Goal: Information Seeking & Learning: Learn about a topic

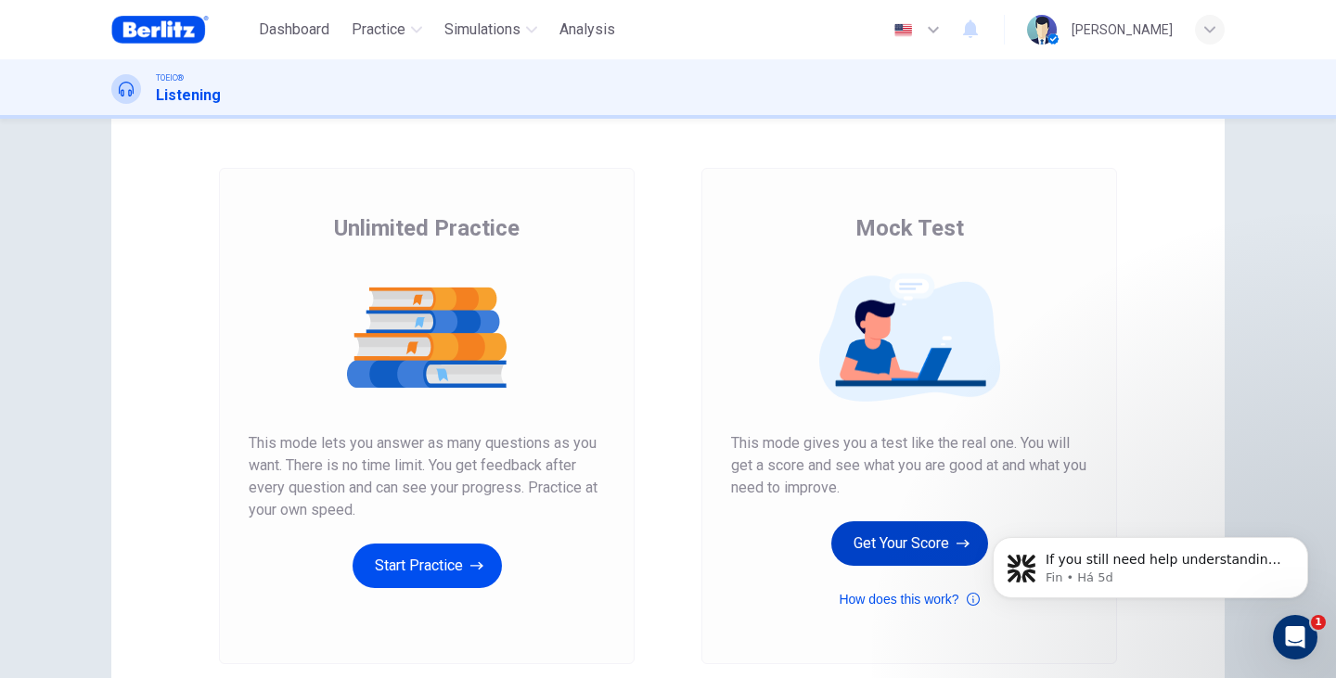
click at [885, 549] on button "Get Your Score" at bounding box center [909, 543] width 157 height 45
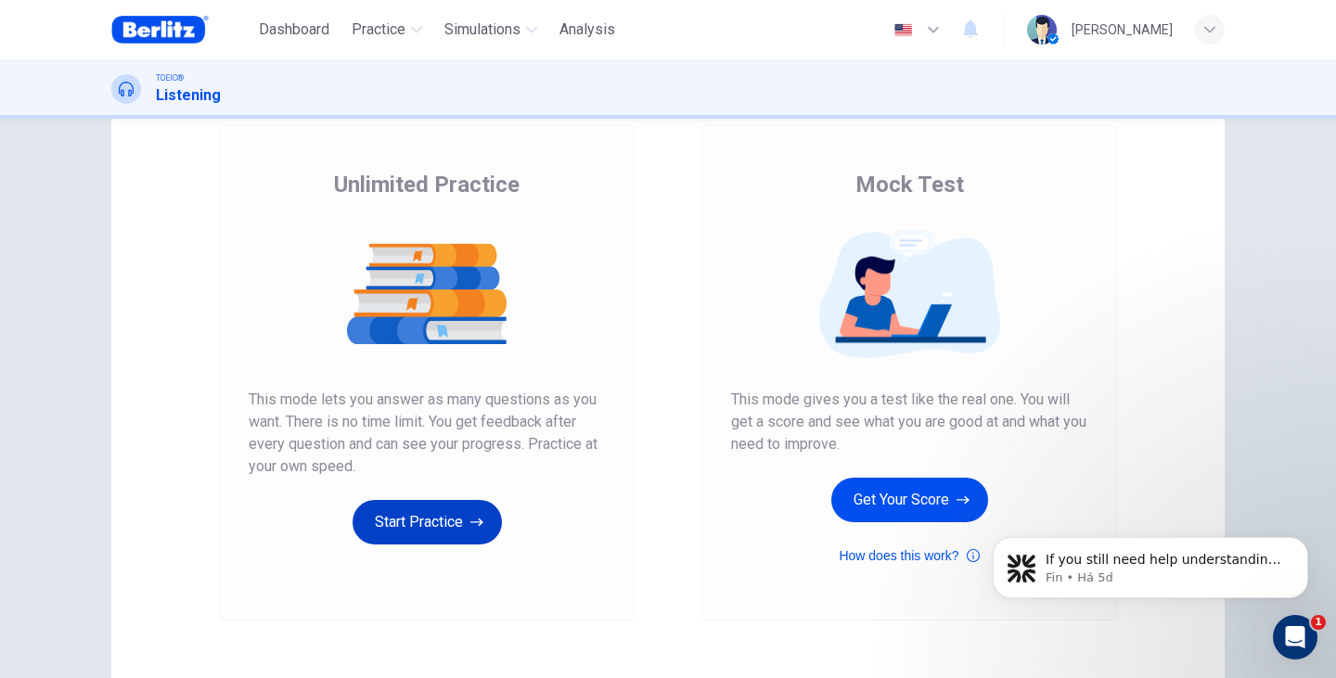
scroll to position [185, 0]
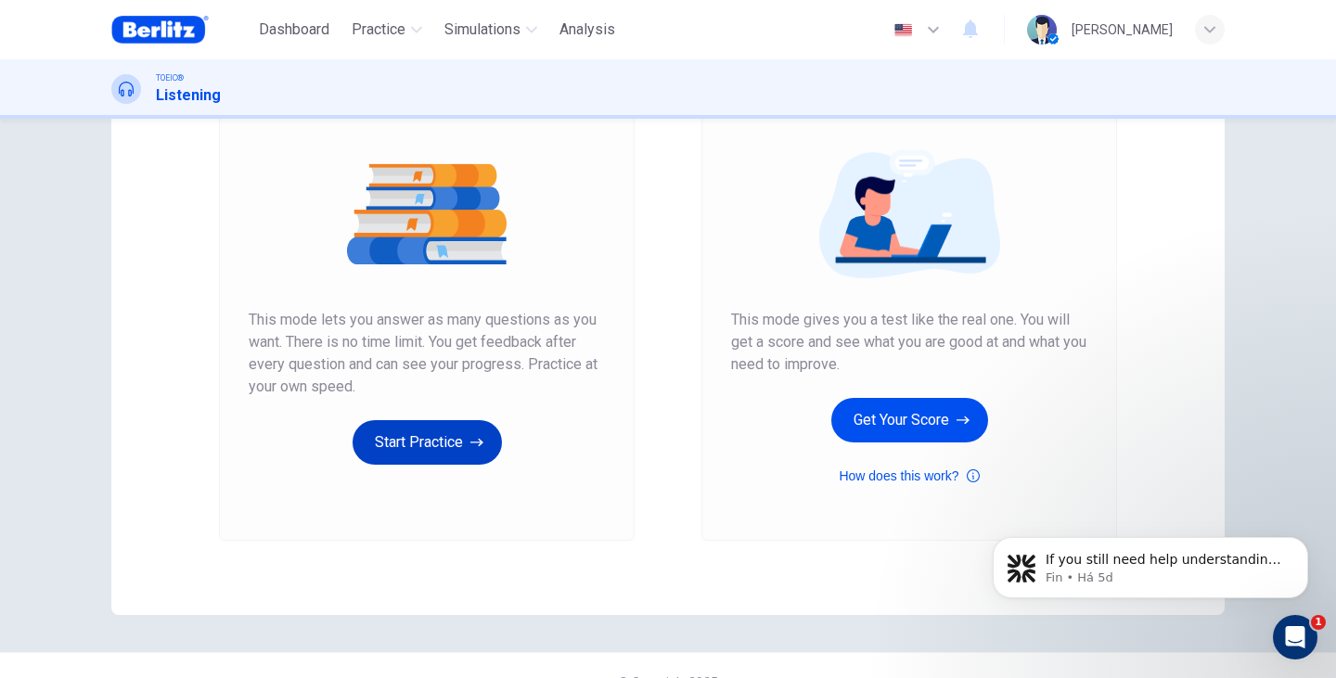
click at [443, 430] on button "Start Practice" at bounding box center [426, 442] width 149 height 45
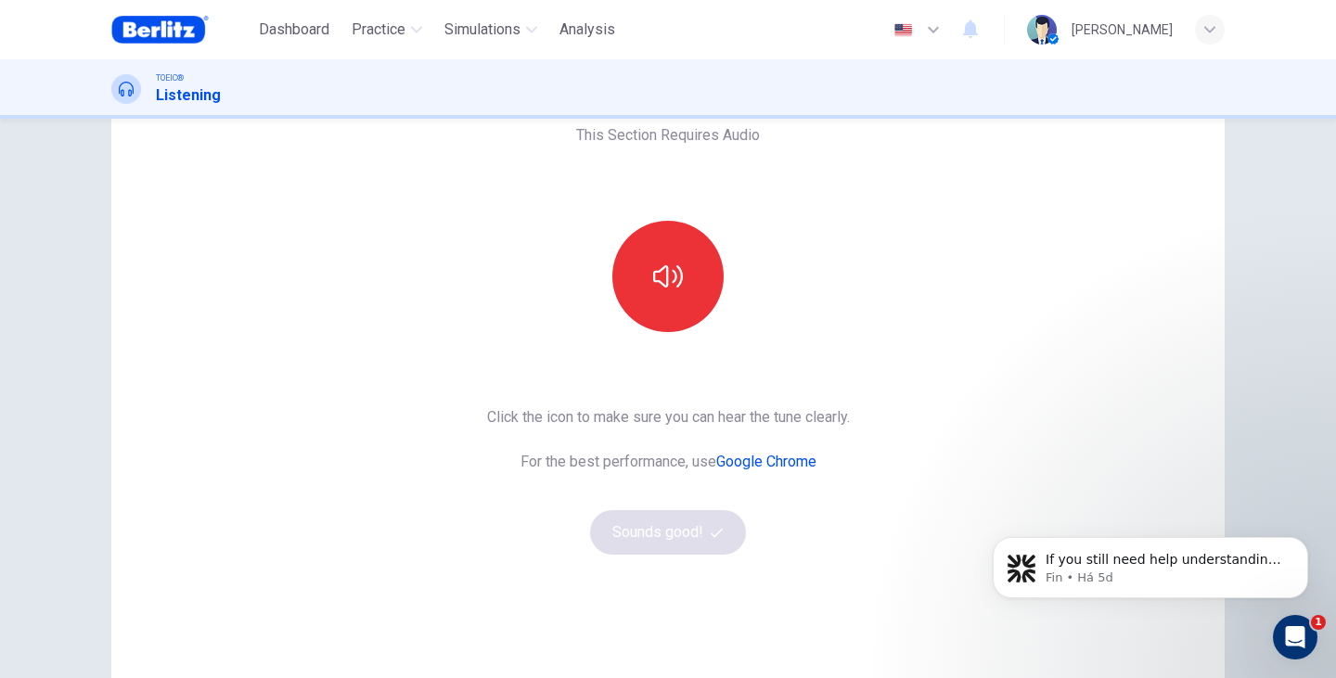
scroll to position [123, 0]
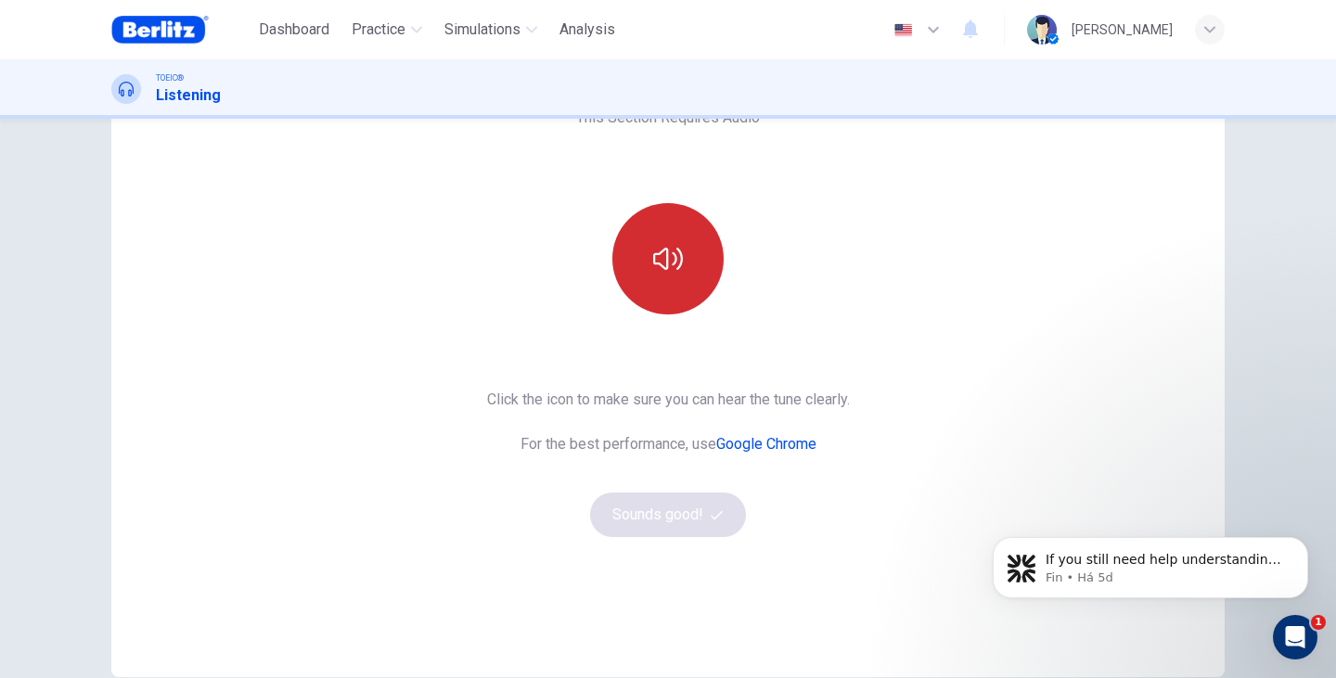
click at [675, 265] on icon "button" at bounding box center [668, 259] width 30 height 22
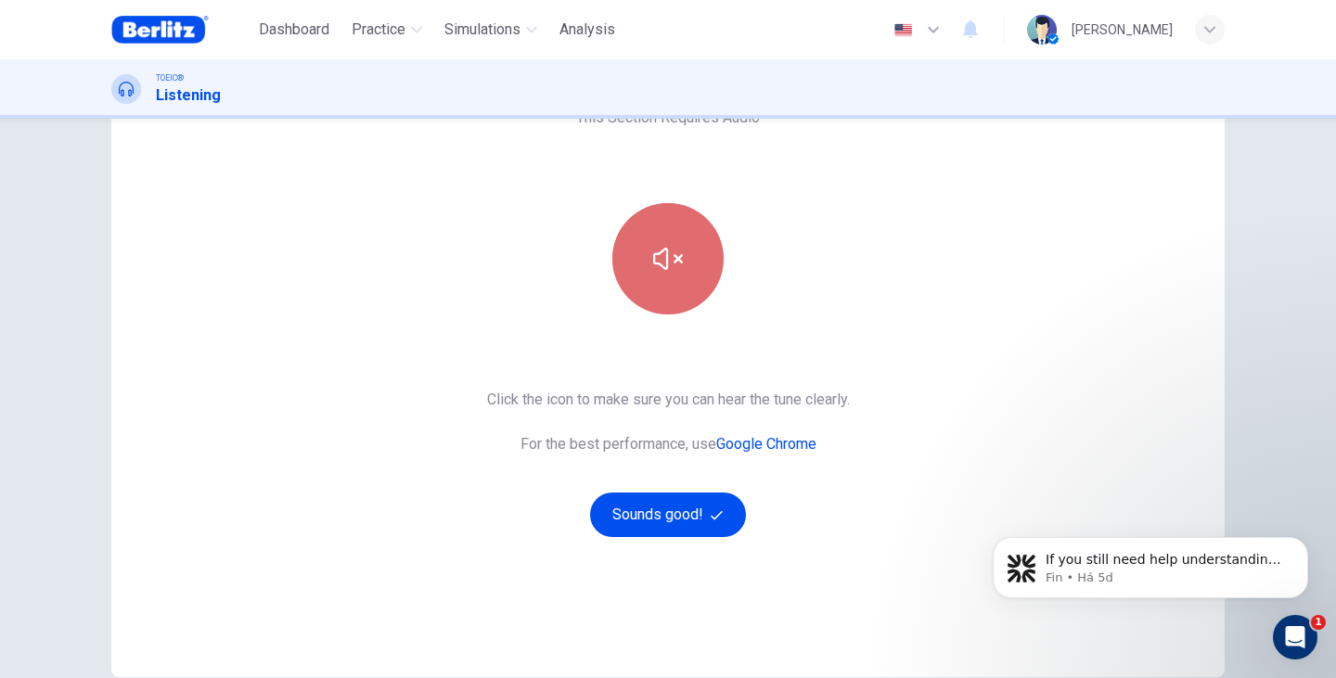
click at [674, 279] on button "button" at bounding box center [667, 258] width 111 height 111
click at [688, 260] on button "button" at bounding box center [667, 258] width 111 height 111
click at [1003, 398] on div "This Section Requires Audio Click the icon to make sure you can hear the tune c…" at bounding box center [667, 354] width 1113 height 645
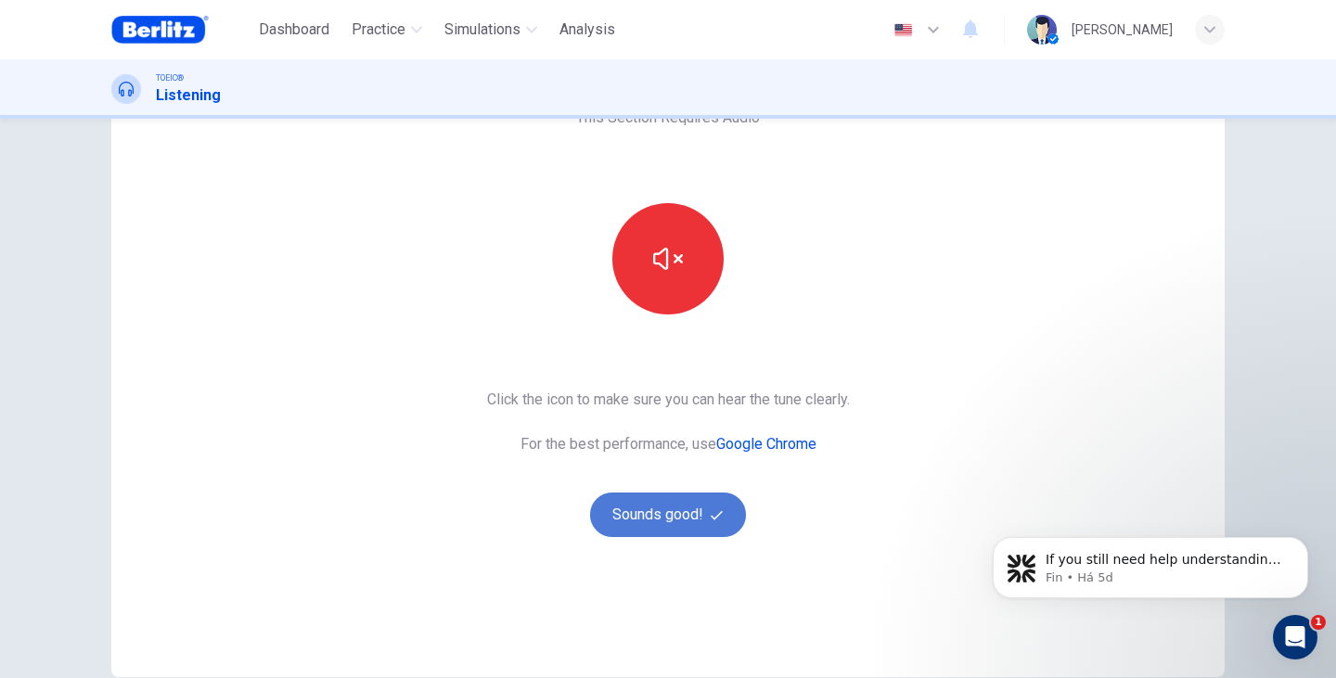
click at [697, 509] on button "Sounds good!" at bounding box center [668, 514] width 156 height 45
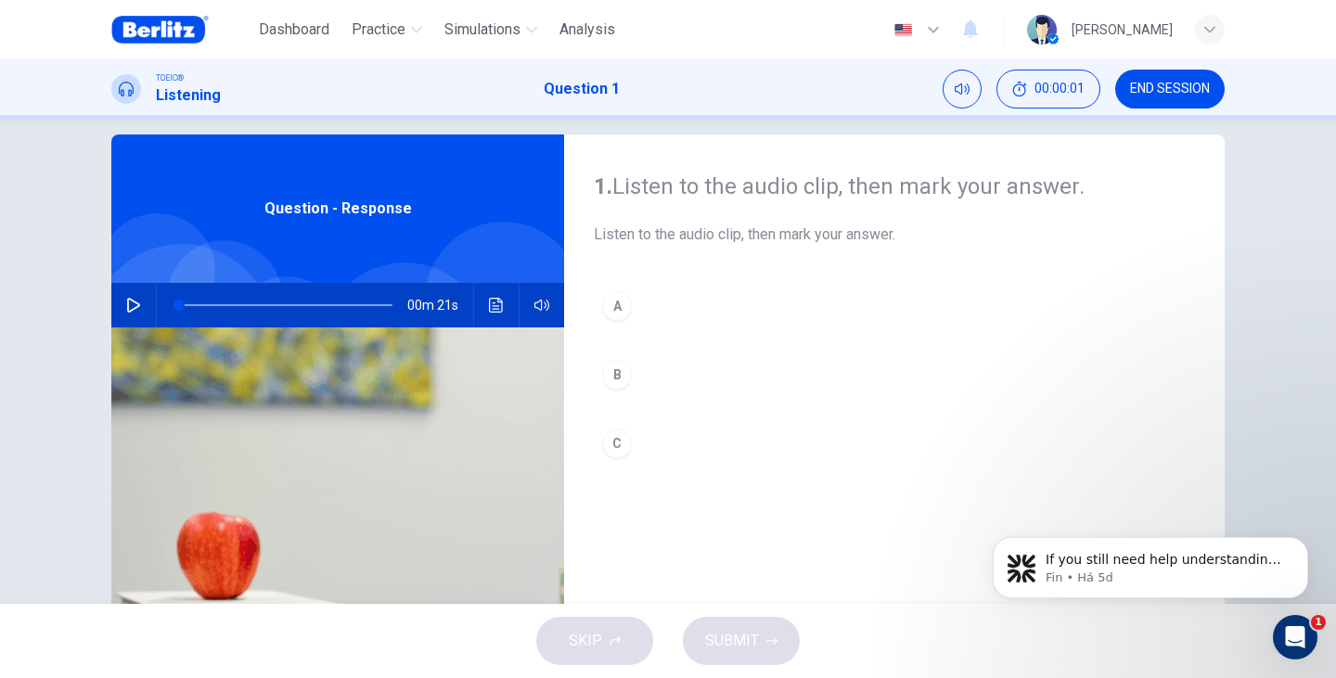
scroll to position [0, 0]
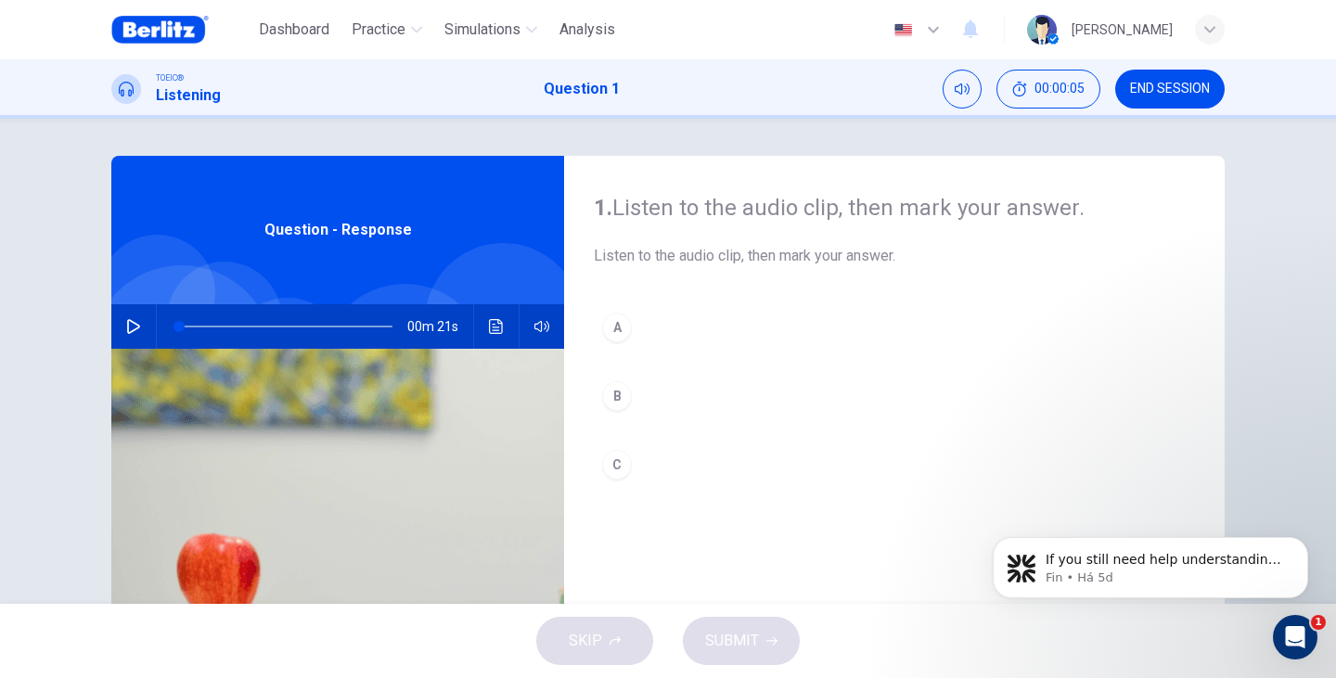
click at [132, 321] on icon "button" at bounding box center [133, 326] width 15 height 15
click at [614, 462] on div "C" at bounding box center [617, 465] width 30 height 30
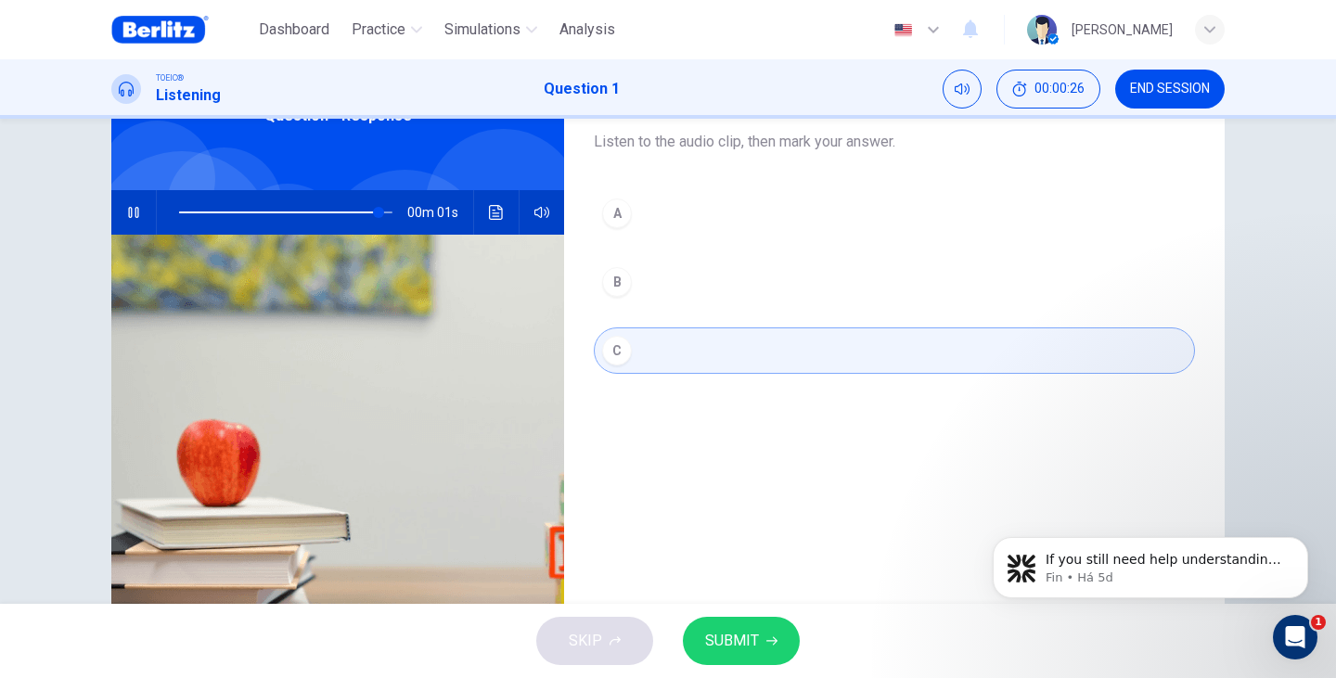
scroll to position [110, 0]
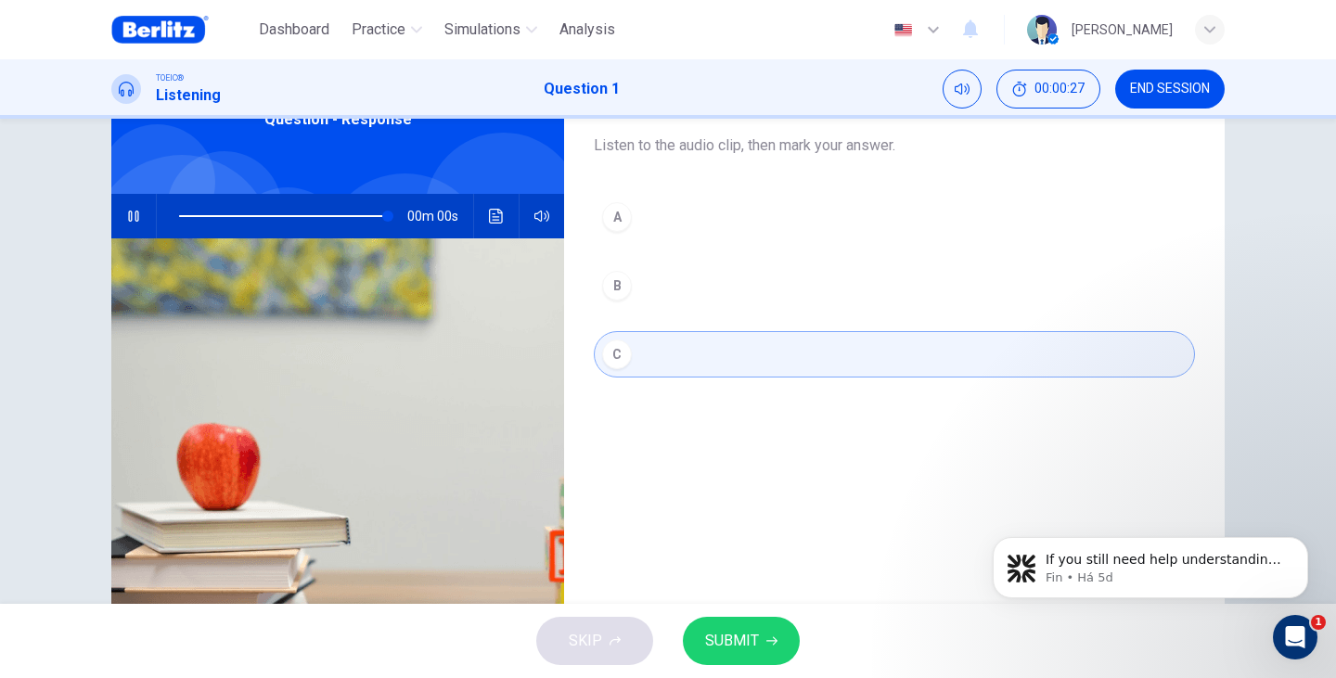
type input "*"
click at [757, 648] on span "SUBMIT" at bounding box center [732, 641] width 54 height 26
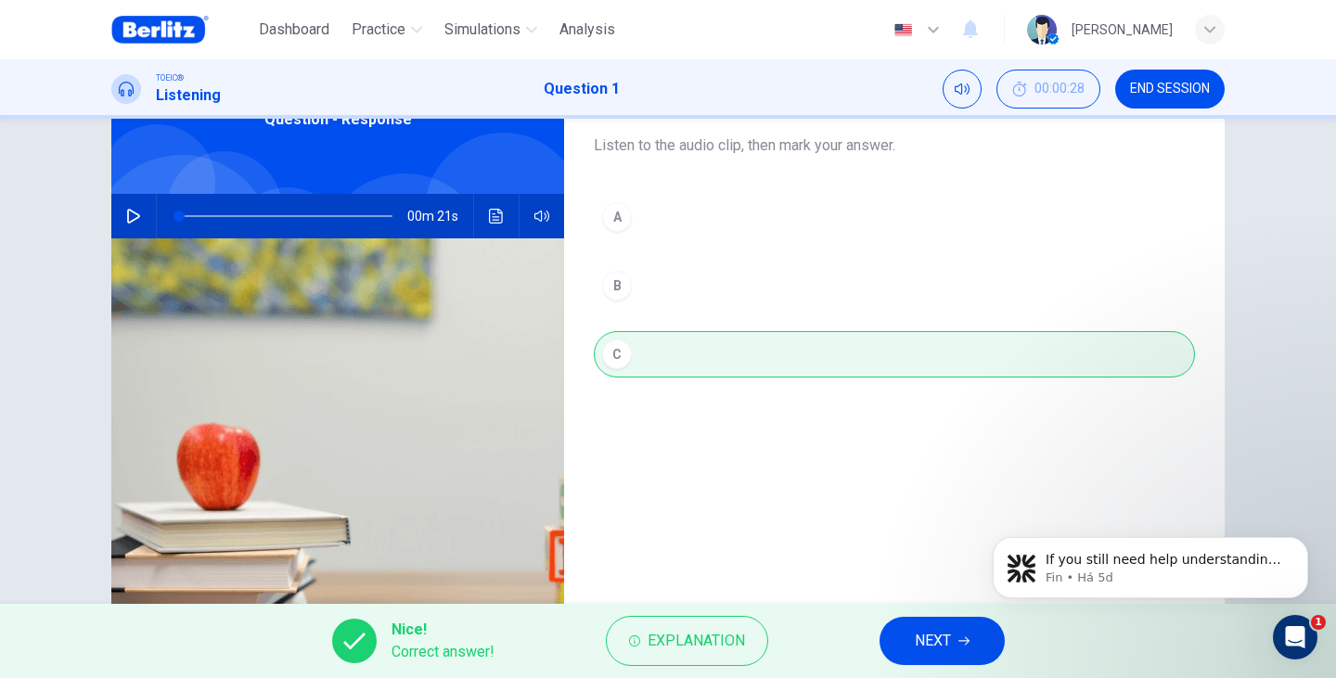
scroll to position [48, 0]
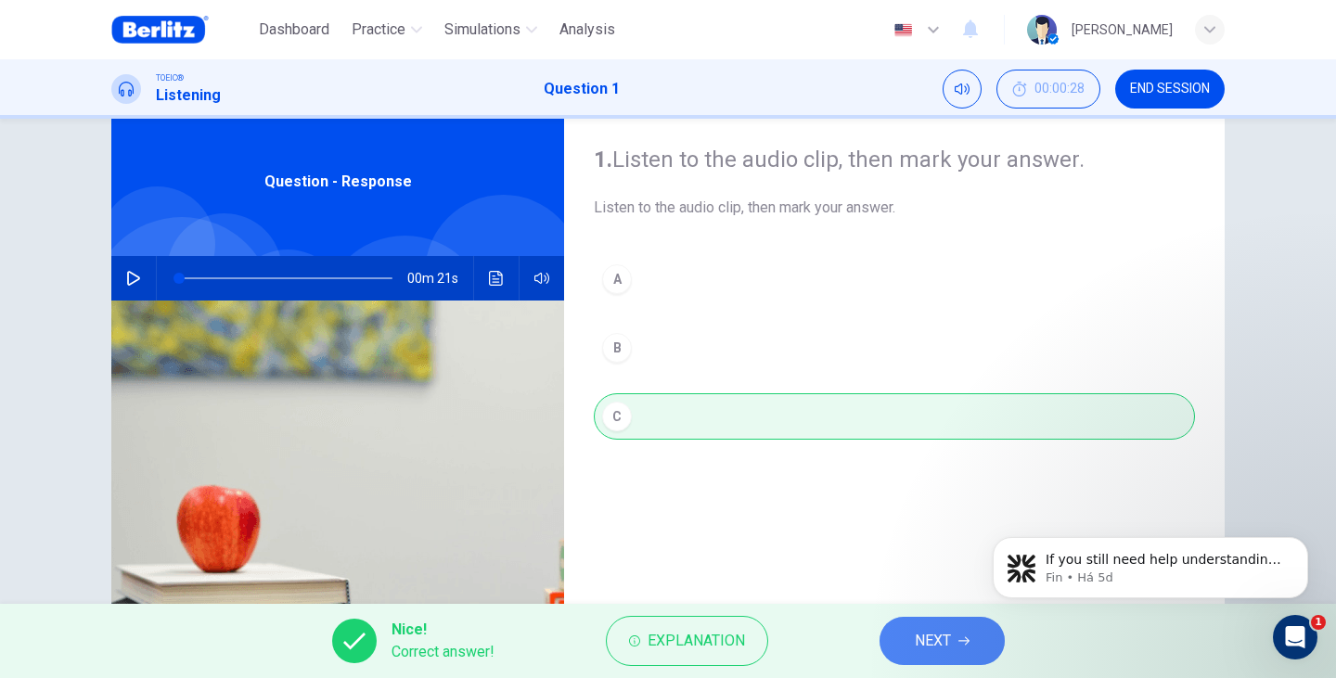
click at [930, 652] on span "NEXT" at bounding box center [932, 641] width 36 height 26
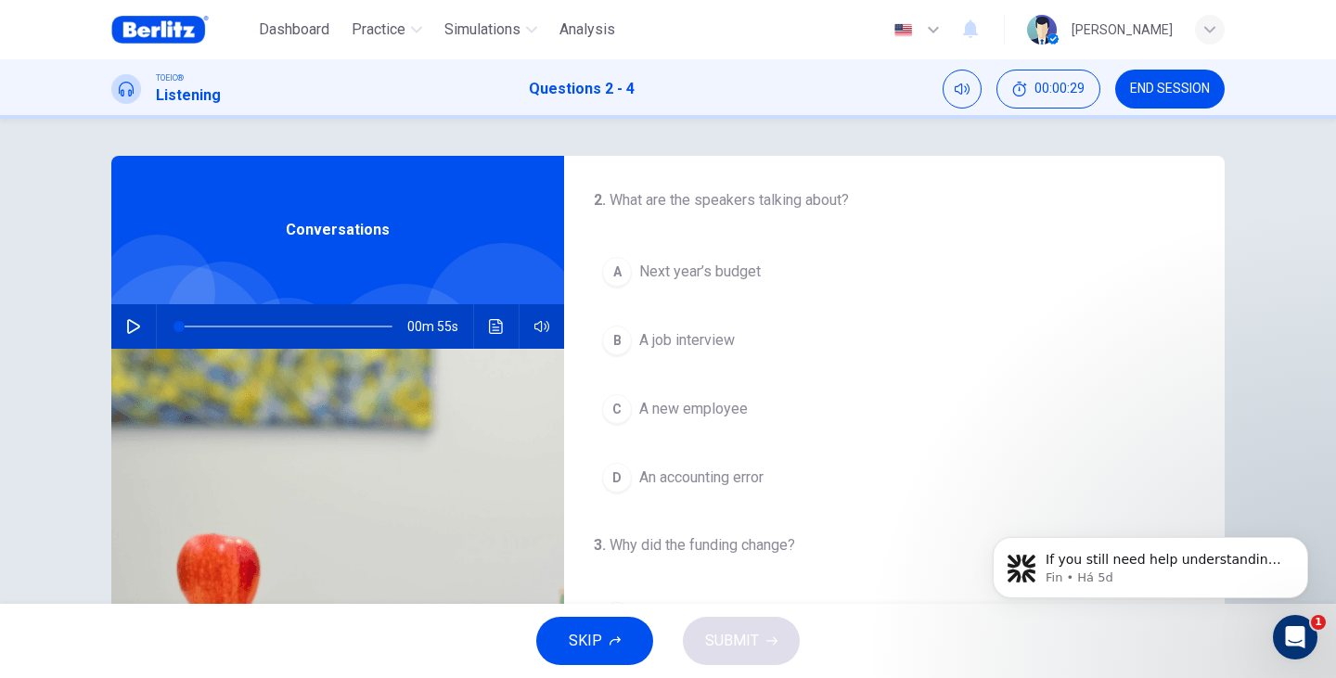
click at [137, 324] on button "button" at bounding box center [134, 326] width 30 height 45
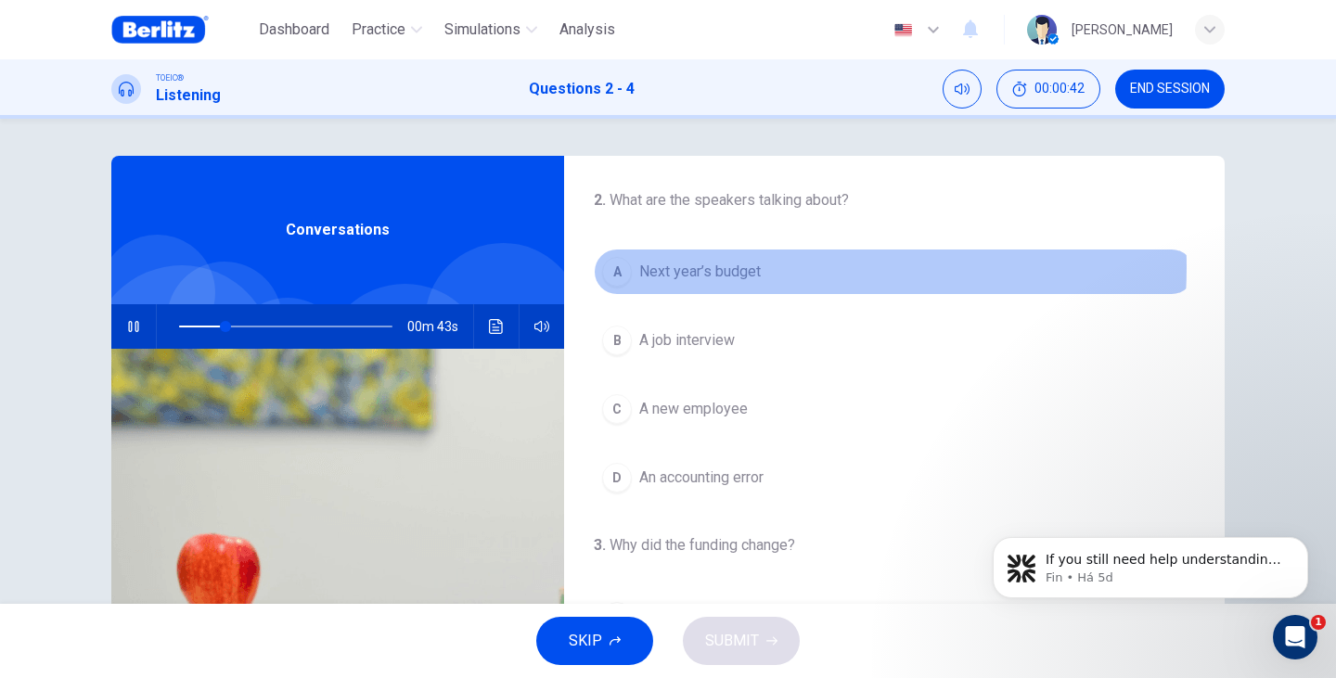
click at [727, 267] on span "Next year’s budget" at bounding box center [699, 272] width 121 height 22
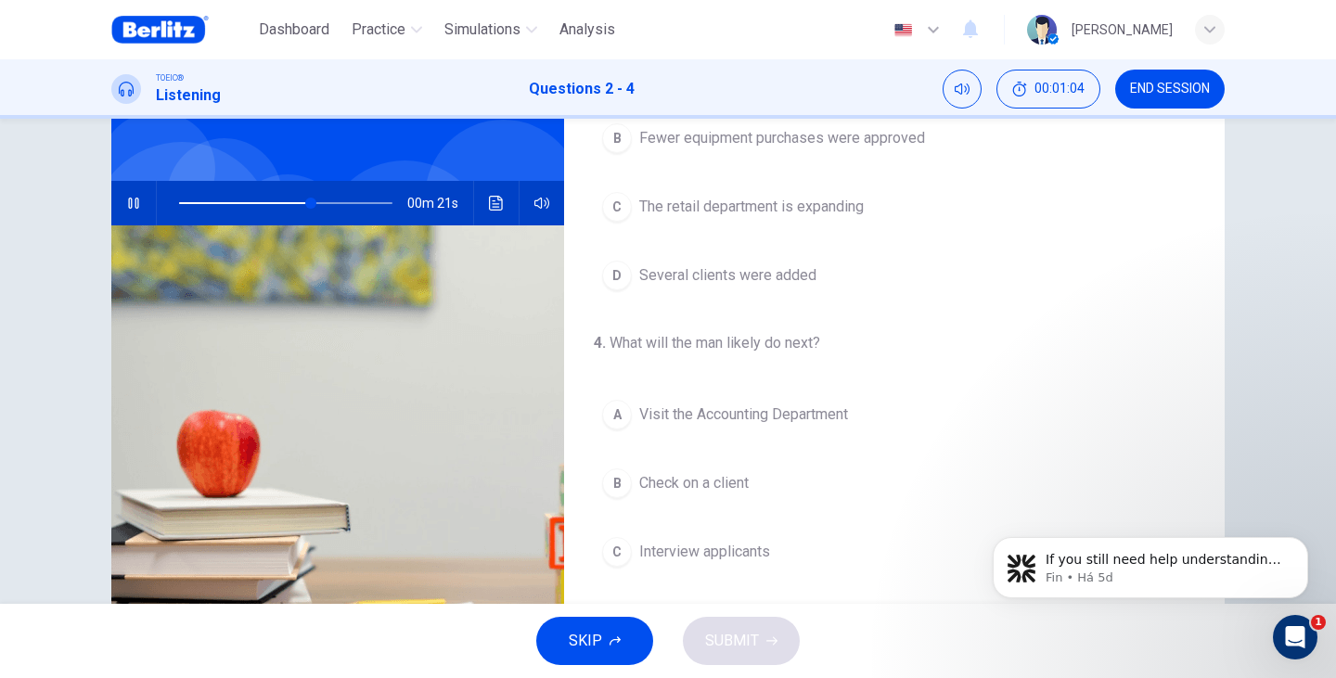
scroll to position [185, 0]
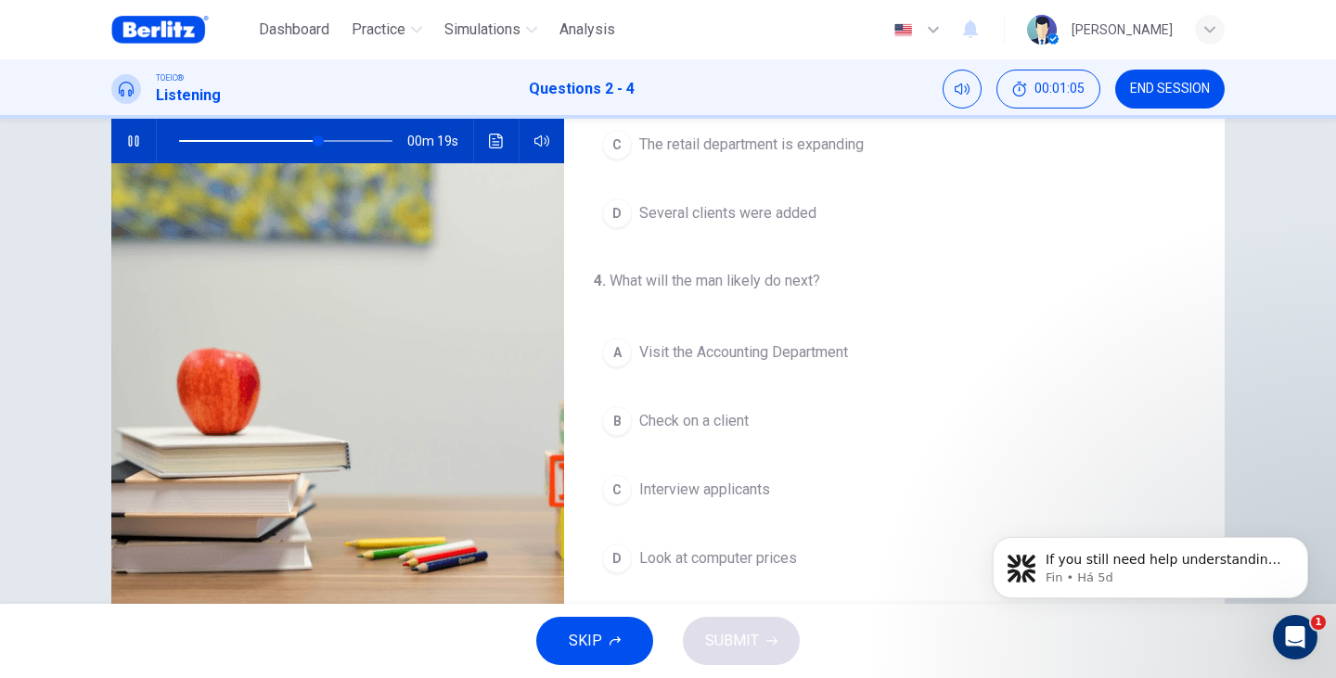
click at [734, 558] on span "Look at computer prices" at bounding box center [718, 558] width 158 height 22
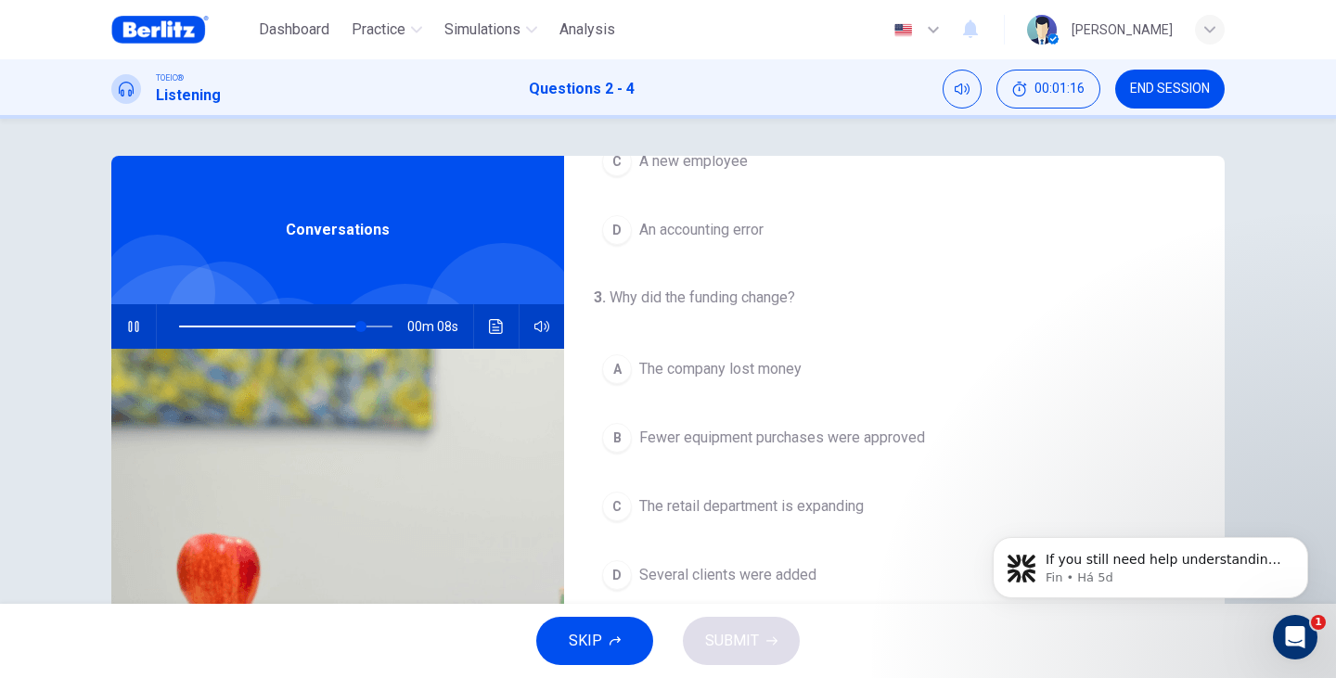
scroll to position [309, 0]
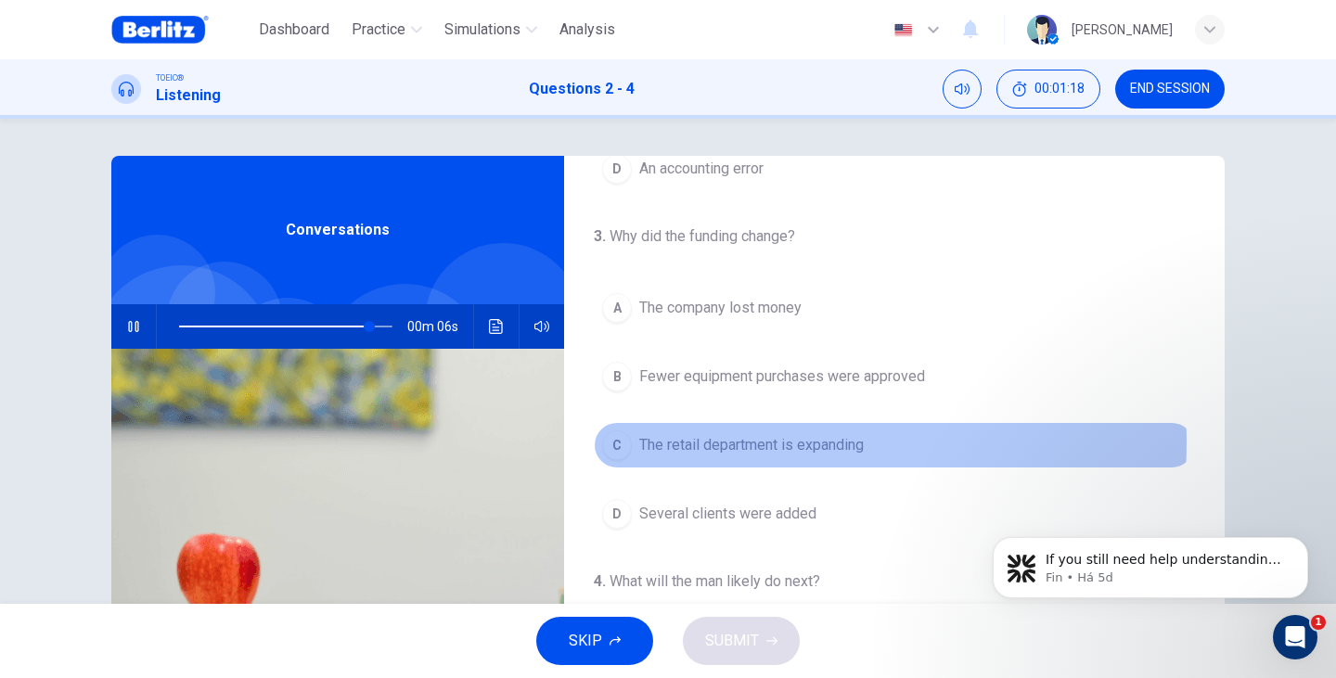
click at [752, 442] on span "The retail department is expanding" at bounding box center [751, 445] width 224 height 22
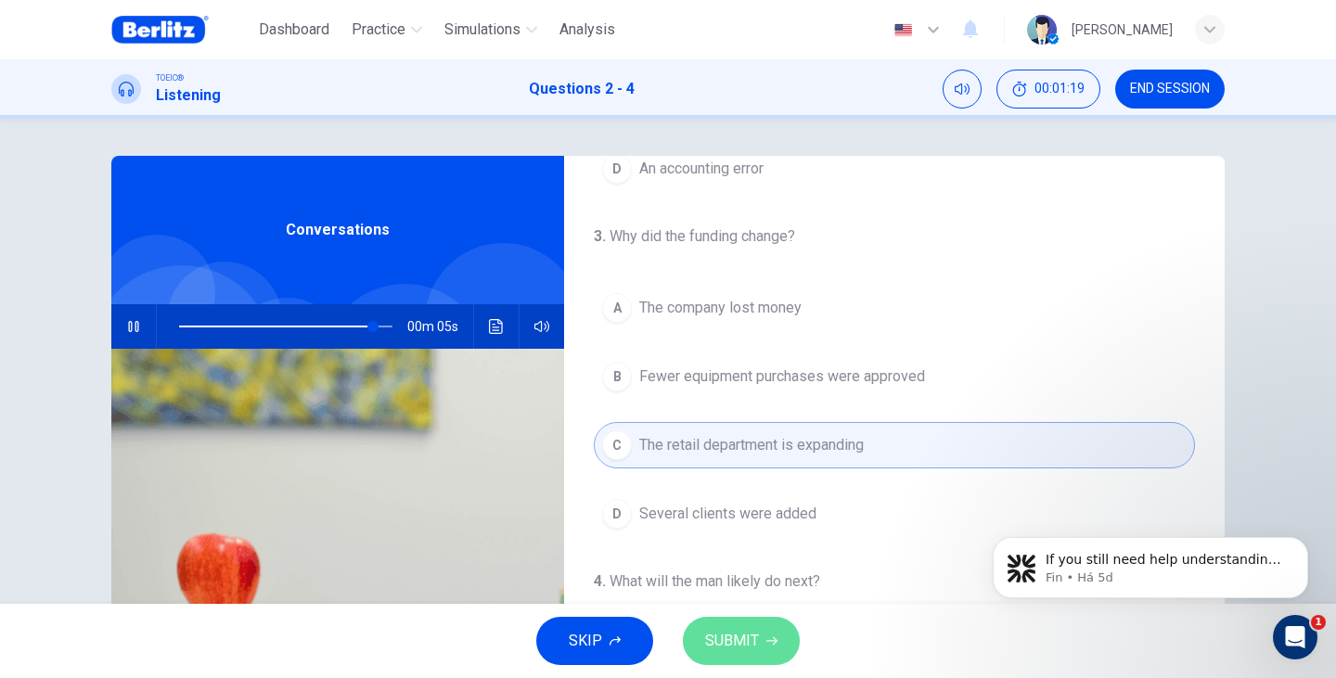
click at [753, 627] on button "SUBMIT" at bounding box center [741, 641] width 117 height 48
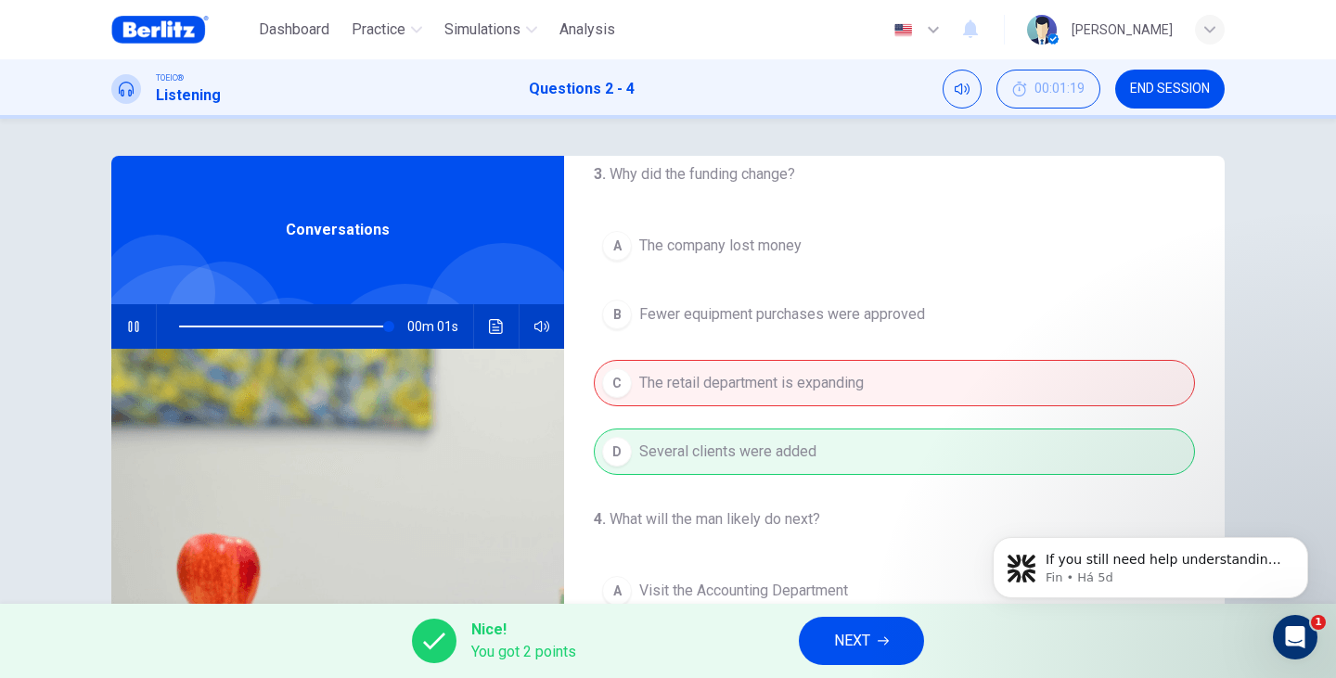
scroll to position [424, 0]
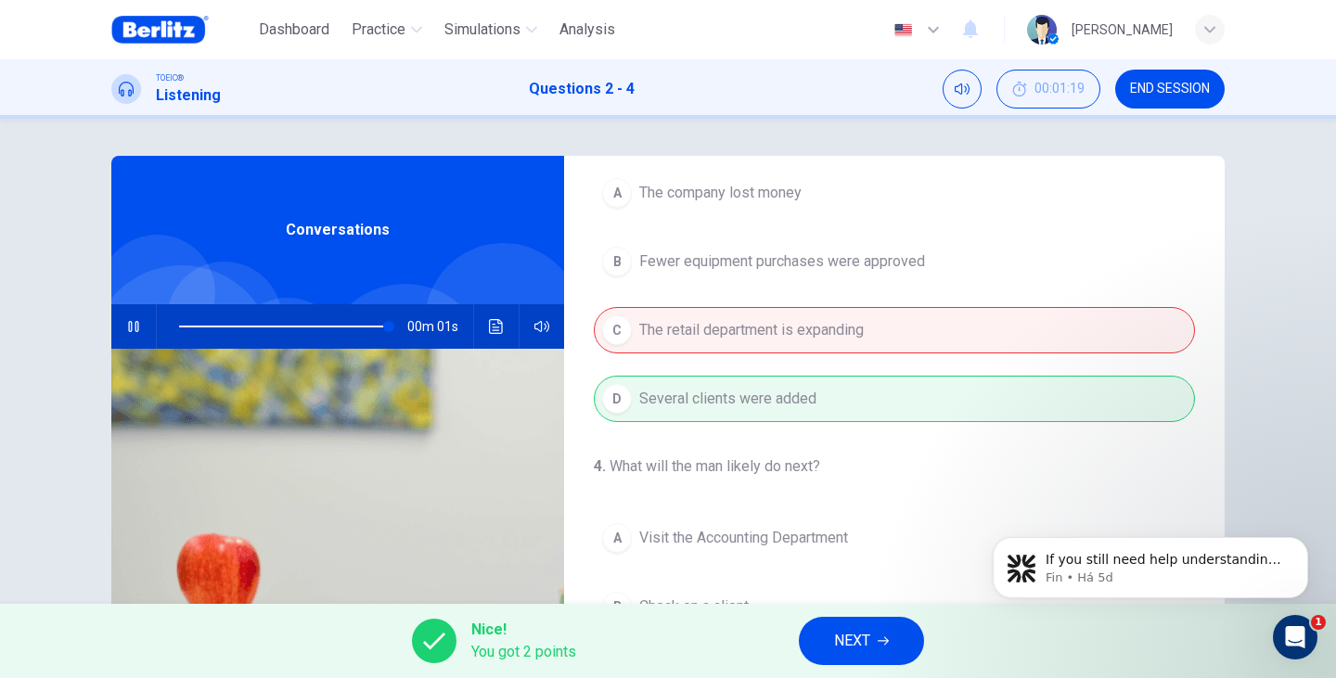
type input "*"
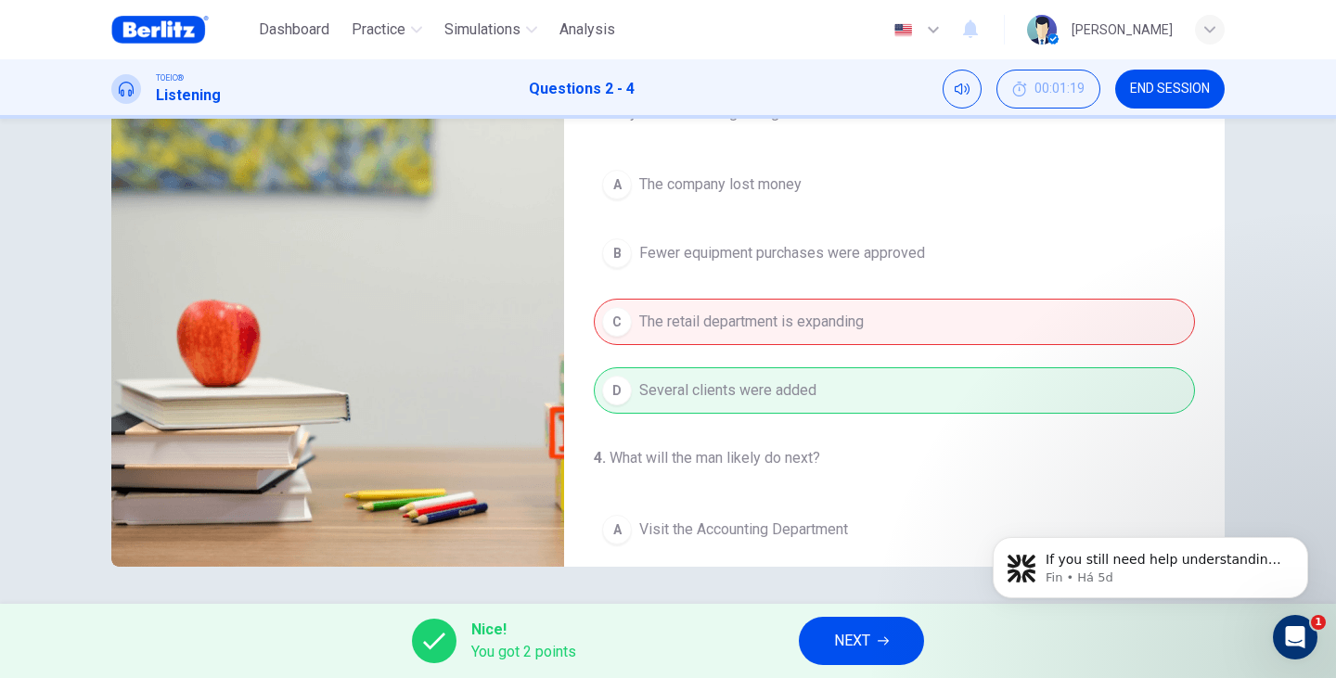
scroll to position [176, 0]
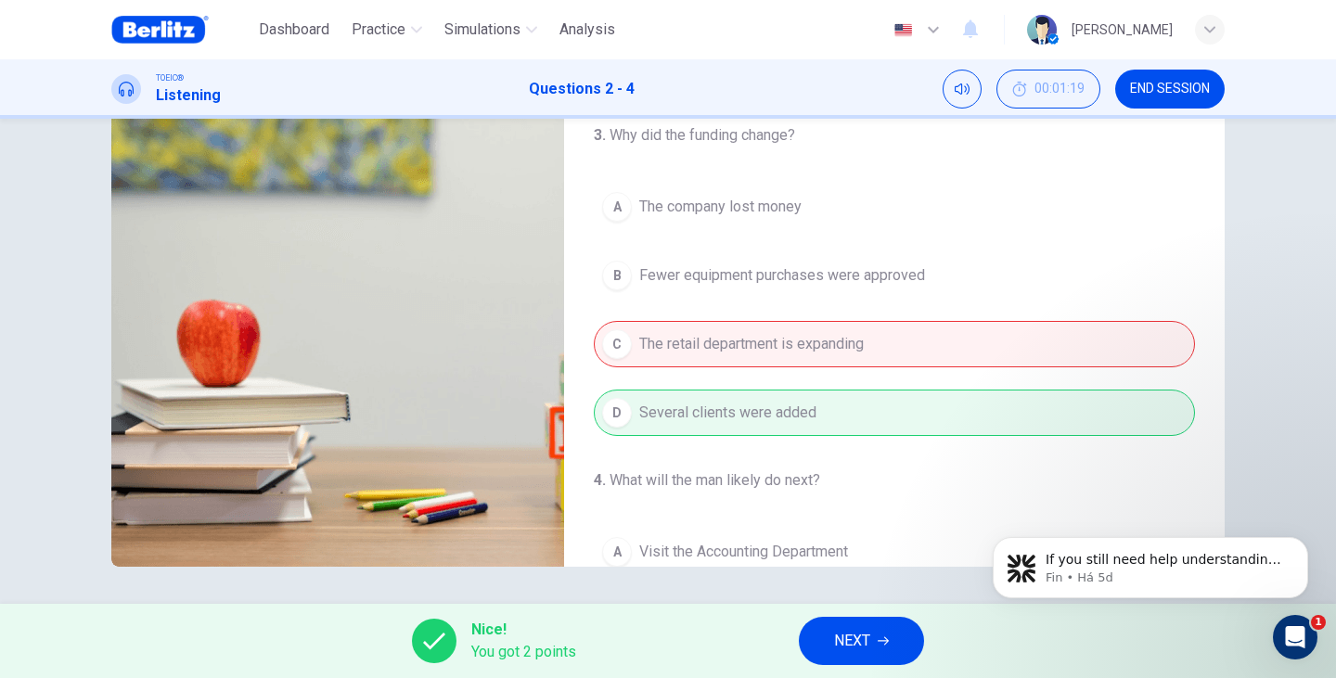
click at [875, 643] on button "NEXT" at bounding box center [861, 641] width 125 height 48
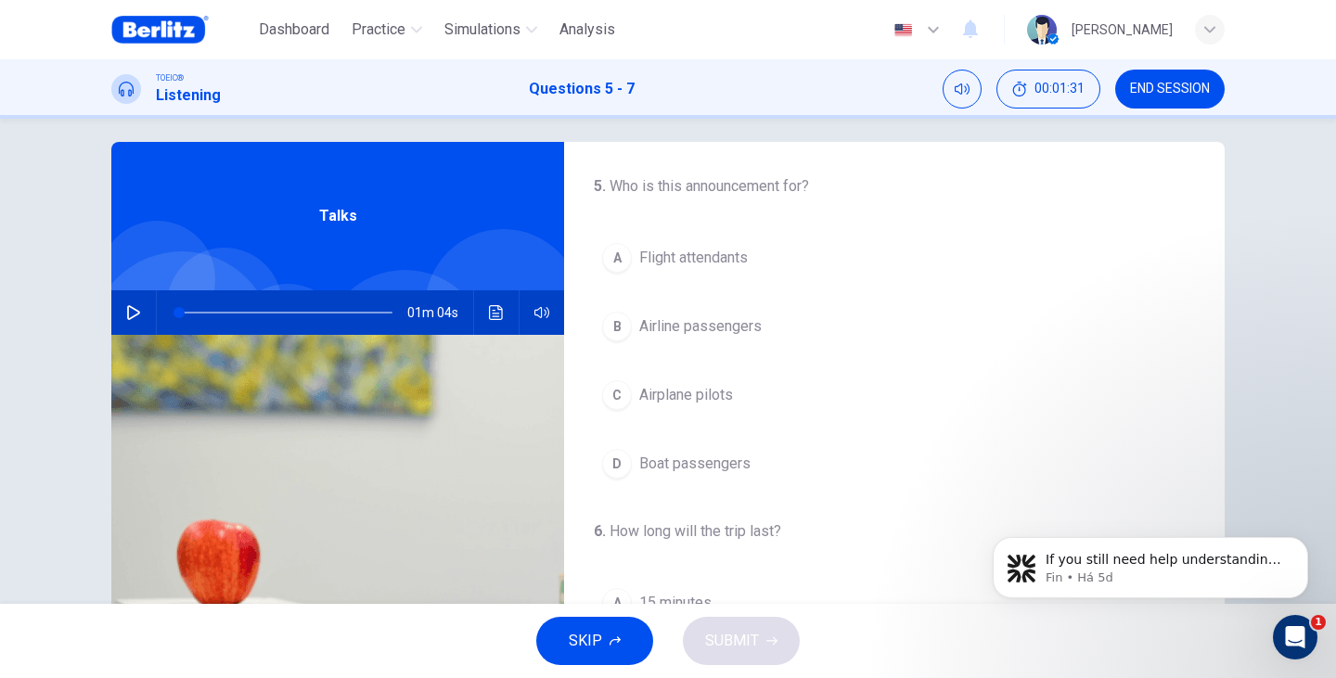
scroll to position [0, 0]
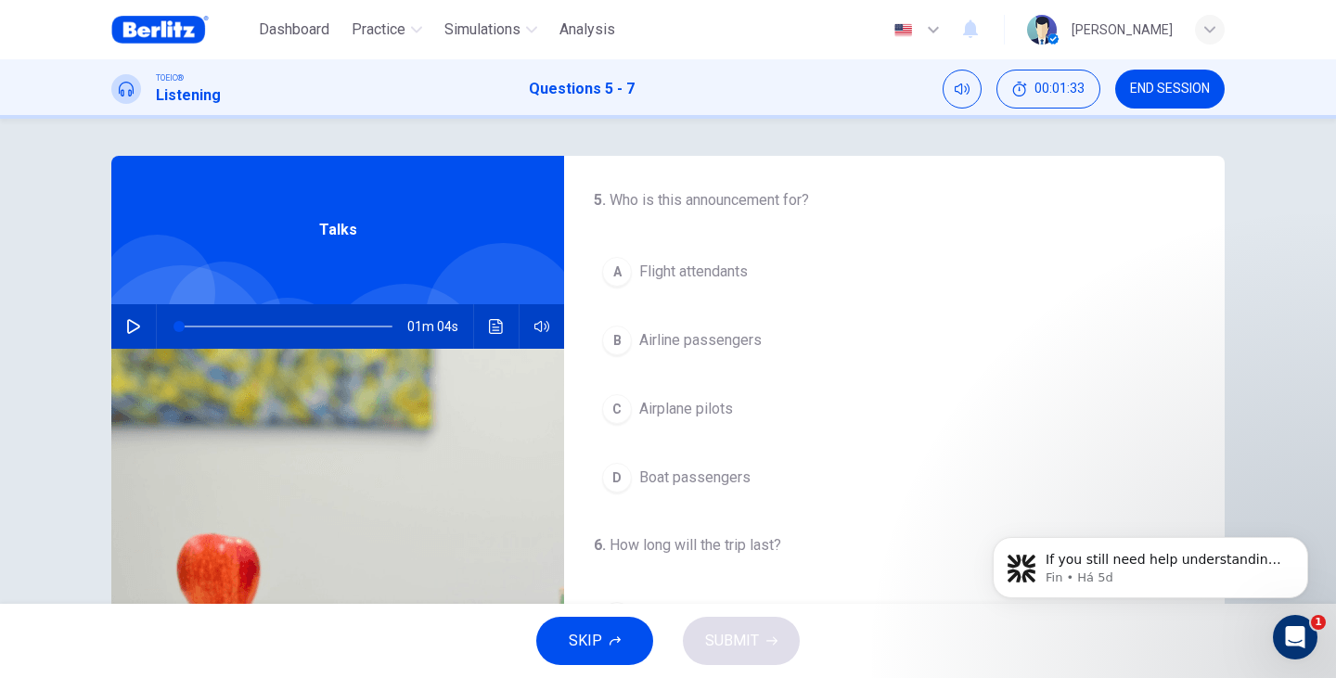
click at [127, 323] on icon "button" at bounding box center [133, 326] width 15 height 15
click at [697, 326] on button "B Airline passengers" at bounding box center [894, 340] width 601 height 46
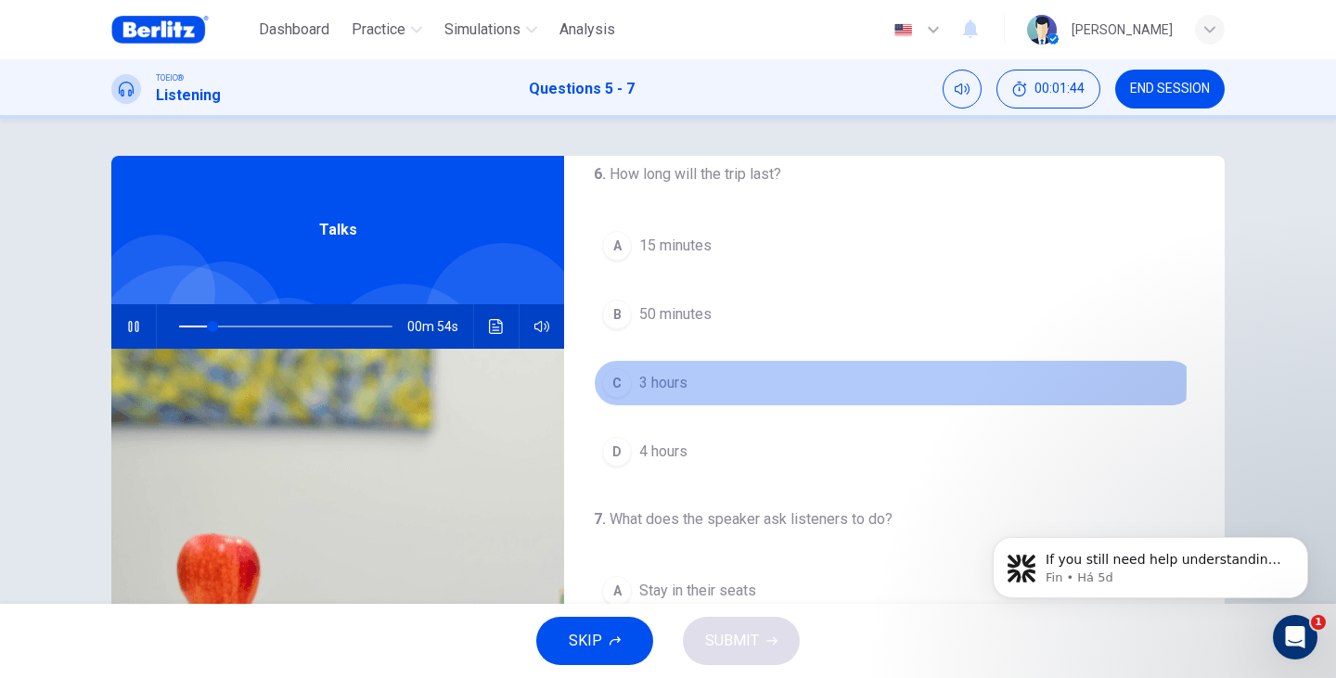
click at [655, 380] on span "3 hours" at bounding box center [663, 383] width 48 height 22
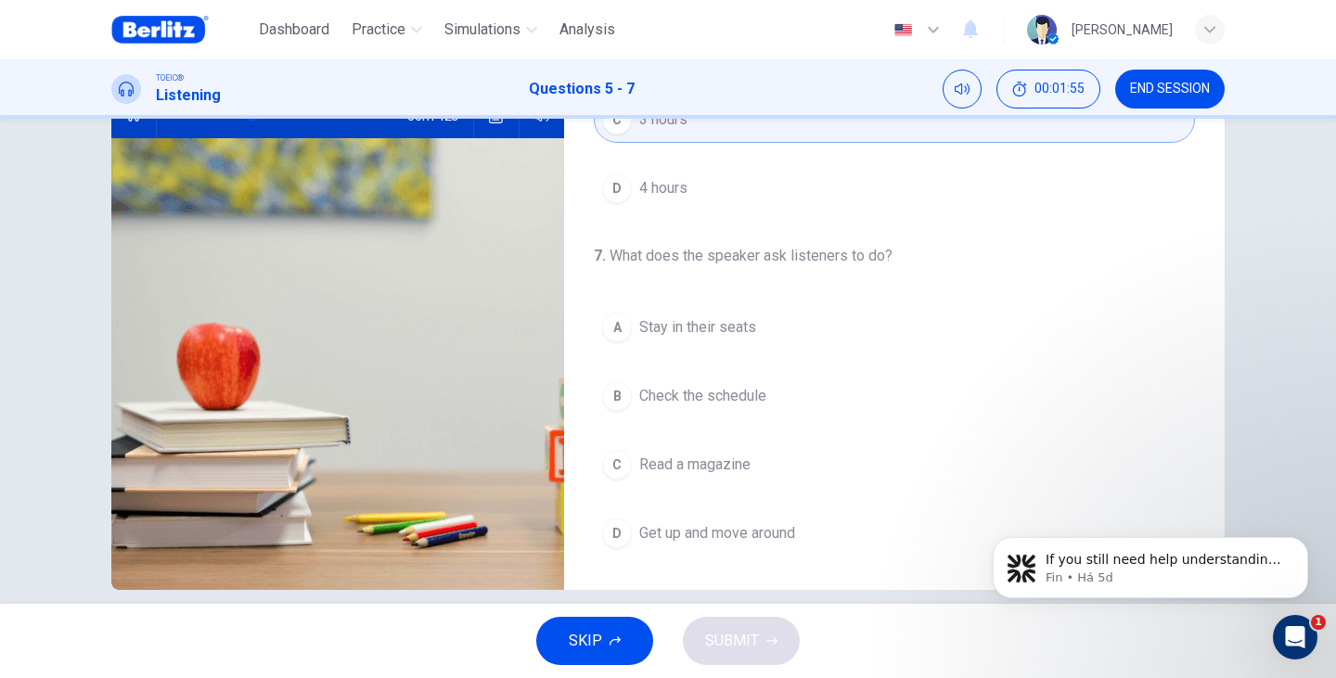
scroll to position [234, 0]
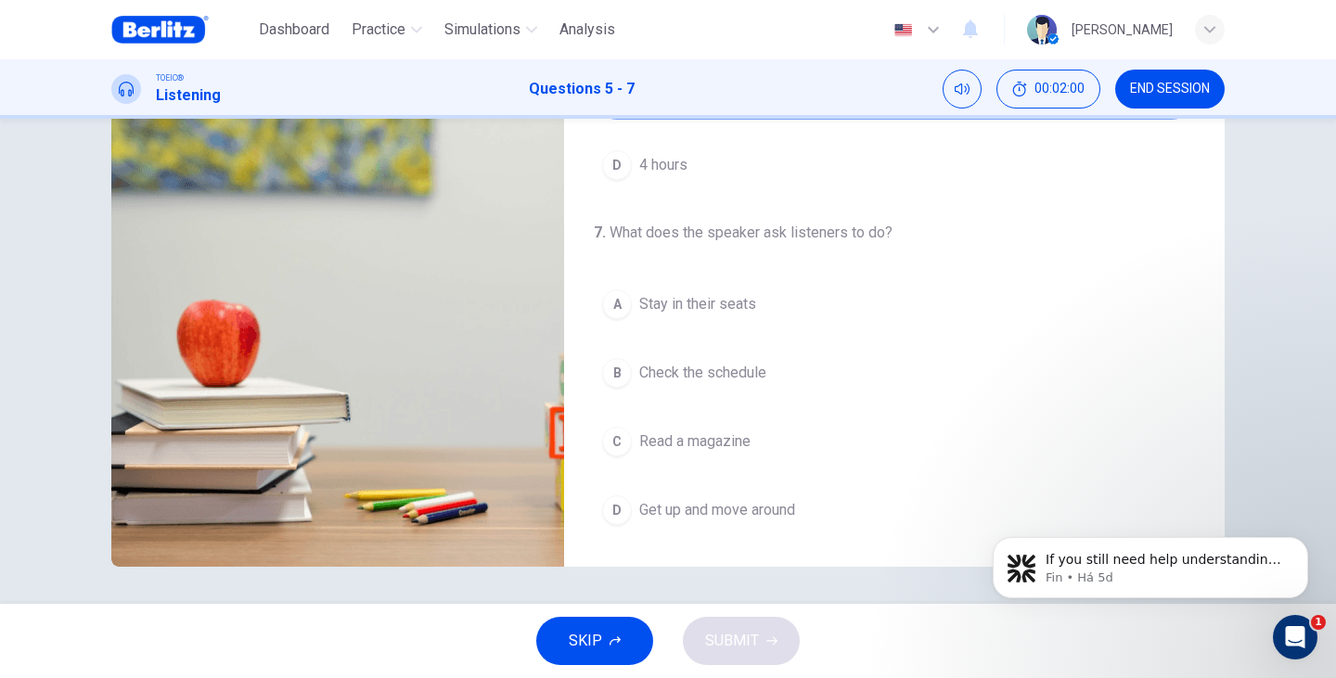
click at [710, 307] on span "Stay in their seats" at bounding box center [697, 304] width 117 height 22
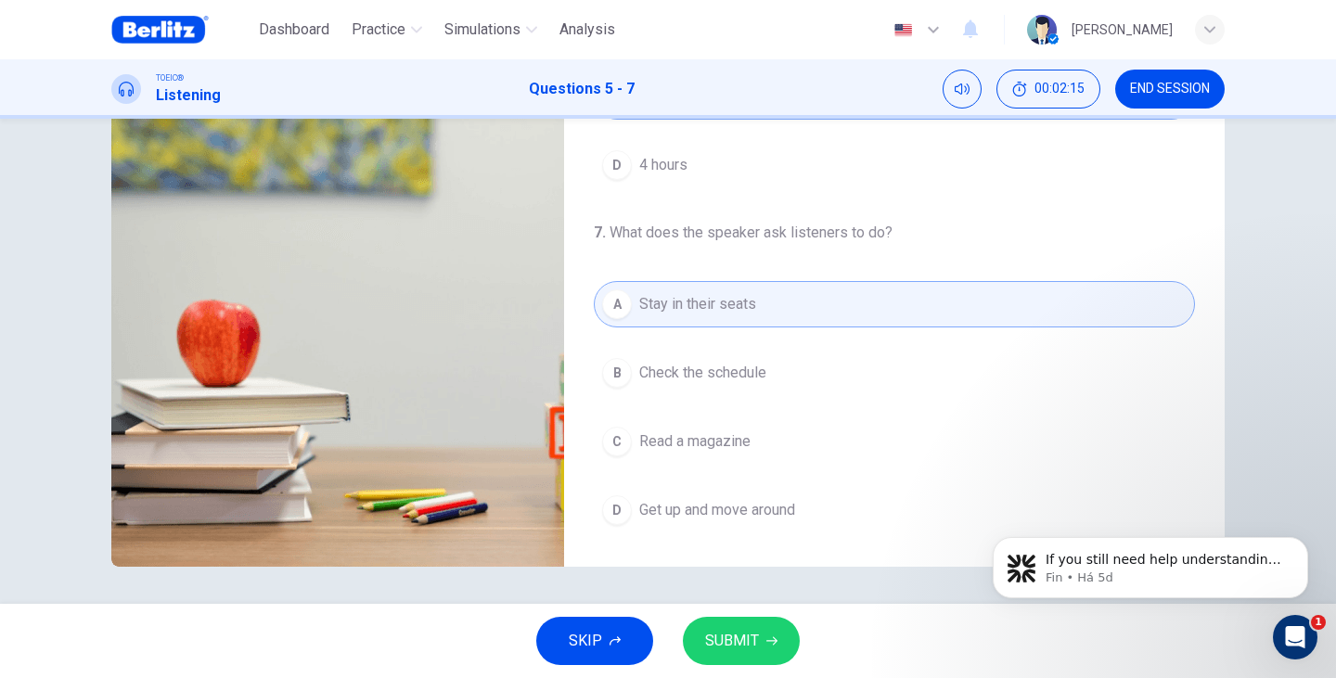
click at [760, 638] on button "SUBMIT" at bounding box center [741, 641] width 117 height 48
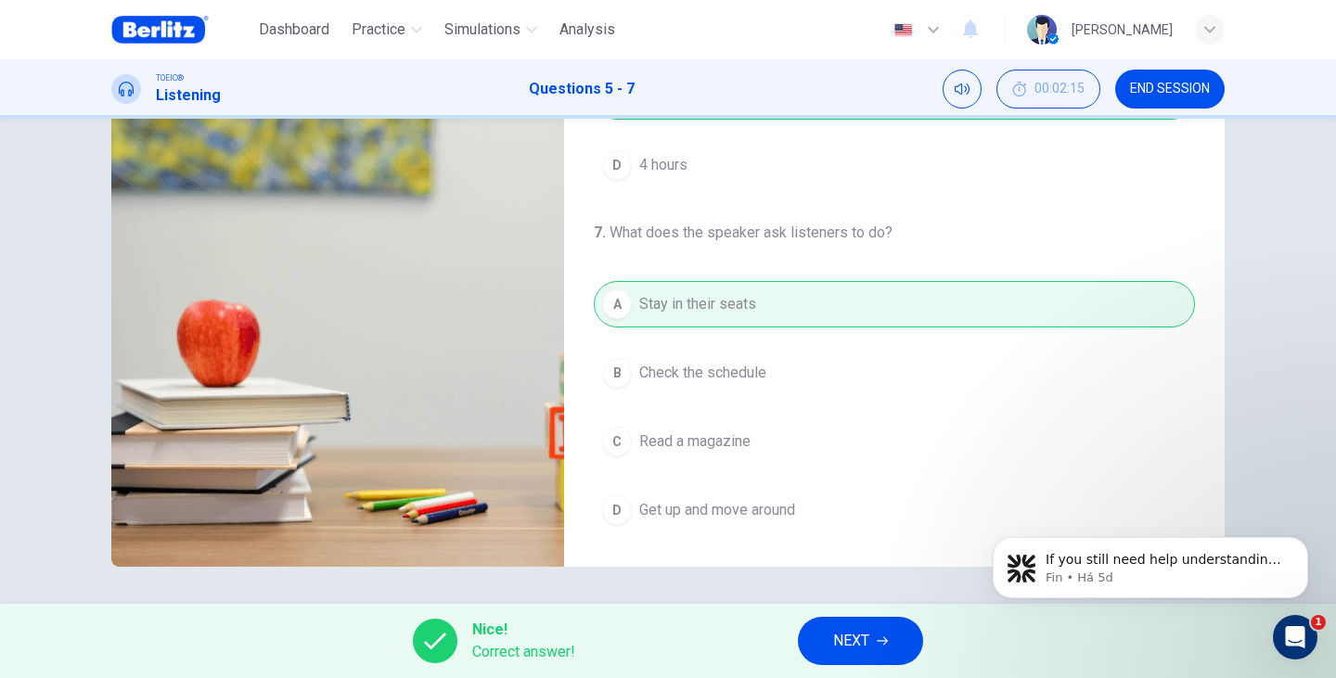
type input "**"
click at [865, 641] on span "NEXT" at bounding box center [851, 641] width 36 height 26
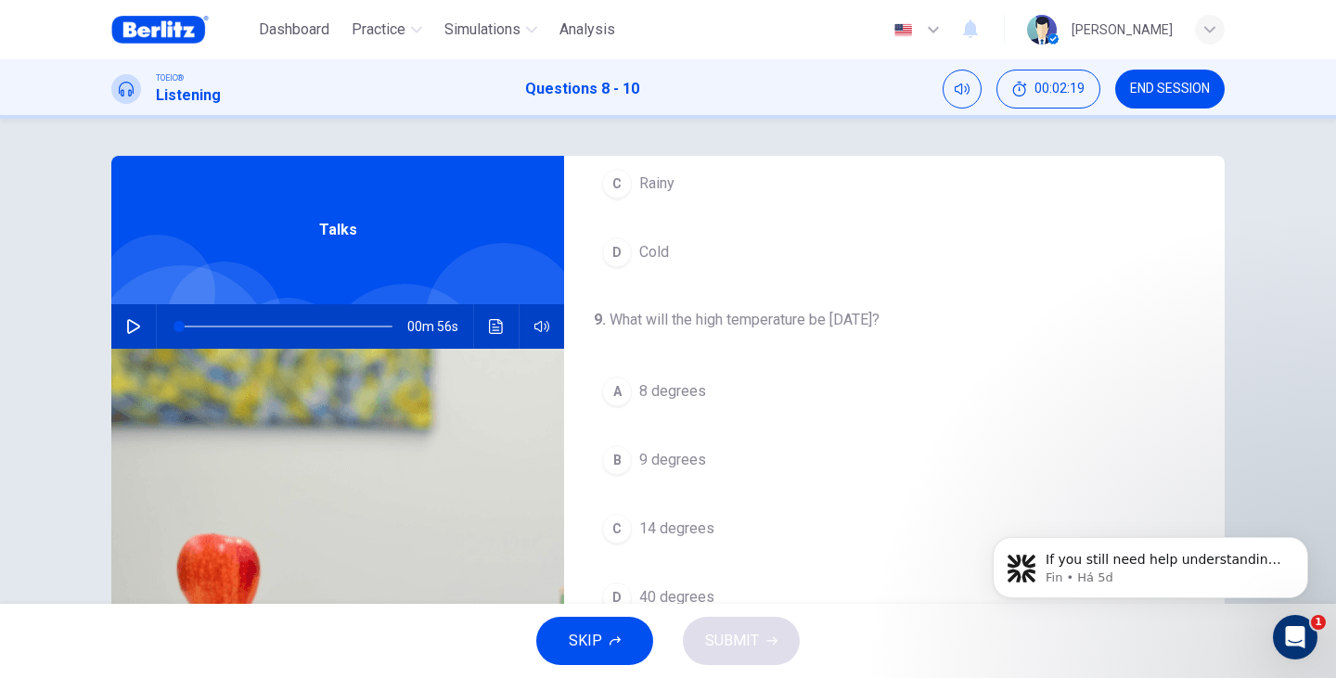
scroll to position [248, 0]
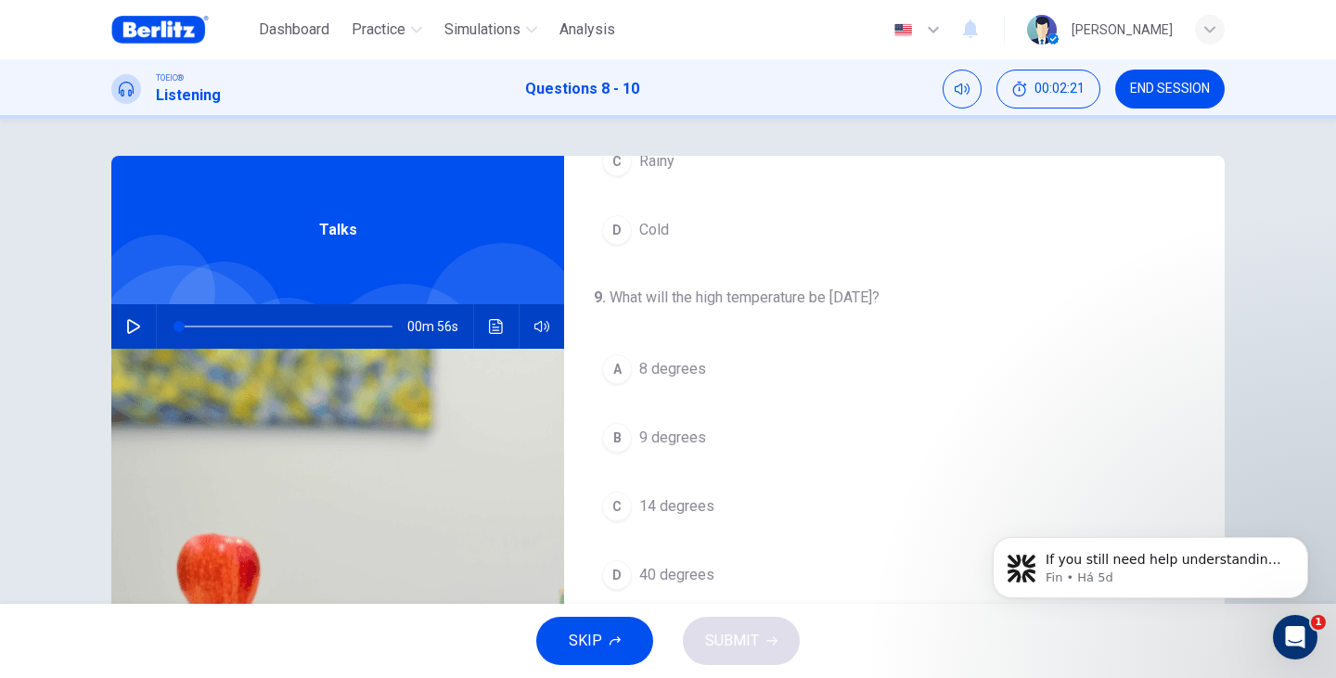
click at [136, 326] on button "button" at bounding box center [134, 326] width 30 height 45
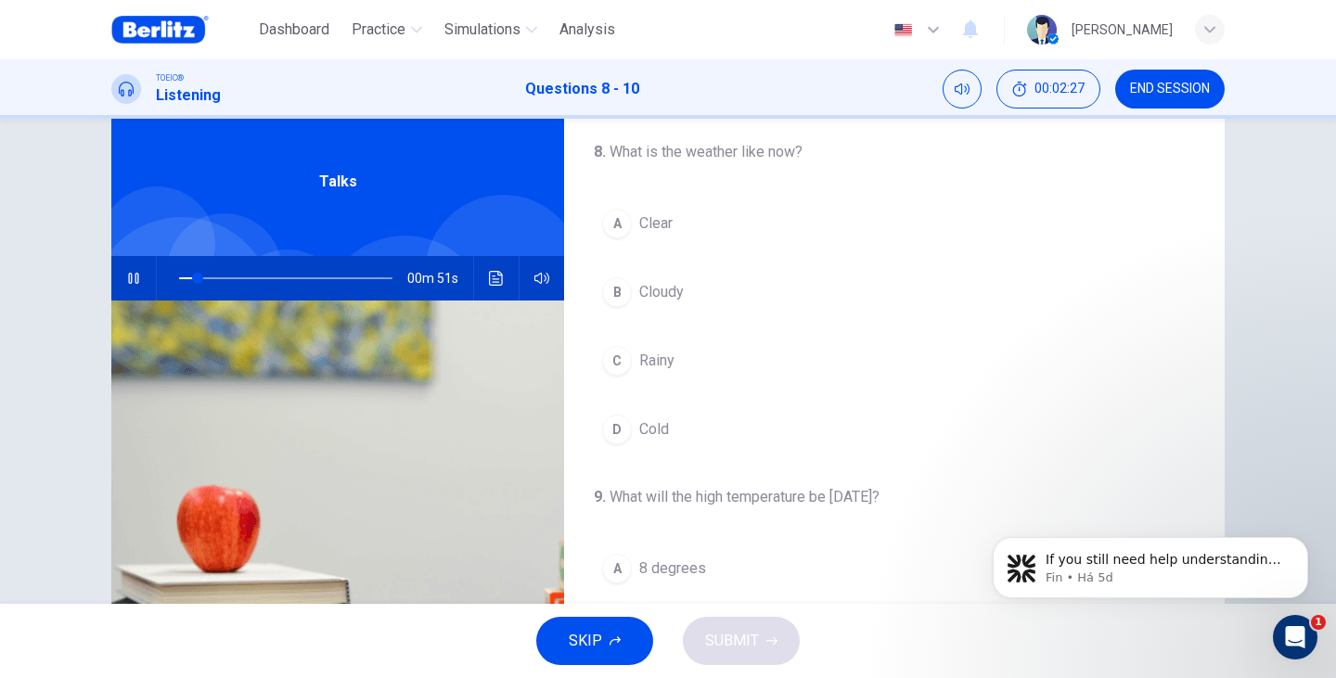
scroll to position [0, 0]
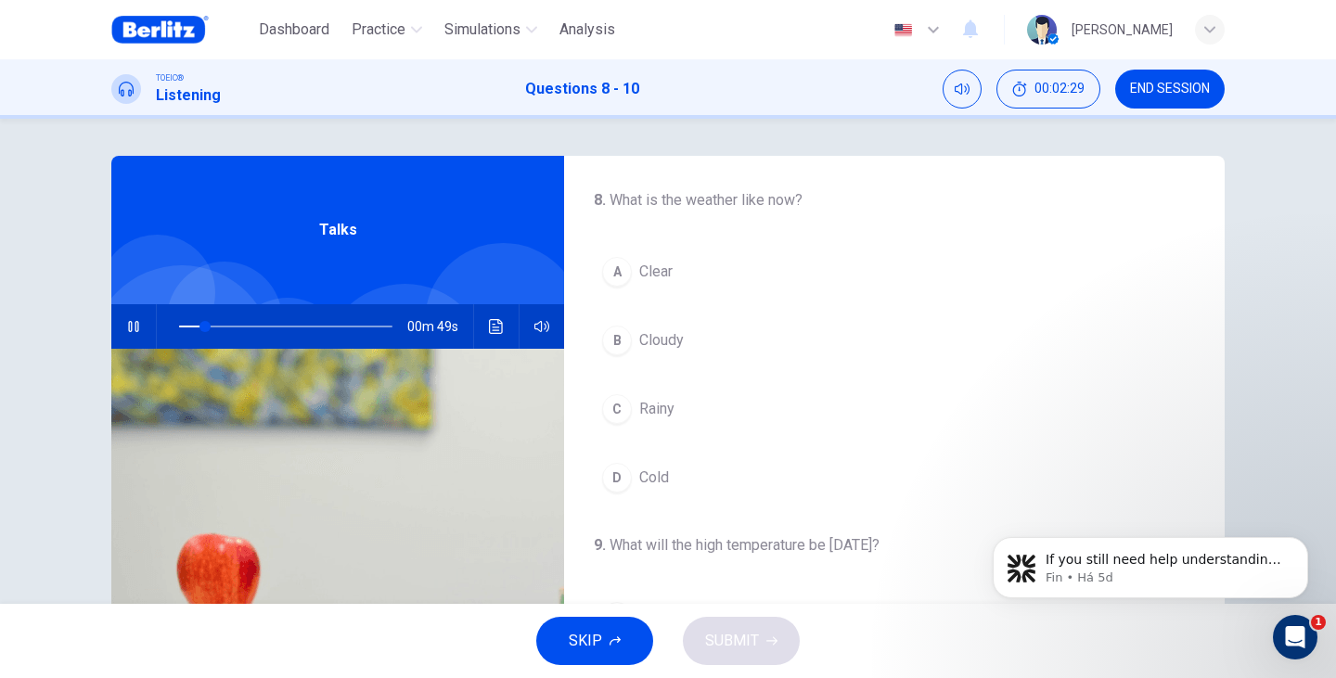
click at [633, 267] on button "A Clear" at bounding box center [894, 272] width 601 height 46
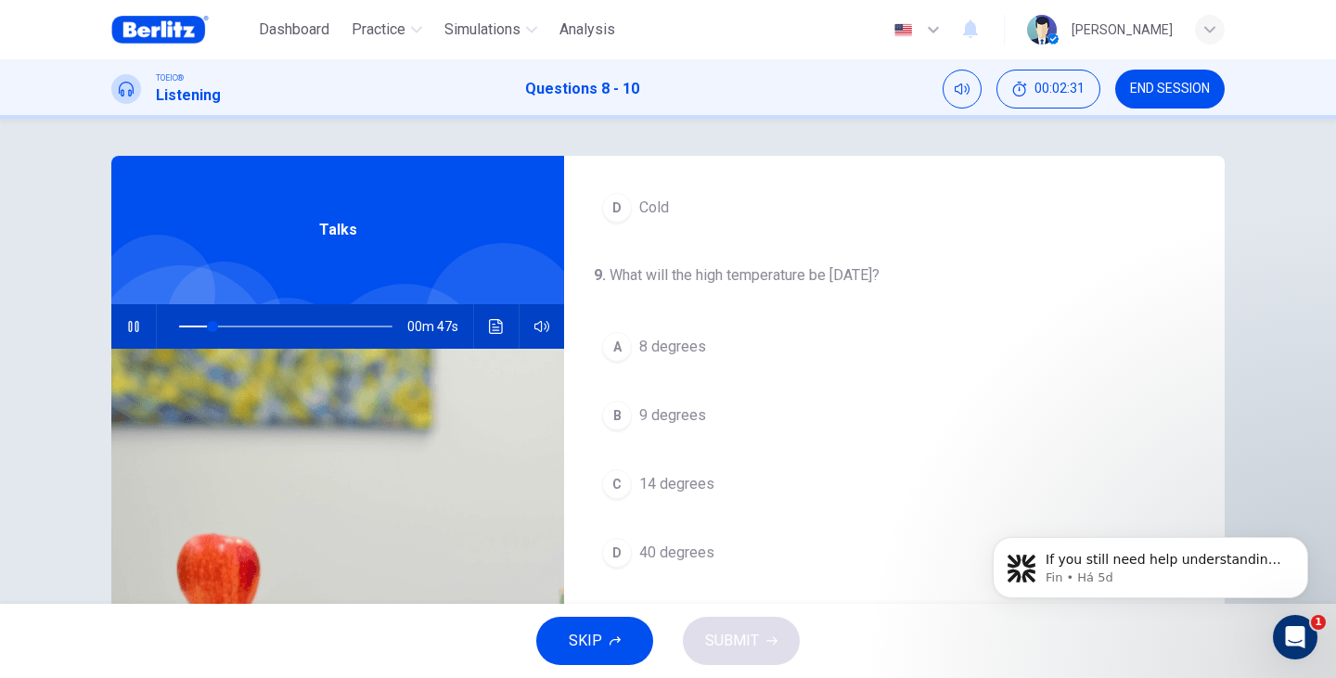
scroll to position [309, 0]
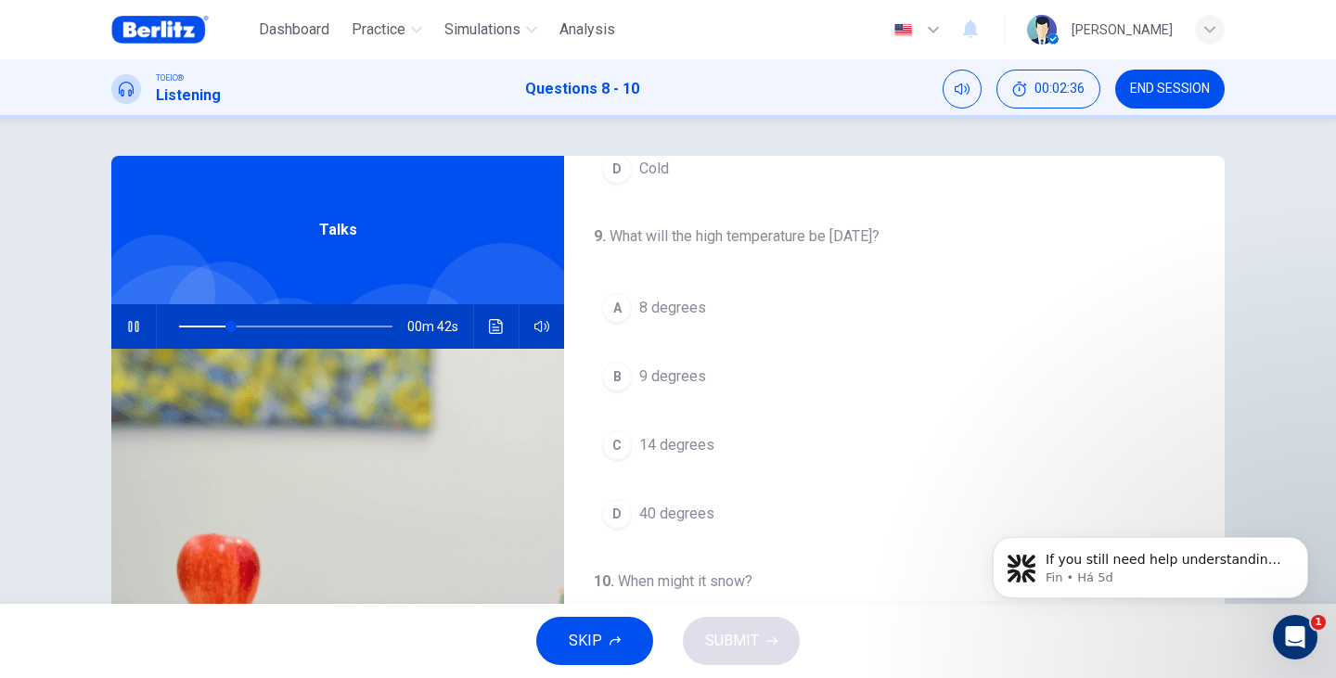
click at [663, 518] on span "40 degrees" at bounding box center [676, 514] width 75 height 22
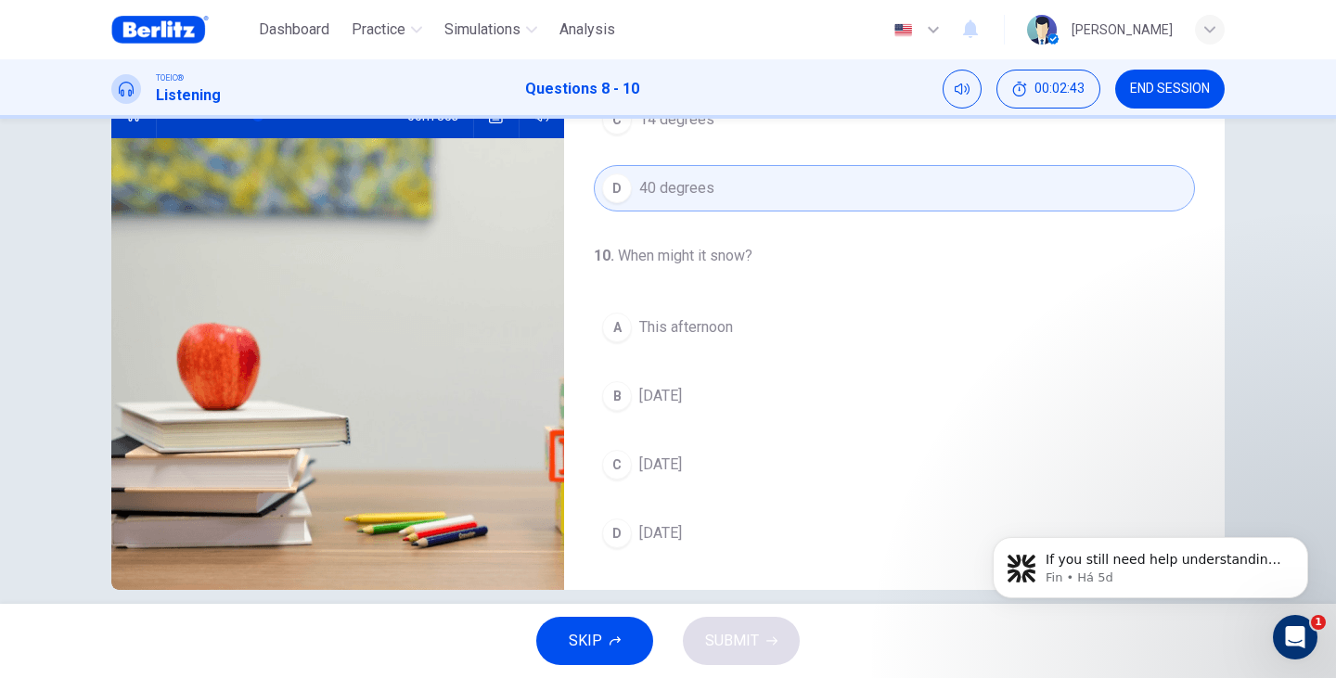
scroll to position [234, 0]
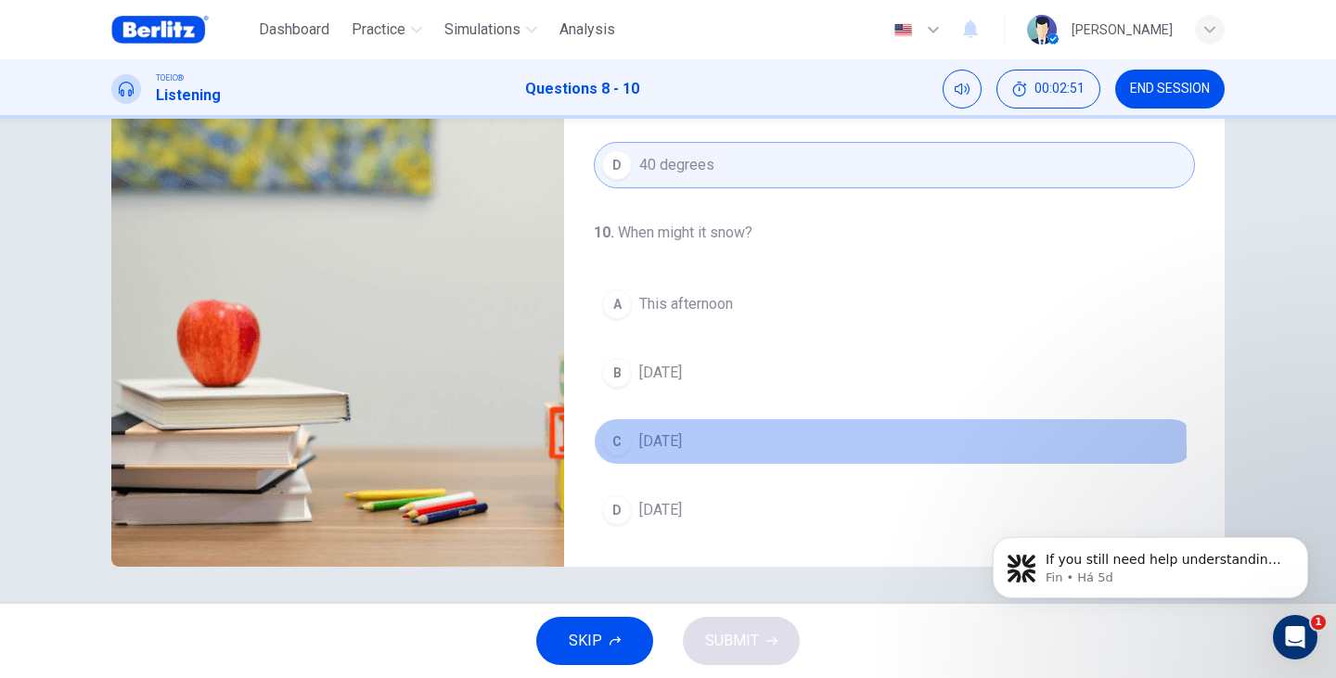
click at [632, 449] on button "C [DATE]" at bounding box center [894, 441] width 601 height 46
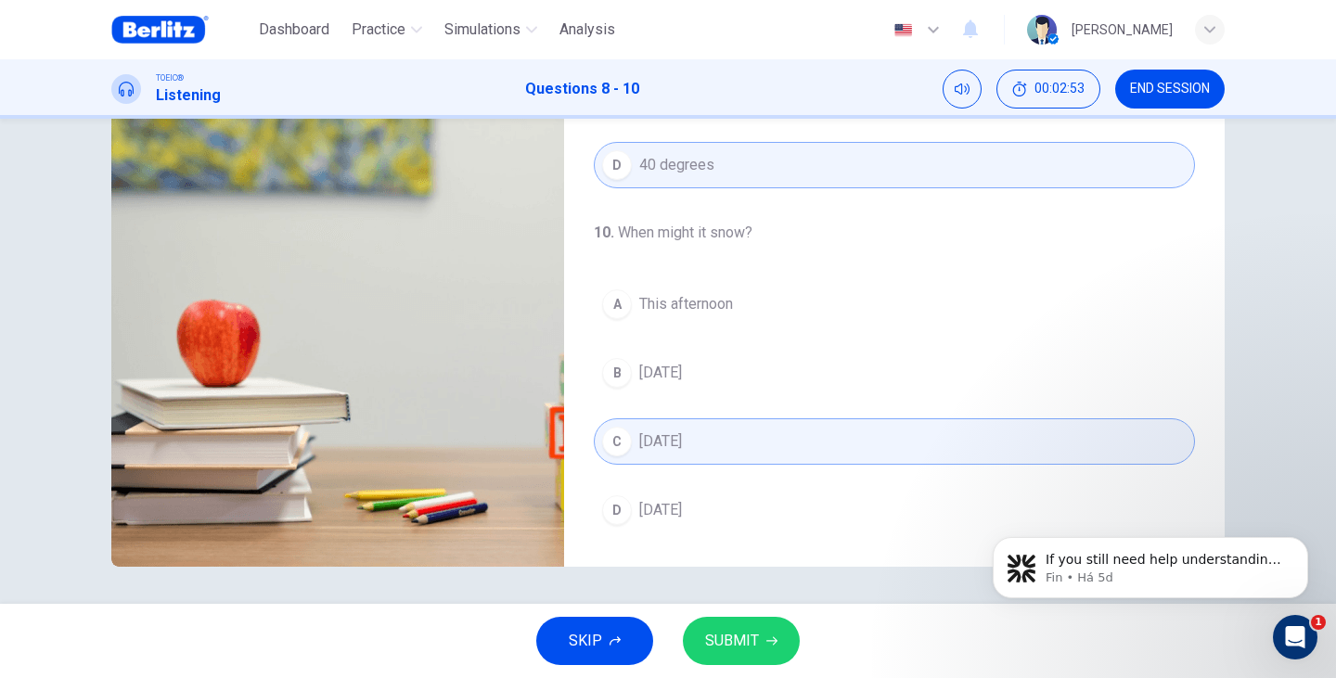
click at [742, 632] on span "SUBMIT" at bounding box center [732, 641] width 54 height 26
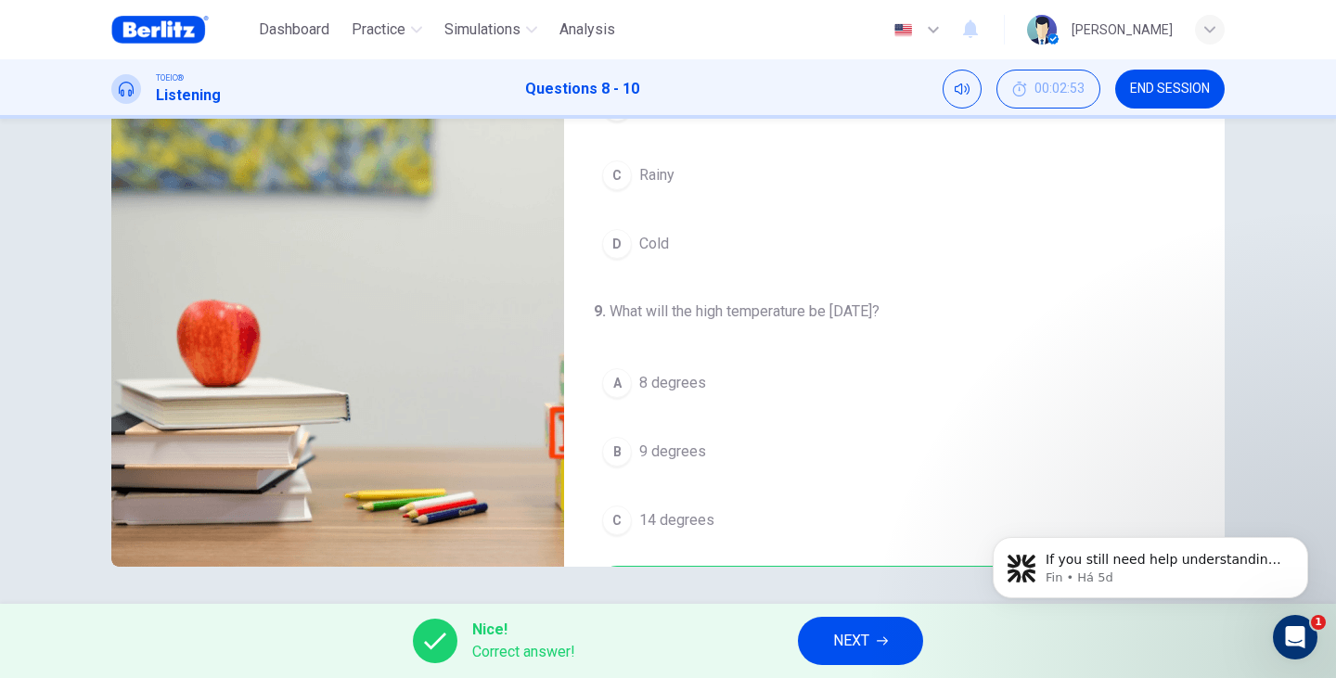
scroll to position [0, 0]
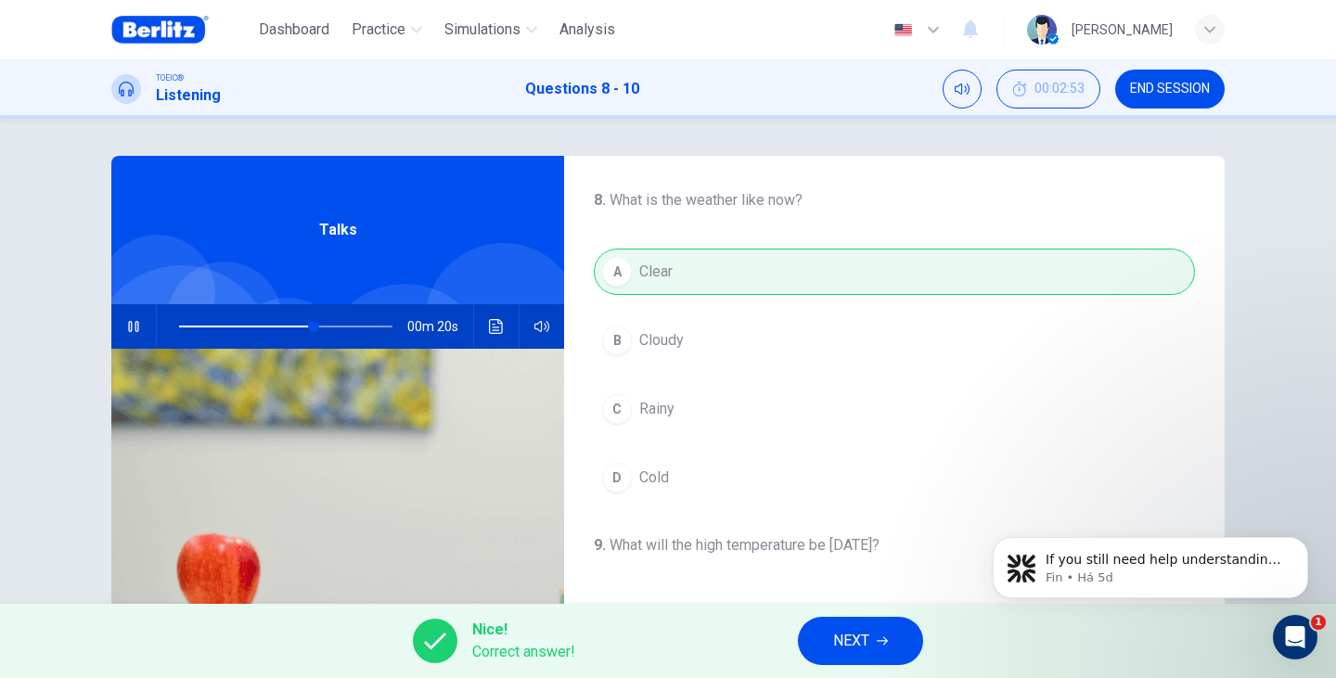
type input "**"
click at [865, 646] on span "NEXT" at bounding box center [851, 641] width 36 height 26
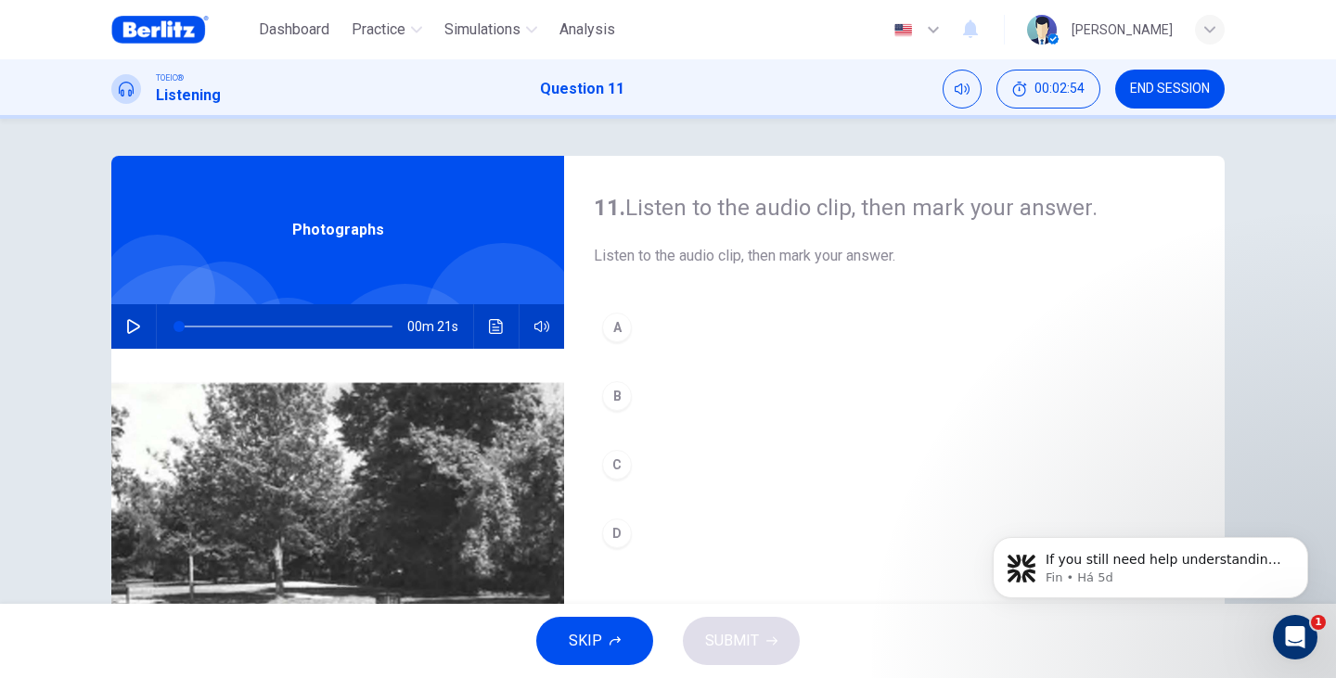
click at [132, 327] on icon "button" at bounding box center [133, 326] width 15 height 15
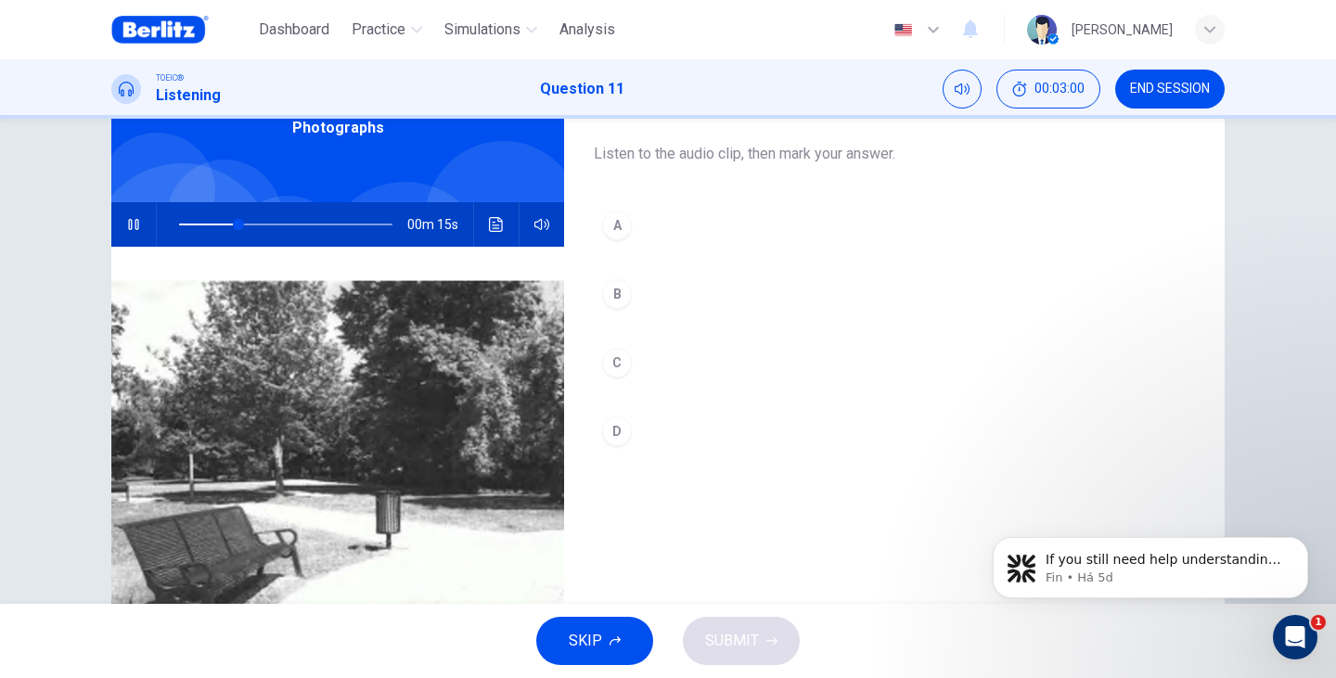
scroll to position [123, 0]
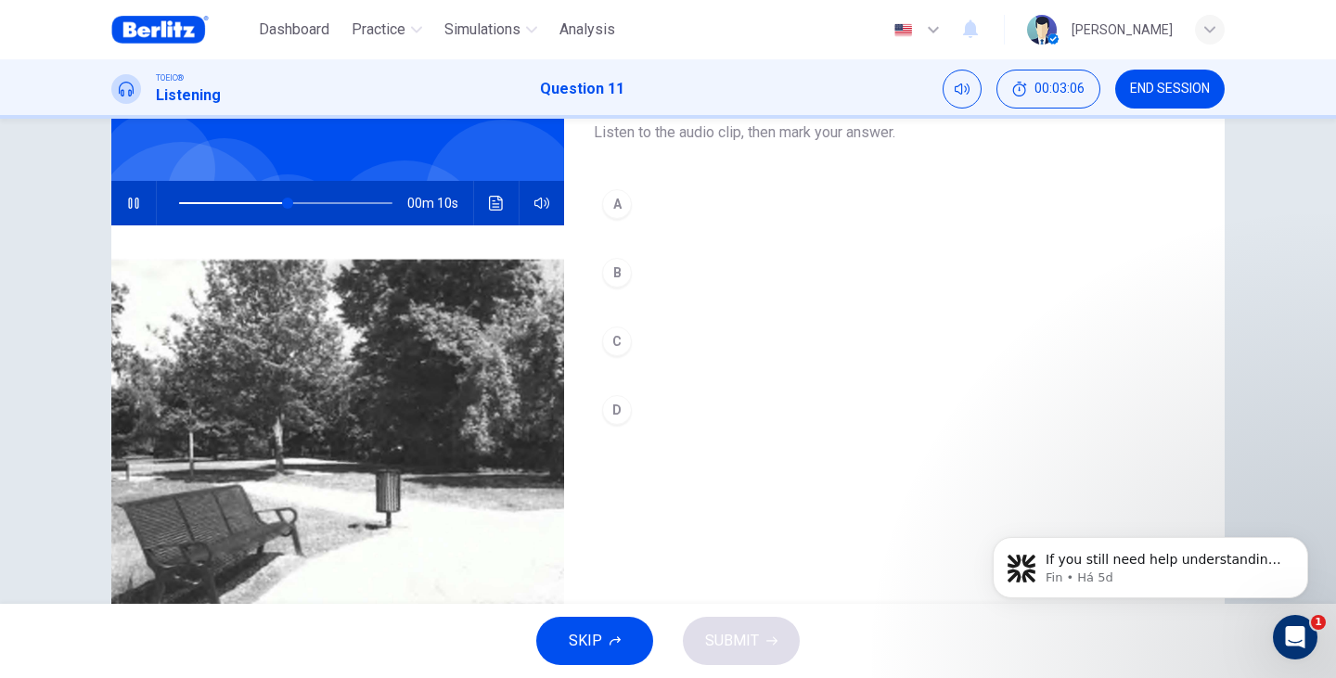
click at [621, 253] on button "B" at bounding box center [894, 272] width 601 height 46
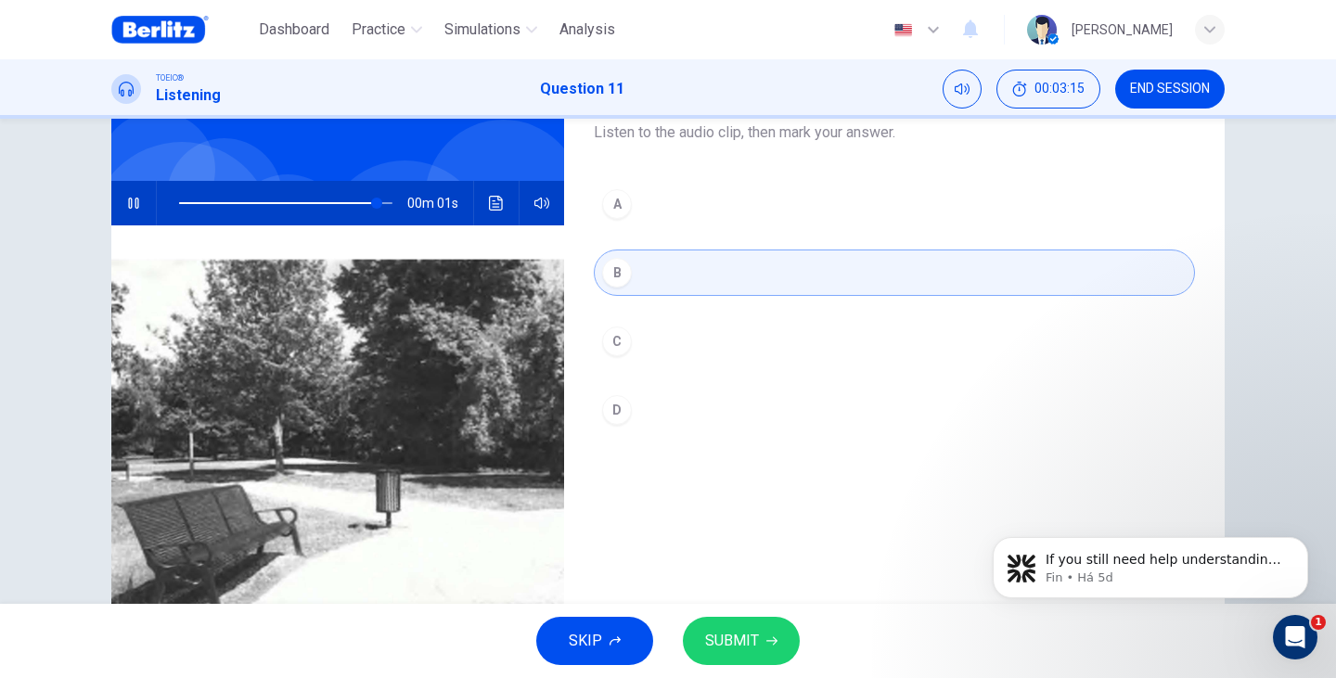
click at [753, 640] on span "SUBMIT" at bounding box center [732, 641] width 54 height 26
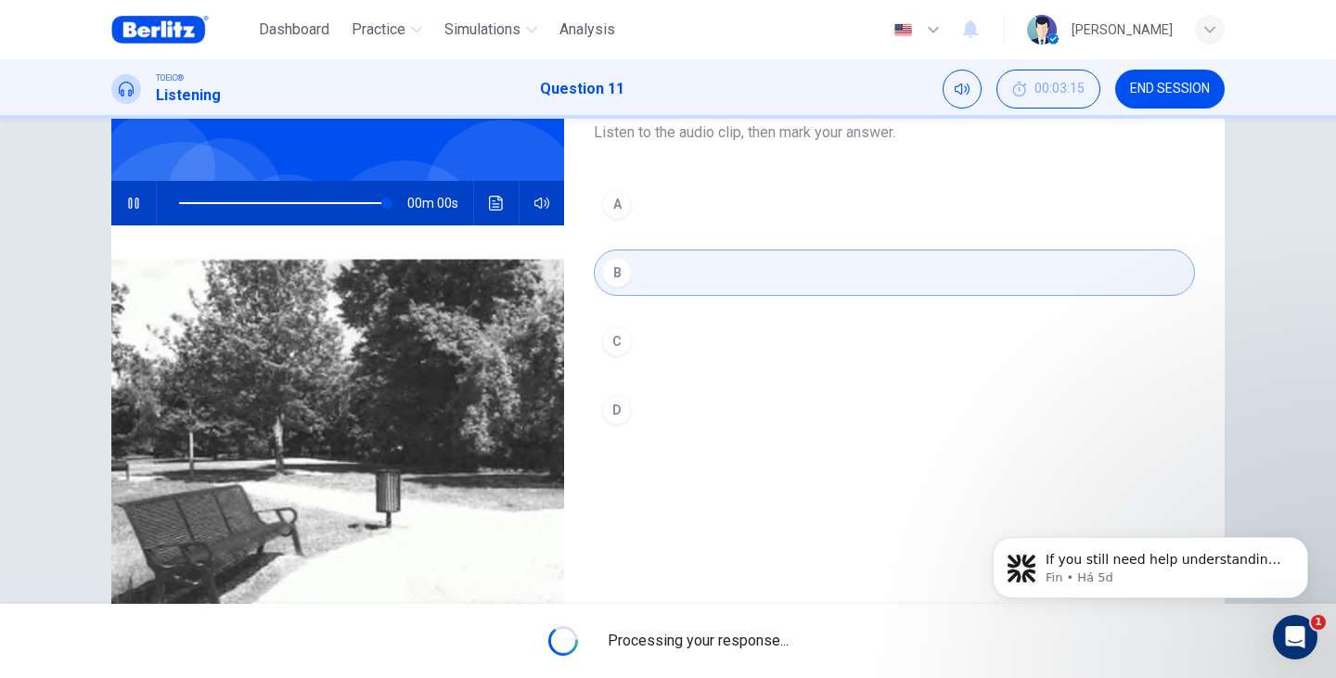
type input "*"
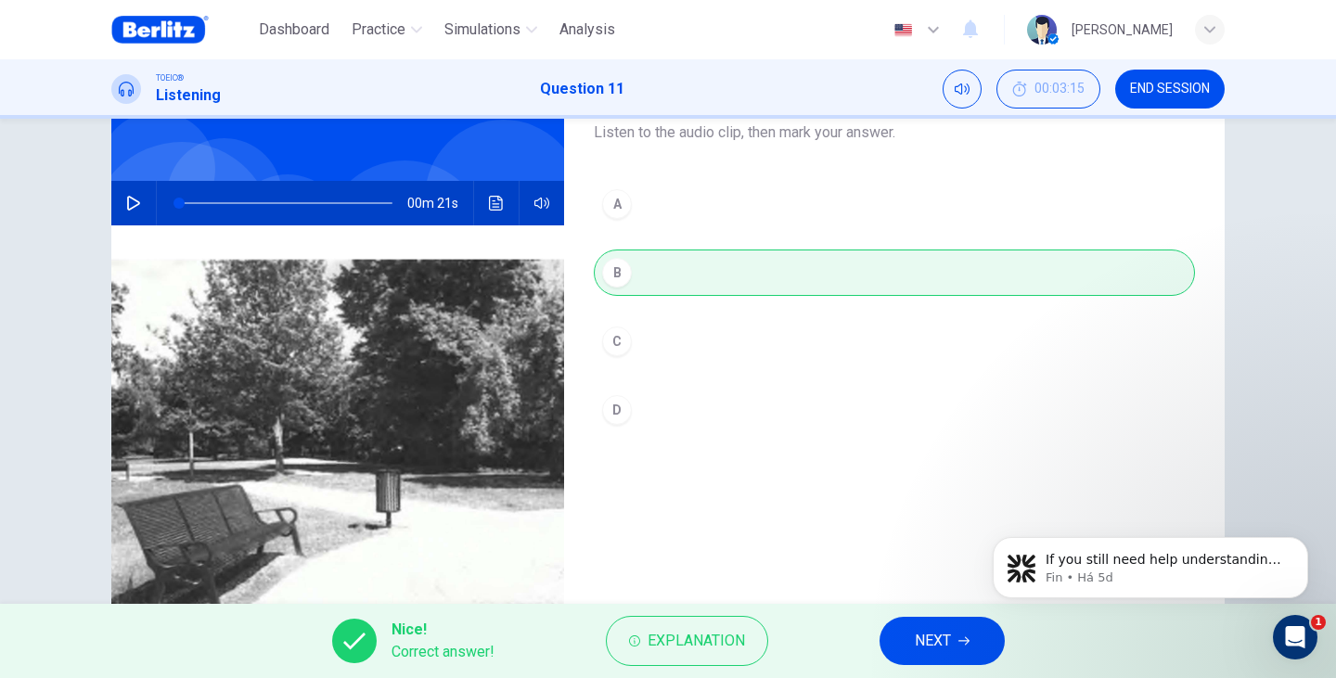
click at [943, 636] on span "NEXT" at bounding box center [932, 641] width 36 height 26
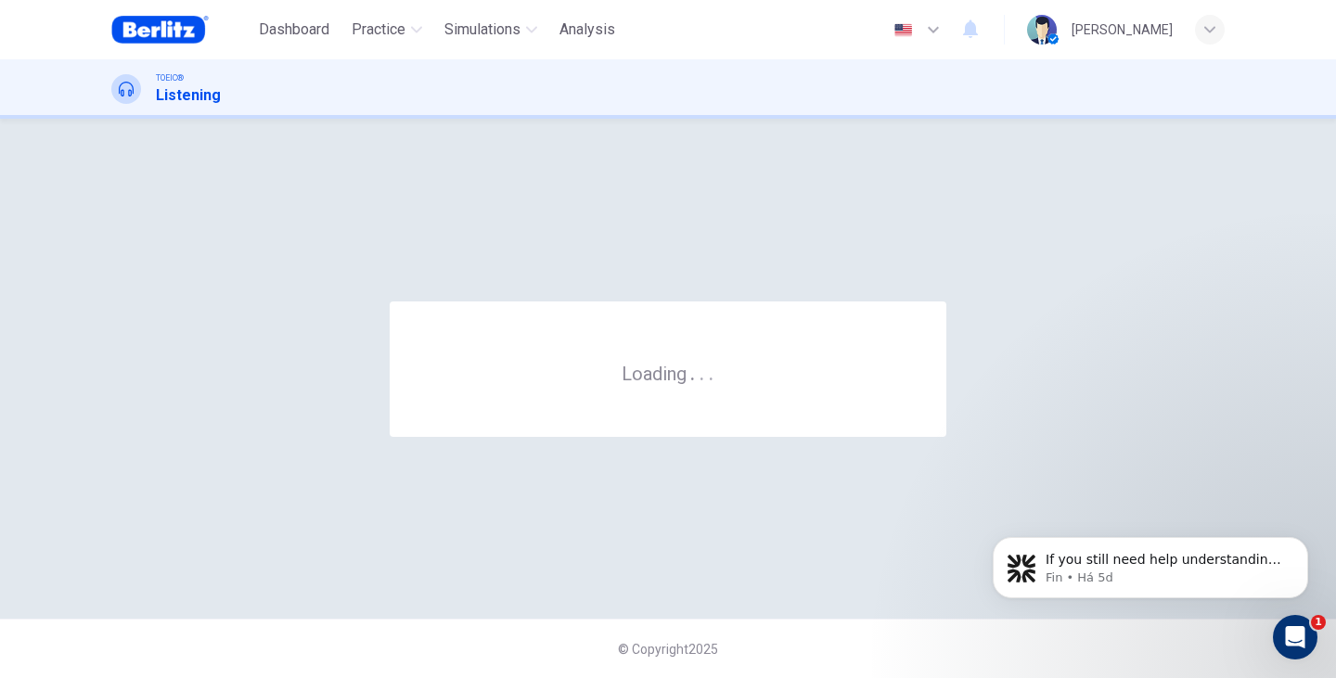
scroll to position [0, 0]
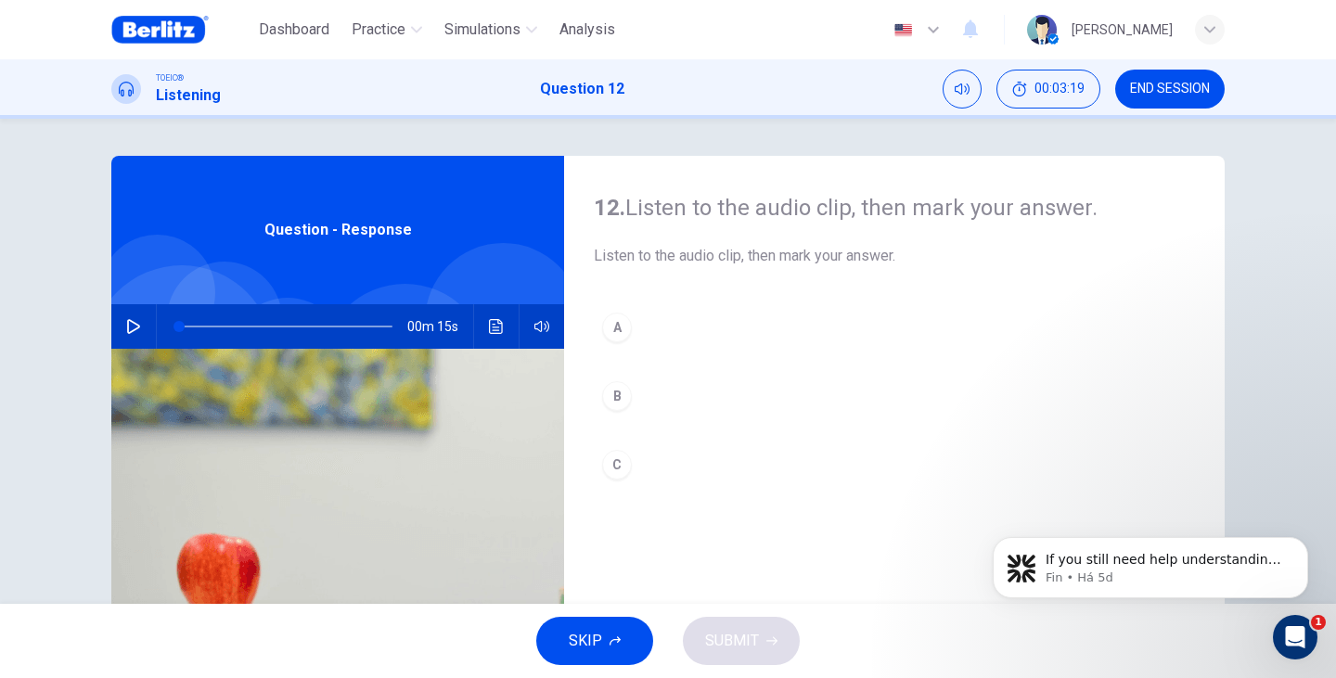
click at [126, 326] on icon "button" at bounding box center [133, 326] width 15 height 15
click at [620, 477] on div "C" at bounding box center [617, 465] width 30 height 30
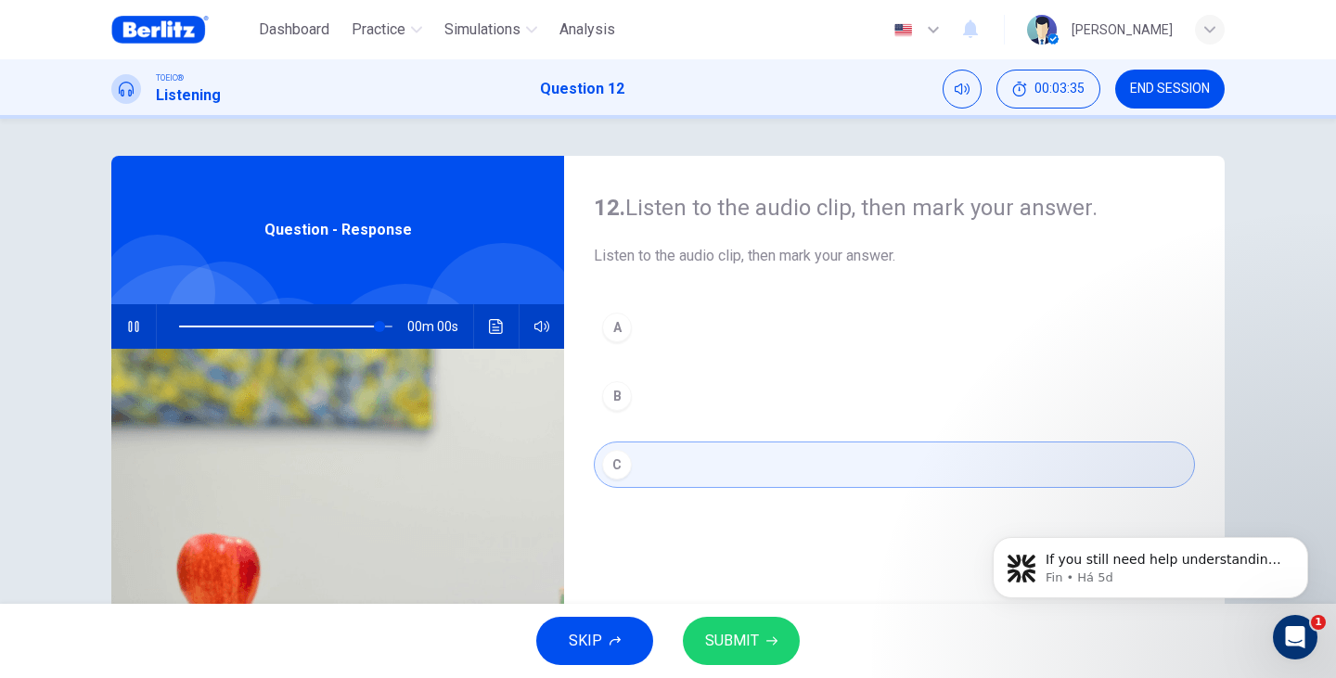
click at [763, 650] on button "SUBMIT" at bounding box center [741, 641] width 117 height 48
type input "*"
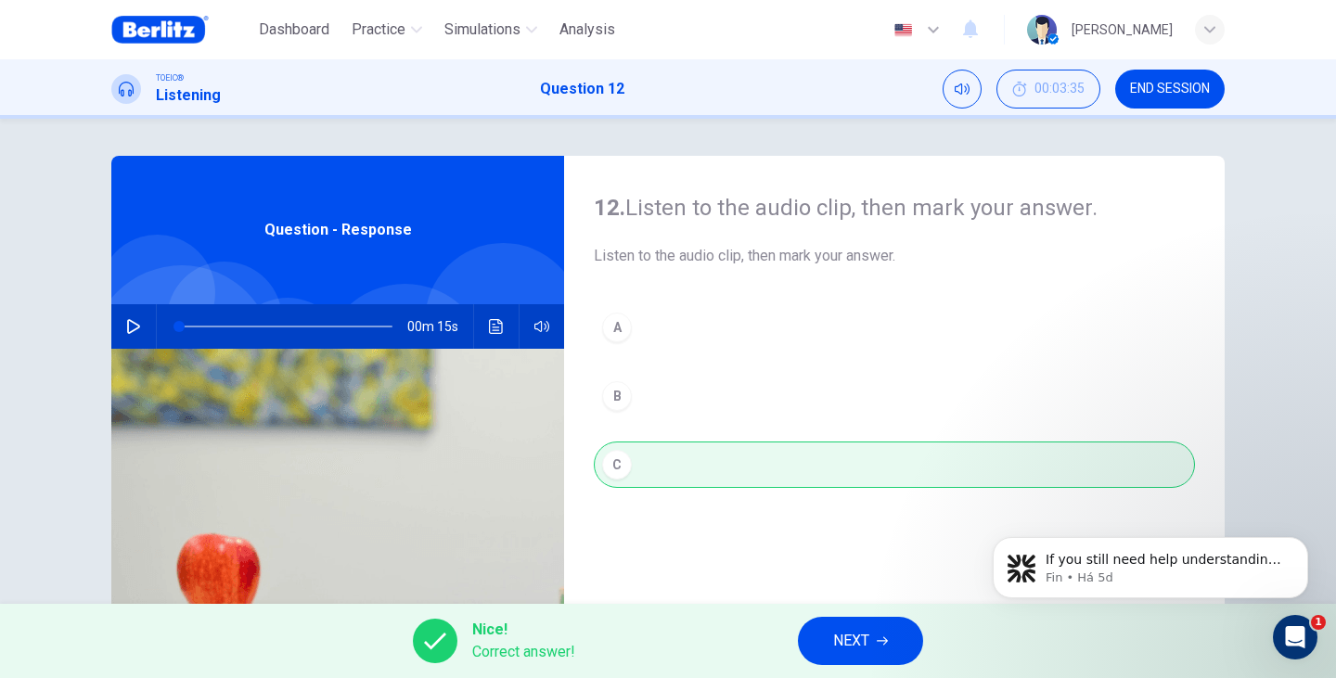
click at [883, 642] on icon "button" at bounding box center [881, 640] width 11 height 11
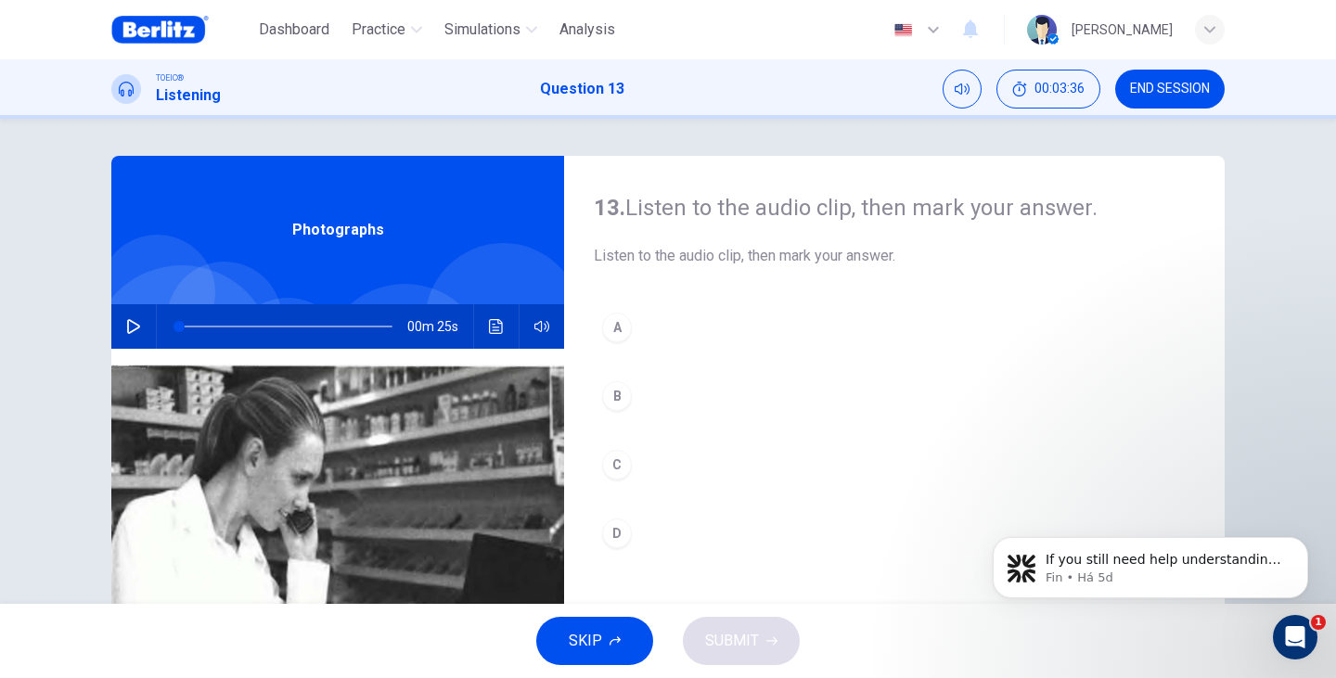
click at [119, 334] on button "button" at bounding box center [134, 326] width 30 height 45
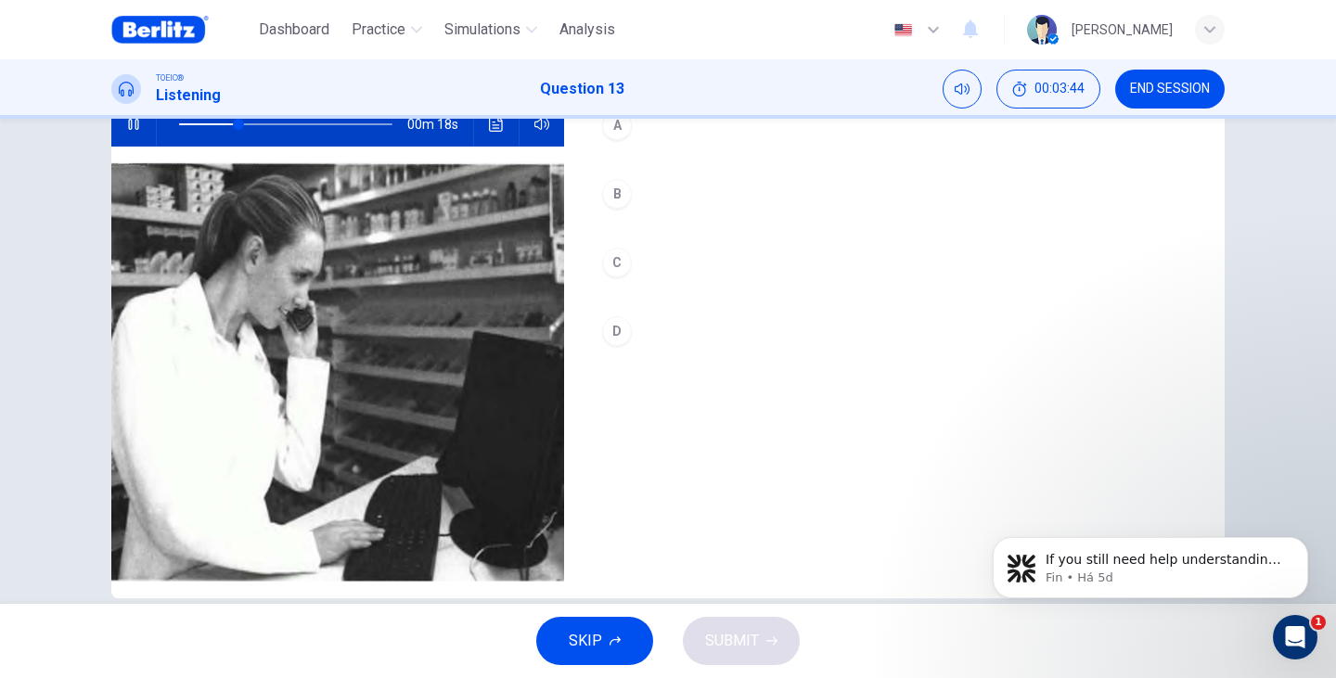
scroll to position [172, 0]
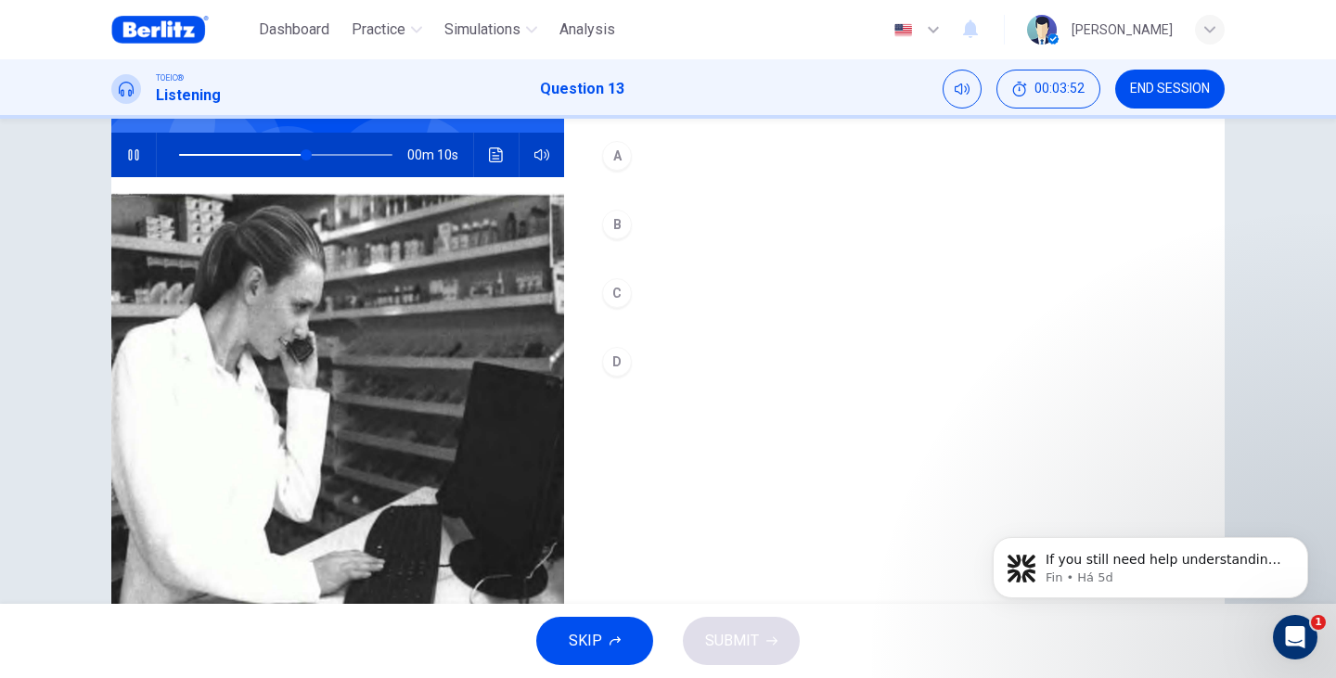
click at [619, 298] on div "C" at bounding box center [617, 293] width 30 height 30
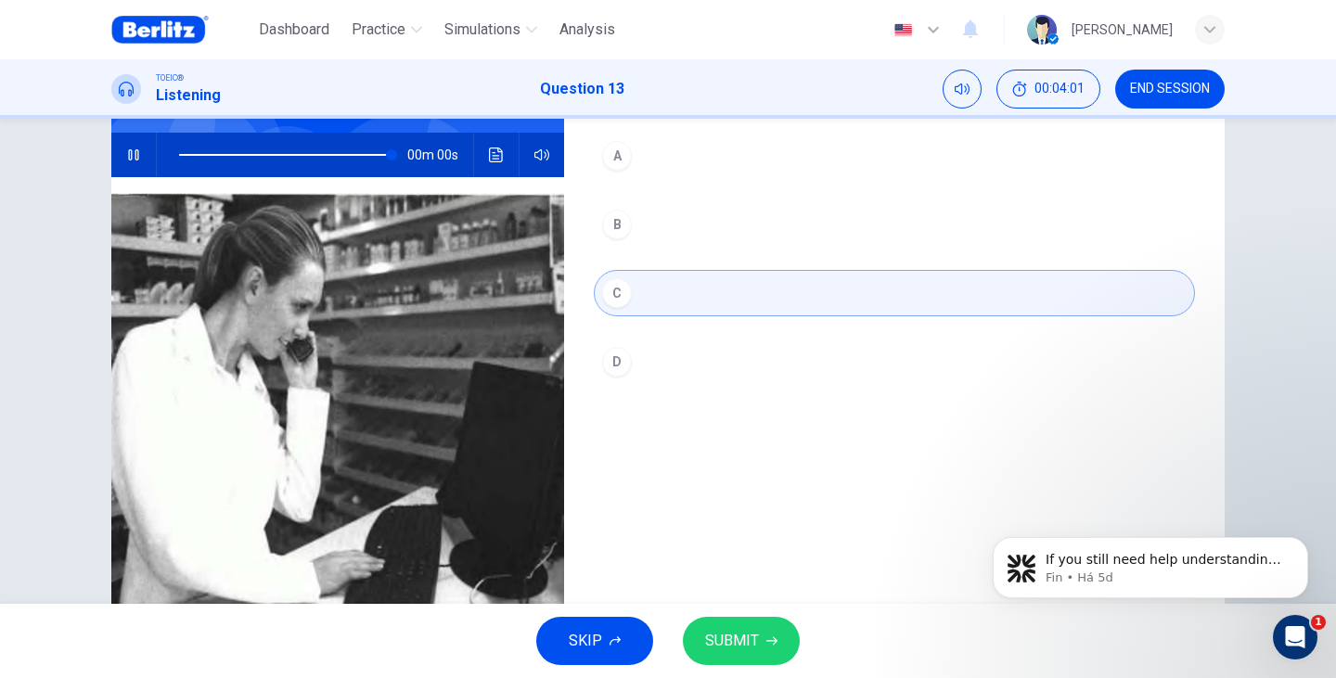
type input "*"
click at [766, 635] on icon "button" at bounding box center [771, 640] width 11 height 11
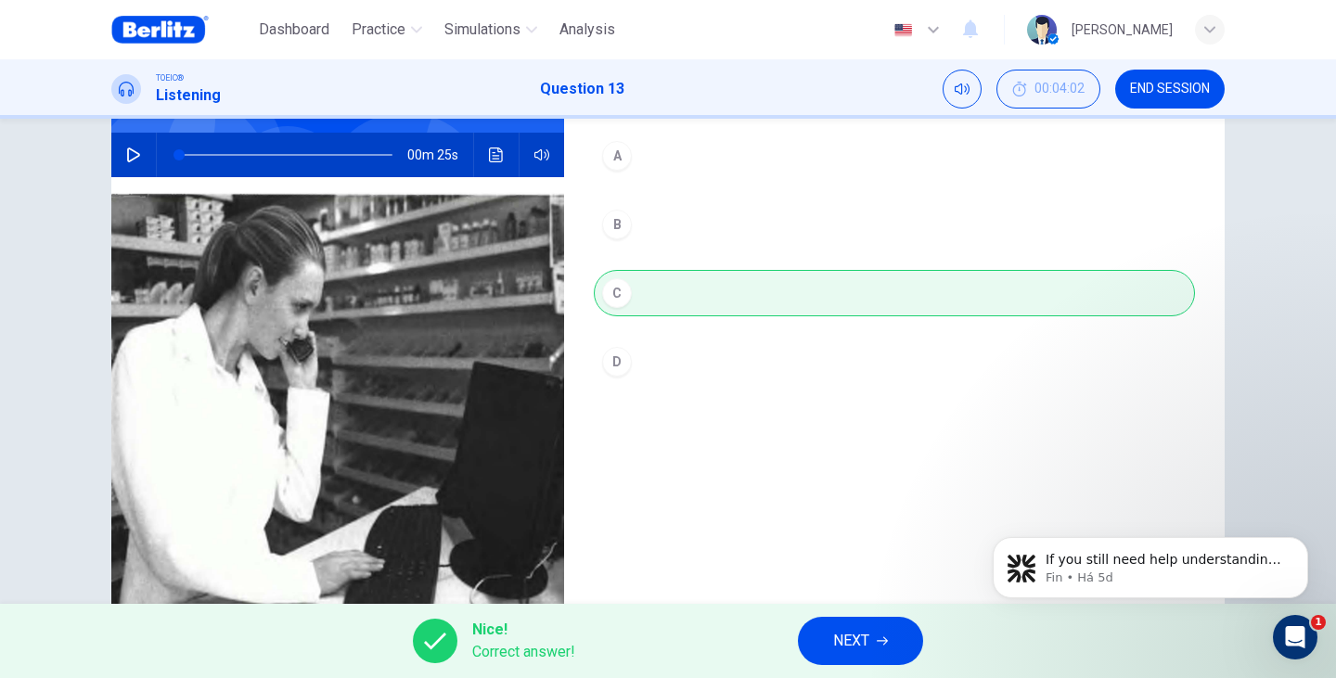
click at [849, 641] on span "NEXT" at bounding box center [851, 641] width 36 height 26
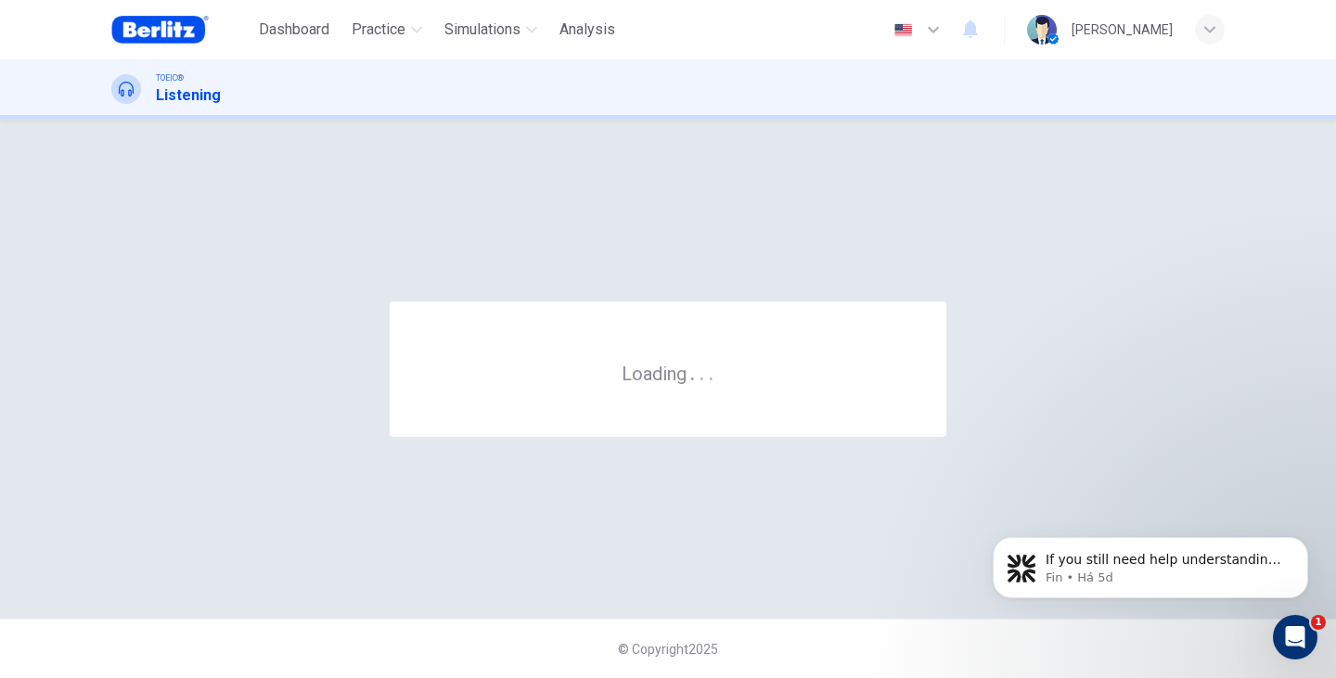
scroll to position [0, 0]
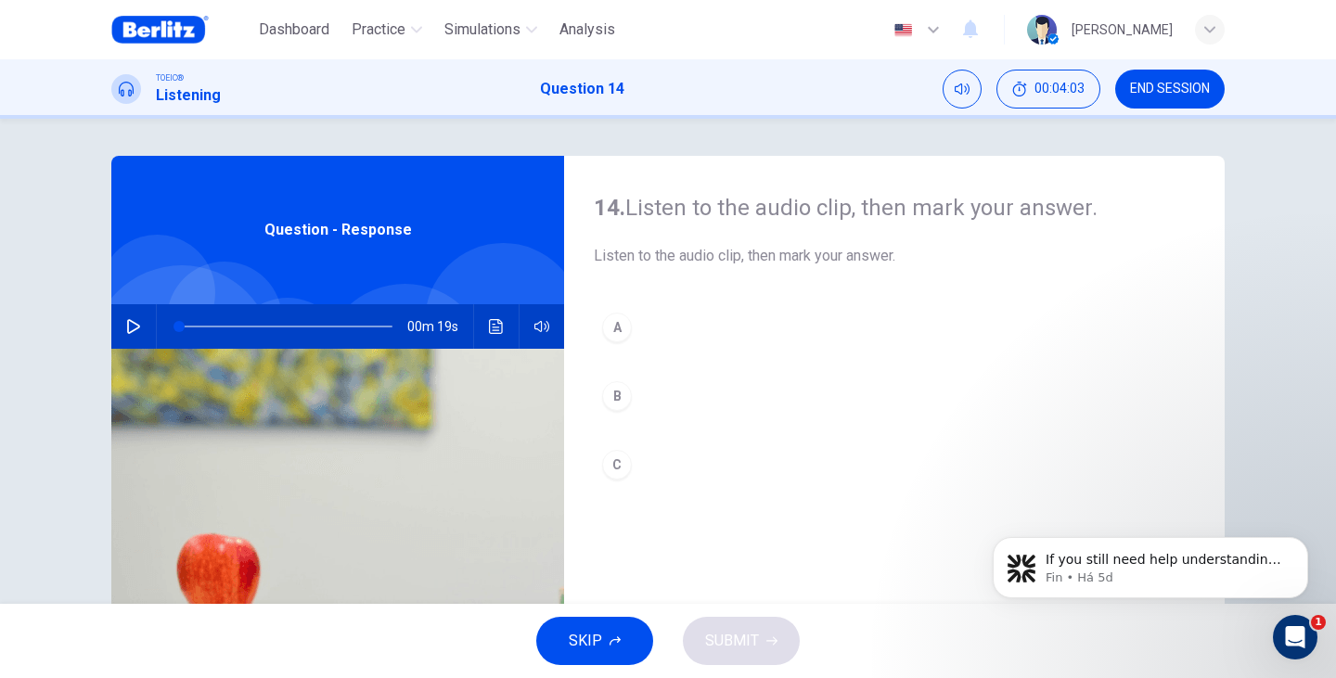
click at [135, 322] on icon "button" at bounding box center [133, 326] width 15 height 15
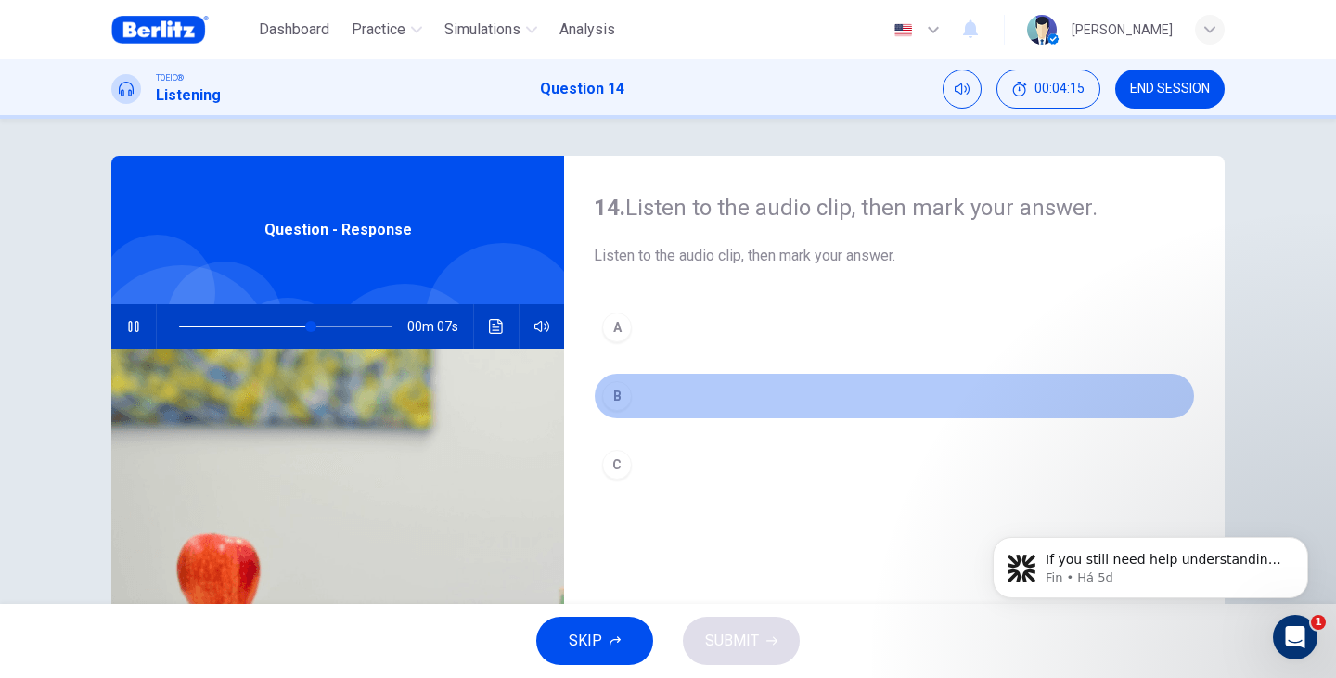
click at [614, 389] on div "B" at bounding box center [617, 396] width 30 height 30
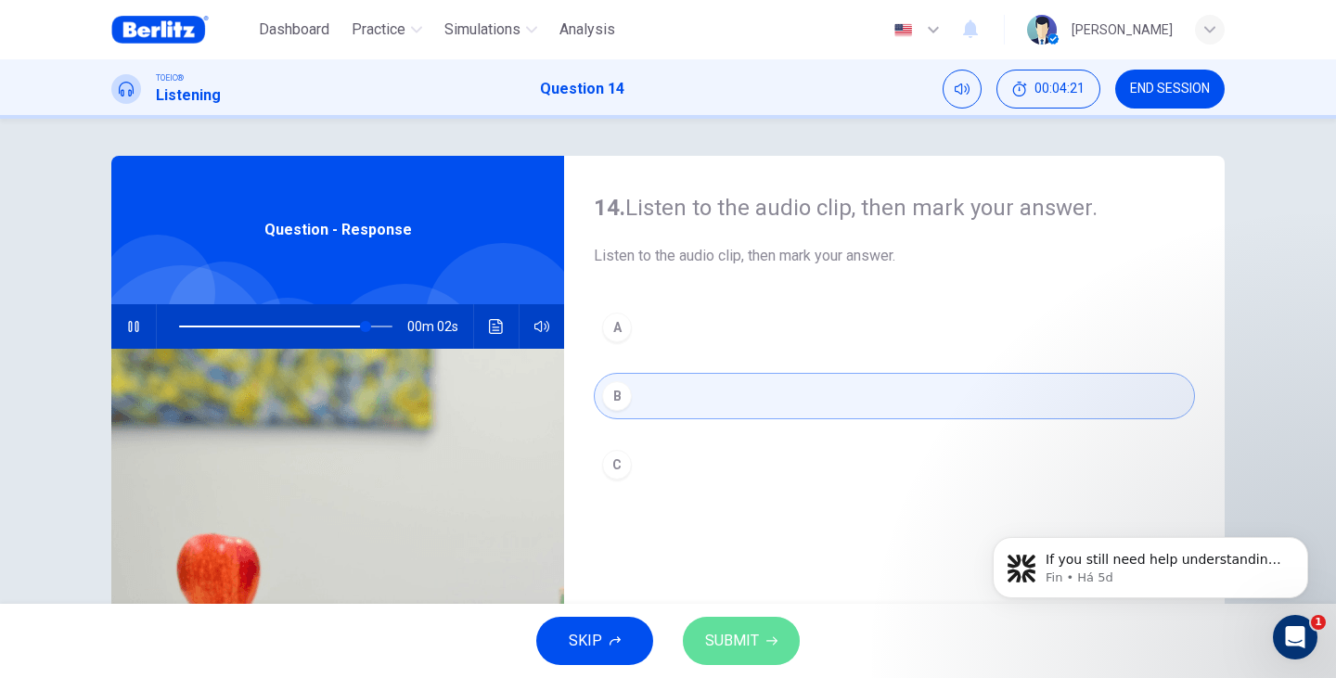
click at [725, 633] on span "SUBMIT" at bounding box center [732, 641] width 54 height 26
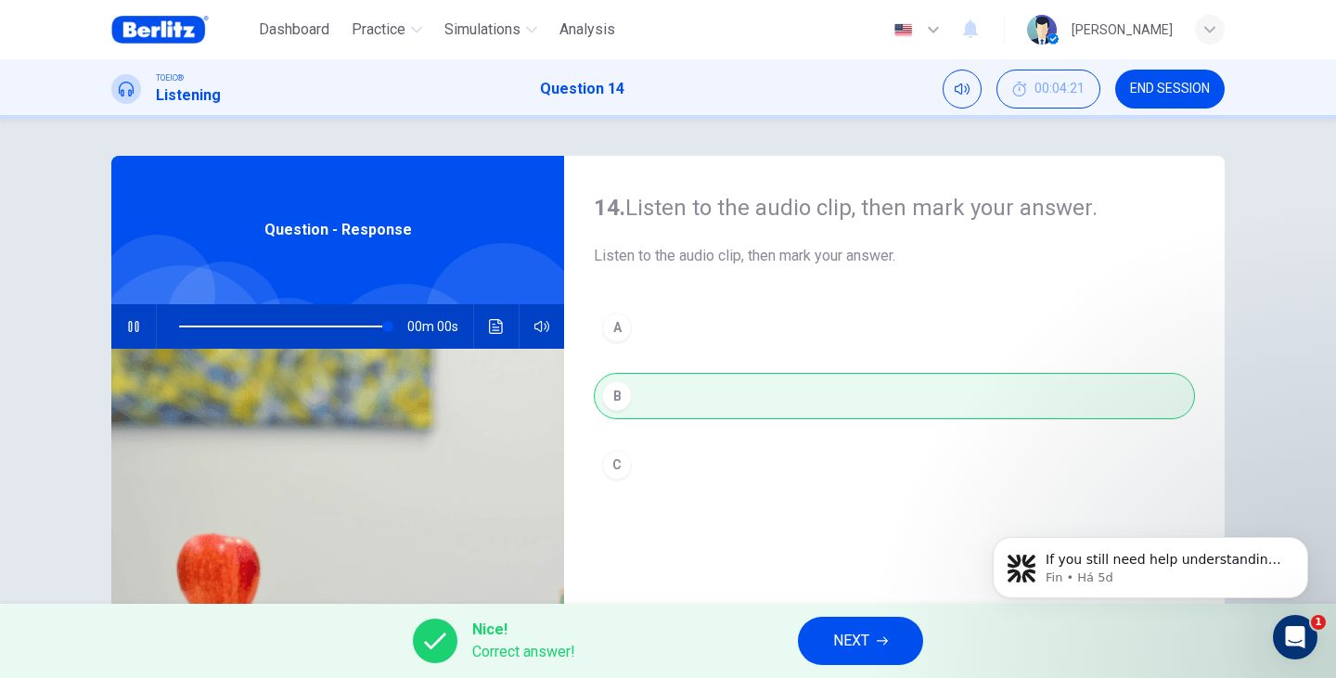
type input "*"
click at [883, 643] on icon "button" at bounding box center [881, 640] width 11 height 11
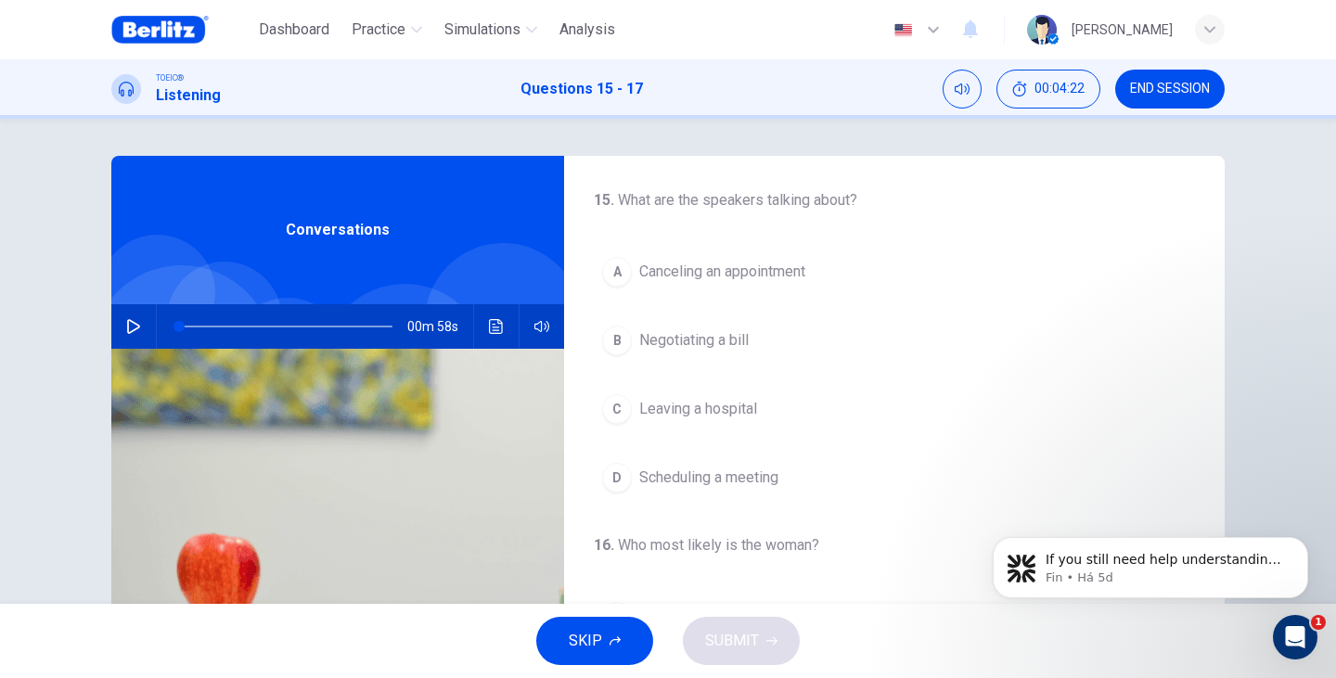
click at [395, 251] on div "Conversations" at bounding box center [337, 230] width 453 height 148
click at [120, 334] on button "button" at bounding box center [134, 326] width 30 height 45
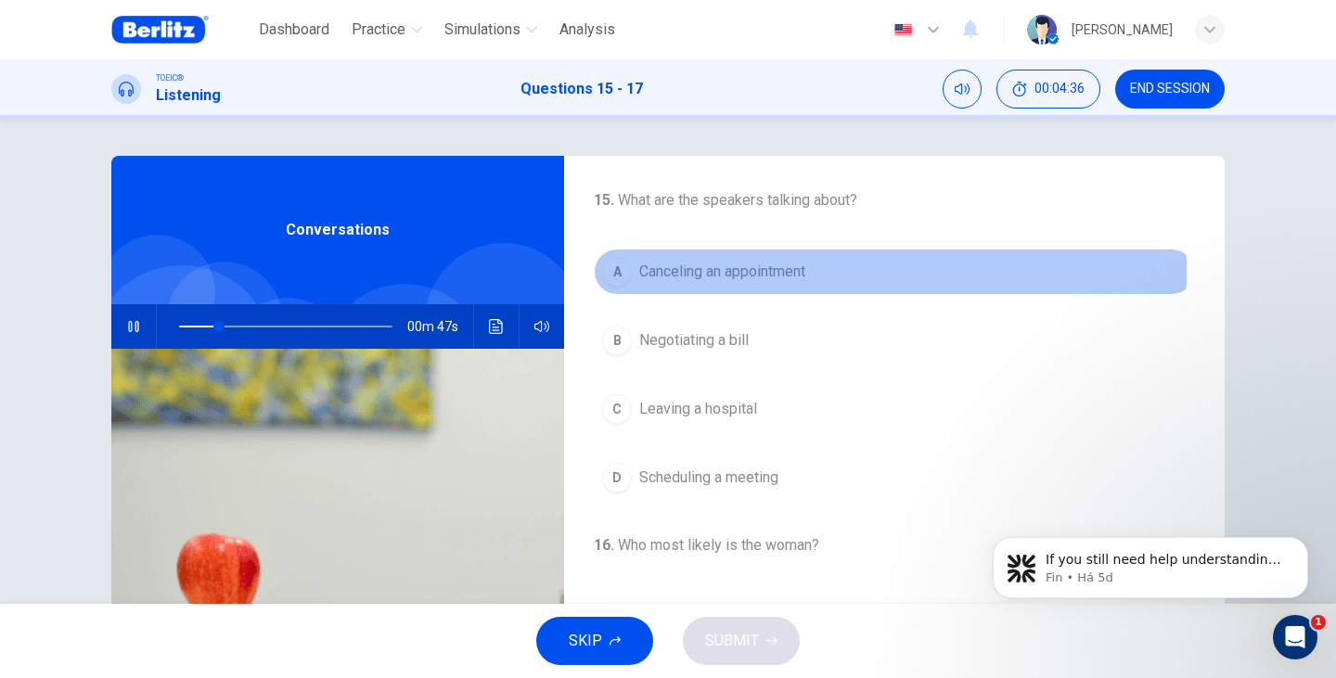
click at [730, 270] on span "Canceling an appointment" at bounding box center [722, 272] width 166 height 22
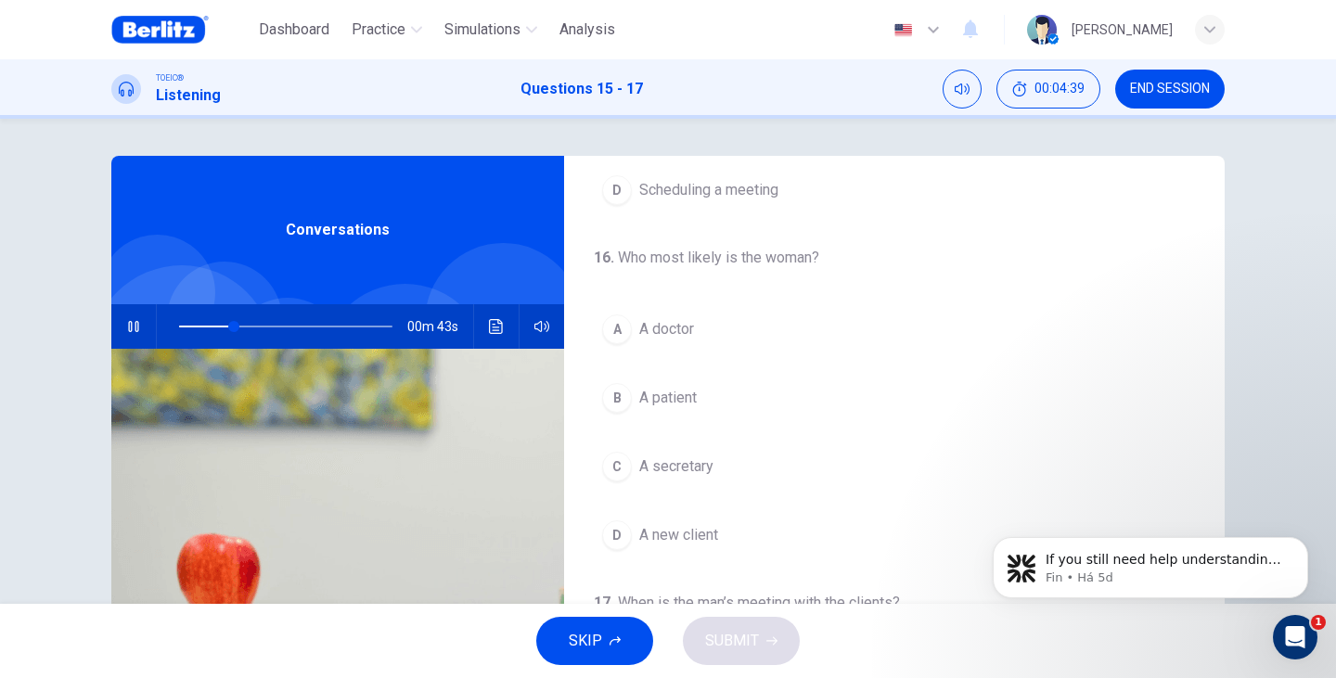
scroll to position [309, 0]
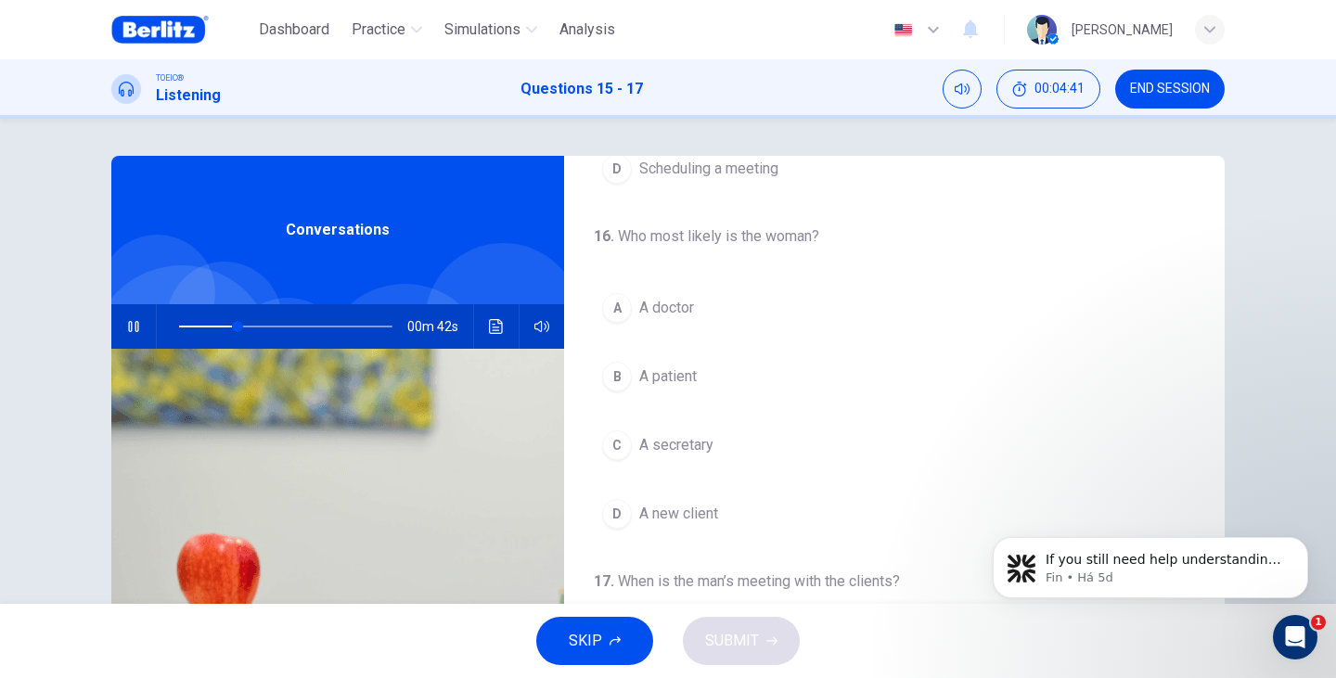
click at [660, 443] on span "A secretary" at bounding box center [676, 445] width 74 height 22
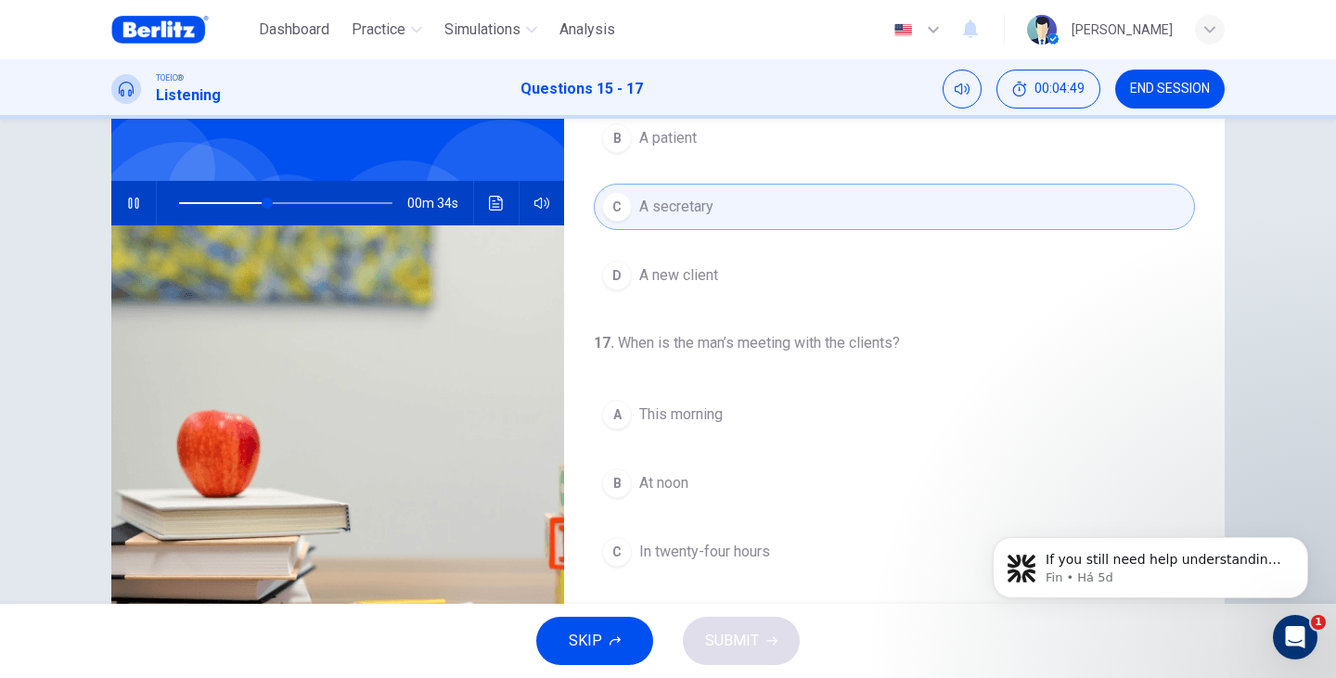
scroll to position [185, 0]
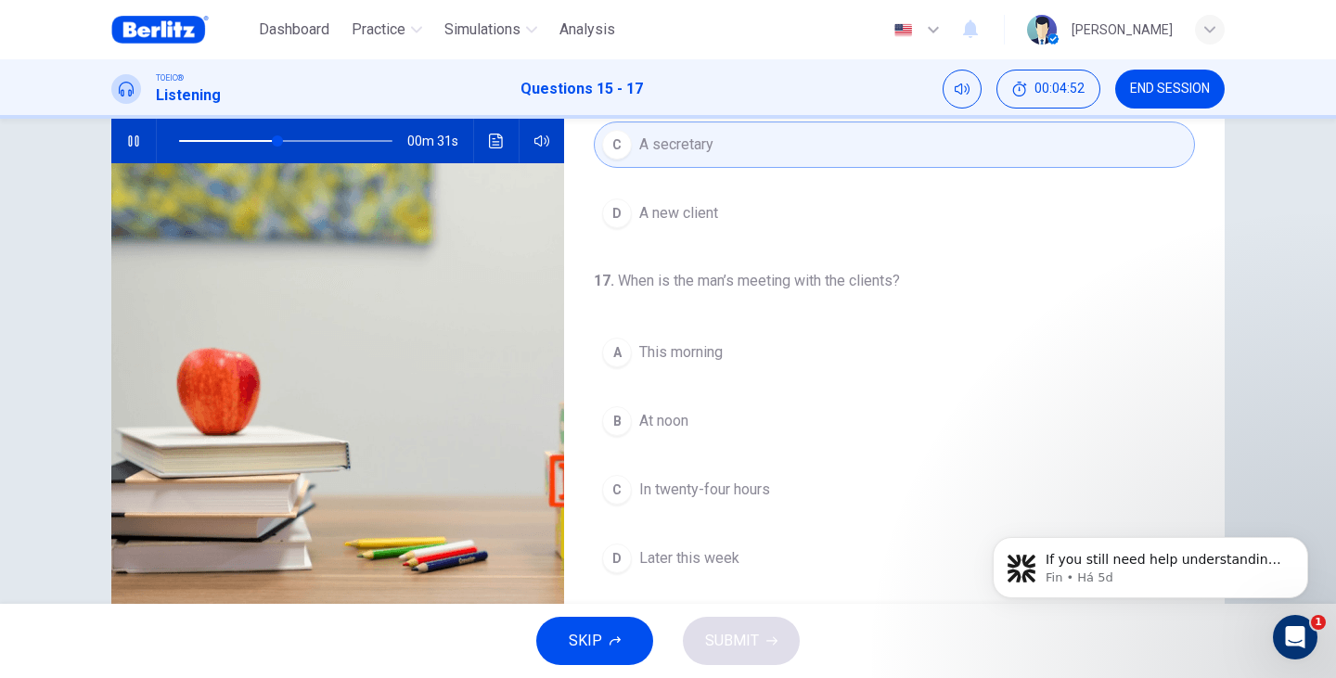
click at [657, 428] on span "At noon" at bounding box center [663, 421] width 49 height 22
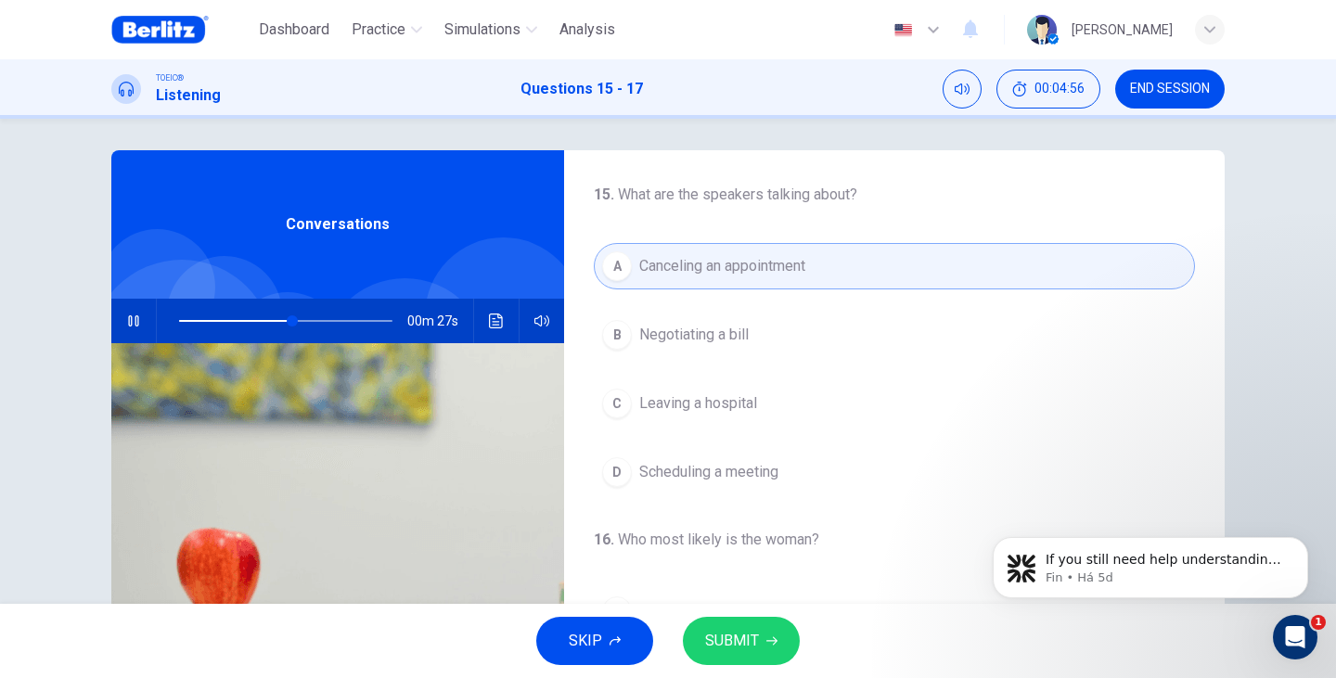
scroll to position [0, 0]
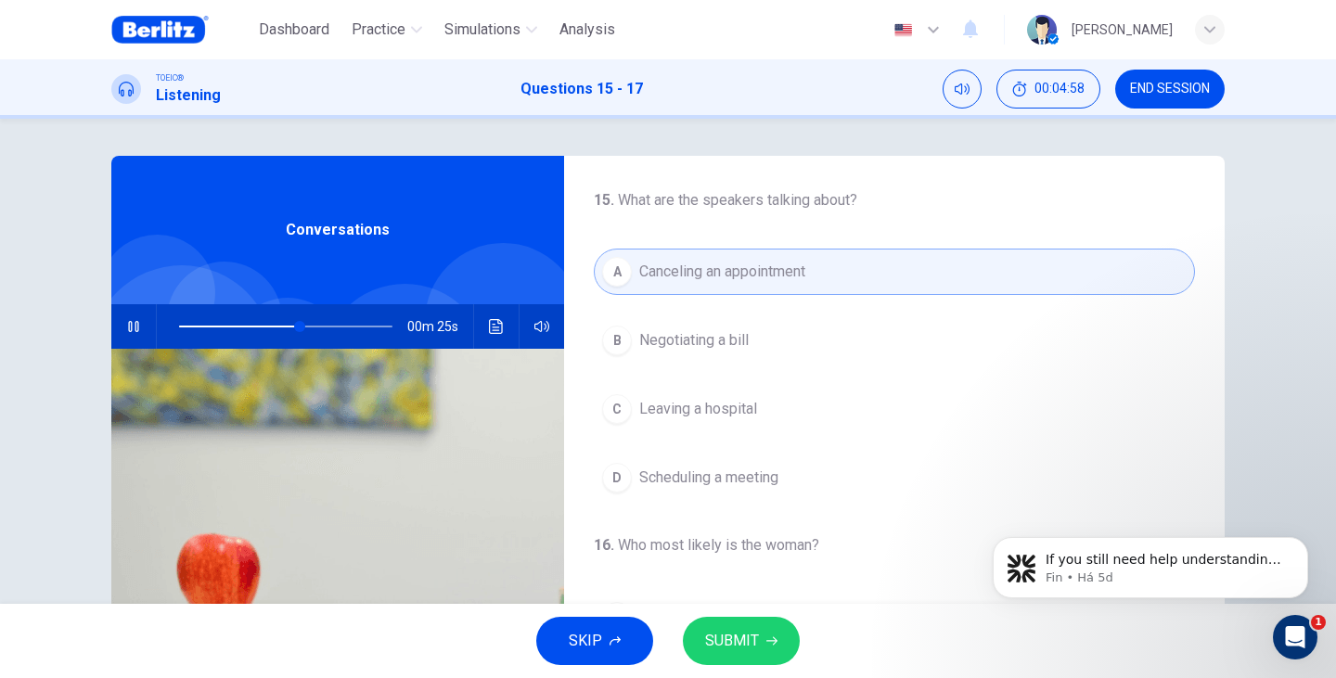
click at [746, 635] on span "SUBMIT" at bounding box center [732, 641] width 54 height 26
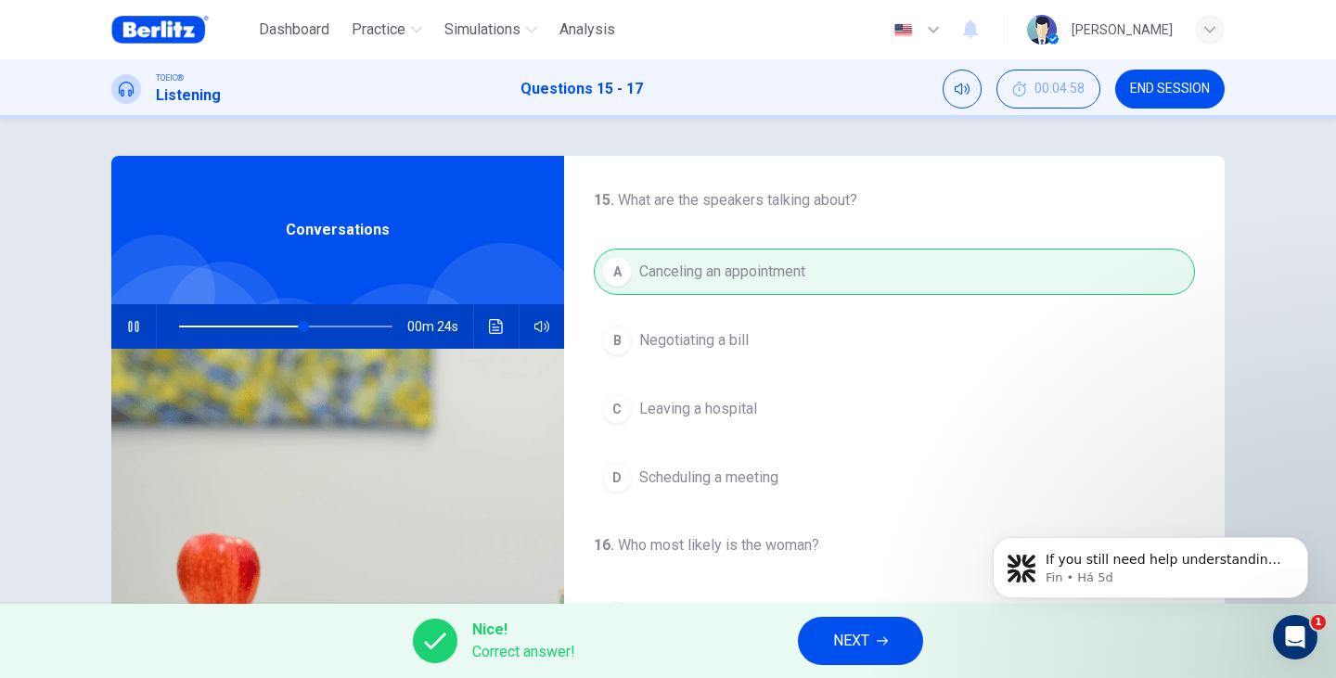
type input "**"
click at [885, 638] on icon "button" at bounding box center [881, 641] width 11 height 8
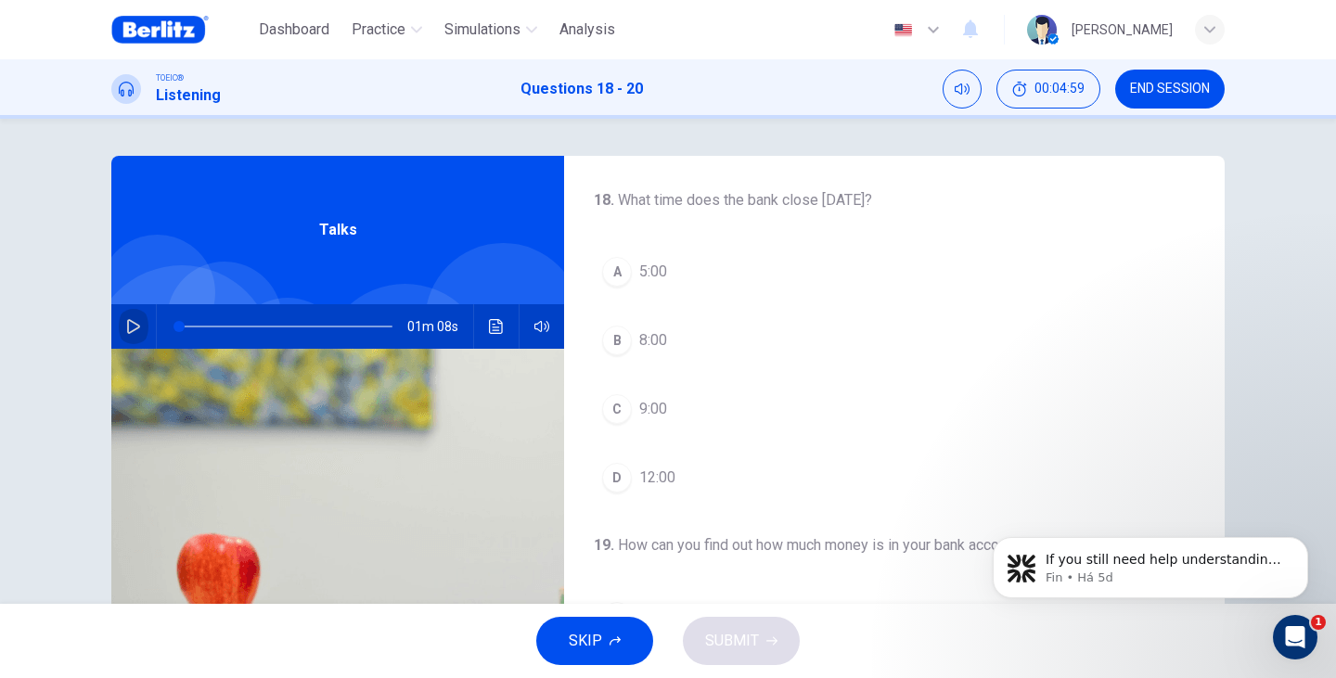
click at [127, 321] on icon "button" at bounding box center [133, 326] width 13 height 15
click at [659, 478] on span "12:00" at bounding box center [657, 478] width 36 height 22
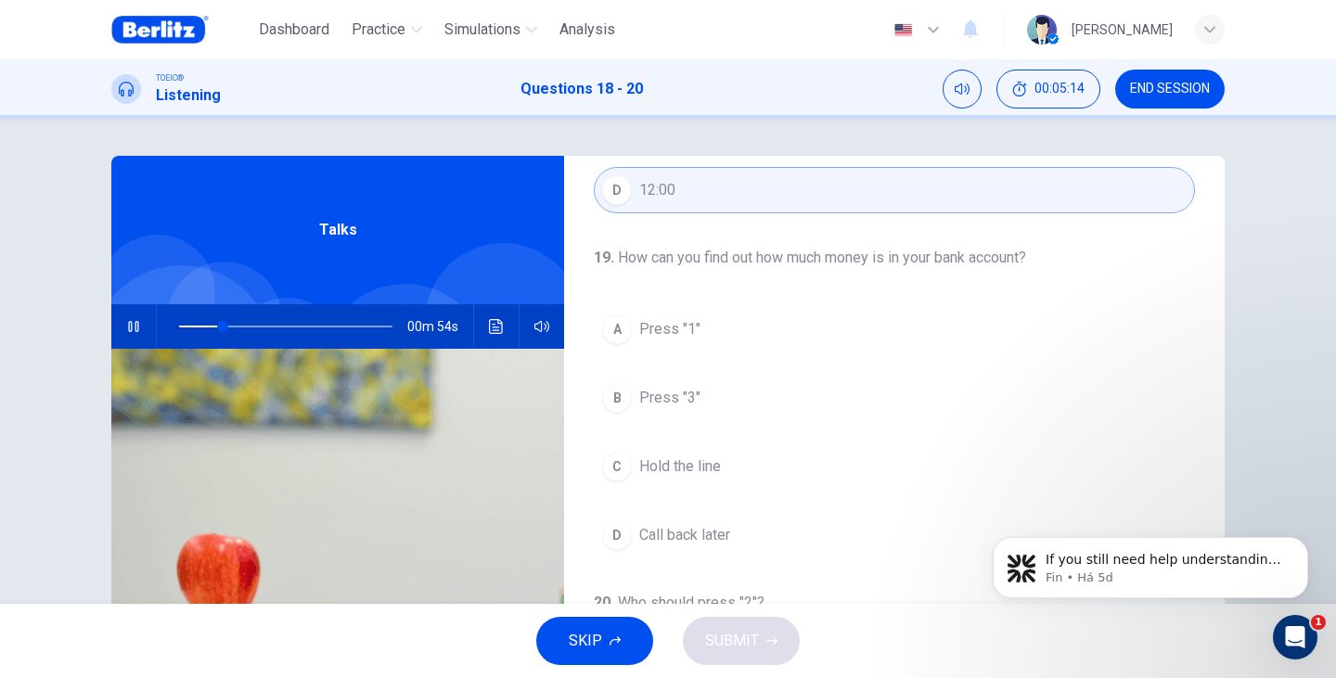
scroll to position [309, 0]
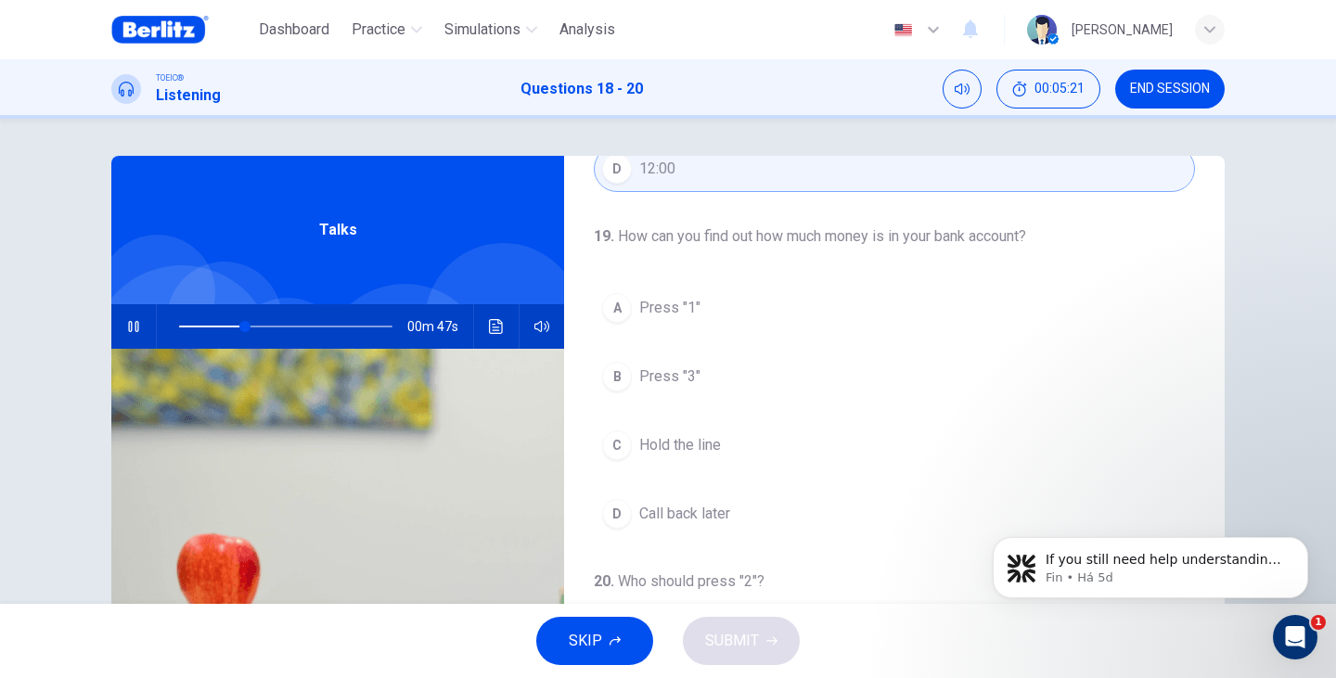
click at [683, 321] on button "A Press "1"" at bounding box center [894, 308] width 601 height 46
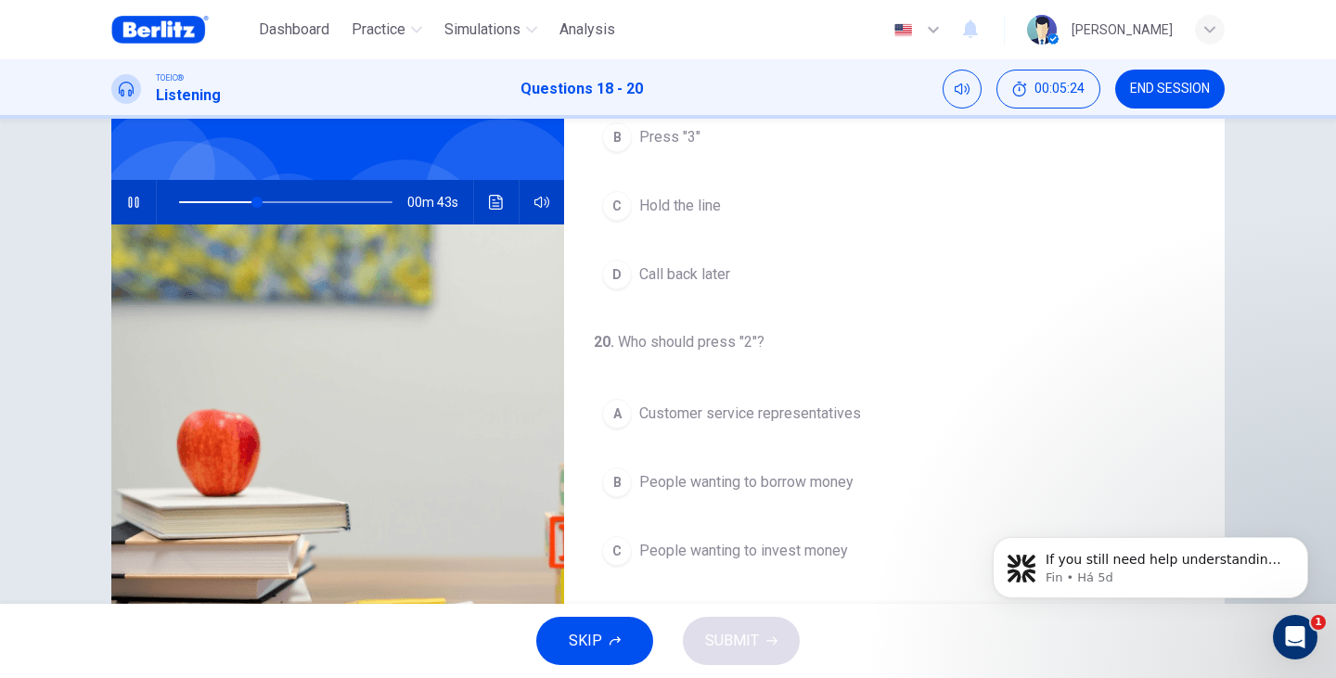
scroll to position [185, 0]
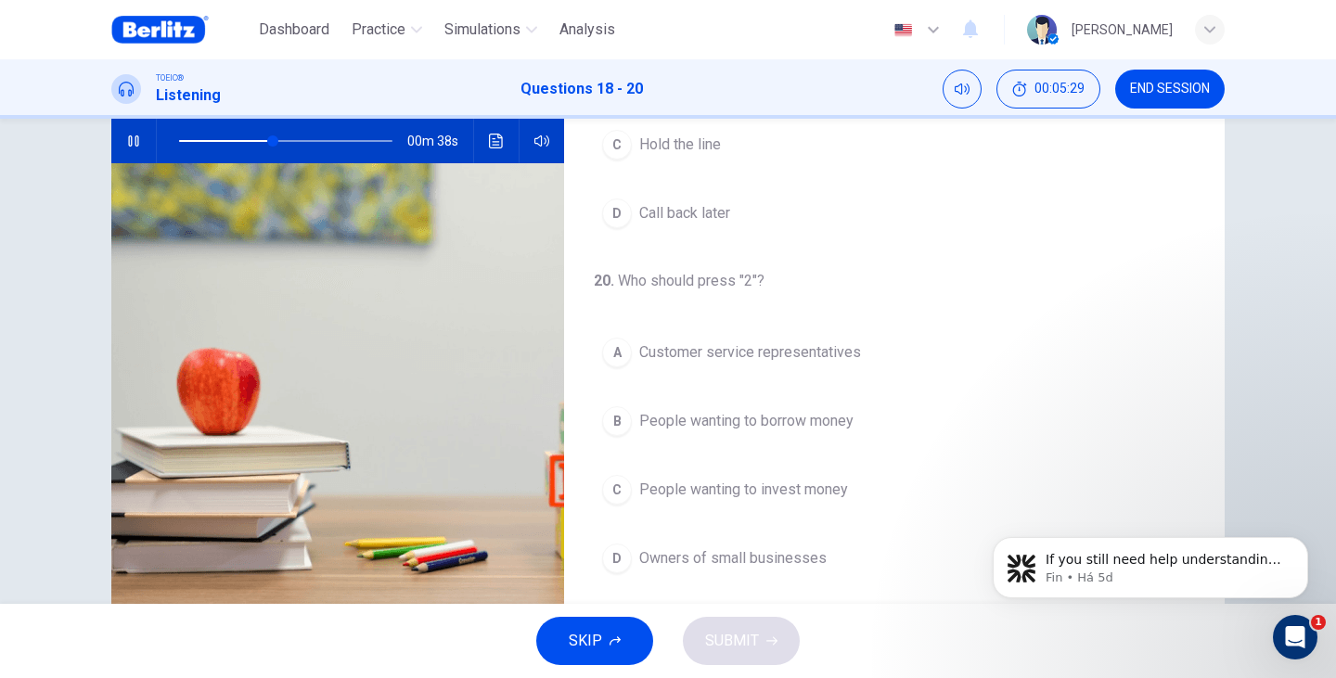
click at [837, 416] on span "People wanting to borrow money" at bounding box center [746, 421] width 214 height 22
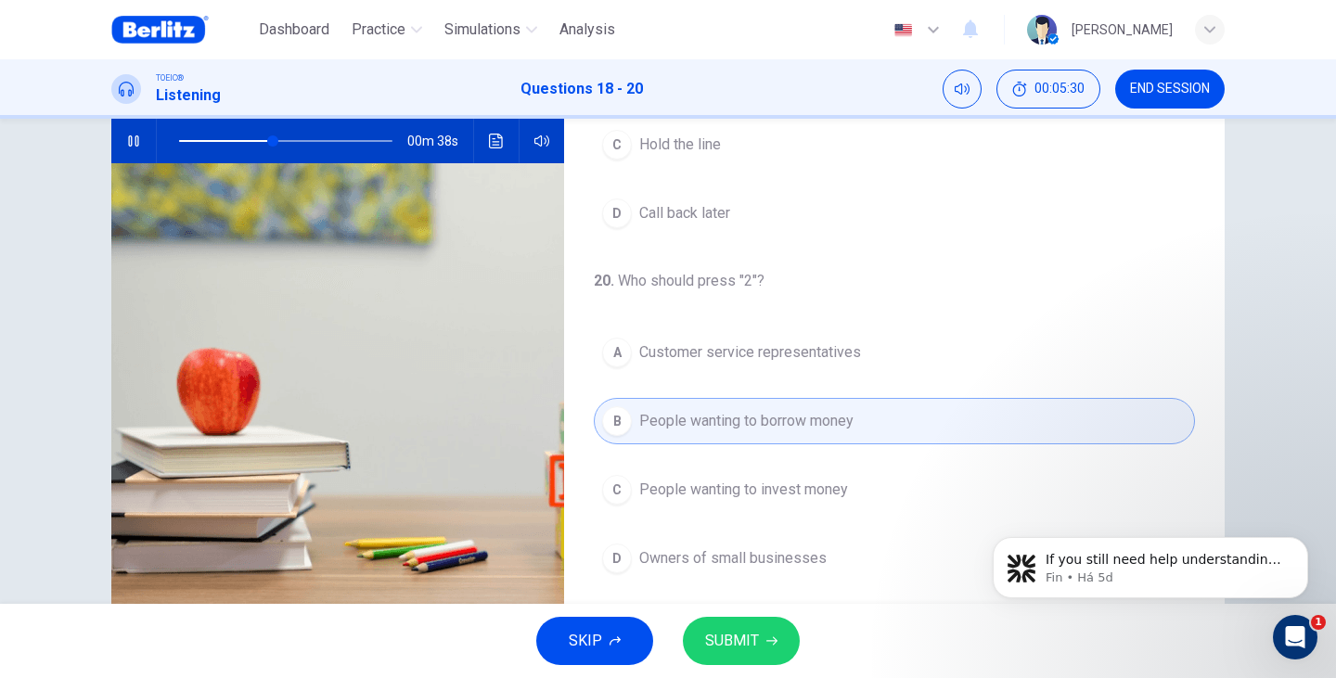
scroll to position [234, 0]
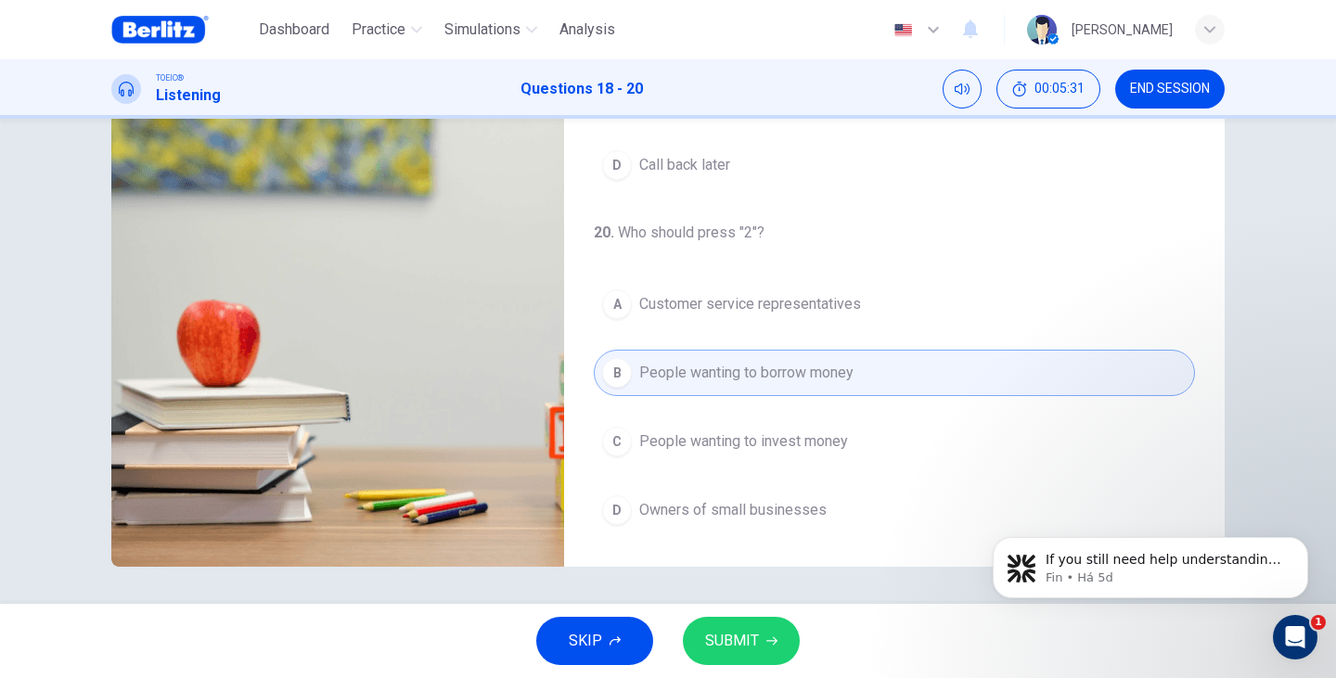
click at [743, 644] on span "SUBMIT" at bounding box center [732, 641] width 54 height 26
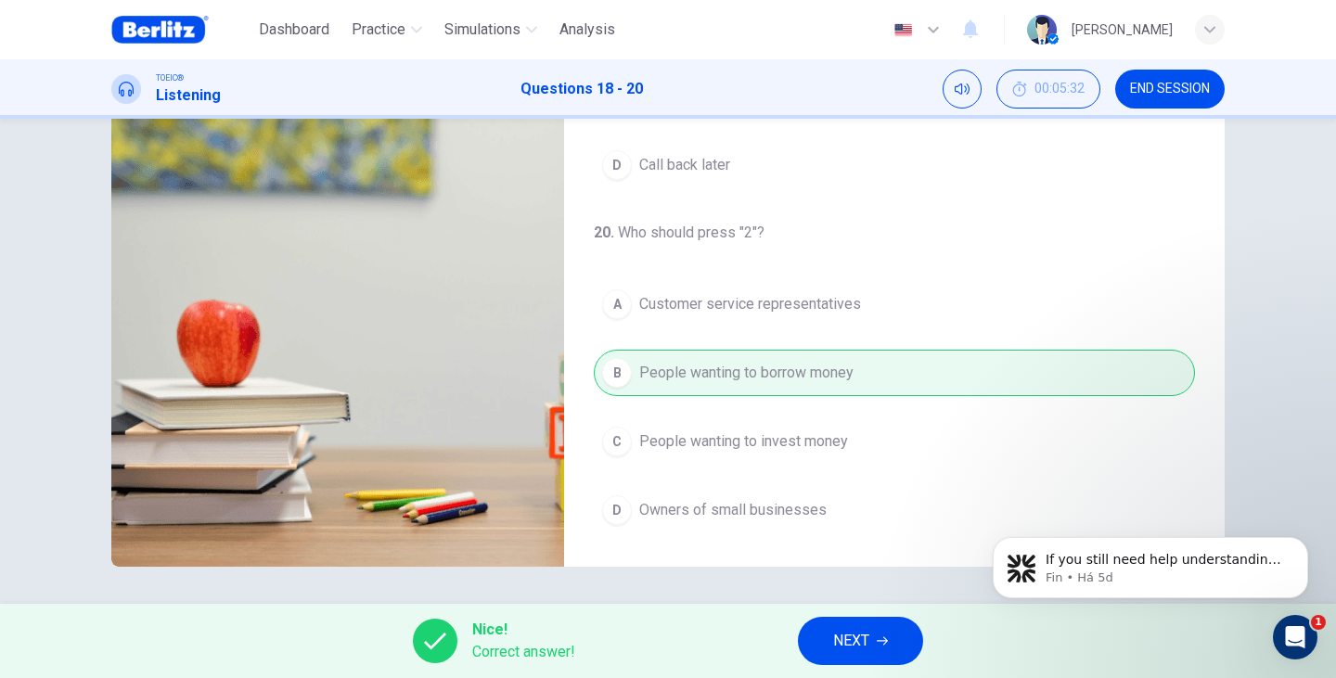
type input "**"
click at [882, 645] on icon "button" at bounding box center [881, 640] width 11 height 11
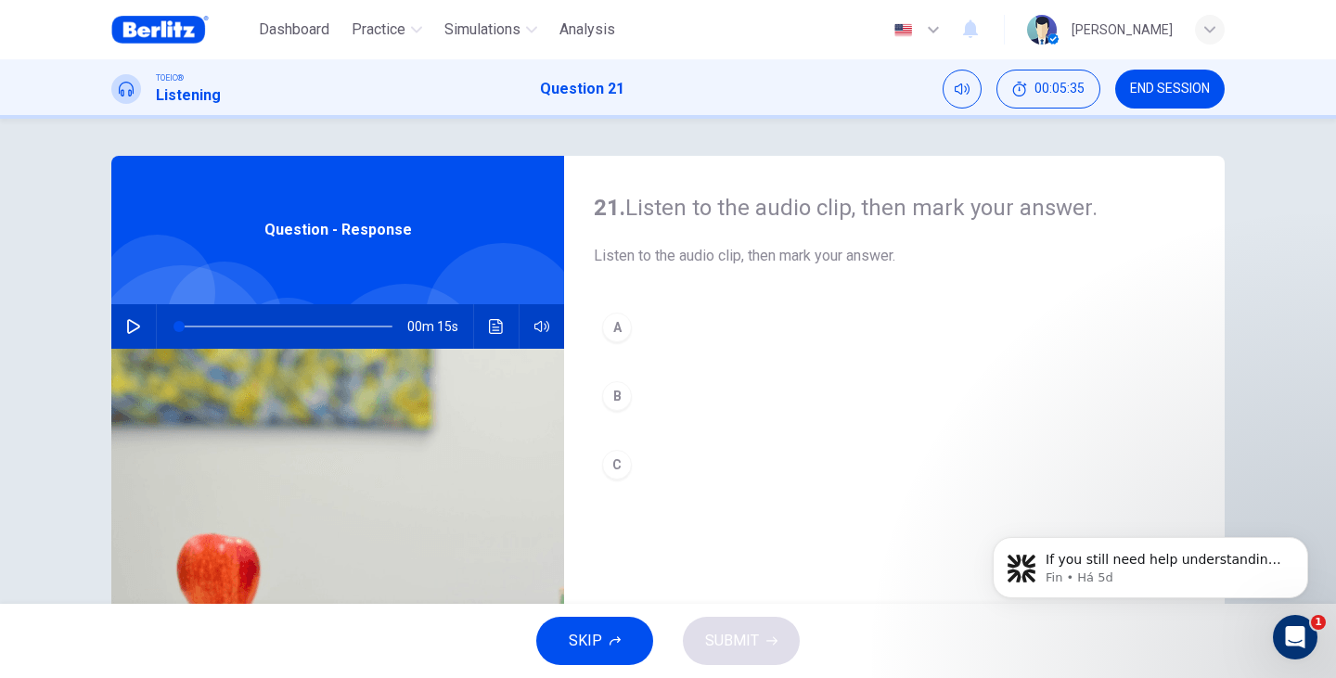
click at [119, 331] on button "button" at bounding box center [134, 326] width 30 height 45
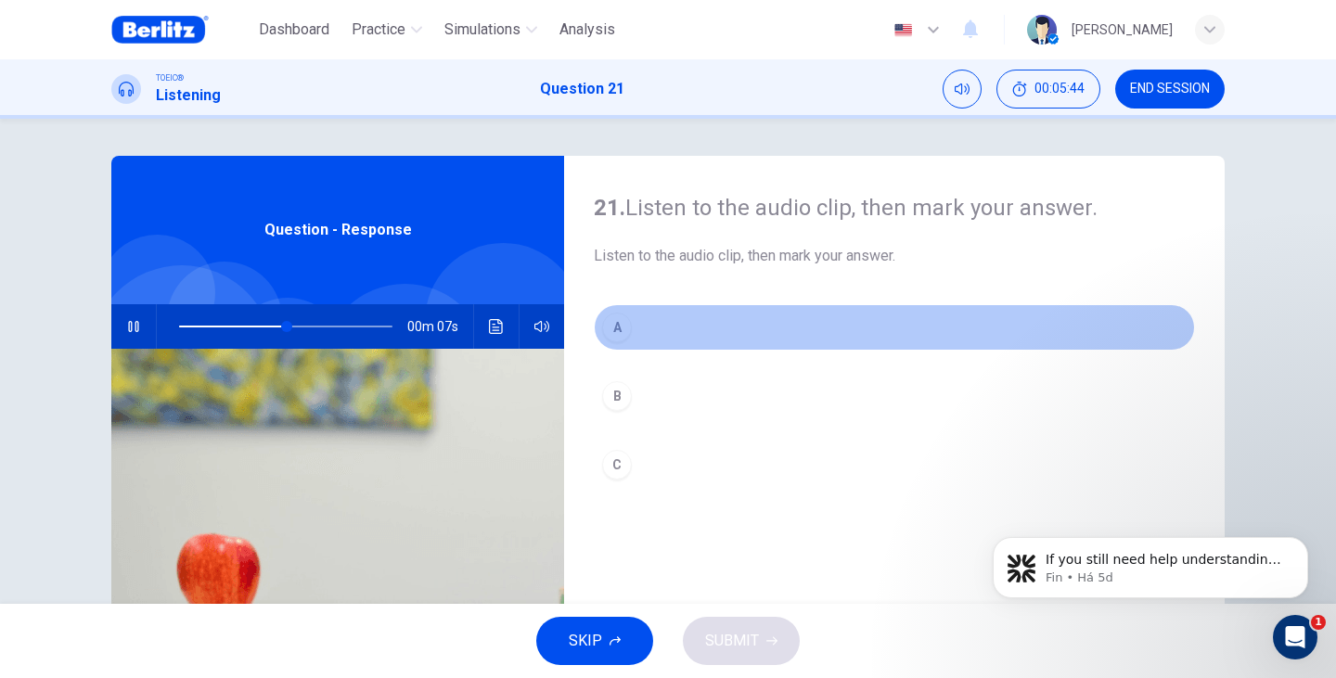
click at [620, 323] on div "A" at bounding box center [617, 328] width 30 height 30
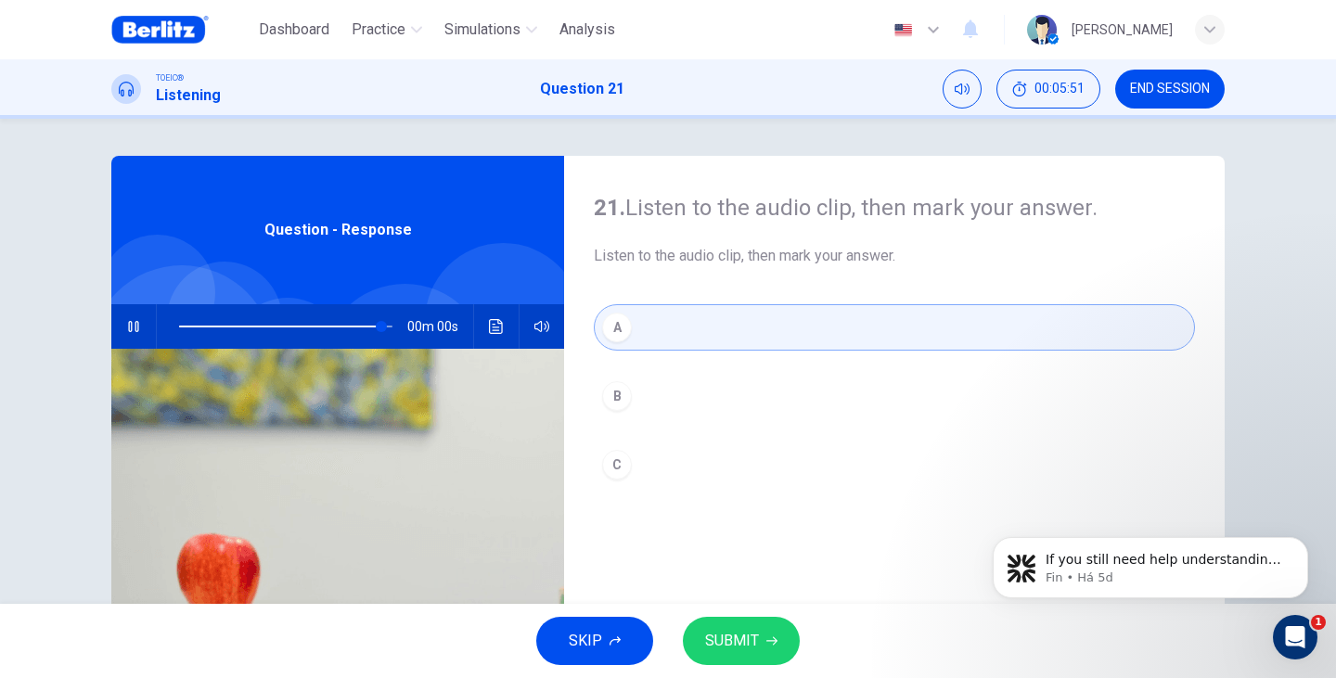
type input "*"
click at [739, 636] on span "SUBMIT" at bounding box center [732, 641] width 54 height 26
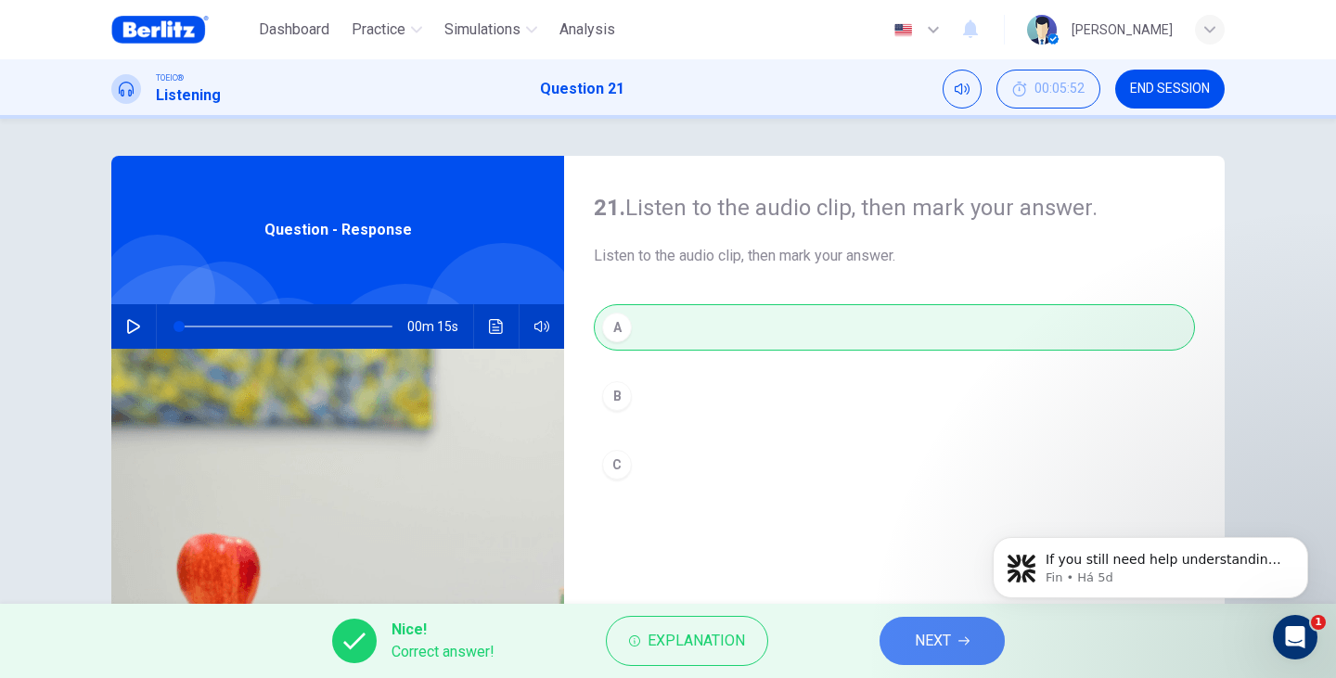
click at [941, 638] on span "NEXT" at bounding box center [932, 641] width 36 height 26
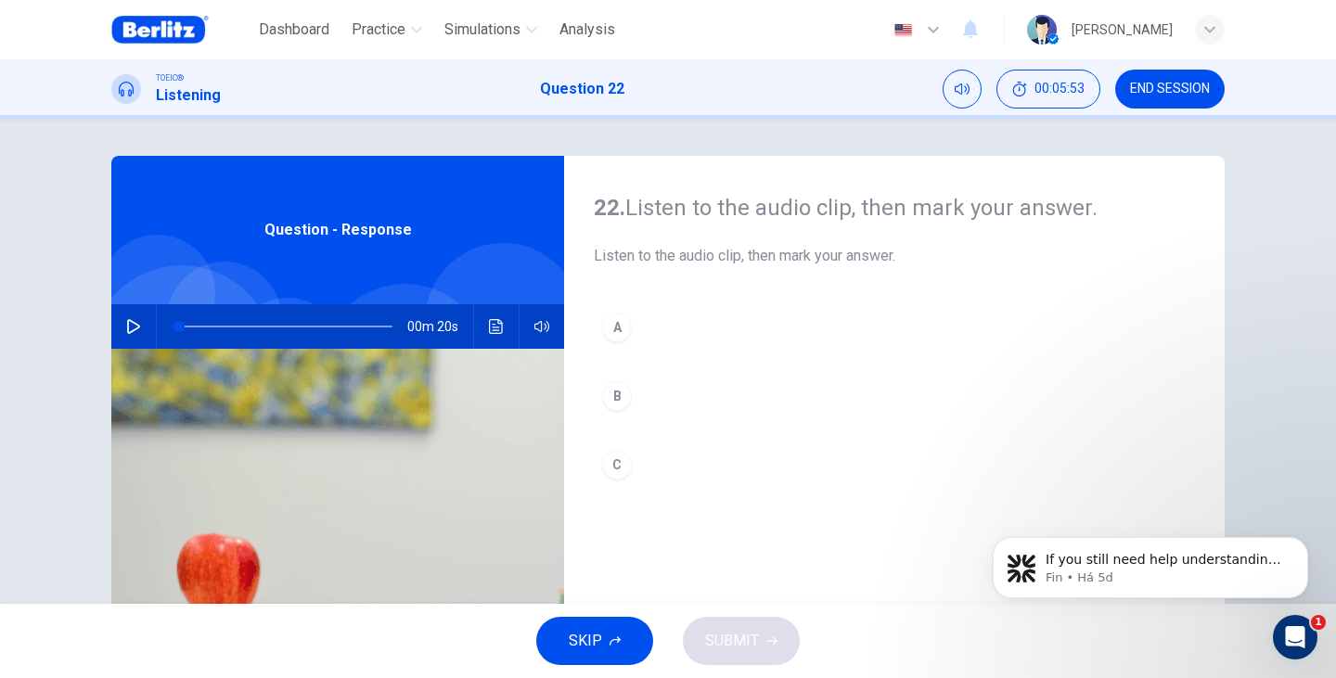
click at [132, 325] on icon "button" at bounding box center [133, 326] width 13 height 15
click at [613, 403] on div "B" at bounding box center [617, 396] width 30 height 30
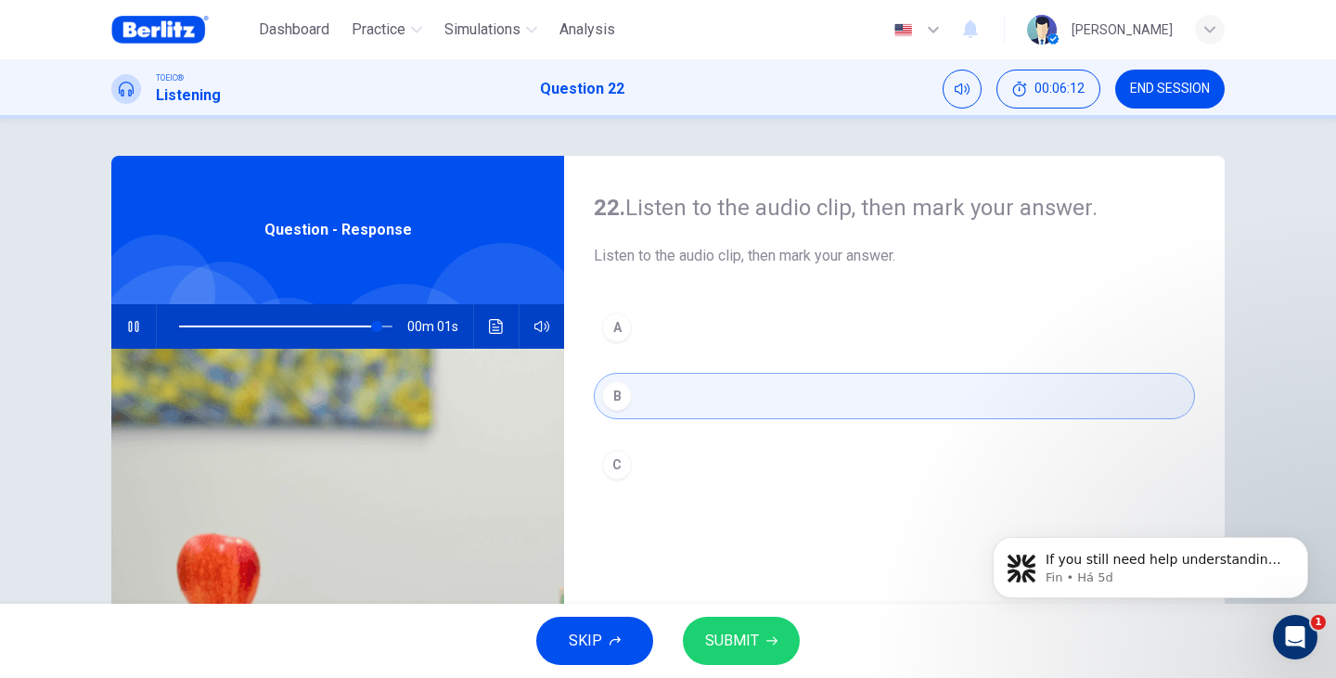
click at [766, 643] on icon "button" at bounding box center [771, 640] width 11 height 11
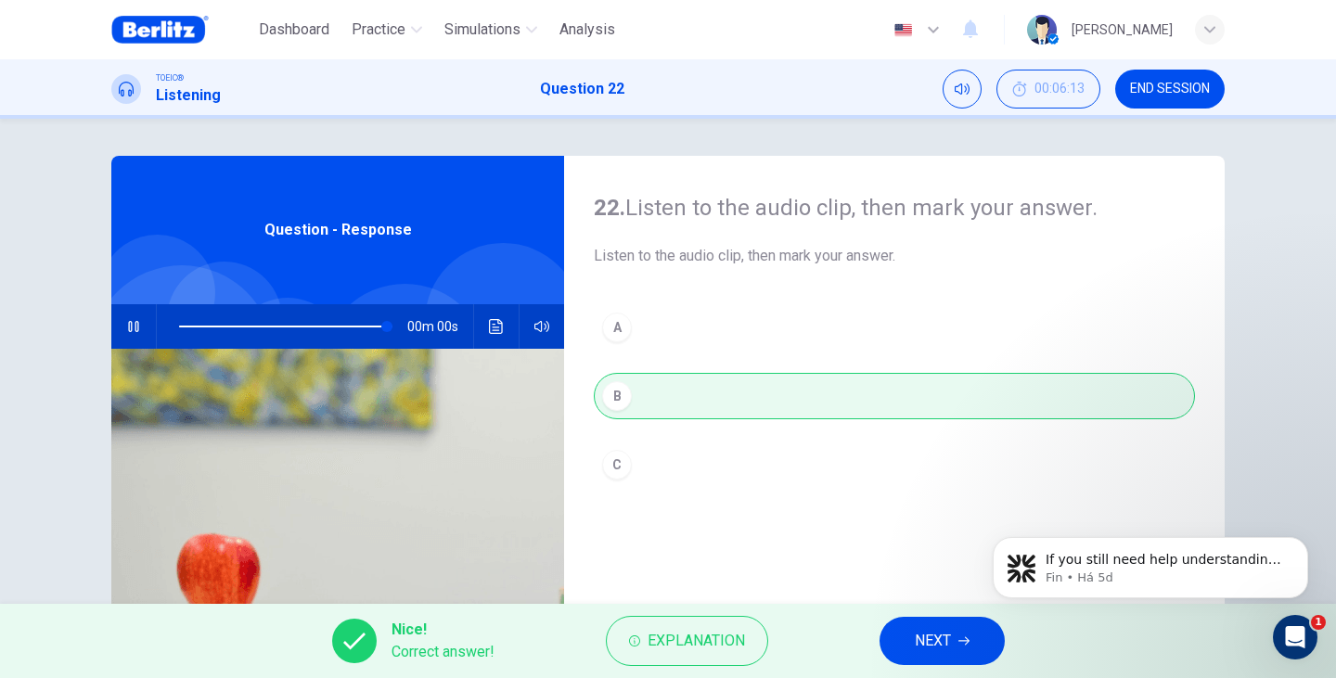
type input "*"
click at [915, 641] on span "NEXT" at bounding box center [932, 641] width 36 height 26
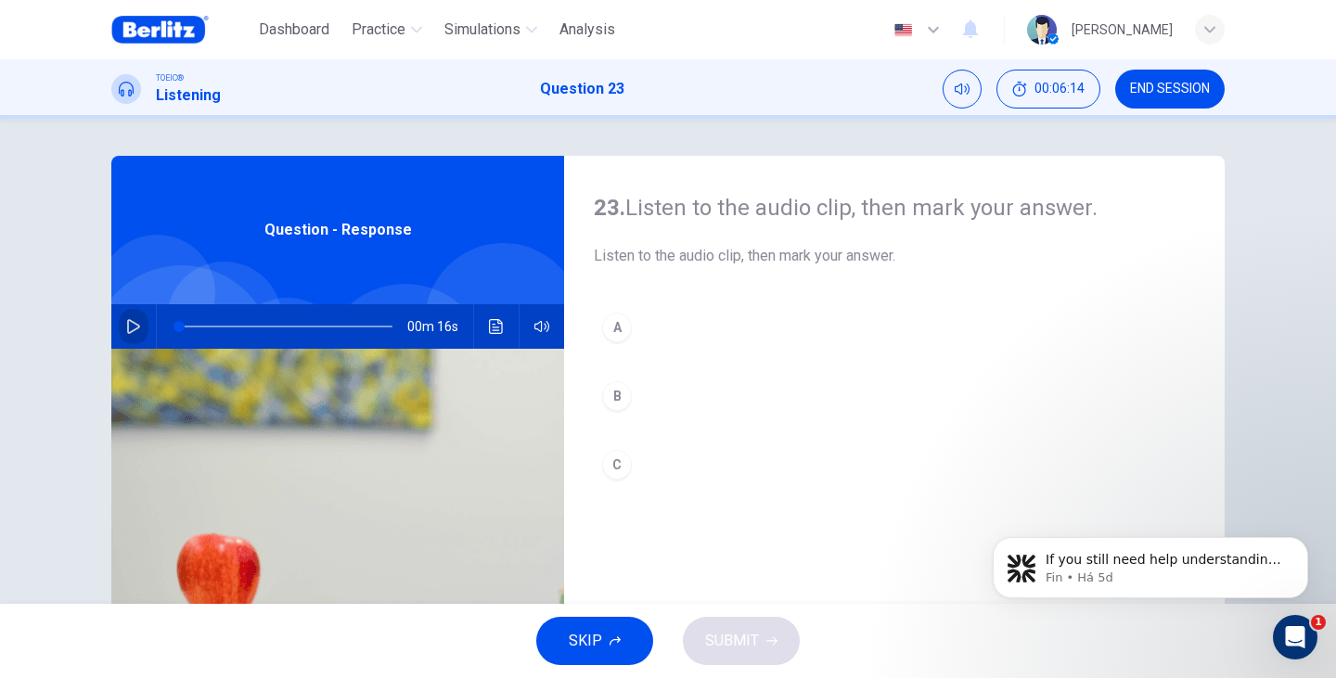
click at [141, 319] on button "button" at bounding box center [134, 326] width 30 height 45
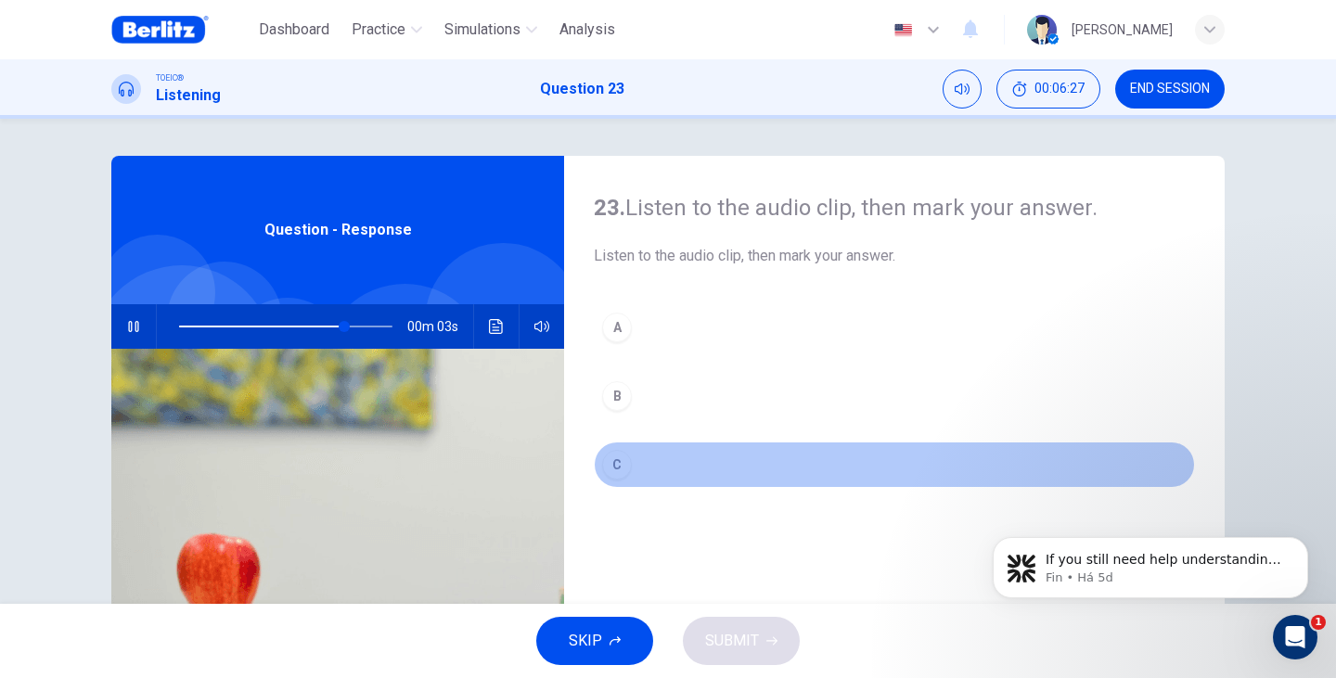
click at [614, 480] on button "C" at bounding box center [894, 464] width 601 height 46
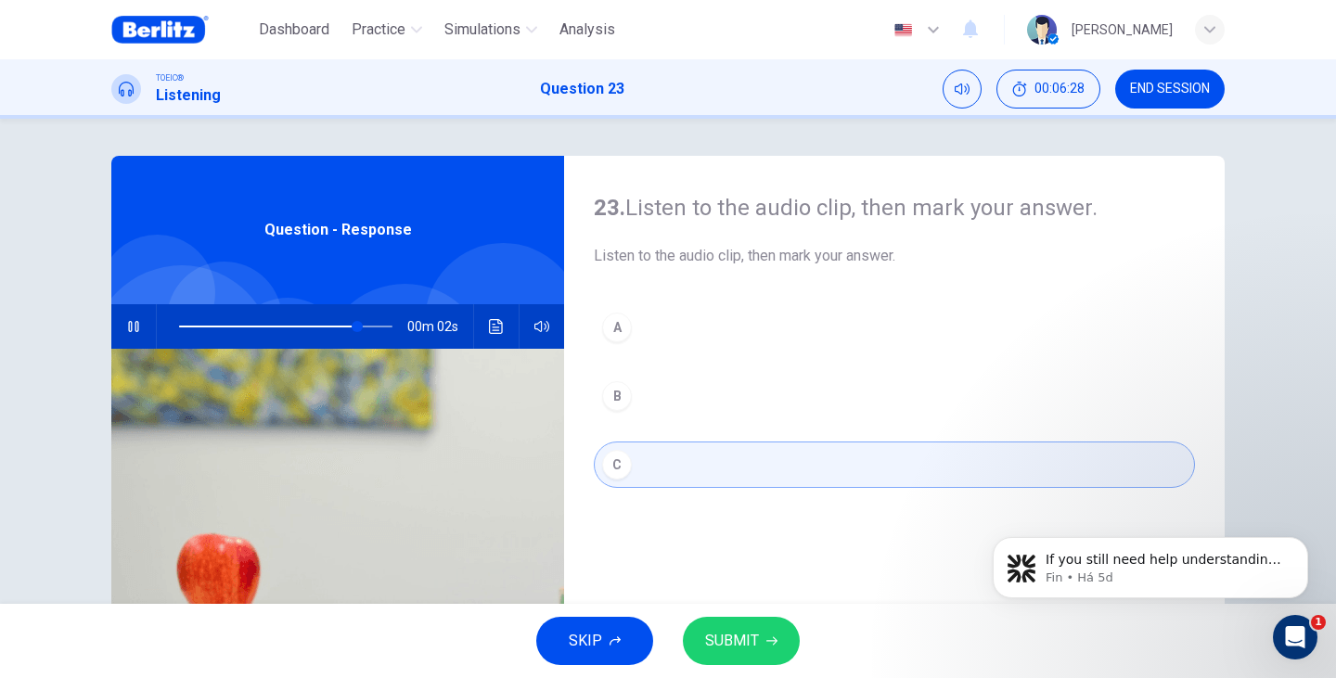
click at [612, 395] on div "B" at bounding box center [617, 396] width 30 height 30
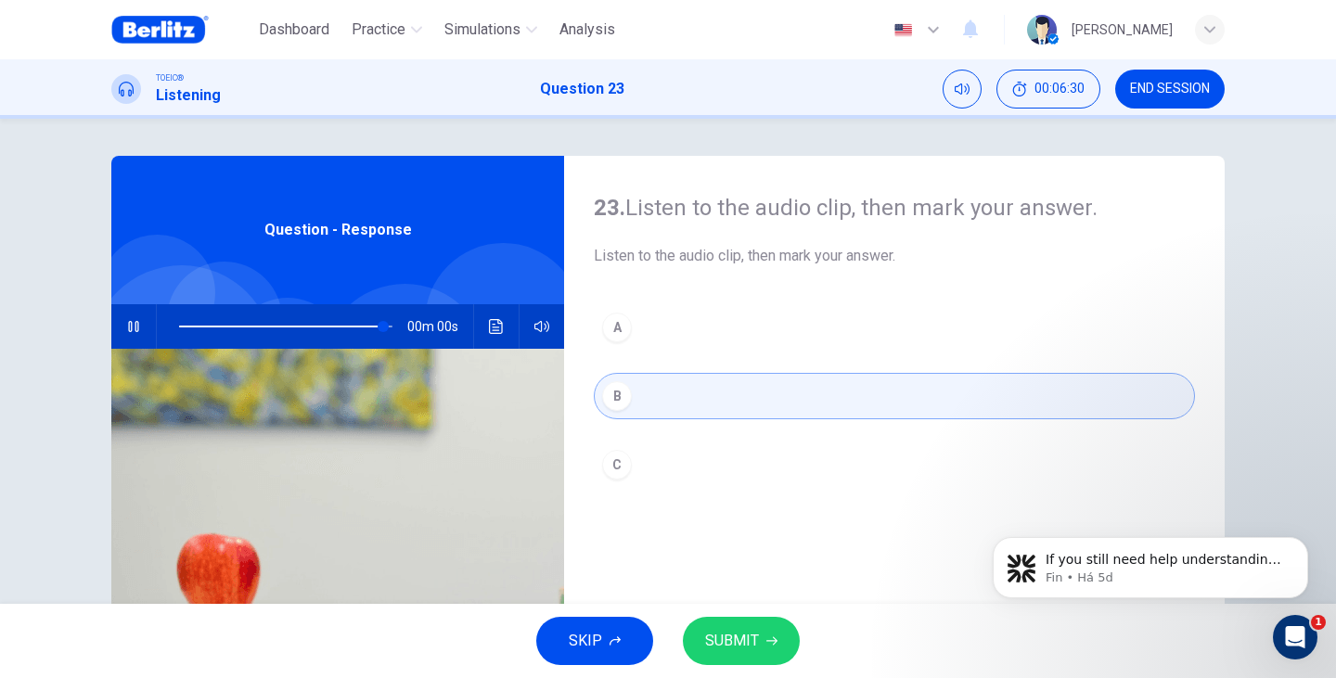
type input "*"
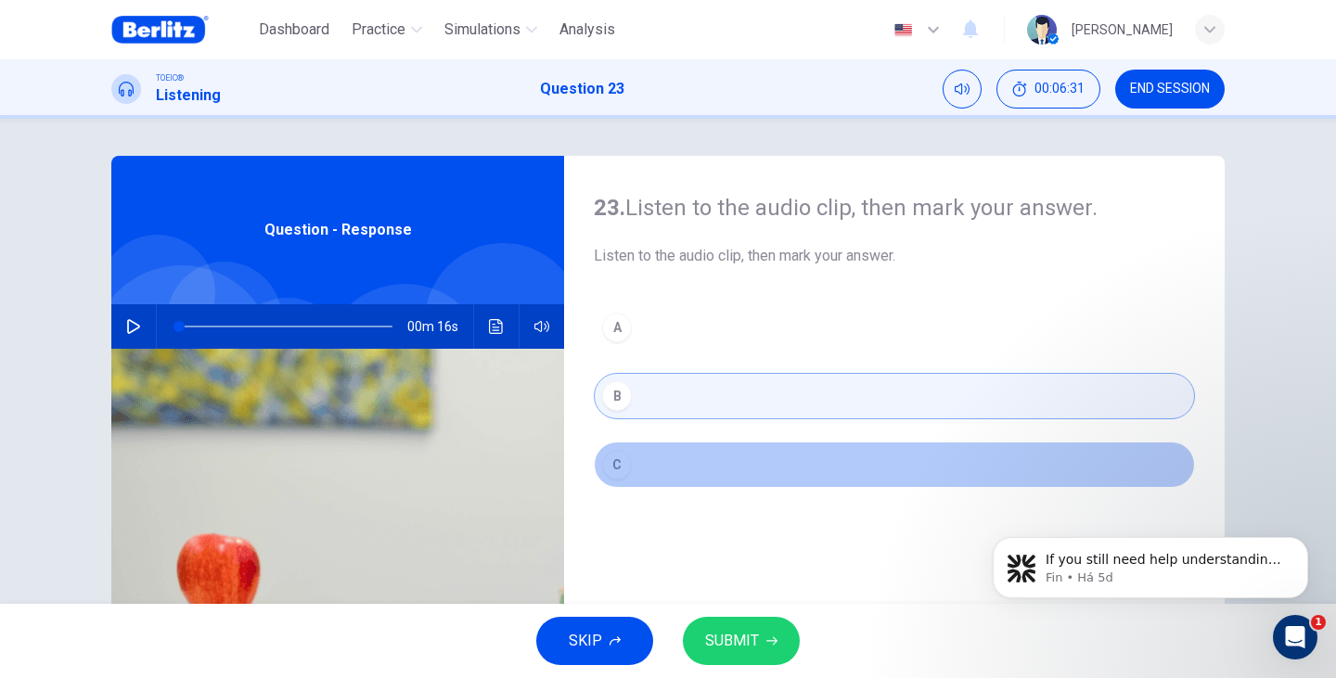
click at [617, 465] on div "C" at bounding box center [617, 465] width 30 height 30
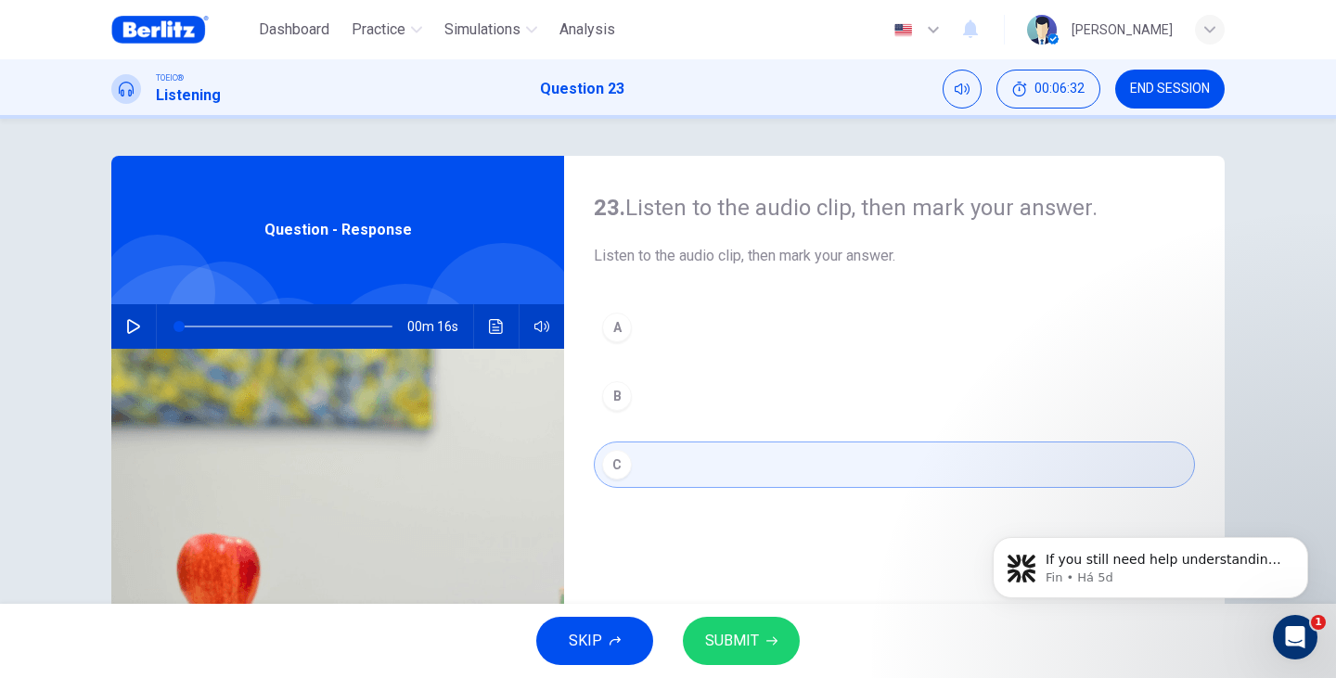
click at [773, 639] on icon "button" at bounding box center [771, 640] width 11 height 11
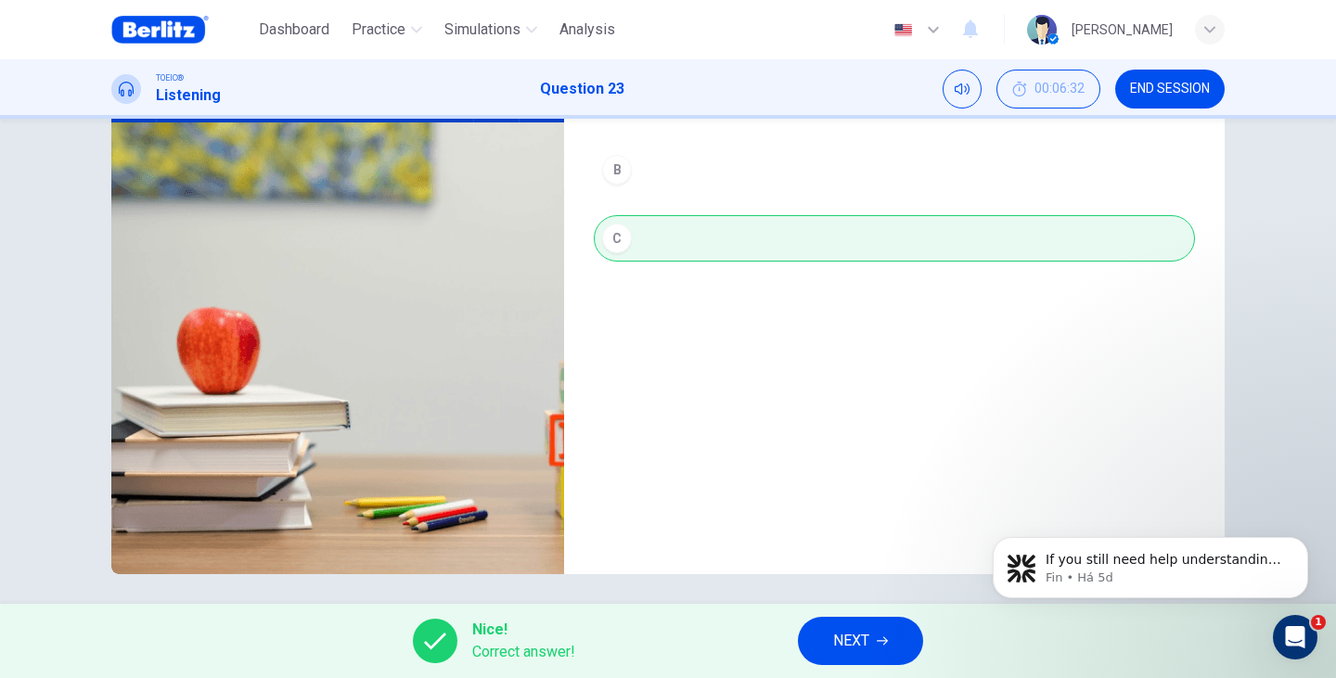
scroll to position [234, 0]
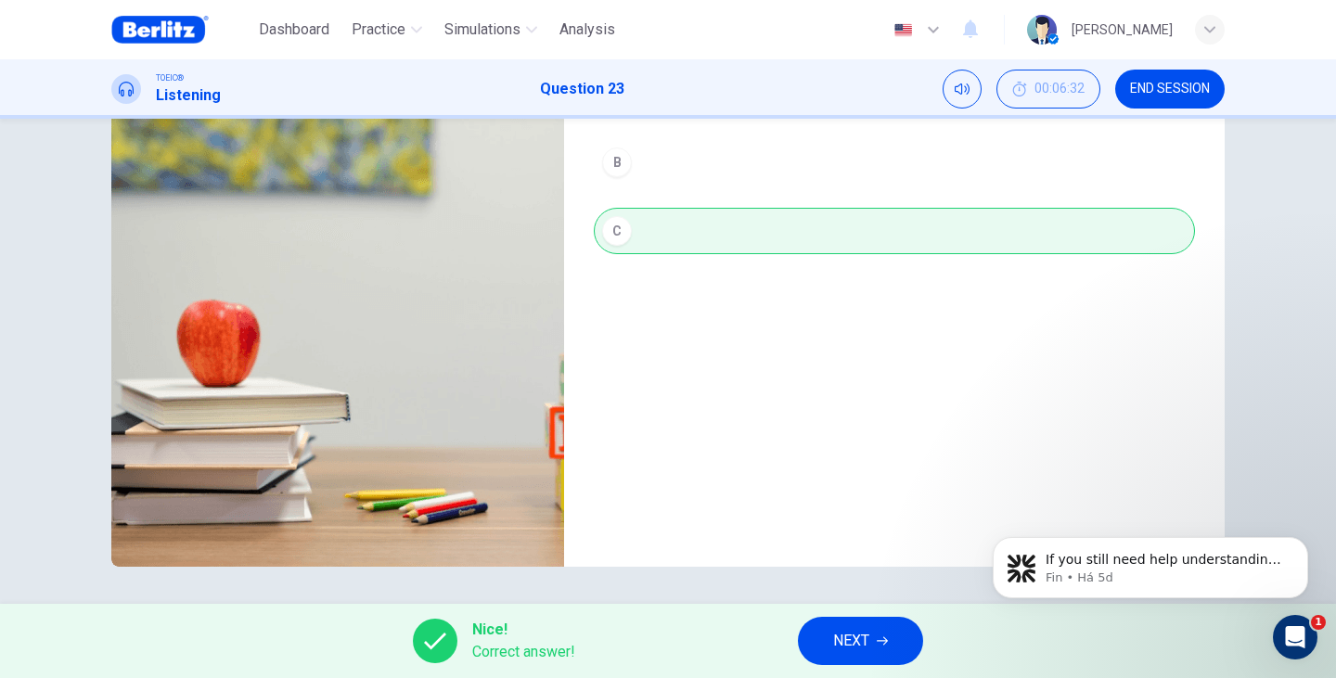
click at [853, 642] on span "NEXT" at bounding box center [851, 641] width 36 height 26
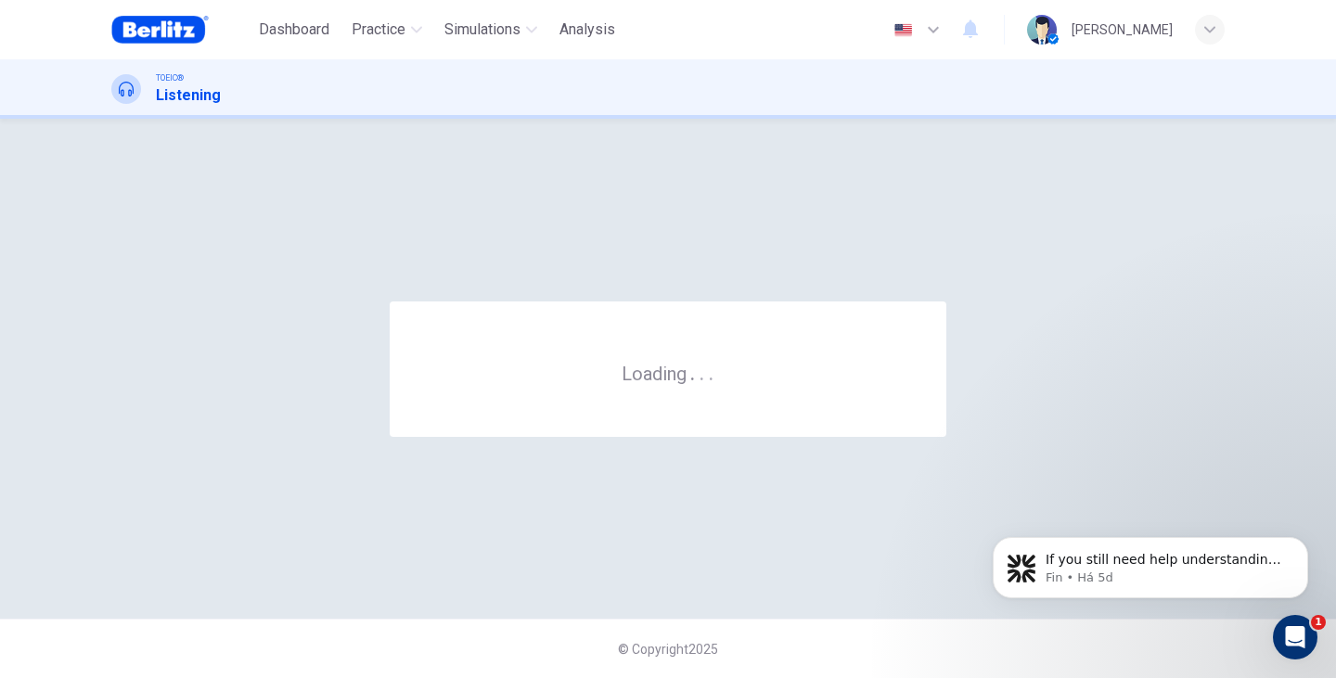
scroll to position [0, 0]
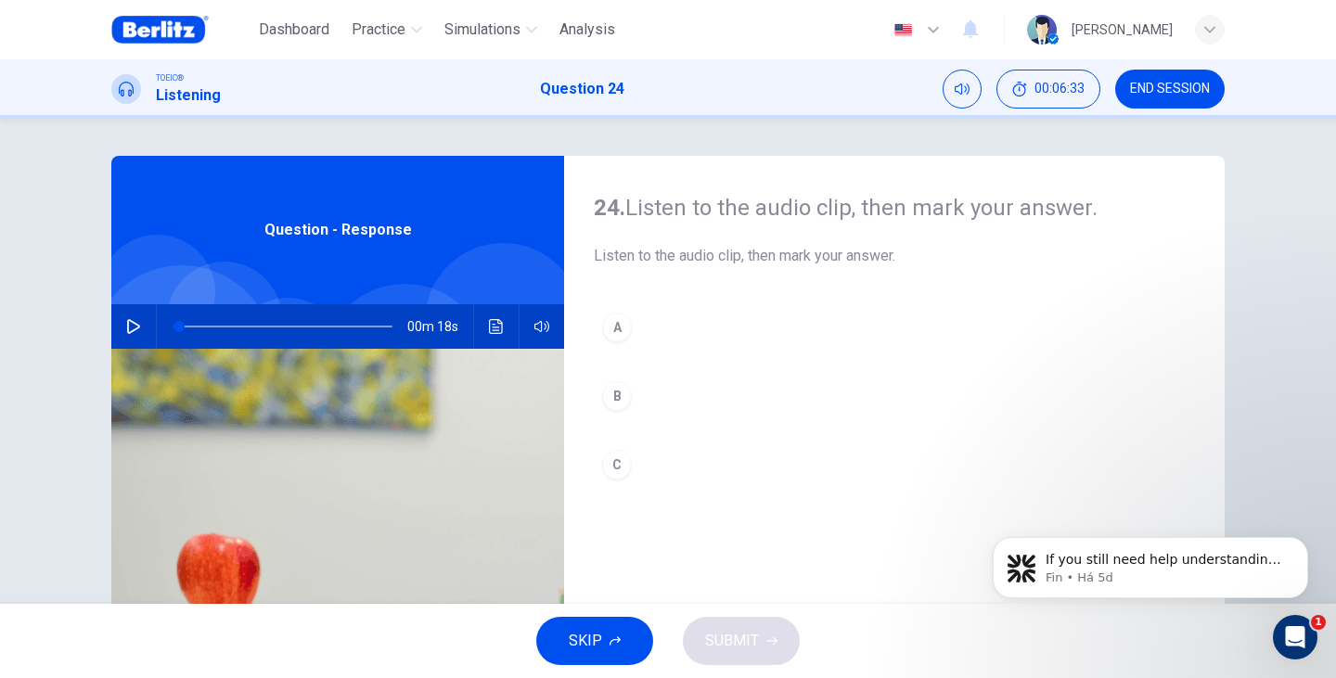
click at [305, 258] on div "Question - Response" at bounding box center [337, 230] width 453 height 148
click at [129, 319] on icon "button" at bounding box center [133, 326] width 15 height 15
click at [618, 464] on div "C" at bounding box center [617, 465] width 30 height 30
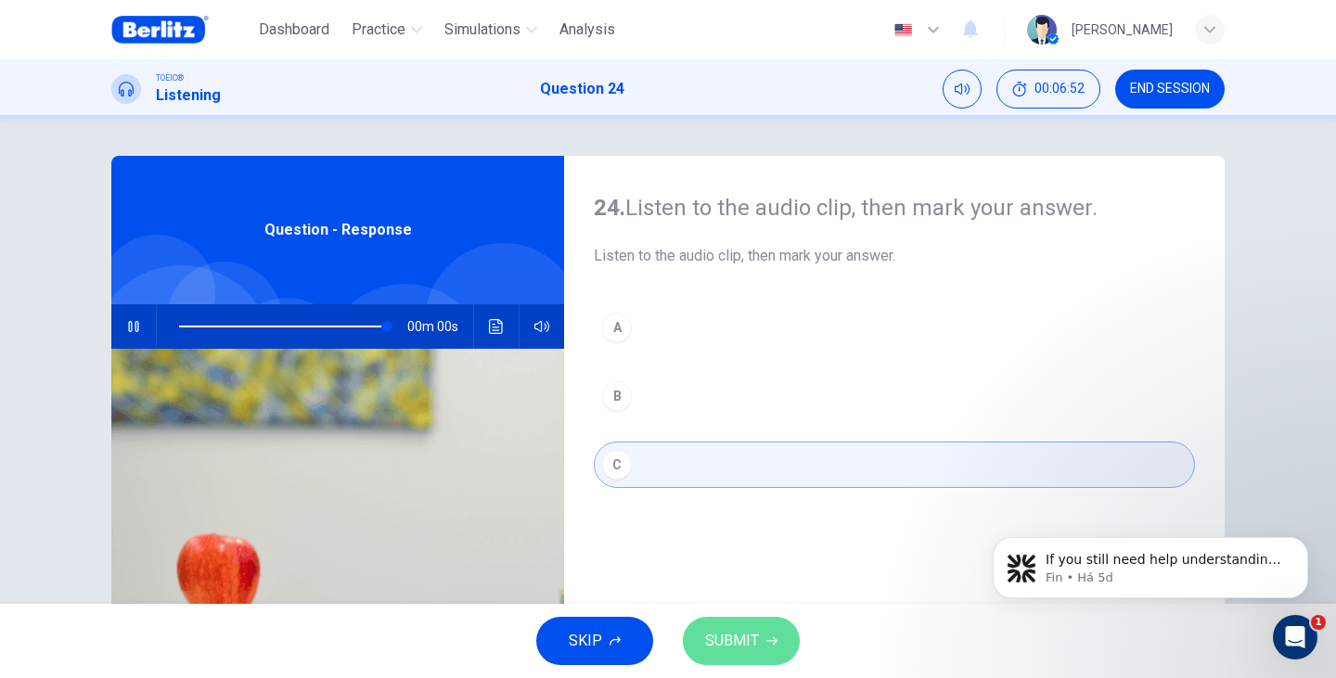
click at [777, 650] on button "SUBMIT" at bounding box center [741, 641] width 117 height 48
type input "*"
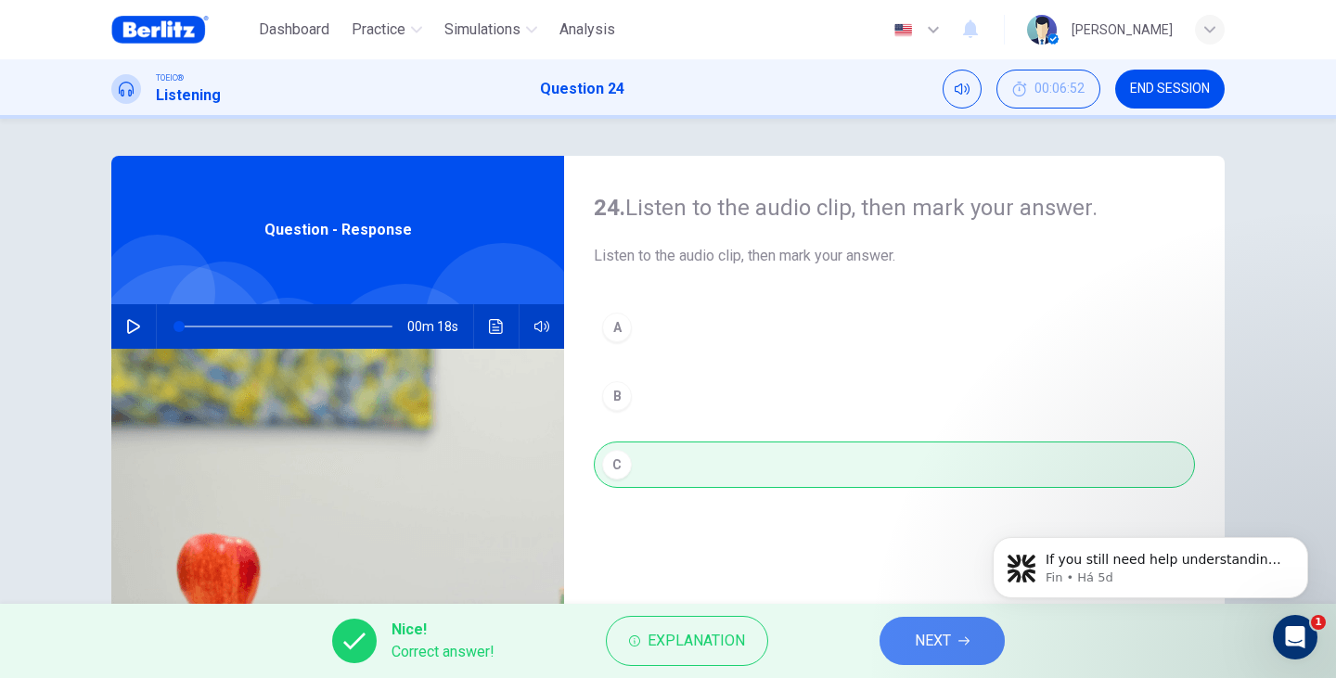
click at [970, 639] on button "NEXT" at bounding box center [941, 641] width 125 height 48
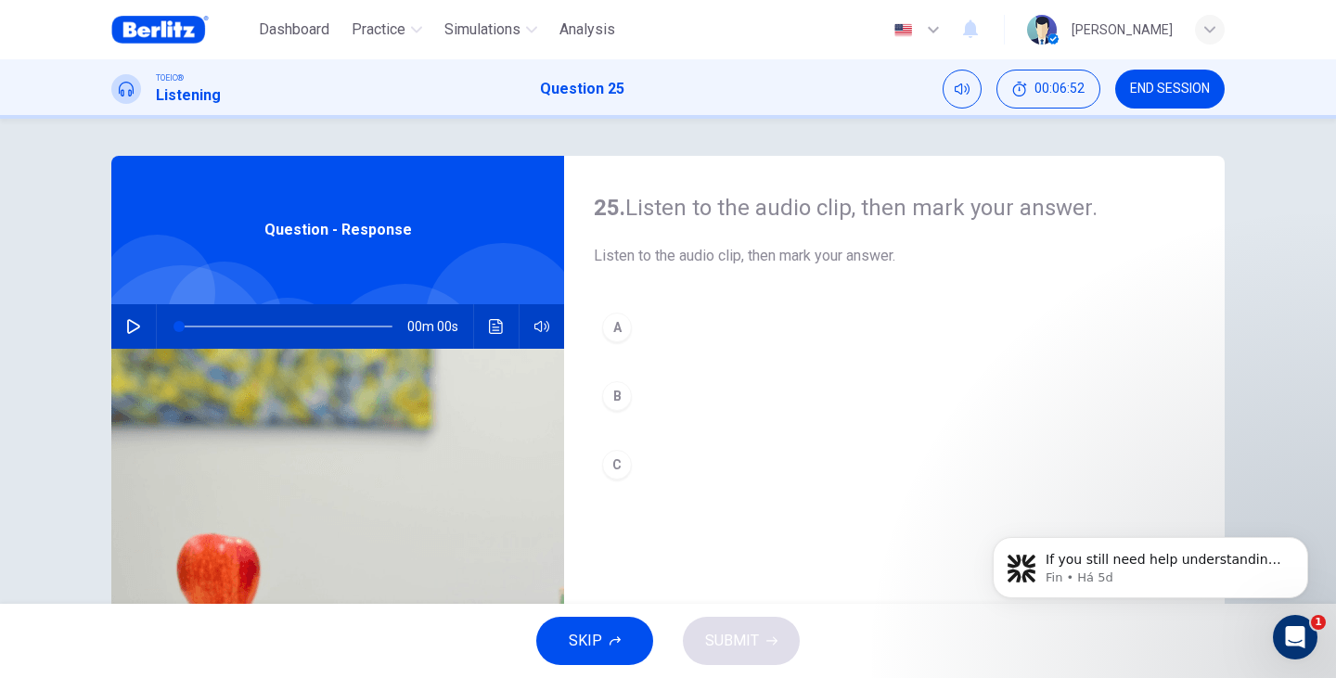
click at [119, 334] on button "button" at bounding box center [134, 326] width 30 height 45
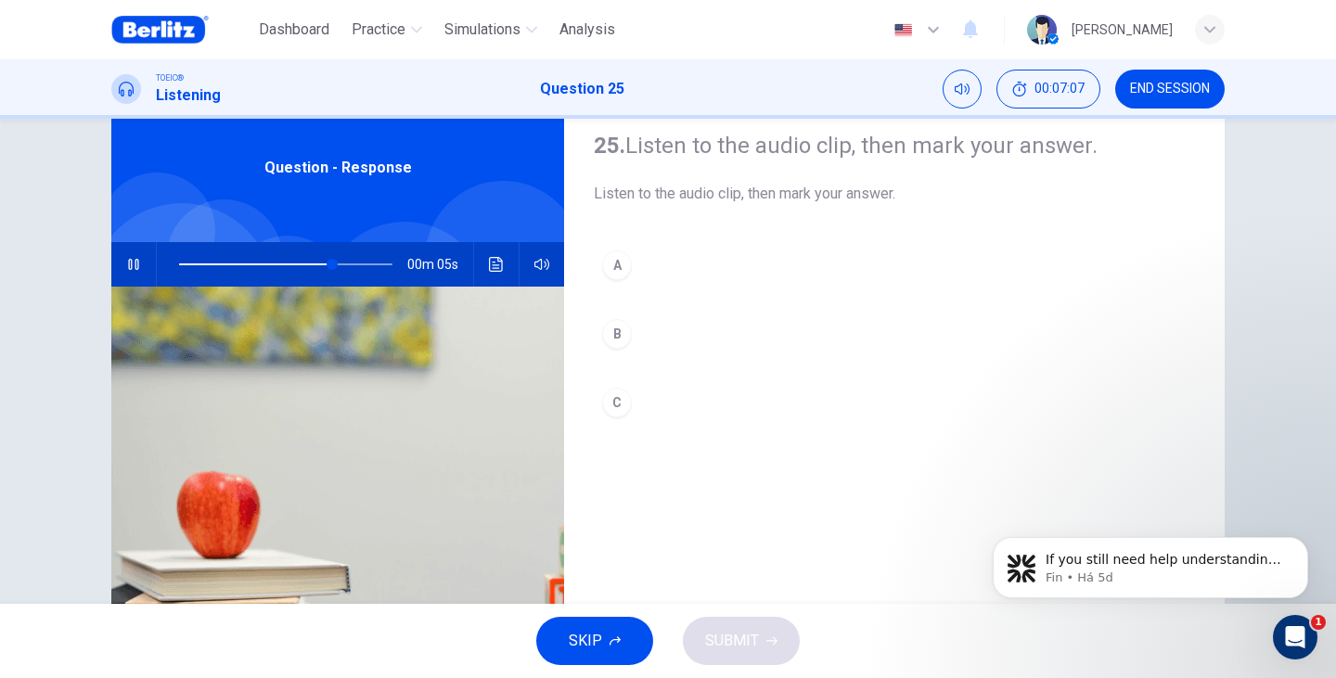
click at [622, 335] on div "B" at bounding box center [617, 334] width 30 height 30
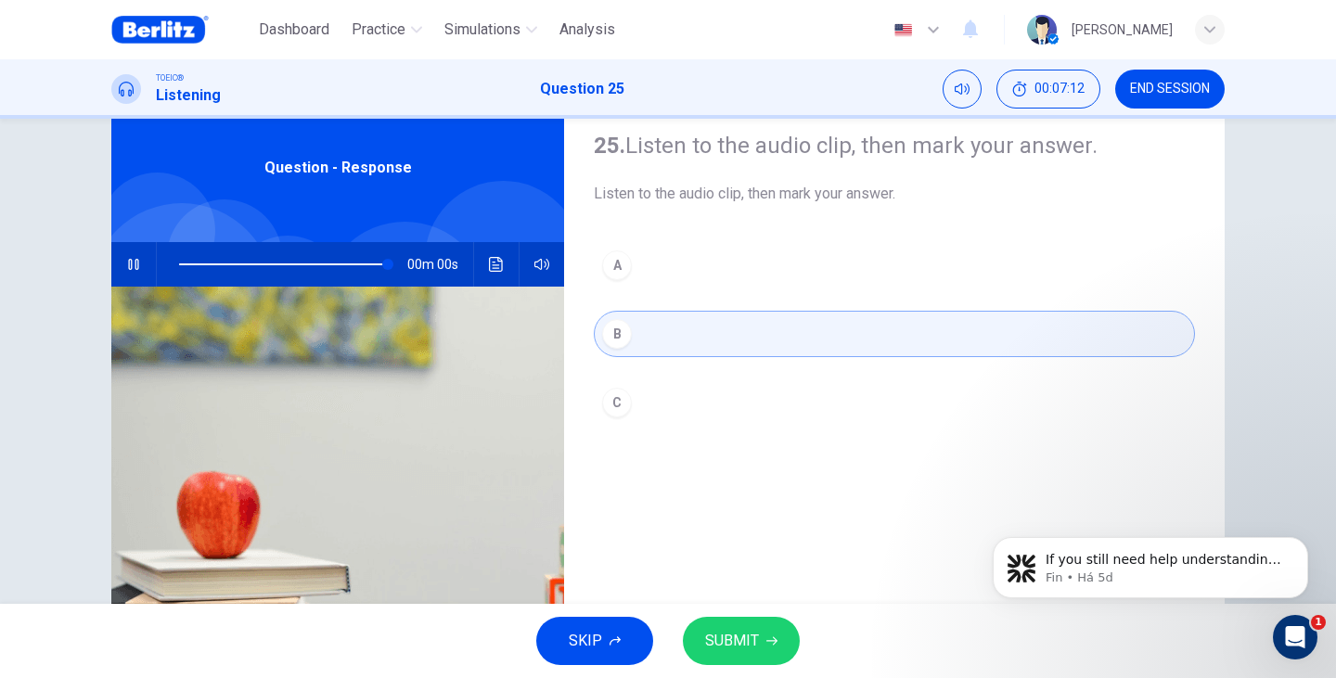
type input "*"
click at [745, 642] on span "SUBMIT" at bounding box center [732, 641] width 54 height 26
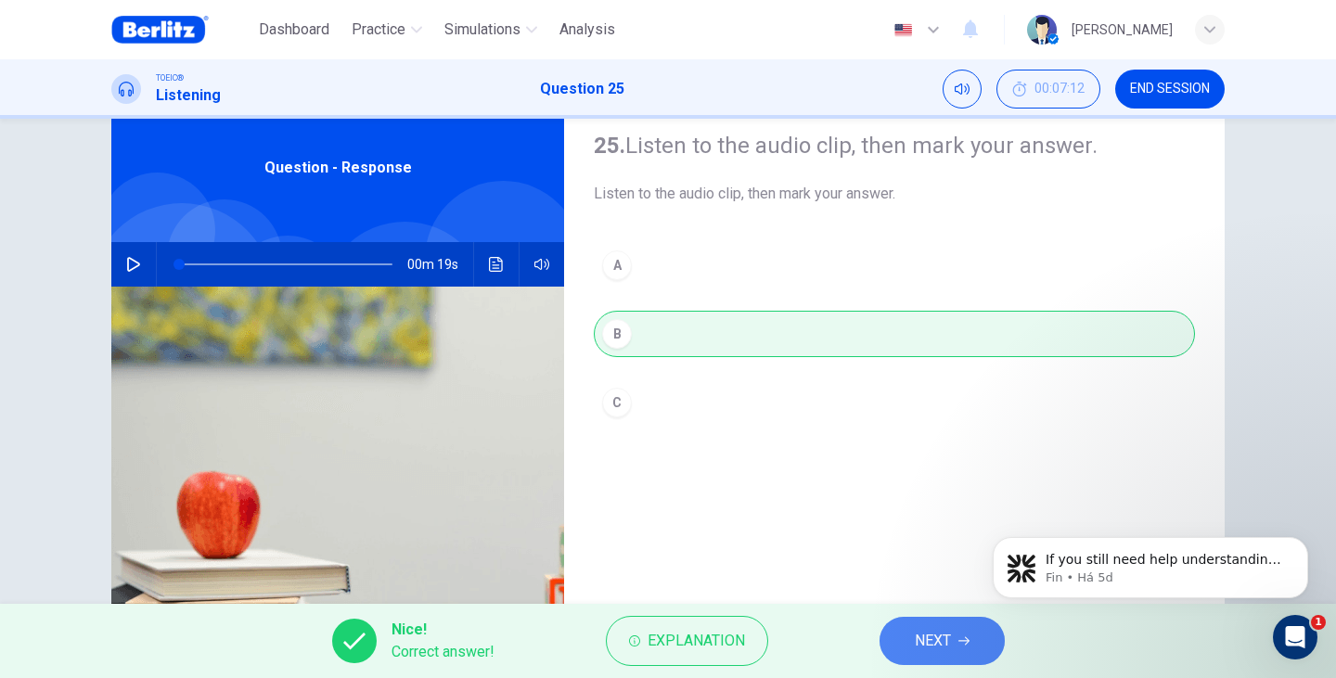
click at [969, 647] on button "NEXT" at bounding box center [941, 641] width 125 height 48
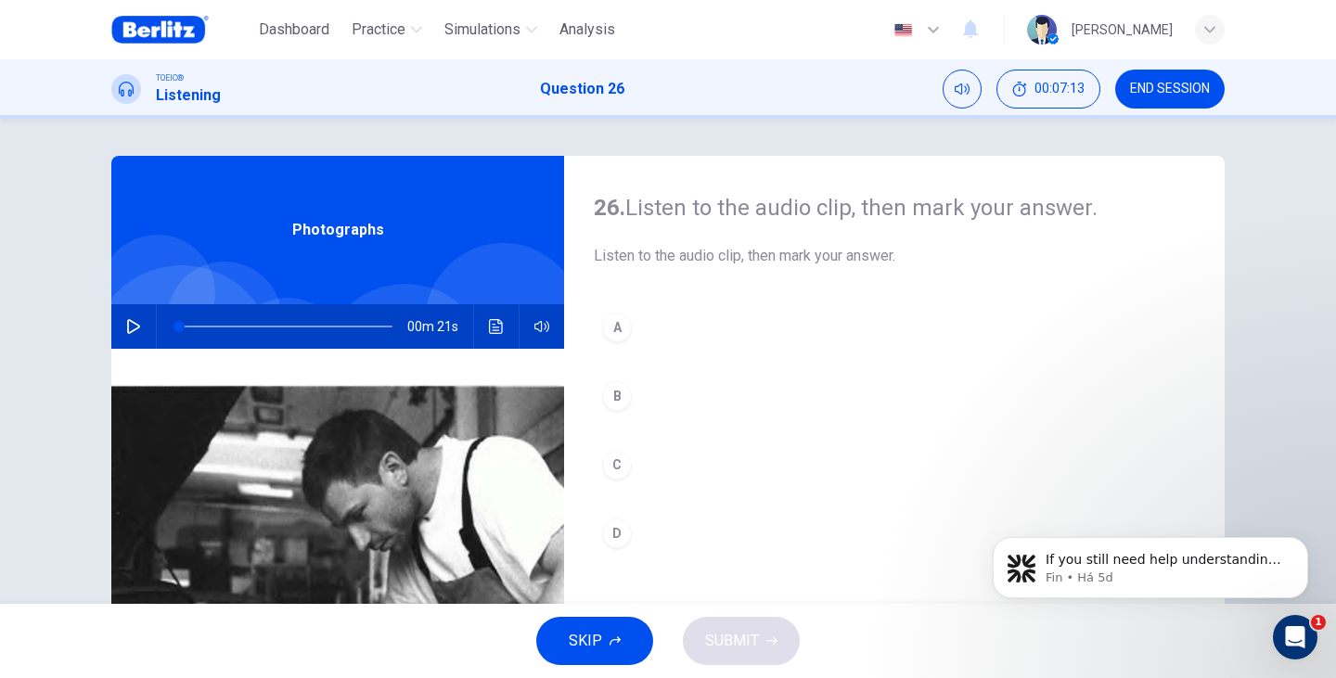
click at [131, 334] on button "button" at bounding box center [134, 326] width 30 height 45
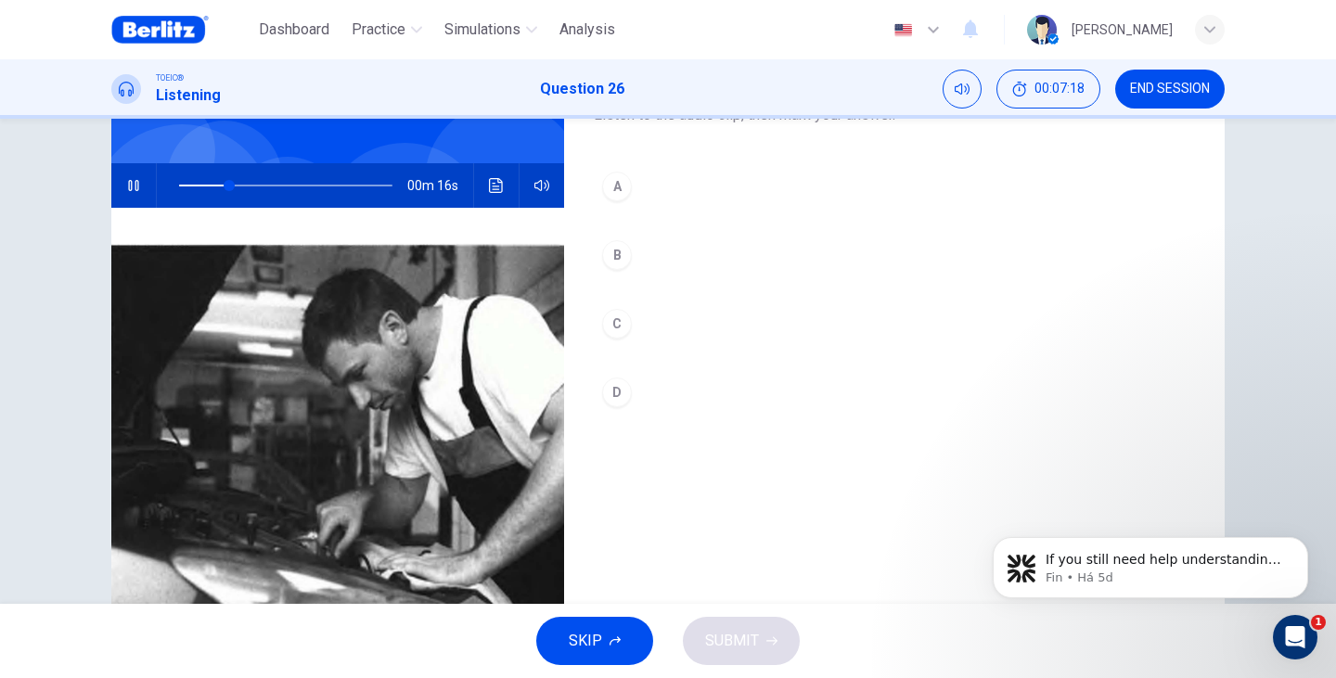
scroll to position [110, 0]
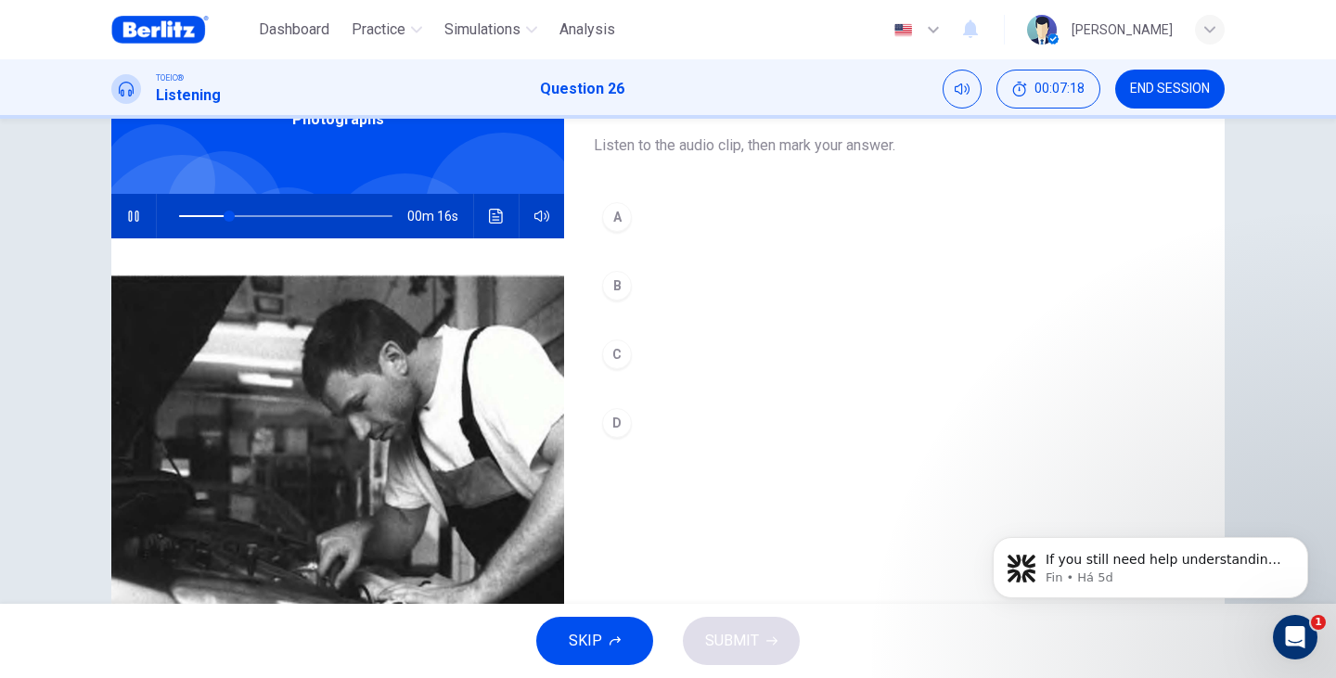
click at [619, 213] on div "A" at bounding box center [617, 217] width 30 height 30
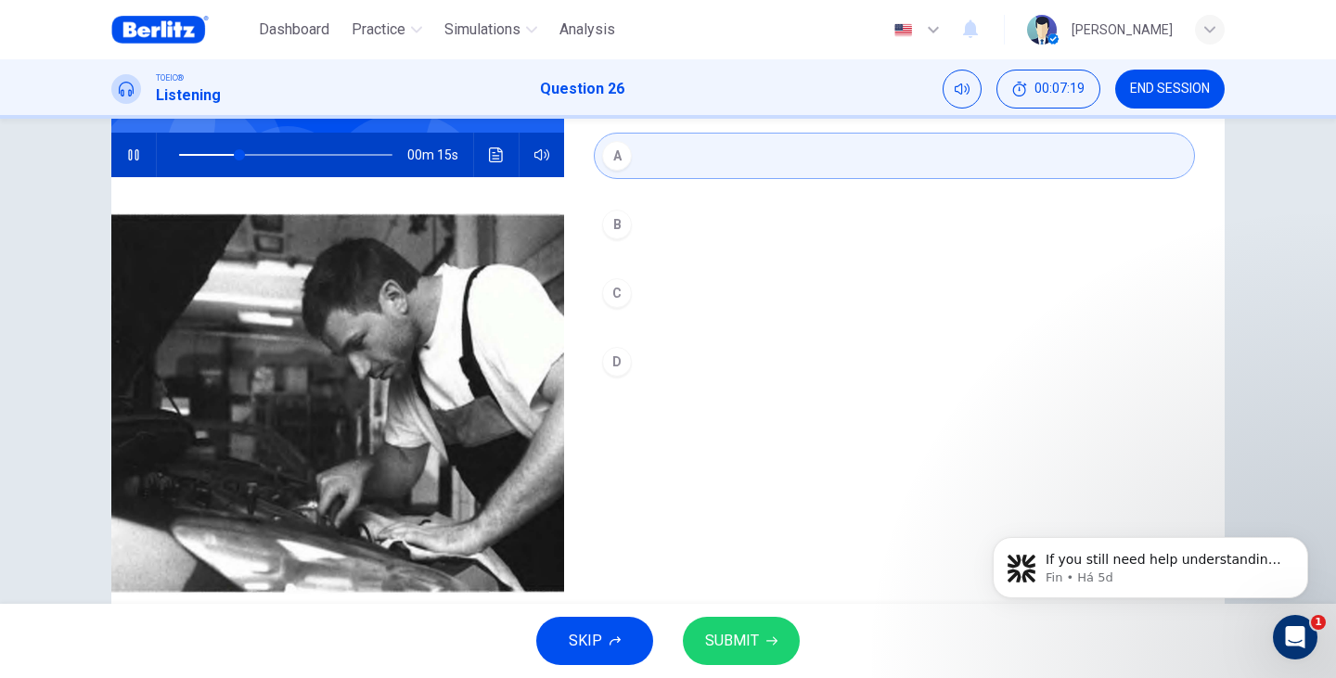
scroll to position [234, 0]
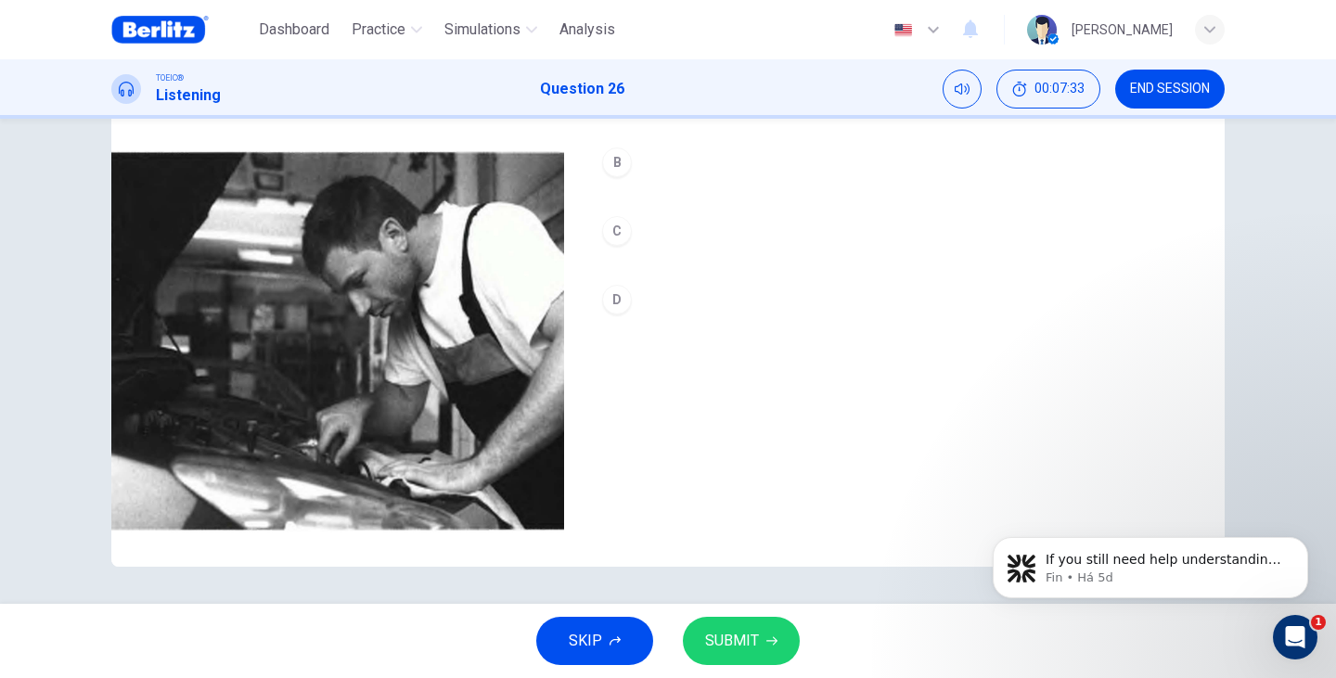
click at [743, 633] on span "SUBMIT" at bounding box center [732, 641] width 54 height 26
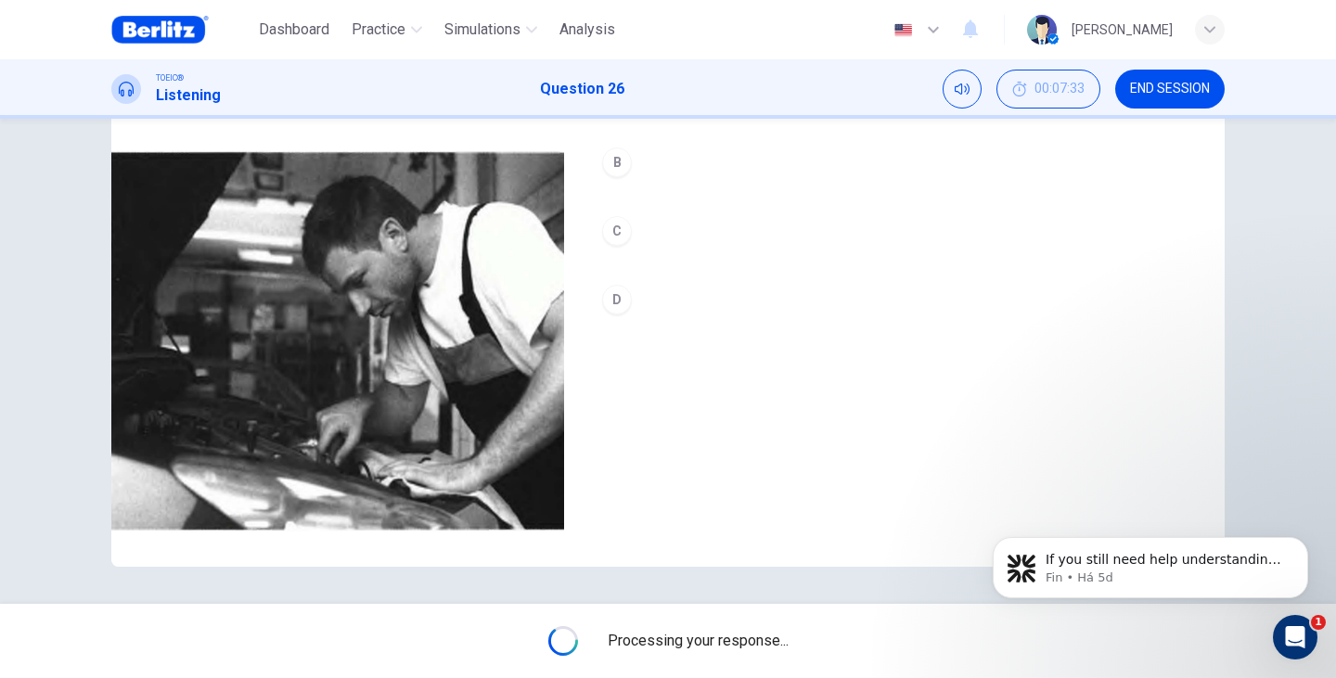
type input "*"
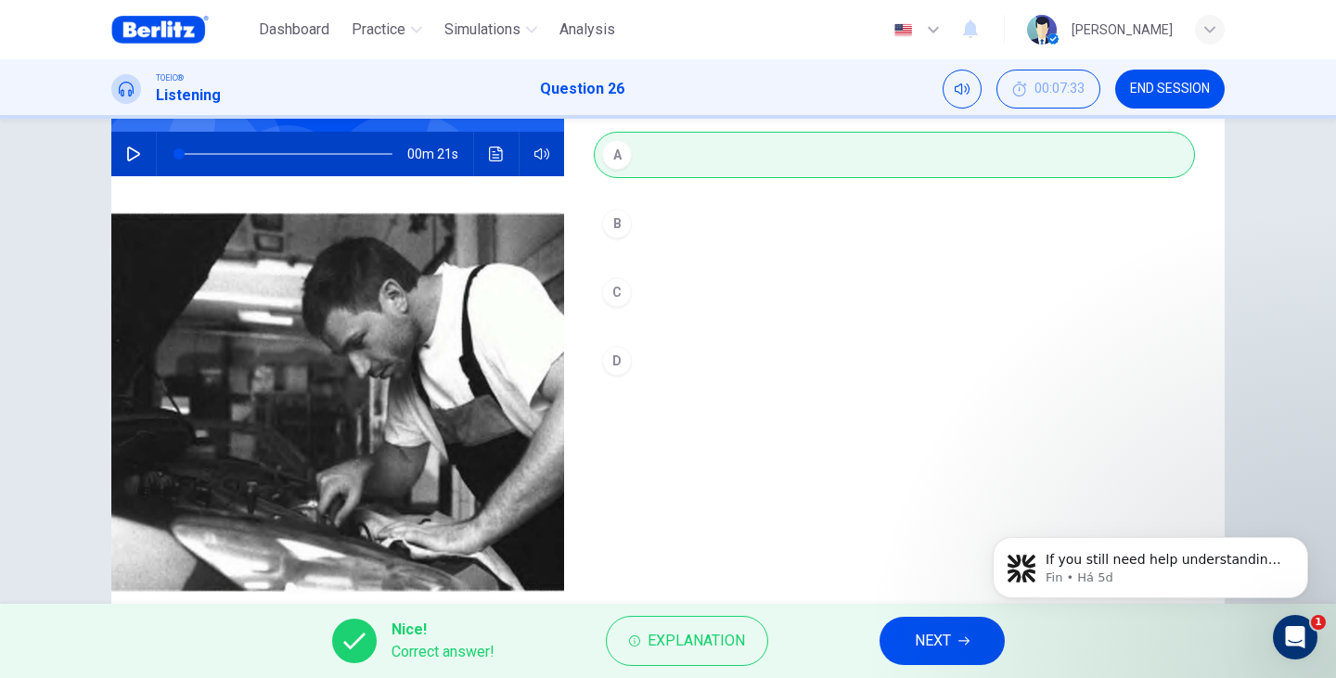
scroll to position [172, 0]
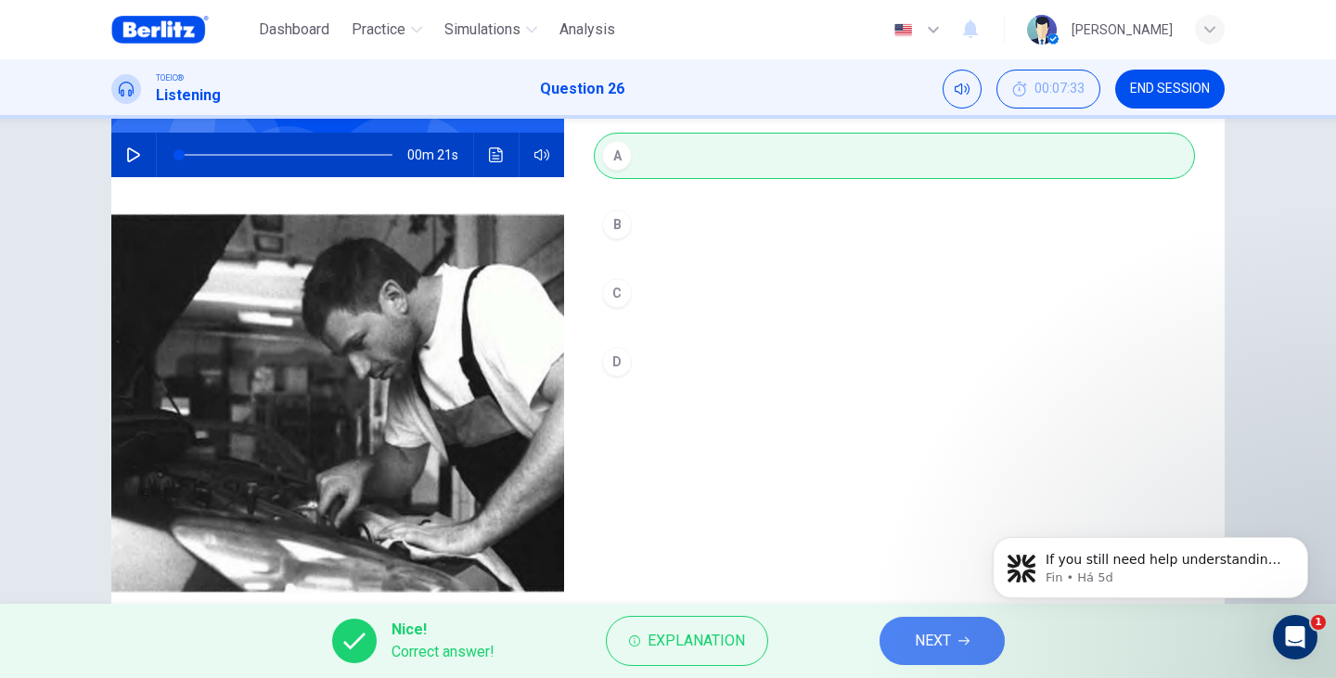
click at [944, 651] on span "NEXT" at bounding box center [932, 641] width 36 height 26
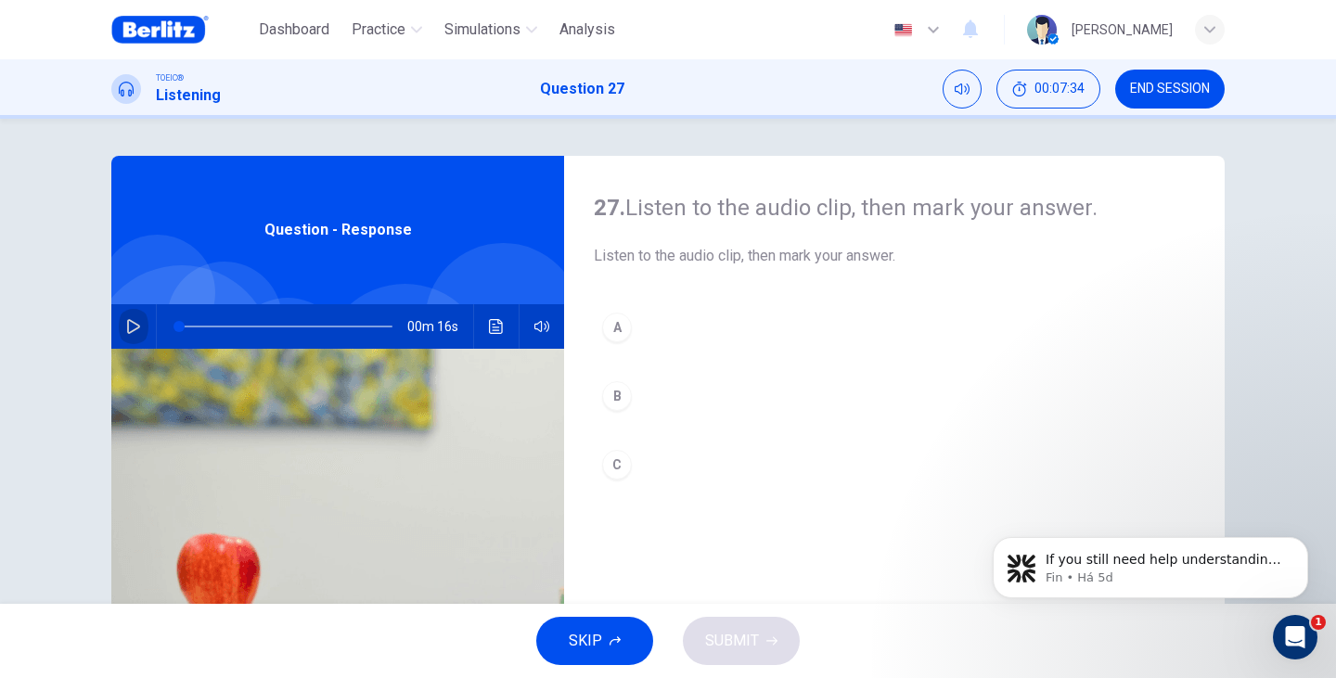
click at [119, 313] on button "button" at bounding box center [134, 326] width 30 height 45
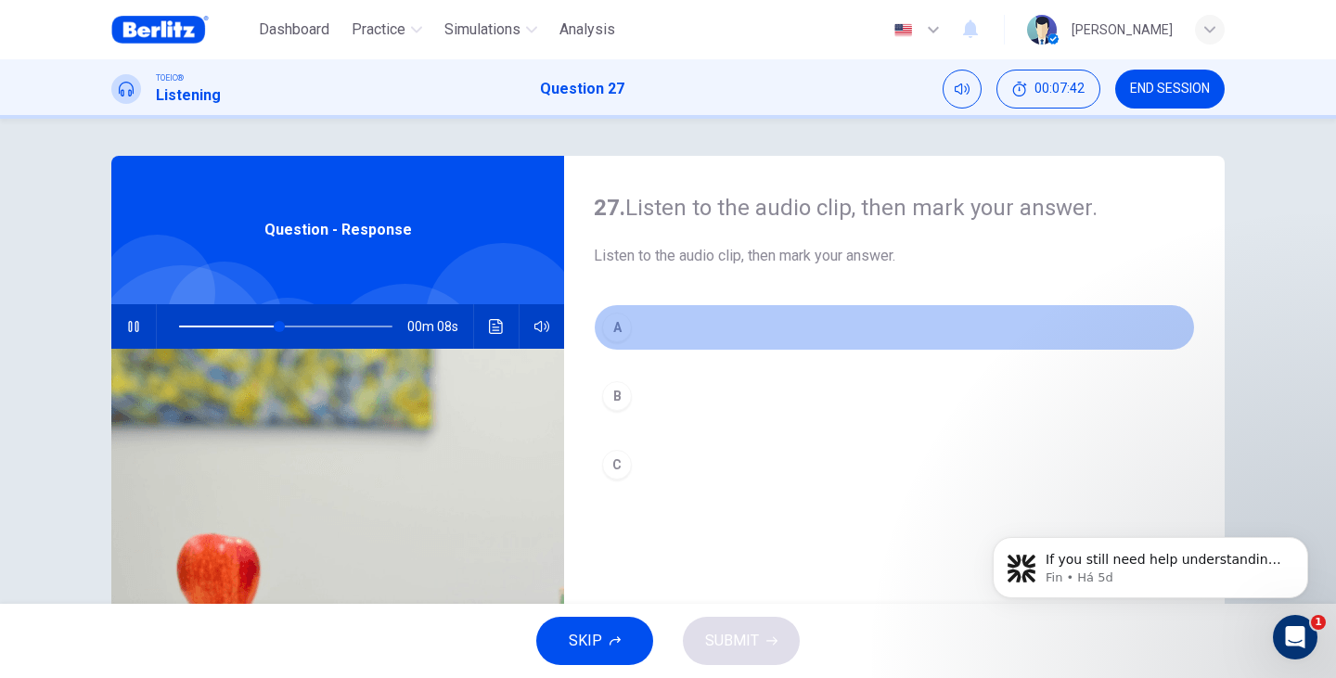
click at [614, 336] on div "A" at bounding box center [617, 328] width 30 height 30
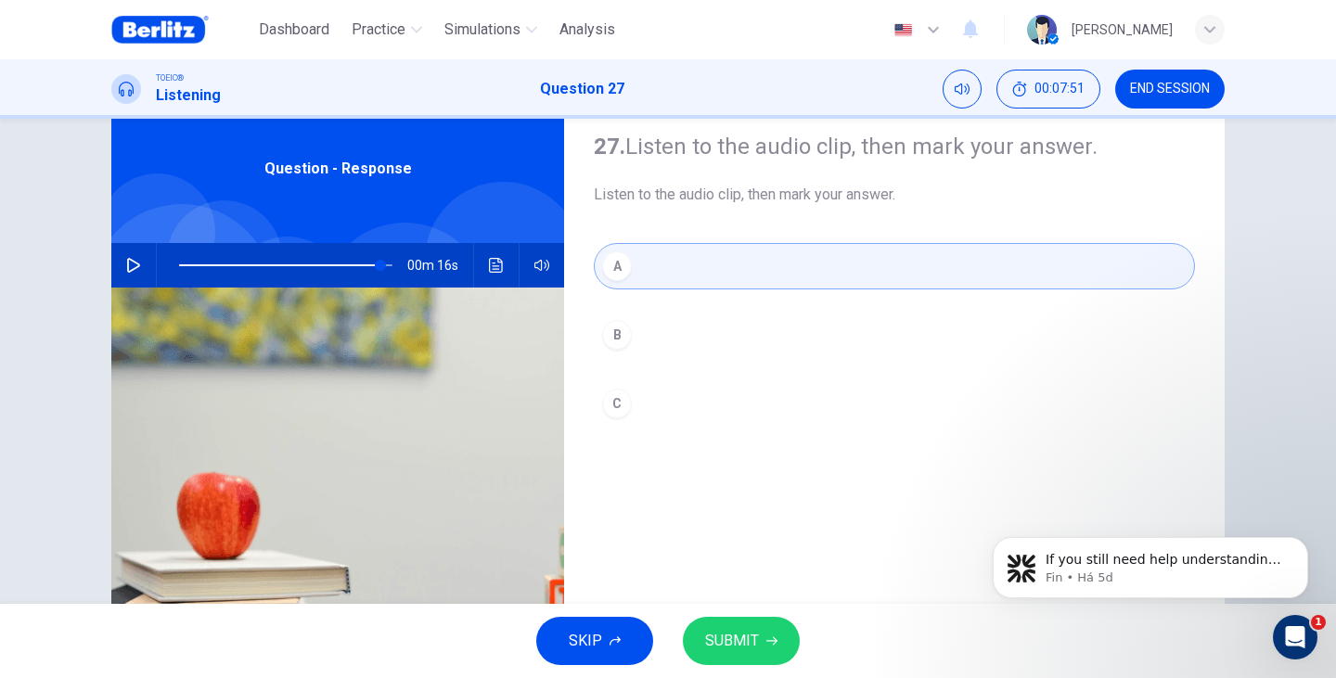
type input "*"
click at [748, 658] on button "SUBMIT" at bounding box center [741, 641] width 117 height 48
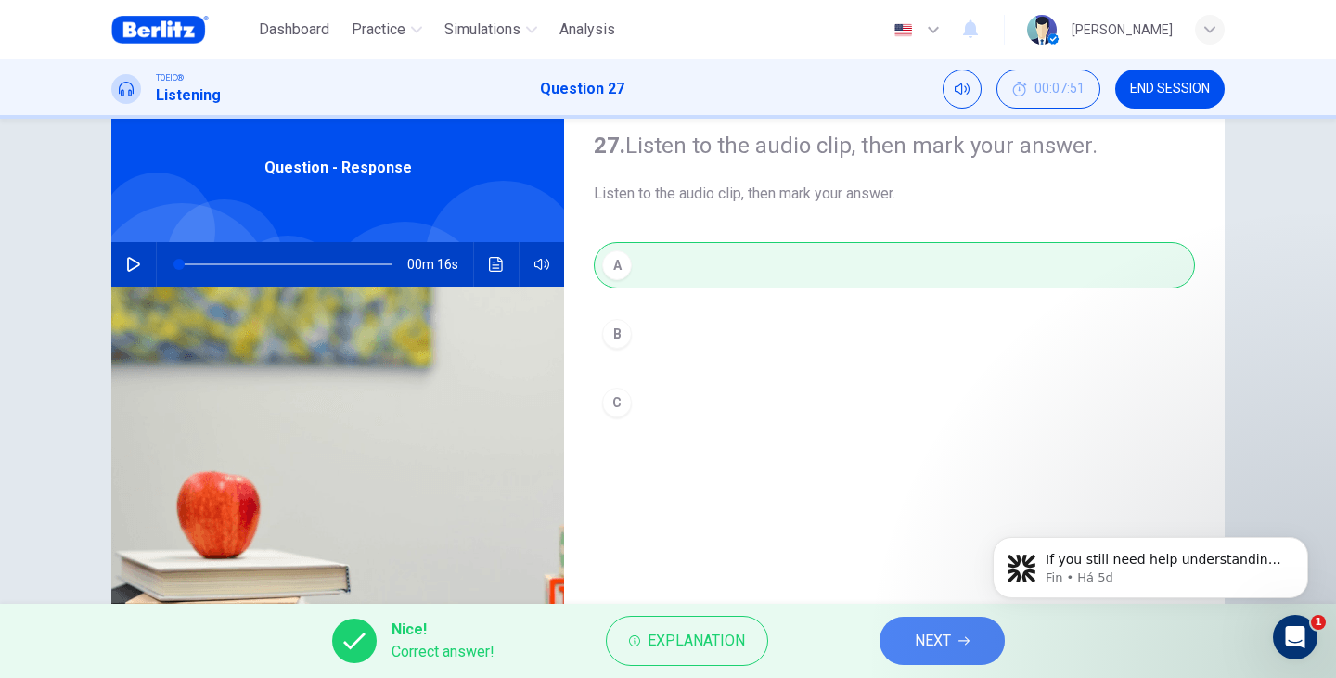
click at [977, 649] on button "NEXT" at bounding box center [941, 641] width 125 height 48
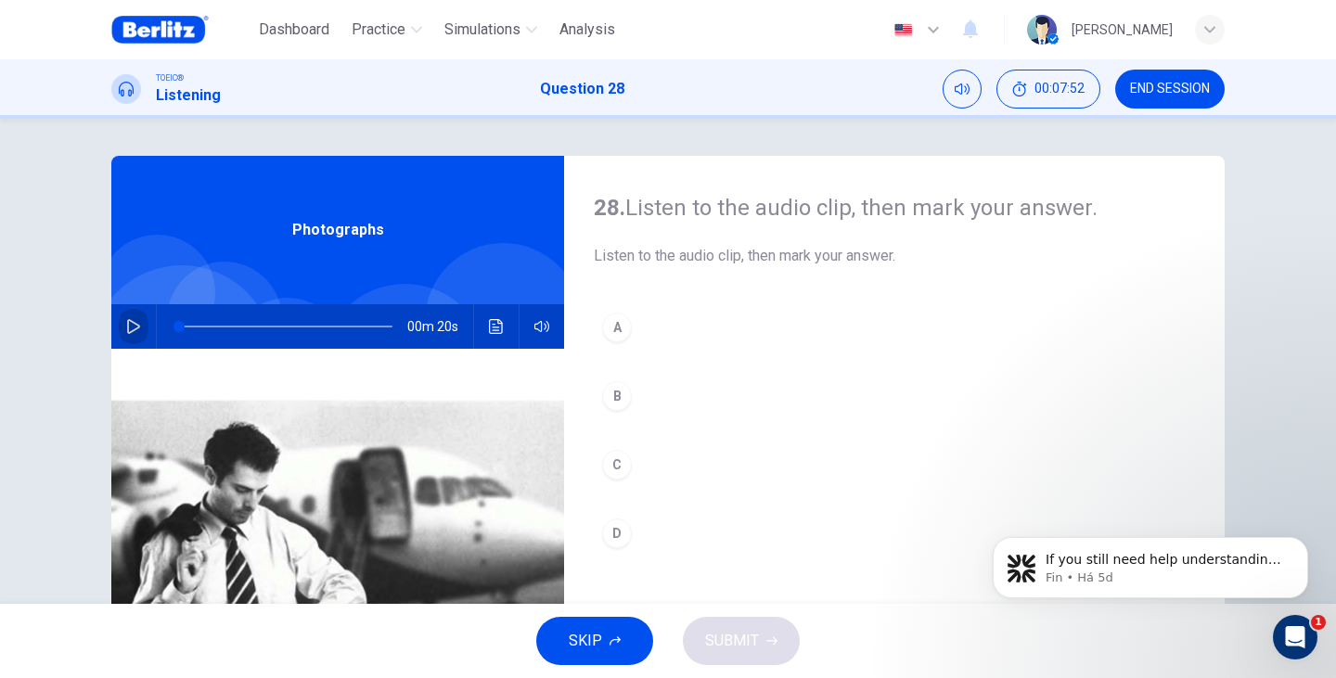
click at [139, 327] on button "button" at bounding box center [134, 326] width 30 height 45
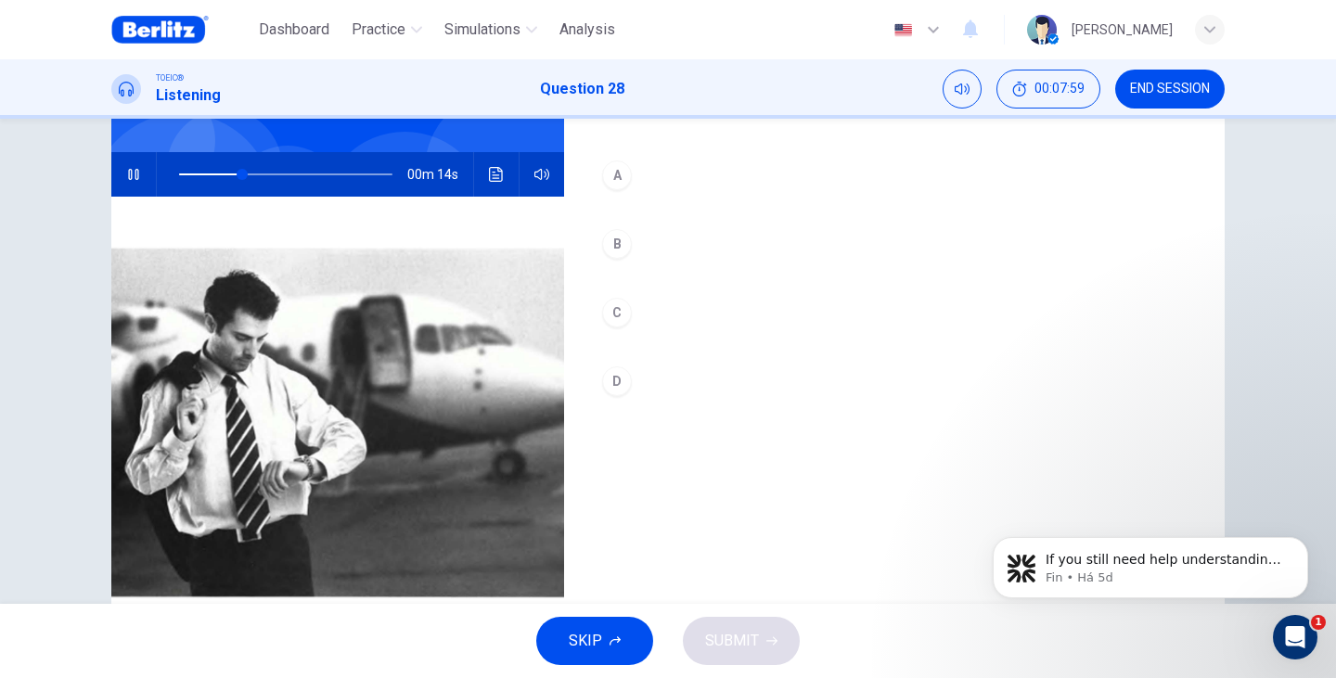
scroll to position [123, 0]
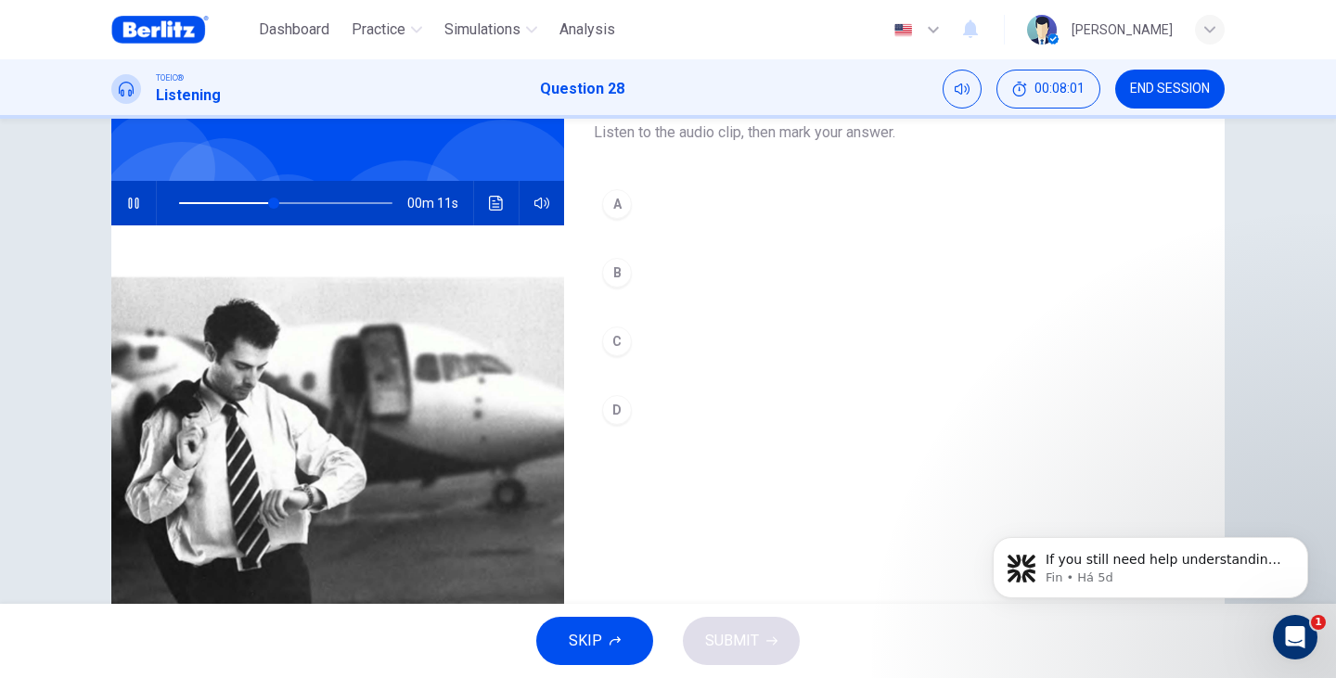
click at [618, 282] on div "B" at bounding box center [617, 273] width 30 height 30
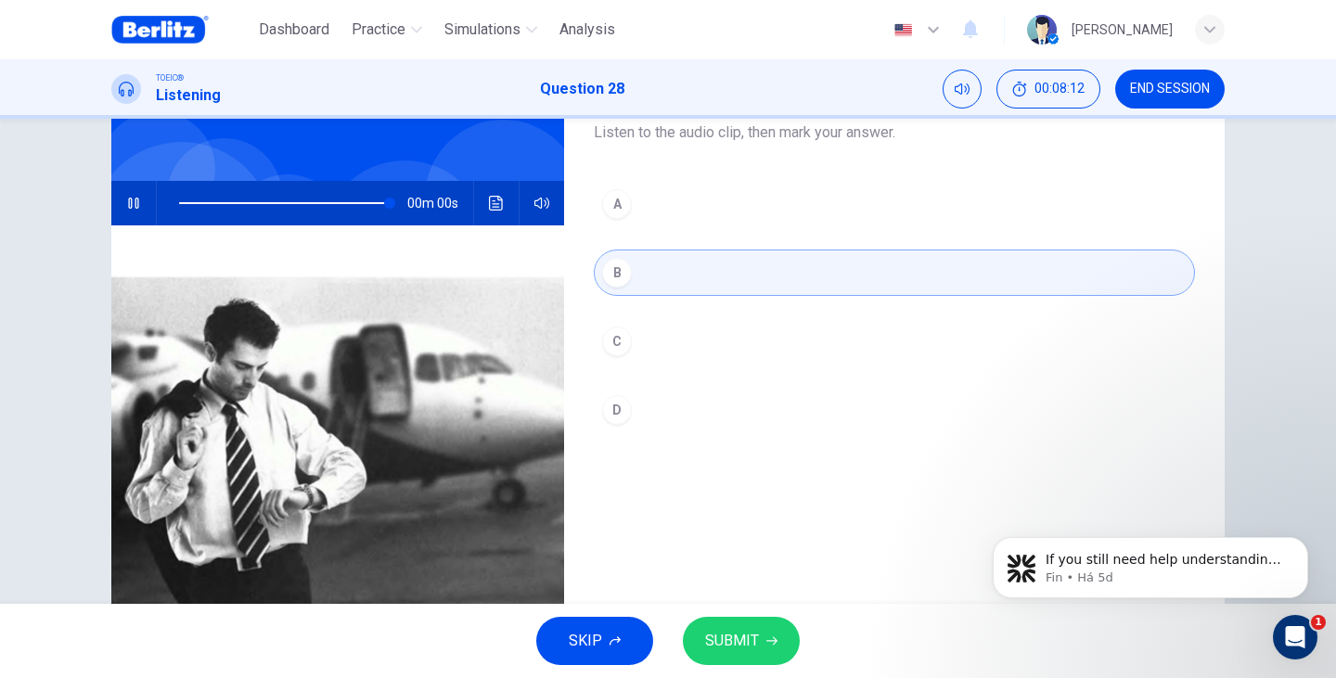
type input "*"
click at [746, 645] on span "SUBMIT" at bounding box center [732, 641] width 54 height 26
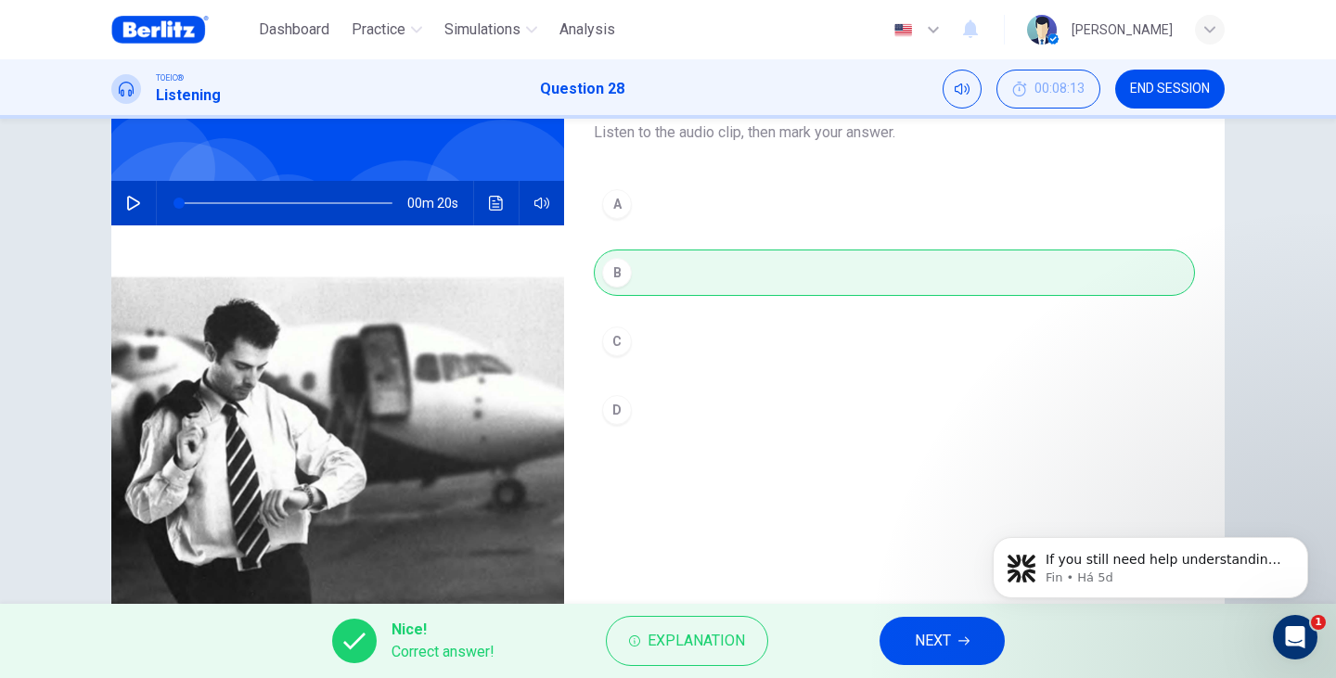
click at [954, 645] on button "NEXT" at bounding box center [941, 641] width 125 height 48
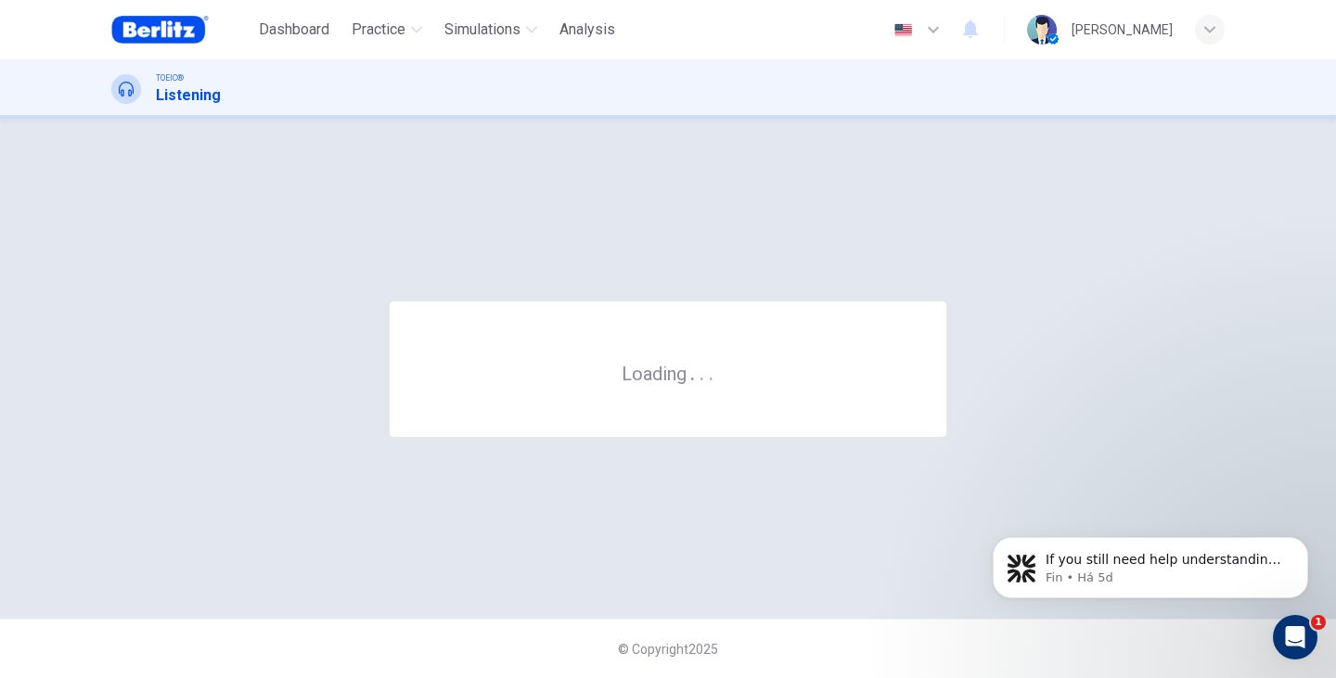
scroll to position [0, 0]
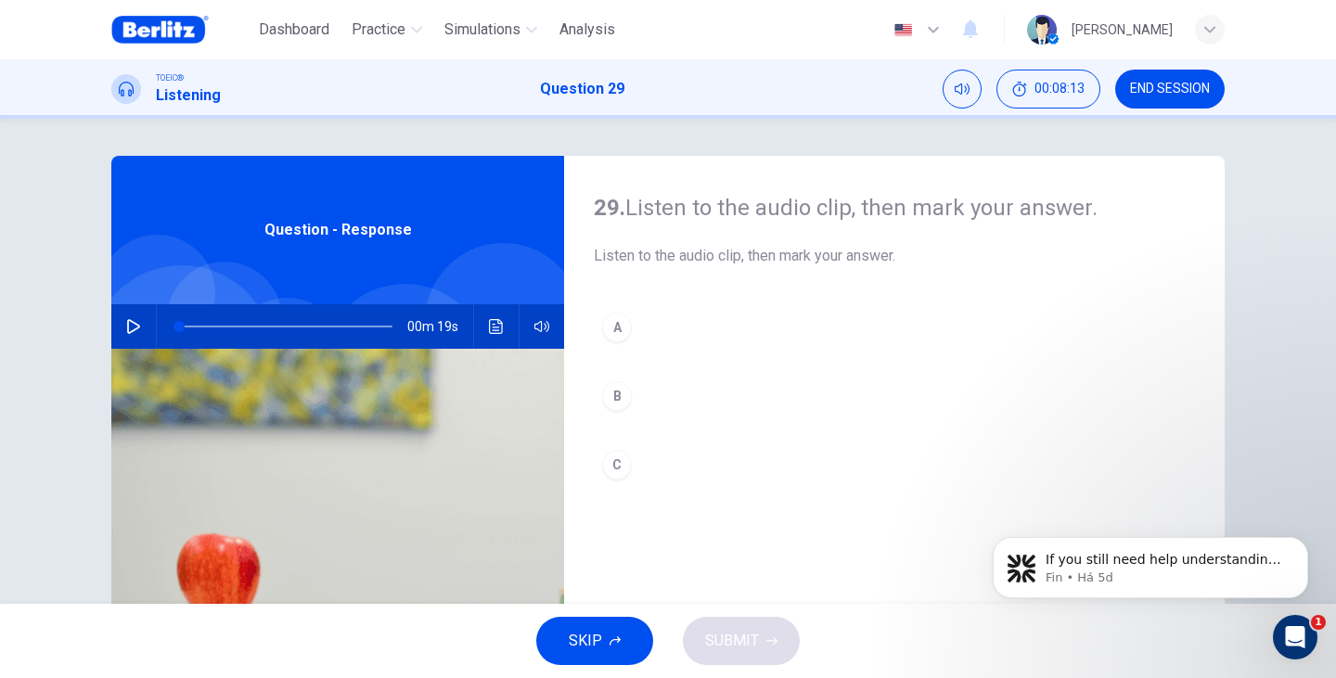
click at [119, 329] on button "button" at bounding box center [134, 326] width 30 height 45
click at [624, 479] on button "C" at bounding box center [894, 464] width 601 height 46
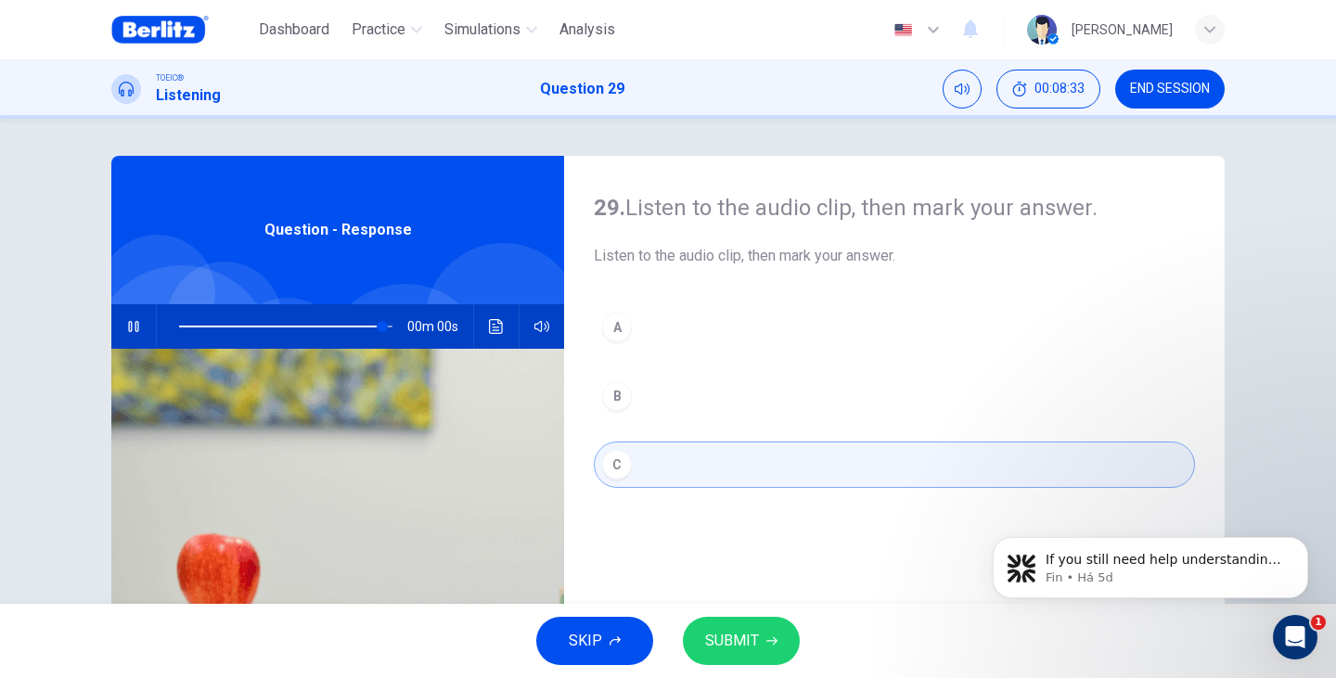
type input "*"
click at [778, 651] on button "SUBMIT" at bounding box center [741, 641] width 117 height 48
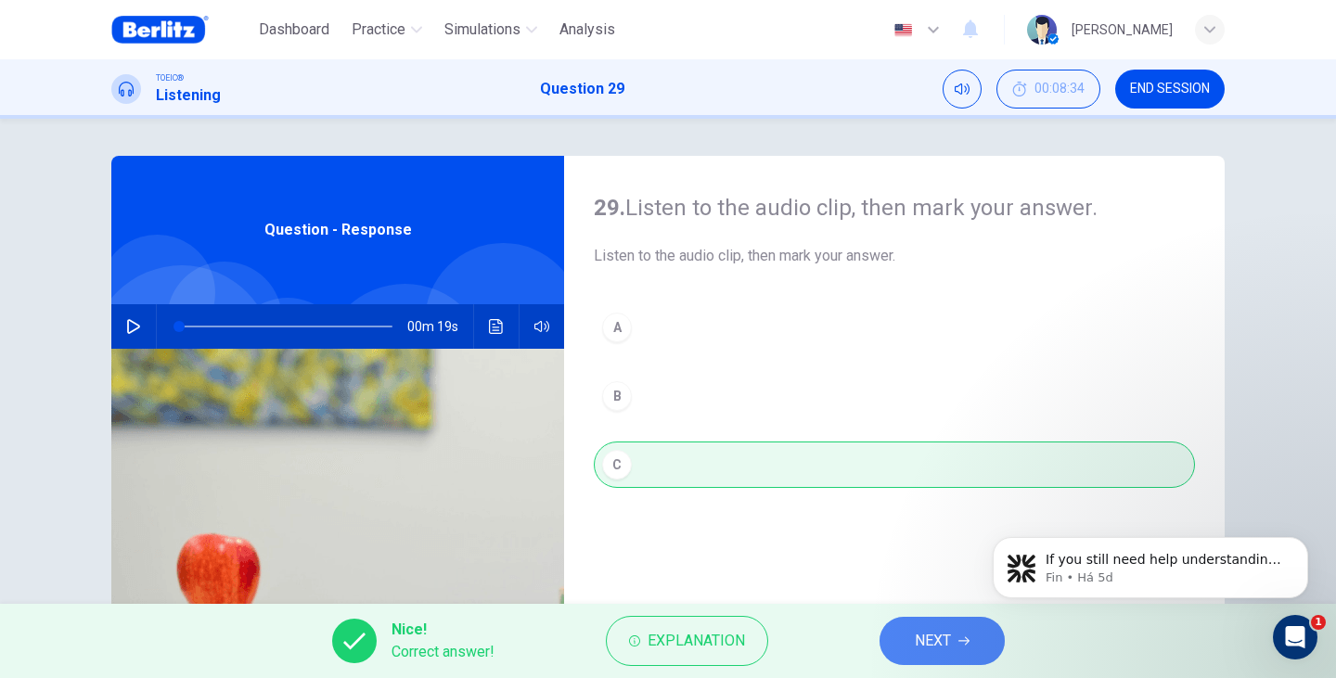
click at [940, 642] on span "NEXT" at bounding box center [932, 641] width 36 height 26
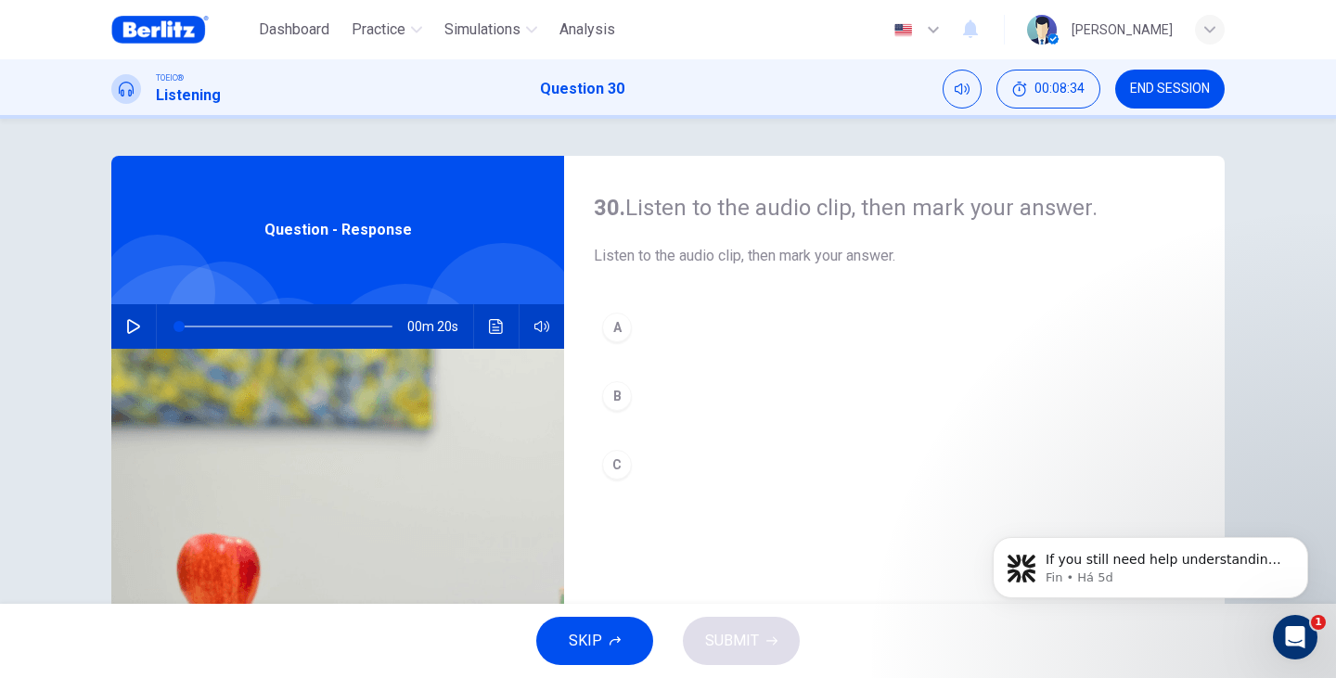
click at [122, 339] on button "button" at bounding box center [134, 326] width 30 height 45
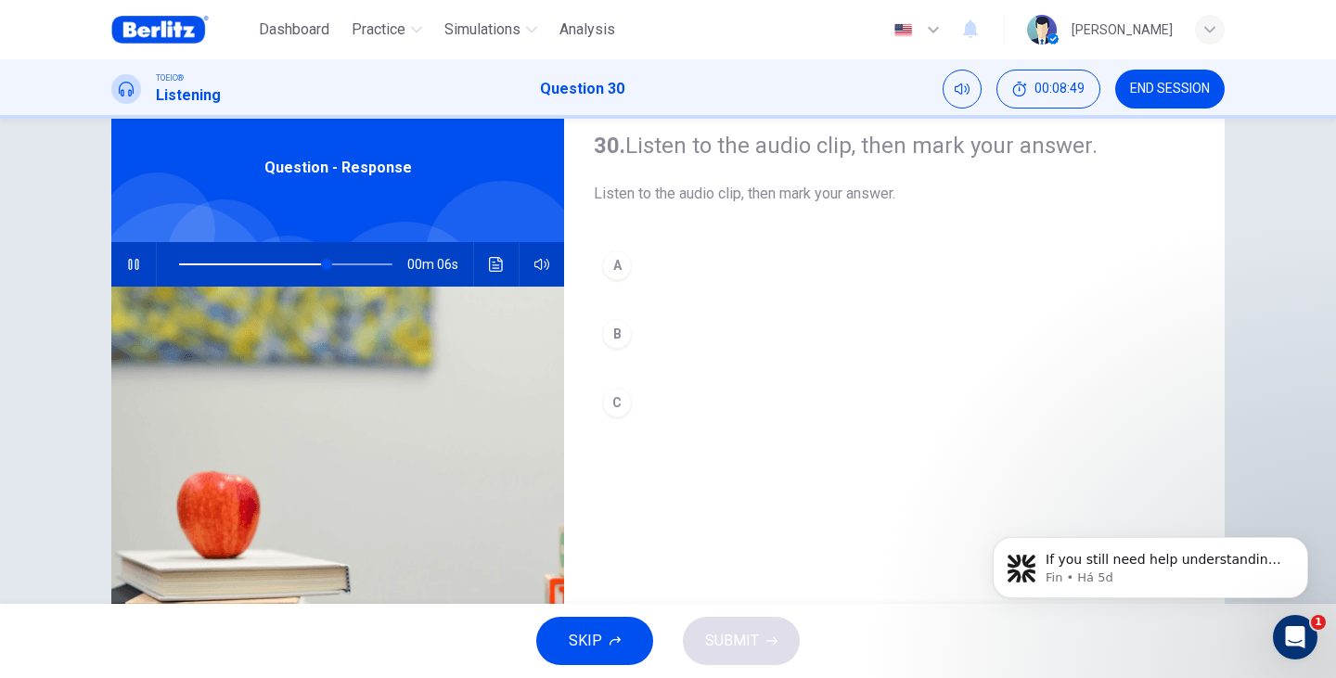
click at [613, 402] on div "C" at bounding box center [617, 403] width 30 height 30
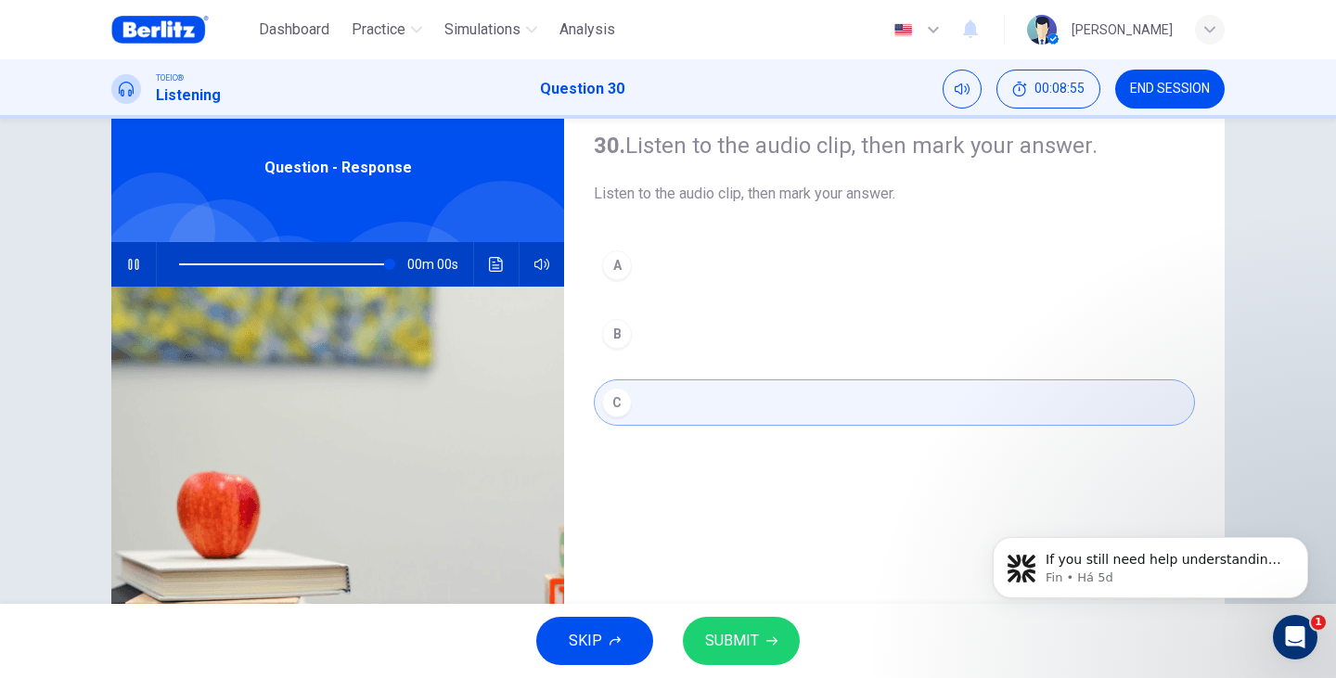
type input "*"
click at [767, 646] on icon "button" at bounding box center [771, 640] width 11 height 11
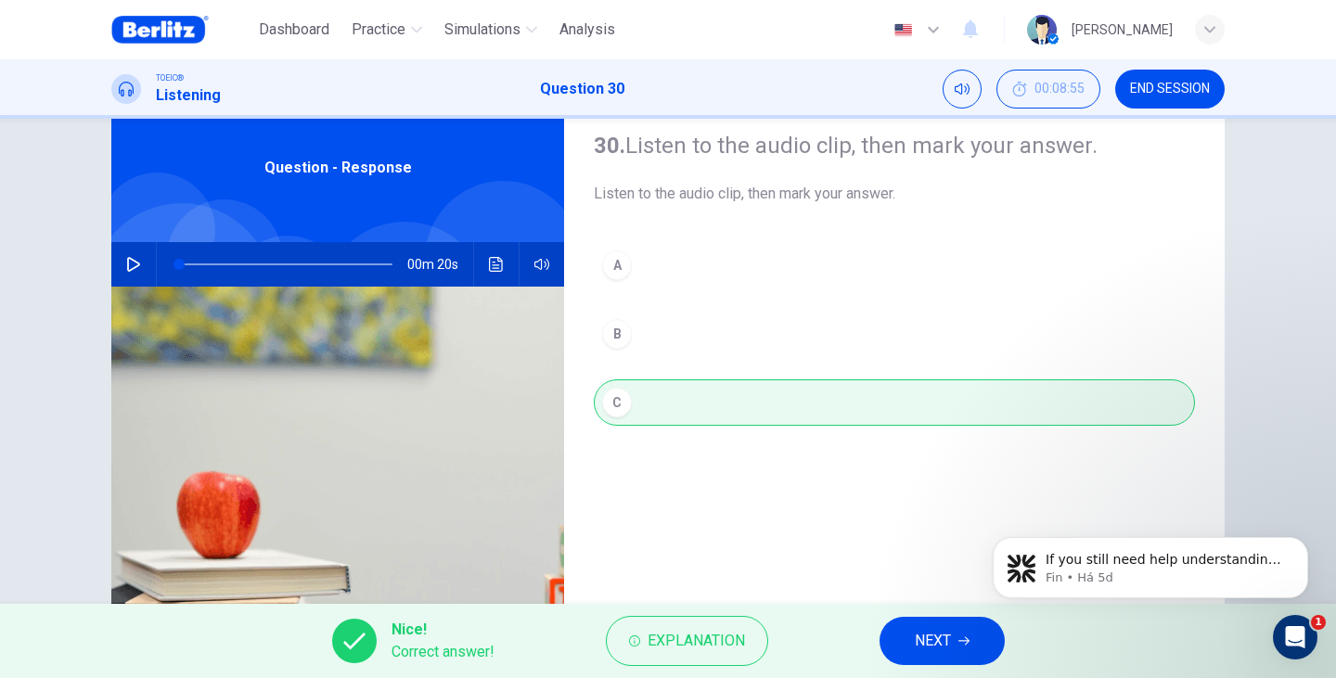
click at [954, 636] on button "NEXT" at bounding box center [941, 641] width 125 height 48
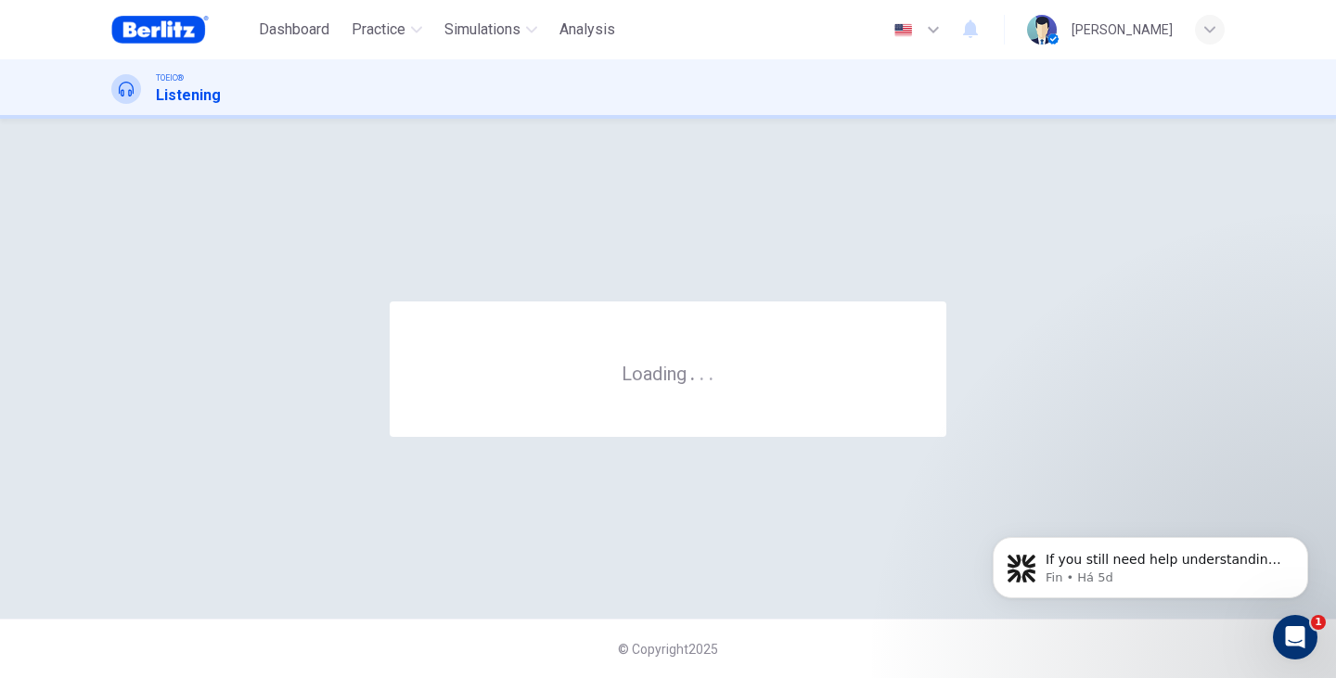
scroll to position [0, 0]
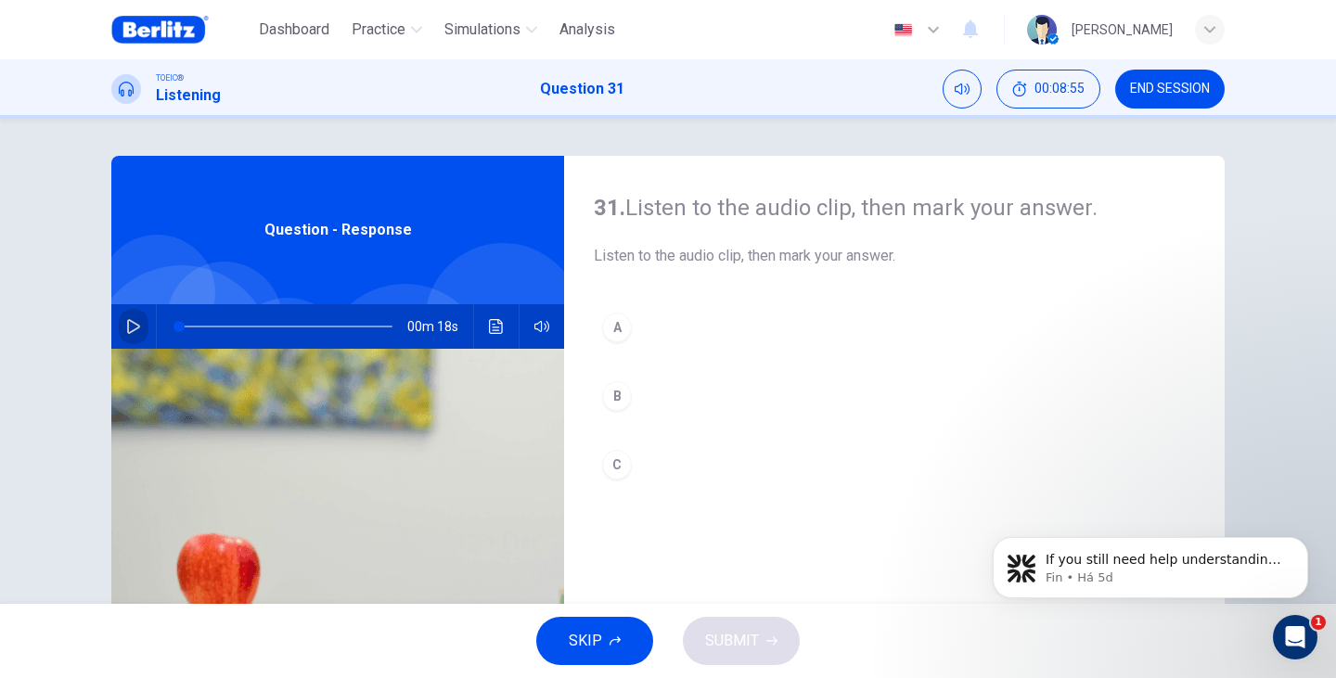
click at [134, 326] on icon "button" at bounding box center [133, 326] width 13 height 15
click at [623, 394] on div "B" at bounding box center [617, 396] width 30 height 30
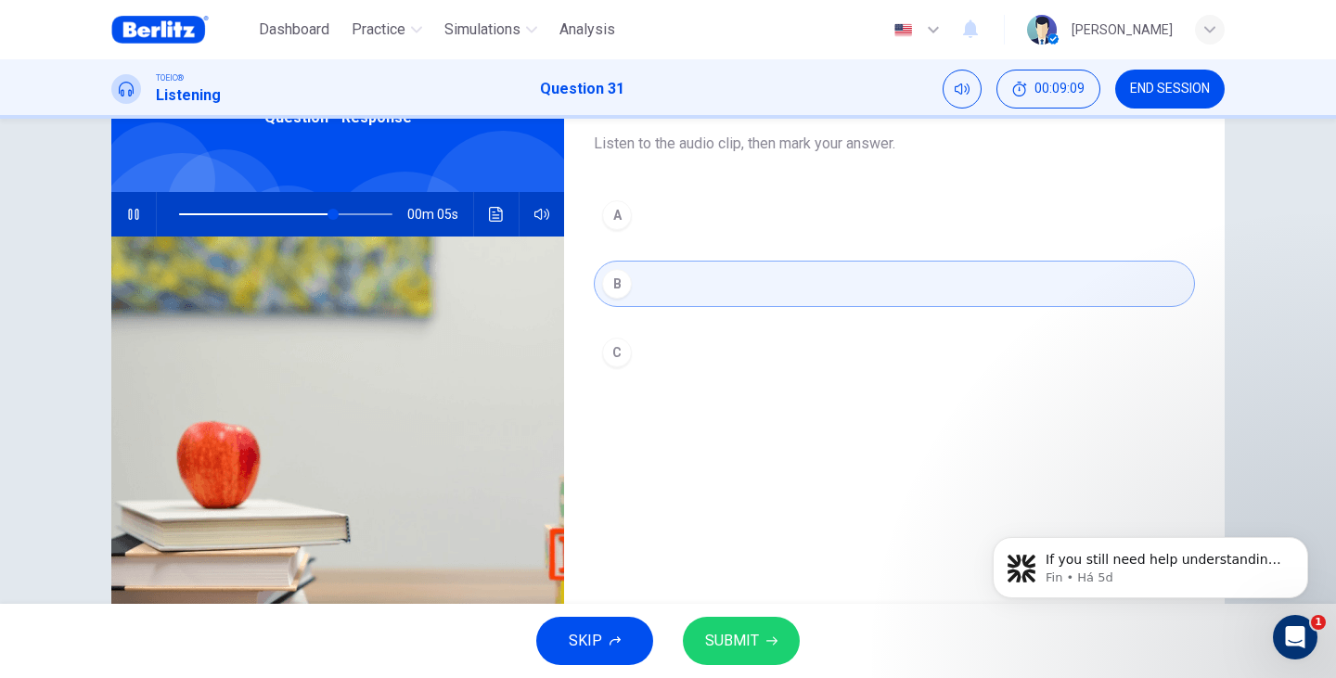
scroll to position [123, 0]
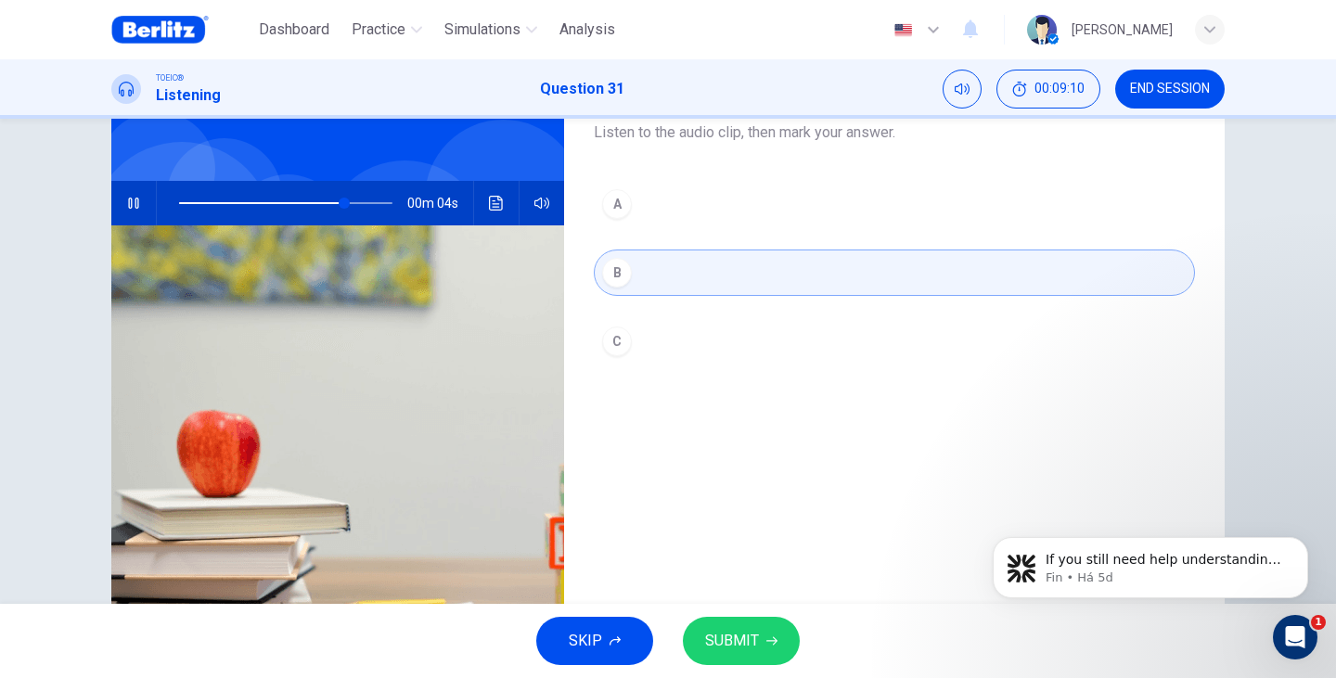
click at [780, 646] on button "SUBMIT" at bounding box center [741, 641] width 117 height 48
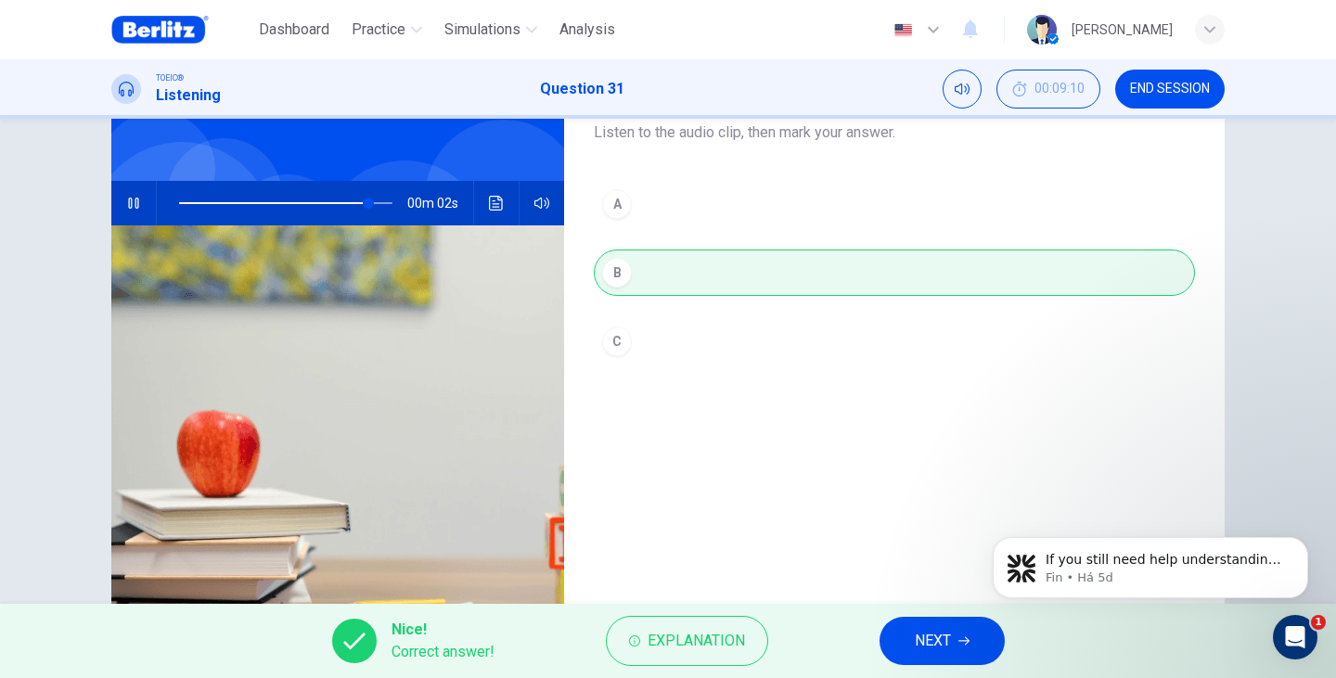
type input "**"
click at [953, 650] on button "NEXT" at bounding box center [941, 641] width 125 height 48
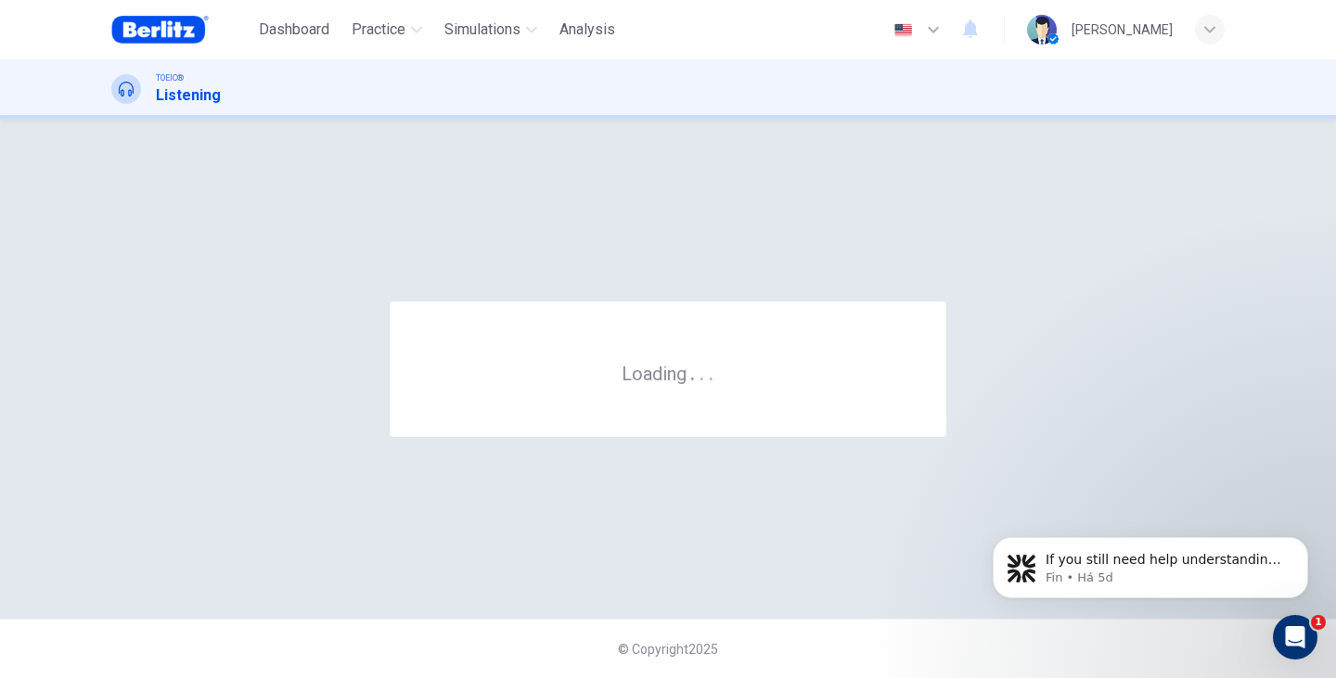
scroll to position [0, 0]
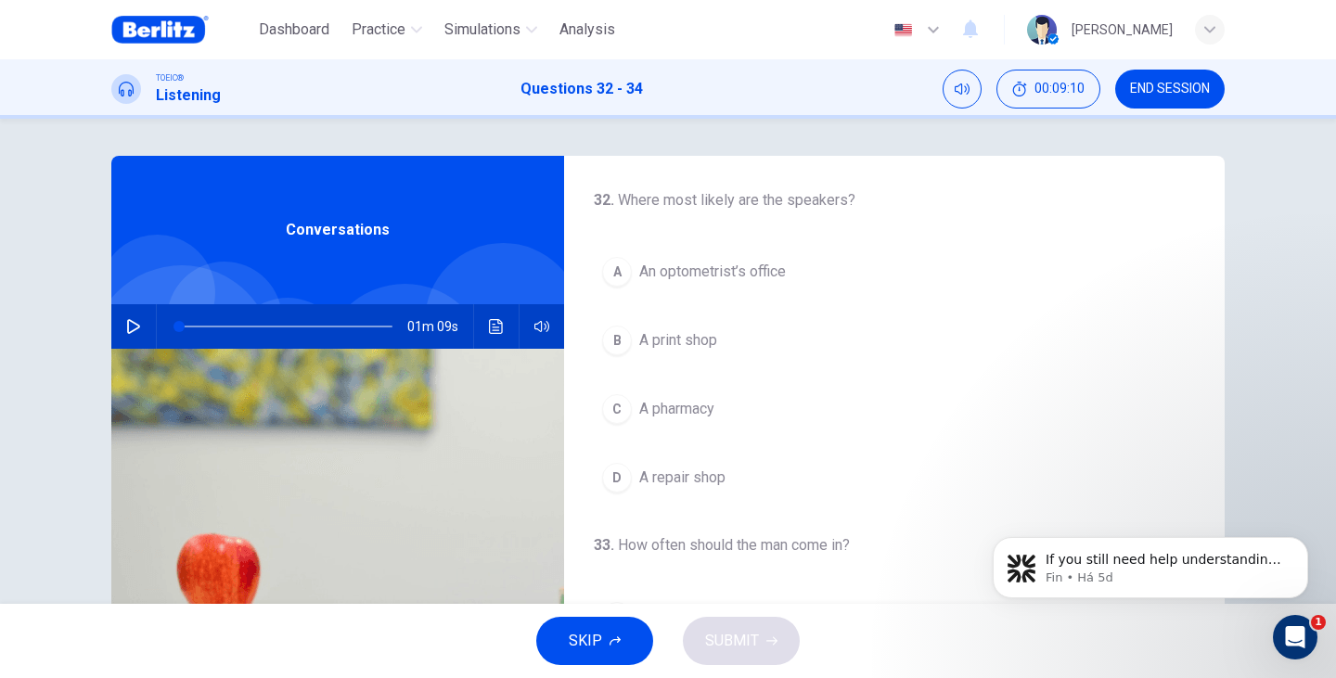
click at [276, 248] on div "Conversations" at bounding box center [337, 230] width 453 height 148
click at [128, 331] on icon "button" at bounding box center [133, 326] width 13 height 15
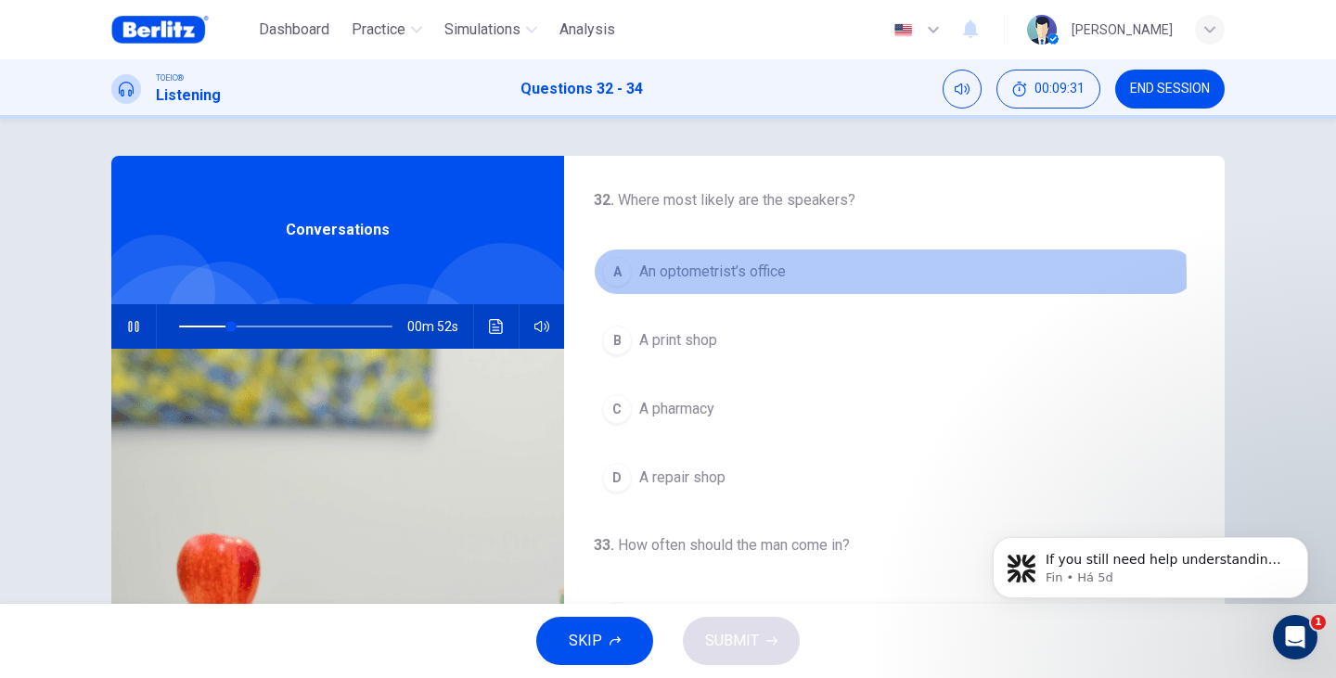
click at [697, 277] on span "An optometrist’s office" at bounding box center [712, 272] width 147 height 22
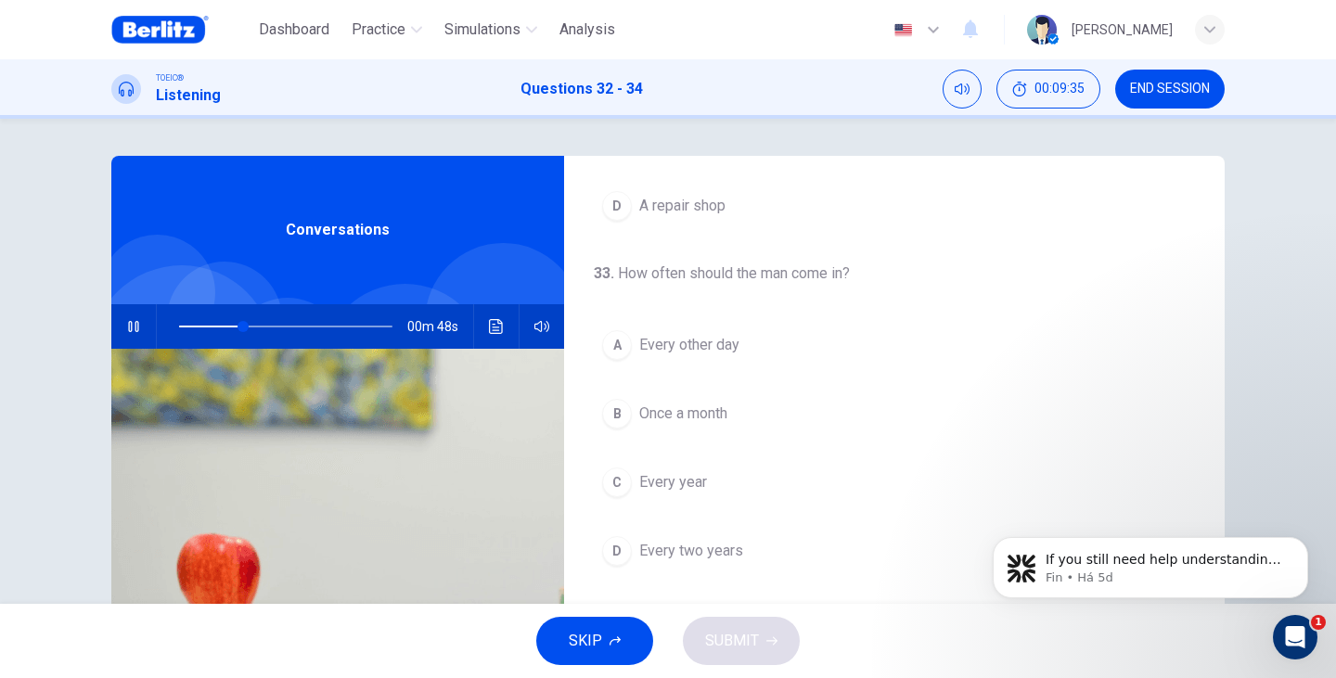
scroll to position [309, 0]
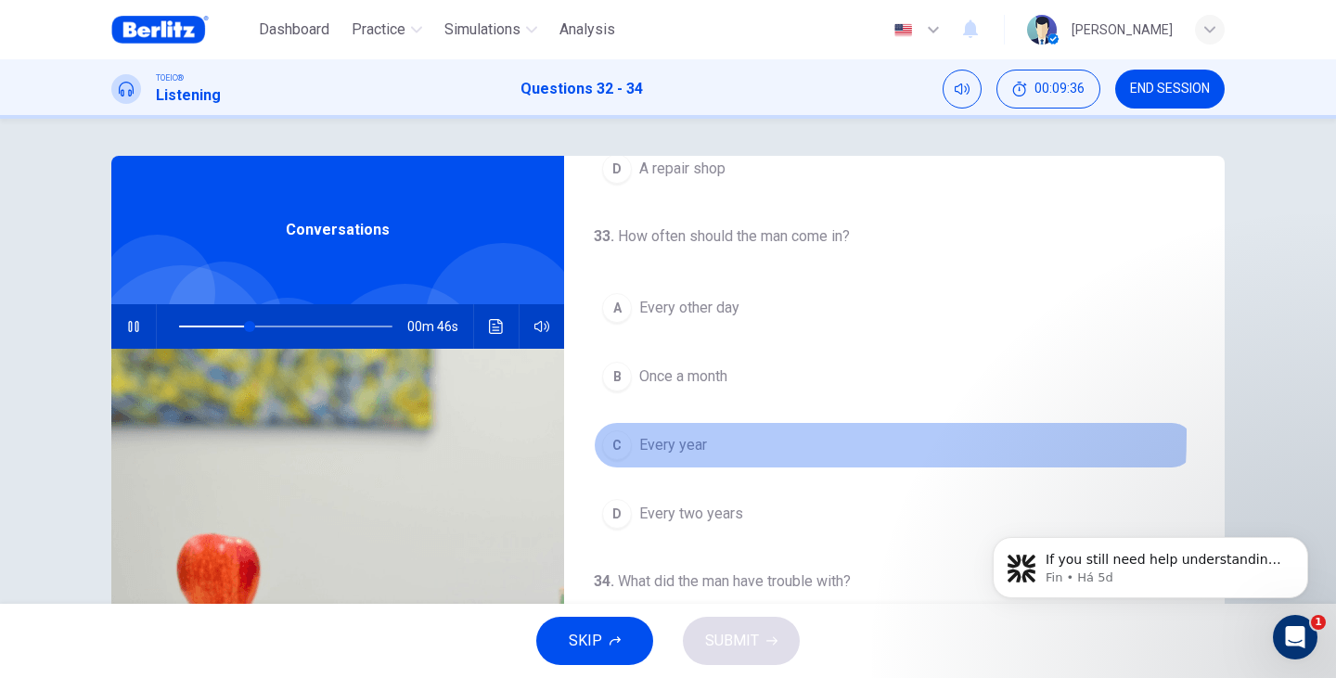
click at [682, 435] on span "Every year" at bounding box center [673, 445] width 68 height 22
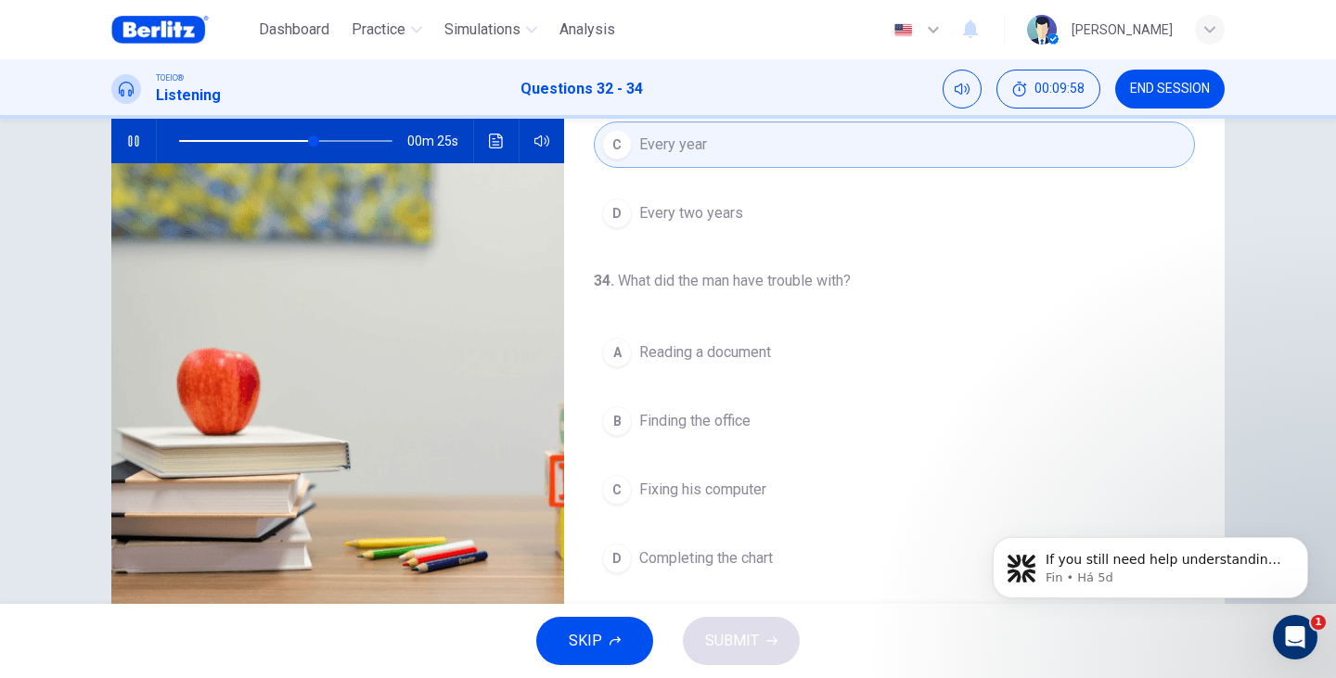
scroll to position [234, 0]
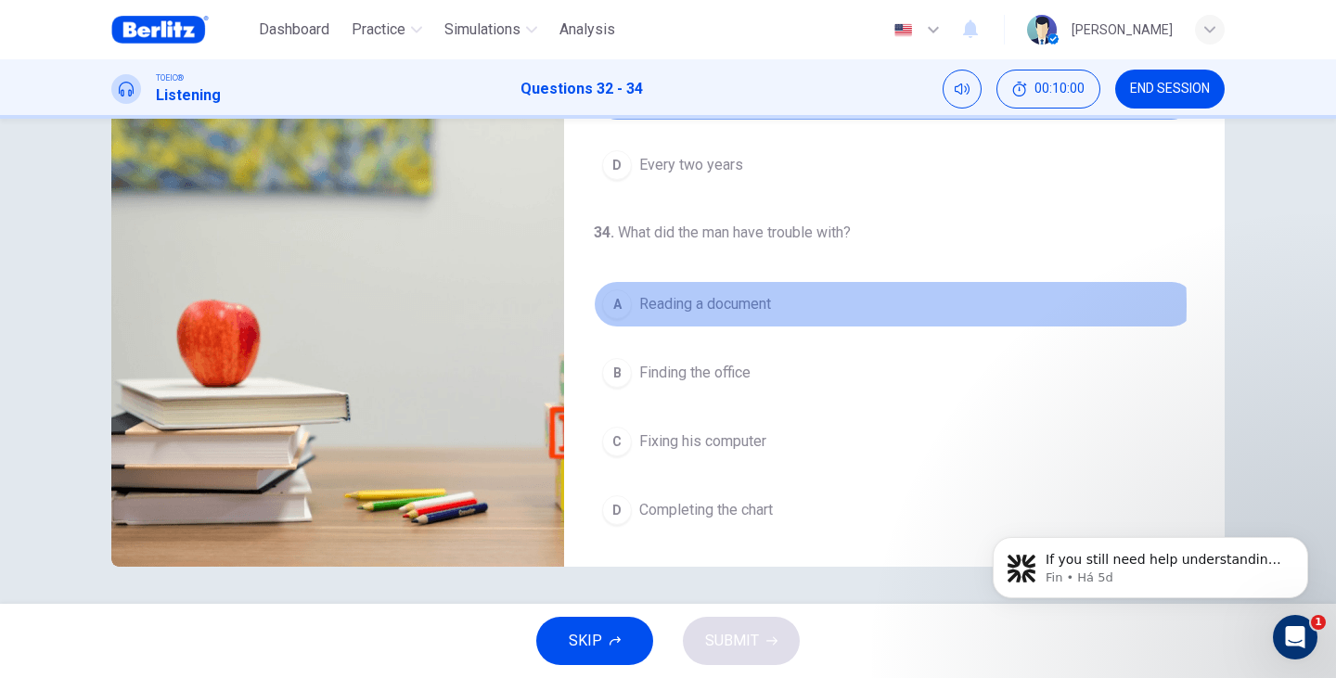
click at [748, 305] on span "Reading a document" at bounding box center [705, 304] width 132 height 22
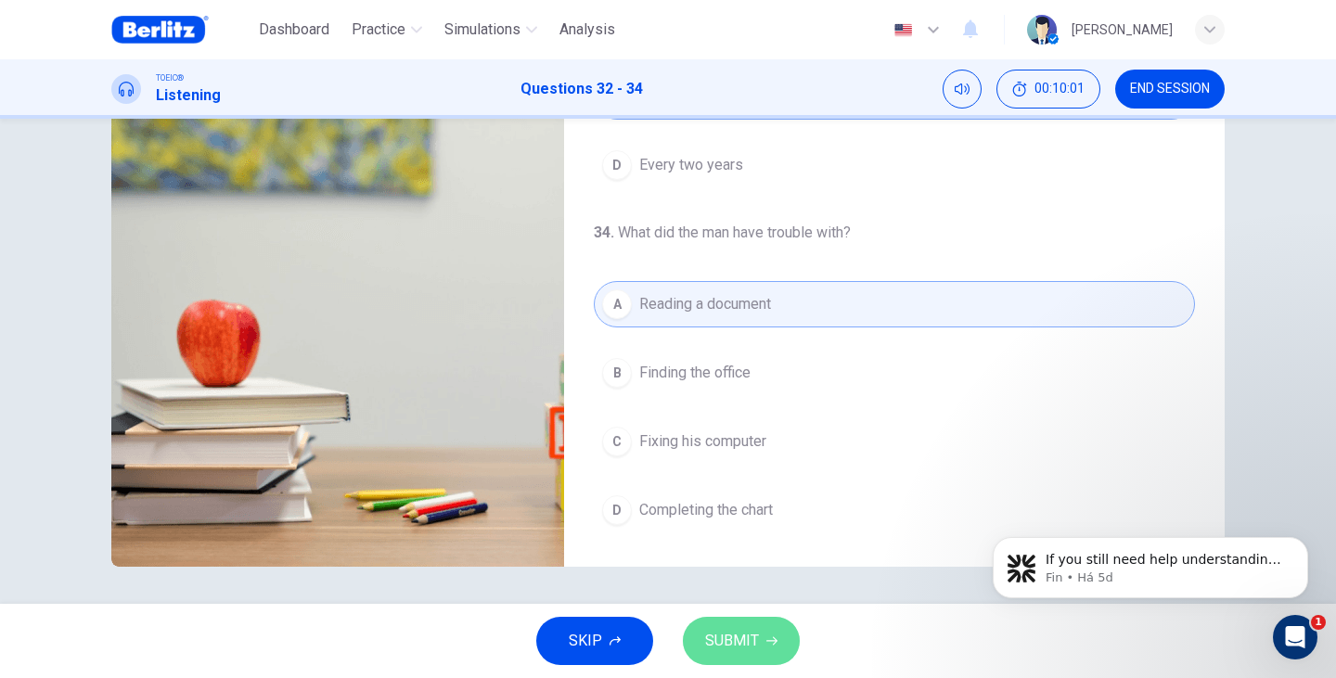
click at [771, 654] on button "SUBMIT" at bounding box center [741, 641] width 117 height 48
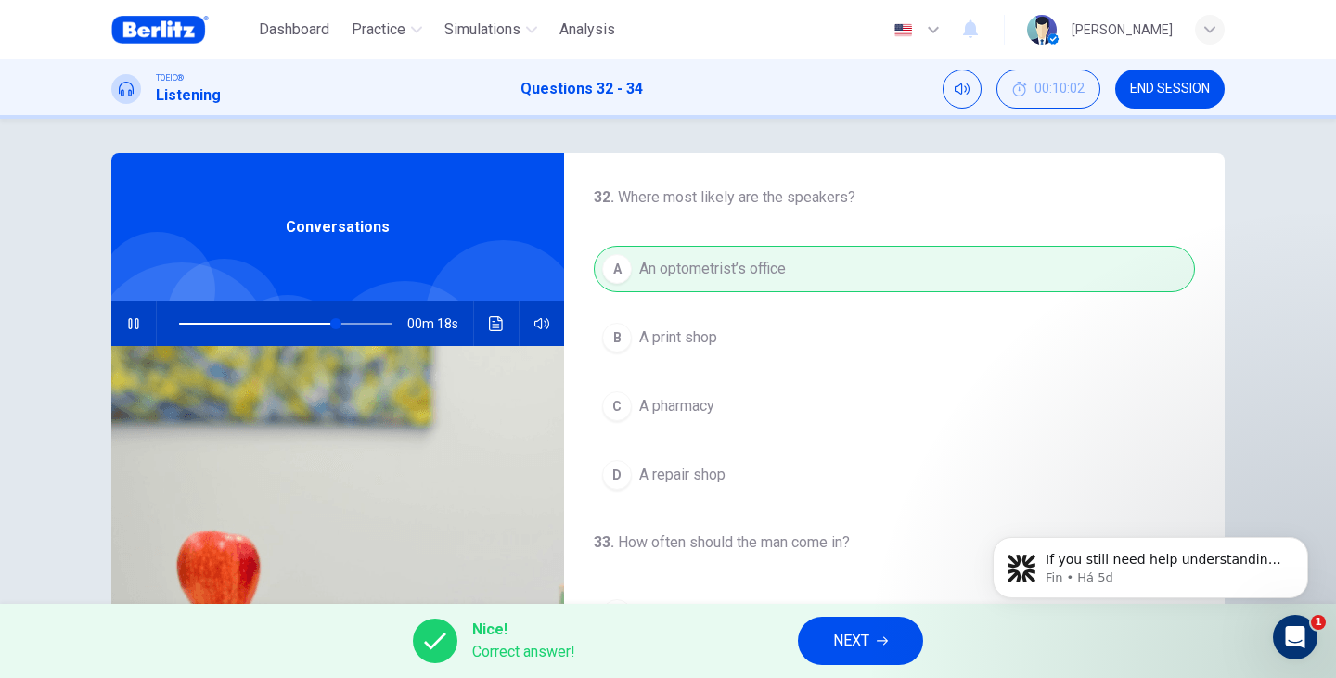
scroll to position [0, 0]
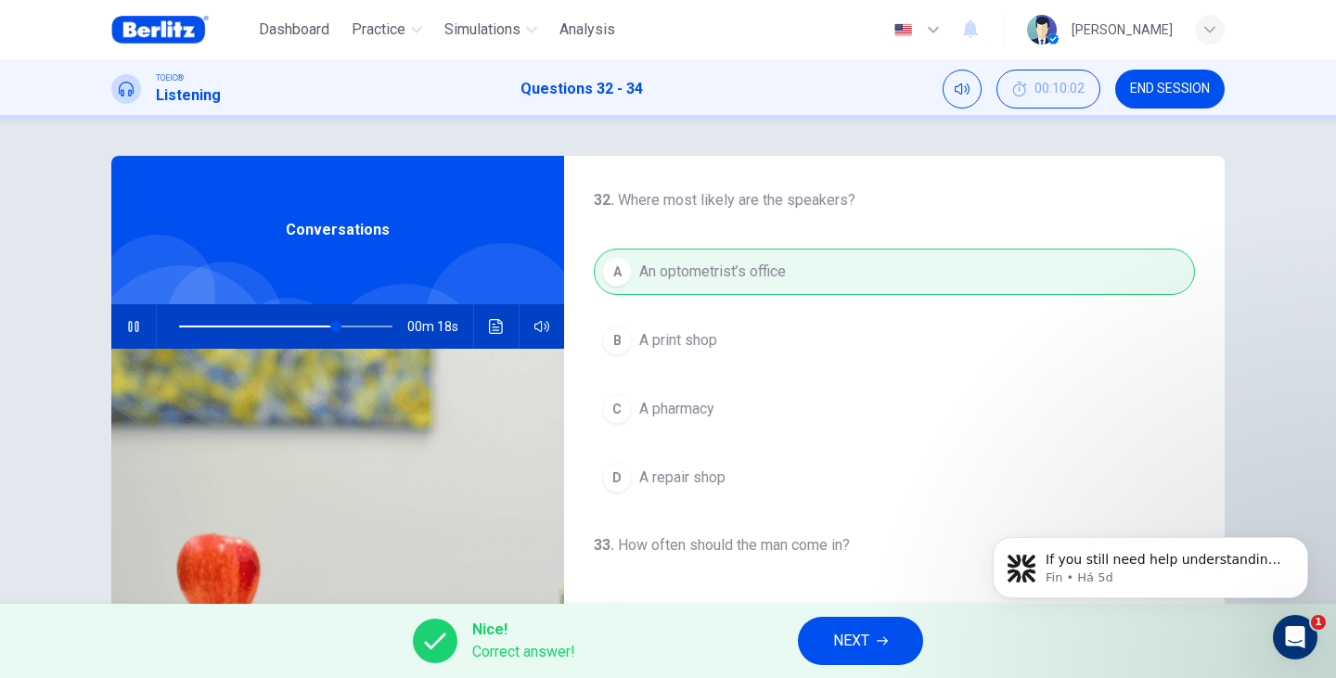
type input "**"
click at [863, 645] on span "NEXT" at bounding box center [851, 641] width 36 height 26
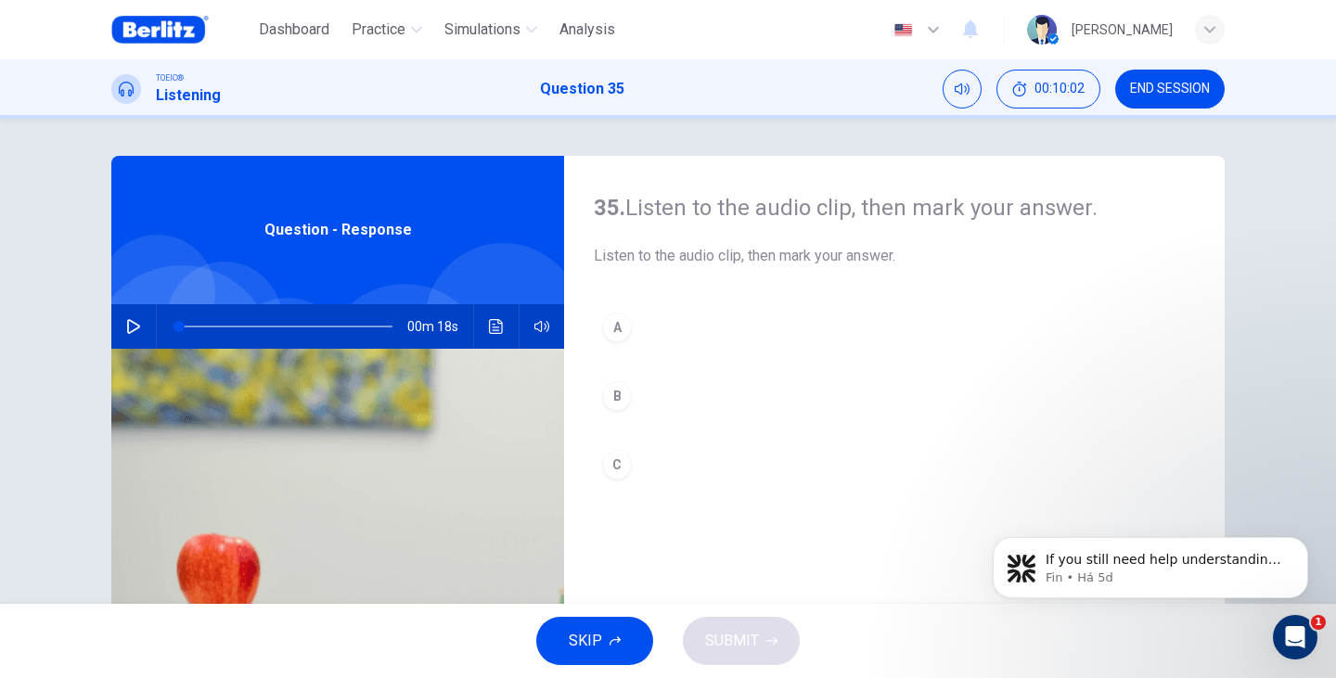
click at [126, 337] on button "button" at bounding box center [134, 326] width 30 height 45
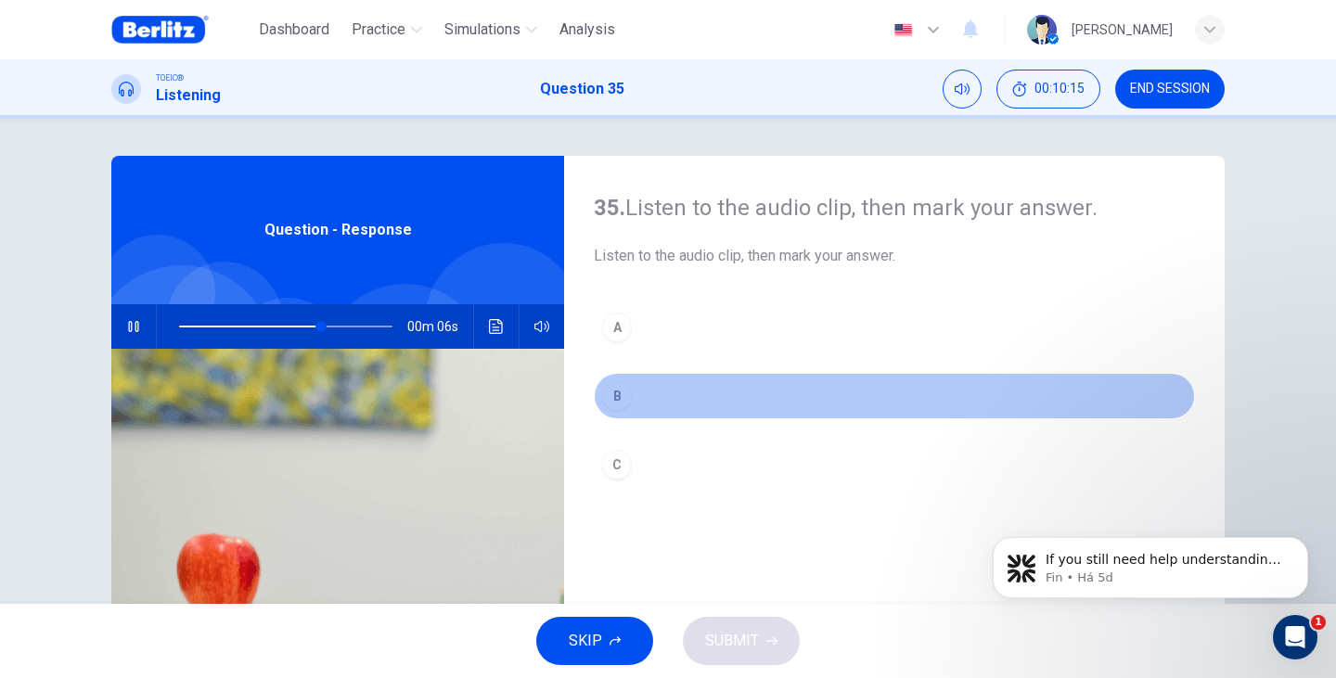
click at [622, 393] on div "B" at bounding box center [617, 396] width 30 height 30
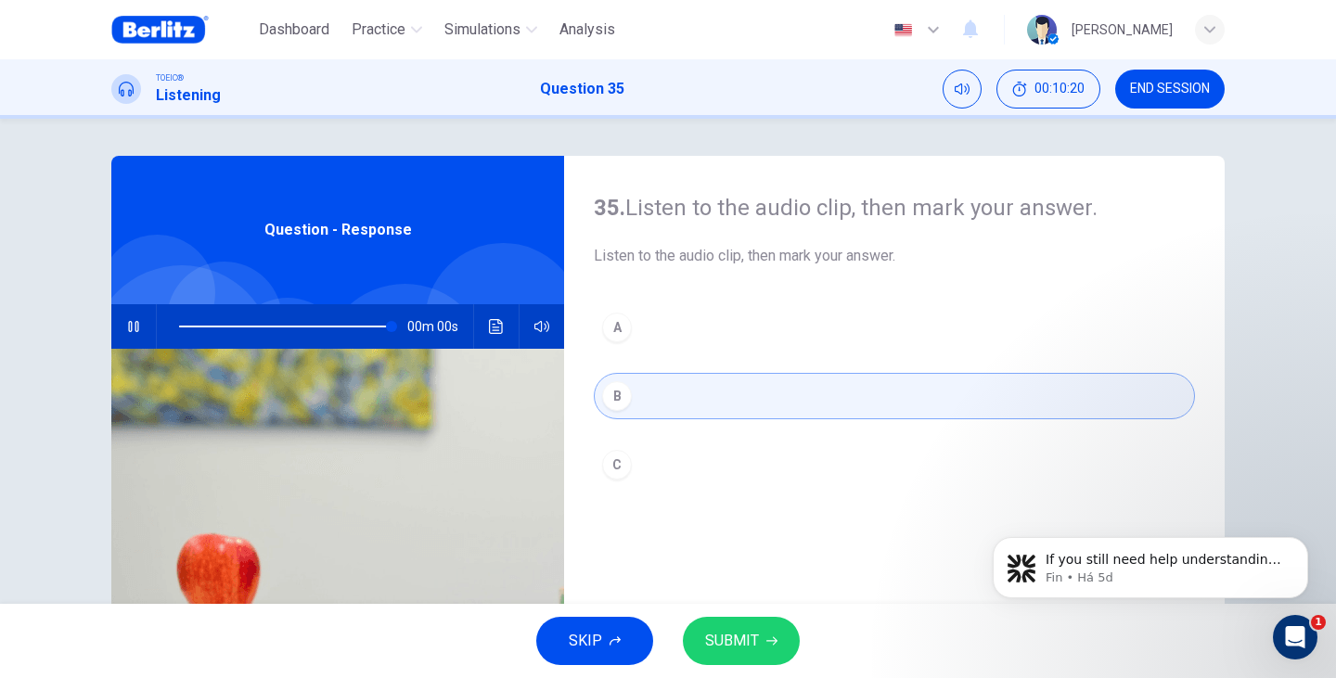
type input "*"
click at [765, 646] on button "SUBMIT" at bounding box center [741, 641] width 117 height 48
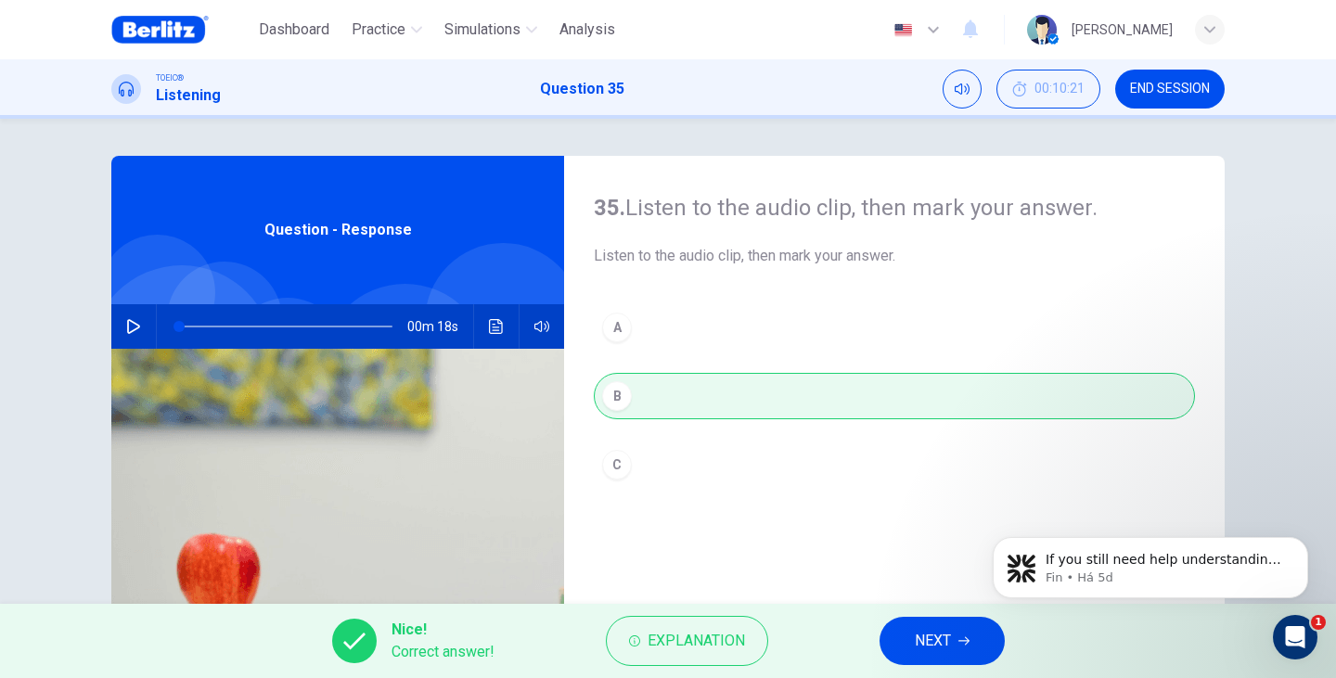
click at [943, 646] on span "NEXT" at bounding box center [932, 641] width 36 height 26
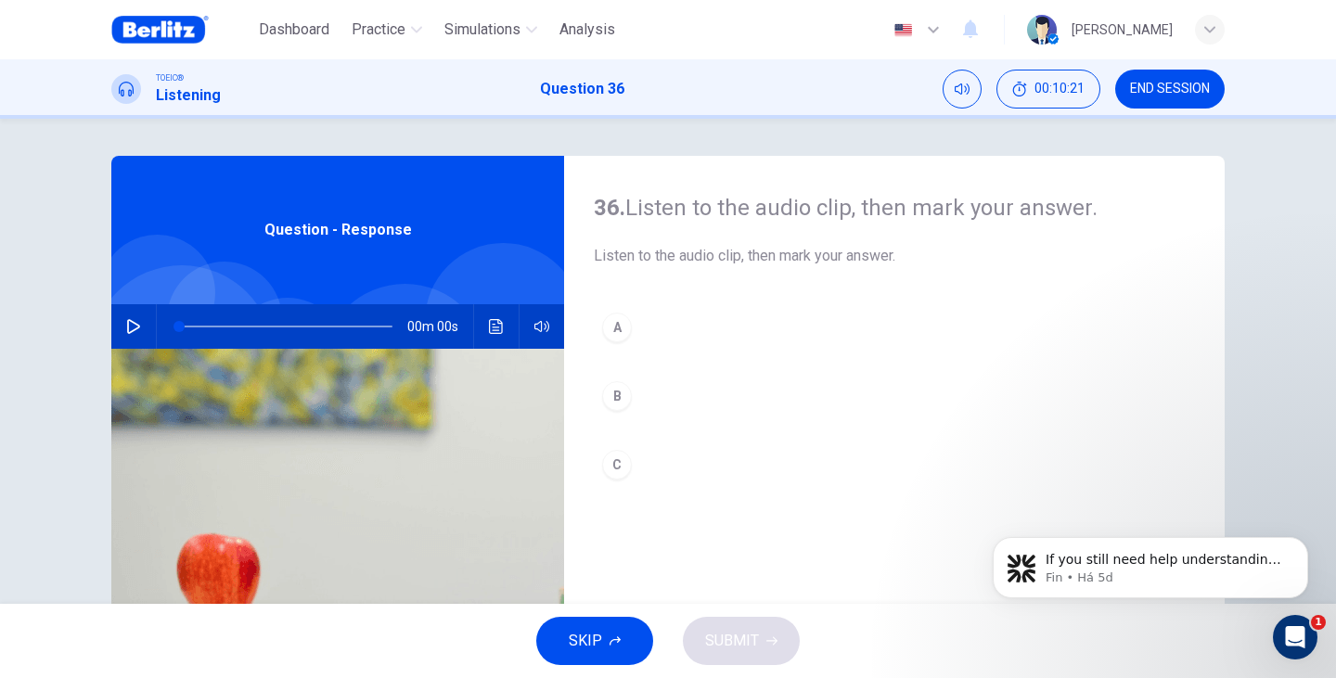
click at [213, 227] on div "Question - Response" at bounding box center [337, 230] width 453 height 148
click at [129, 342] on button "button" at bounding box center [134, 326] width 30 height 45
click at [619, 395] on div "B" at bounding box center [617, 396] width 30 height 30
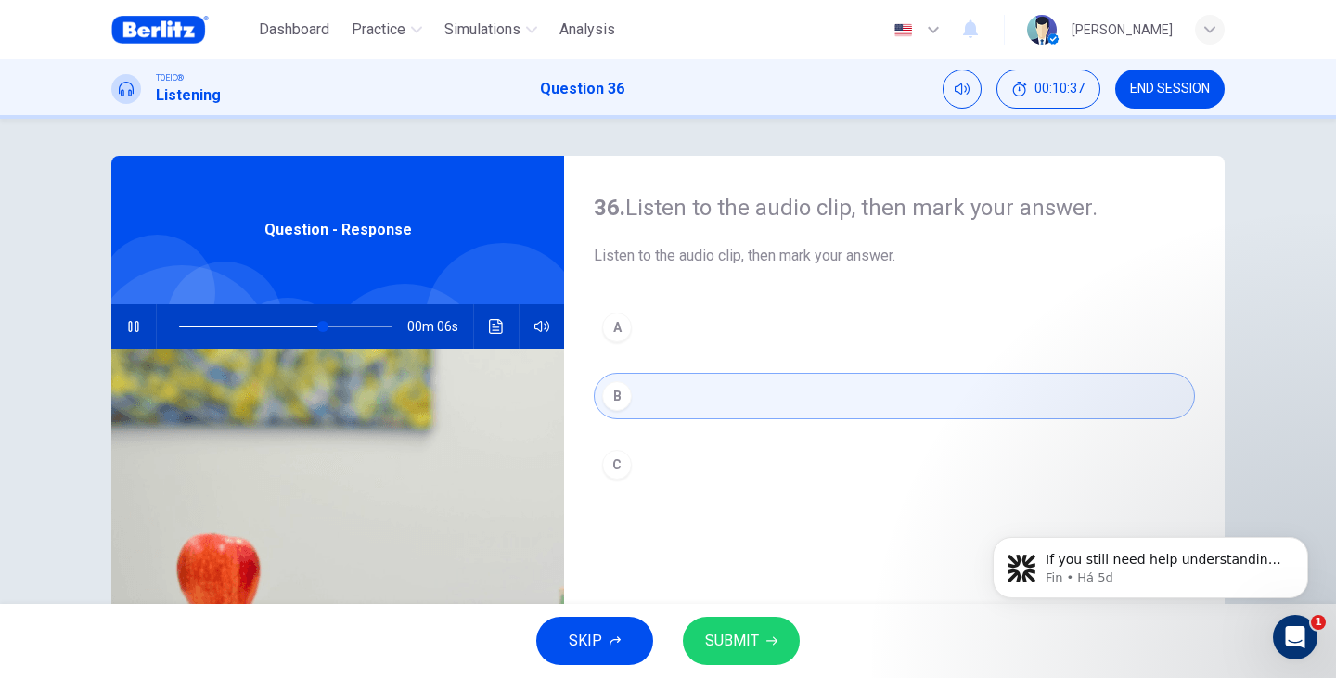
click at [622, 454] on div "C" at bounding box center [617, 465] width 30 height 30
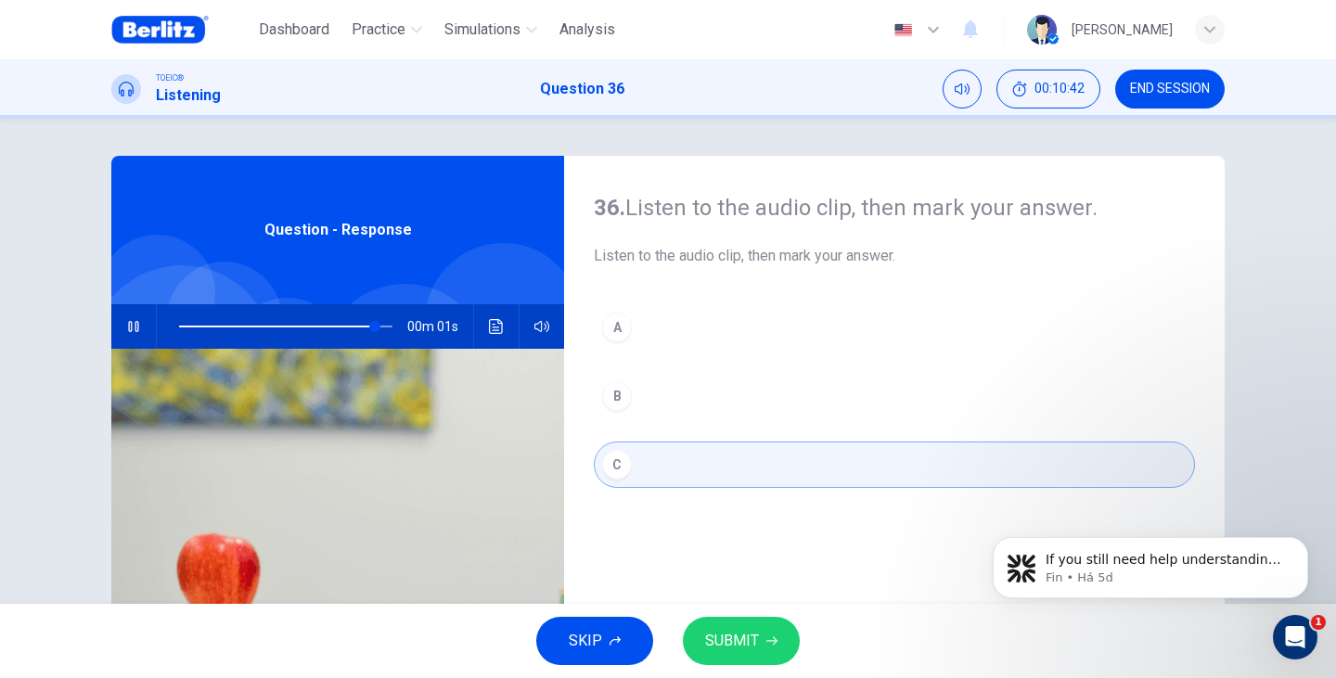
click at [735, 636] on span "SUBMIT" at bounding box center [732, 641] width 54 height 26
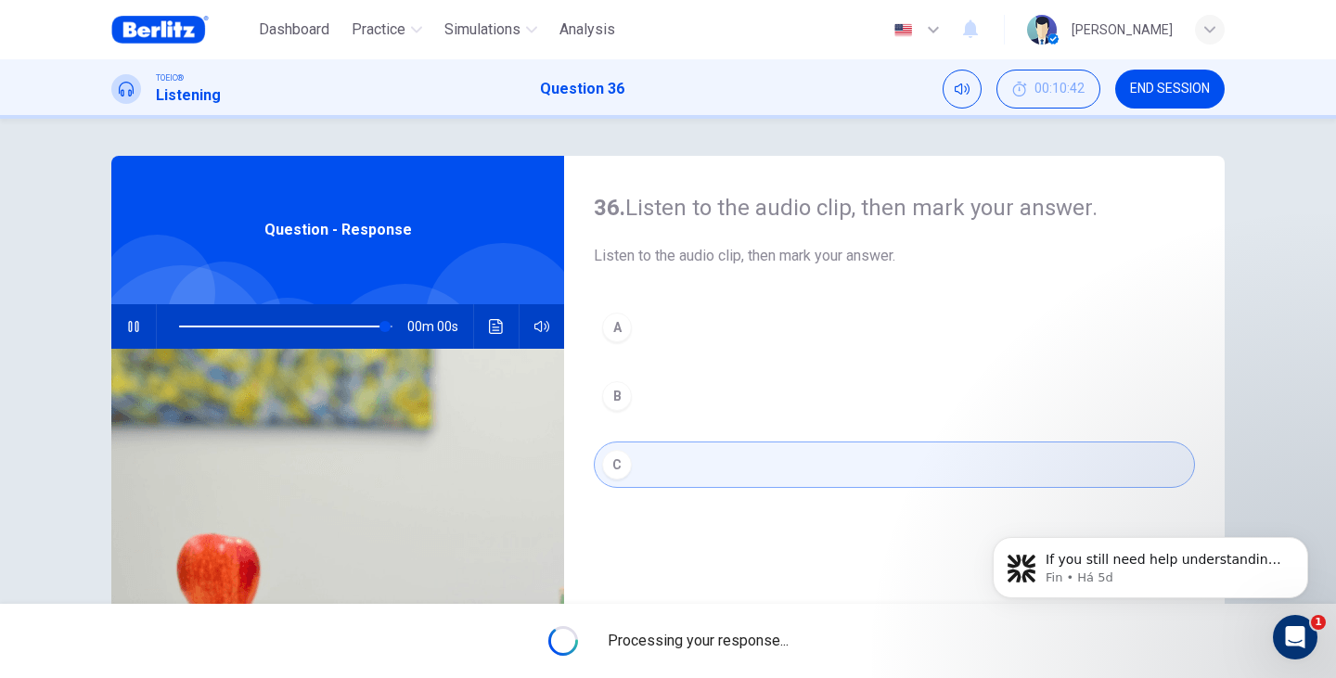
type input "*"
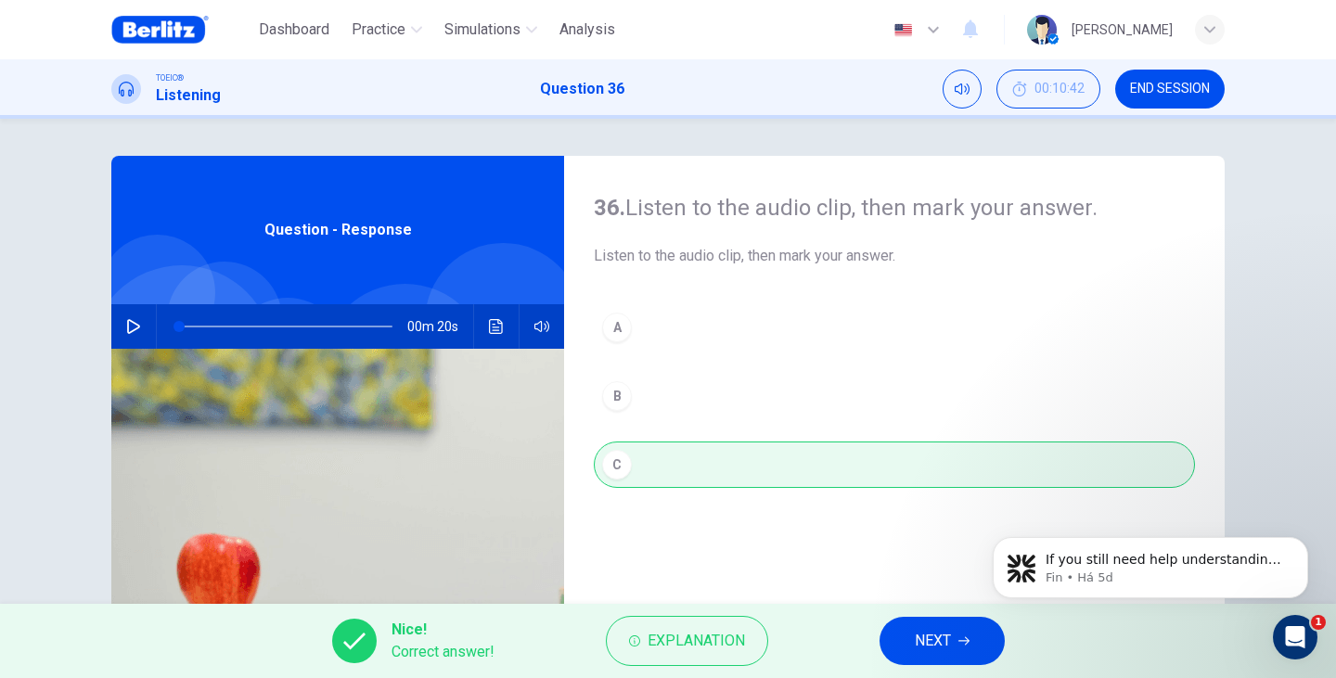
click at [932, 644] on span "NEXT" at bounding box center [932, 641] width 36 height 26
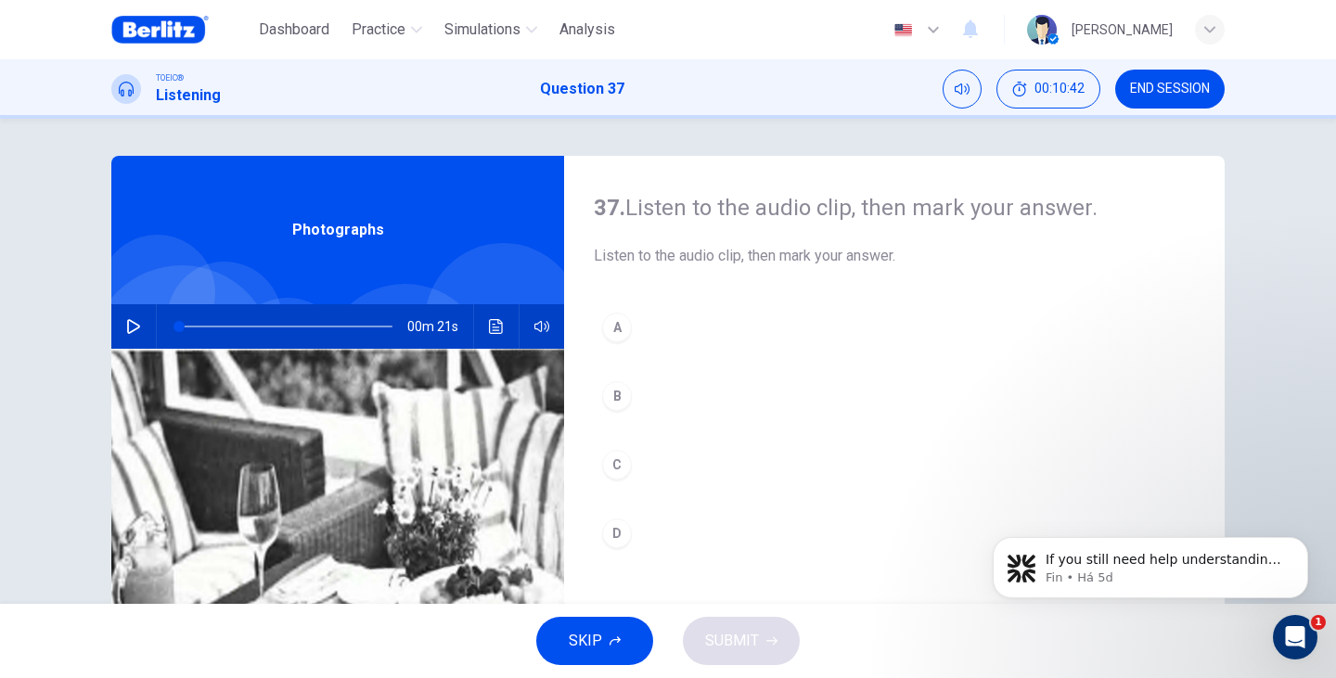
click at [111, 339] on div "00m 21s" at bounding box center [337, 326] width 453 height 45
click at [129, 327] on icon "button" at bounding box center [133, 326] width 15 height 15
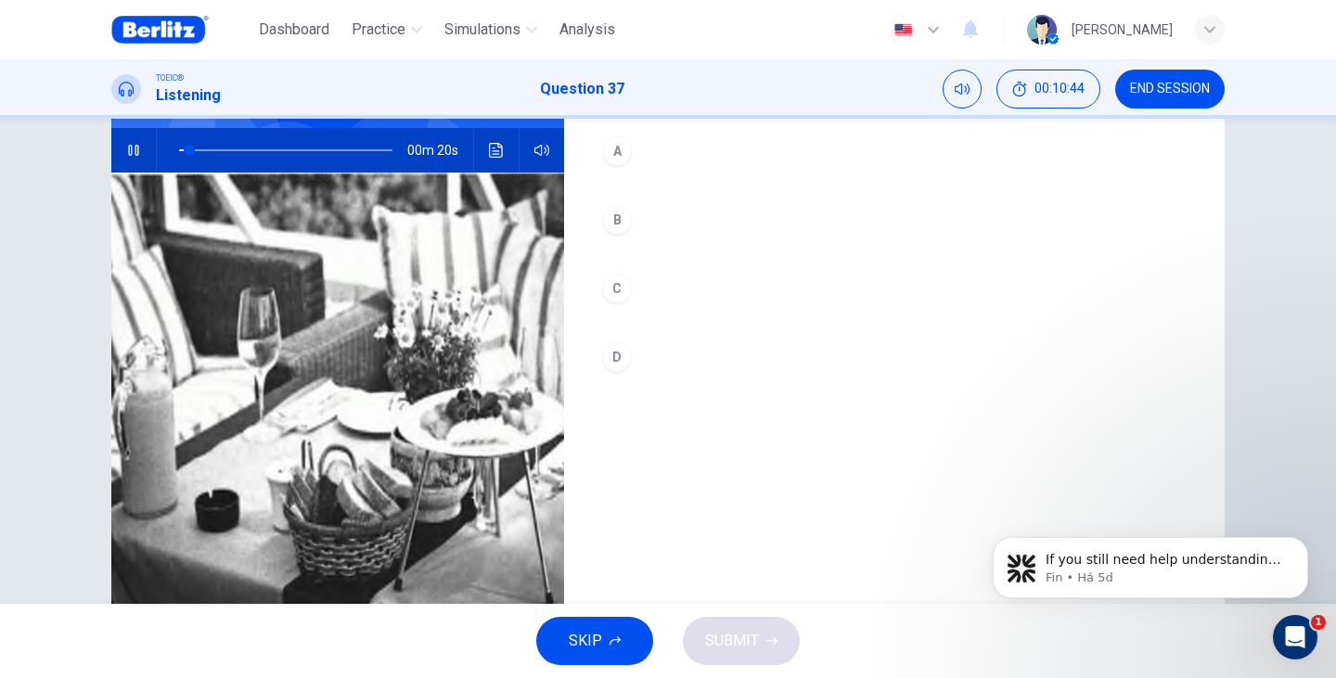
scroll to position [185, 0]
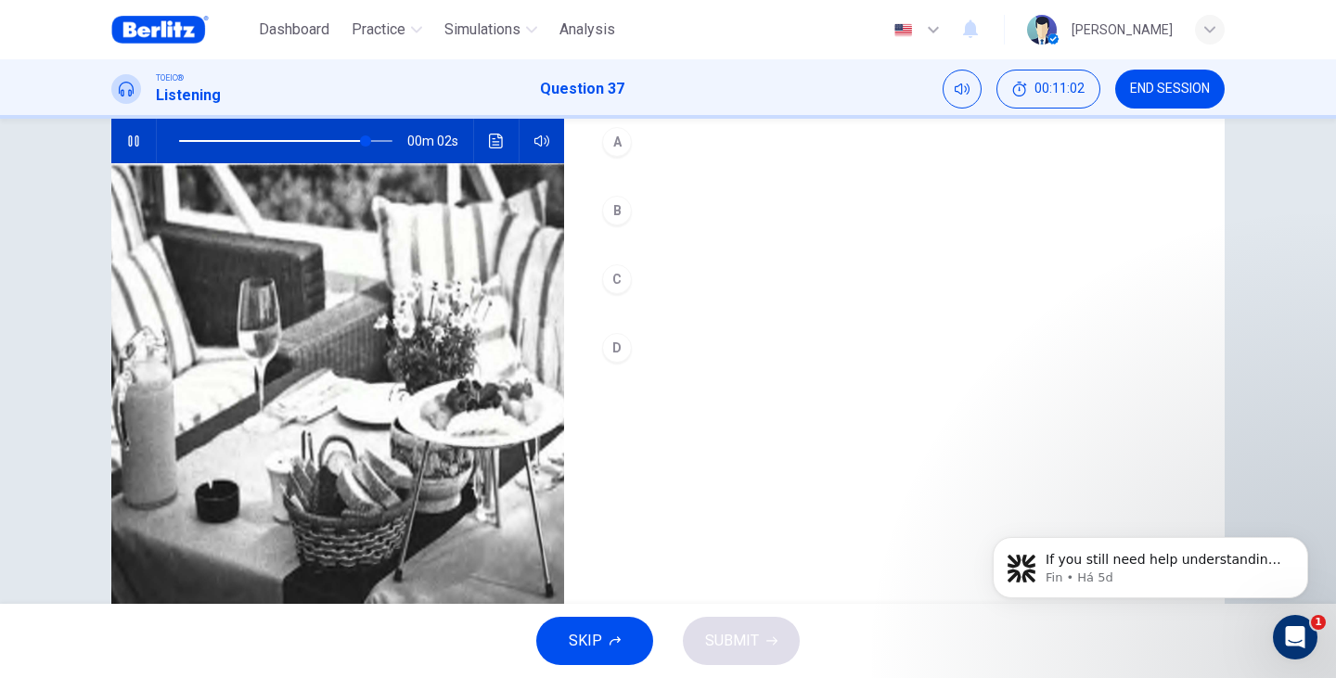
click at [608, 350] on div "D" at bounding box center [617, 348] width 30 height 30
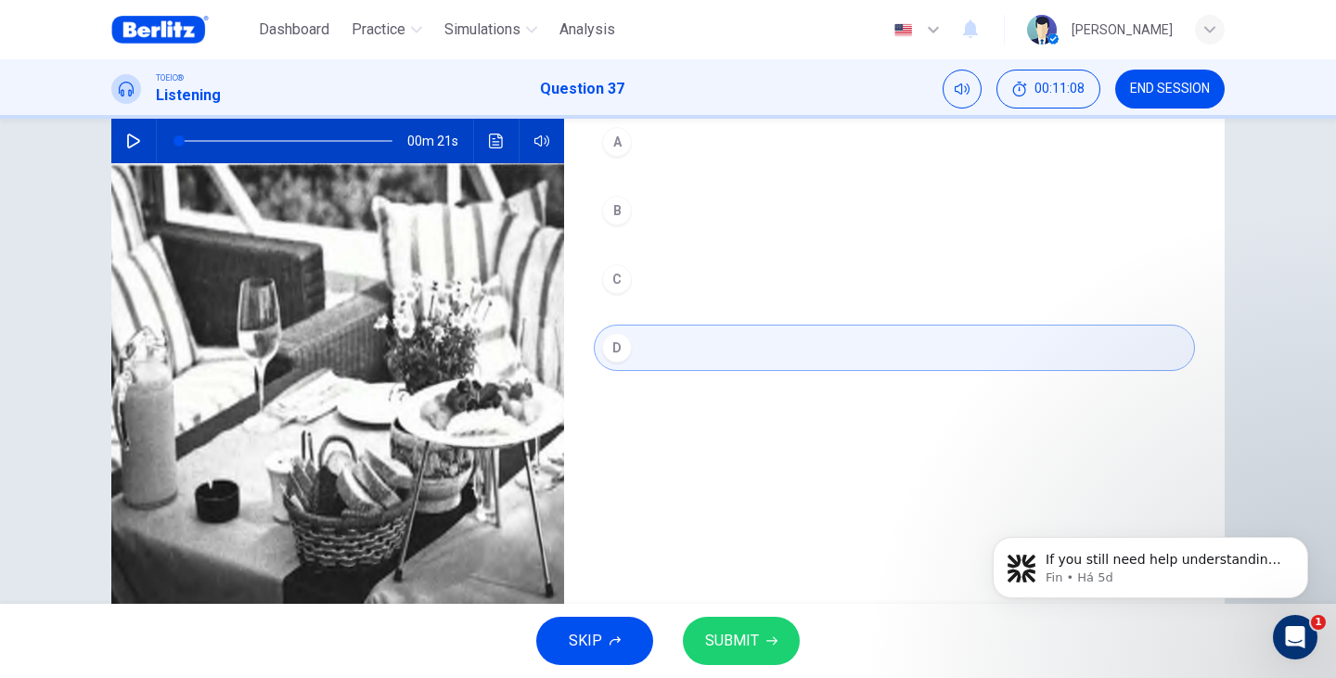
click at [737, 635] on span "SUBMIT" at bounding box center [732, 641] width 54 height 26
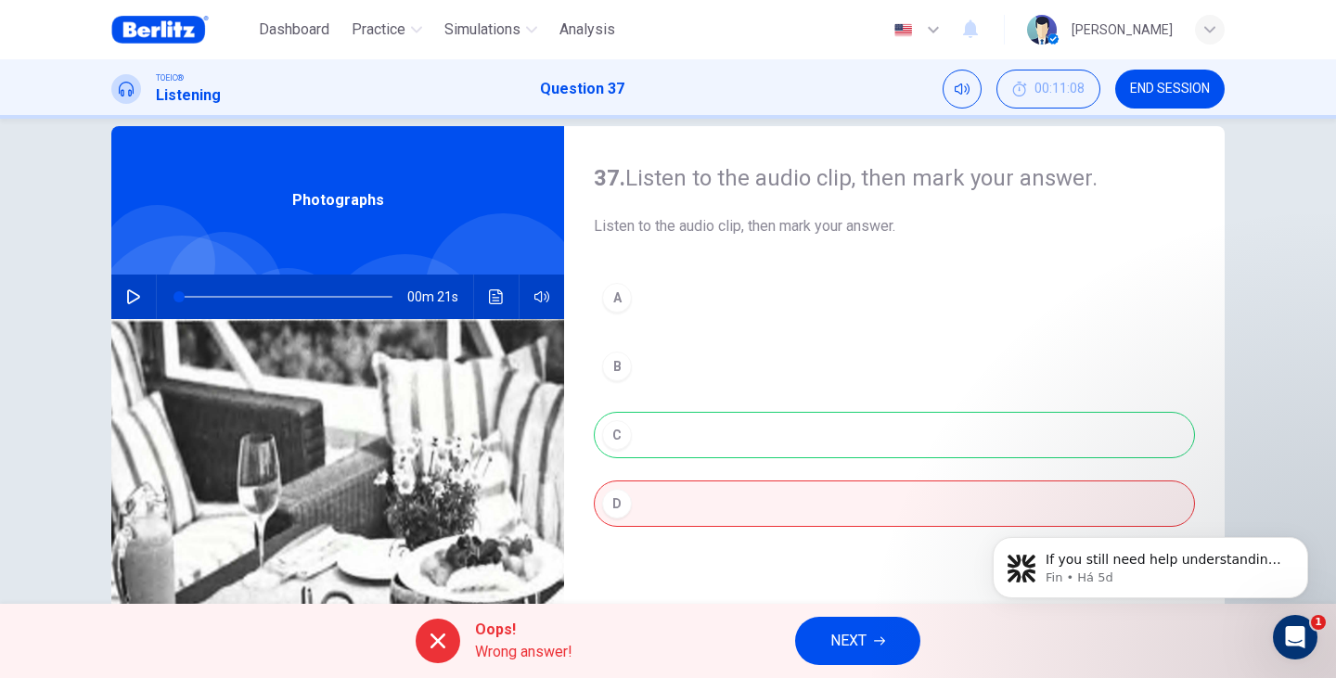
scroll to position [0, 0]
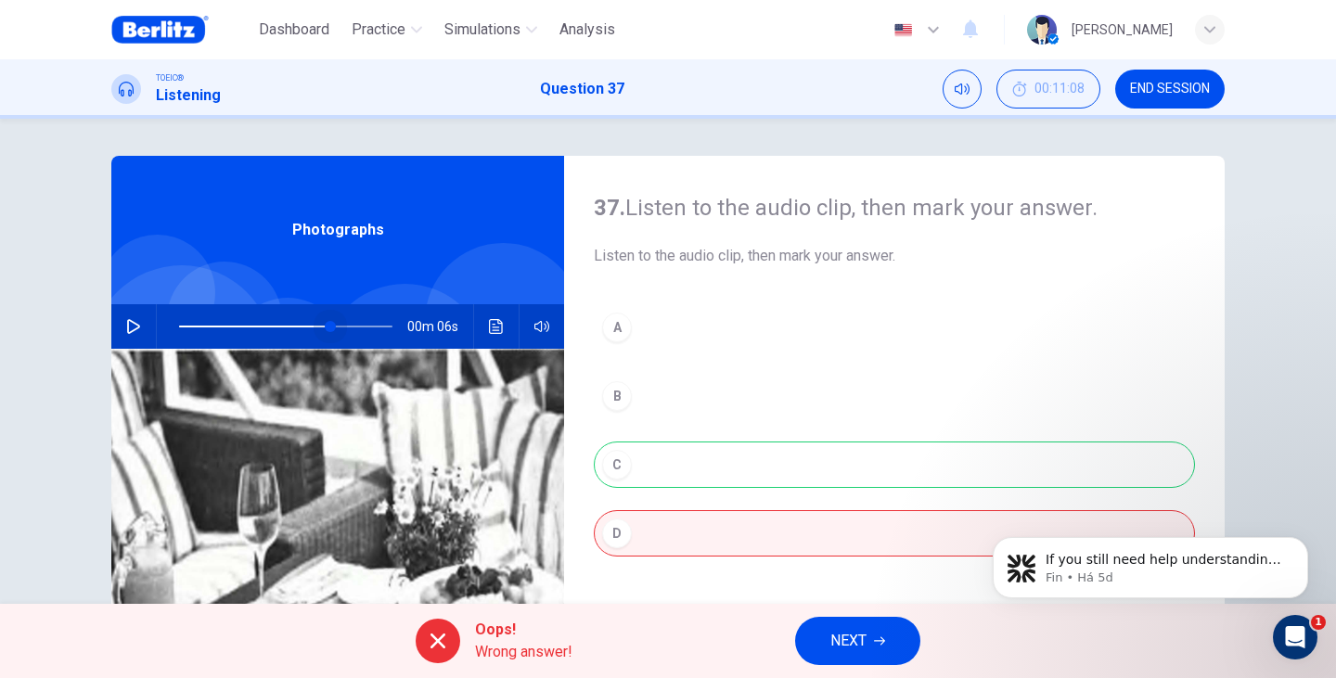
click at [326, 326] on span at bounding box center [285, 326] width 213 height 26
click at [137, 321] on button "button" at bounding box center [134, 326] width 30 height 45
drag, startPoint x: 327, startPoint y: 326, endPoint x: 300, endPoint y: 326, distance: 27.8
click at [300, 326] on span at bounding box center [305, 326] width 11 height 11
click at [126, 331] on icon "button" at bounding box center [133, 326] width 15 height 15
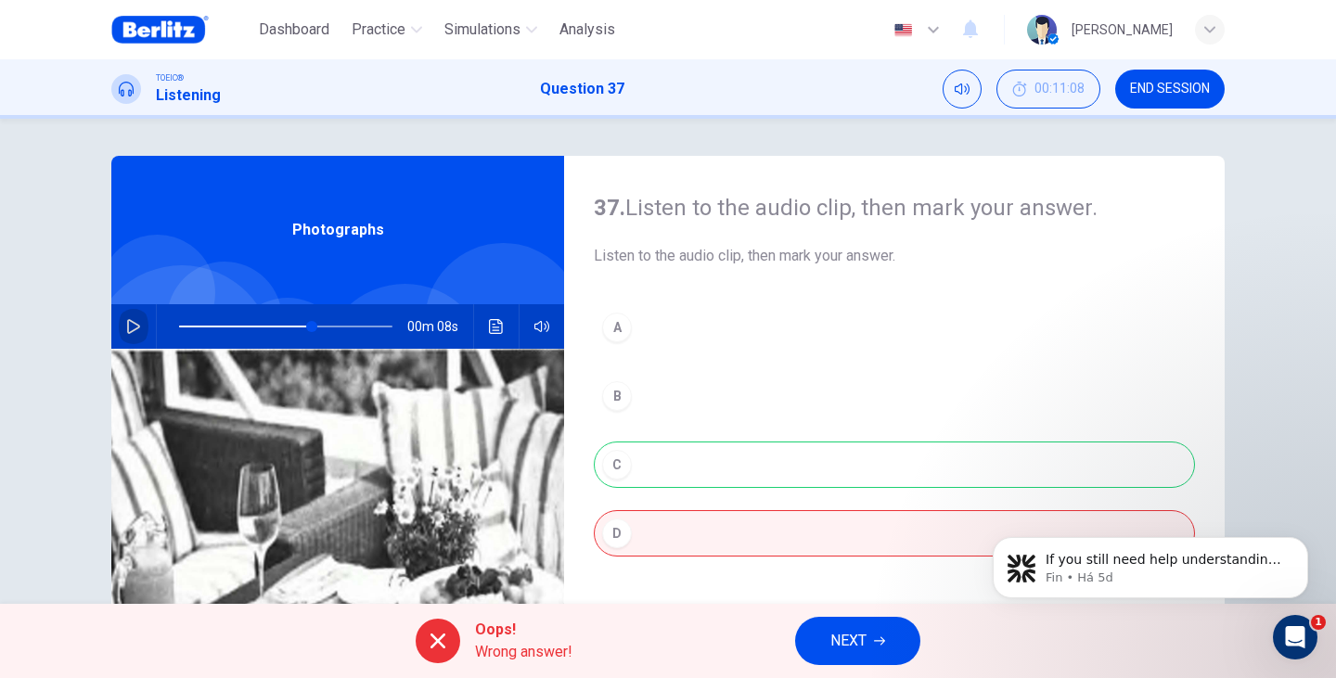
click at [127, 331] on icon "button" at bounding box center [133, 326] width 13 height 15
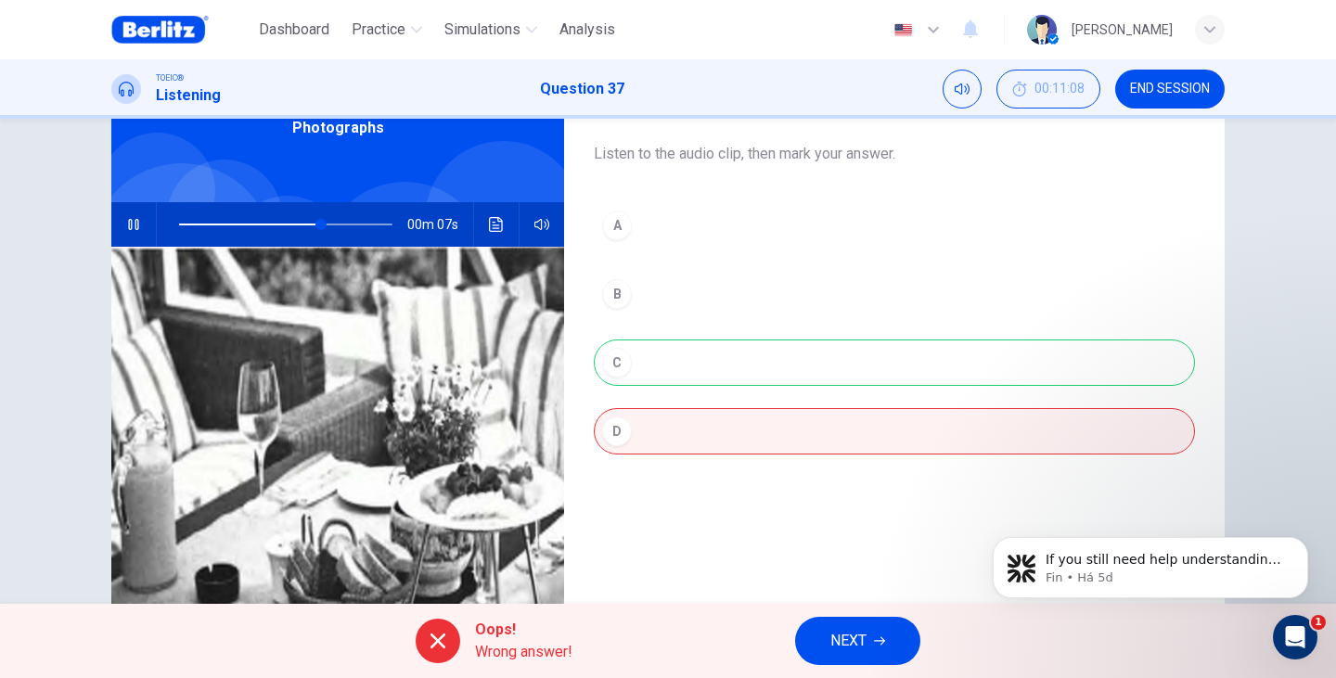
scroll to position [123, 0]
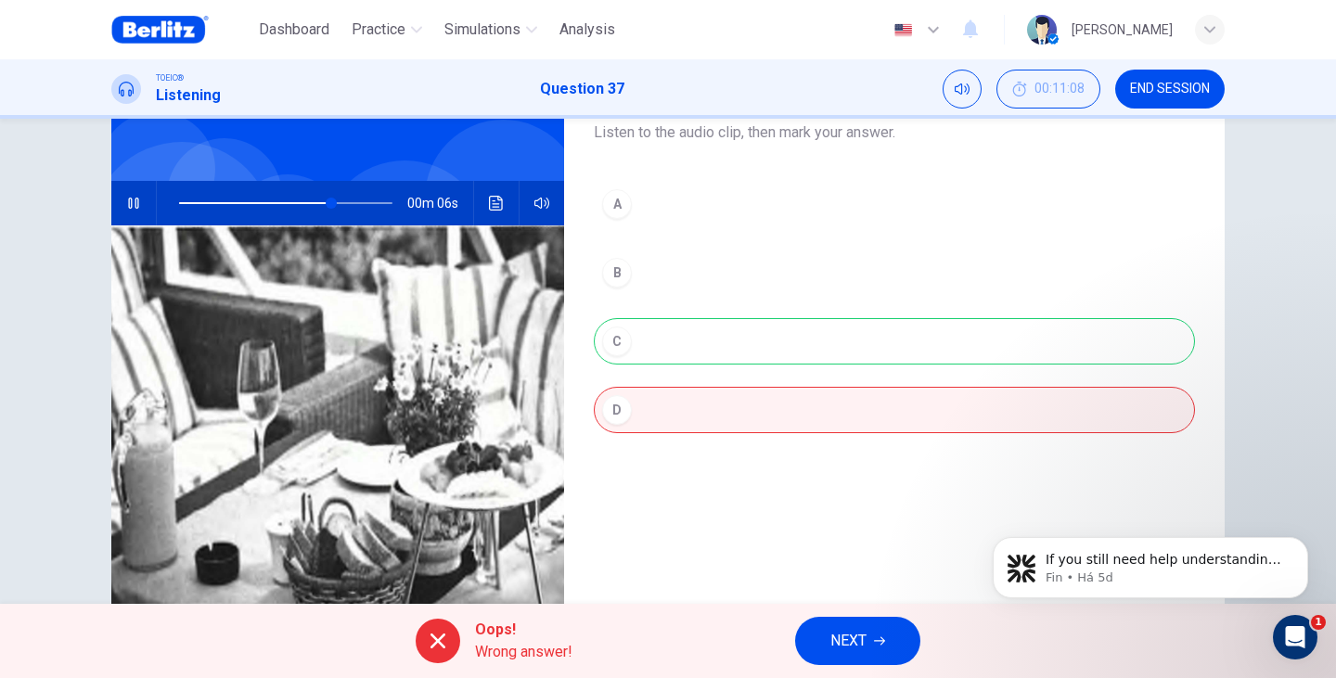
click at [129, 197] on icon "button" at bounding box center [133, 203] width 15 height 15
type input "**"
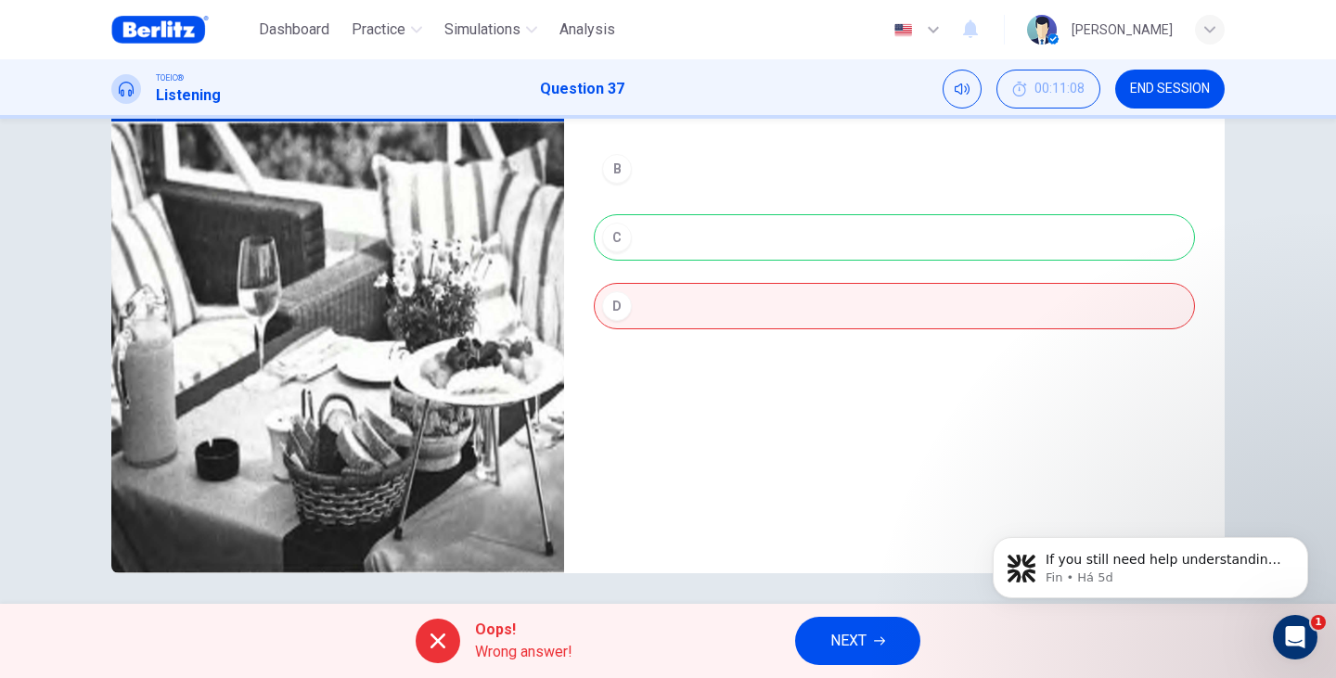
scroll to position [234, 0]
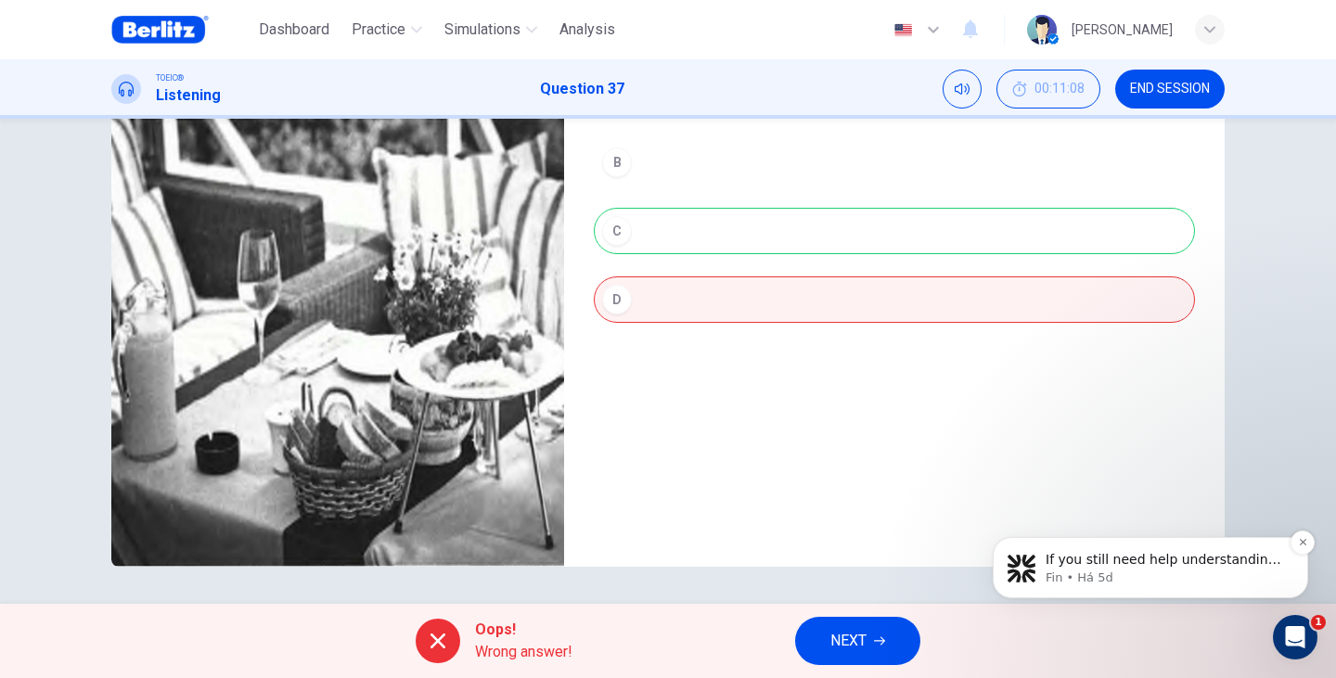
click at [1115, 564] on p "If you still need help understanding the Analysis tab or anything else about yo…" at bounding box center [1164, 560] width 239 height 19
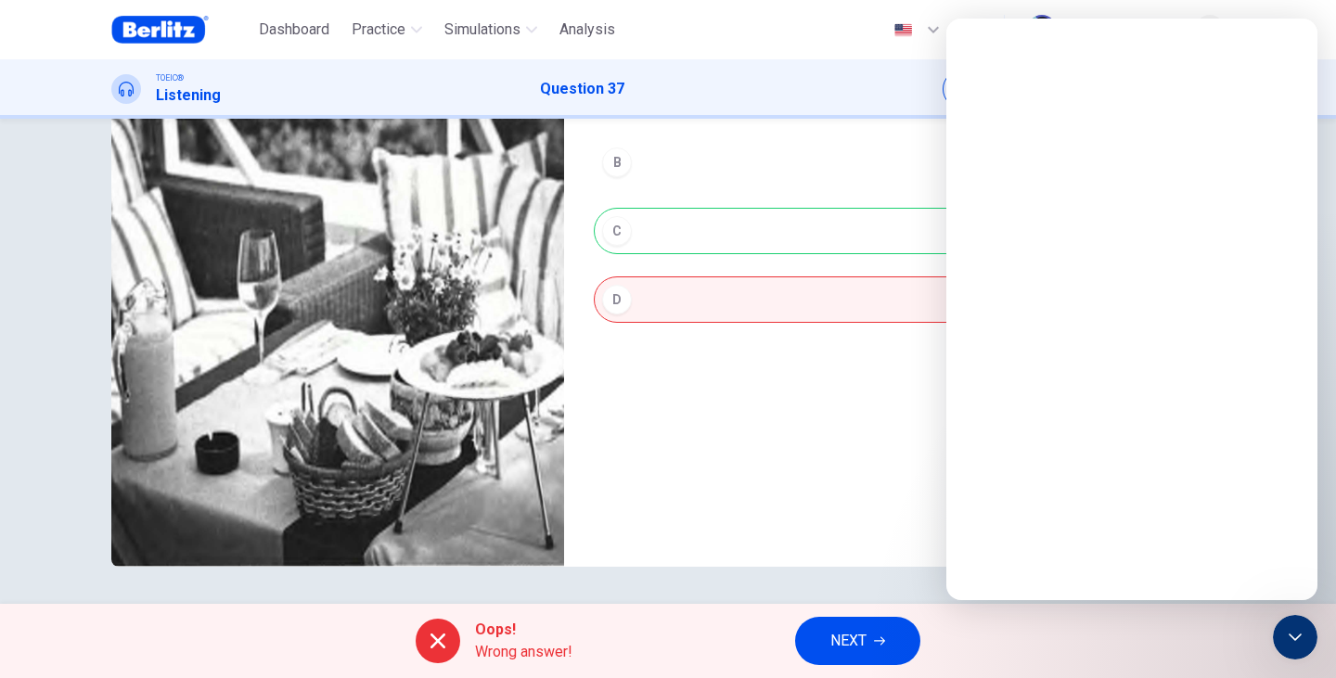
scroll to position [0, 0]
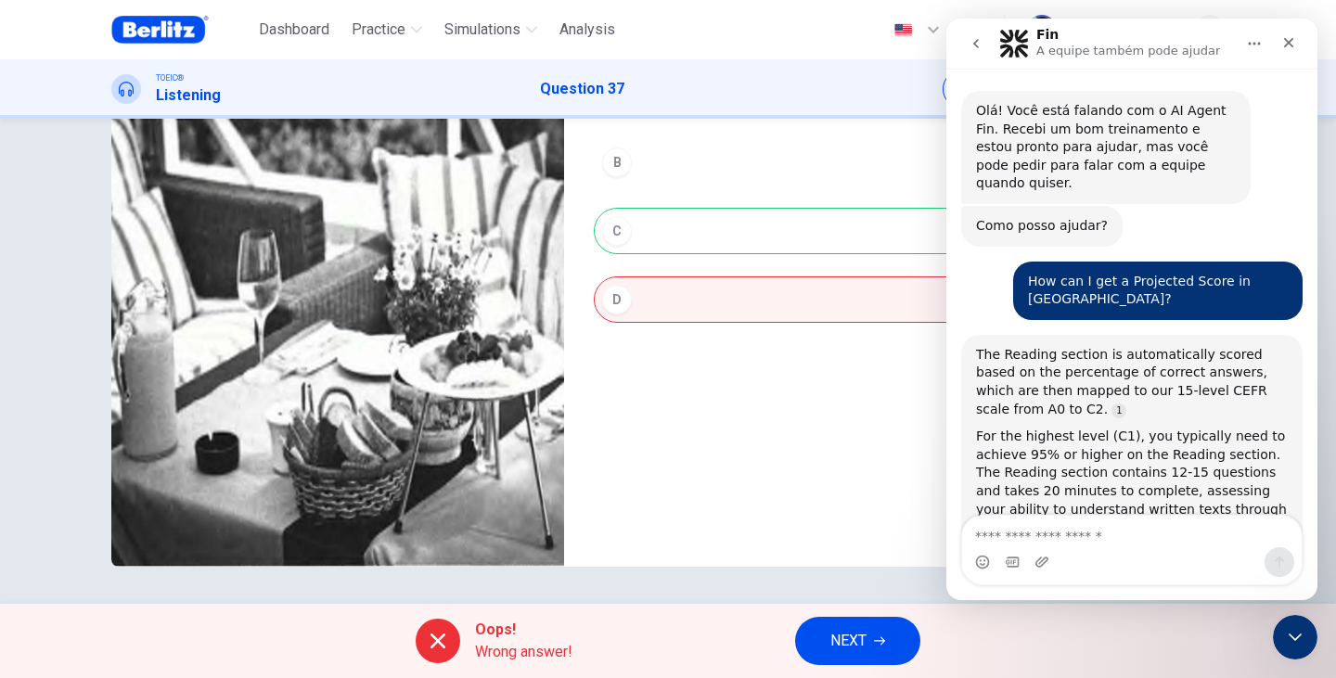
click at [689, 534] on div "37. Listen to the audio clip, then [PERSON_NAME] your answer. Listen to the aud…" at bounding box center [894, 244] width 660 height 645
click at [1296, 42] on div "Fechar" at bounding box center [1288, 42] width 33 height 33
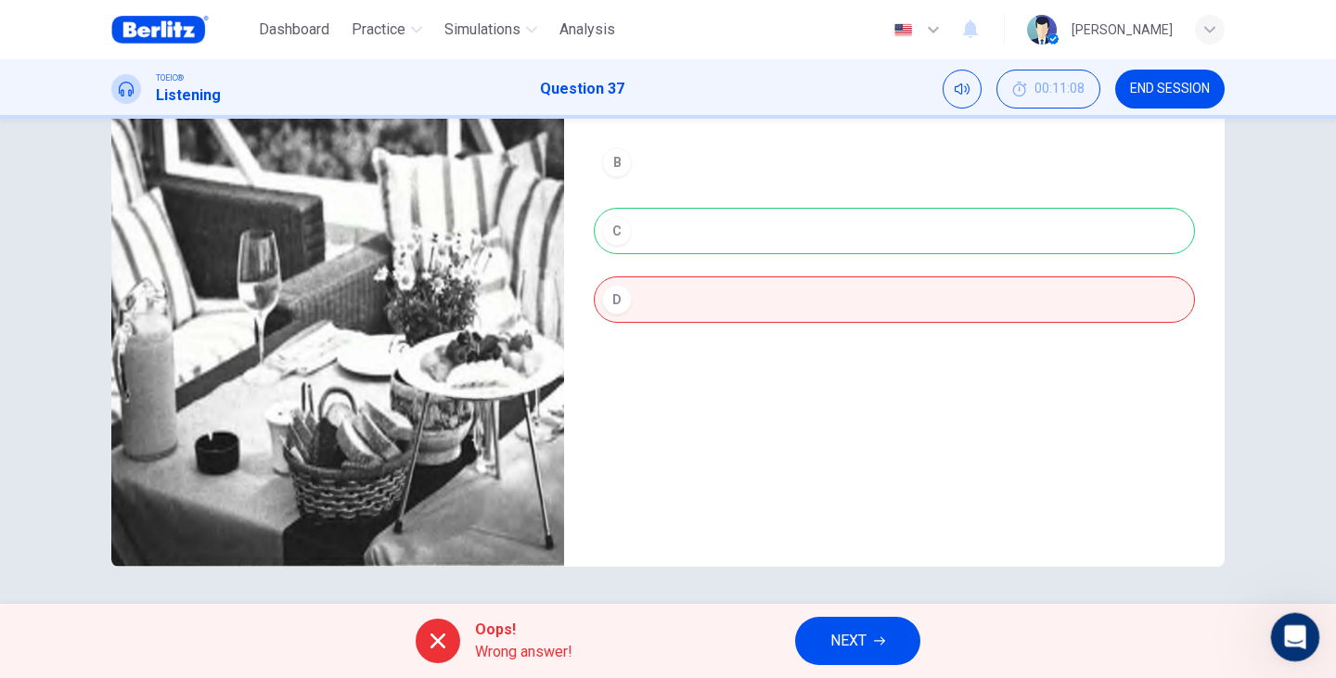
click at [1284, 642] on icon "Abertura do Messenger da Intercom" at bounding box center [1292, 635] width 31 height 31
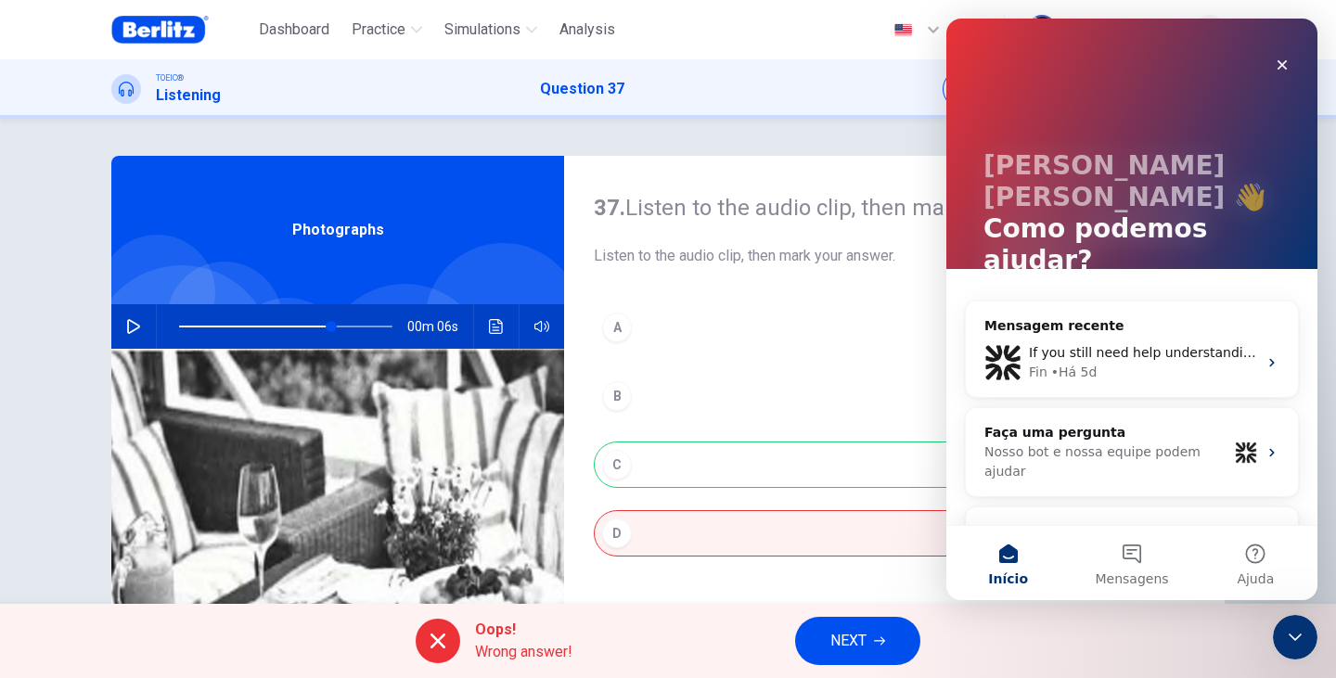
click at [1148, 515] on button "Qual é a sua dúvida?" at bounding box center [1131, 533] width 317 height 37
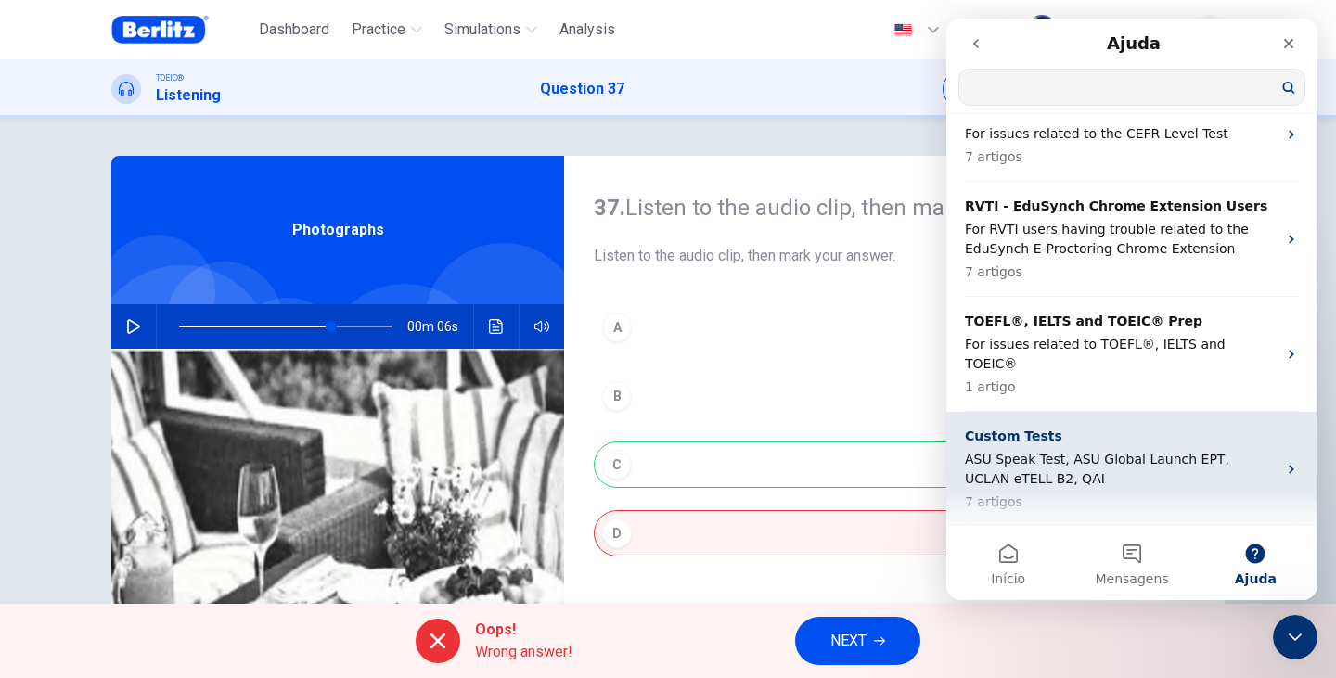
scroll to position [182, 0]
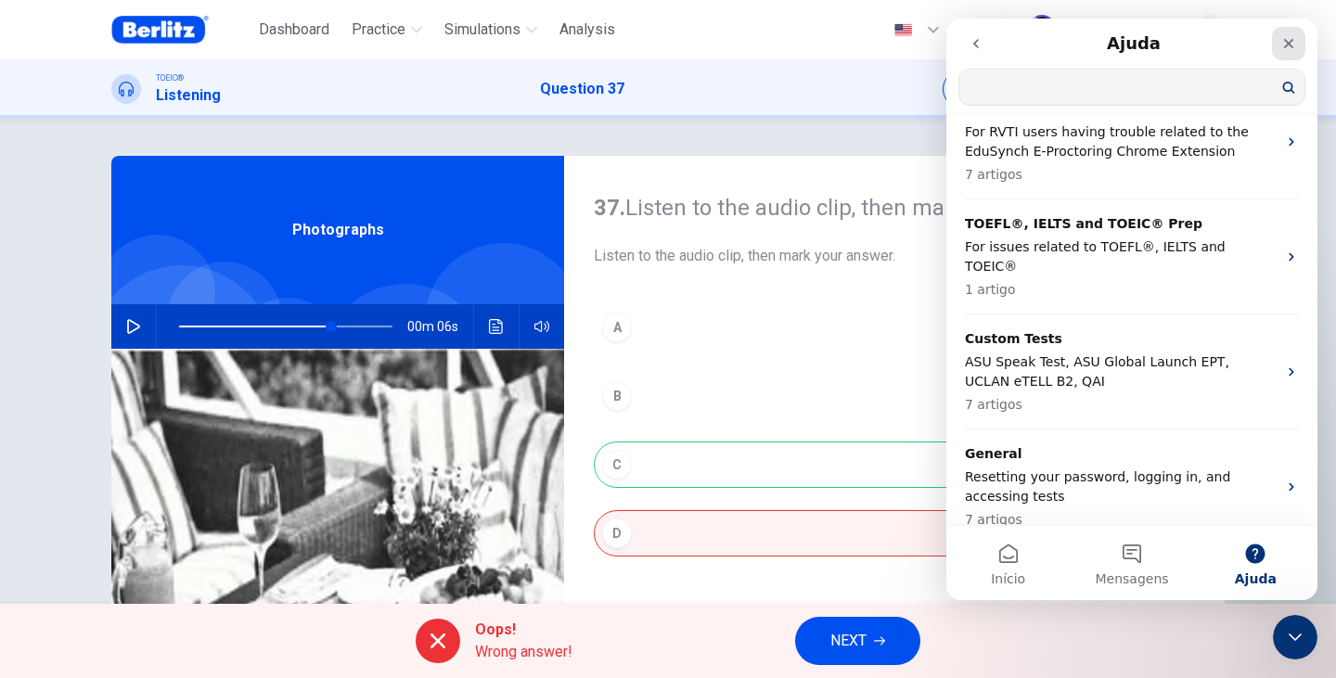
click at [1290, 34] on div "Fechar" at bounding box center [1288, 43] width 33 height 33
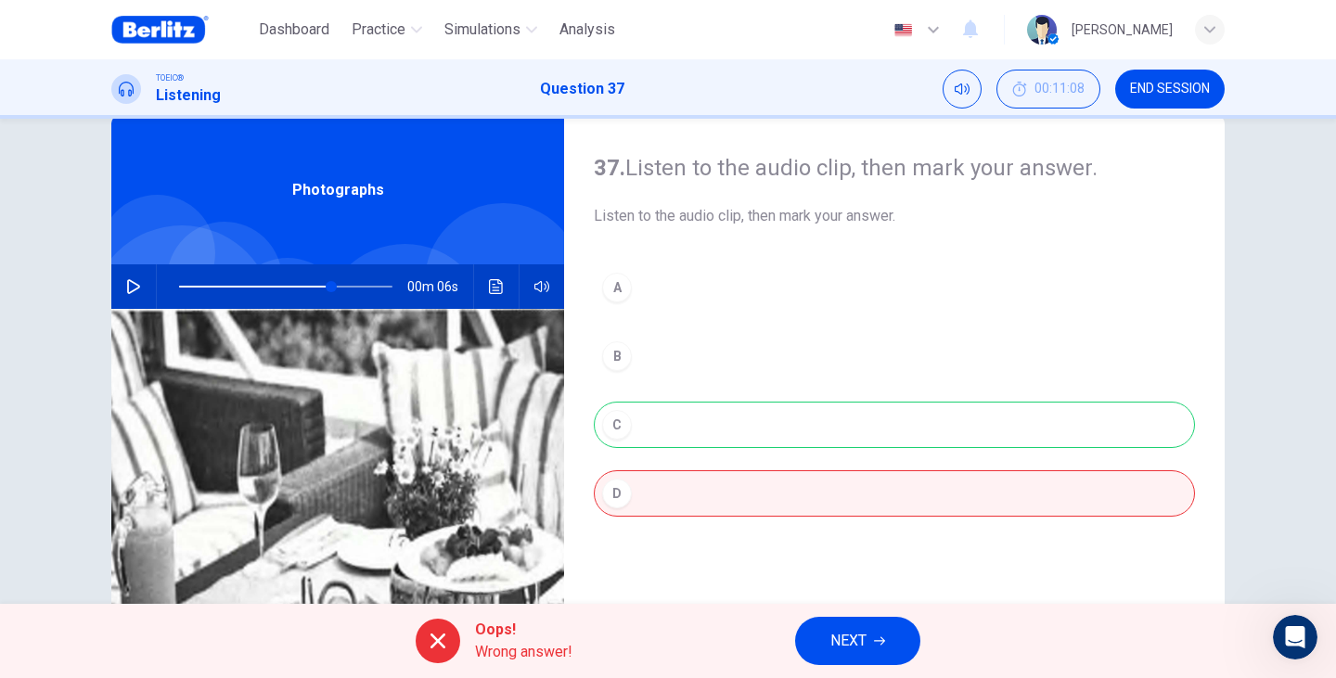
scroll to position [62, 0]
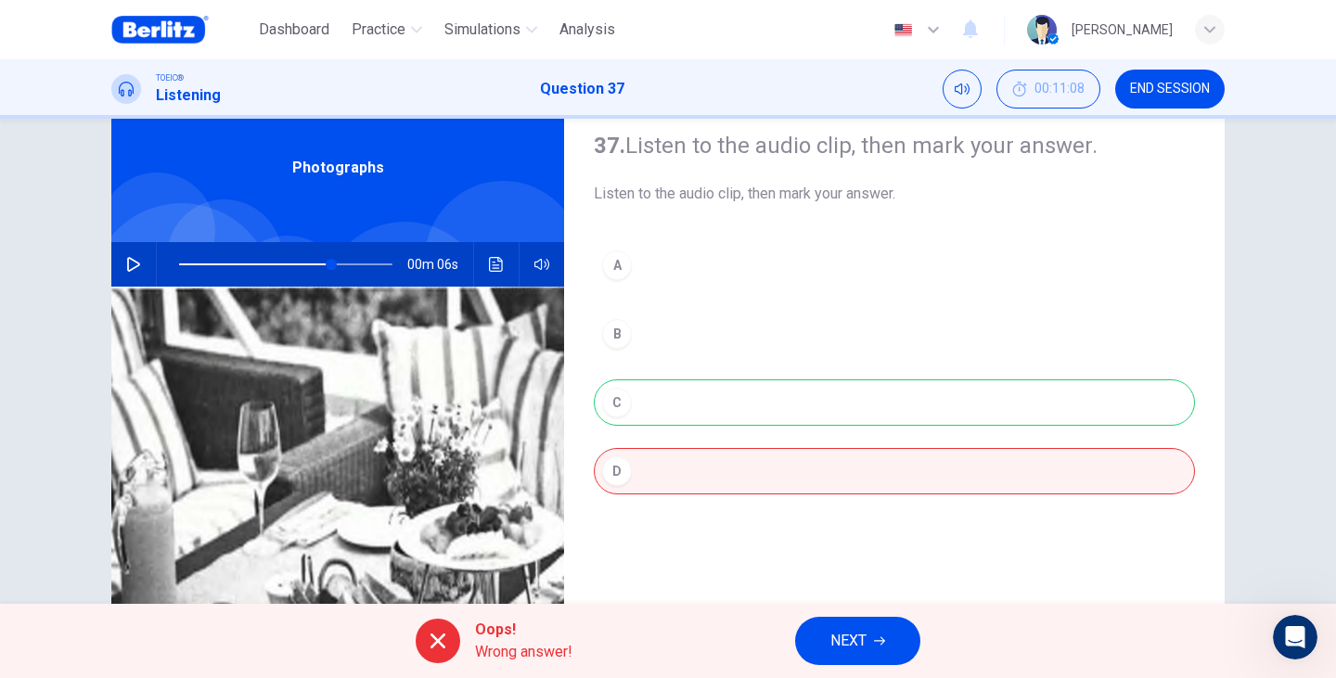
click at [872, 649] on button "NEXT" at bounding box center [857, 641] width 125 height 48
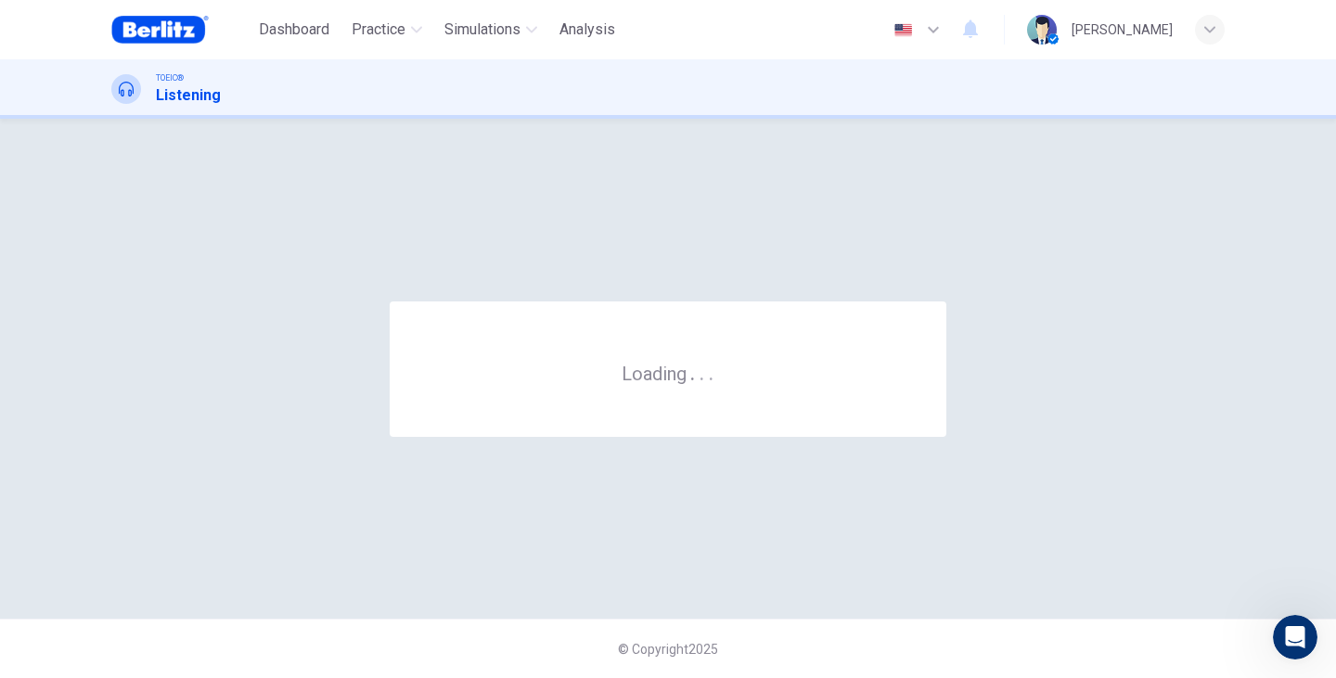
scroll to position [0, 0]
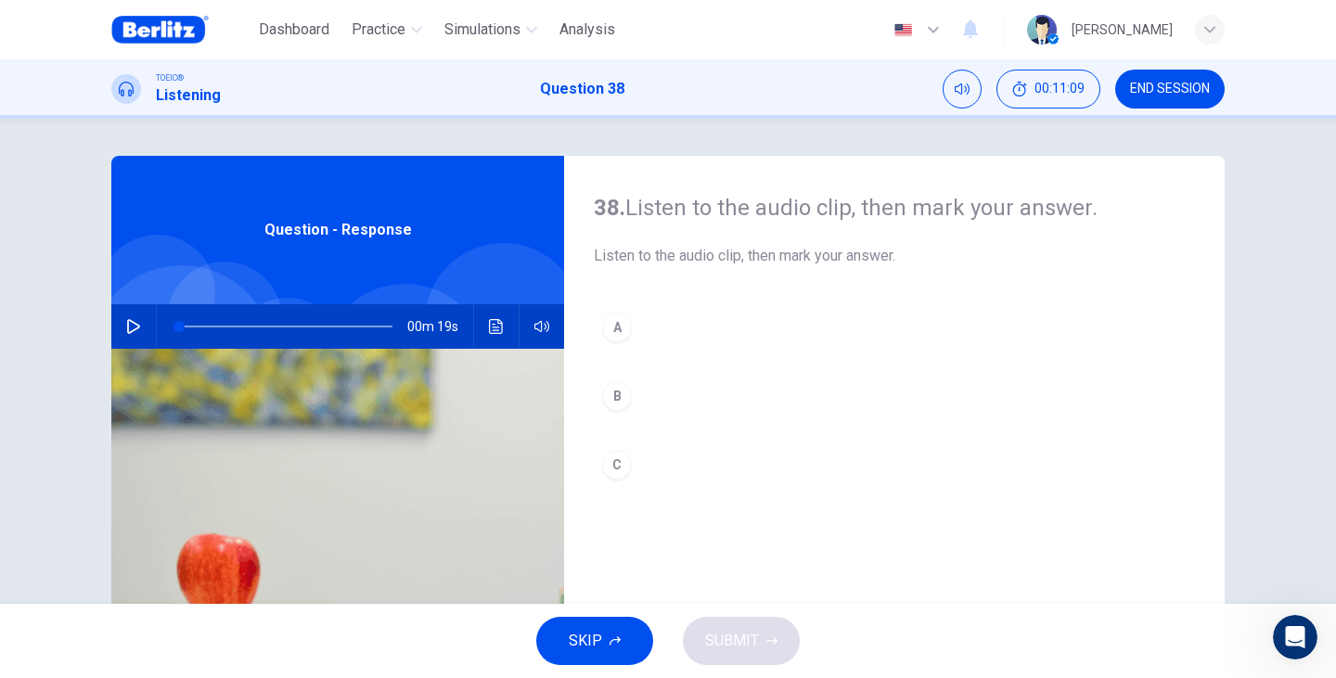
click at [130, 329] on icon "button" at bounding box center [133, 326] width 13 height 15
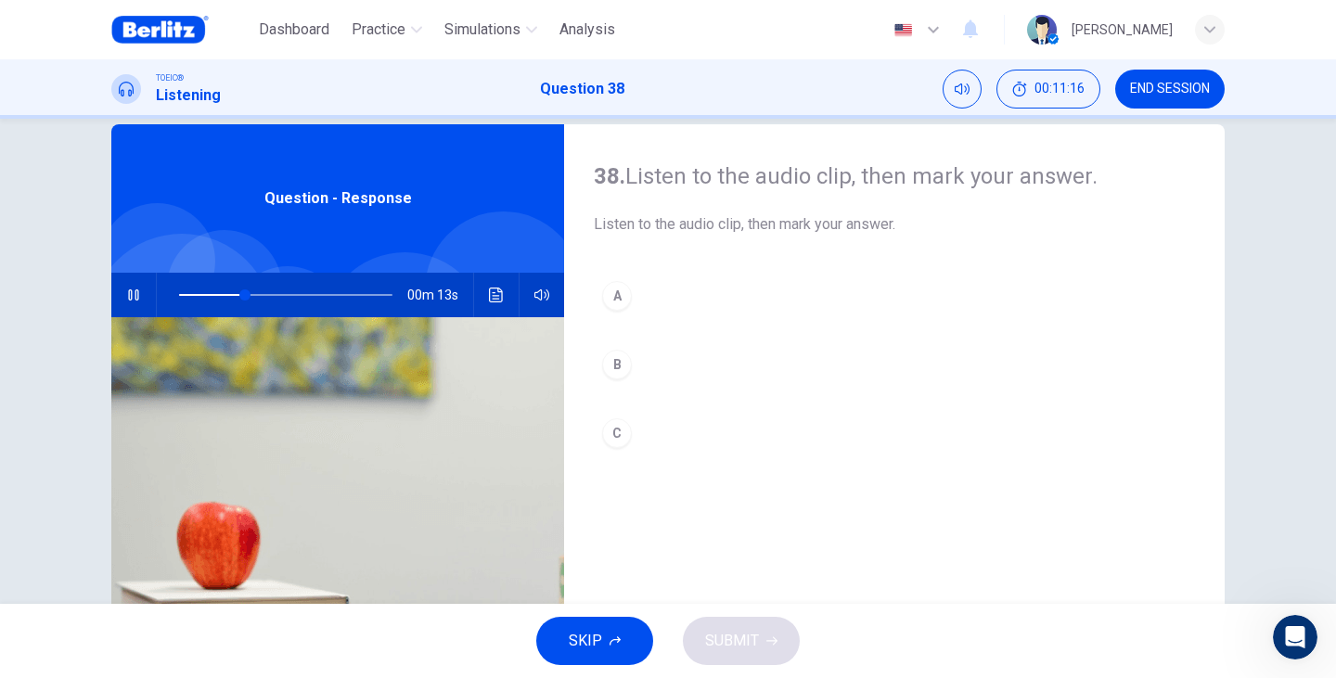
scroll to position [62, 0]
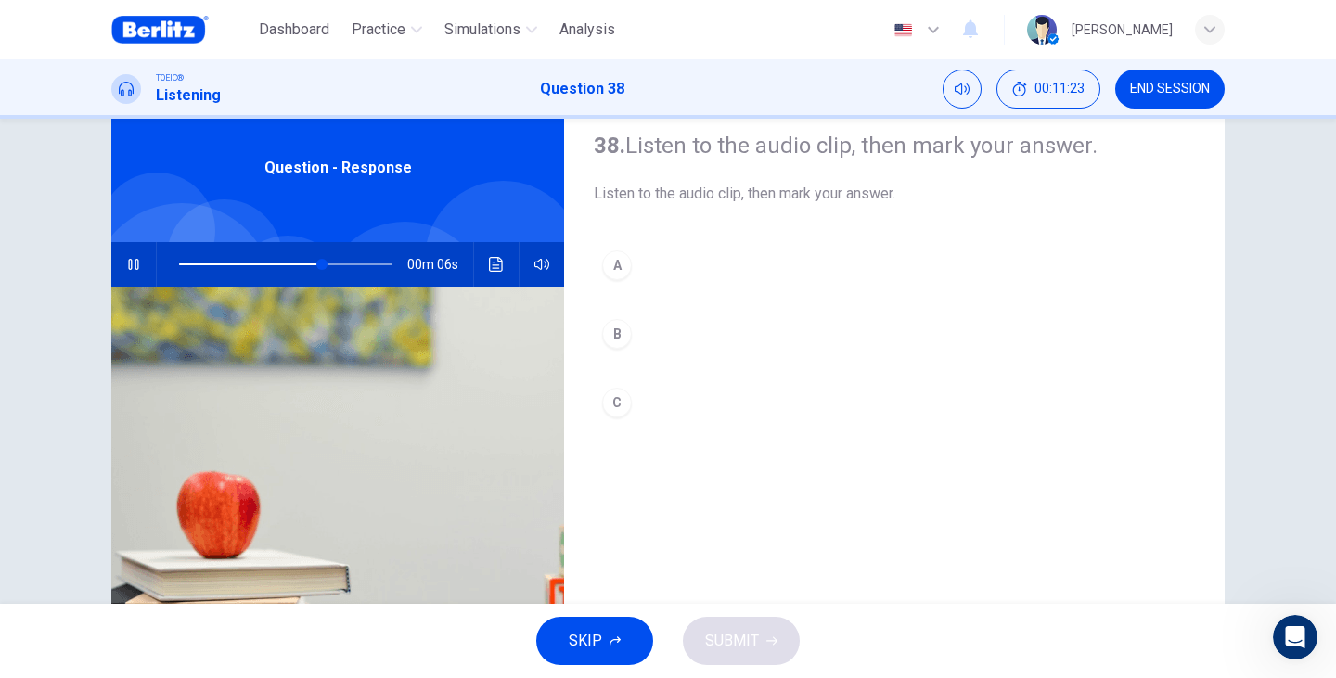
click at [612, 409] on div "C" at bounding box center [617, 403] width 30 height 30
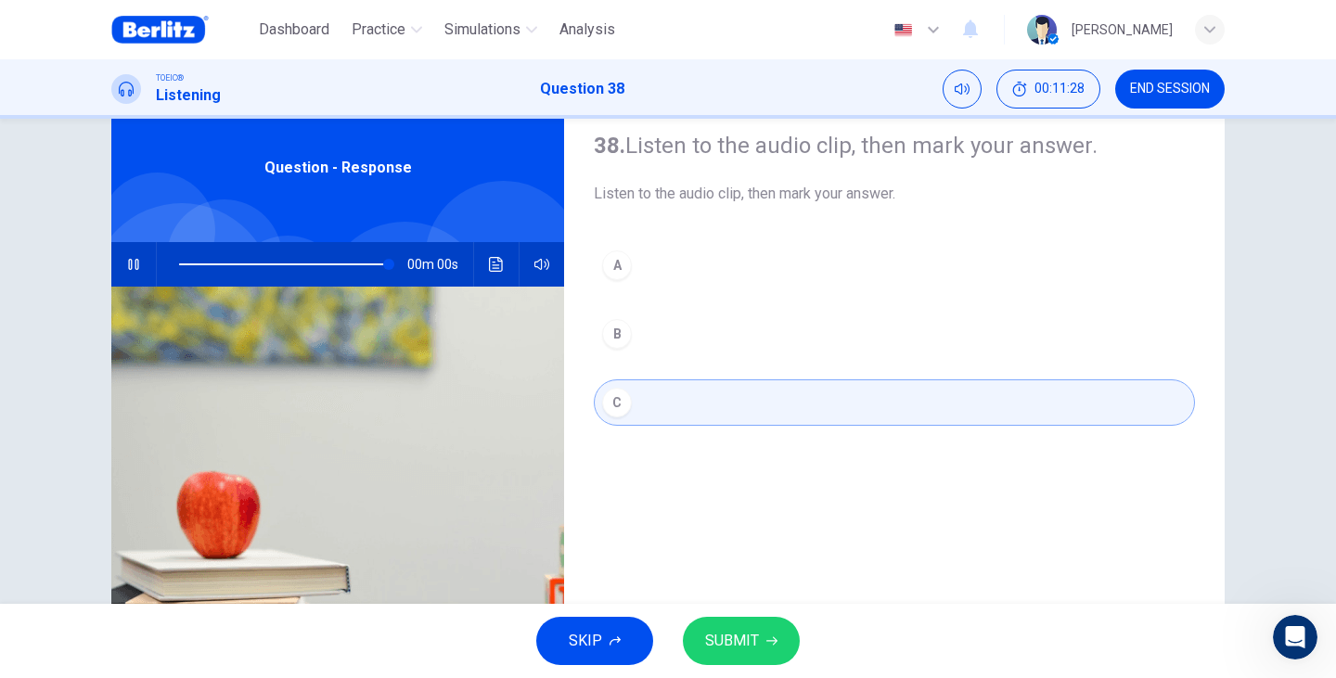
click at [622, 328] on div "B" at bounding box center [617, 334] width 30 height 30
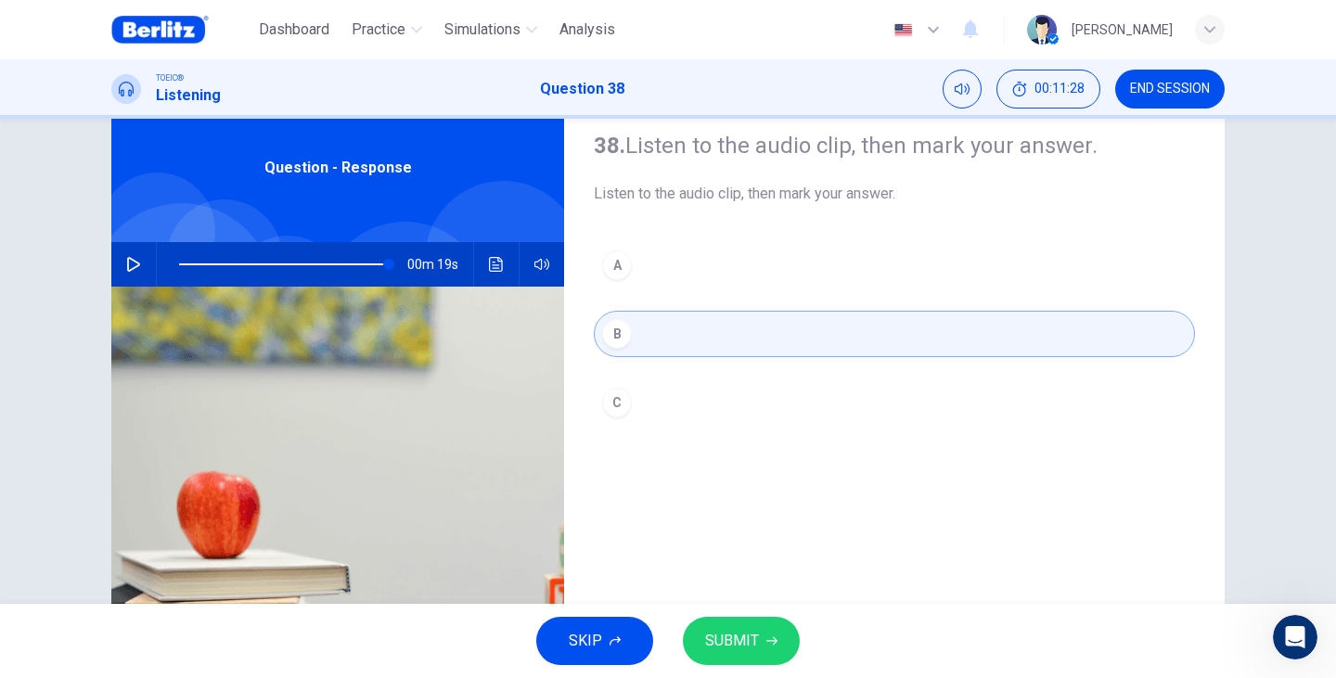
type input "*"
click at [769, 642] on icon "button" at bounding box center [771, 640] width 11 height 11
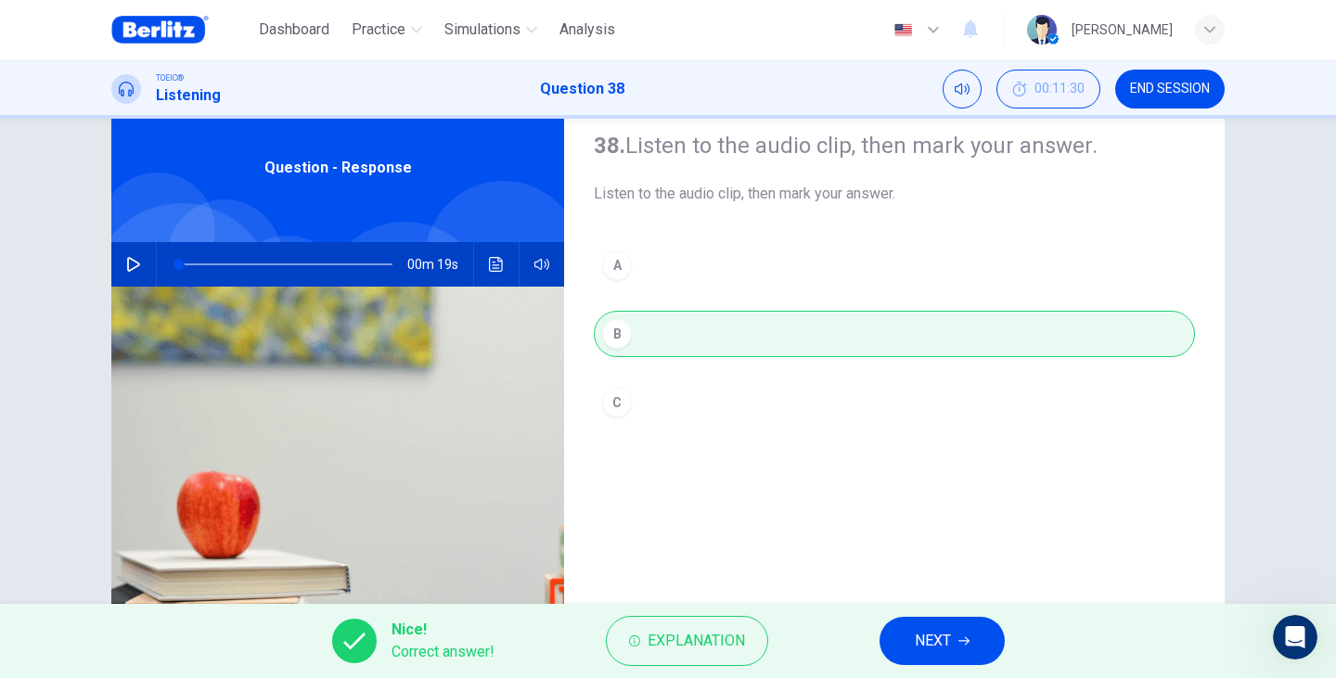
click at [977, 635] on button "NEXT" at bounding box center [941, 641] width 125 height 48
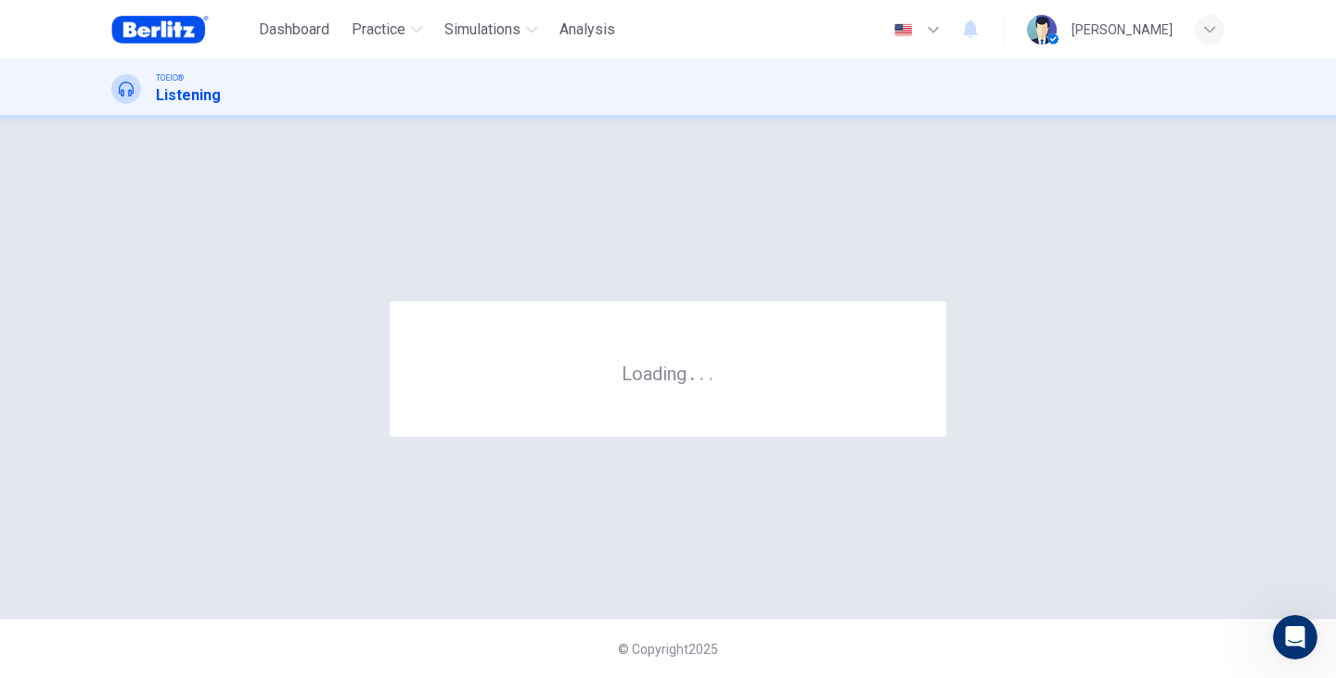
scroll to position [0, 0]
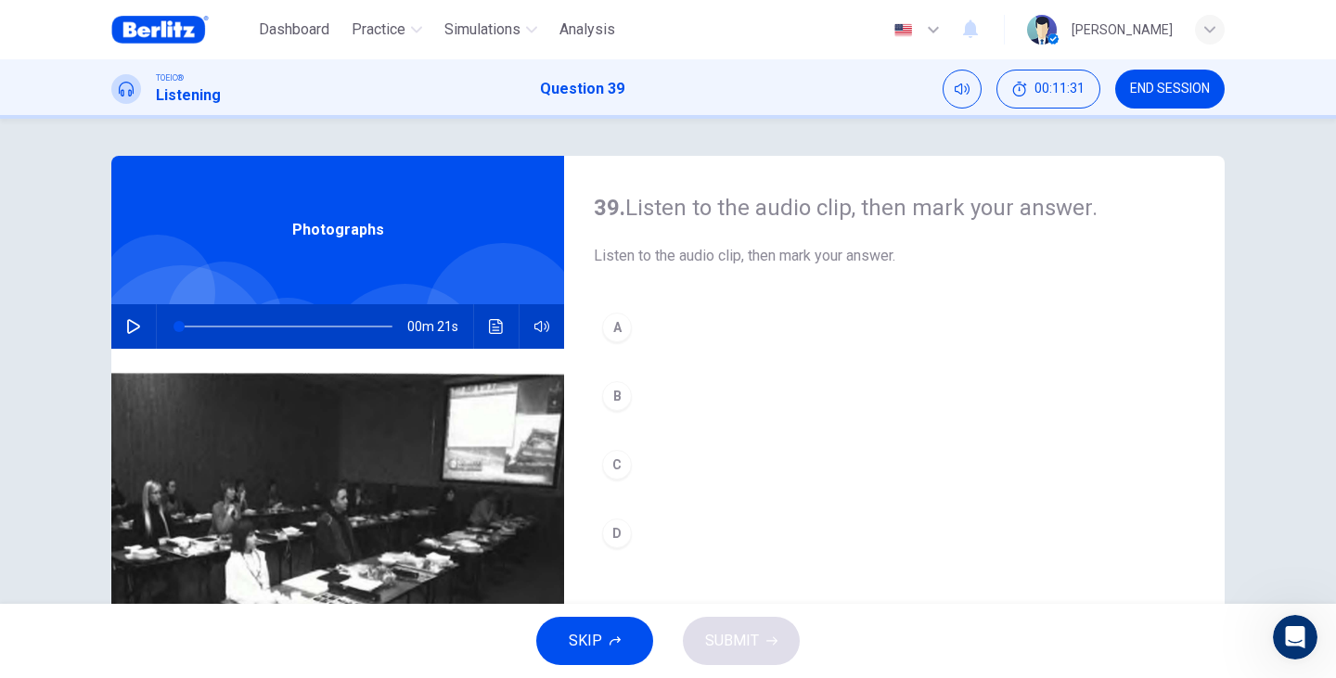
click at [134, 301] on div at bounding box center [182, 357] width 184 height 184
click at [141, 320] on button "button" at bounding box center [134, 326] width 30 height 45
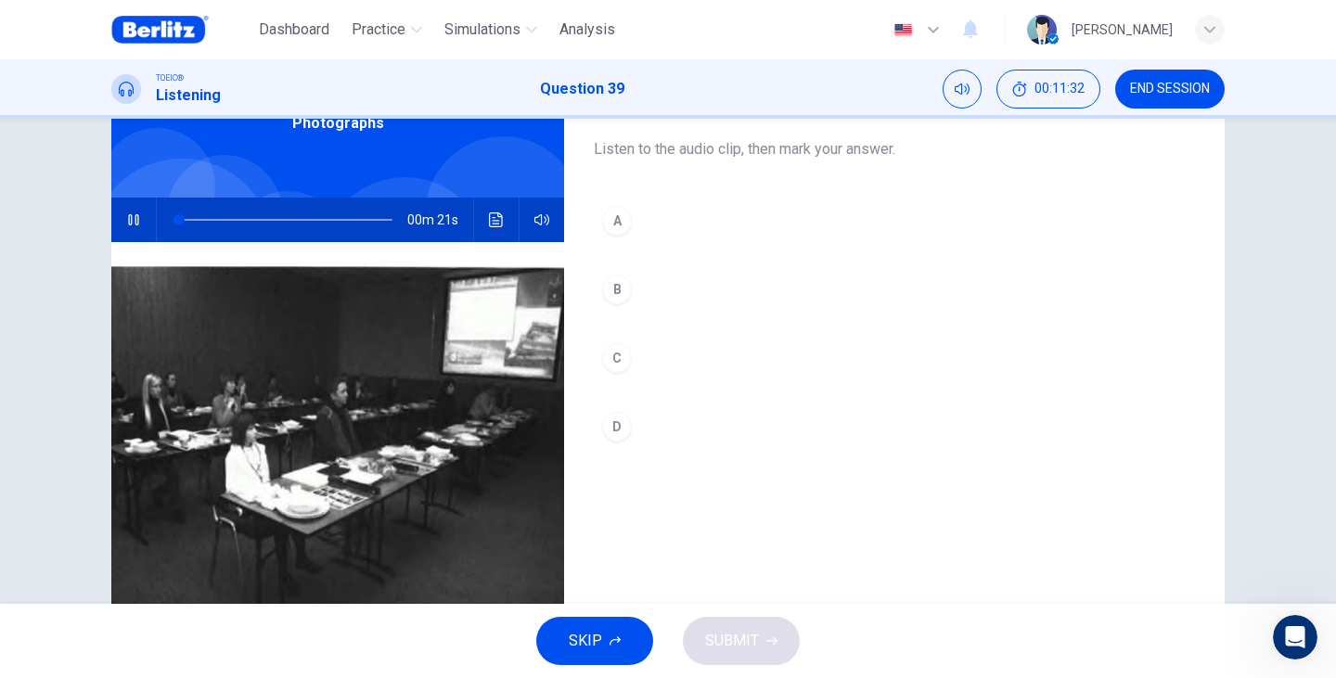
scroll to position [123, 0]
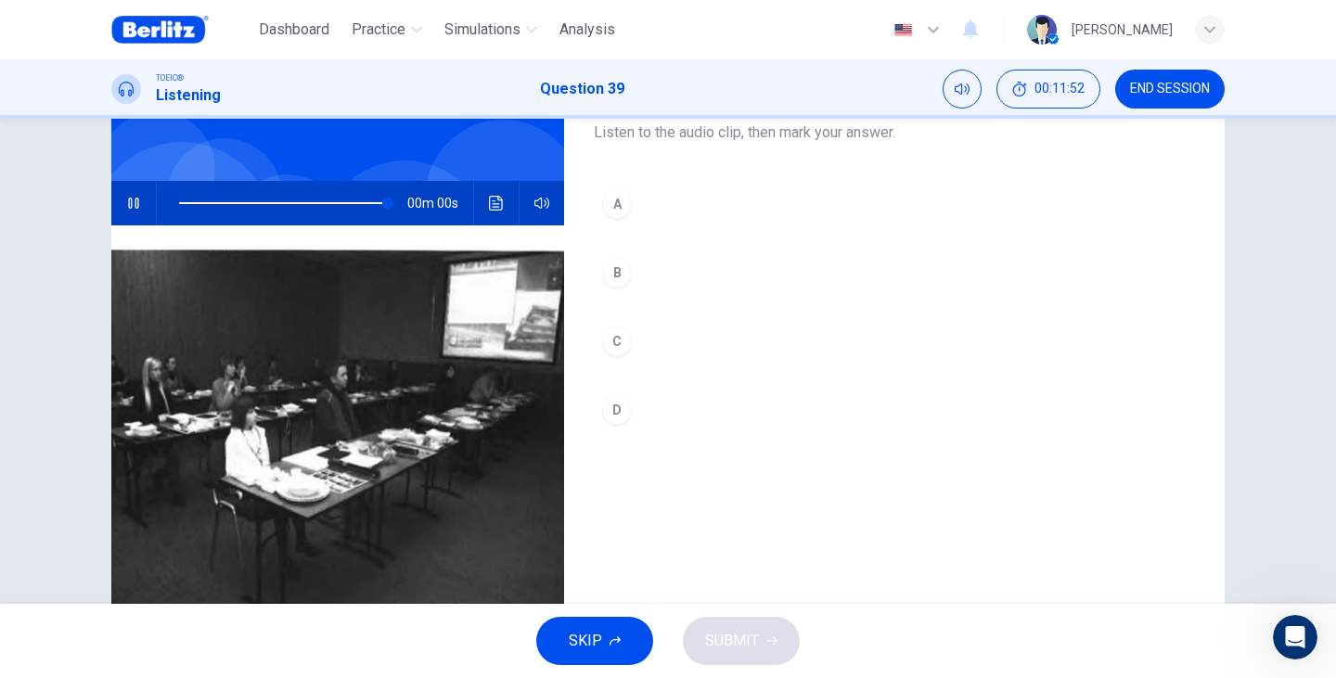
type input "*"
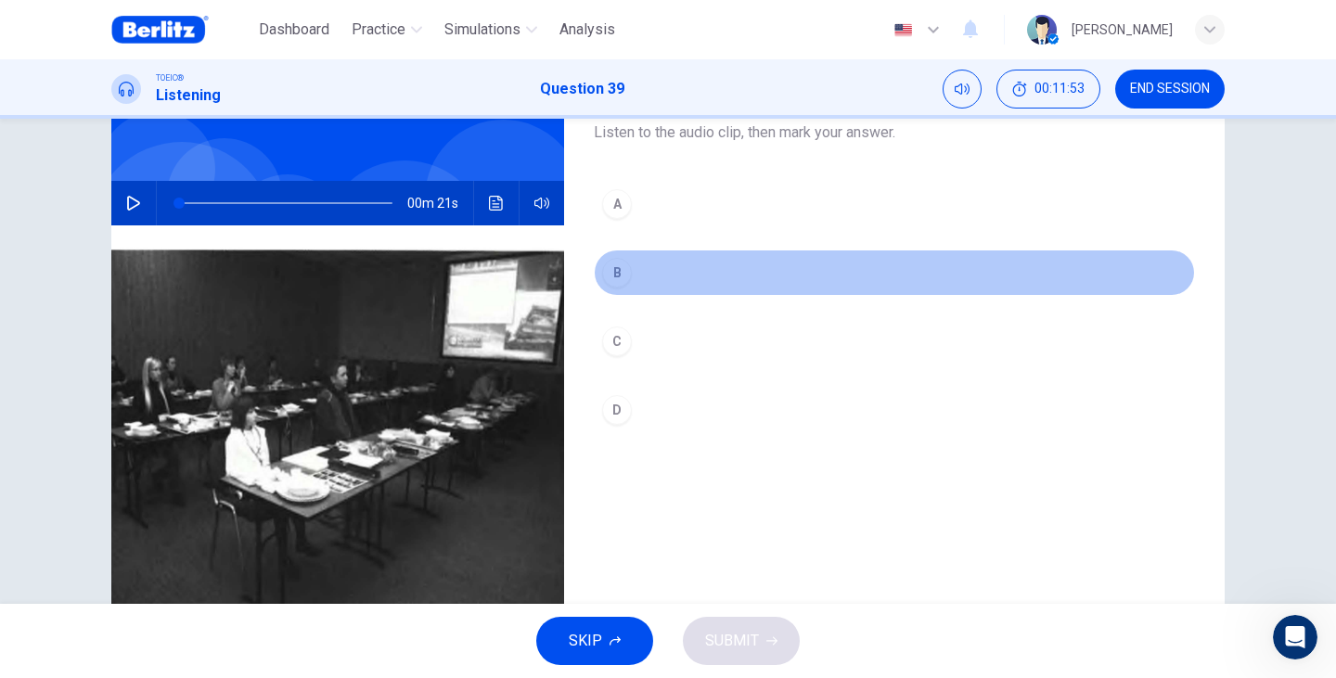
click at [630, 265] on button "B" at bounding box center [894, 272] width 601 height 46
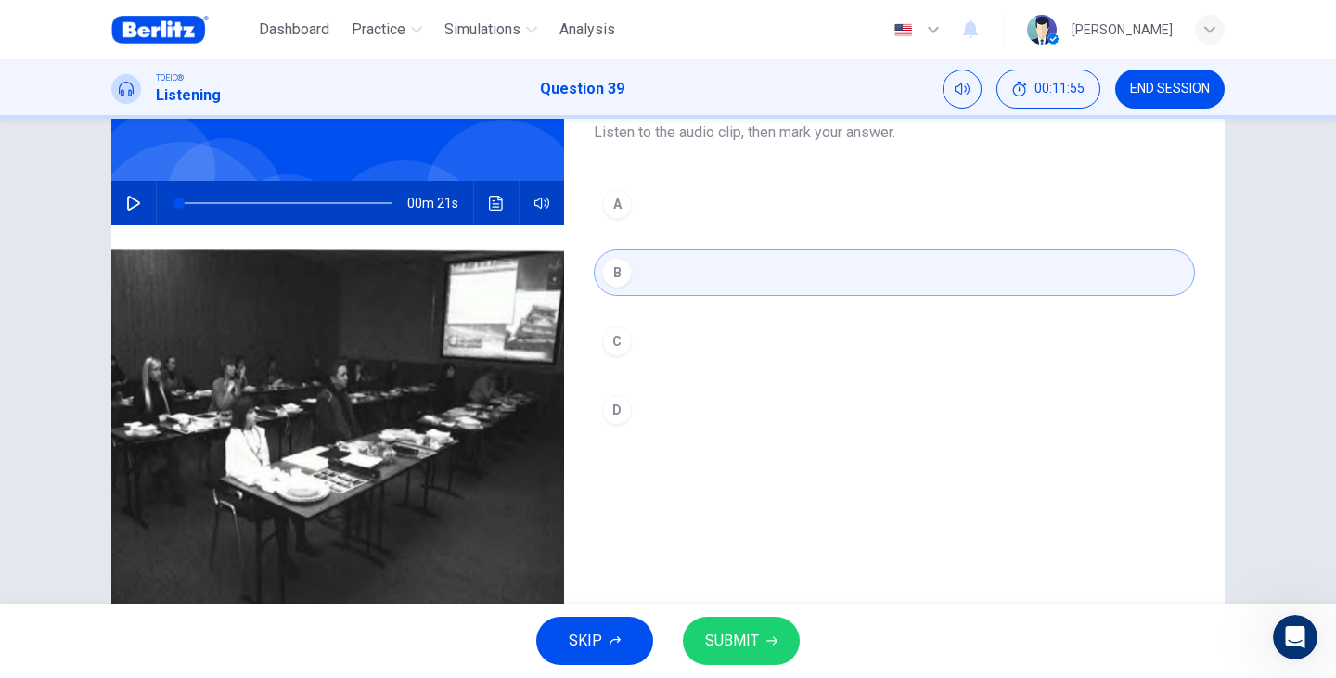
click at [774, 645] on icon "button" at bounding box center [771, 640] width 11 height 11
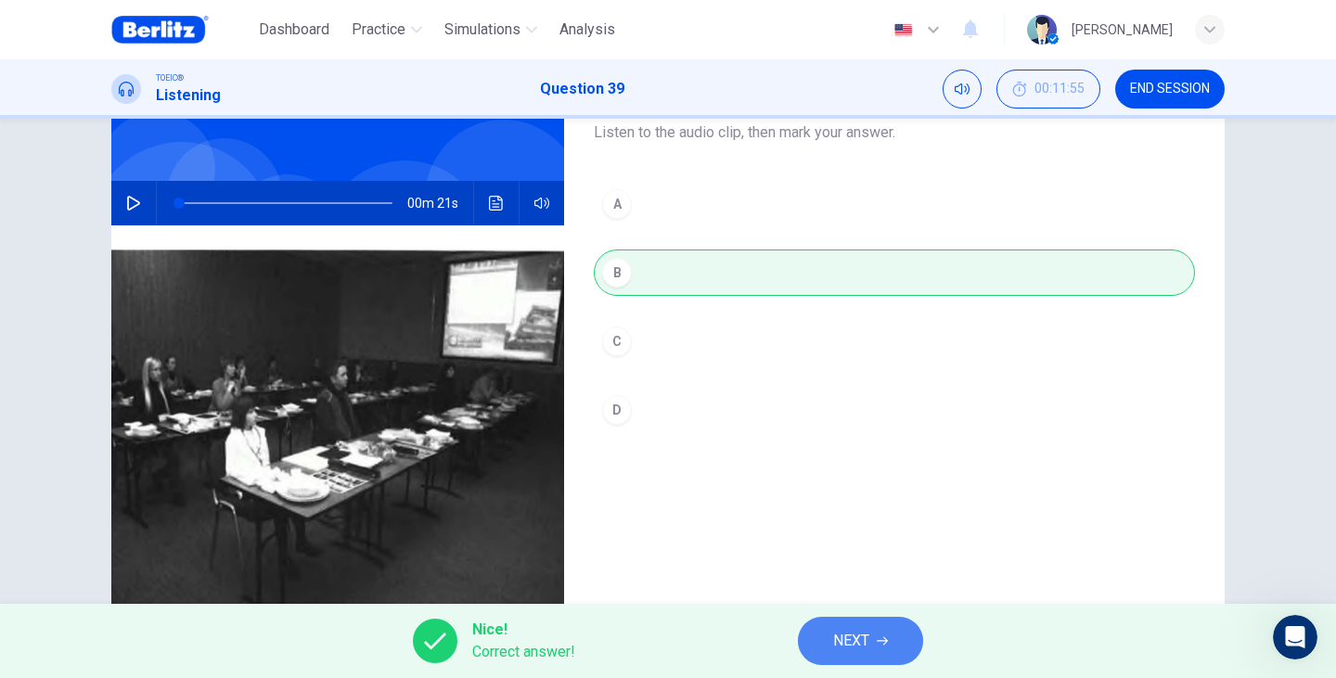
click at [844, 643] on span "NEXT" at bounding box center [851, 641] width 36 height 26
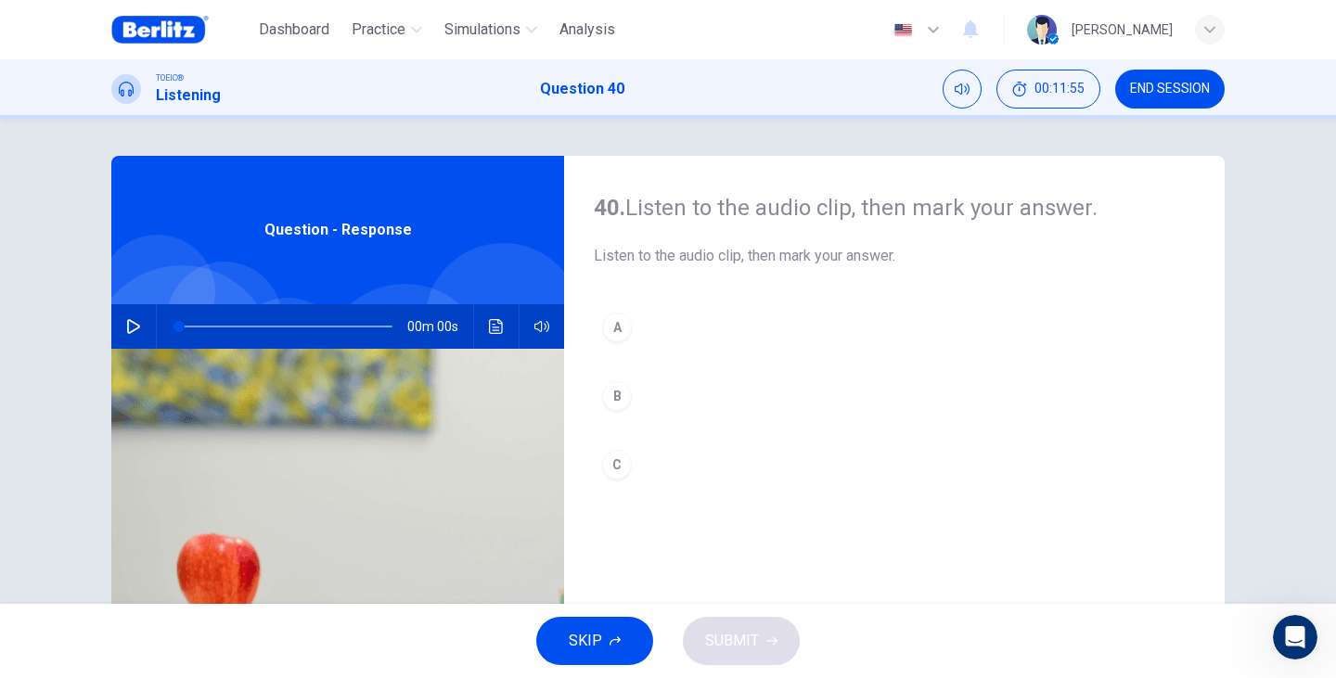
click at [129, 324] on icon "button" at bounding box center [133, 326] width 15 height 15
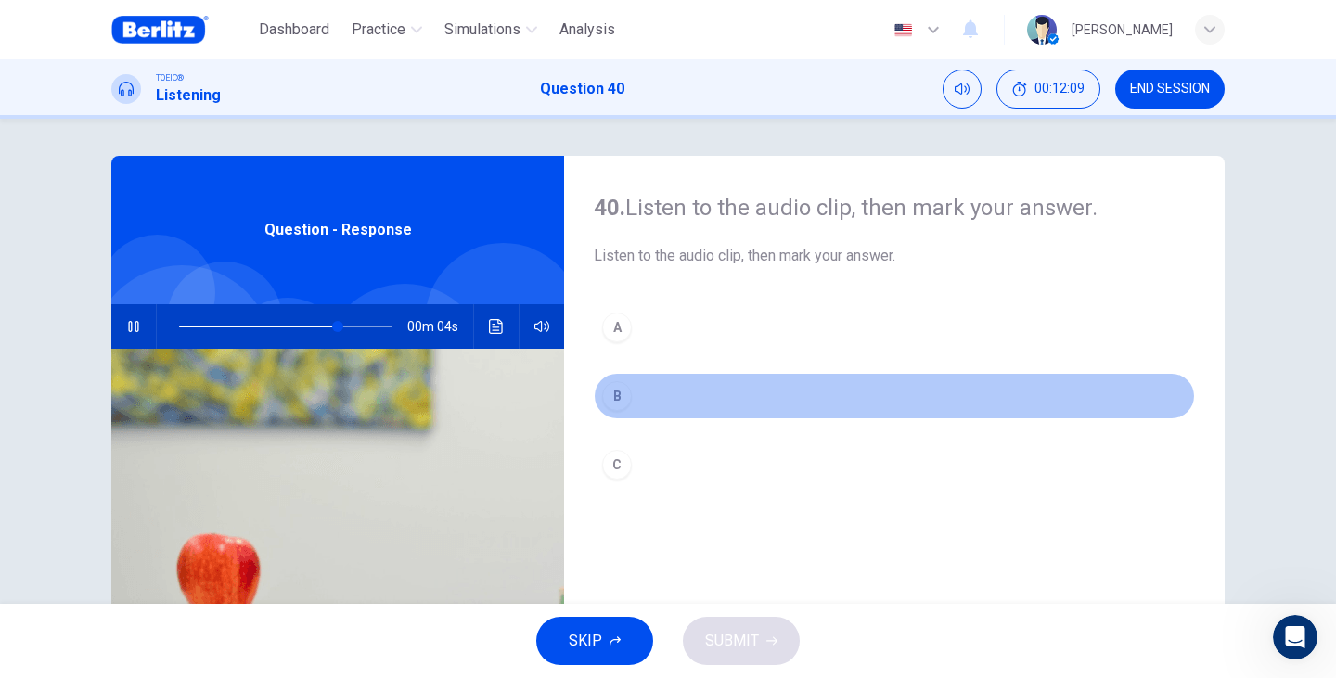
click at [625, 396] on div "B" at bounding box center [617, 396] width 30 height 30
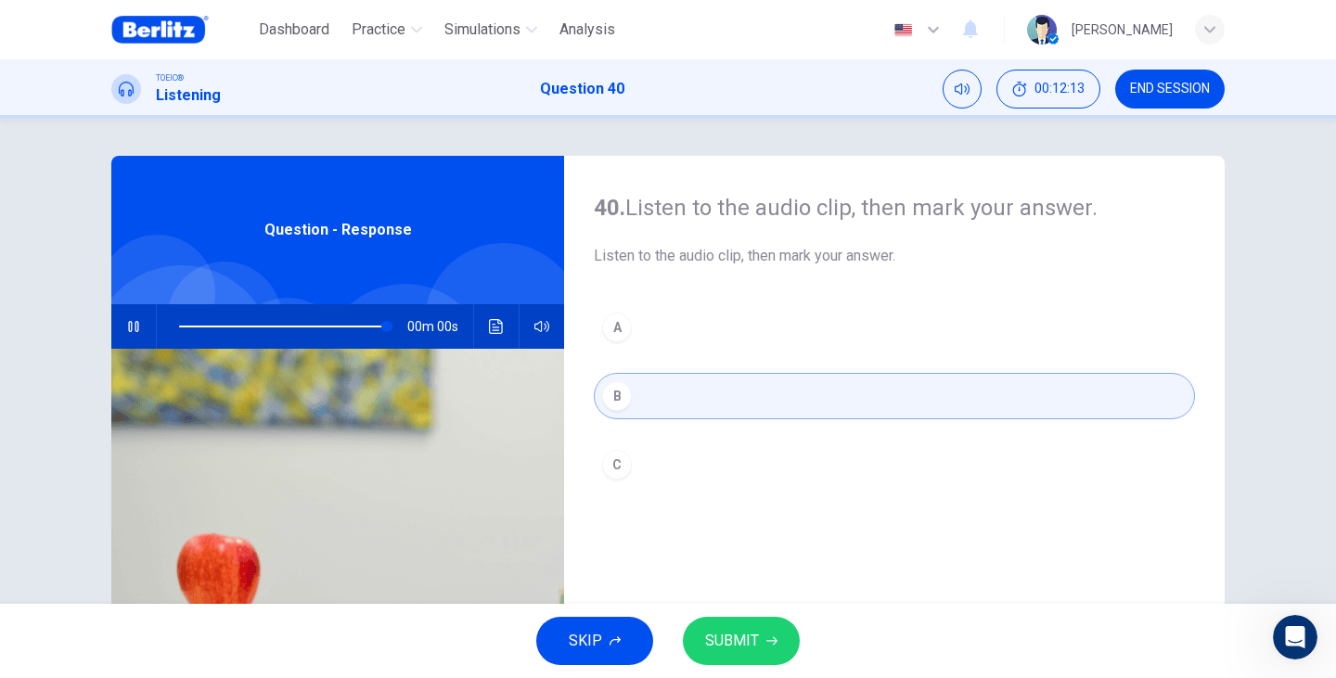
type input "*"
click at [774, 634] on button "SUBMIT" at bounding box center [741, 641] width 117 height 48
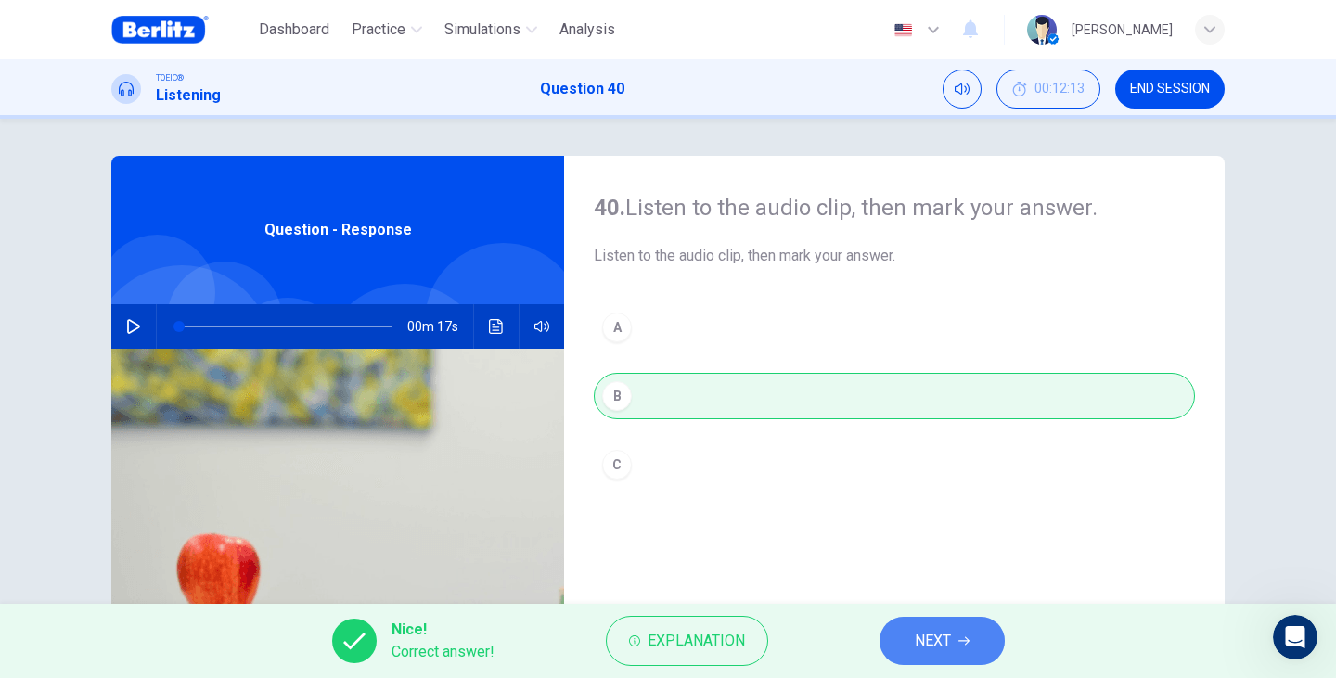
click at [914, 640] on span "NEXT" at bounding box center [932, 641] width 36 height 26
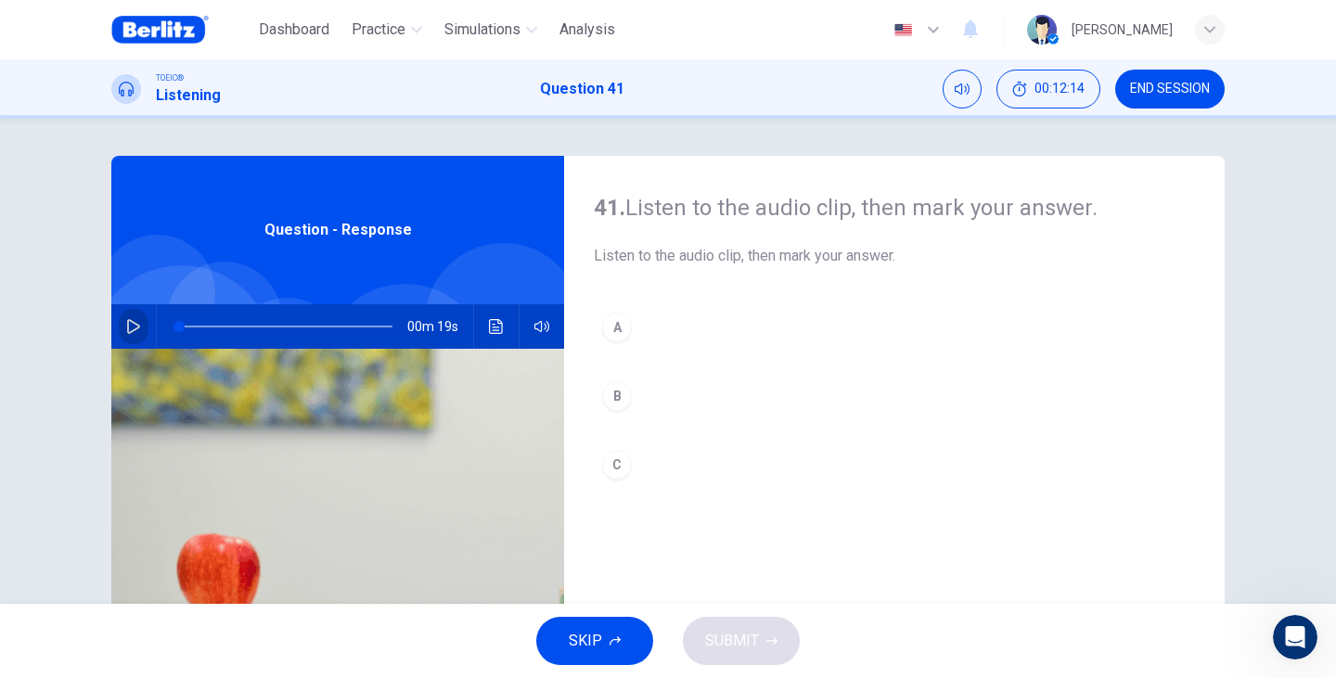
click at [140, 334] on button "button" at bounding box center [134, 326] width 30 height 45
click at [615, 475] on div "C" at bounding box center [617, 465] width 30 height 30
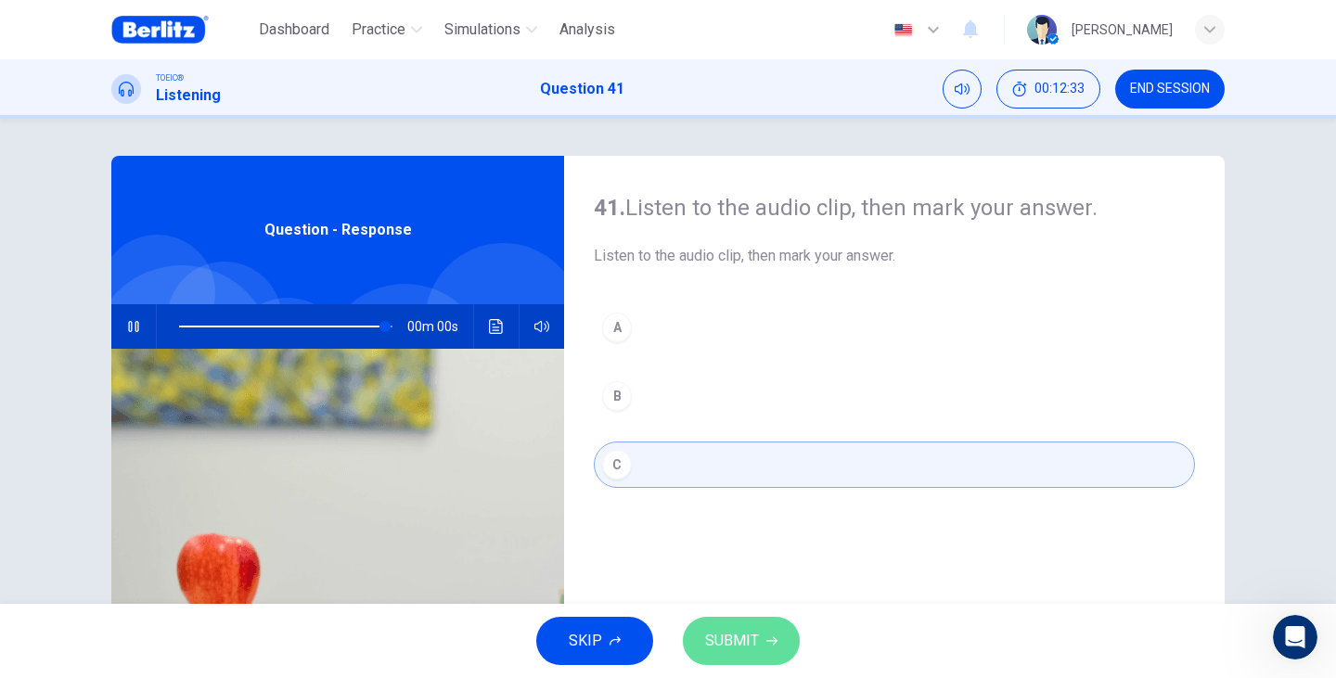
click at [772, 631] on button "SUBMIT" at bounding box center [741, 641] width 117 height 48
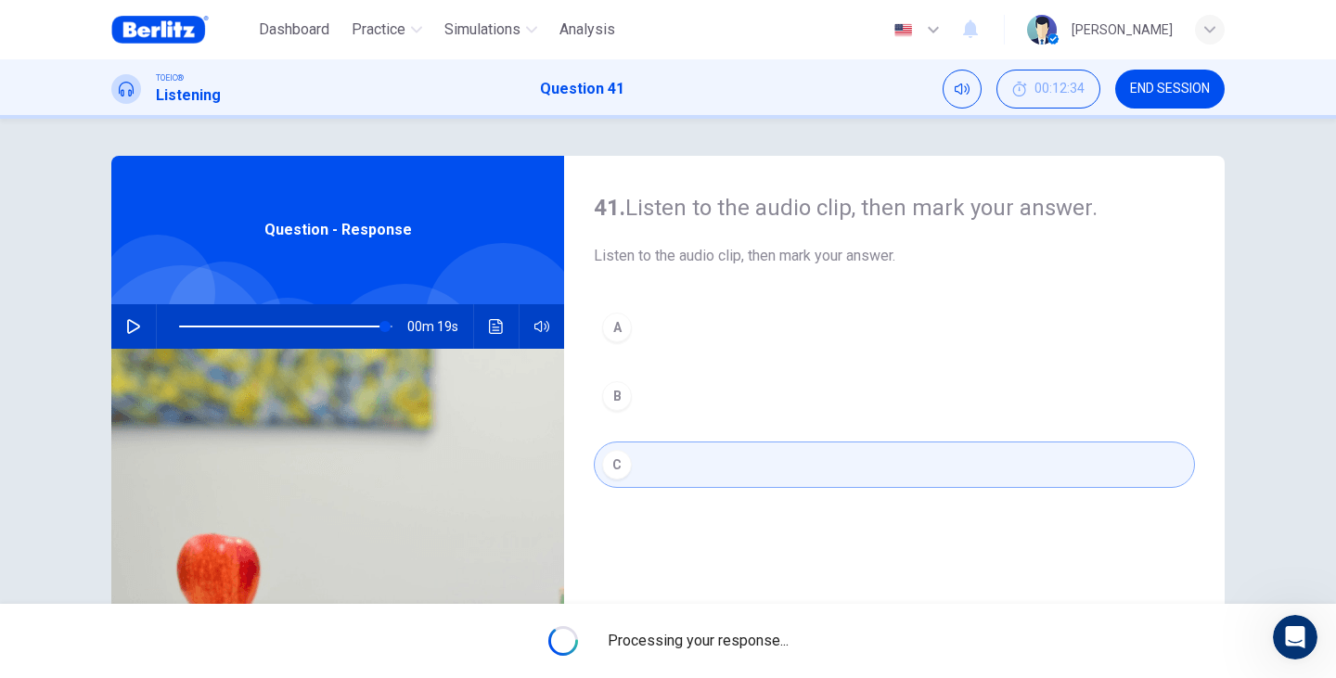
type input "*"
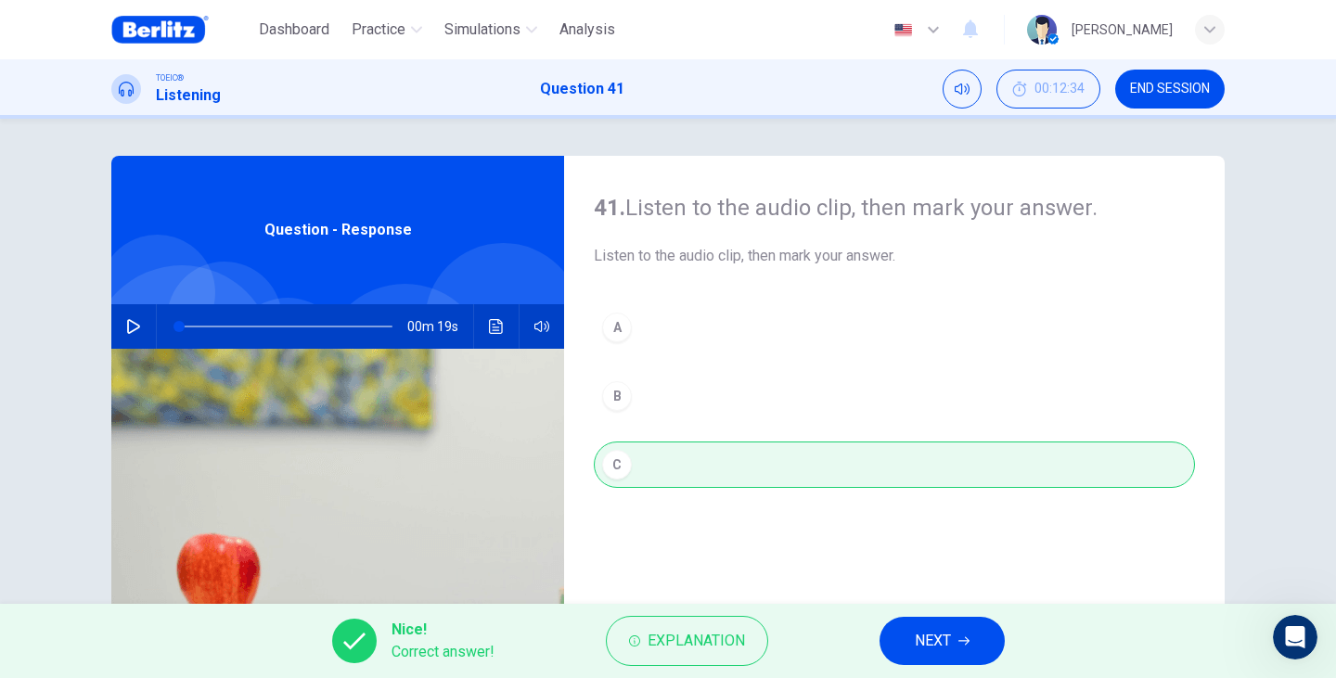
click at [902, 632] on button "NEXT" at bounding box center [941, 641] width 125 height 48
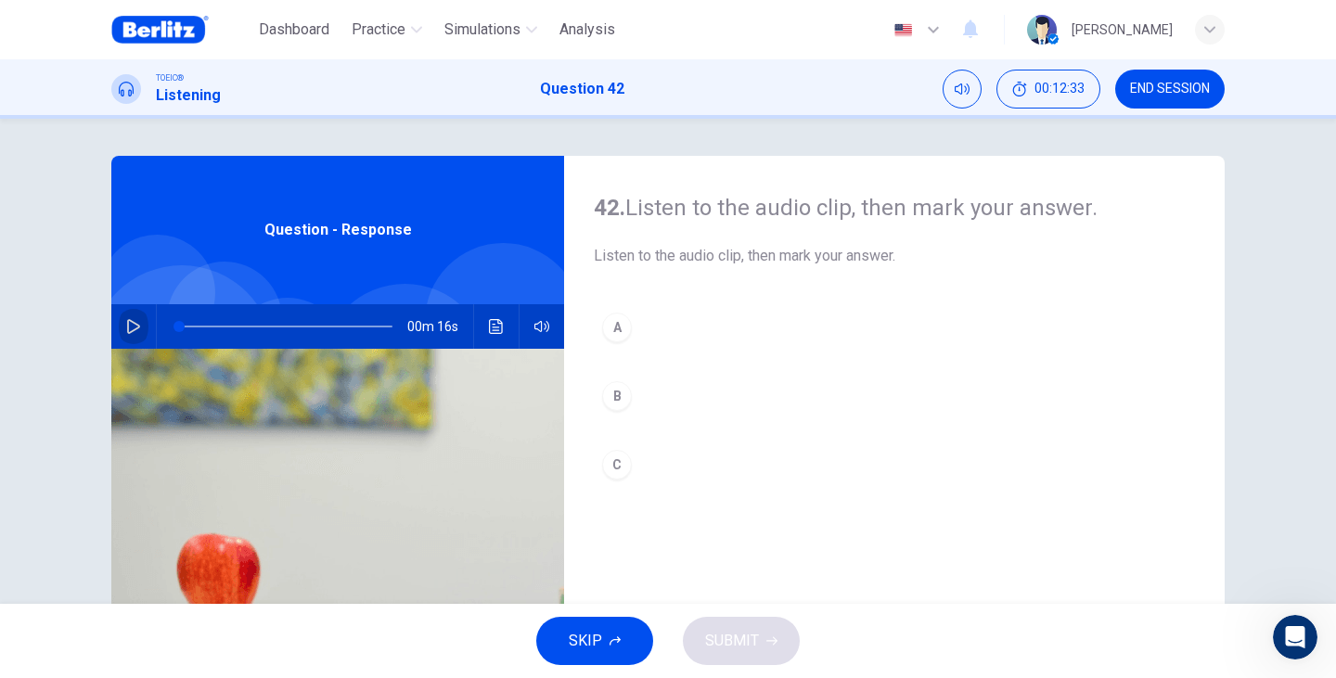
click at [134, 344] on button "button" at bounding box center [134, 326] width 30 height 45
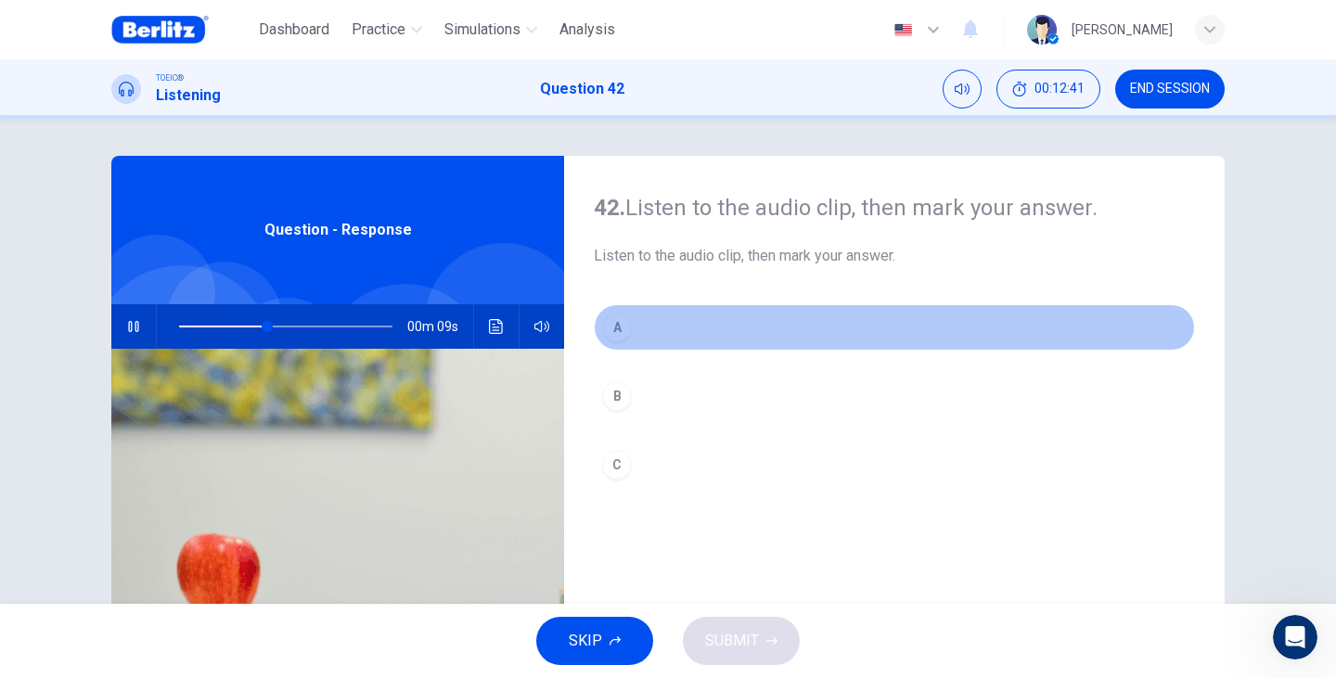
click at [641, 330] on button "A" at bounding box center [894, 327] width 601 height 46
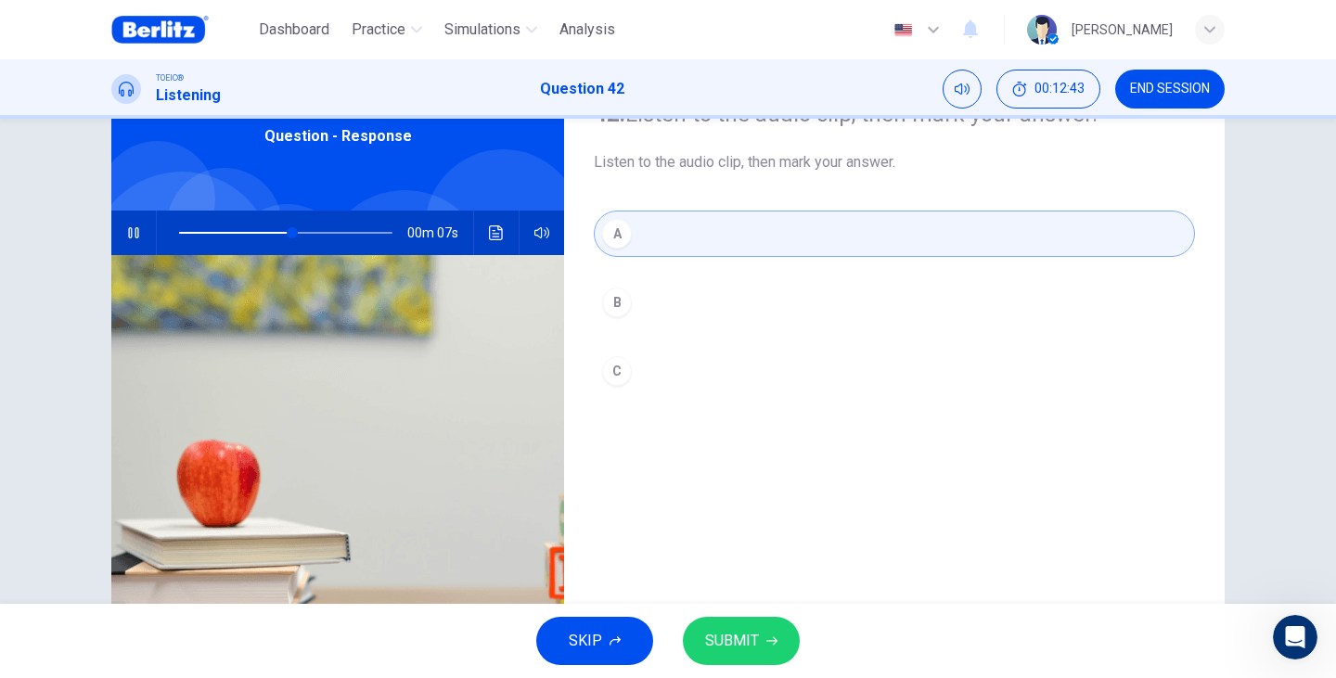
scroll to position [123, 0]
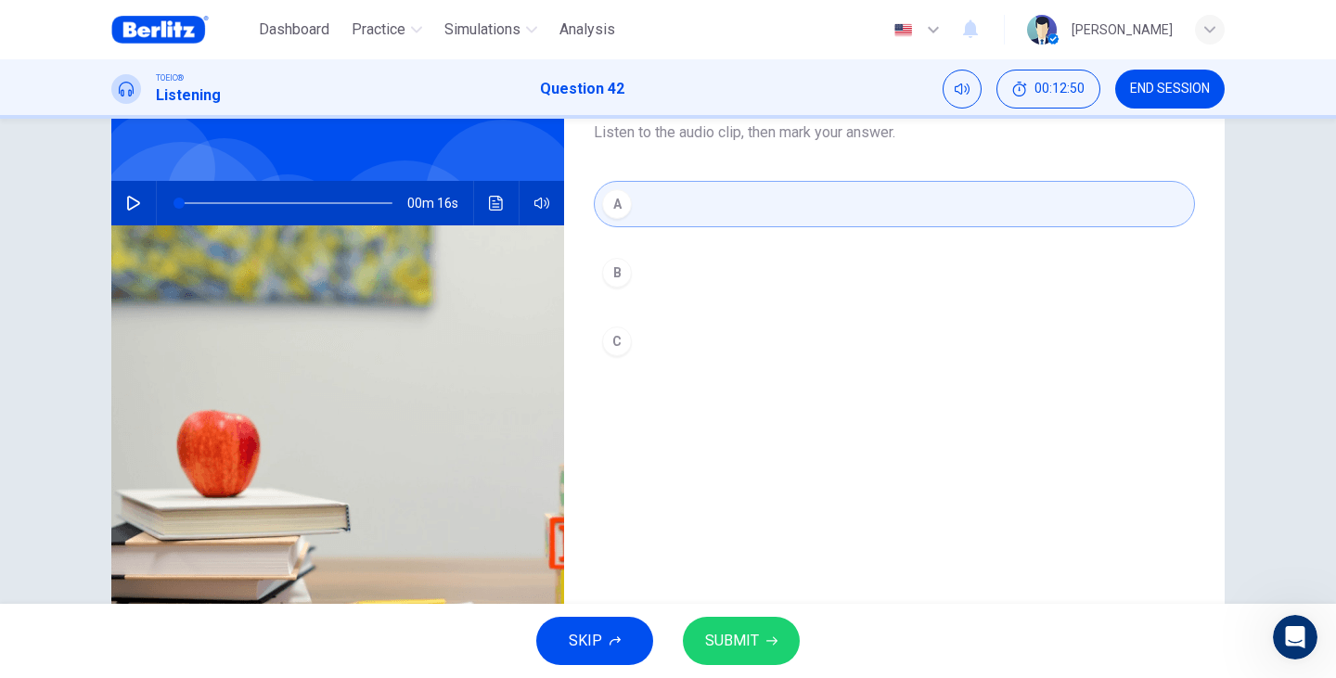
type input "*"
click at [777, 646] on button "SUBMIT" at bounding box center [741, 641] width 117 height 48
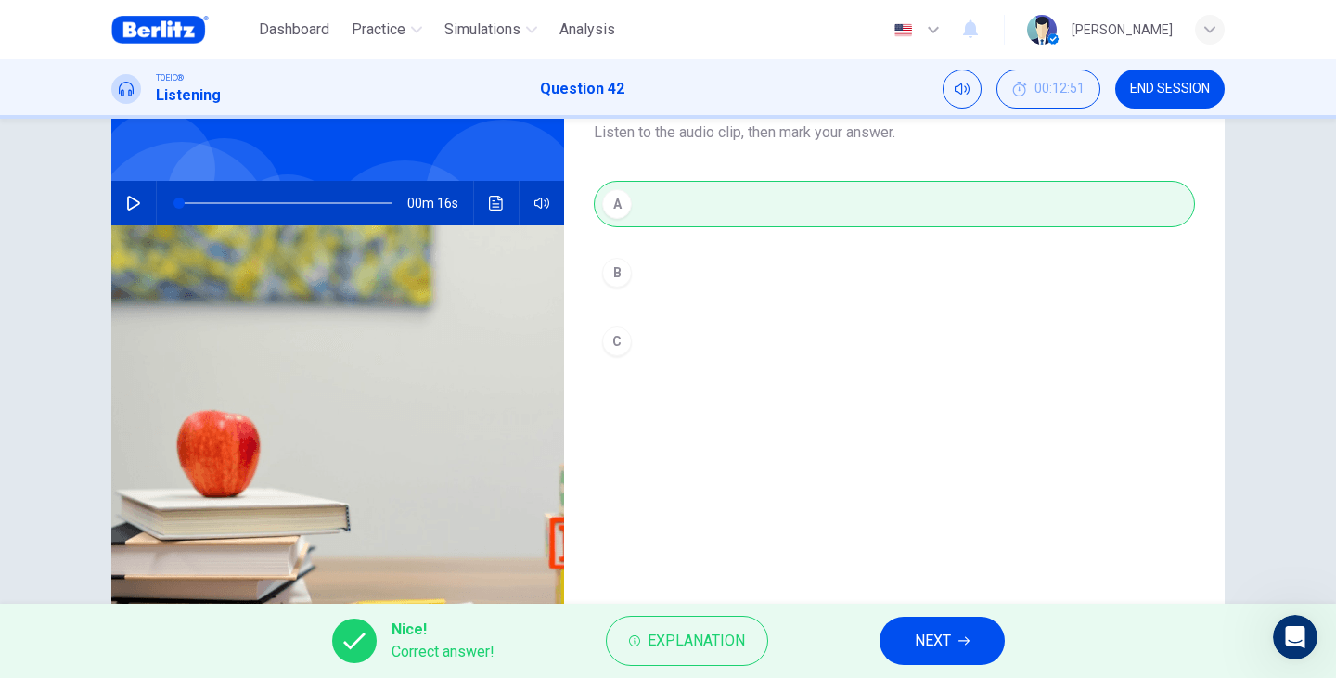
click at [932, 630] on span "NEXT" at bounding box center [932, 641] width 36 height 26
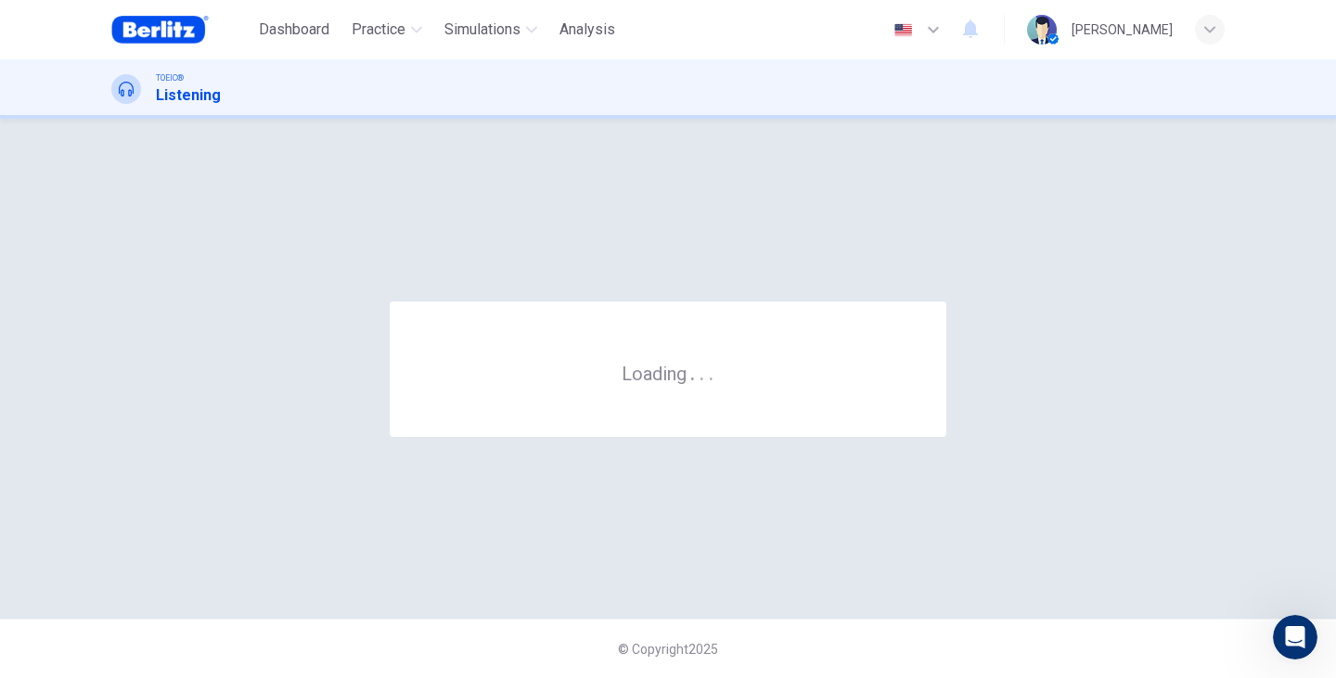
scroll to position [0, 0]
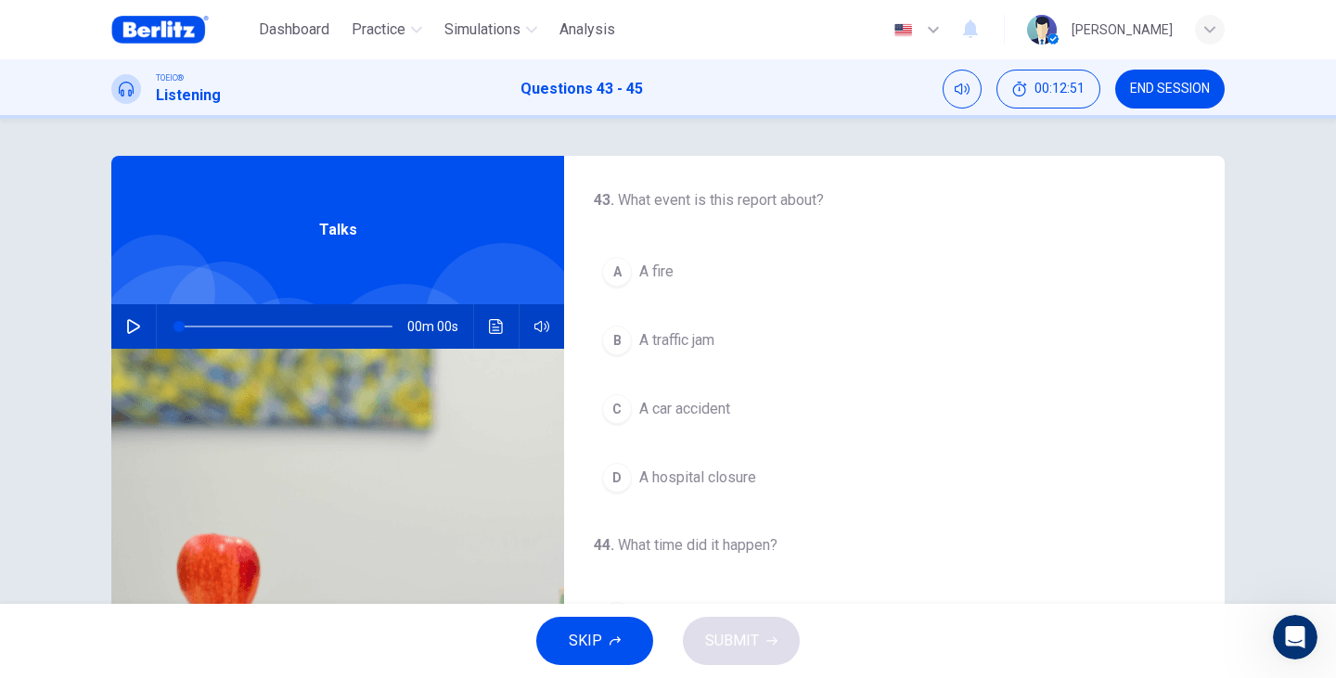
click at [125, 334] on button "button" at bounding box center [134, 326] width 30 height 45
click at [712, 407] on span "A car accident" at bounding box center [684, 409] width 91 height 22
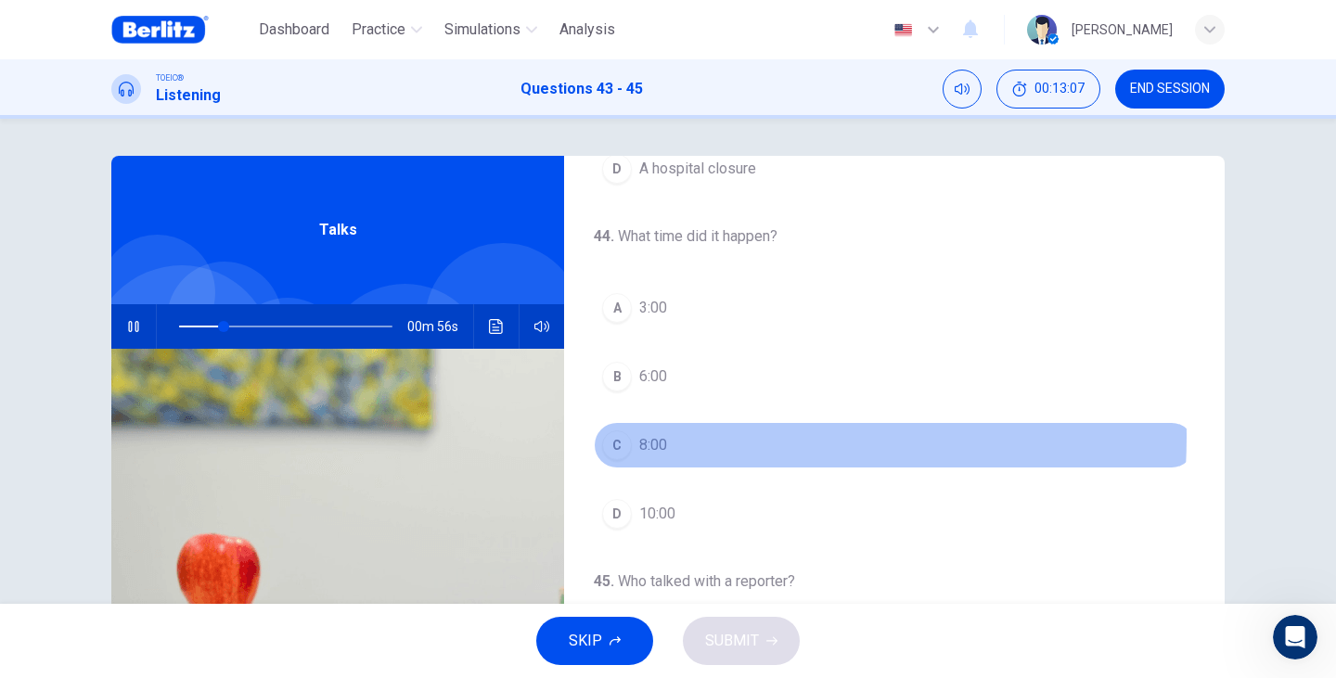
click at [657, 437] on span "8:00" at bounding box center [653, 445] width 28 height 22
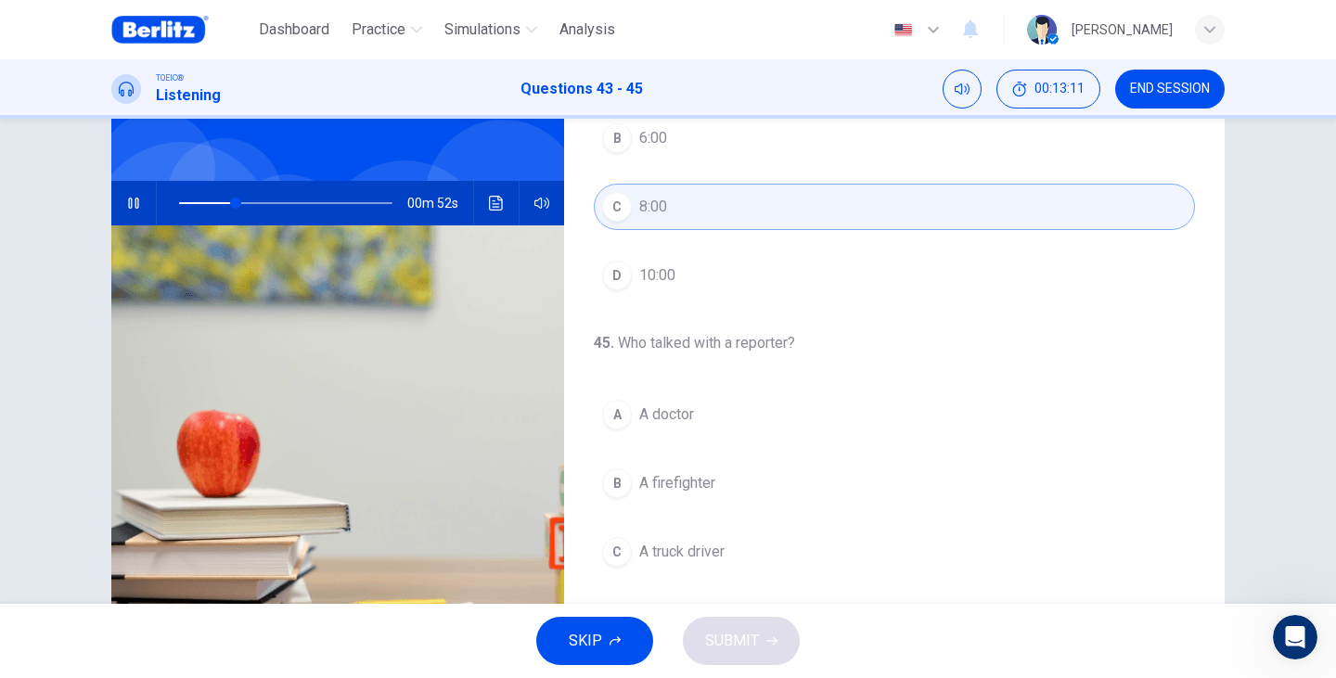
scroll to position [185, 0]
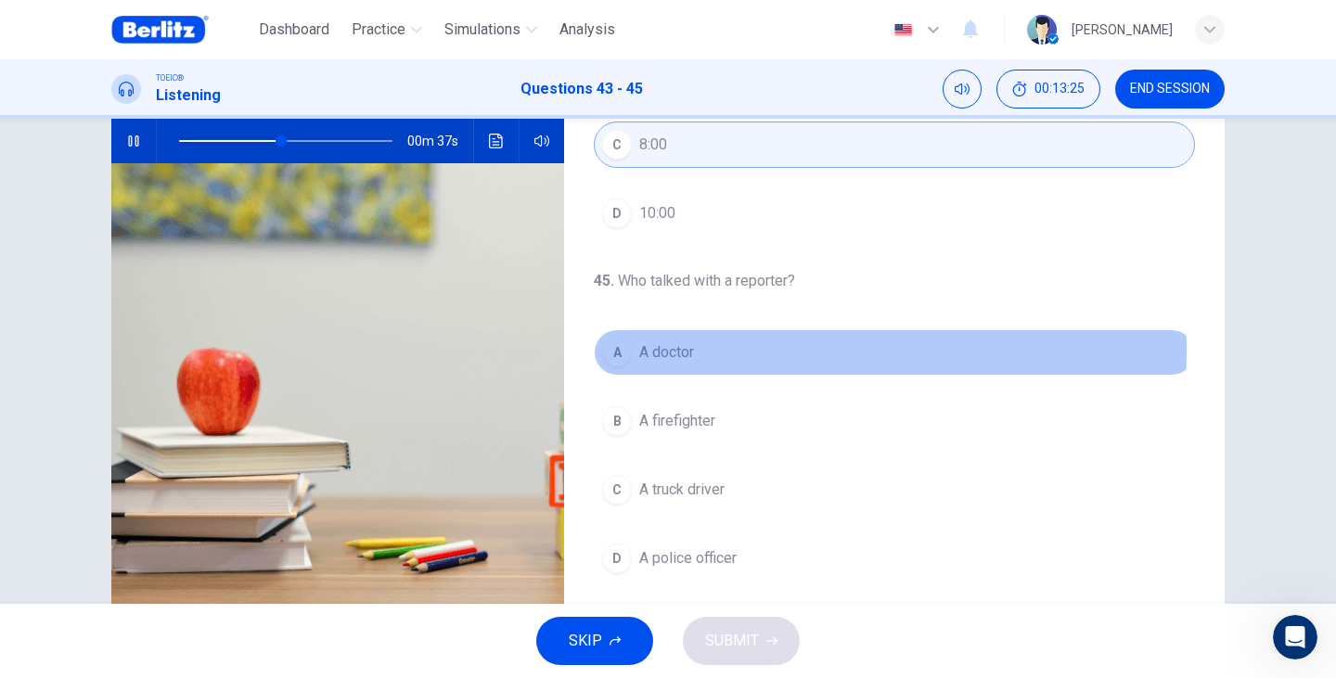
click at [683, 350] on span "A doctor" at bounding box center [666, 352] width 55 height 22
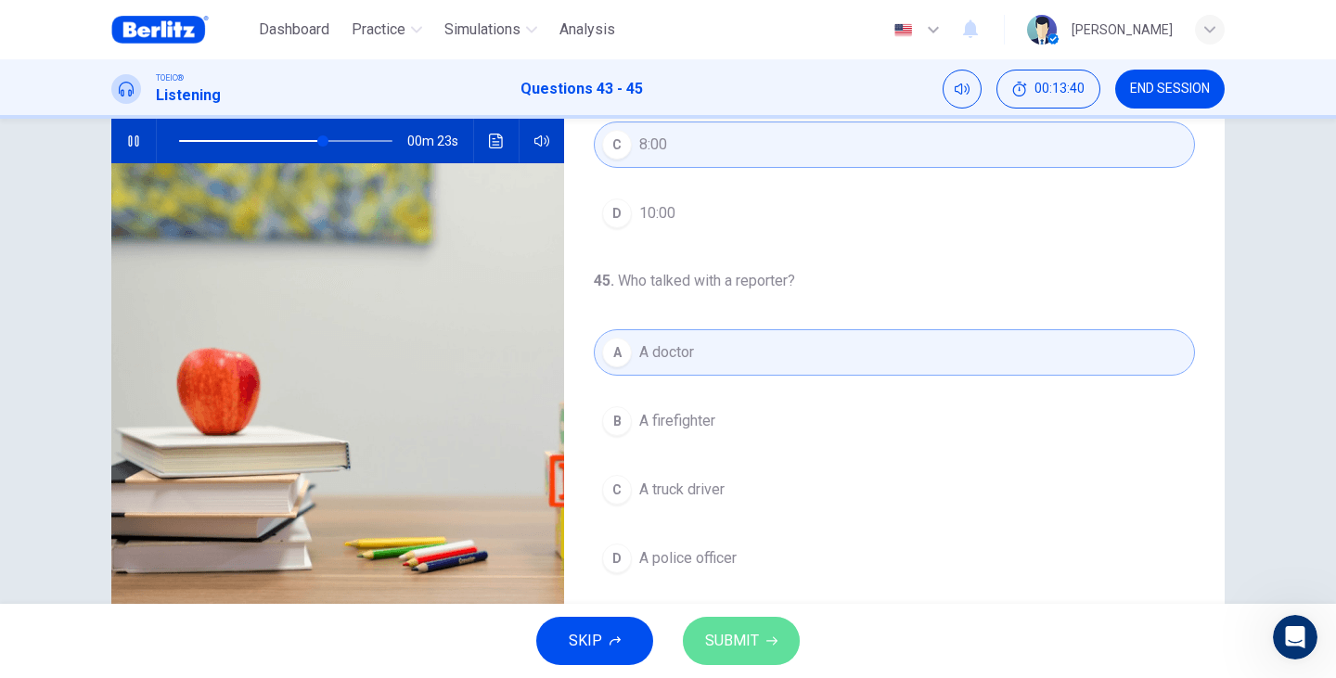
click at [758, 645] on button "SUBMIT" at bounding box center [741, 641] width 117 height 48
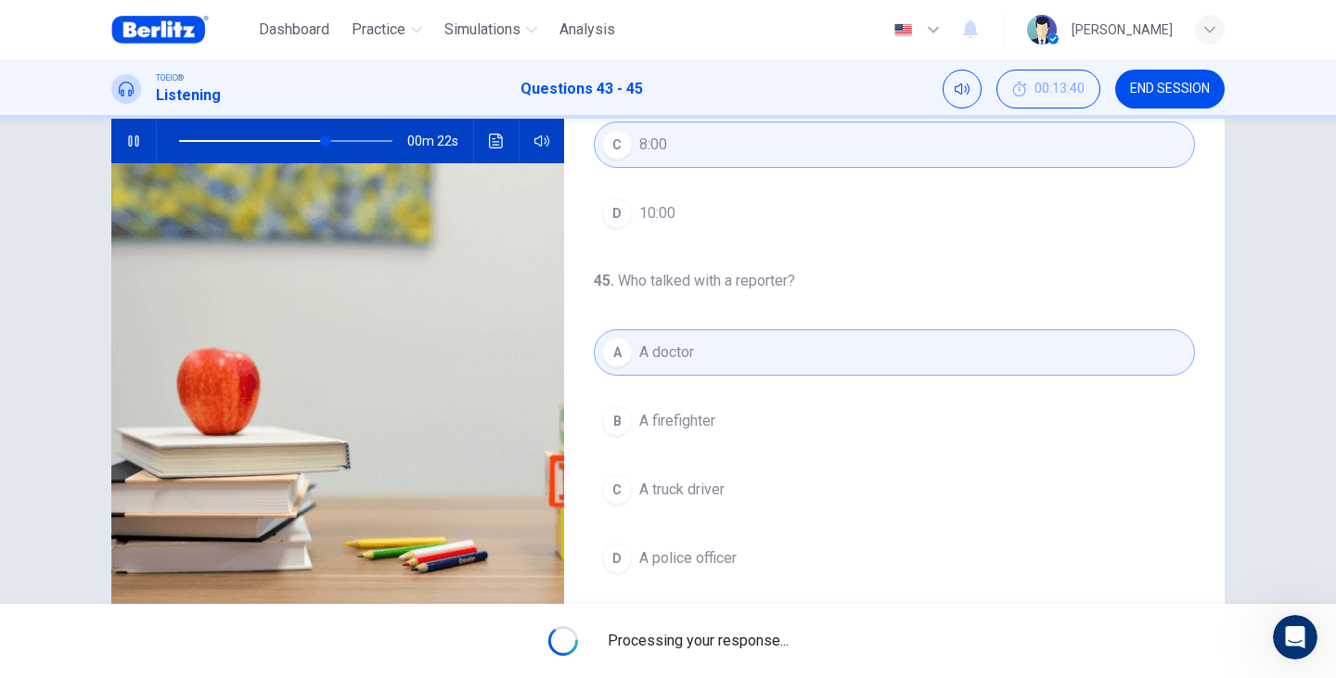
type input "**"
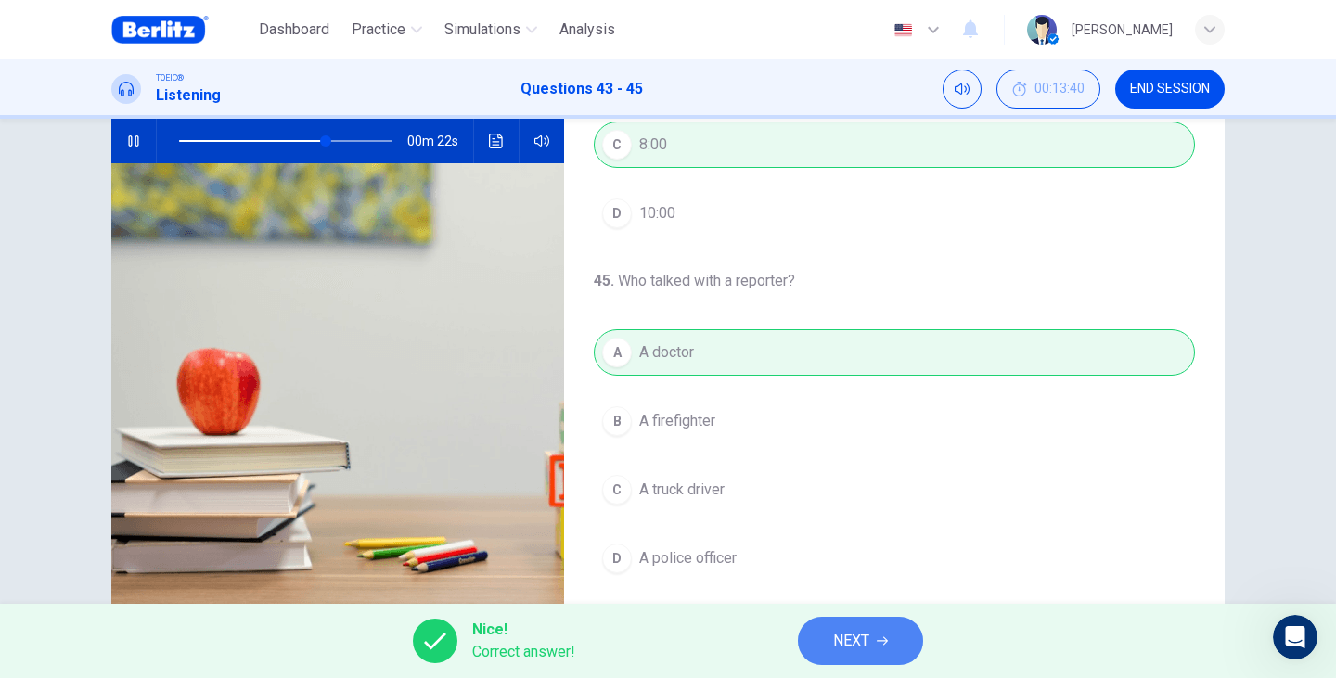
click at [888, 638] on icon "button" at bounding box center [881, 640] width 11 height 11
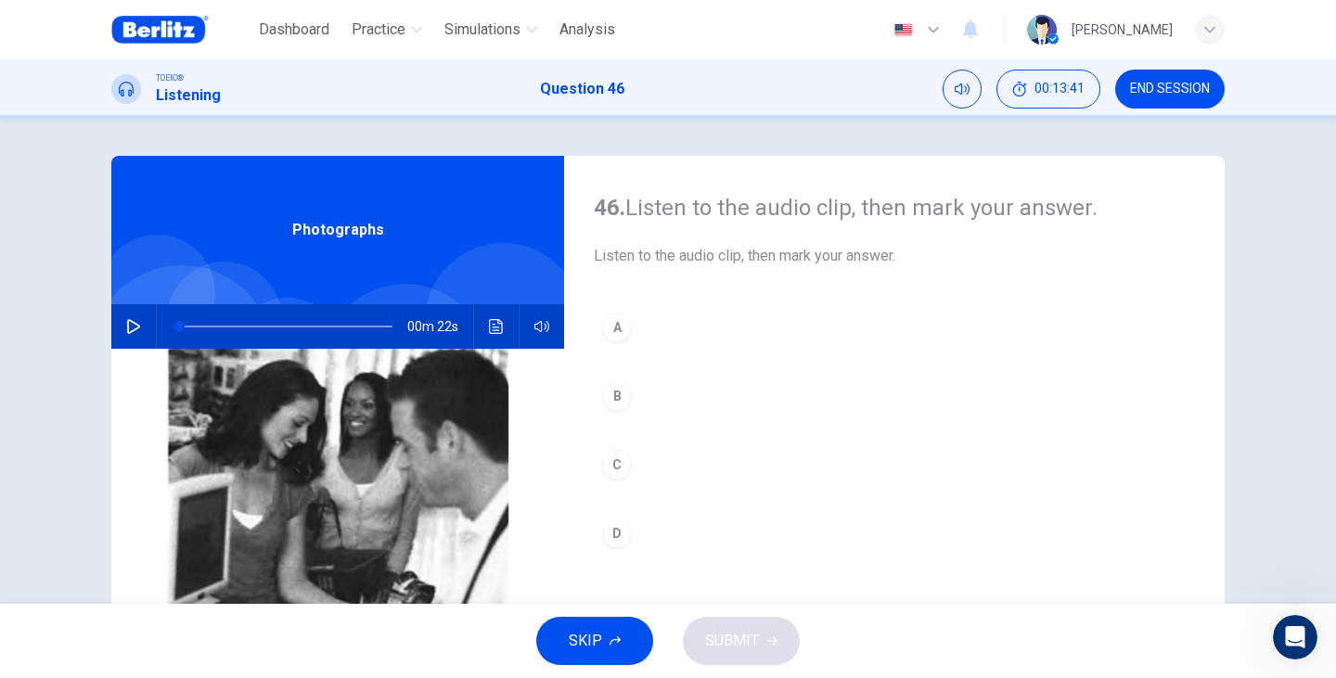
click at [119, 351] on img at bounding box center [337, 575] width 453 height 452
click at [113, 320] on div "00m 22s" at bounding box center [337, 326] width 453 height 45
click at [173, 329] on span at bounding box center [178, 326] width 11 height 11
click at [150, 329] on div "00m 22s" at bounding box center [337, 326] width 453 height 45
click at [140, 326] on button "button" at bounding box center [134, 326] width 30 height 45
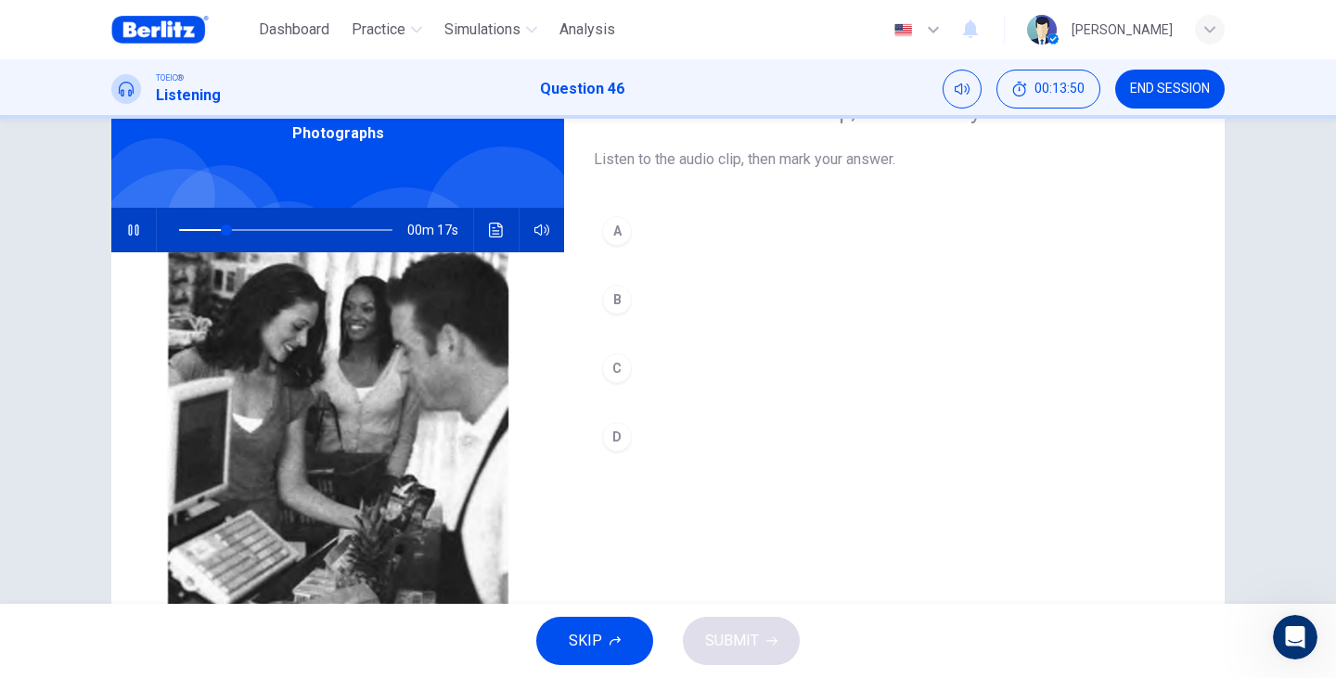
scroll to position [185, 0]
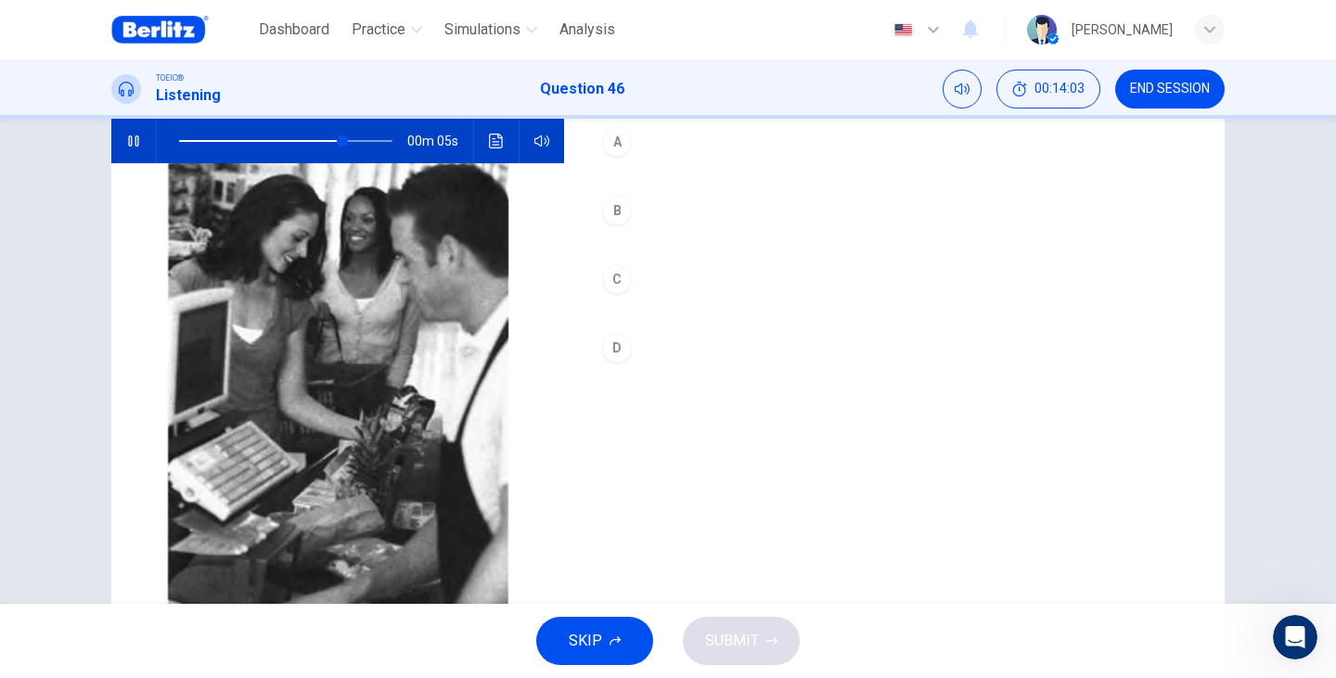
click at [610, 338] on div "D" at bounding box center [617, 348] width 30 height 30
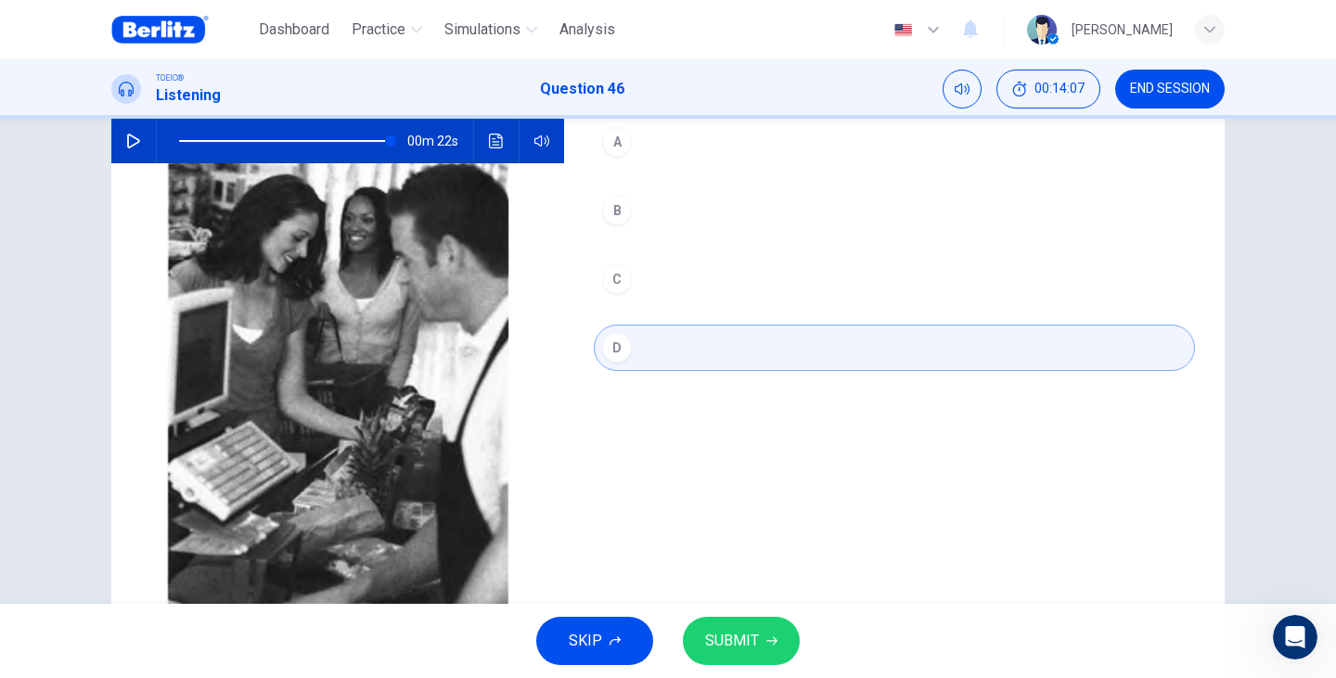
type input "*"
click at [750, 647] on span "SUBMIT" at bounding box center [732, 641] width 54 height 26
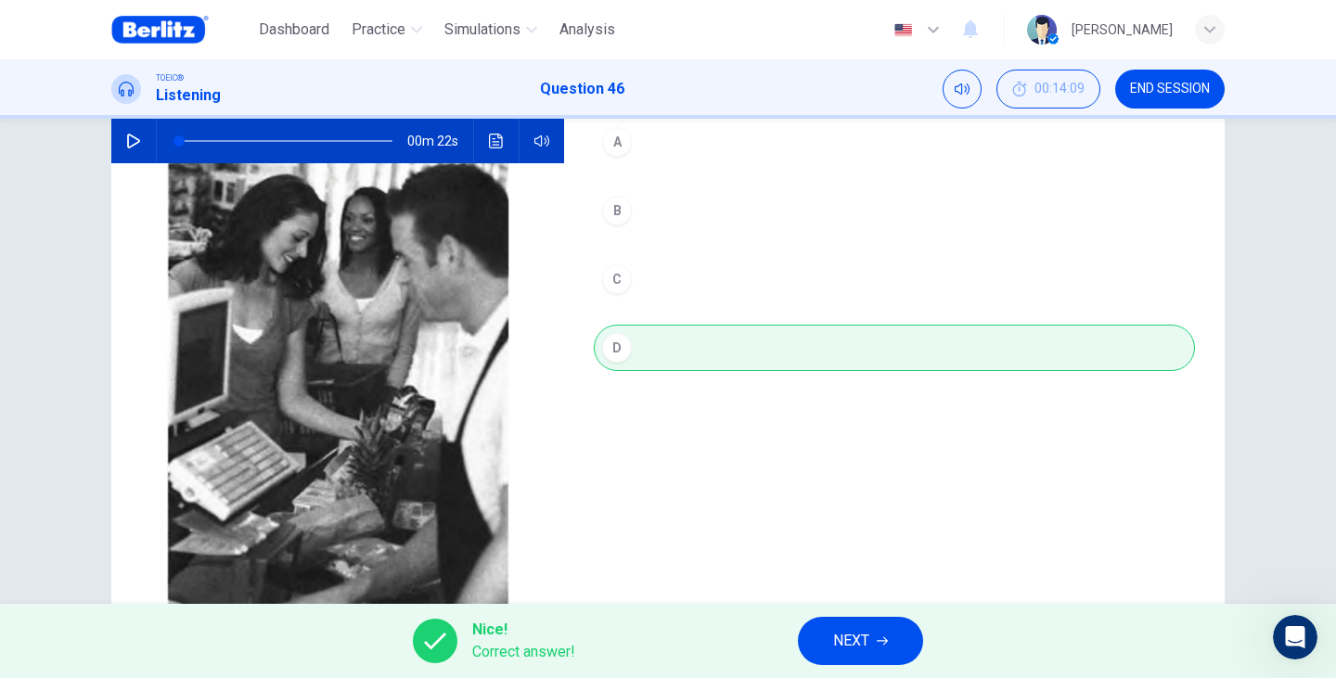
click at [855, 644] on span "NEXT" at bounding box center [851, 641] width 36 height 26
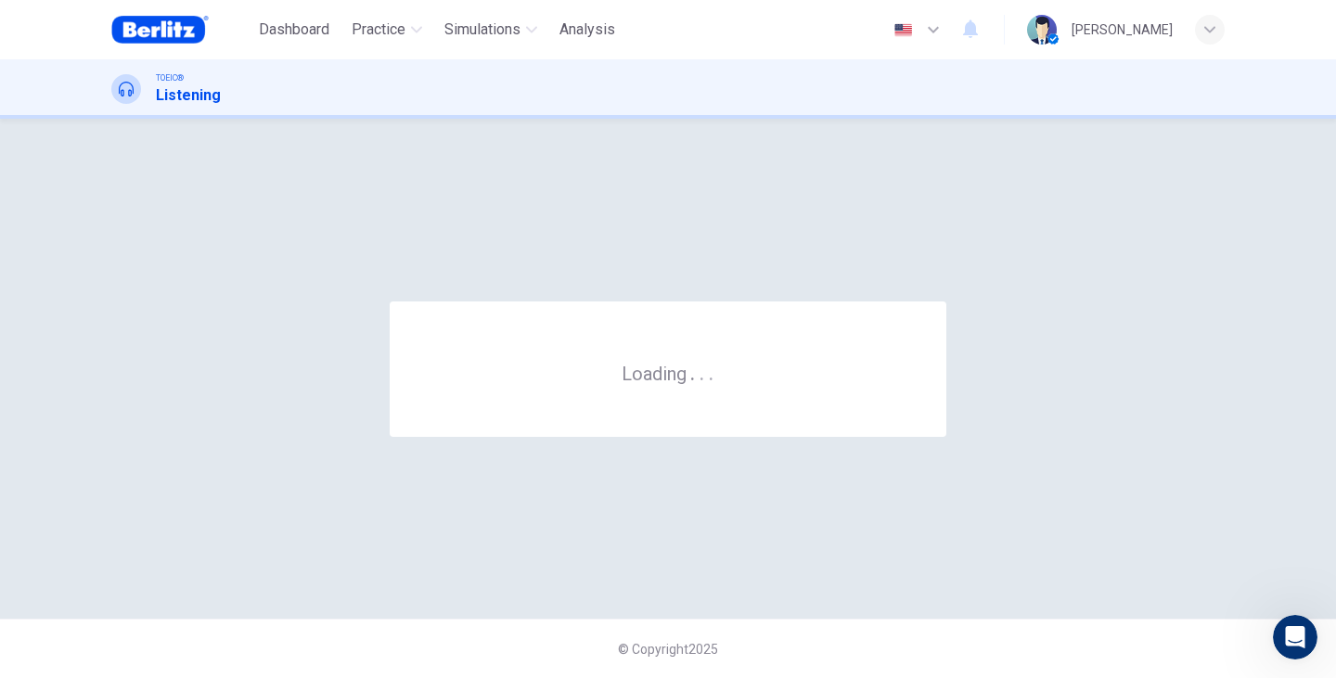
scroll to position [0, 0]
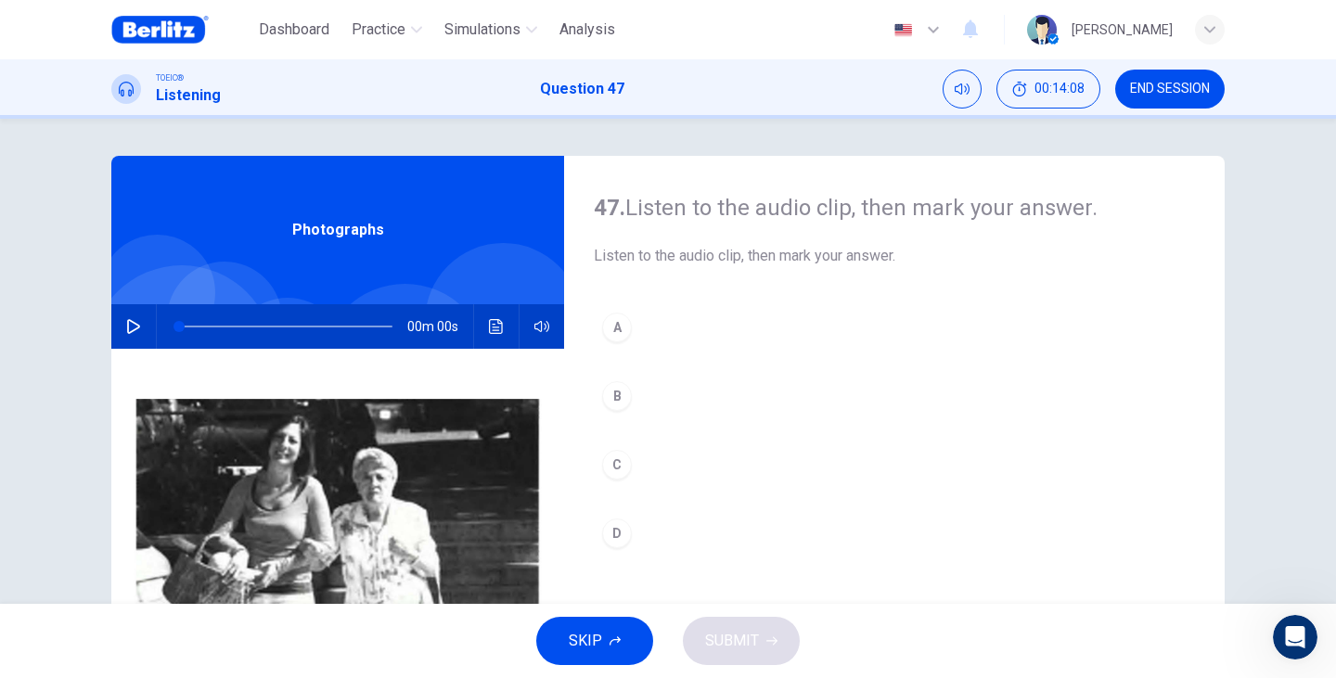
click at [119, 329] on button "button" at bounding box center [134, 326] width 30 height 45
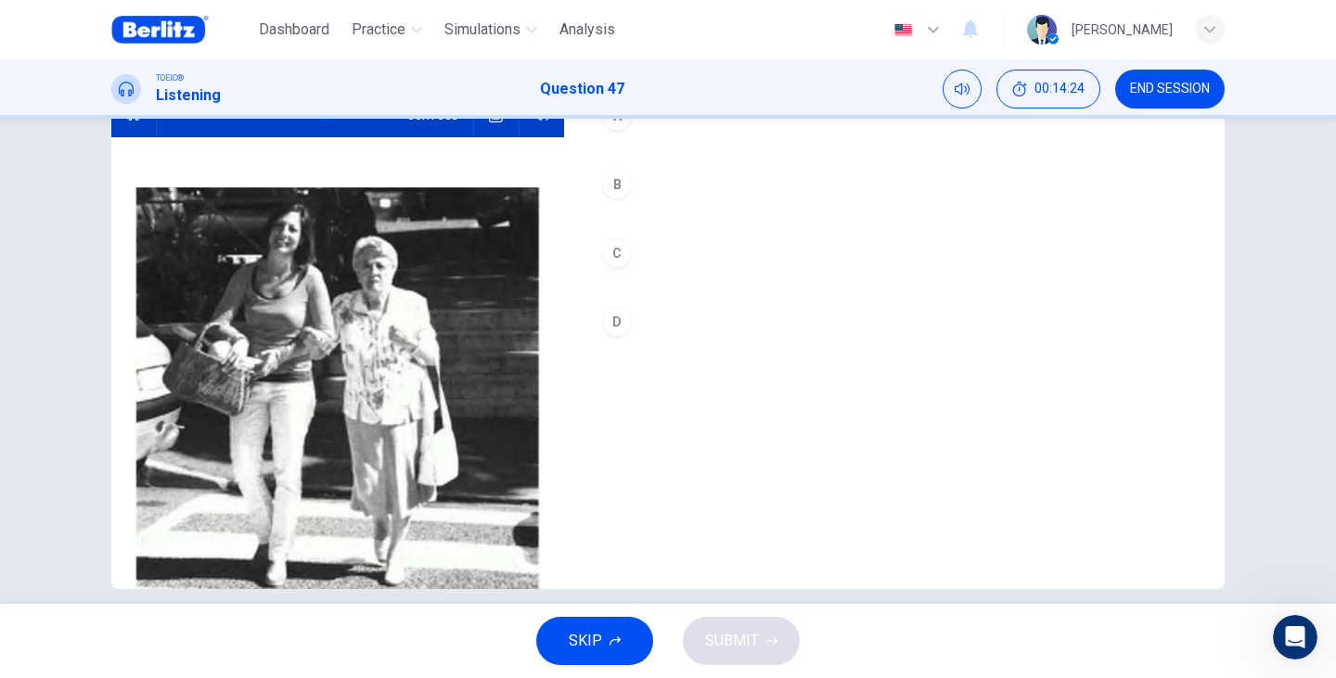
scroll to position [234, 0]
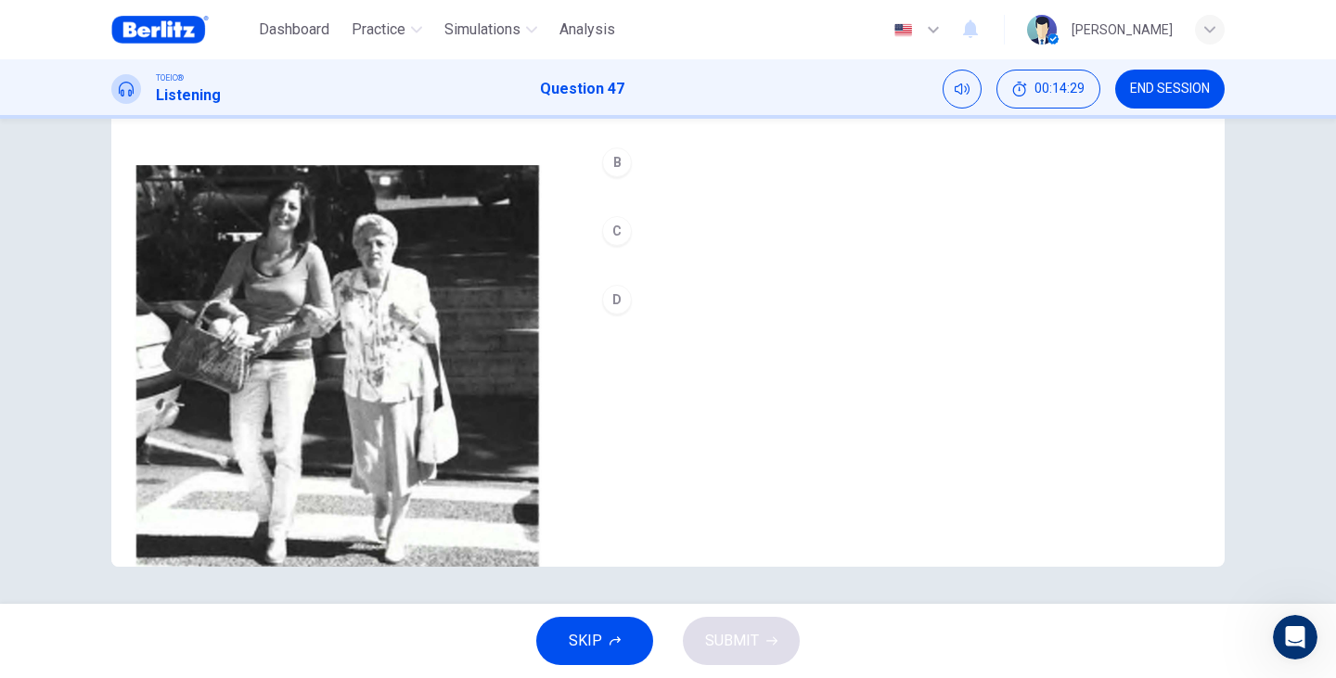
click at [607, 306] on div "D" at bounding box center [617, 300] width 30 height 30
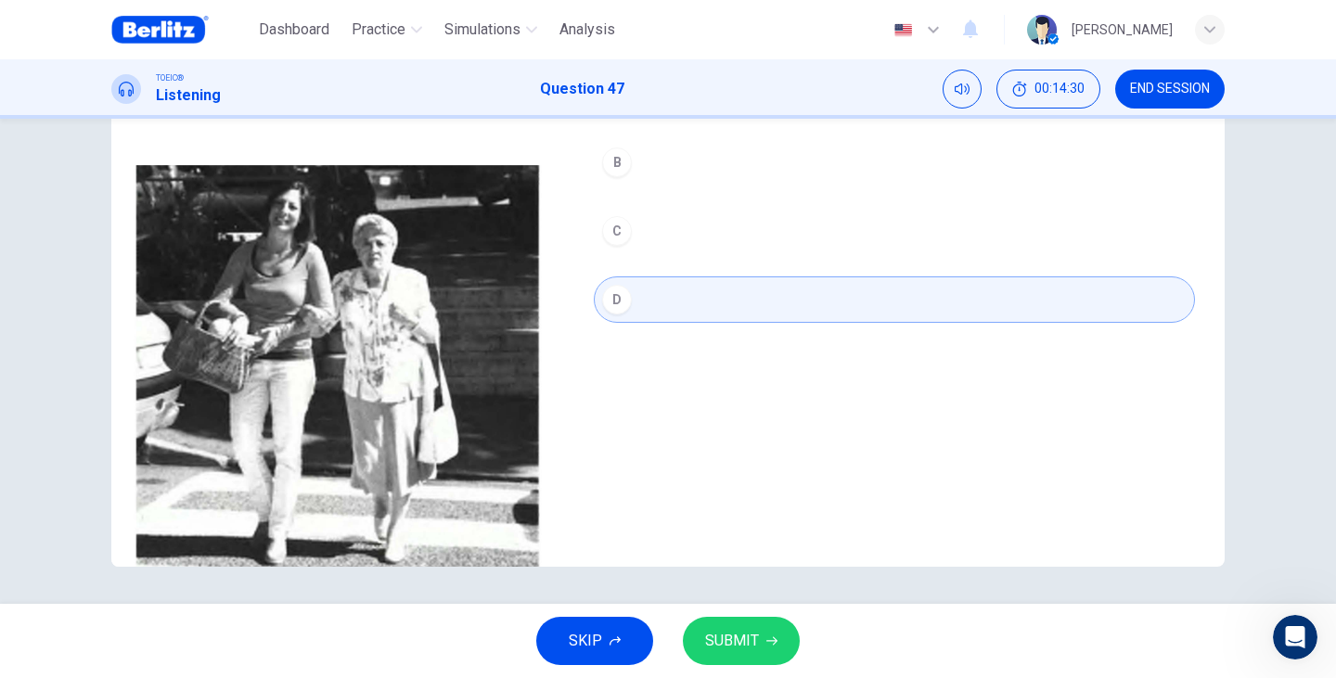
type input "*"
click at [762, 640] on button "SUBMIT" at bounding box center [741, 641] width 117 height 48
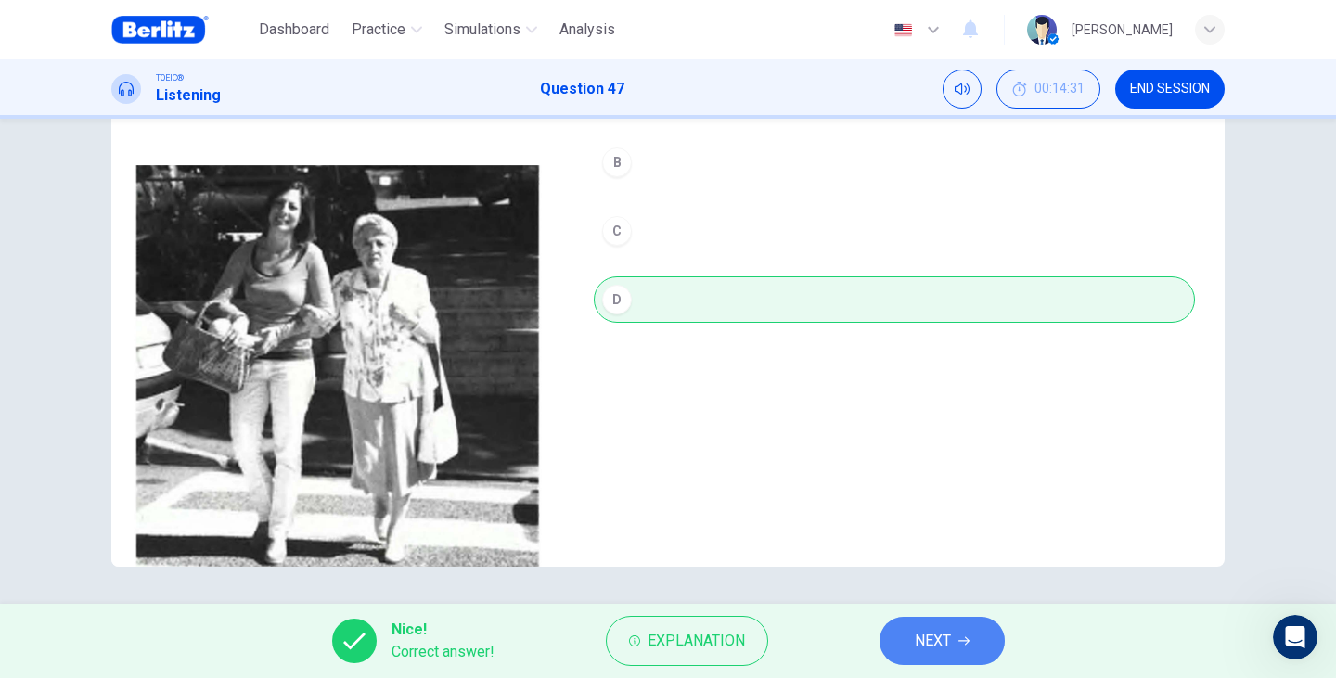
click at [974, 640] on button "NEXT" at bounding box center [941, 641] width 125 height 48
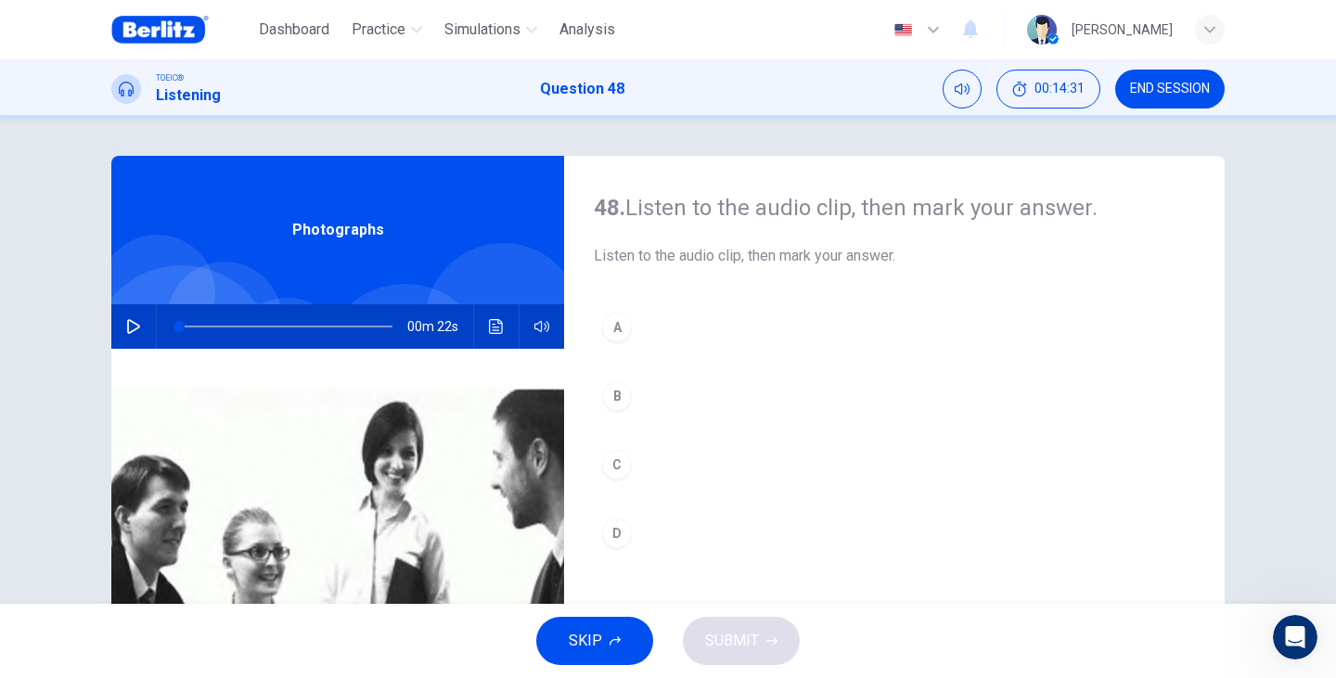
click at [129, 328] on icon "button" at bounding box center [133, 326] width 15 height 15
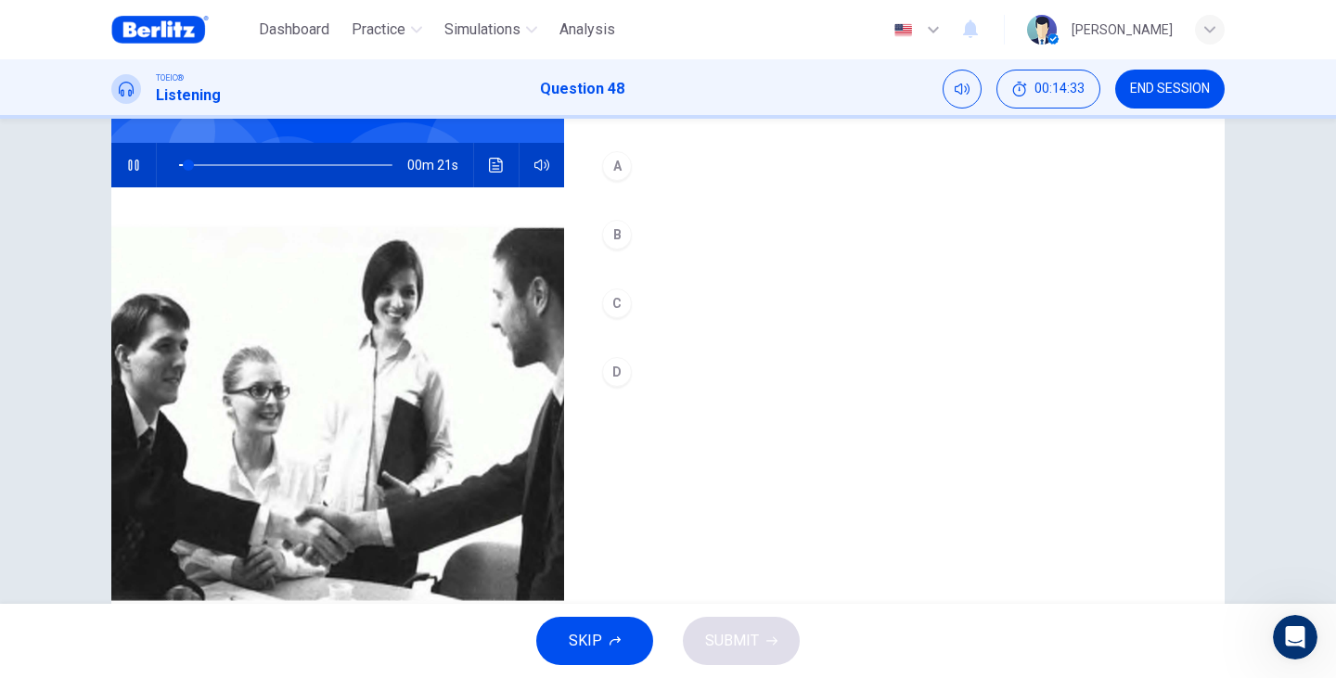
scroll to position [185, 0]
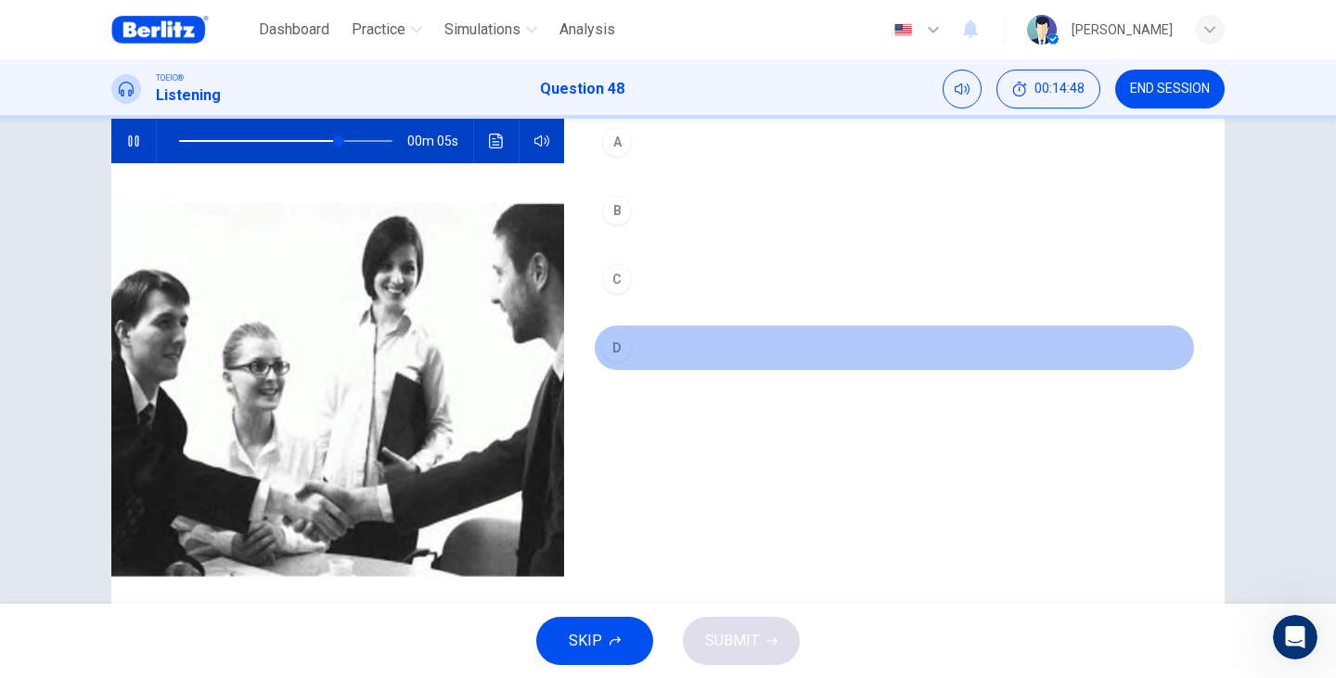
click at [617, 359] on div "D" at bounding box center [617, 348] width 30 height 30
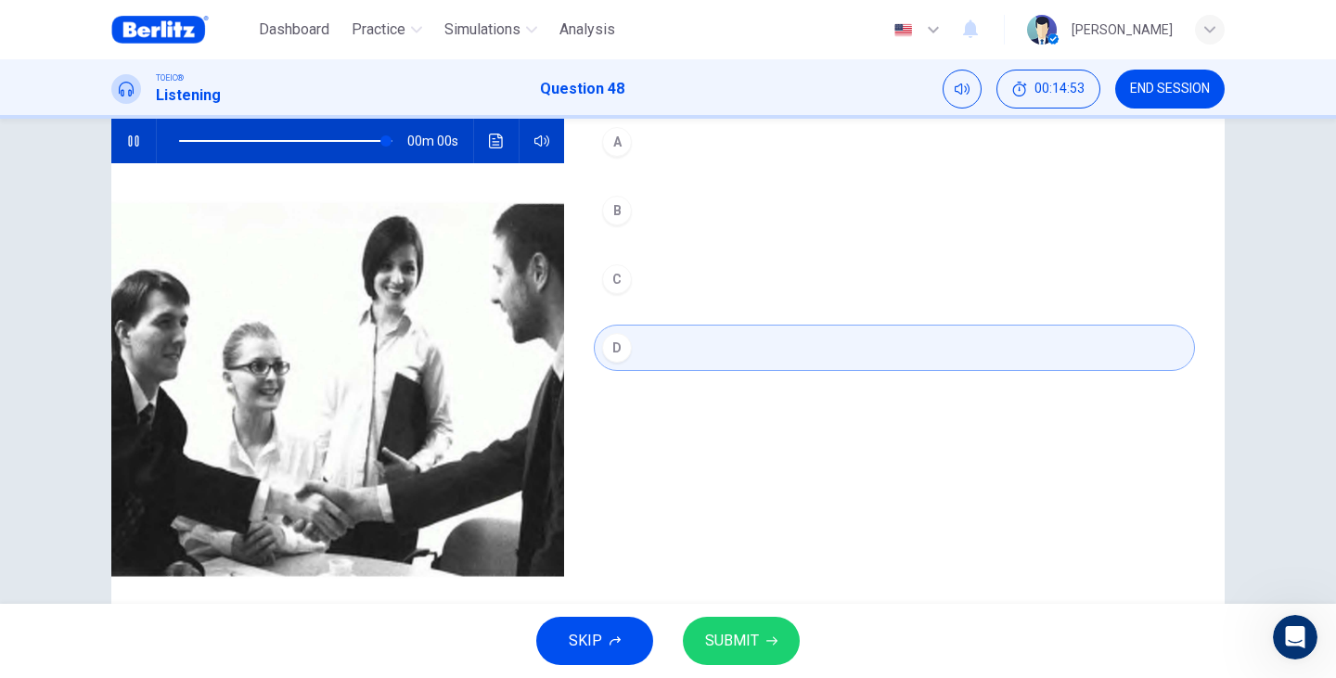
click at [759, 648] on button "SUBMIT" at bounding box center [741, 641] width 117 height 48
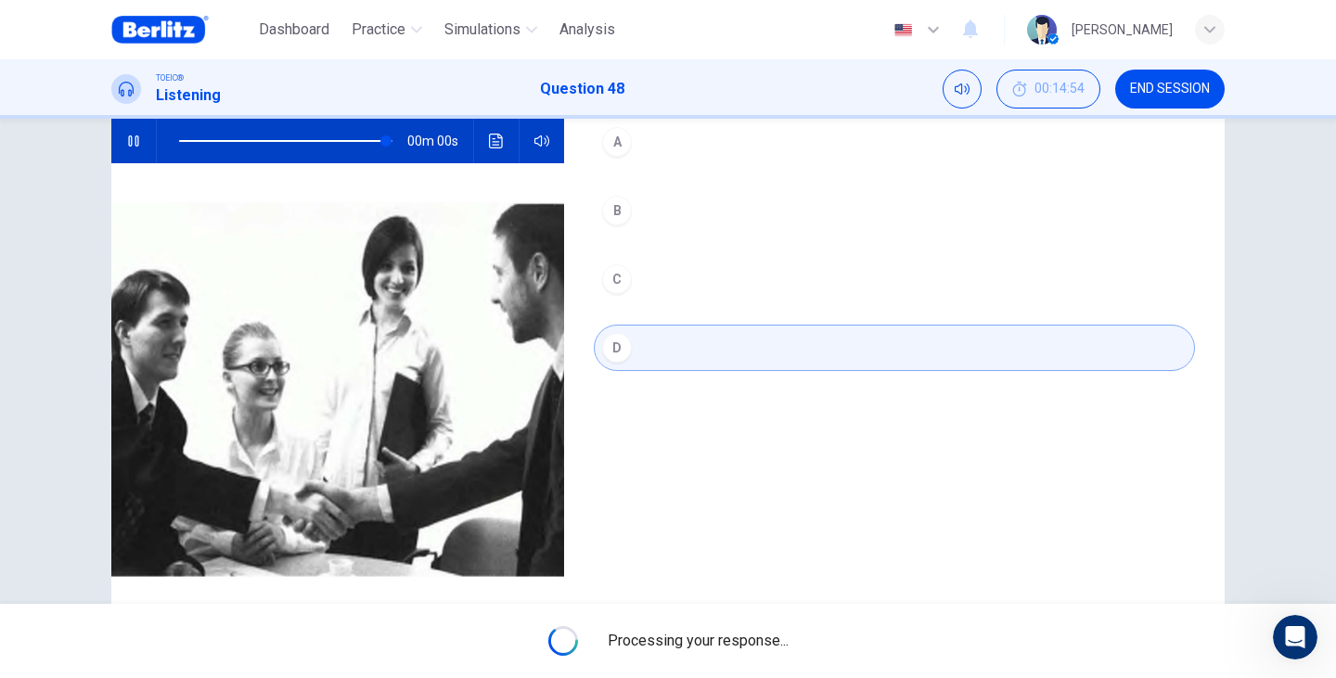
type input "*"
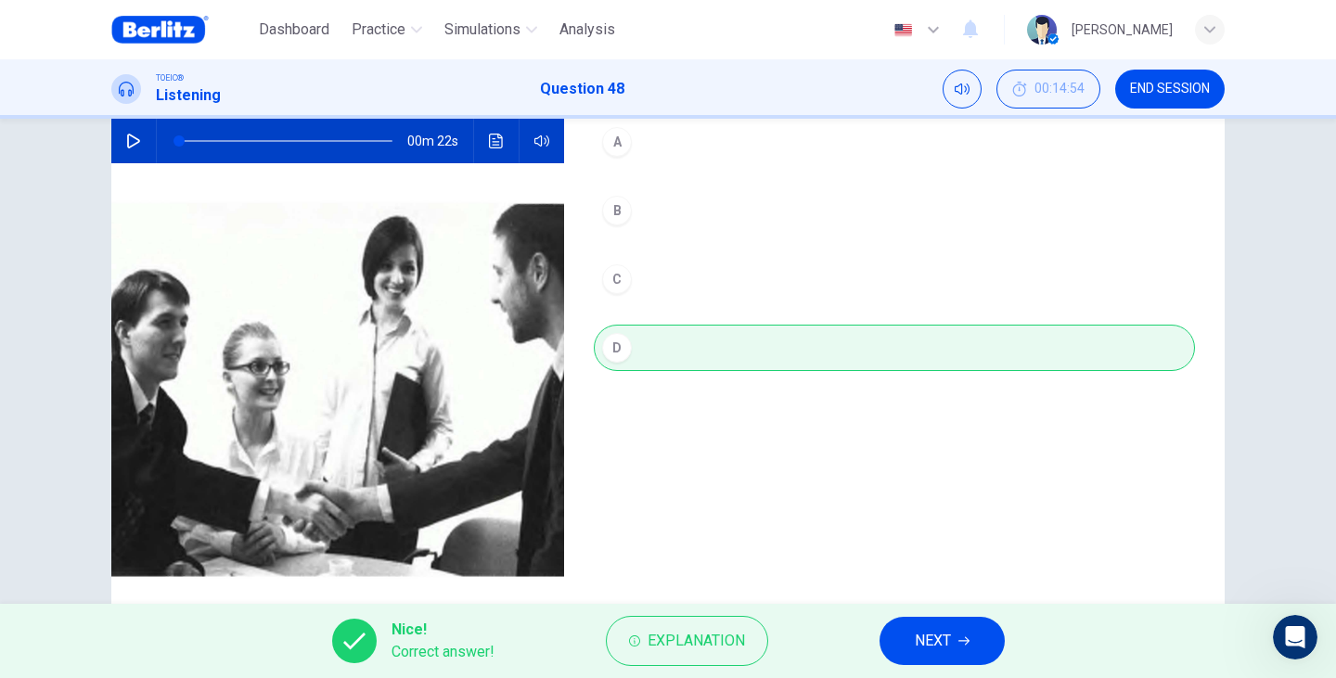
click at [759, 648] on button "Explanation" at bounding box center [687, 641] width 162 height 50
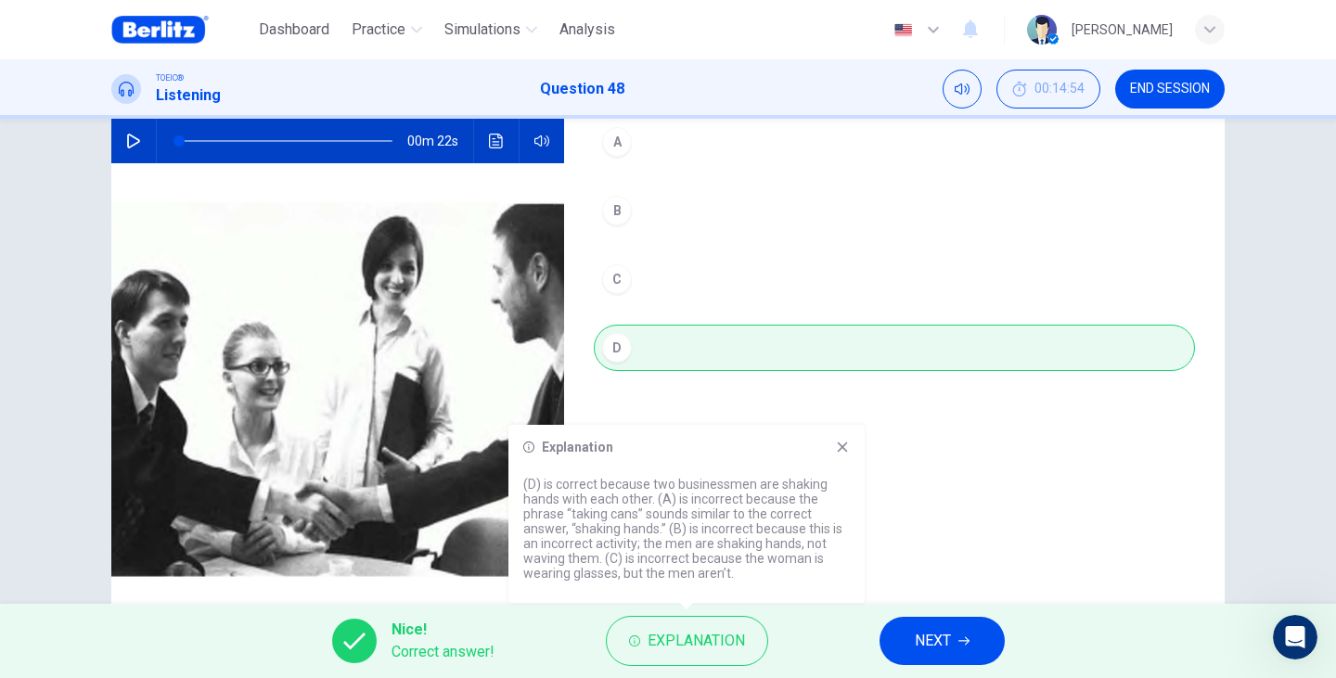
click at [848, 451] on icon at bounding box center [842, 447] width 15 height 15
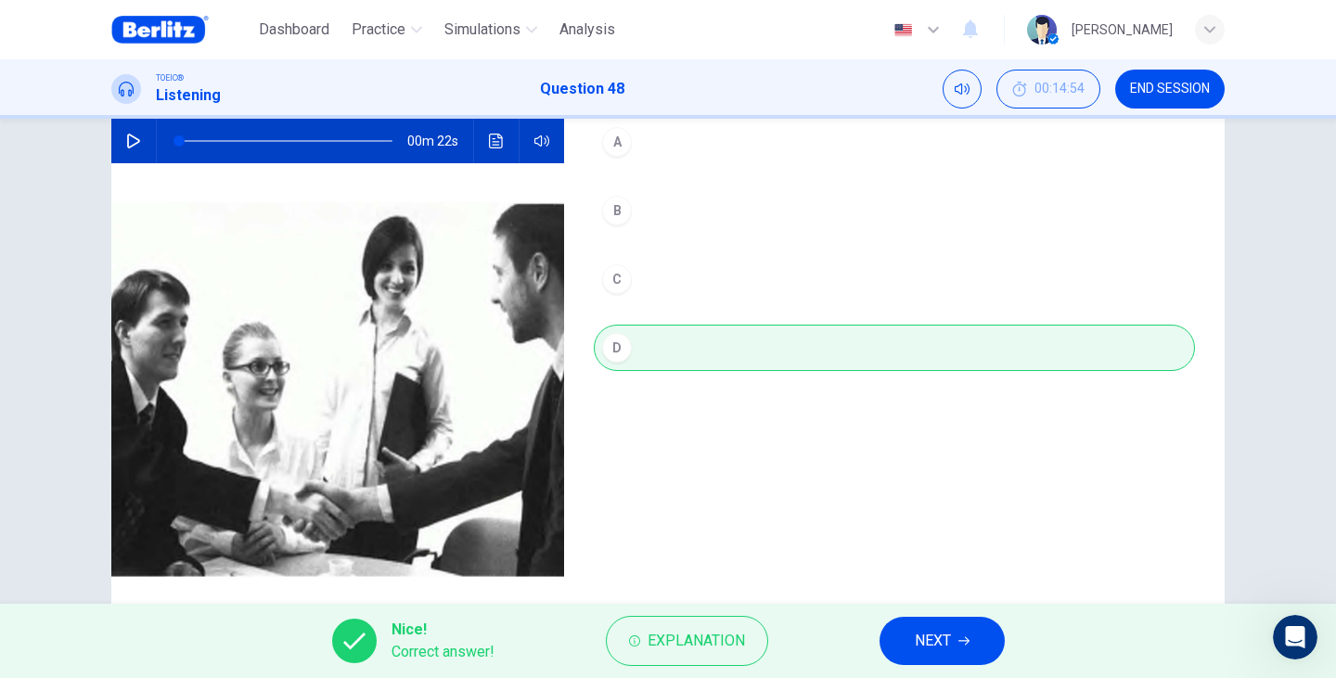
click at [909, 634] on button "NEXT" at bounding box center [941, 641] width 125 height 48
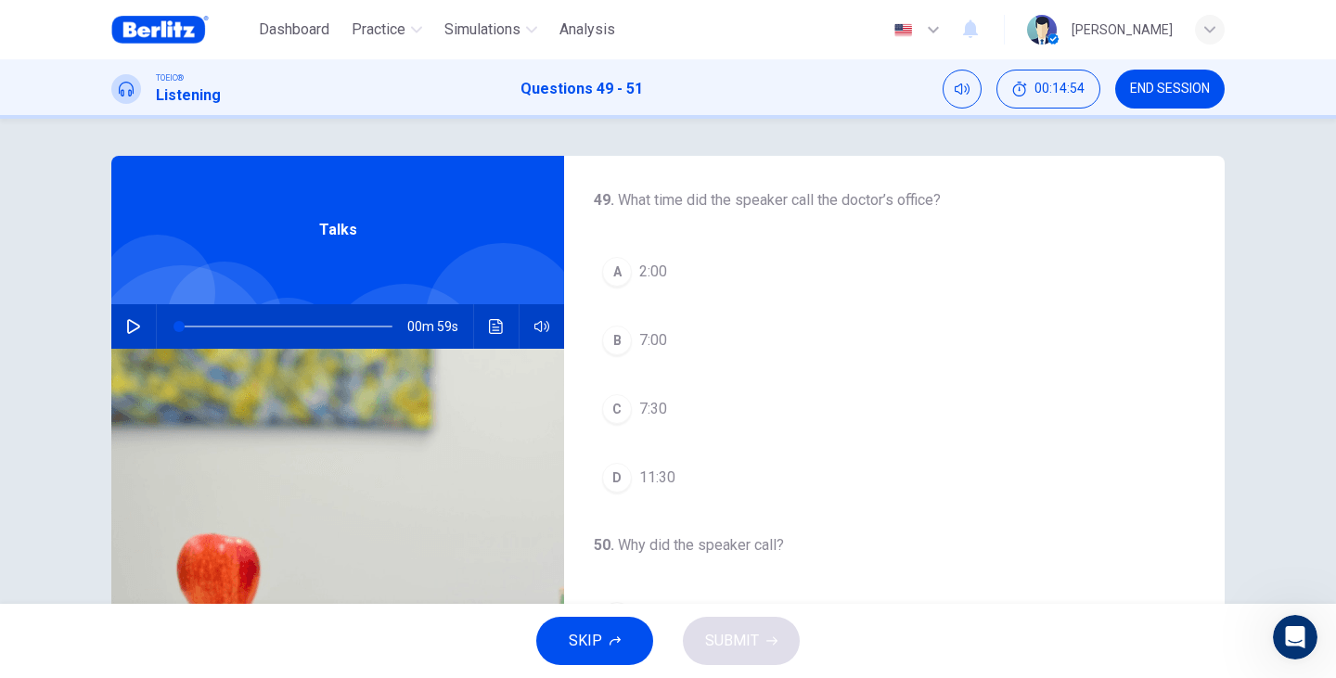
click at [127, 330] on icon "button" at bounding box center [133, 326] width 13 height 15
click at [651, 401] on span "7:30" at bounding box center [653, 409] width 28 height 22
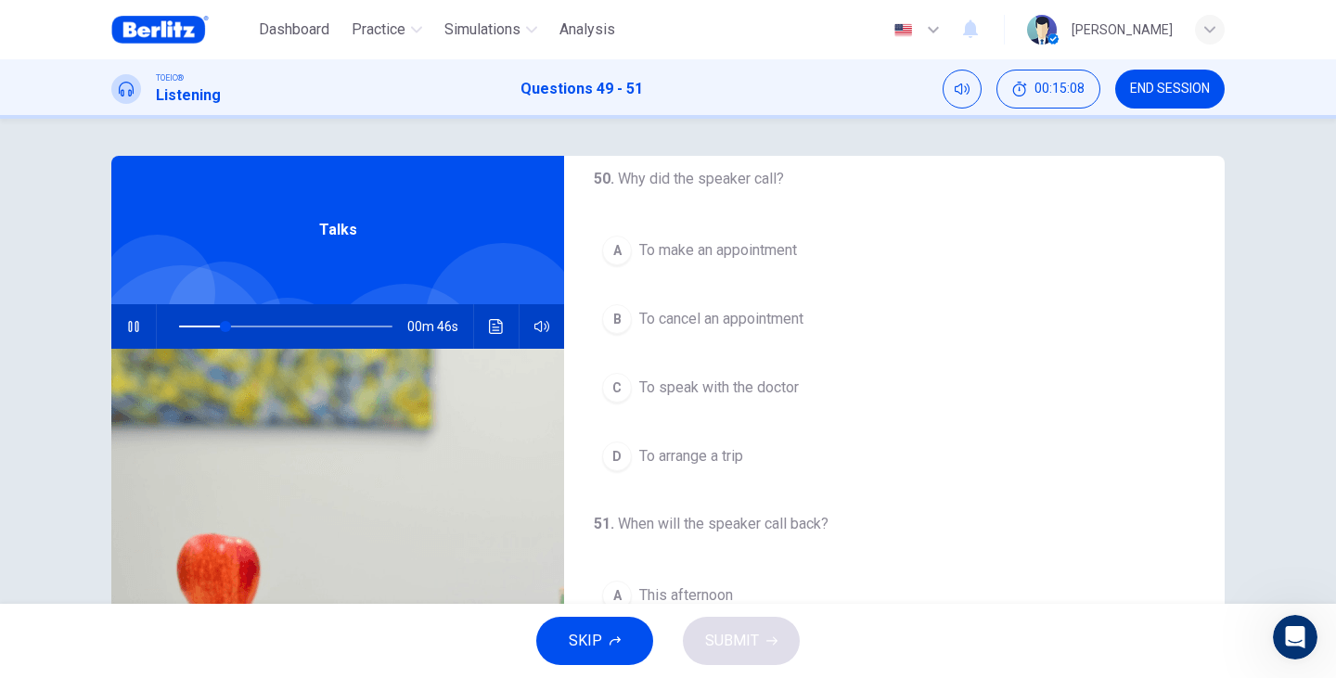
scroll to position [371, 0]
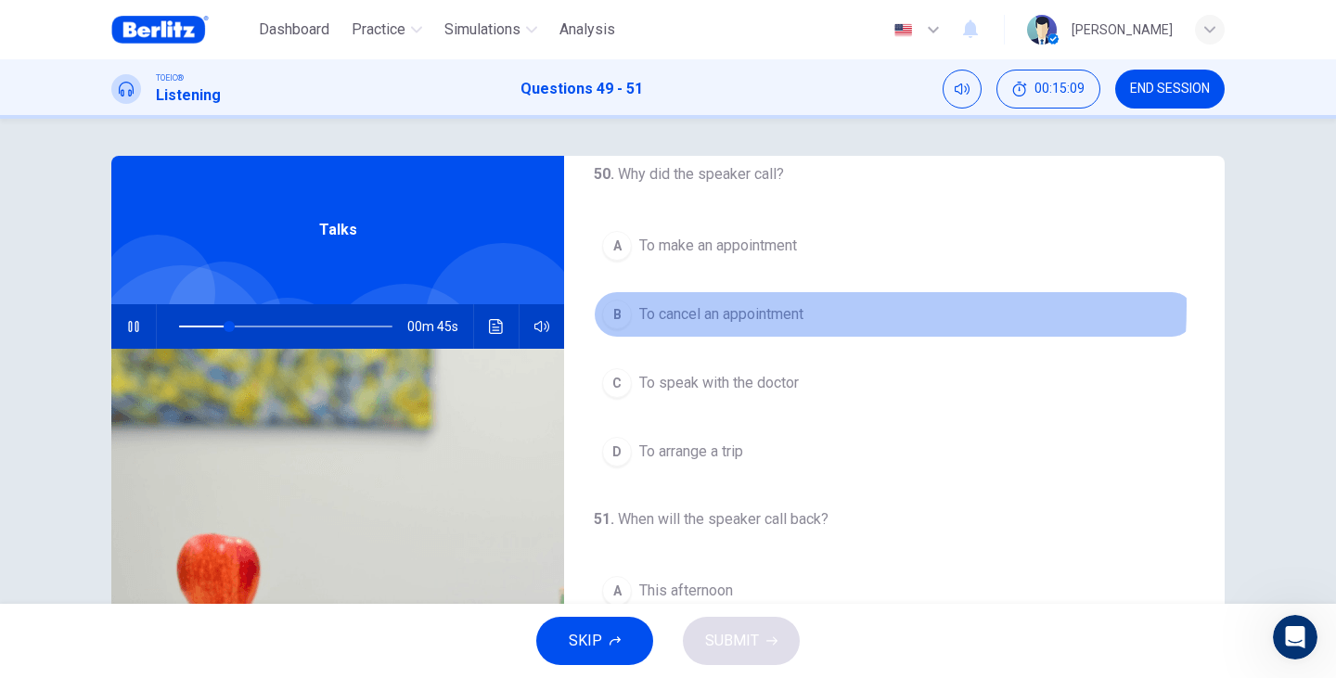
click at [710, 306] on span "To cancel an appointment" at bounding box center [721, 314] width 164 height 22
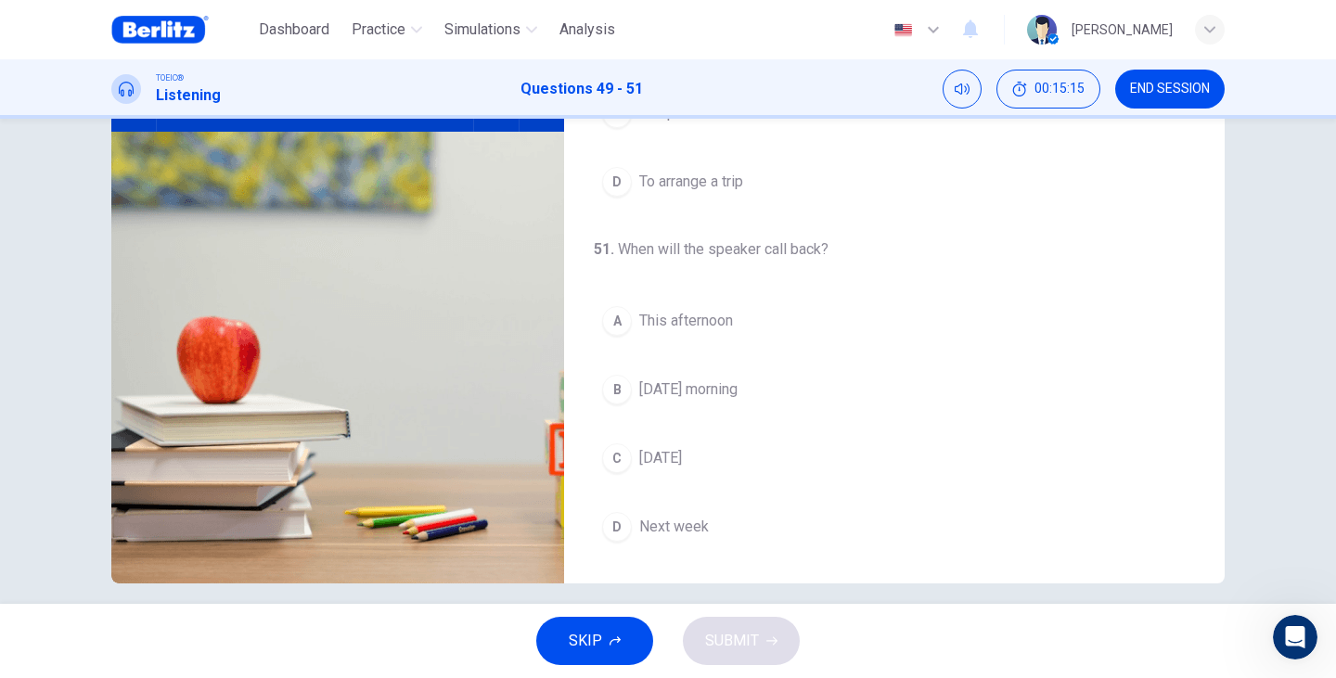
scroll to position [234, 0]
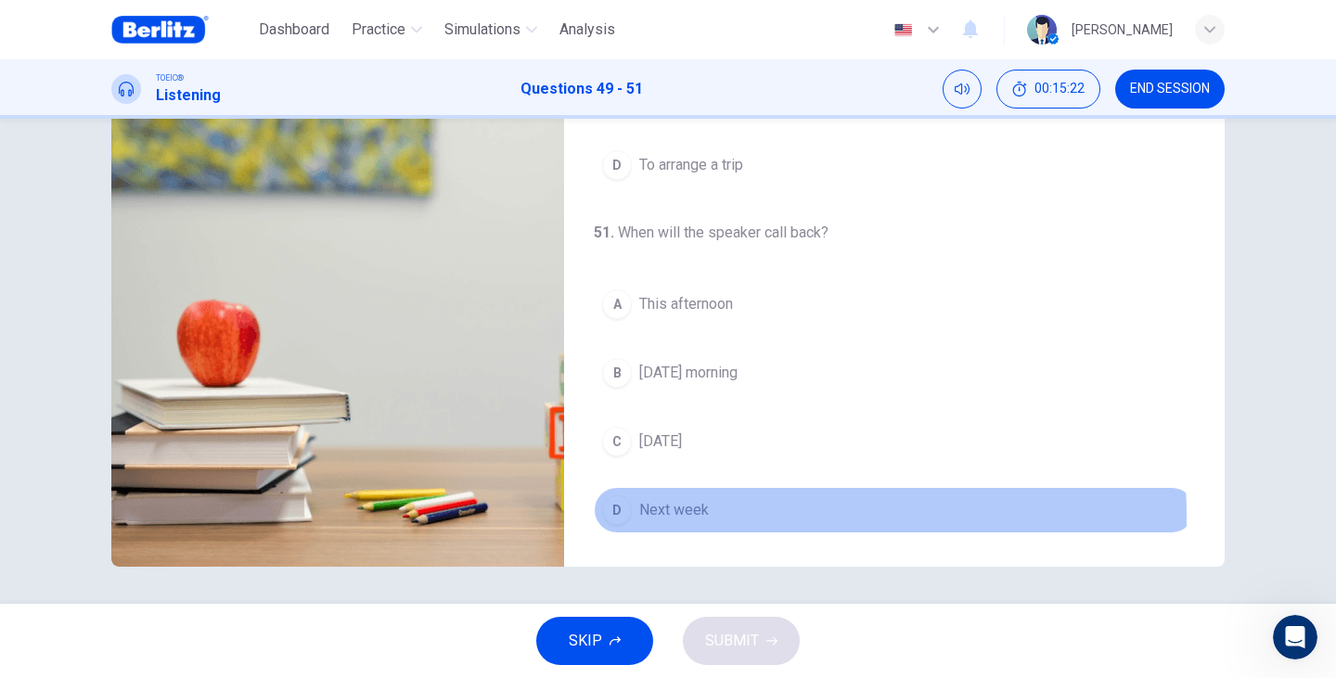
click at [671, 517] on span "Next week" at bounding box center [674, 510] width 70 height 22
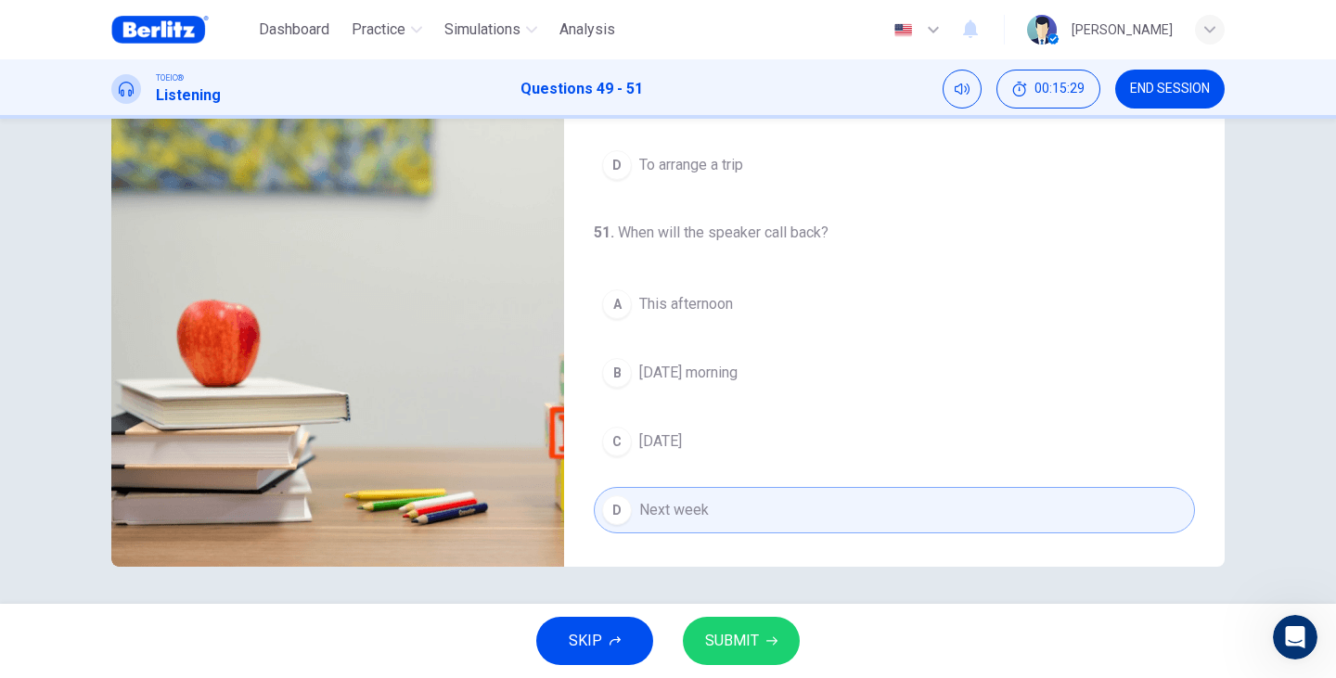
click at [767, 629] on button "SUBMIT" at bounding box center [741, 641] width 117 height 48
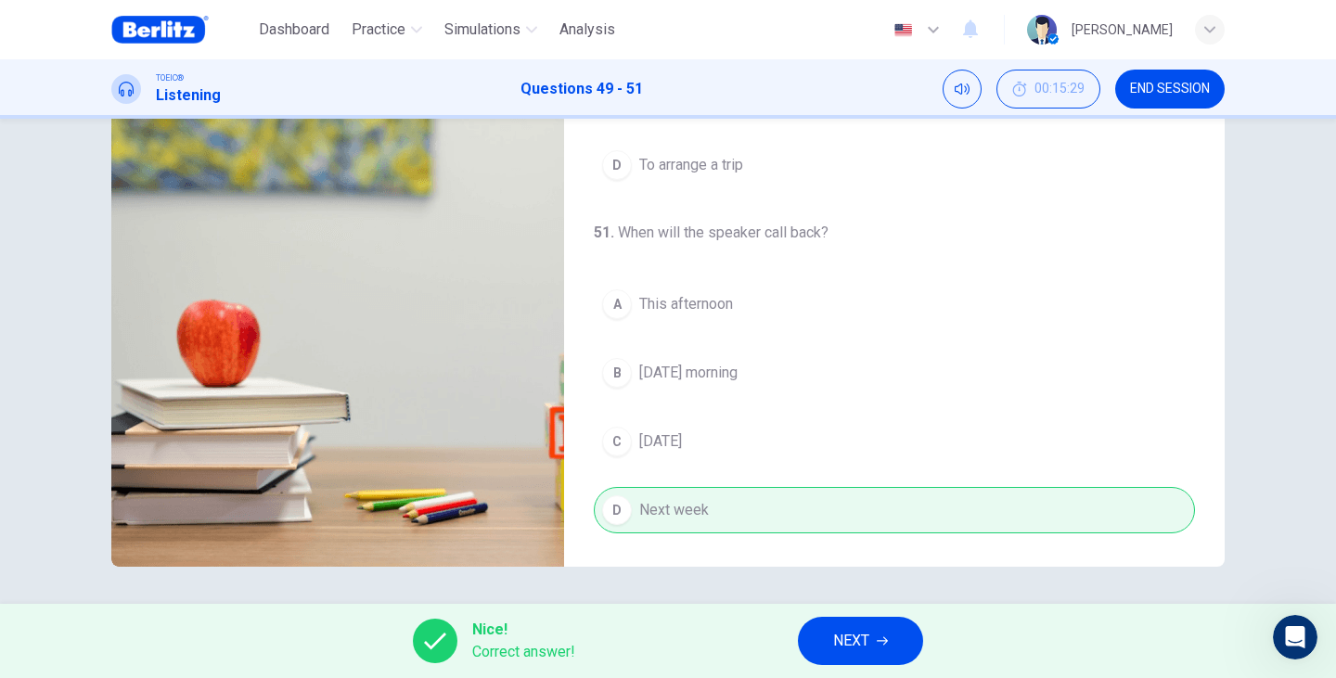
type input "**"
click at [876, 643] on button "NEXT" at bounding box center [860, 641] width 125 height 48
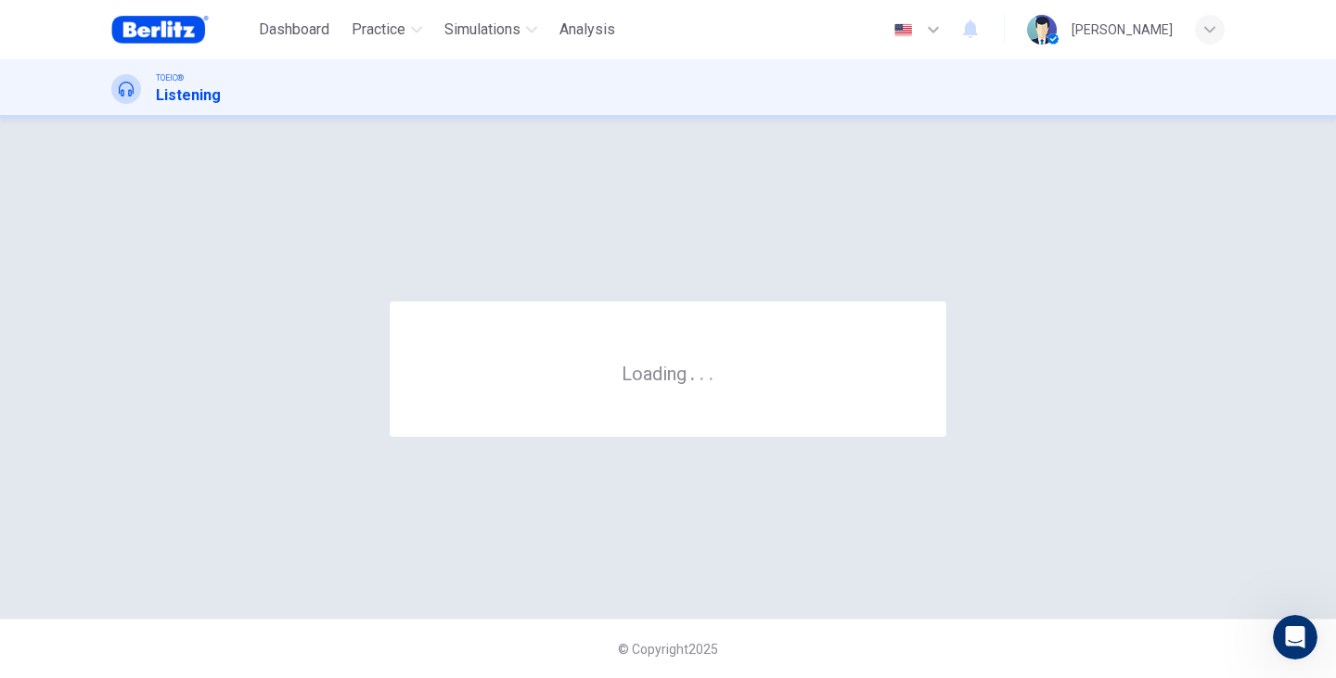
scroll to position [0, 0]
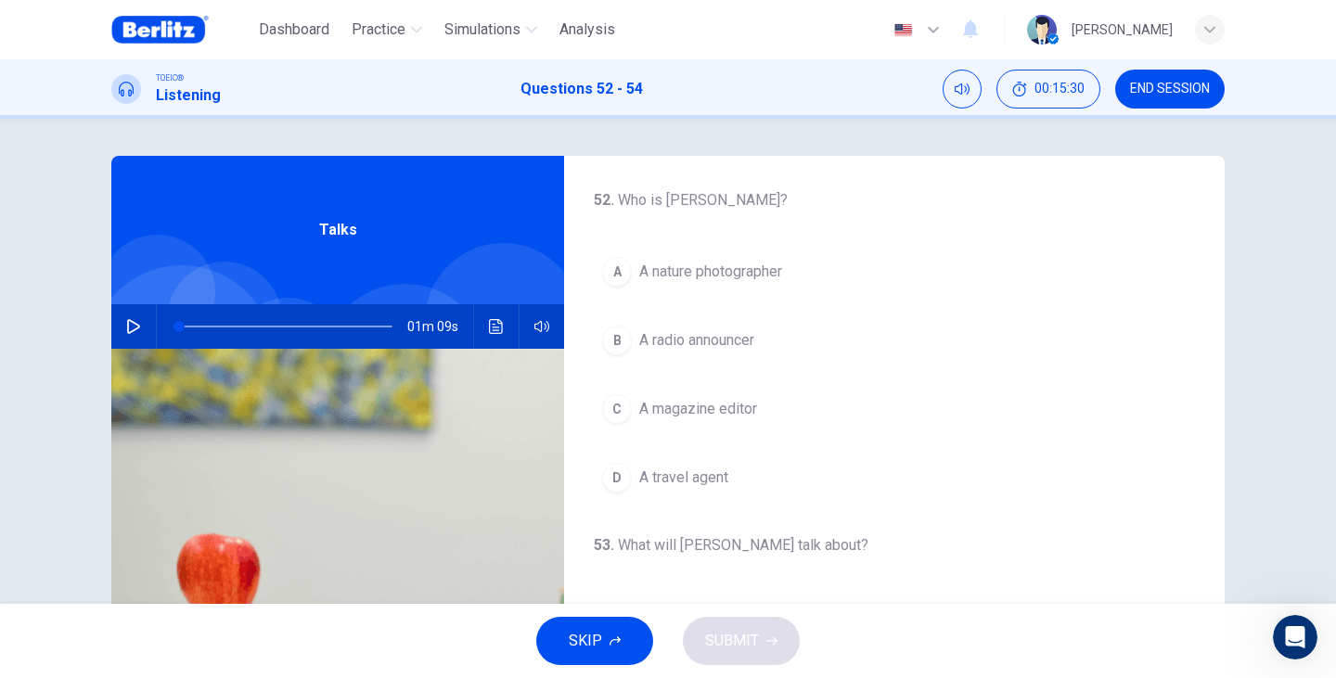
click at [114, 342] on div "01m 09s" at bounding box center [337, 326] width 453 height 45
click at [128, 335] on button "button" at bounding box center [134, 326] width 30 height 45
click at [730, 276] on span "A nature photographer" at bounding box center [710, 272] width 143 height 22
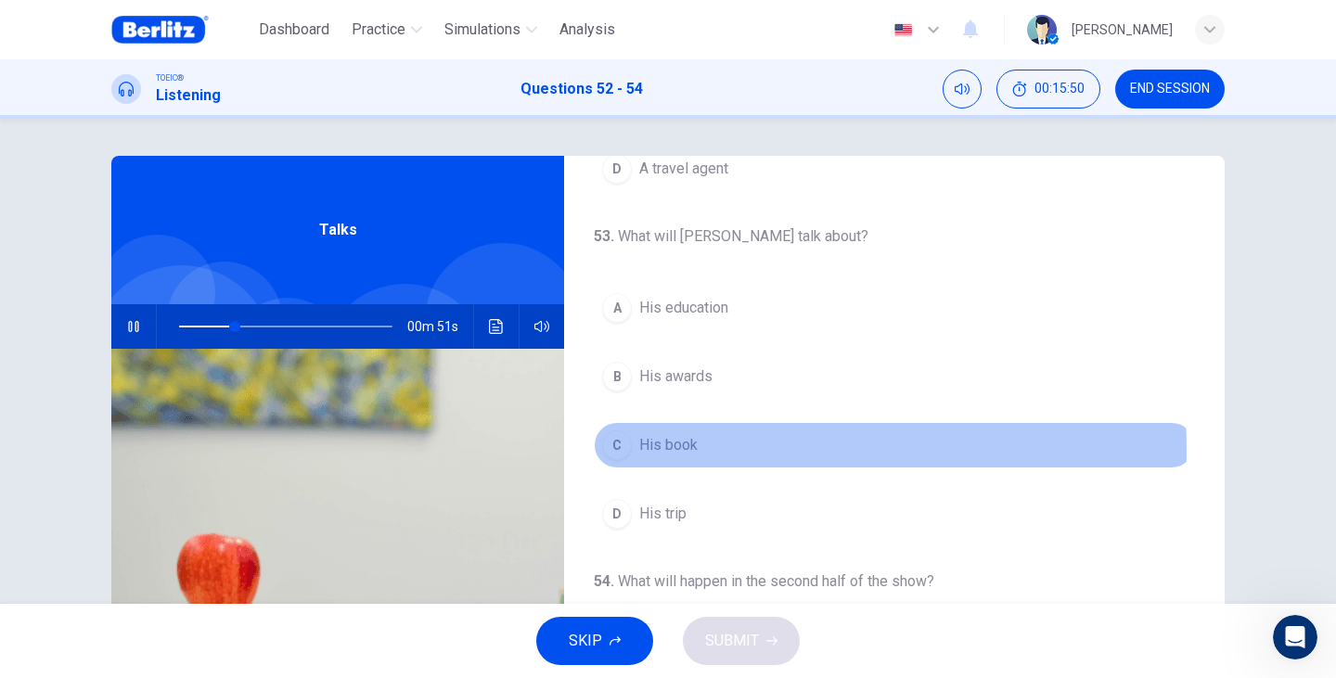
click at [665, 450] on span "His book" at bounding box center [668, 445] width 58 height 22
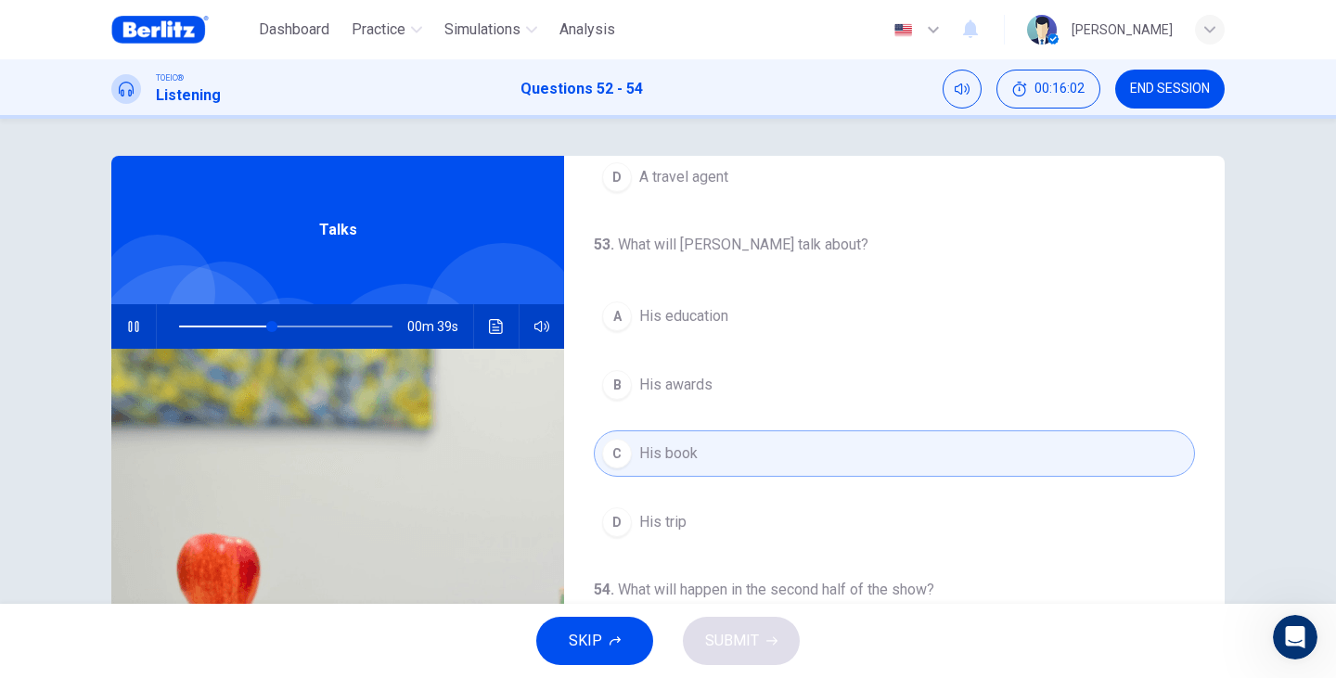
scroll to position [362, 0]
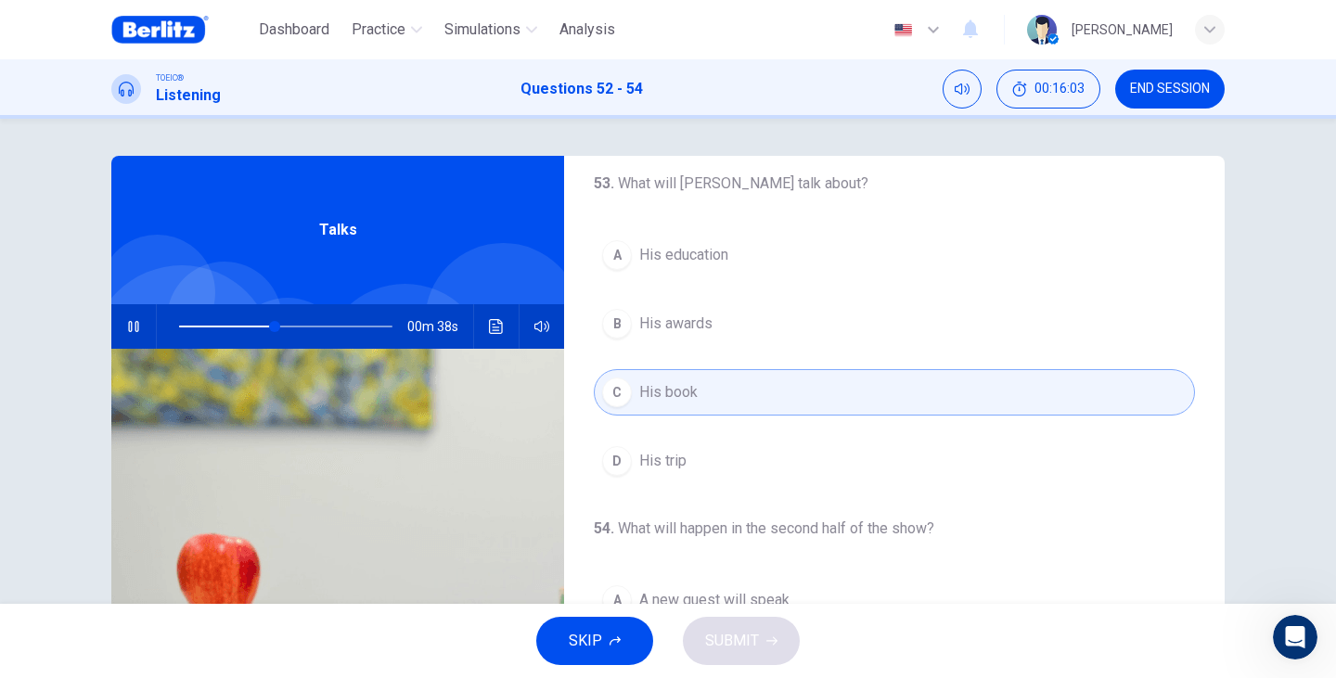
click at [654, 459] on span "His trip" at bounding box center [662, 461] width 47 height 22
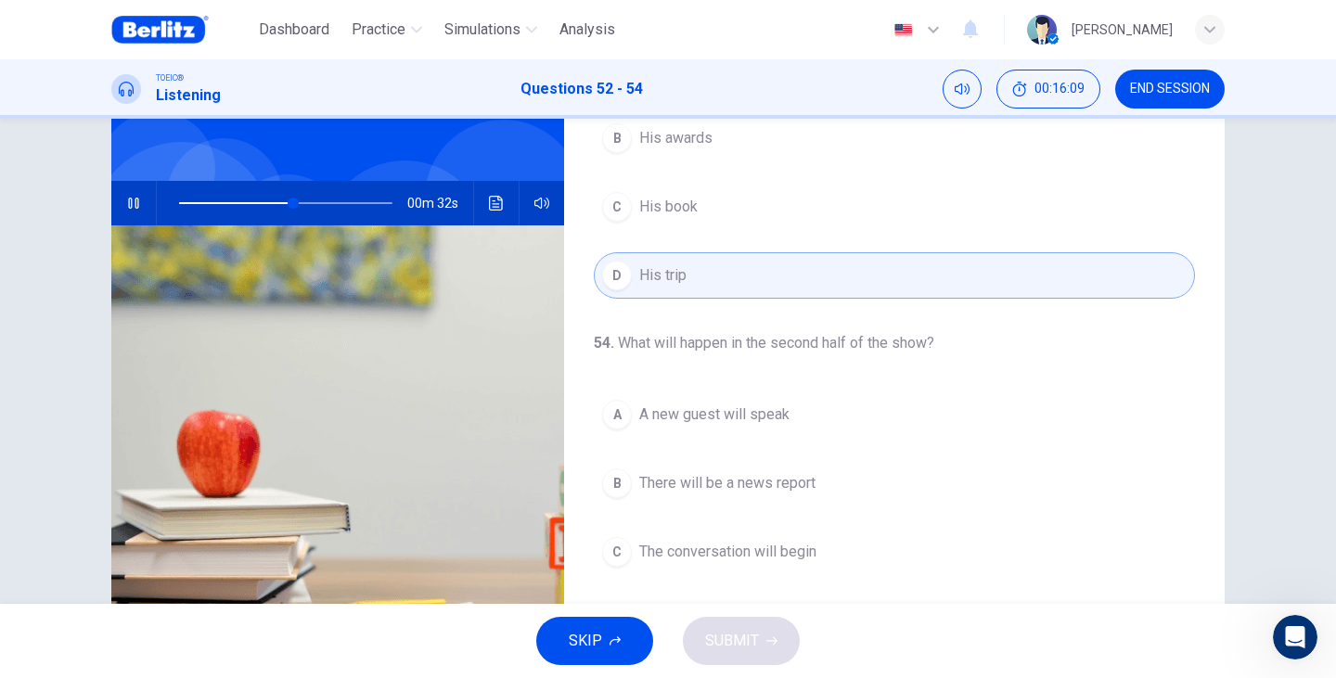
scroll to position [185, 0]
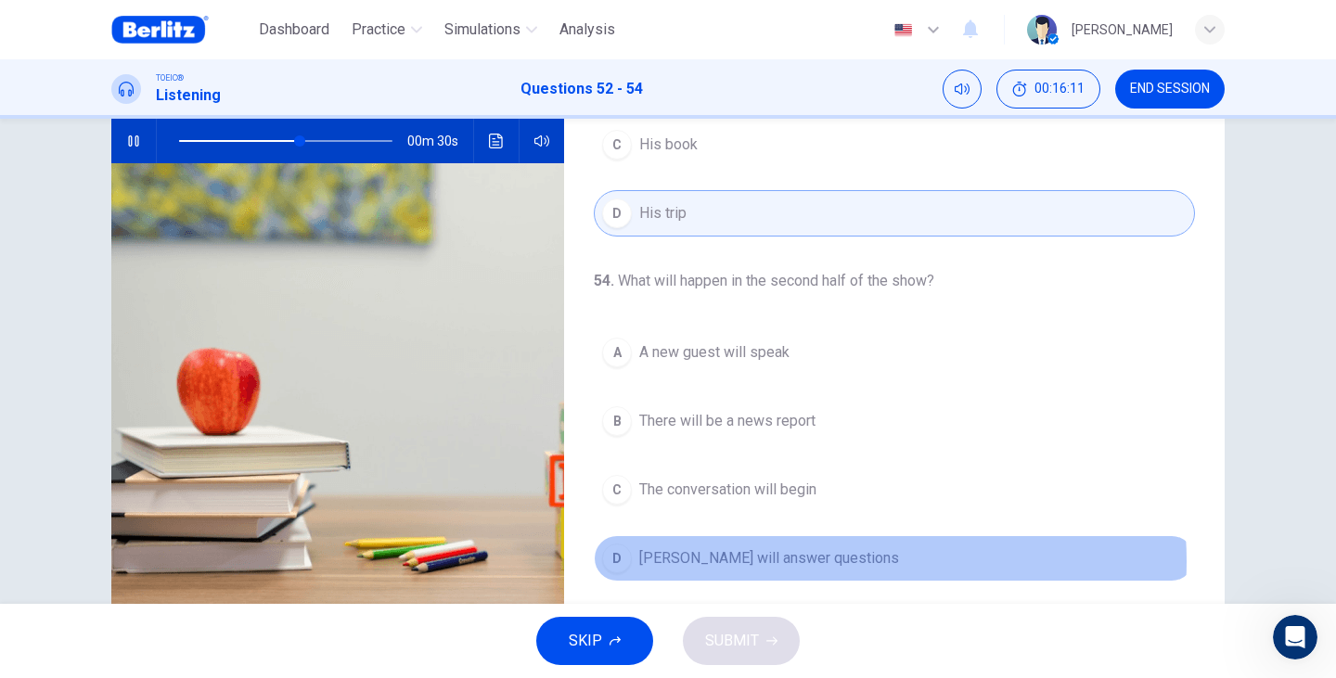
click at [825, 561] on span "[PERSON_NAME] will answer questions" at bounding box center [769, 558] width 260 height 22
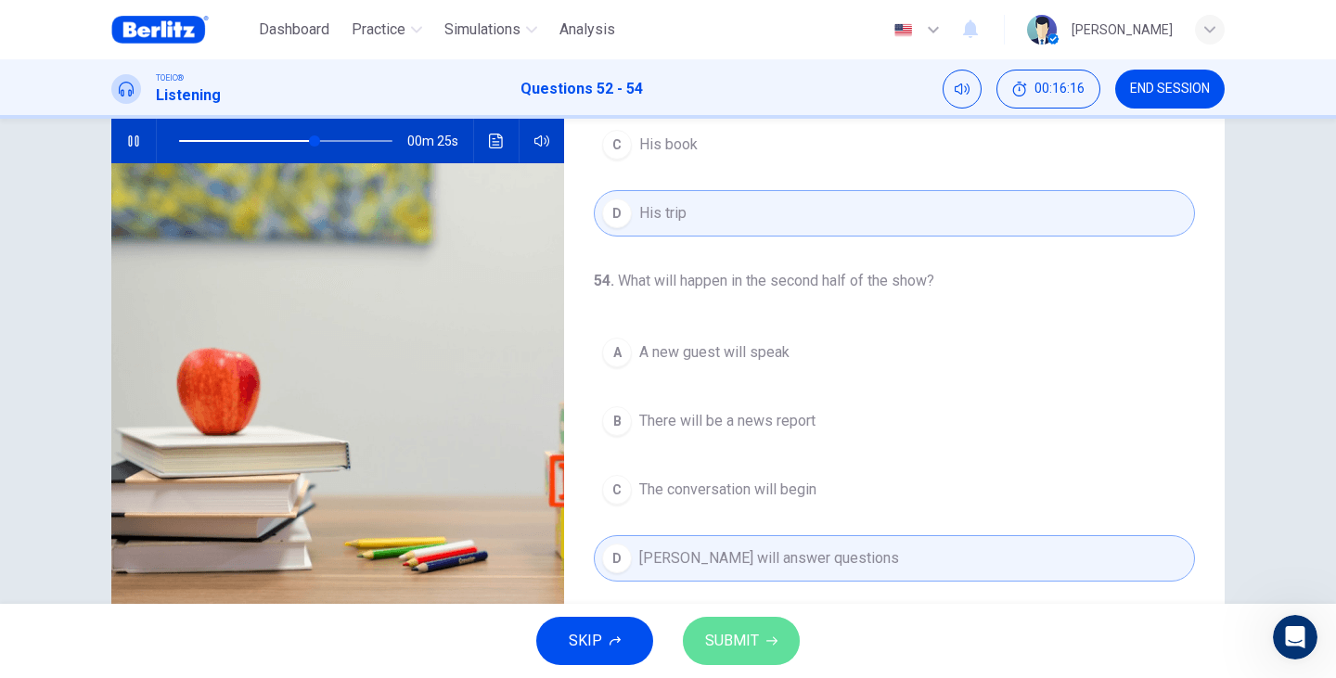
click at [770, 647] on button "SUBMIT" at bounding box center [741, 641] width 117 height 48
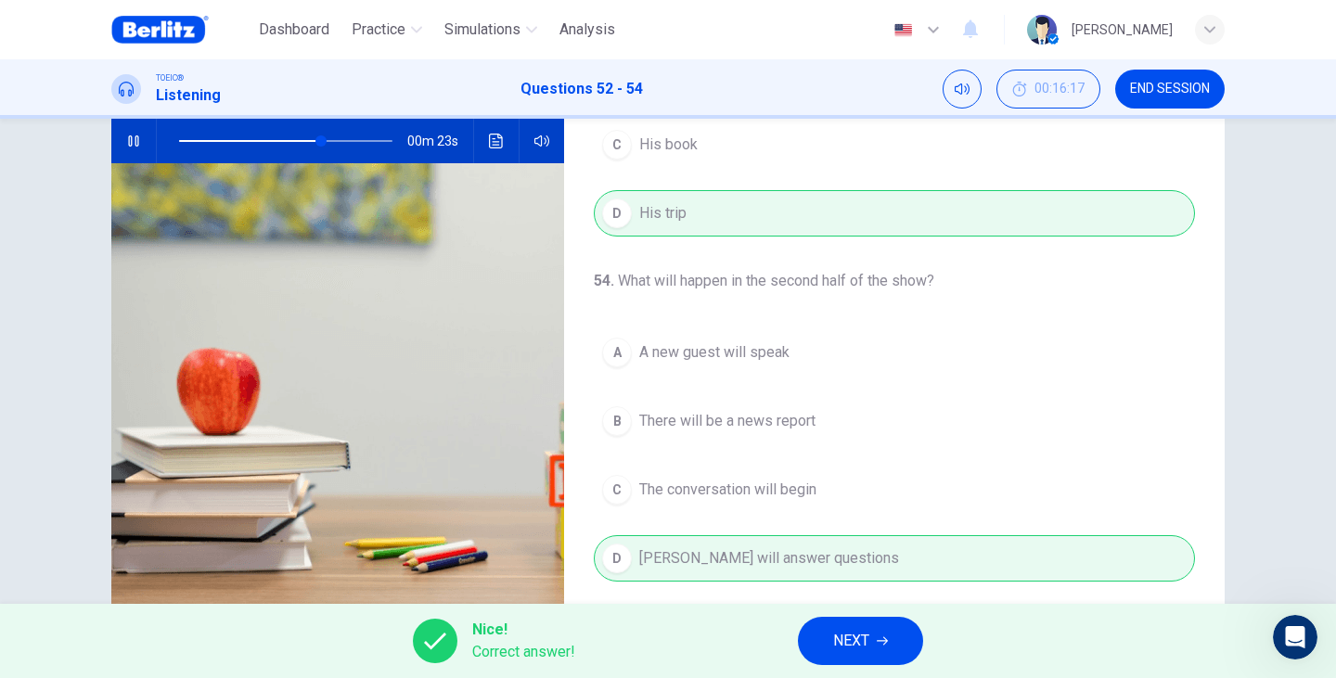
type input "**"
click at [826, 638] on button "NEXT" at bounding box center [860, 641] width 125 height 48
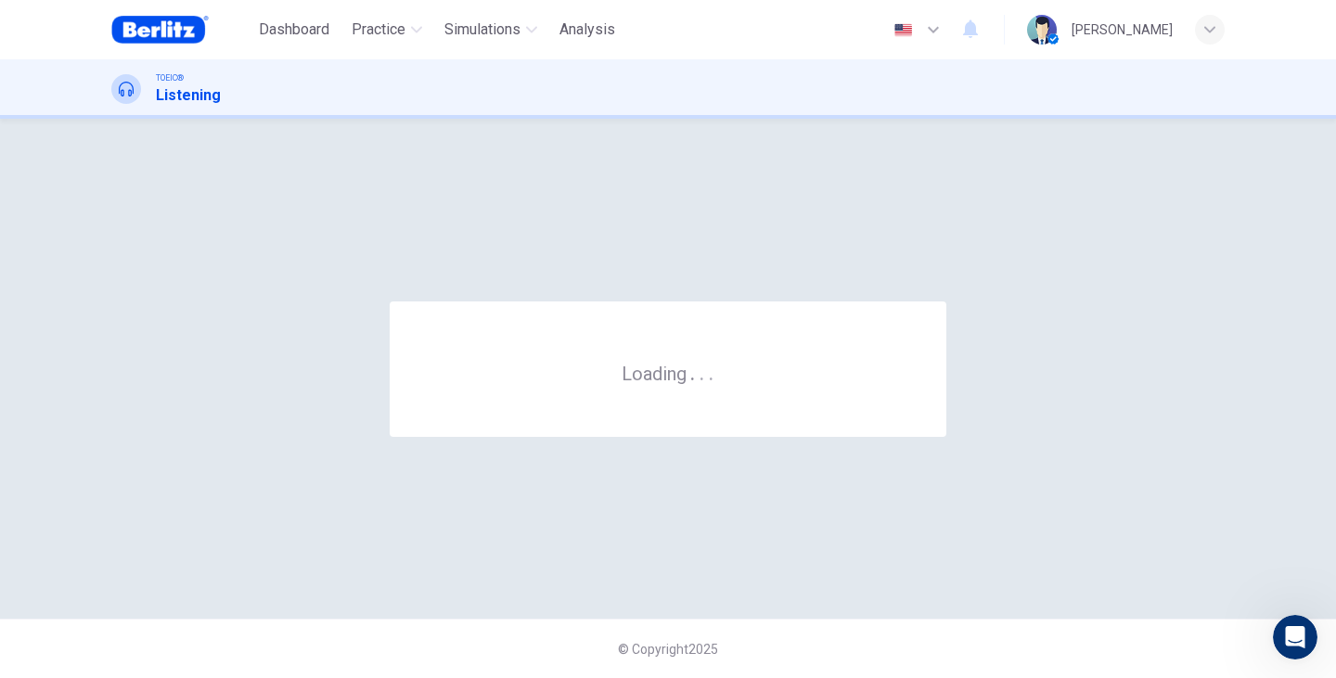
scroll to position [0, 0]
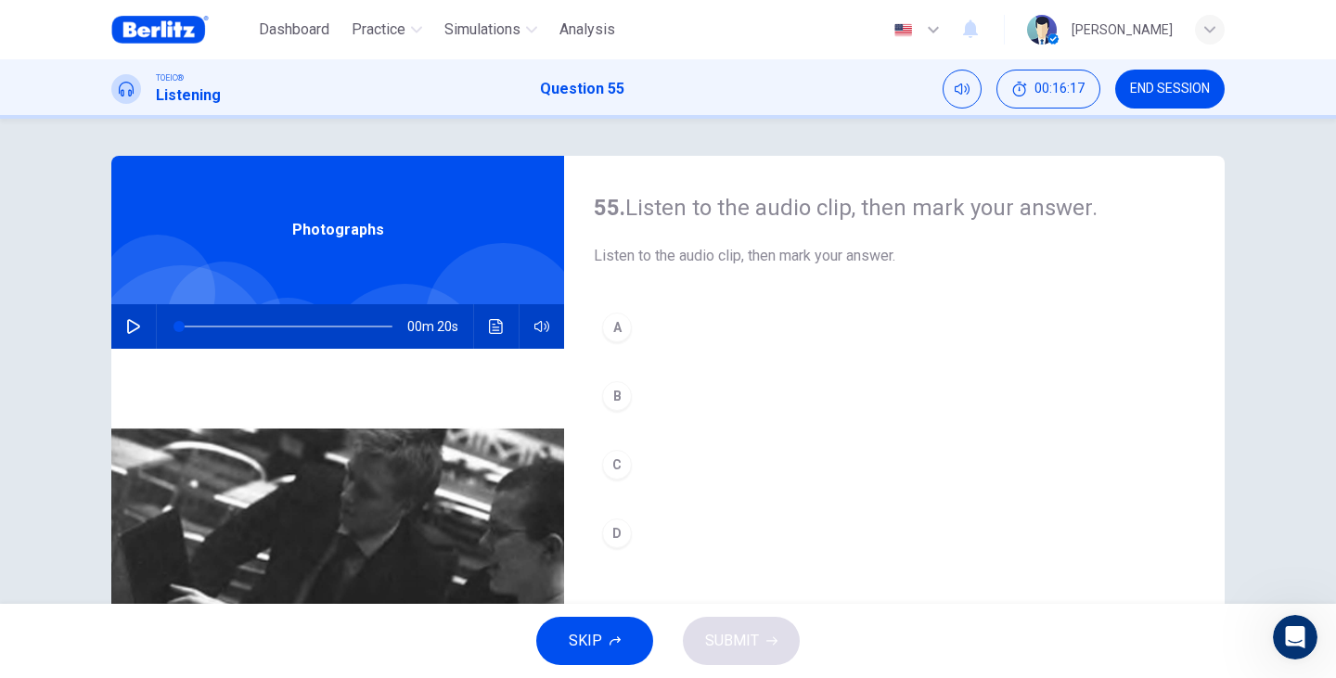
click at [121, 332] on button "button" at bounding box center [134, 326] width 30 height 45
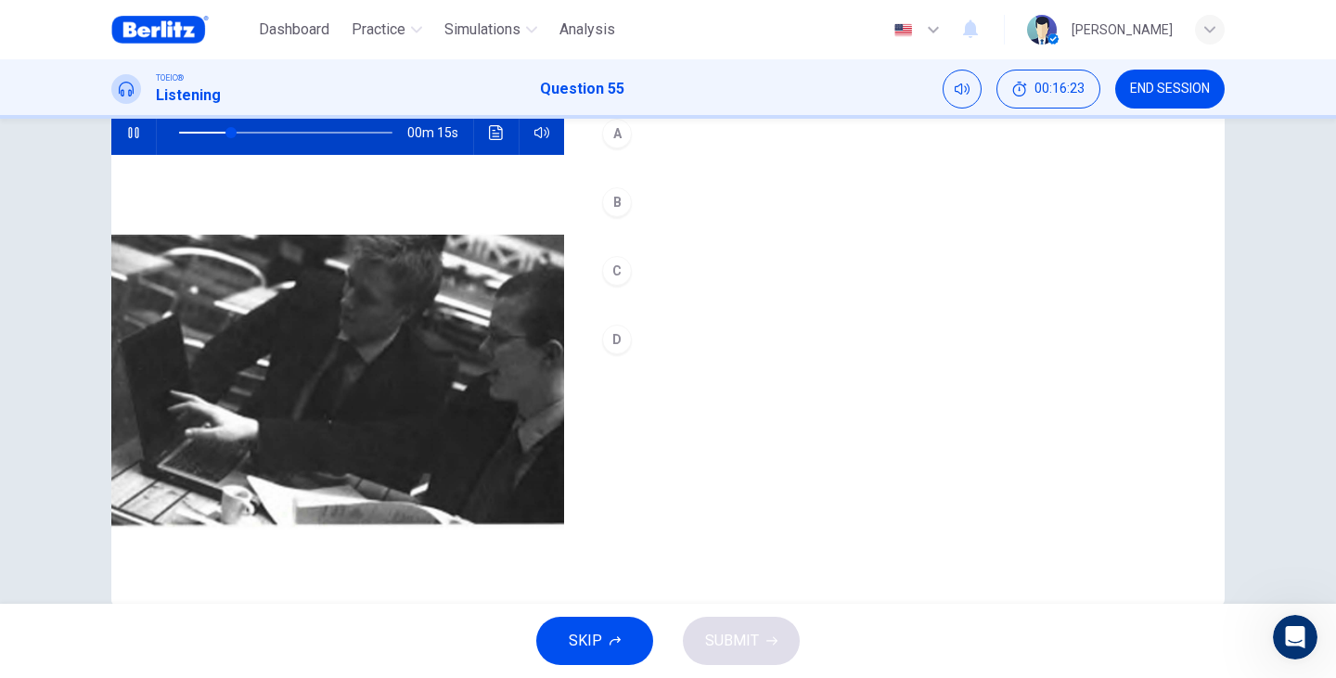
scroll to position [172, 0]
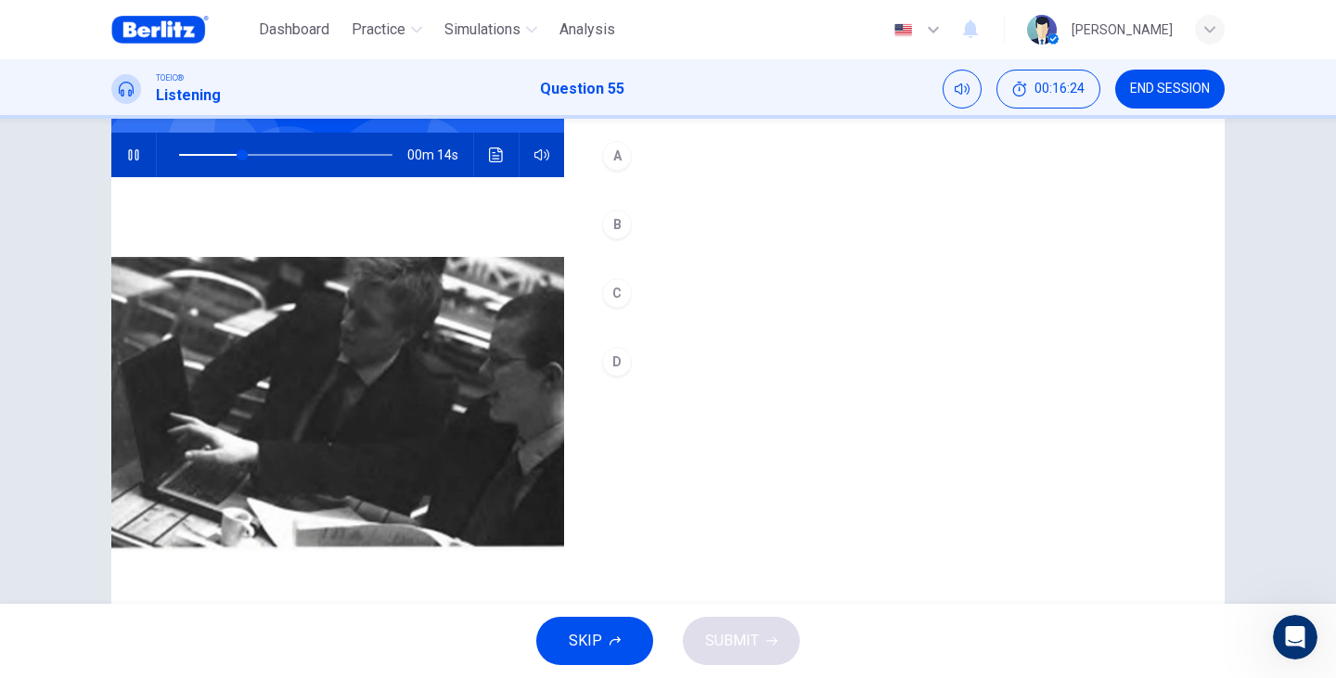
click at [612, 171] on button "A" at bounding box center [894, 156] width 601 height 46
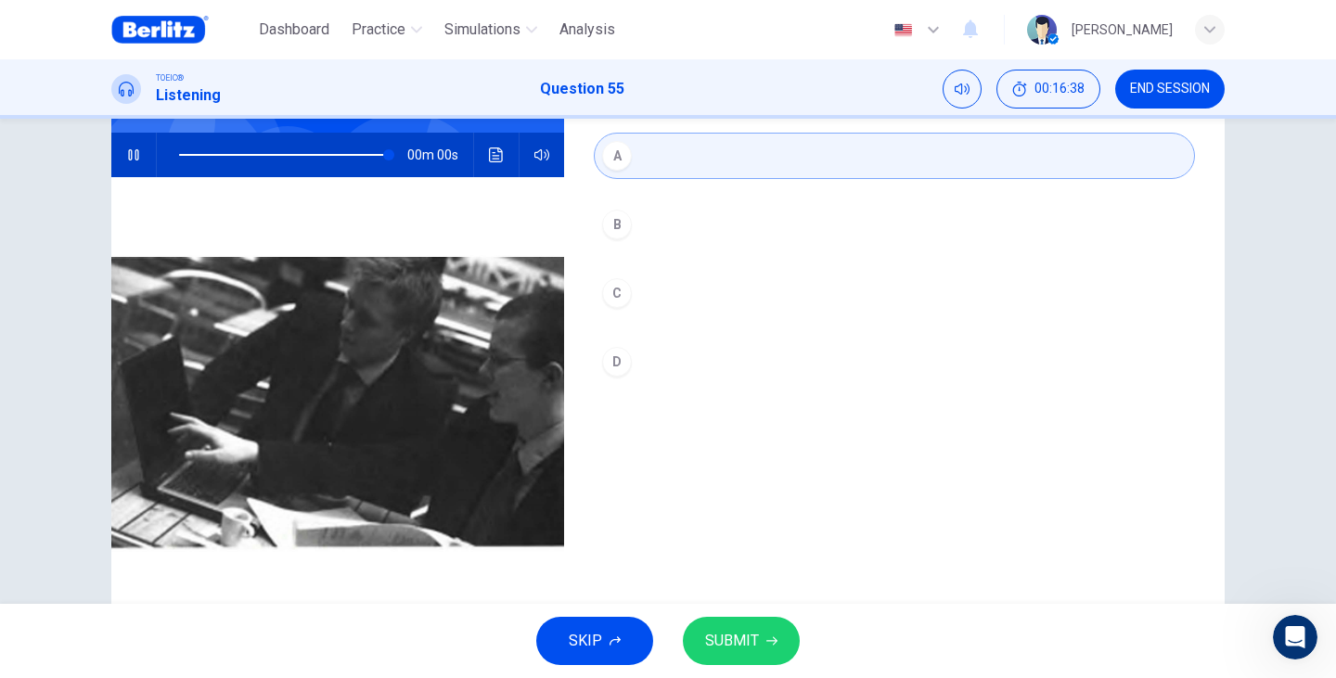
type input "*"
click at [752, 649] on span "SUBMIT" at bounding box center [732, 641] width 54 height 26
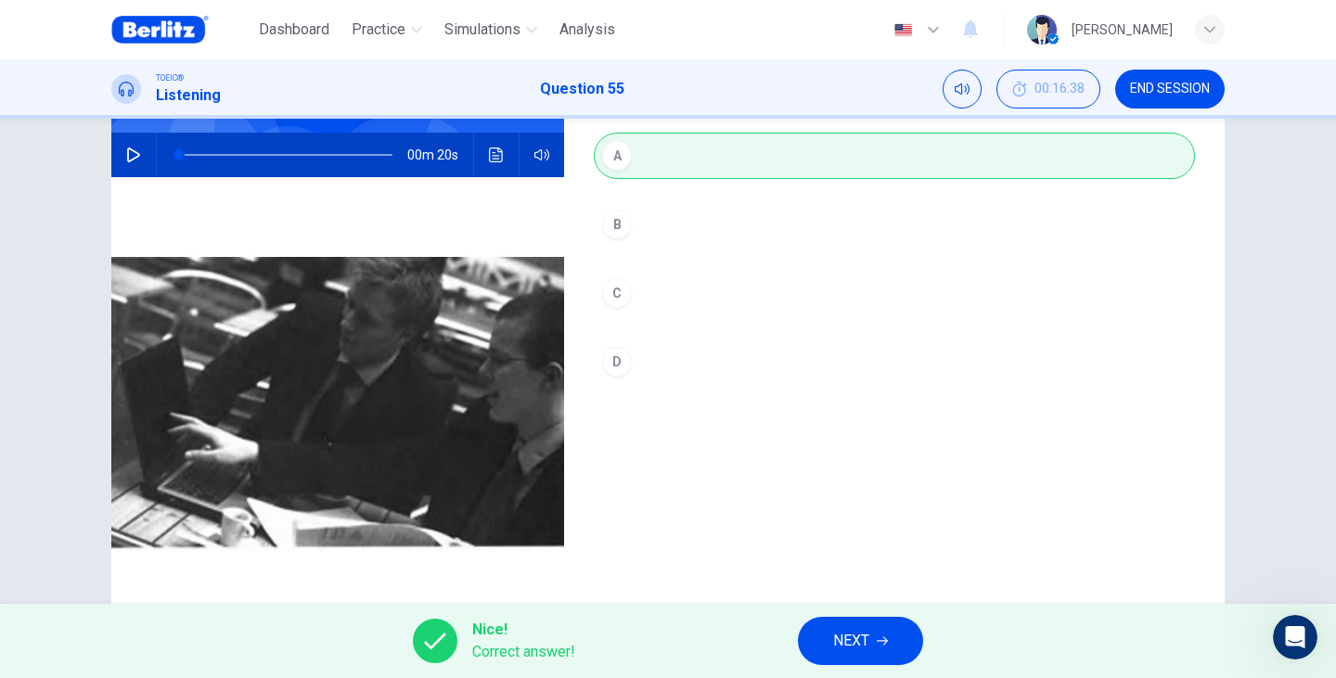
click at [876, 642] on button "NEXT" at bounding box center [860, 641] width 125 height 48
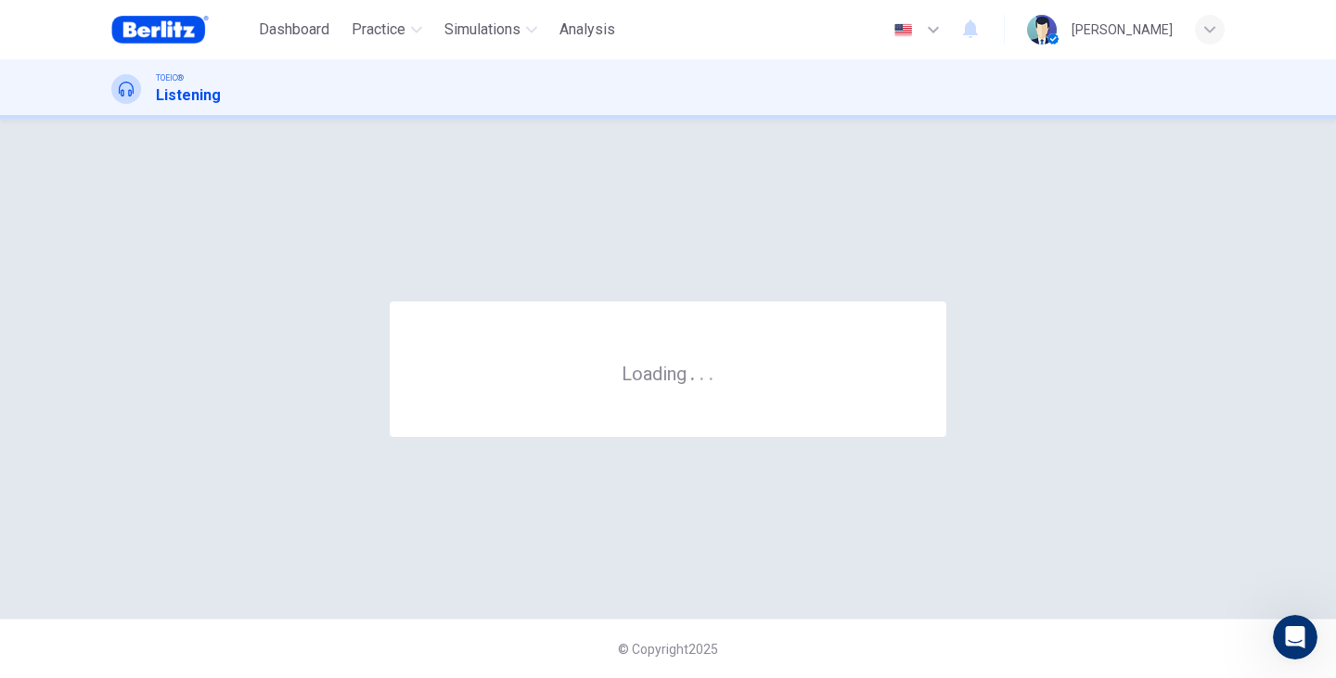
scroll to position [0, 0]
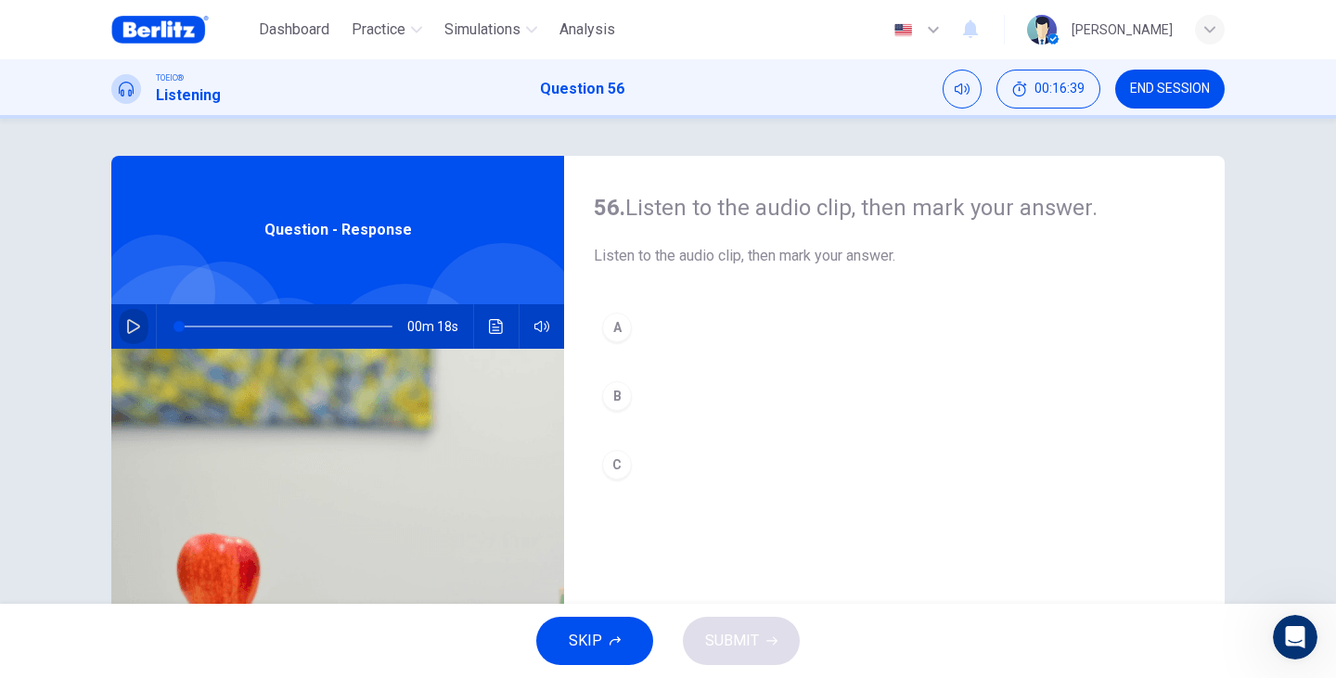
click at [126, 329] on icon "button" at bounding box center [133, 326] width 15 height 15
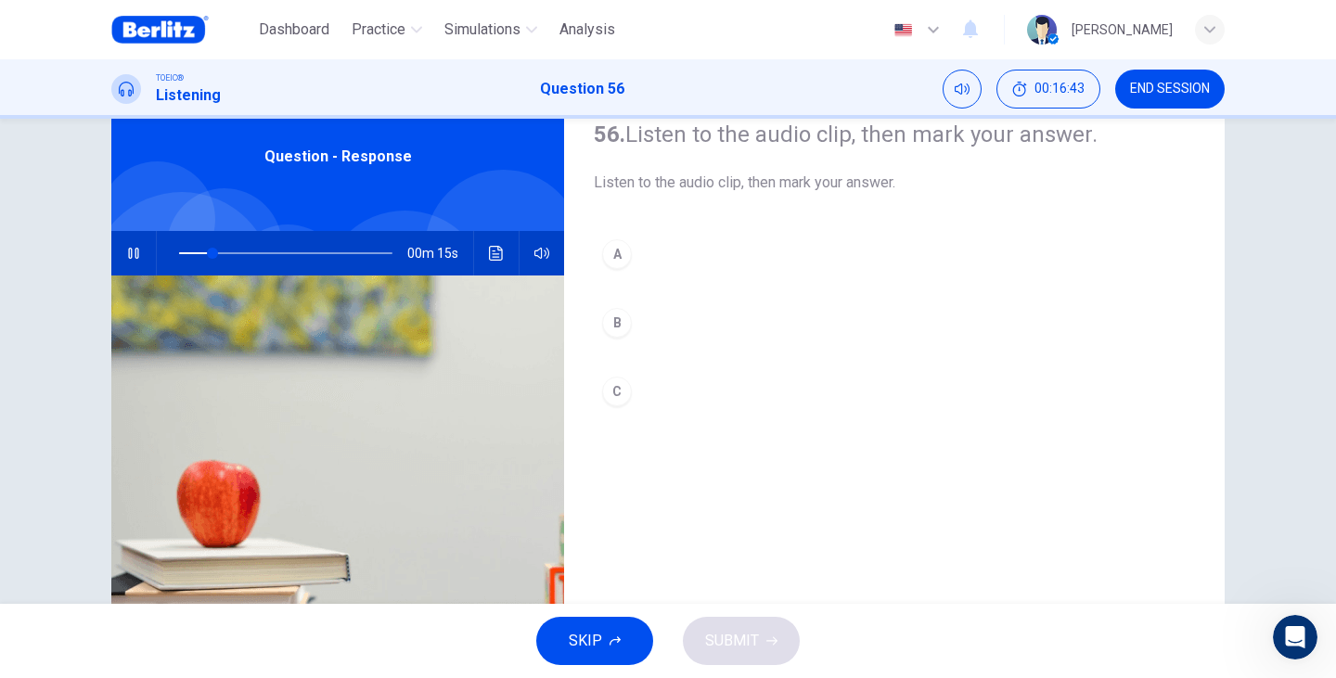
scroll to position [48, 0]
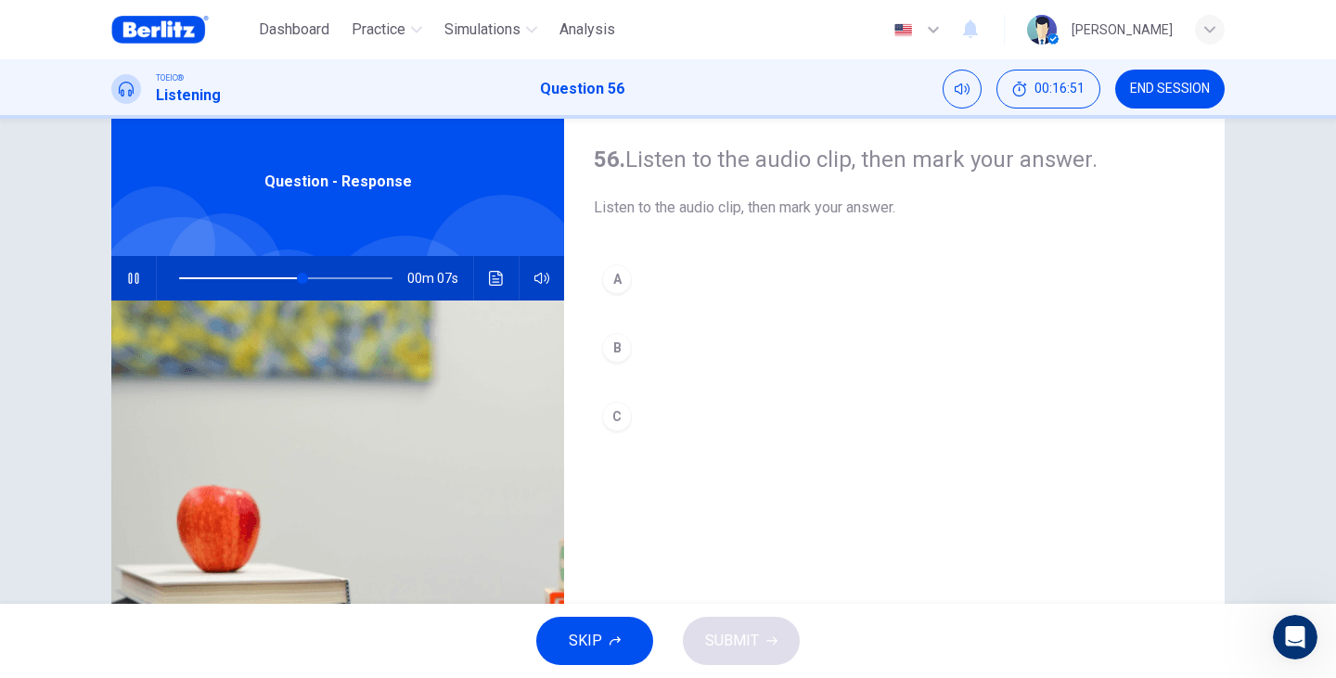
click at [619, 351] on div "B" at bounding box center [617, 348] width 30 height 30
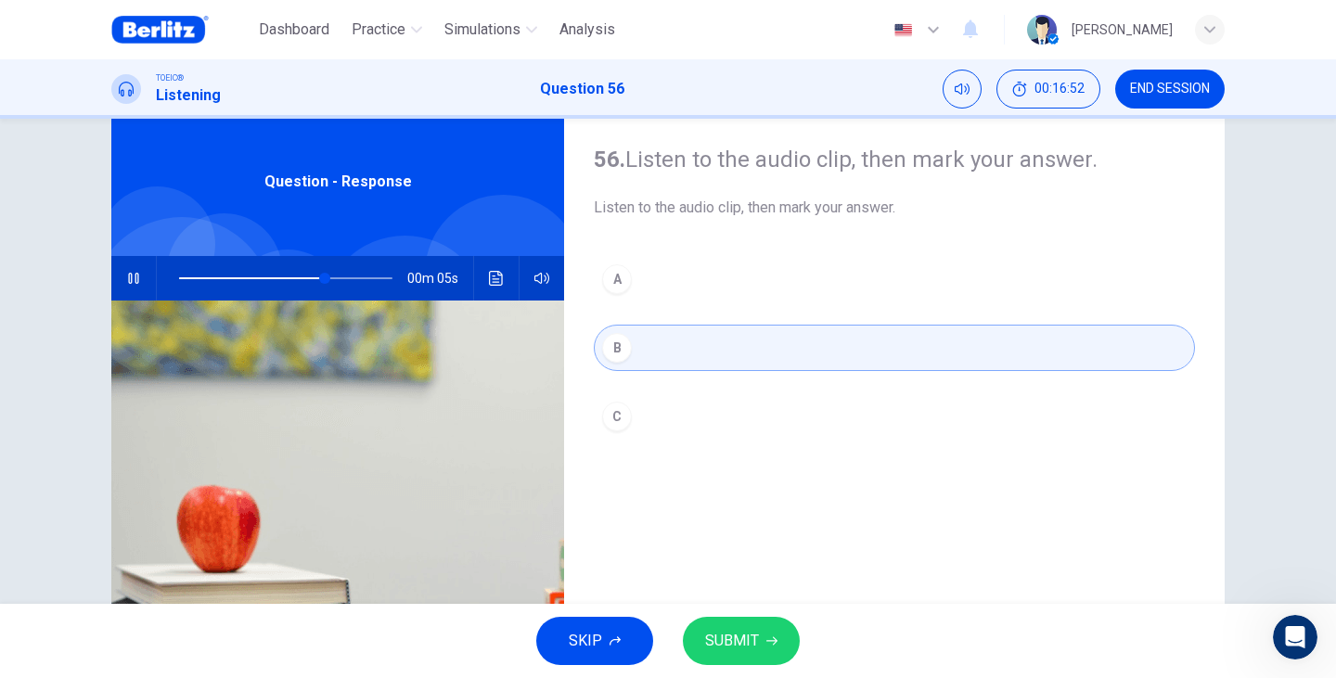
click at [750, 647] on span "SUBMIT" at bounding box center [732, 641] width 54 height 26
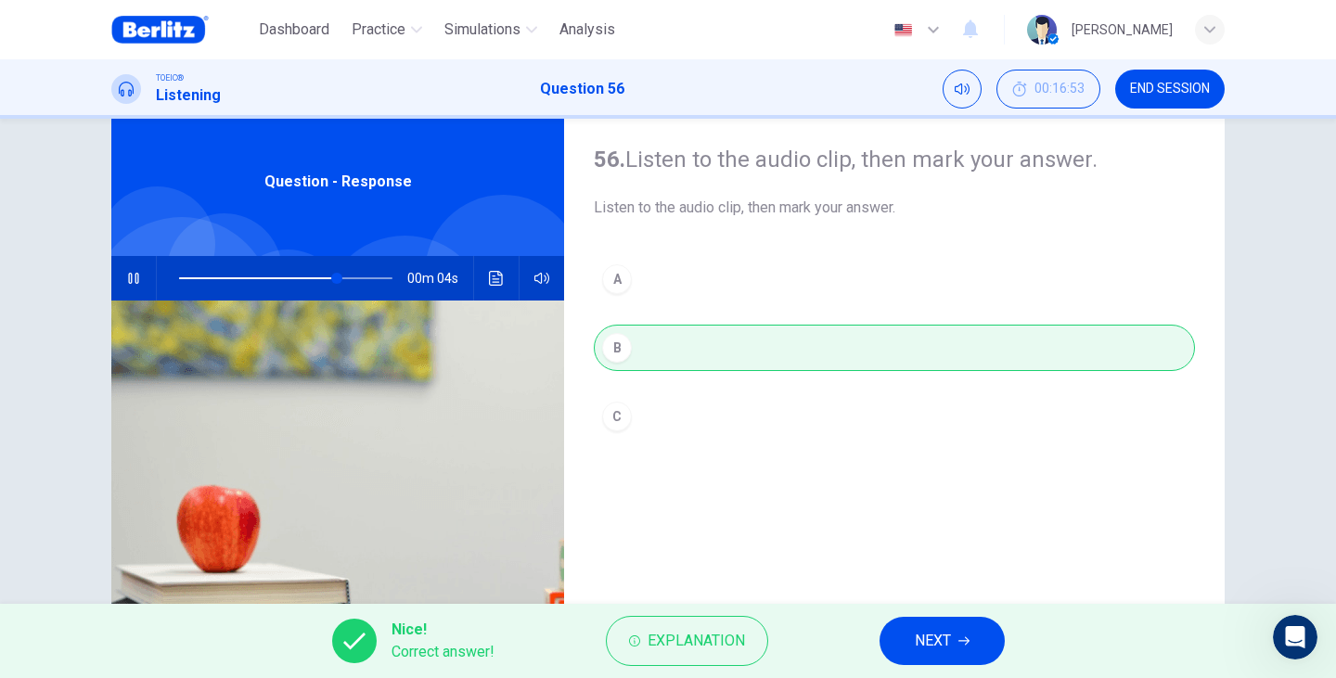
type input "**"
click at [946, 634] on span "NEXT" at bounding box center [932, 641] width 36 height 26
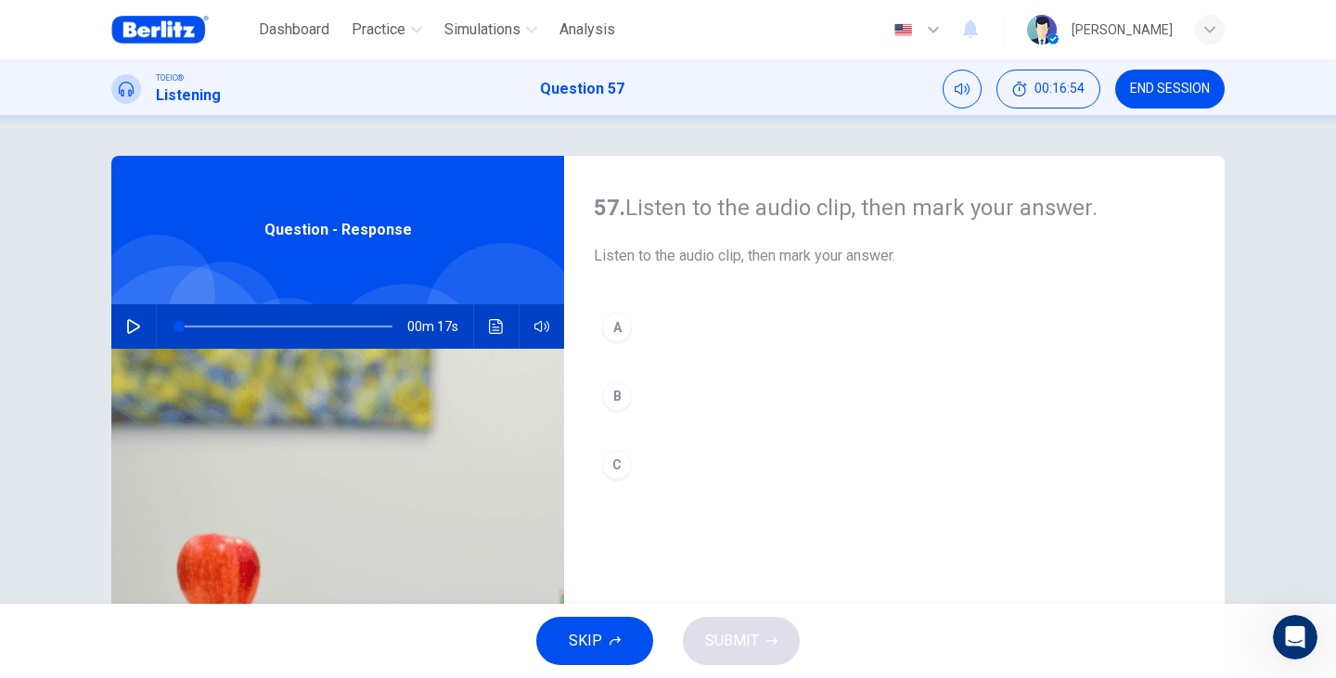
click at [135, 325] on icon "button" at bounding box center [133, 326] width 15 height 15
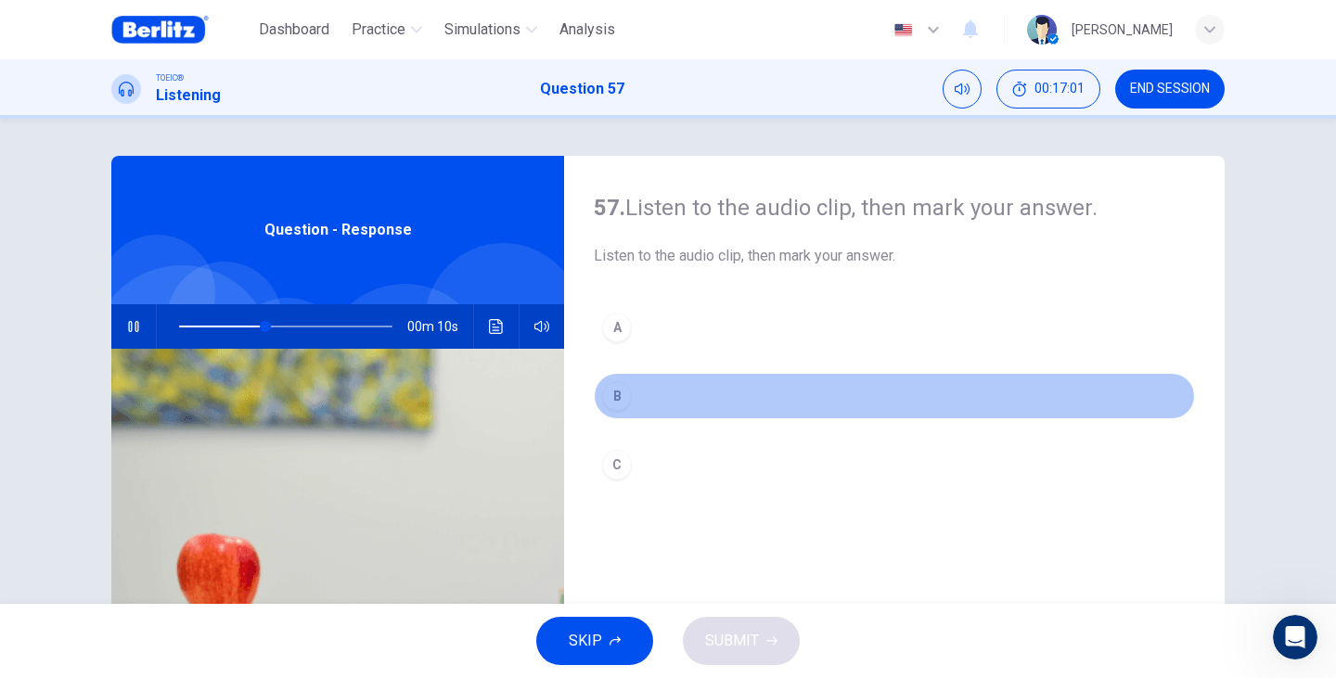
click at [628, 399] on button "B" at bounding box center [894, 396] width 601 height 46
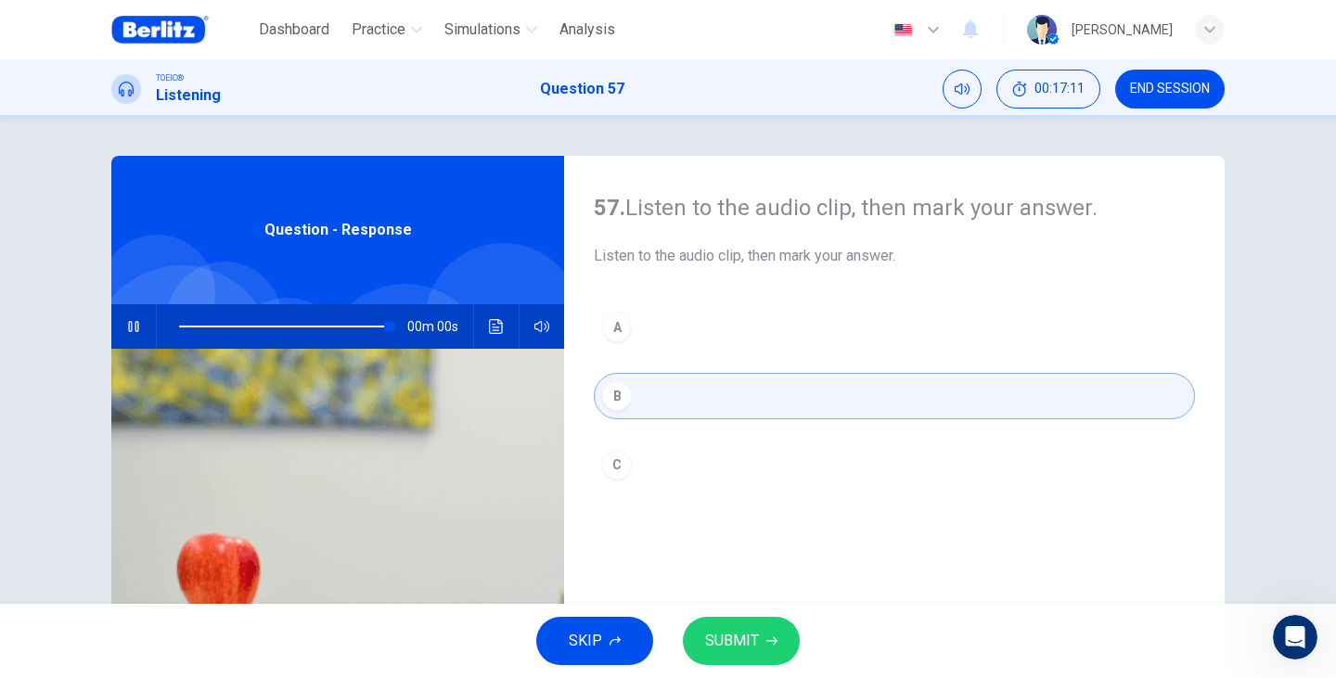
type input "*"
click at [736, 629] on span "SUBMIT" at bounding box center [732, 641] width 54 height 26
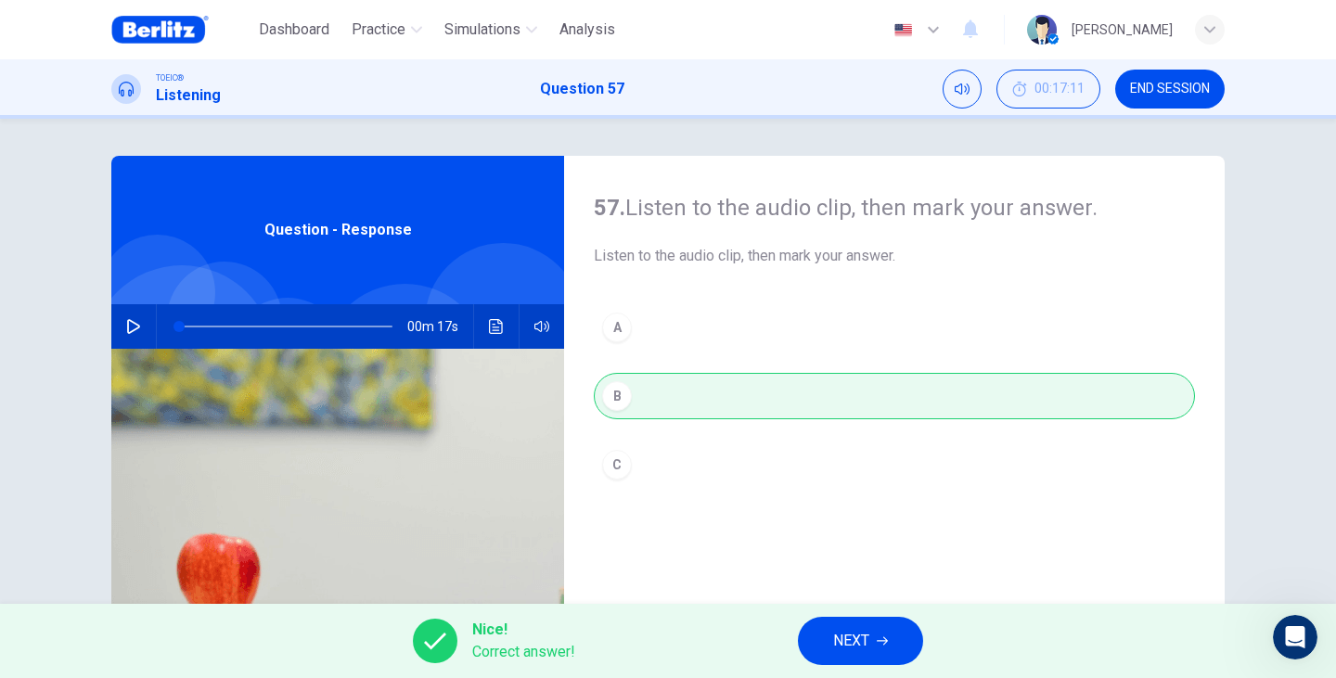
click at [823, 620] on button "NEXT" at bounding box center [860, 641] width 125 height 48
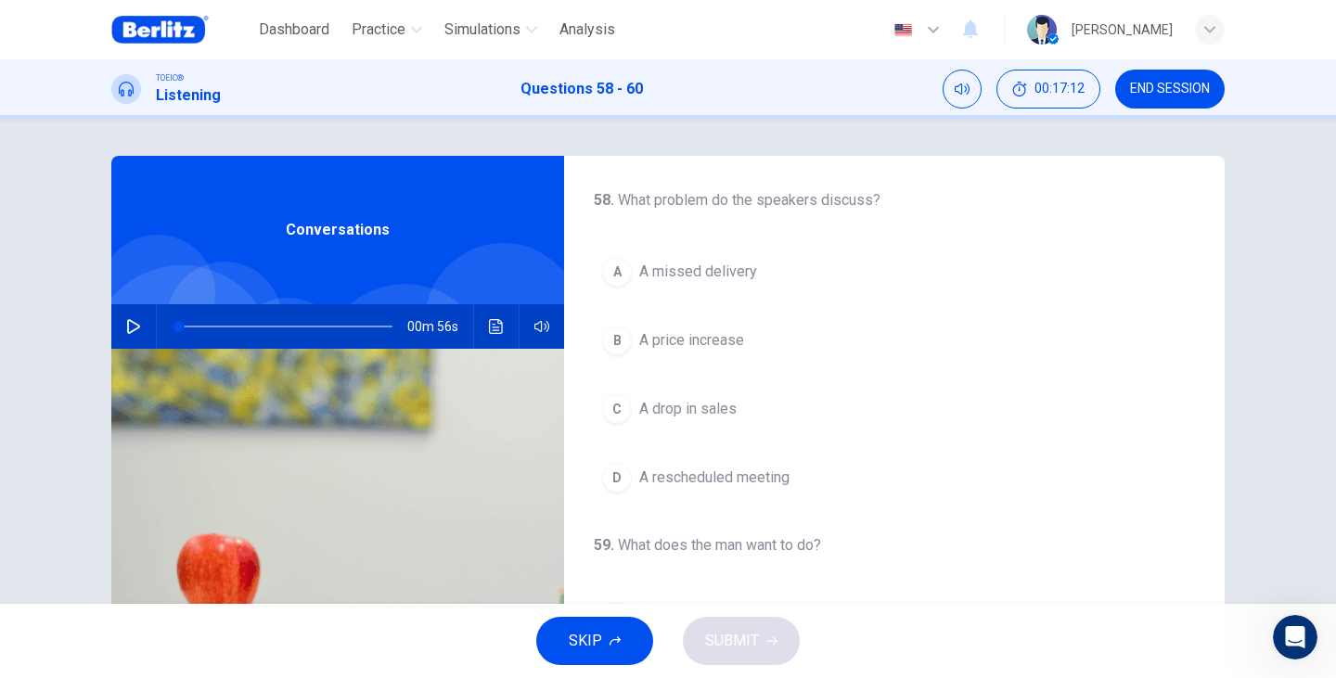
click at [131, 324] on icon "button" at bounding box center [133, 326] width 13 height 15
click at [710, 346] on span "A price increase" at bounding box center [691, 340] width 105 height 22
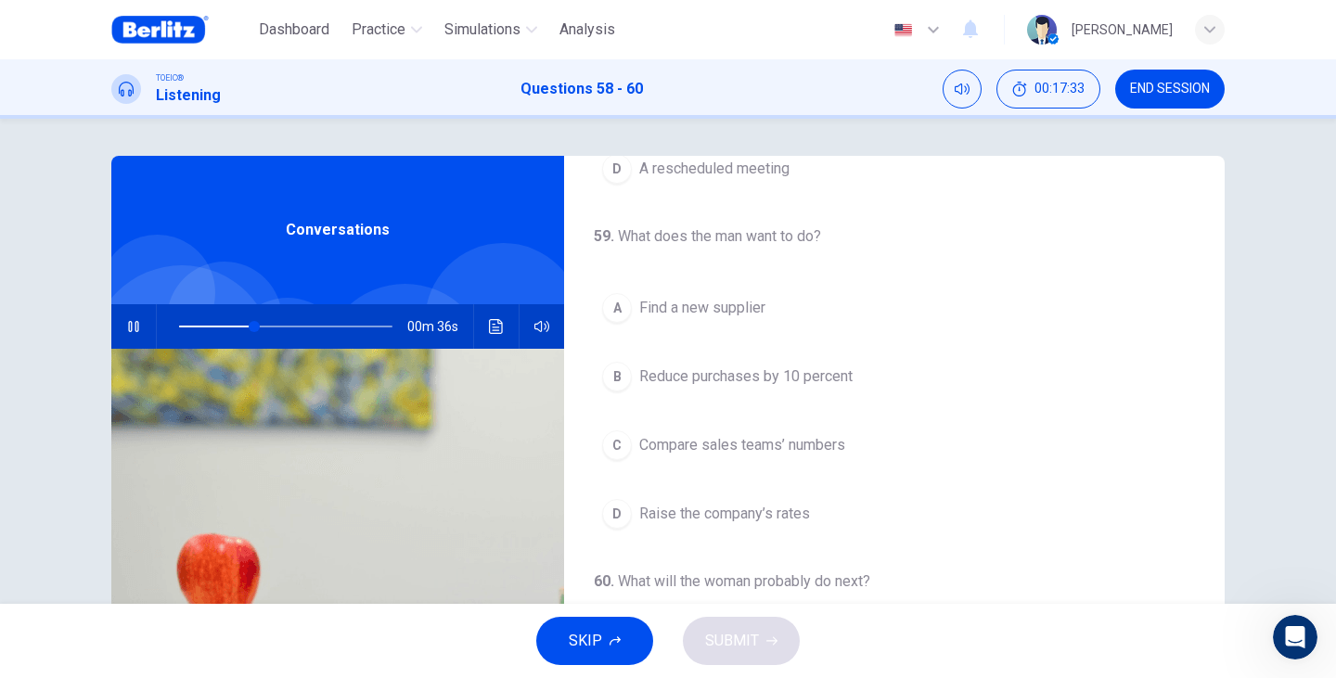
click at [721, 310] on span "Find a new supplier" at bounding box center [702, 308] width 126 height 22
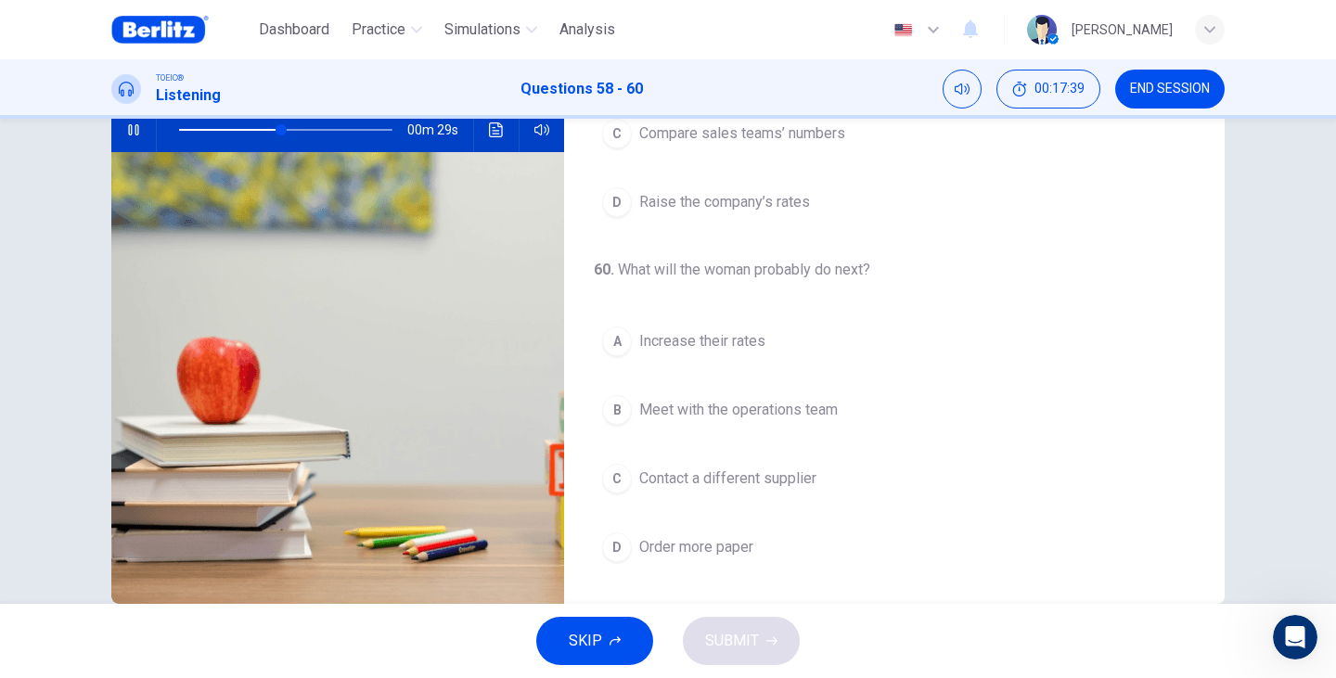
scroll to position [234, 0]
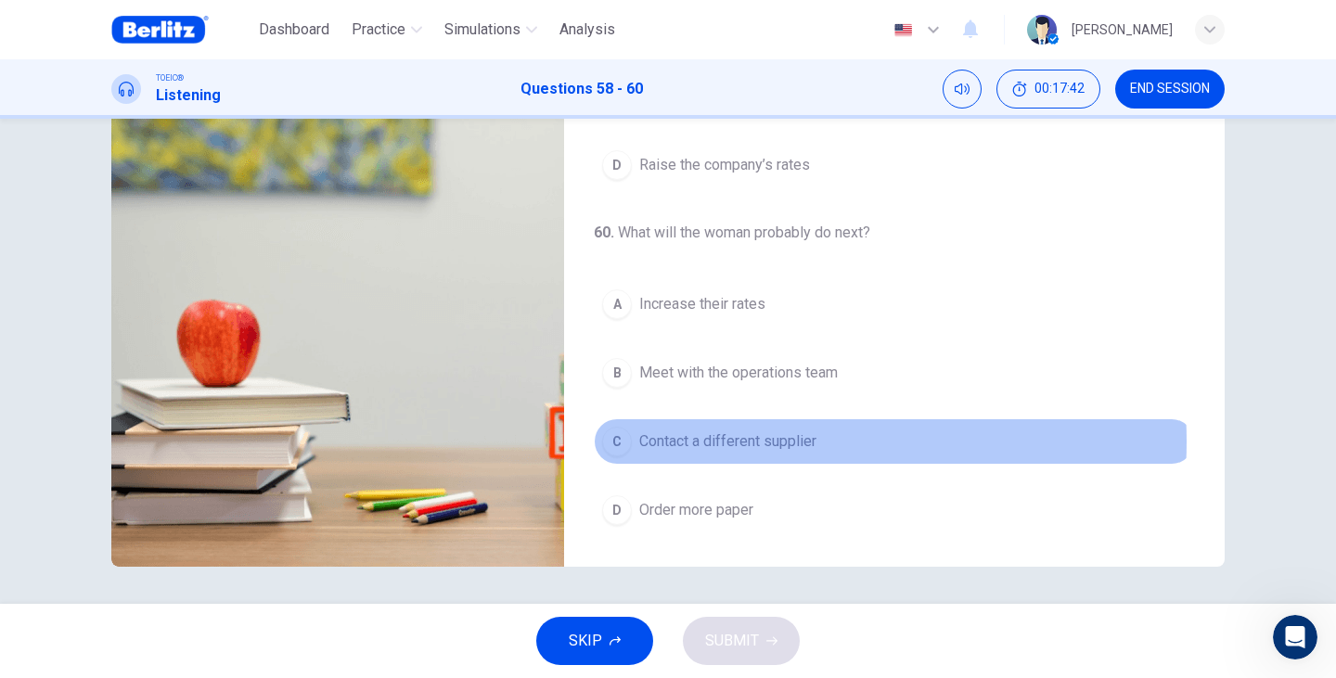
click at [750, 441] on span "Contact a different supplier" at bounding box center [727, 441] width 177 height 22
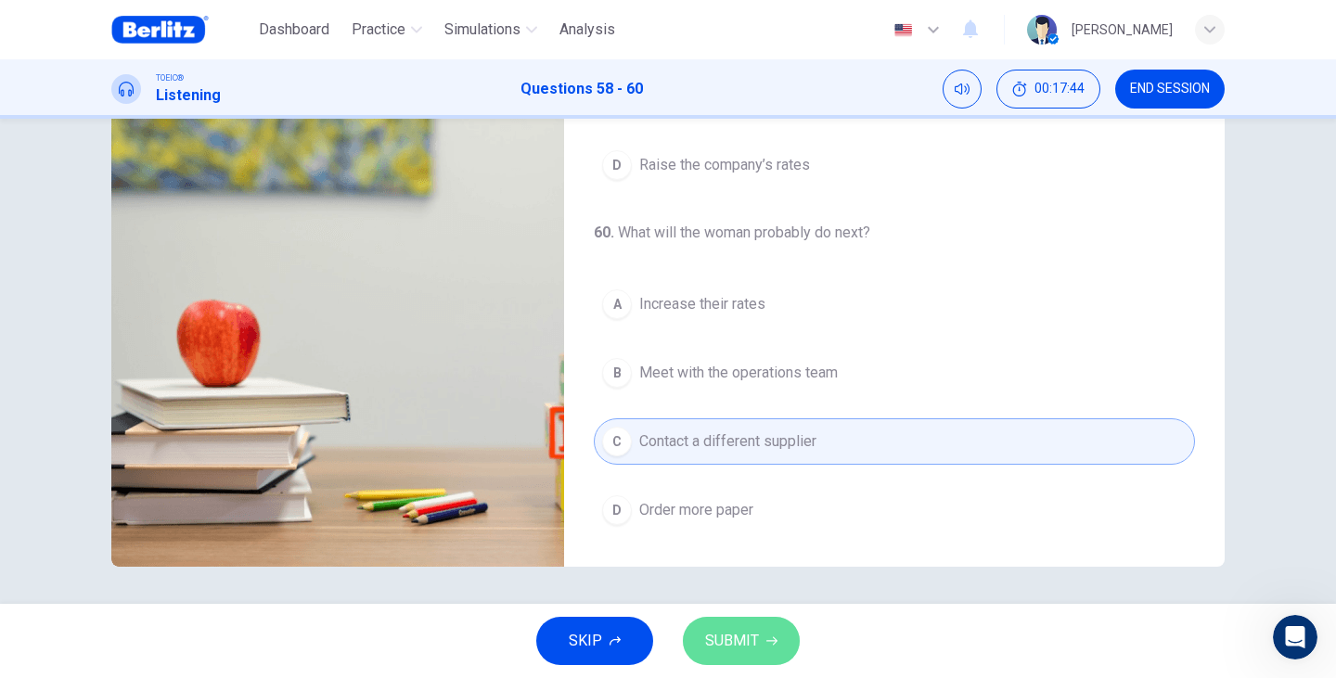
click at [763, 636] on button "SUBMIT" at bounding box center [741, 641] width 117 height 48
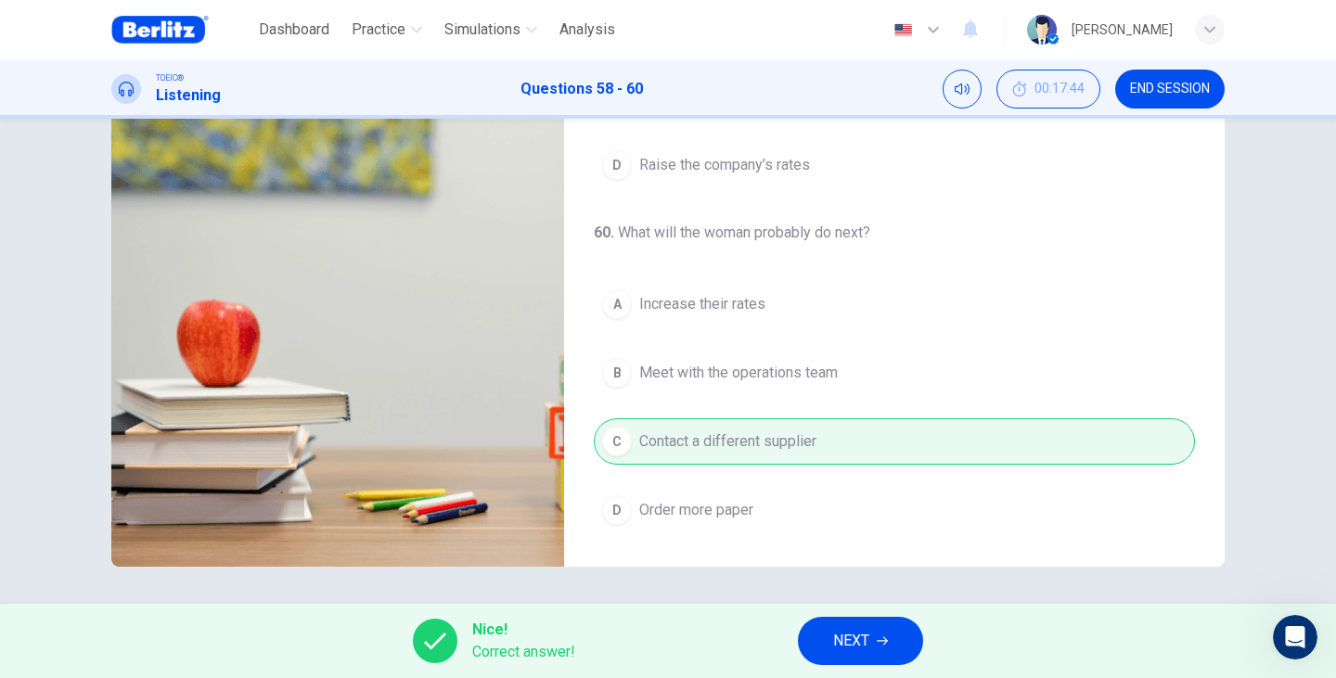
type input "**"
click at [863, 643] on span "NEXT" at bounding box center [851, 641] width 36 height 26
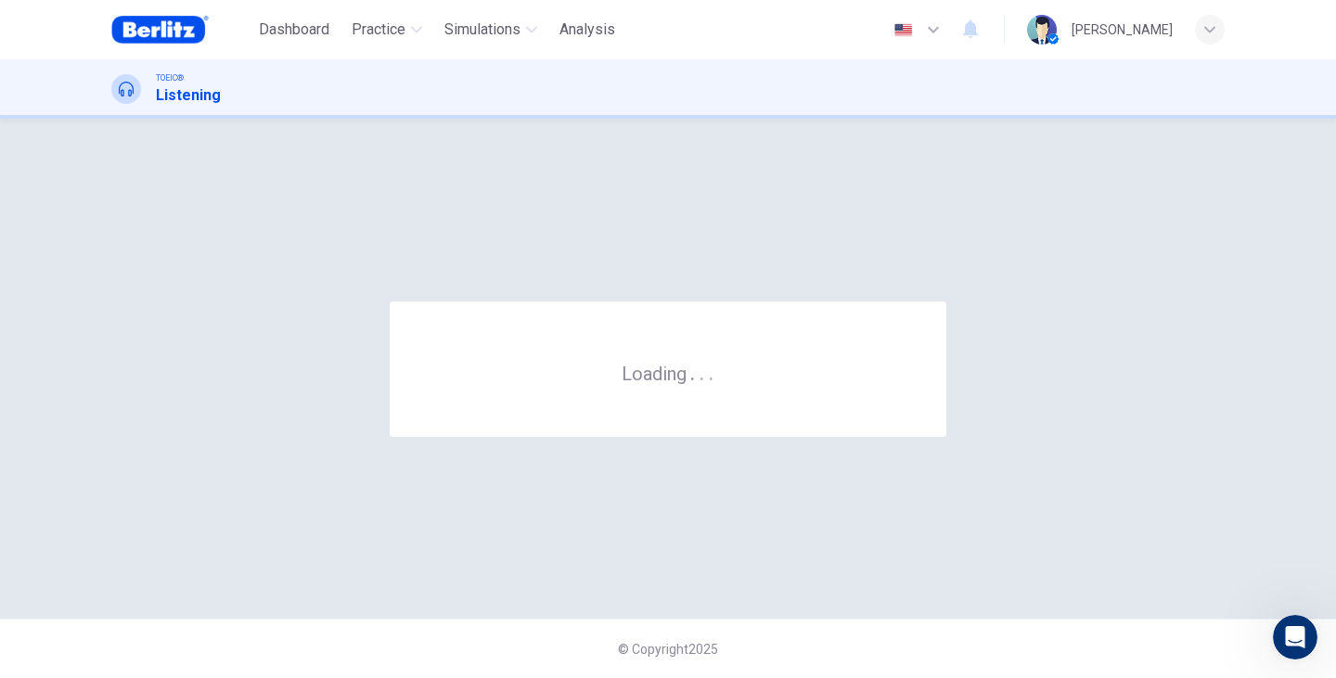
scroll to position [0, 0]
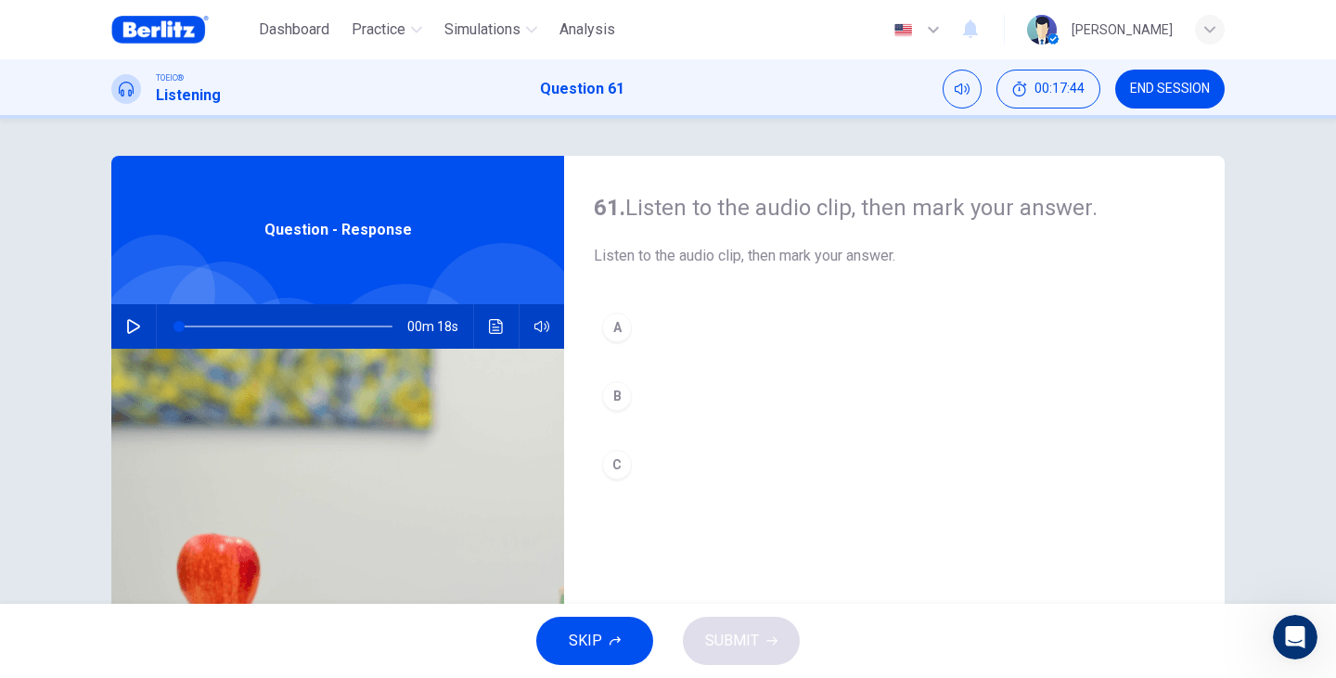
click at [122, 334] on button "button" at bounding box center [134, 326] width 30 height 45
type input "*"
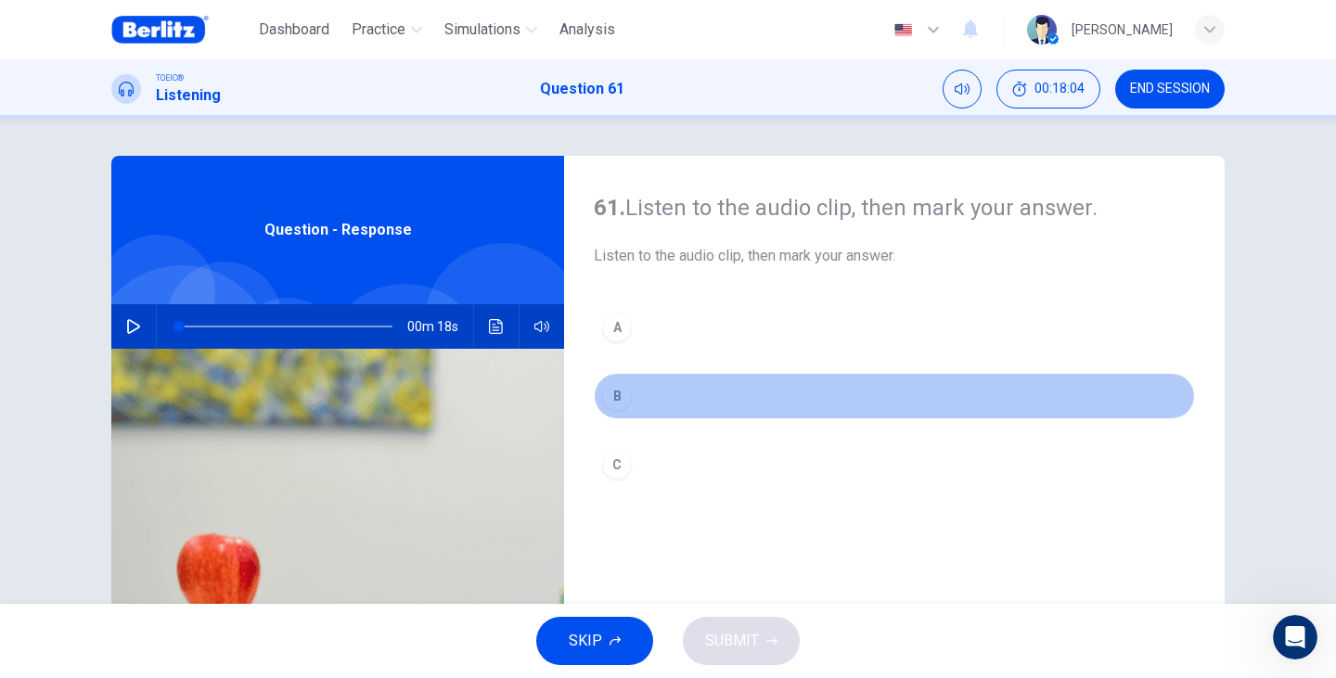
click at [659, 403] on button "B" at bounding box center [894, 396] width 601 height 46
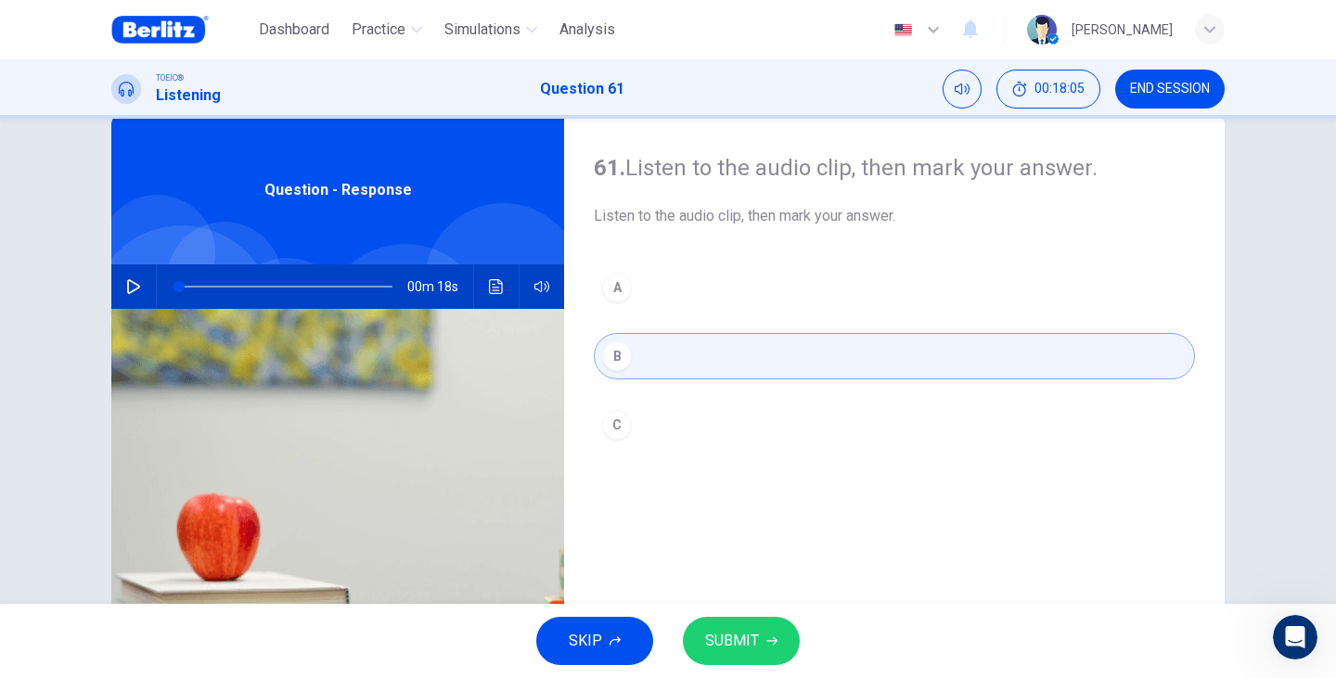
scroll to position [62, 0]
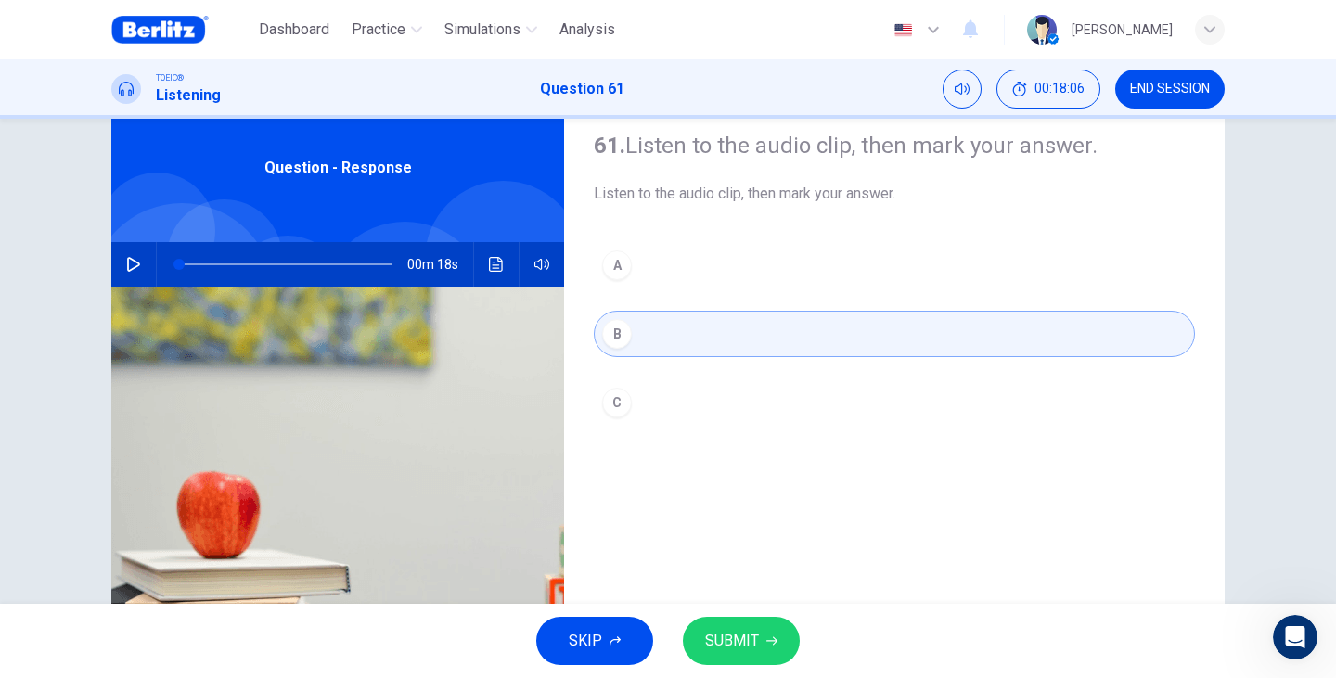
click at [758, 639] on button "SUBMIT" at bounding box center [741, 641] width 117 height 48
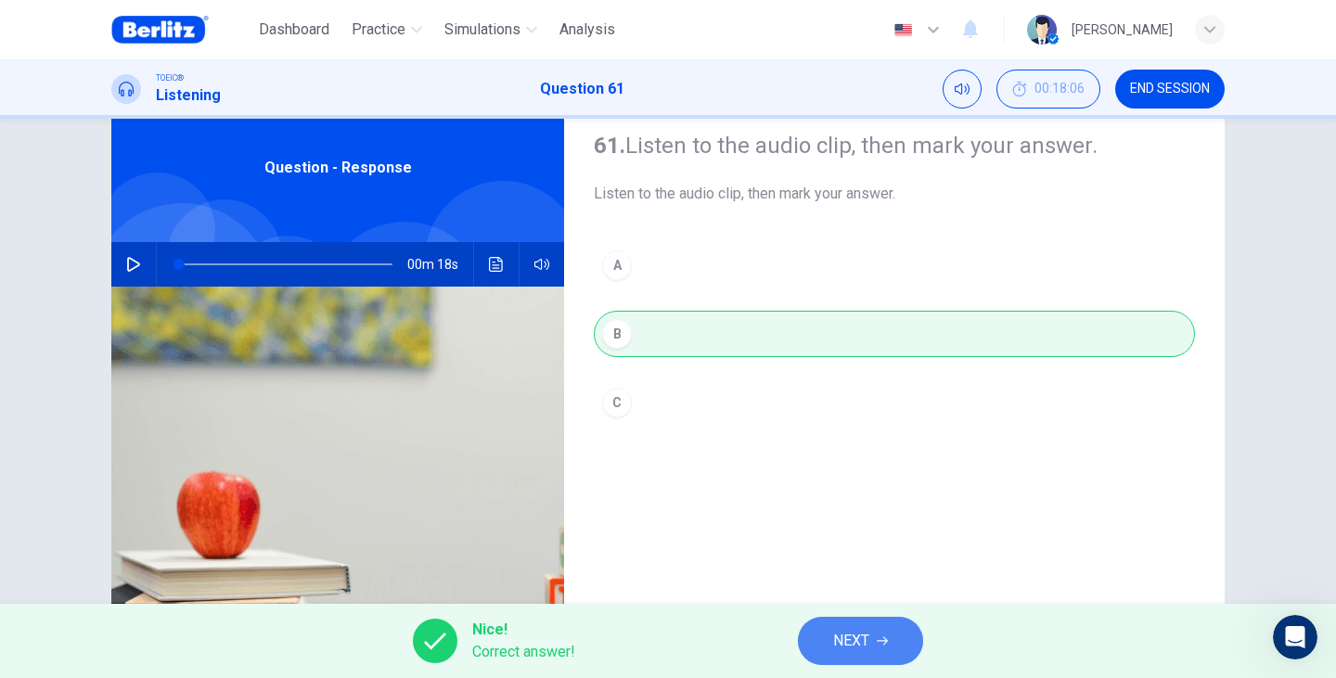
click at [868, 638] on span "NEXT" at bounding box center [851, 641] width 36 height 26
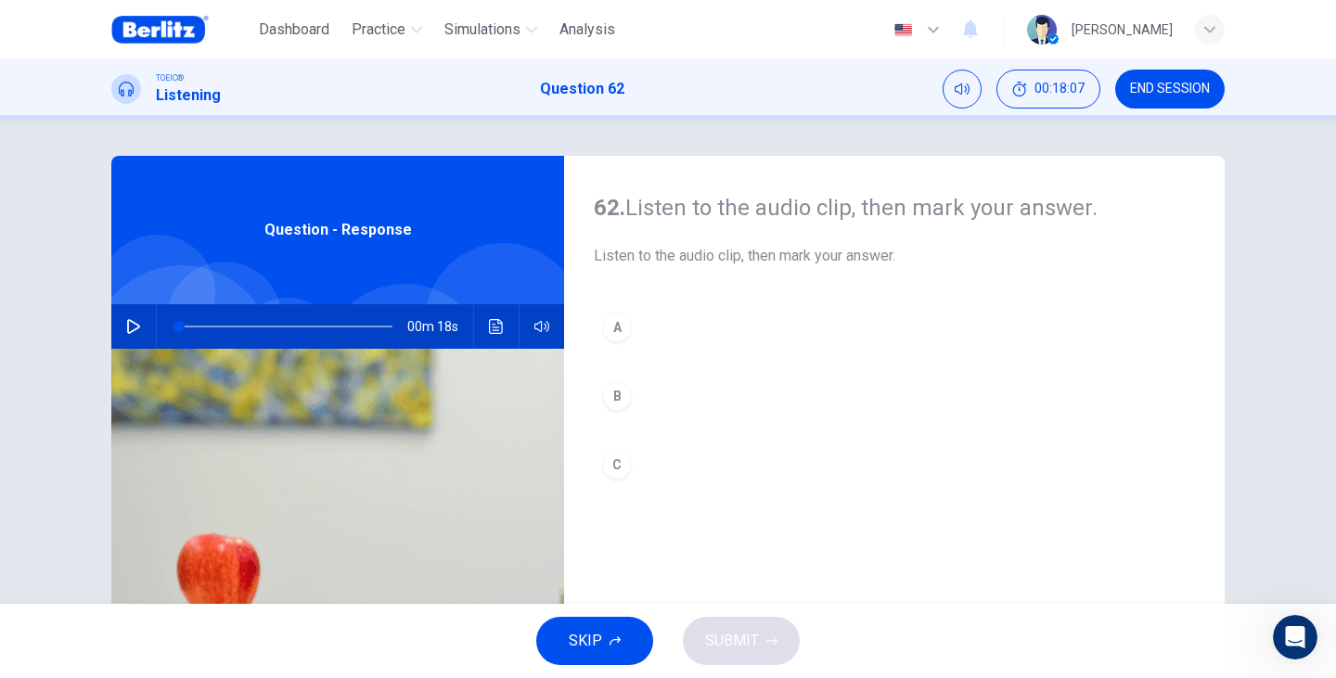
click at [134, 321] on icon "button" at bounding box center [133, 326] width 15 height 15
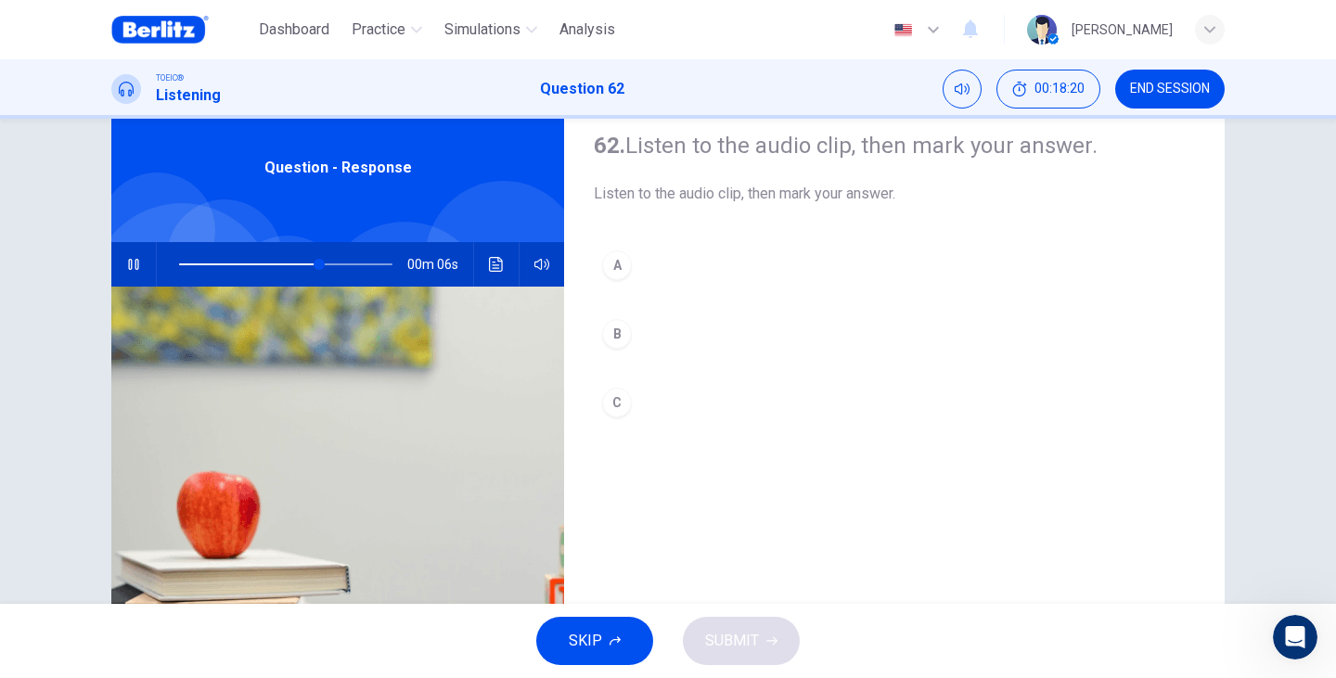
click at [602, 335] on div "B" at bounding box center [617, 334] width 30 height 30
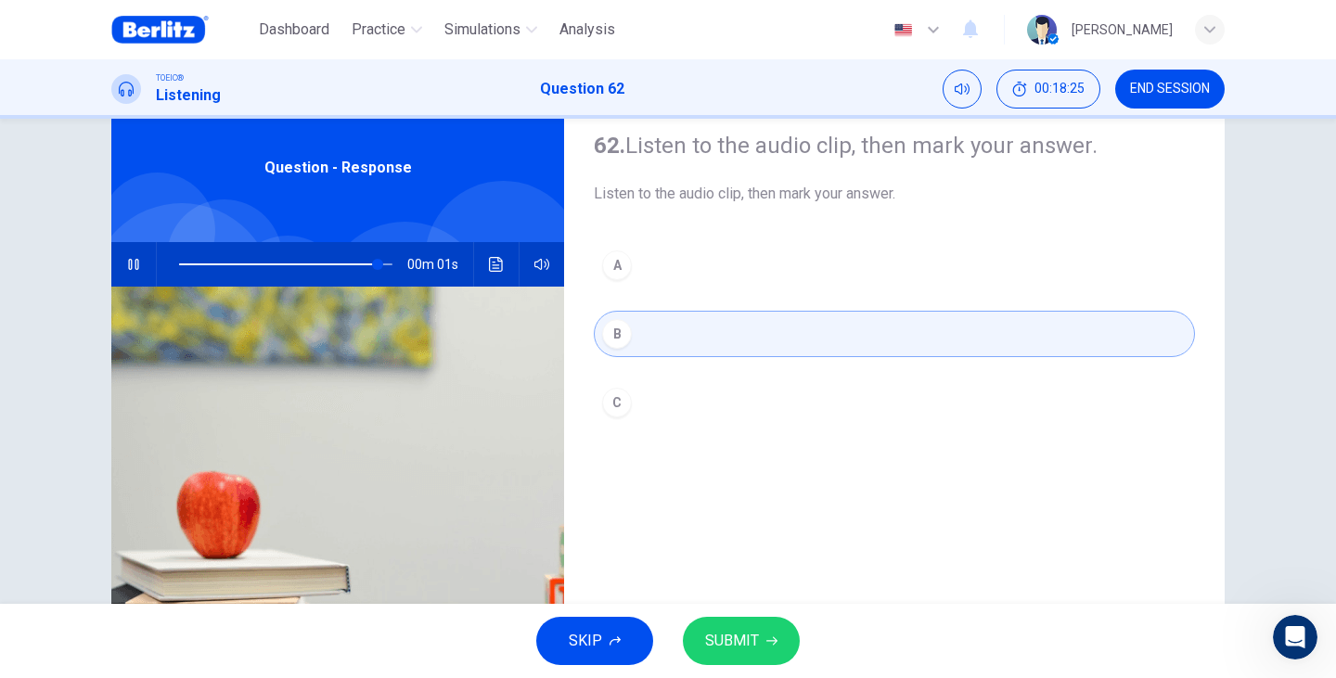
click at [739, 633] on span "SUBMIT" at bounding box center [732, 641] width 54 height 26
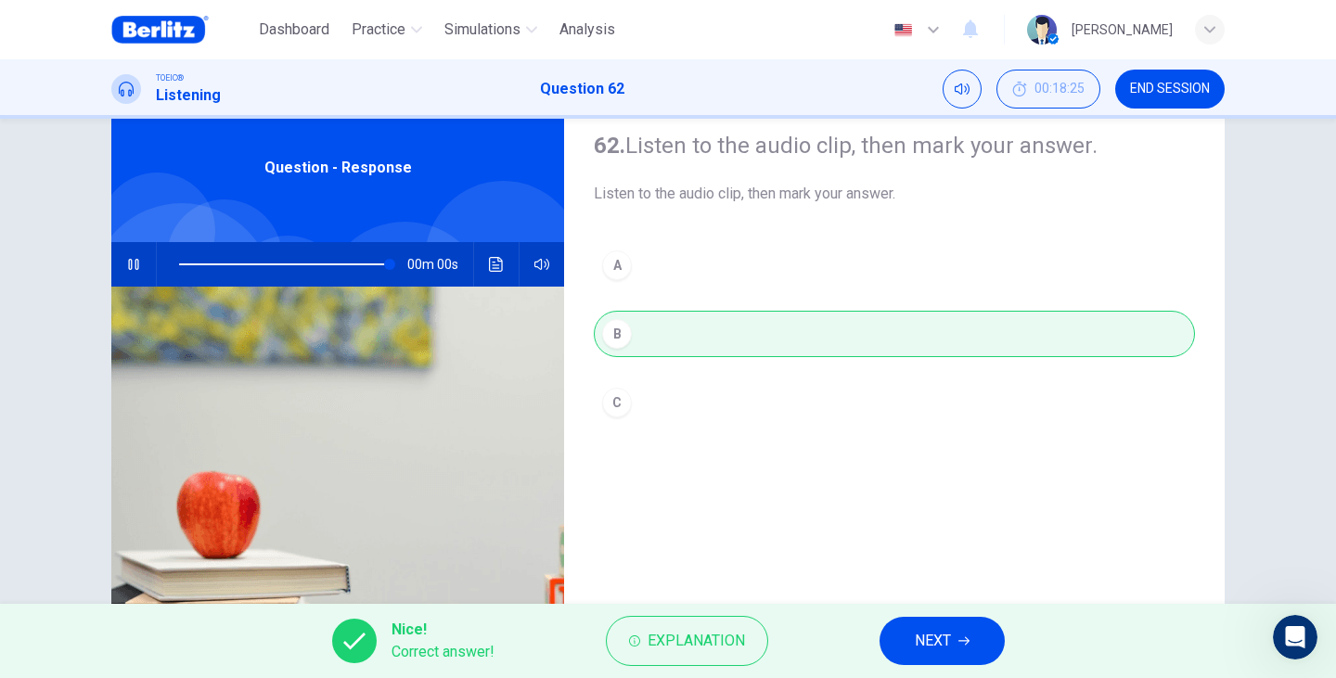
type input "*"
click at [945, 641] on span "NEXT" at bounding box center [932, 641] width 36 height 26
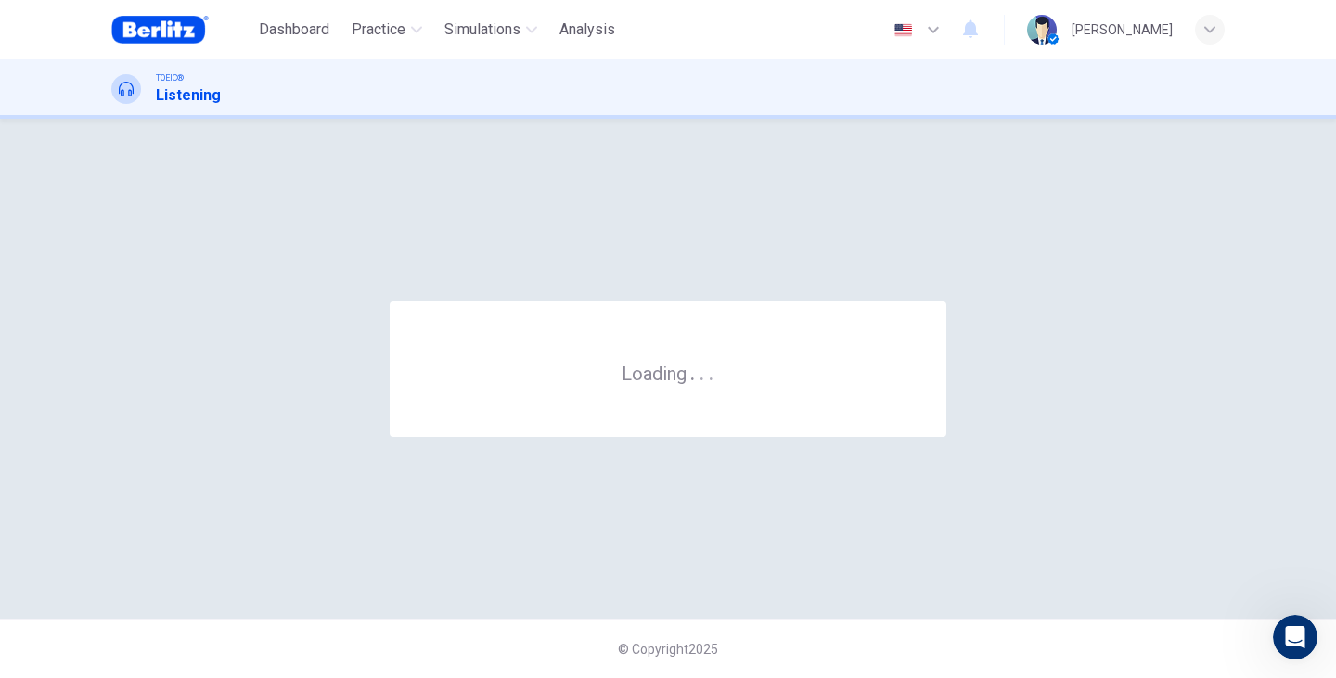
scroll to position [0, 0]
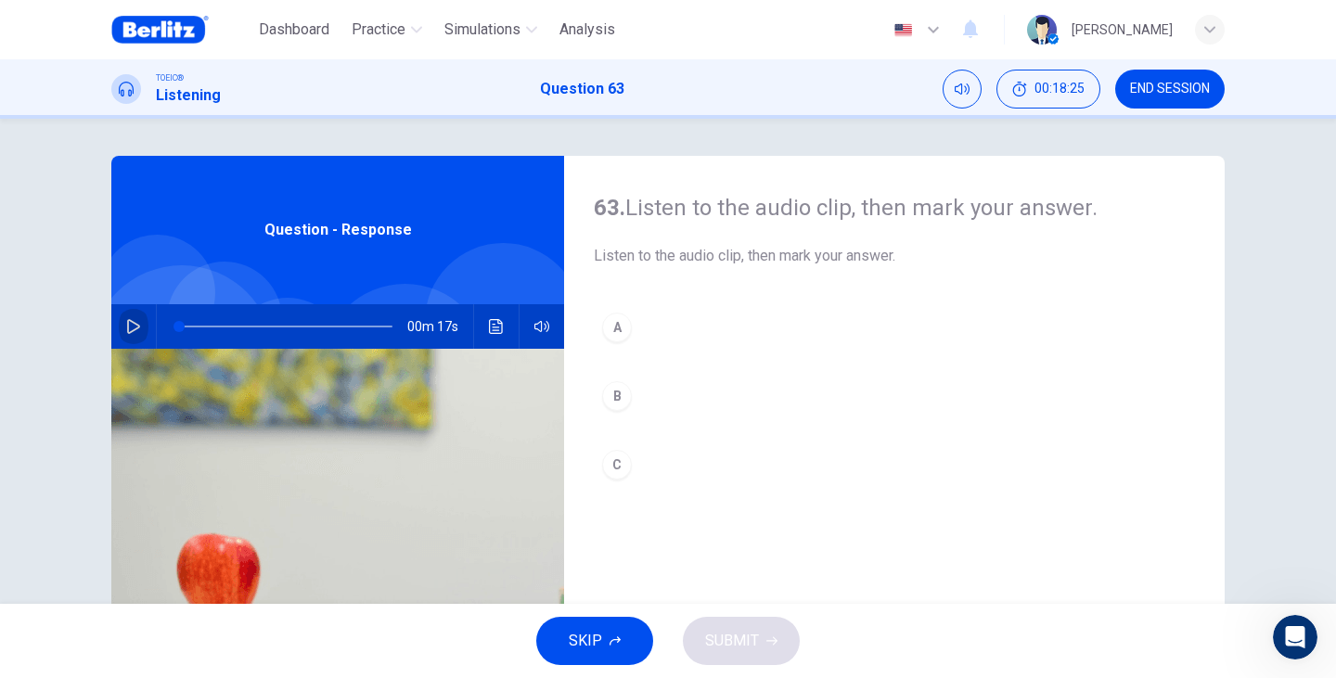
click at [123, 338] on button "button" at bounding box center [134, 326] width 30 height 45
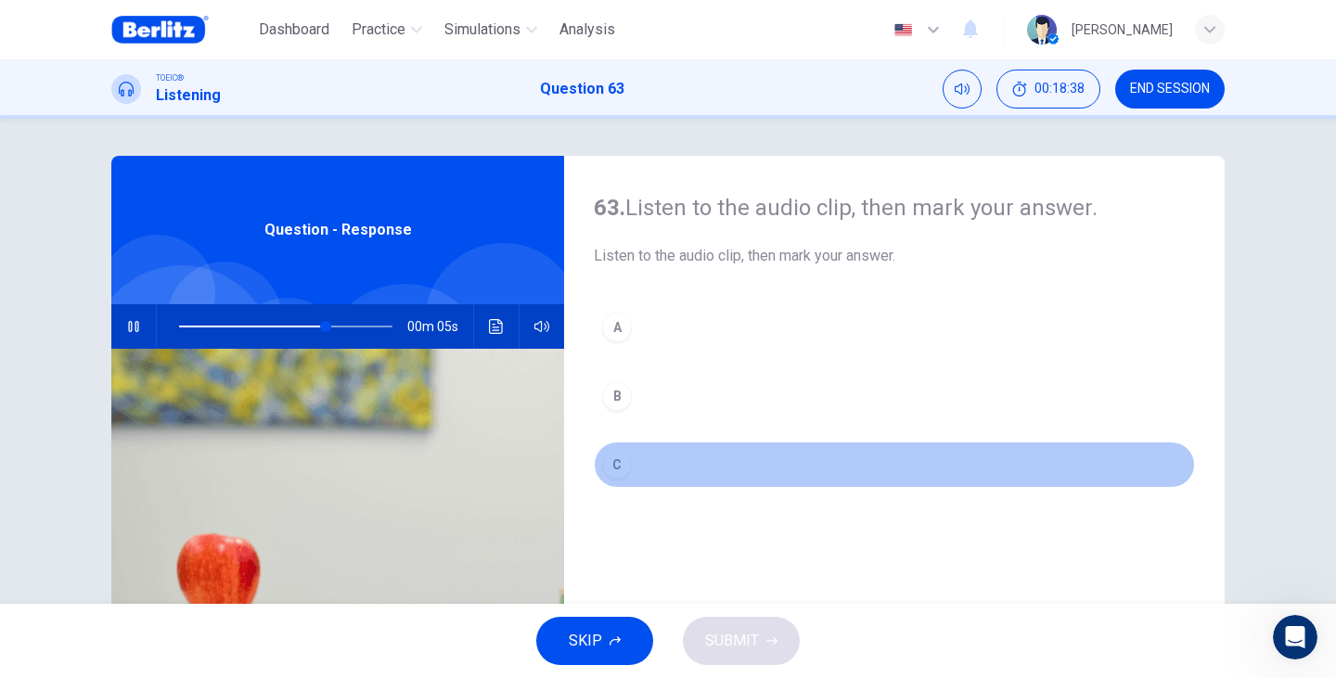
click at [624, 459] on div "C" at bounding box center [617, 465] width 30 height 30
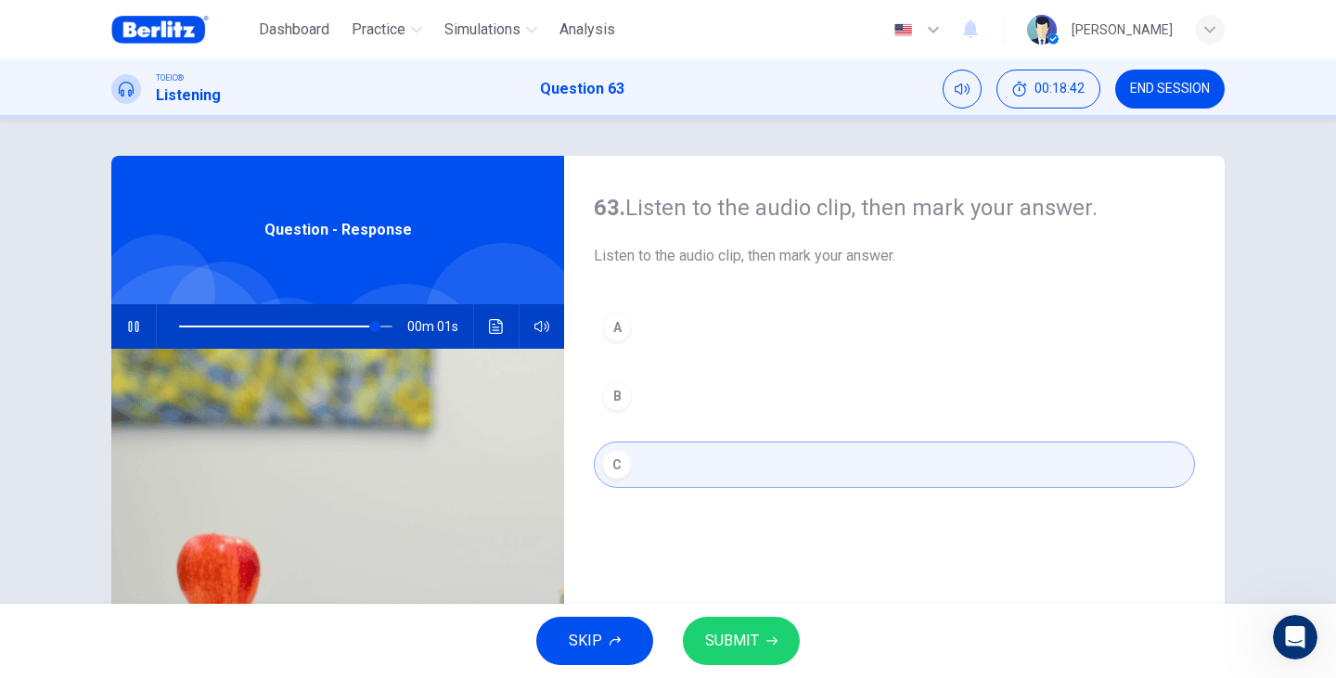
click at [750, 649] on span "SUBMIT" at bounding box center [732, 641] width 54 height 26
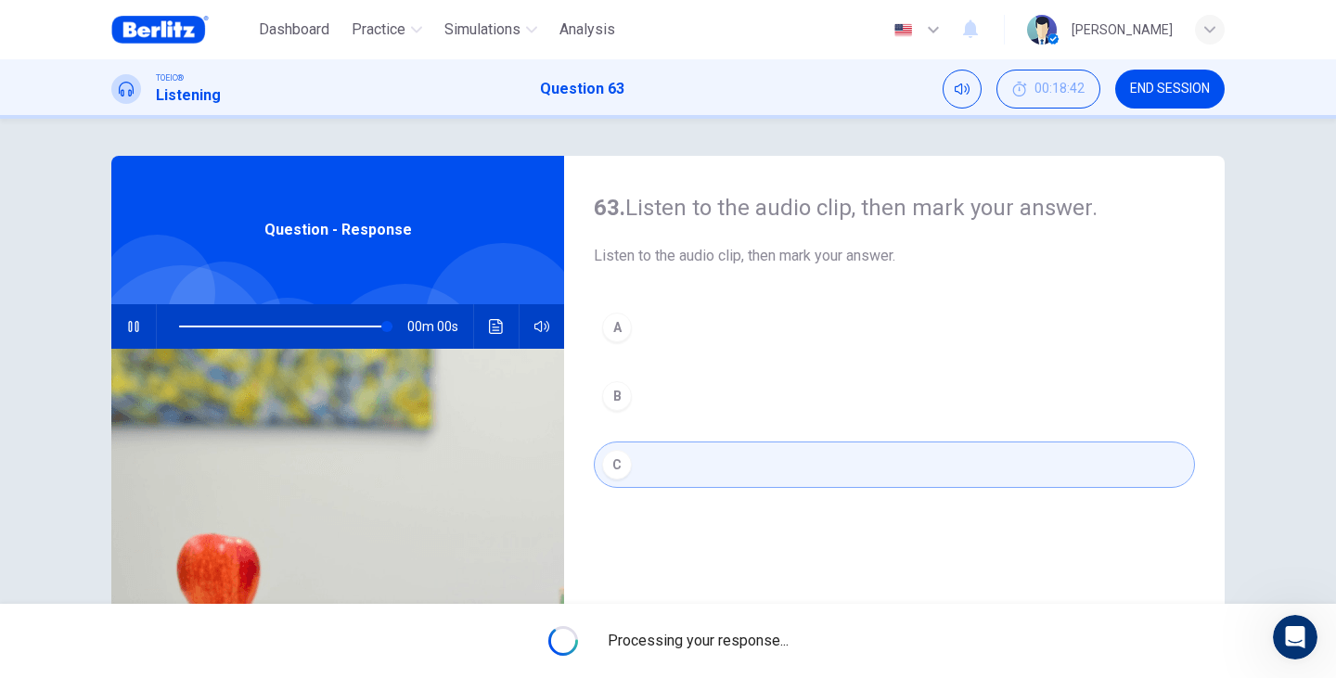
type input "*"
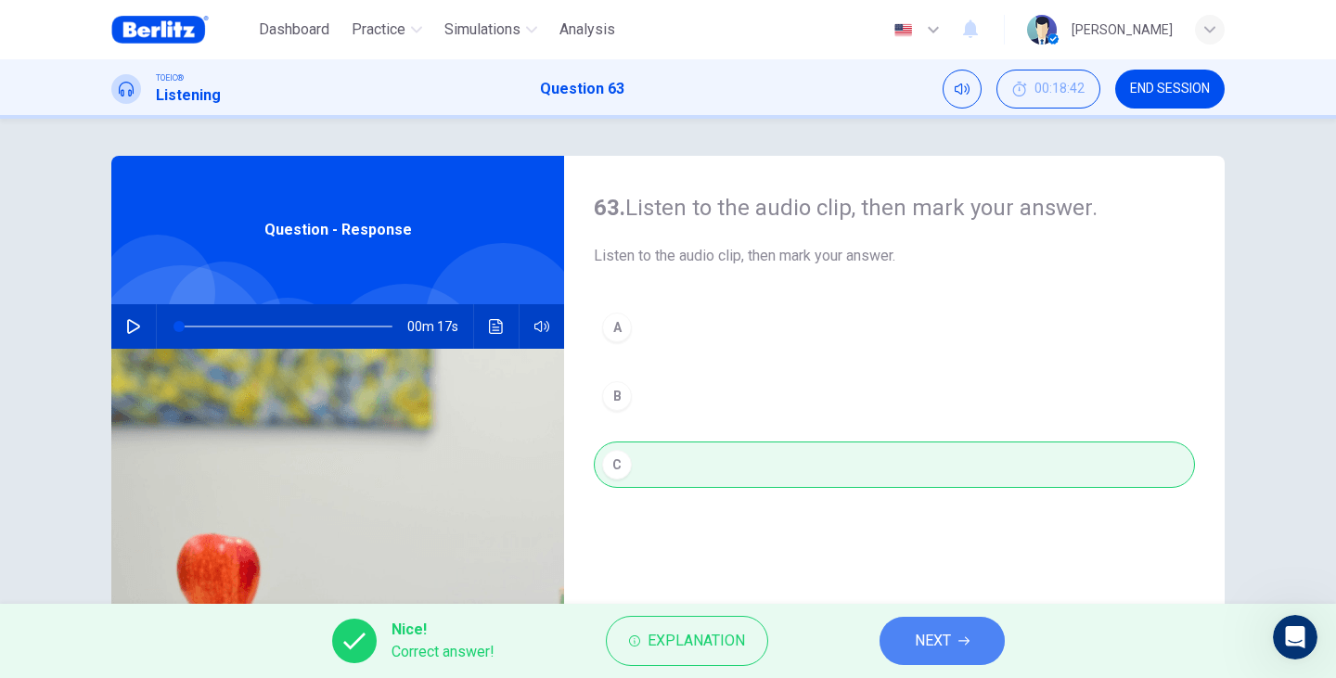
click at [908, 641] on button "NEXT" at bounding box center [941, 641] width 125 height 48
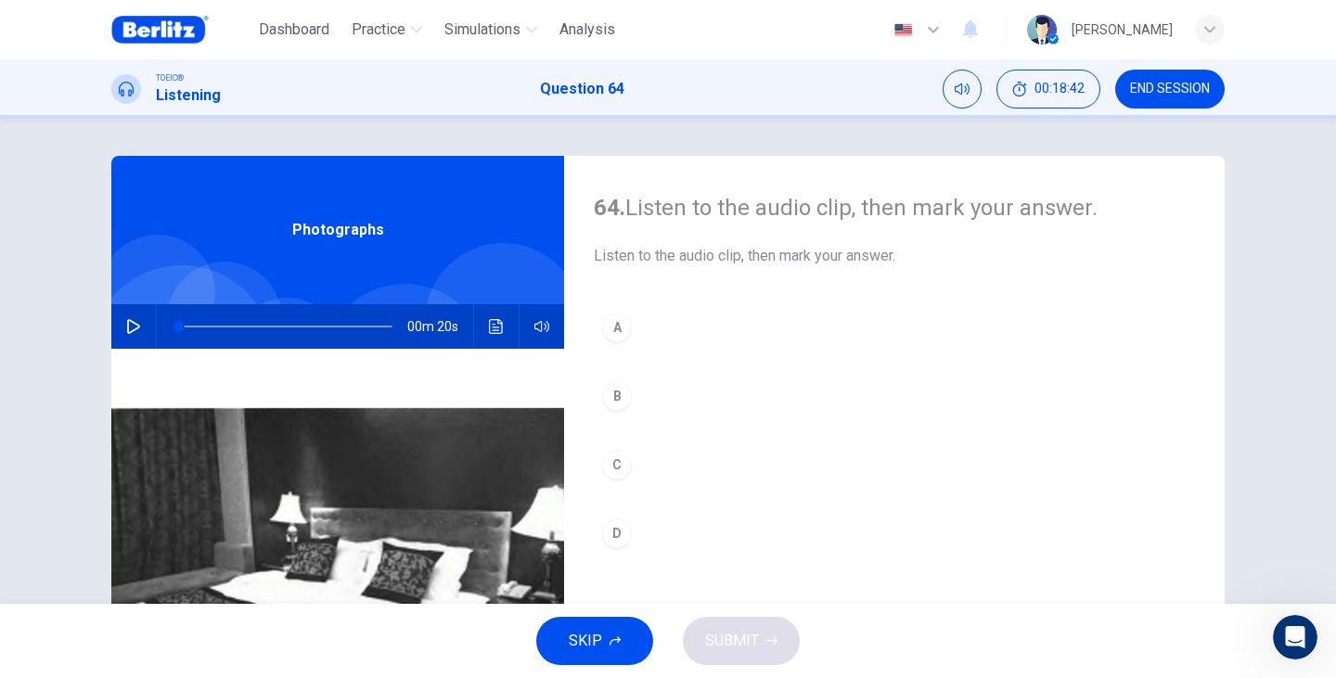
click at [141, 333] on button "button" at bounding box center [134, 326] width 30 height 45
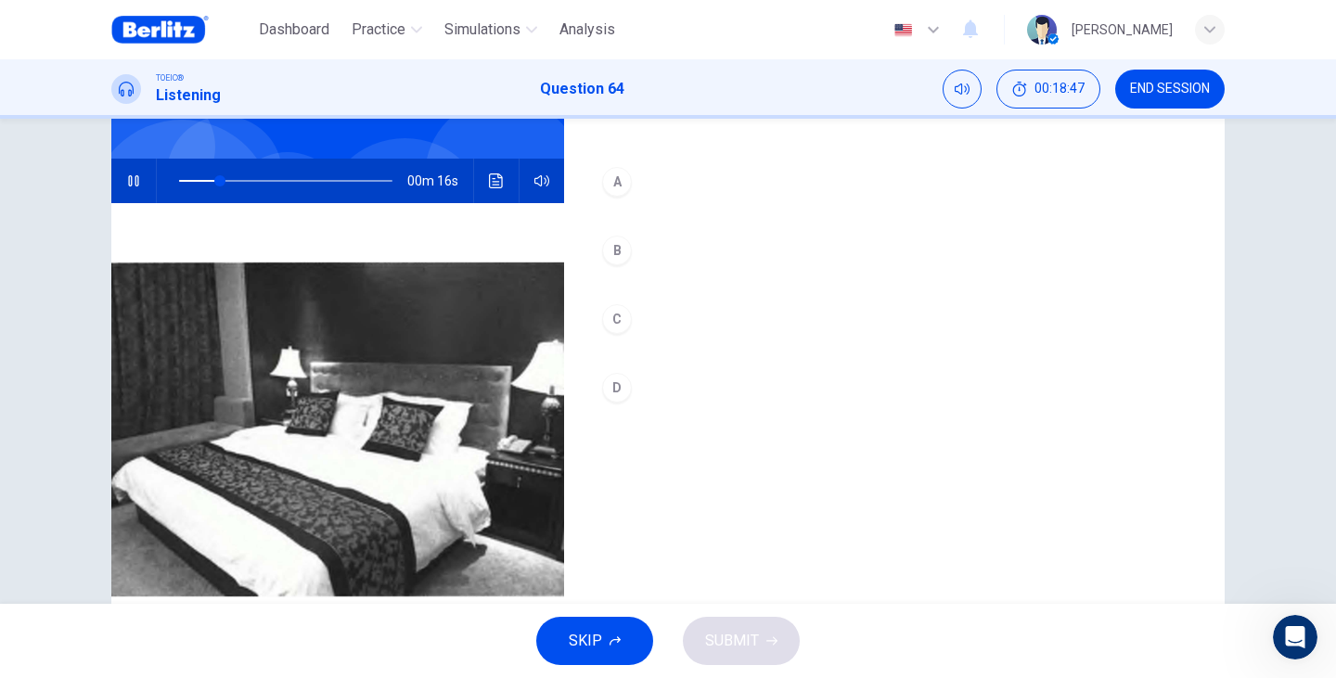
scroll to position [123, 0]
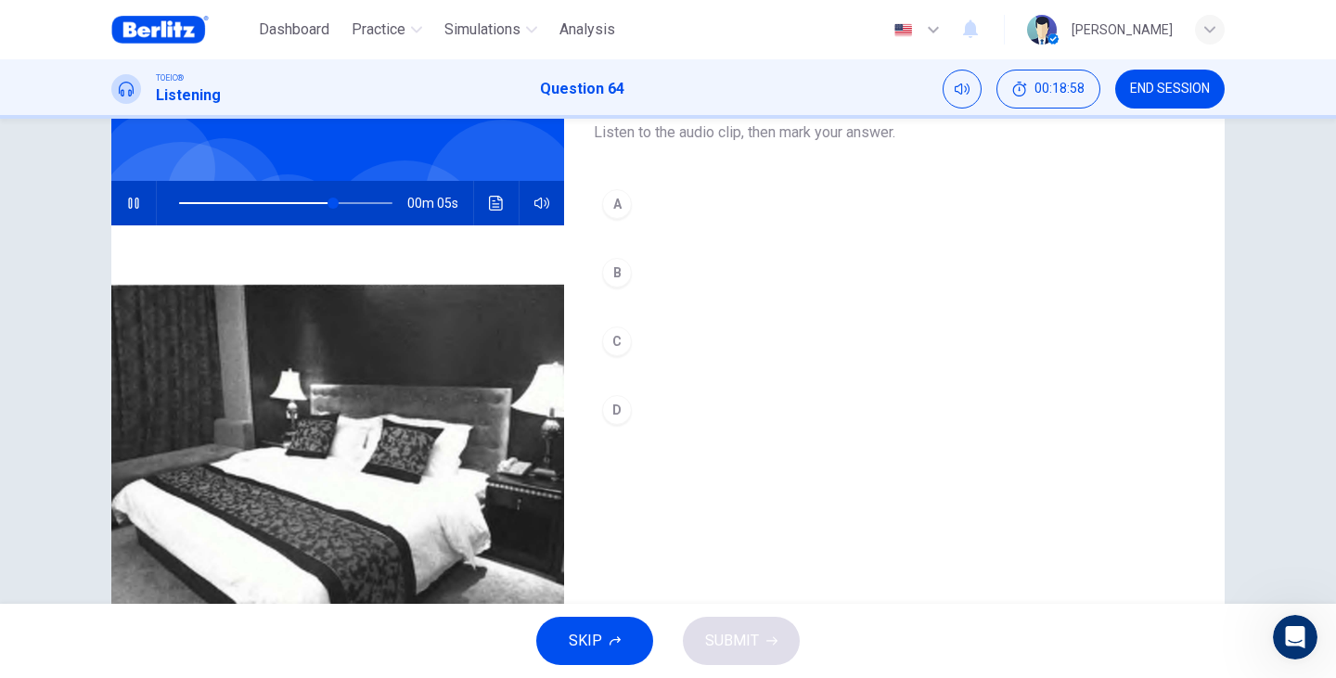
click at [610, 350] on div "C" at bounding box center [617, 341] width 30 height 30
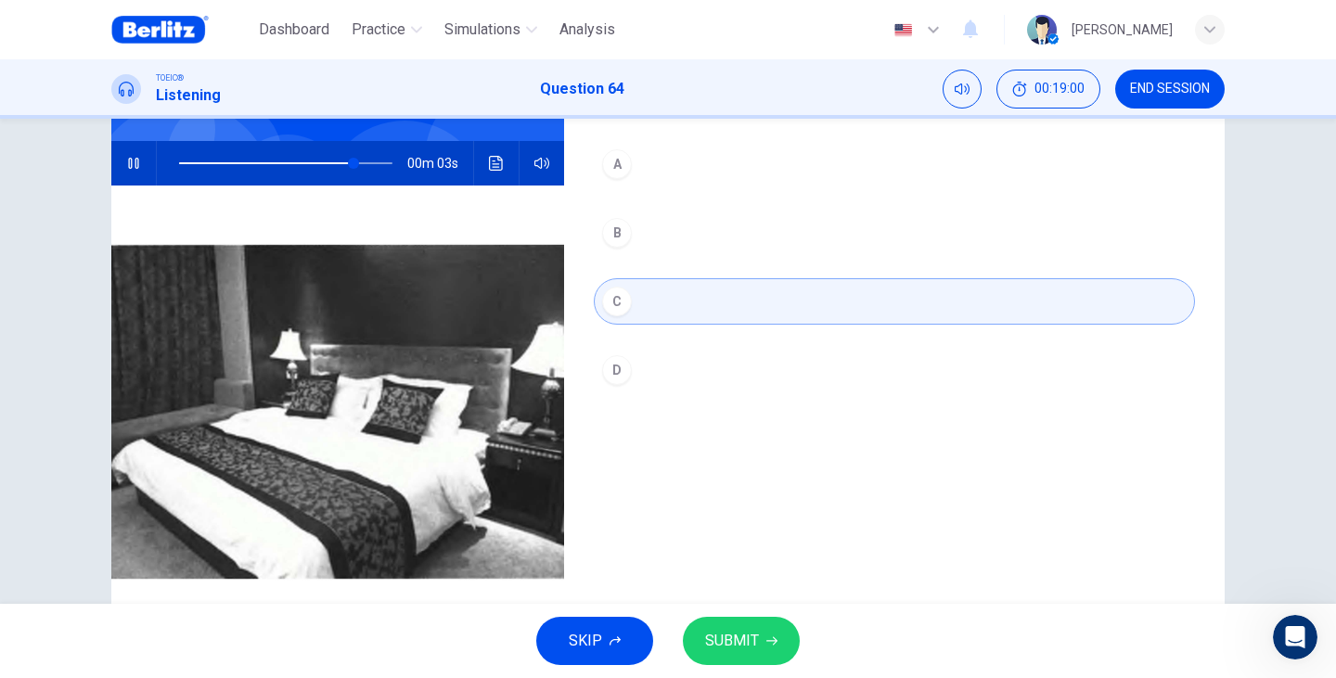
scroll to position [185, 0]
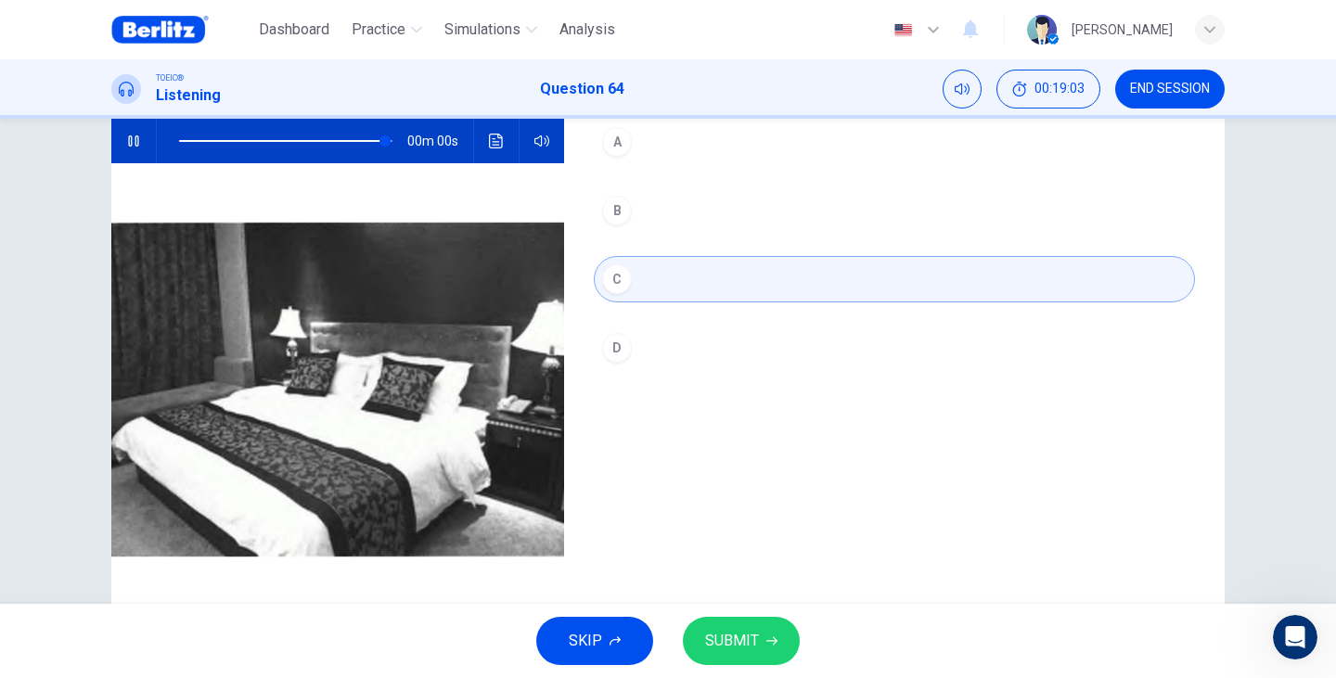
click at [781, 640] on button "SUBMIT" at bounding box center [741, 641] width 117 height 48
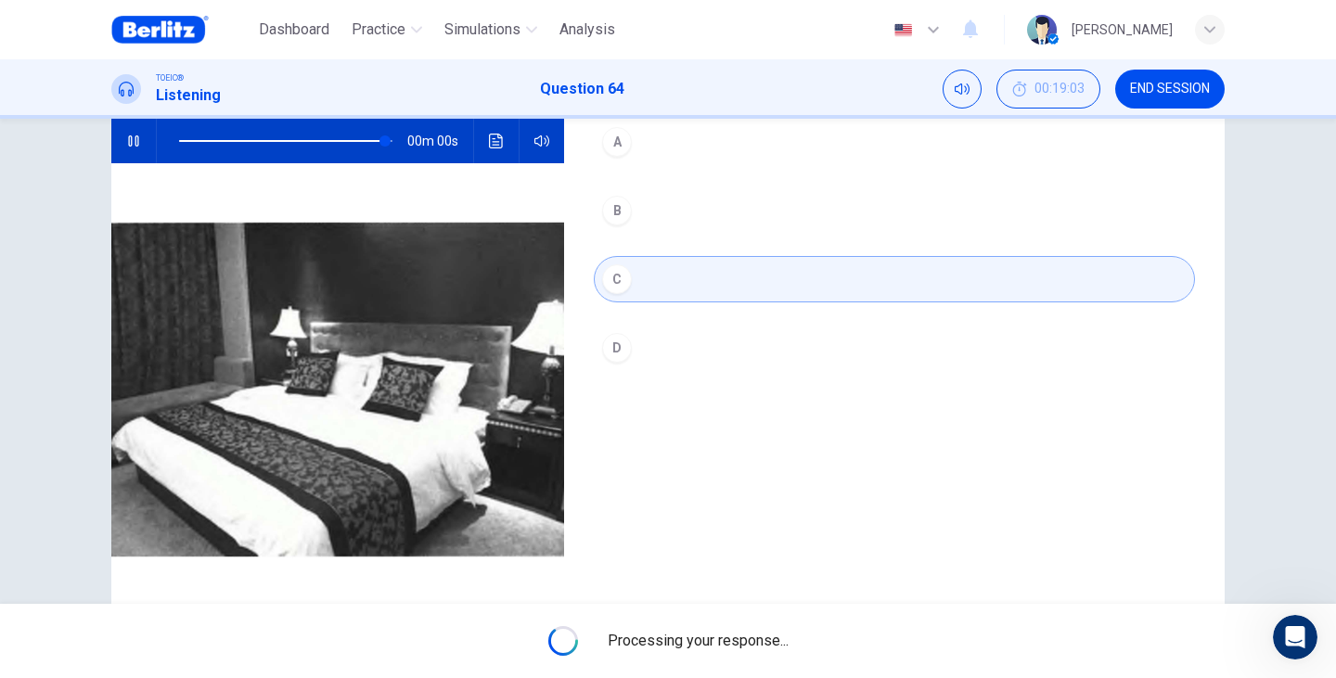
type input "*"
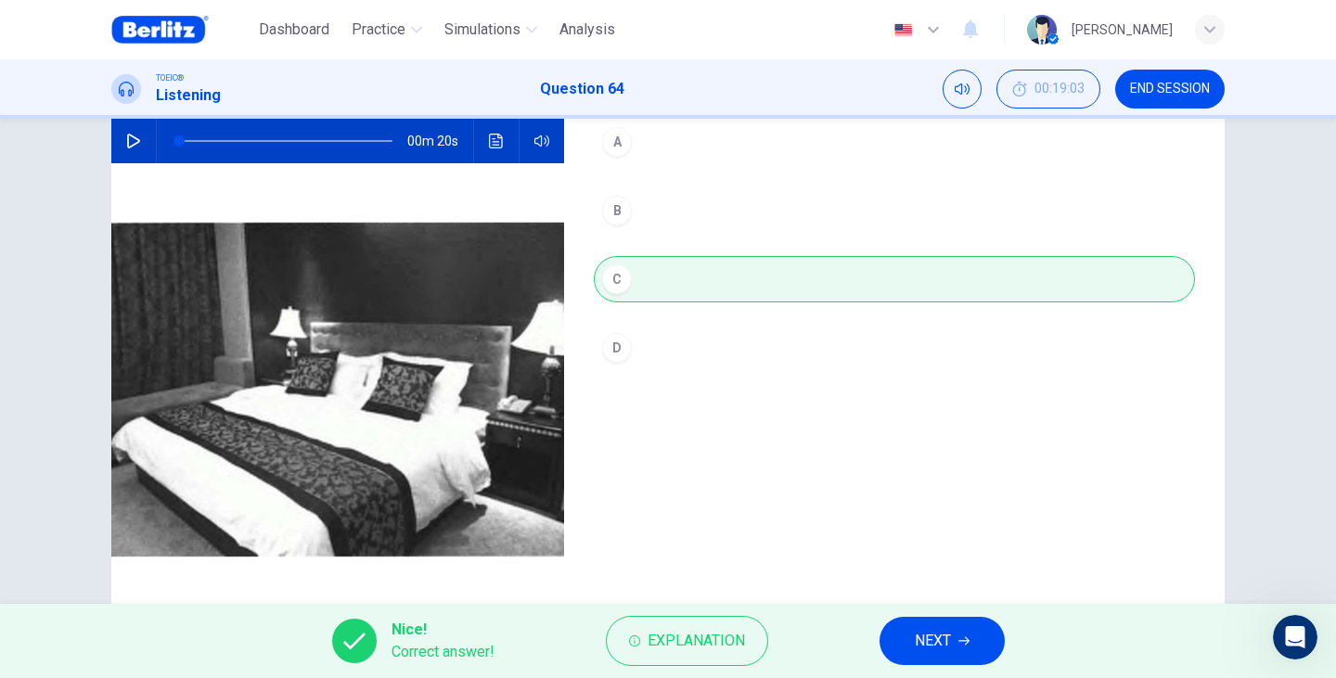
click at [926, 652] on span "NEXT" at bounding box center [932, 641] width 36 height 26
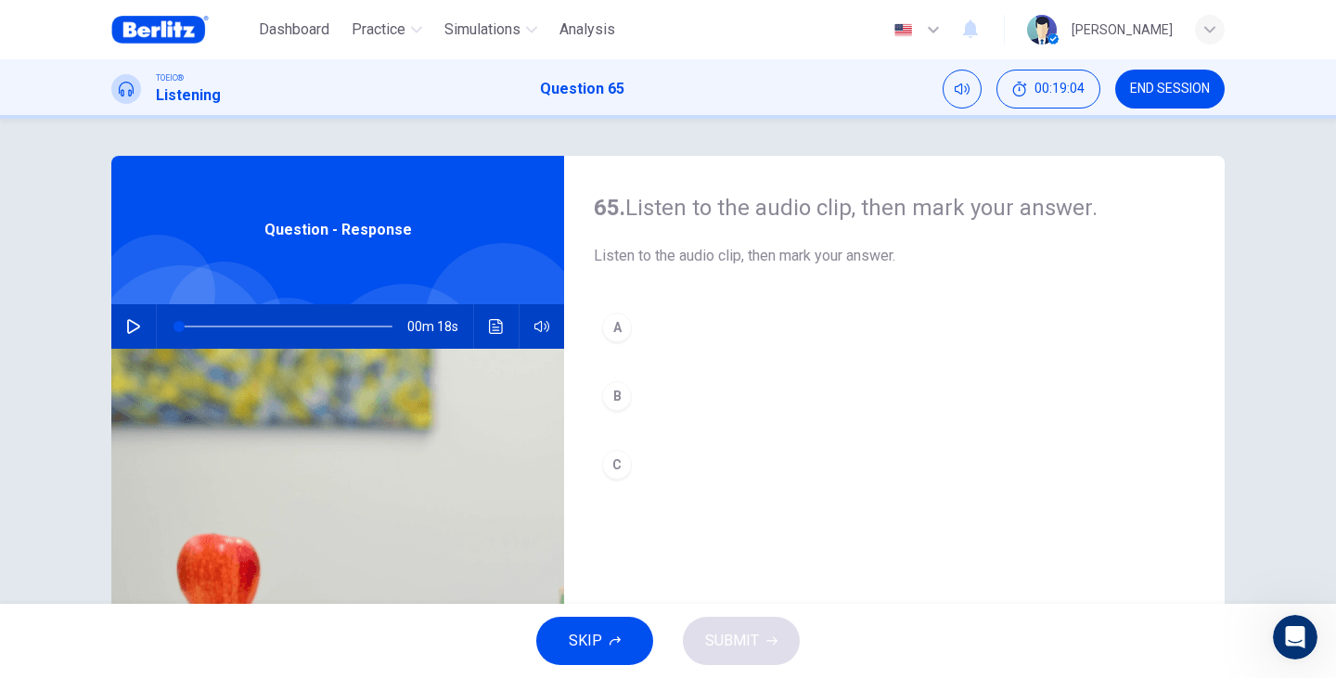
click at [134, 319] on icon "button" at bounding box center [133, 326] width 15 height 15
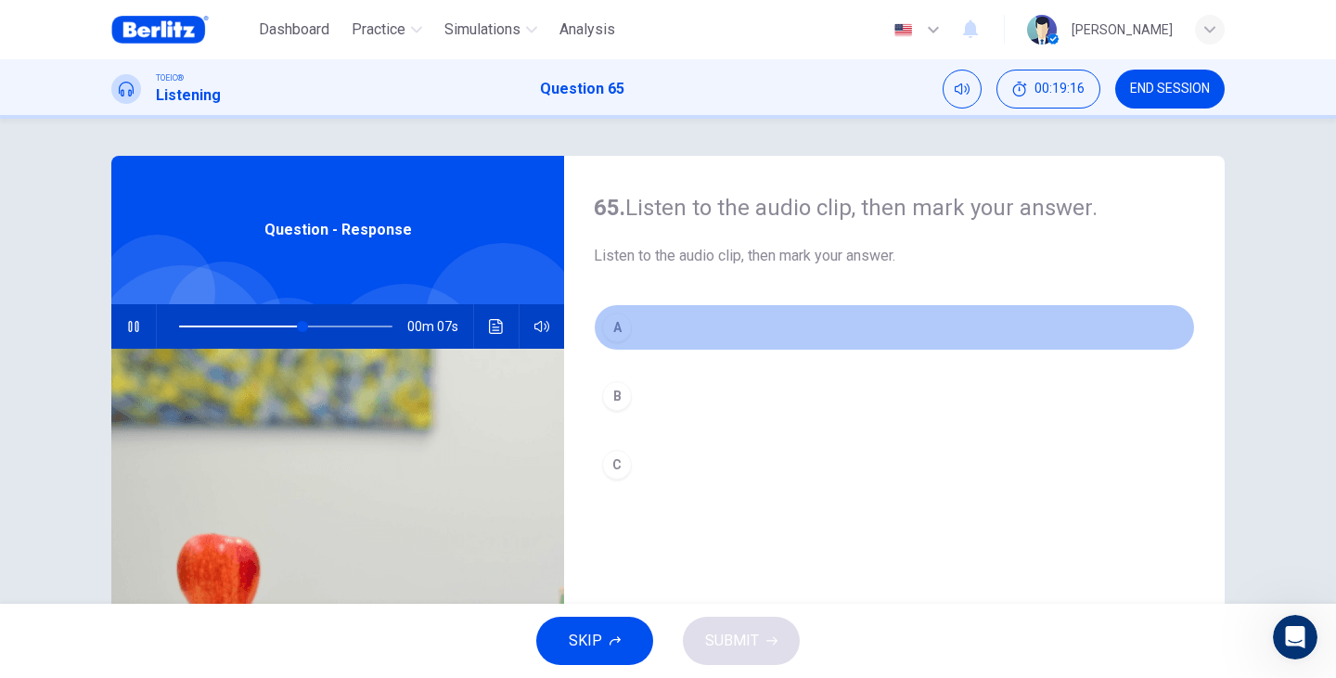
click at [634, 330] on button "A" at bounding box center [894, 327] width 601 height 46
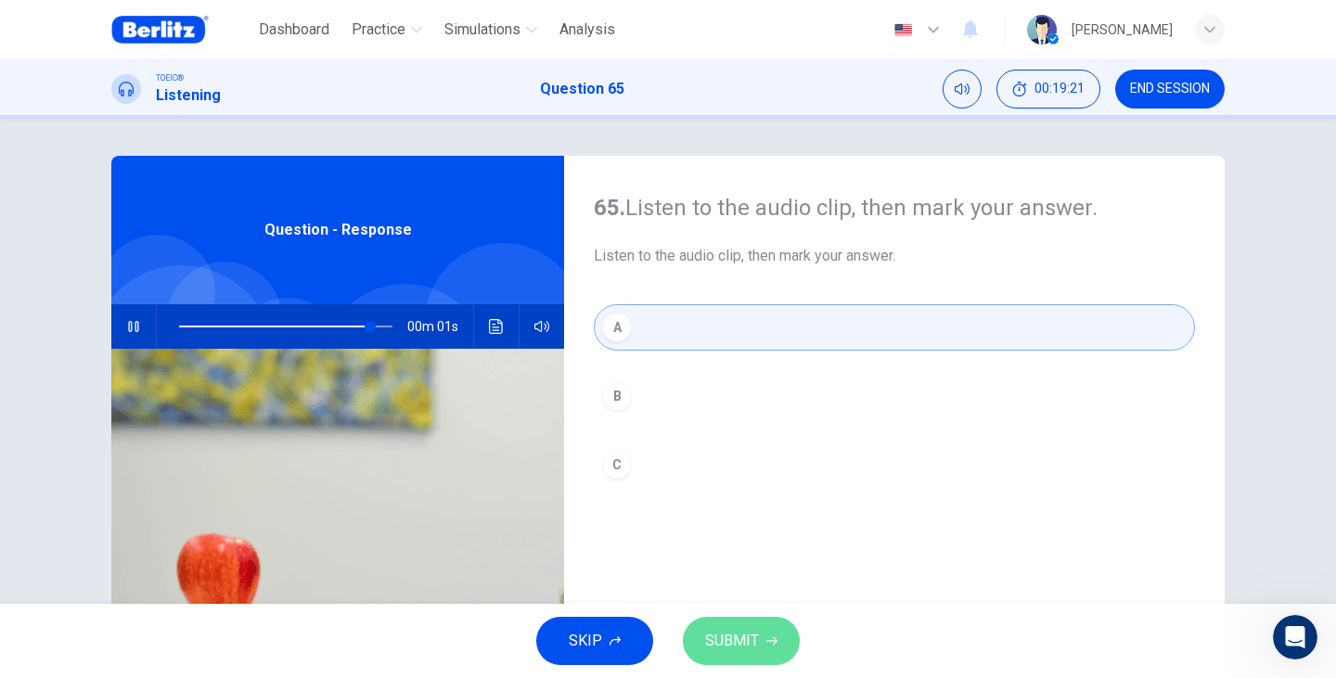
click at [783, 650] on button "SUBMIT" at bounding box center [741, 641] width 117 height 48
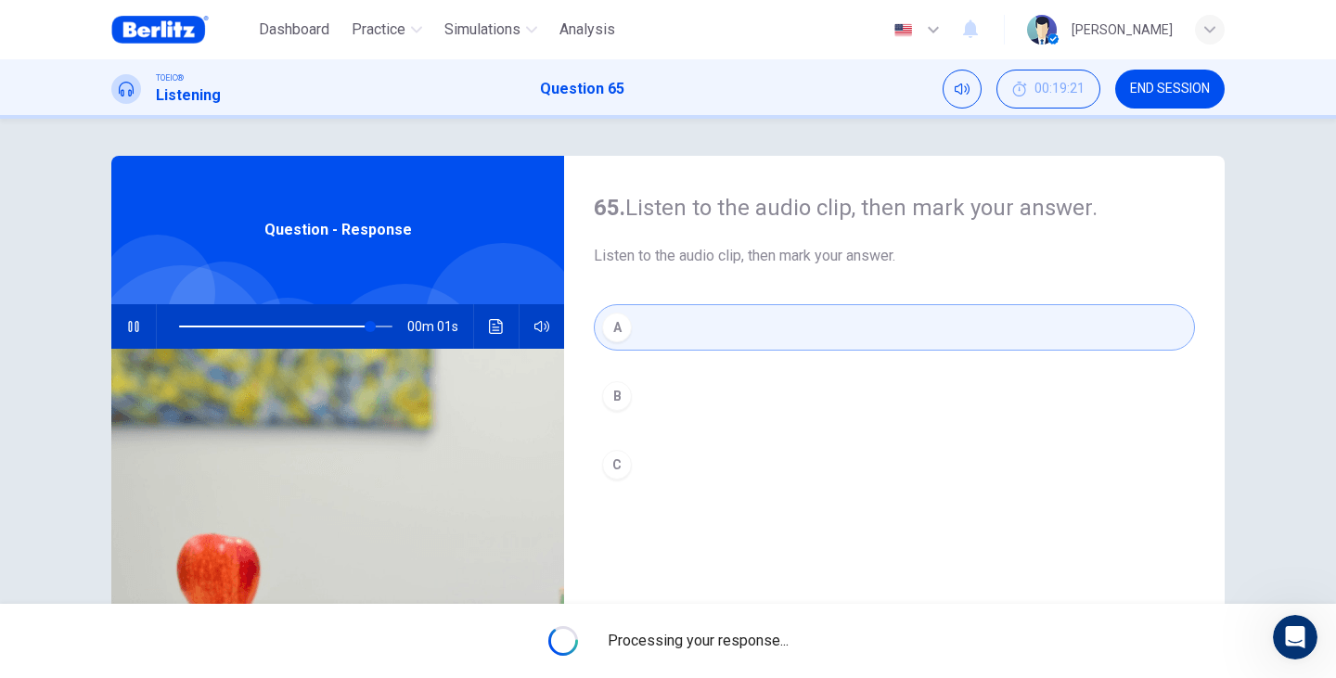
type input "**"
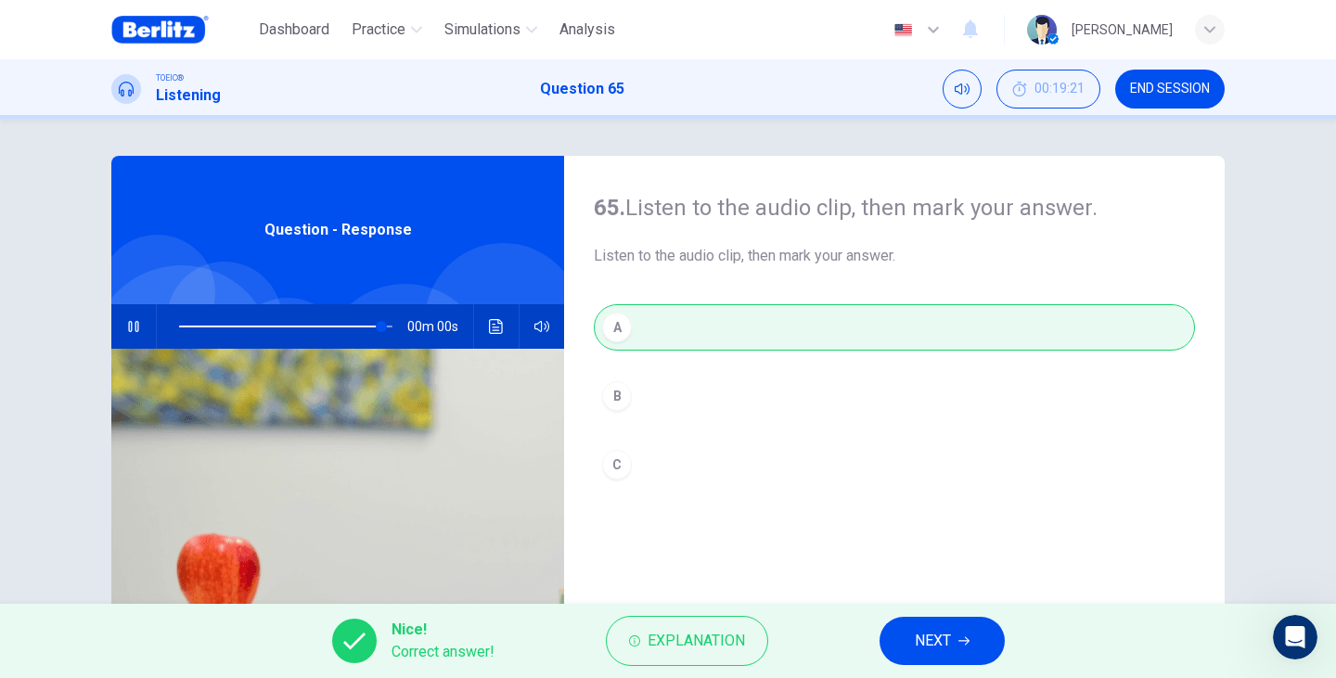
click at [944, 651] on span "NEXT" at bounding box center [932, 641] width 36 height 26
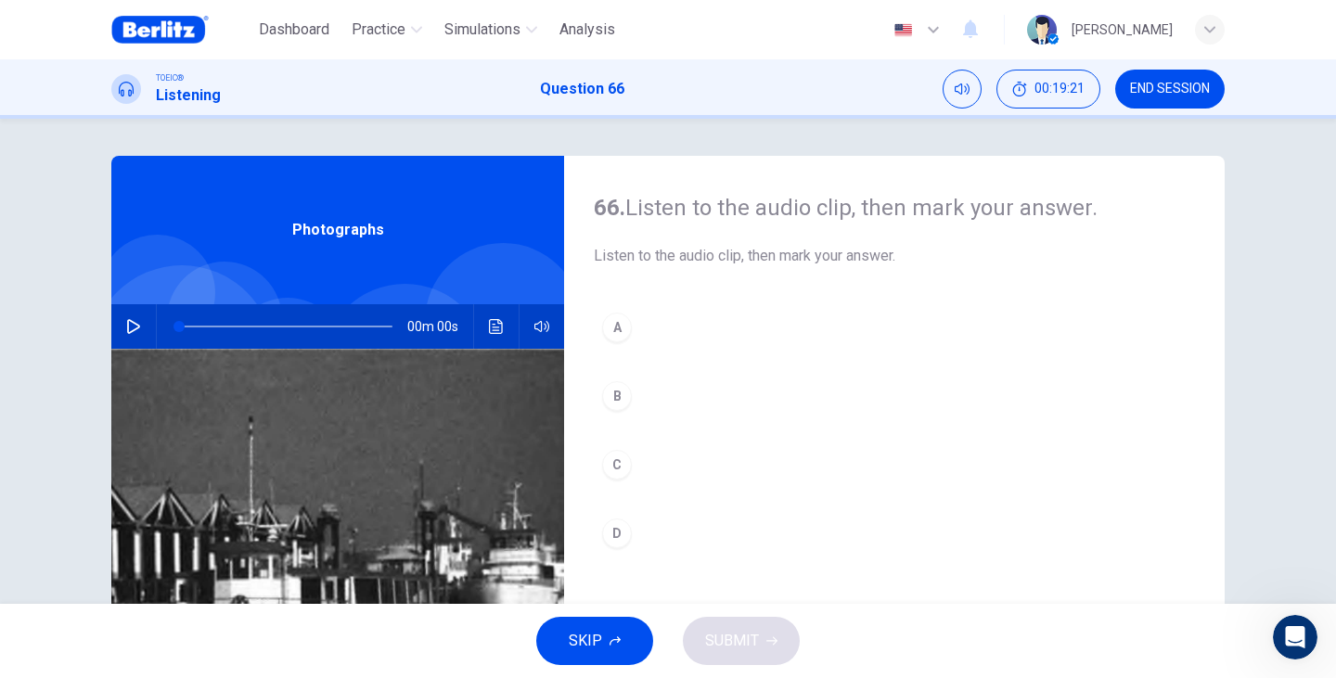
click at [119, 337] on button "button" at bounding box center [134, 326] width 30 height 45
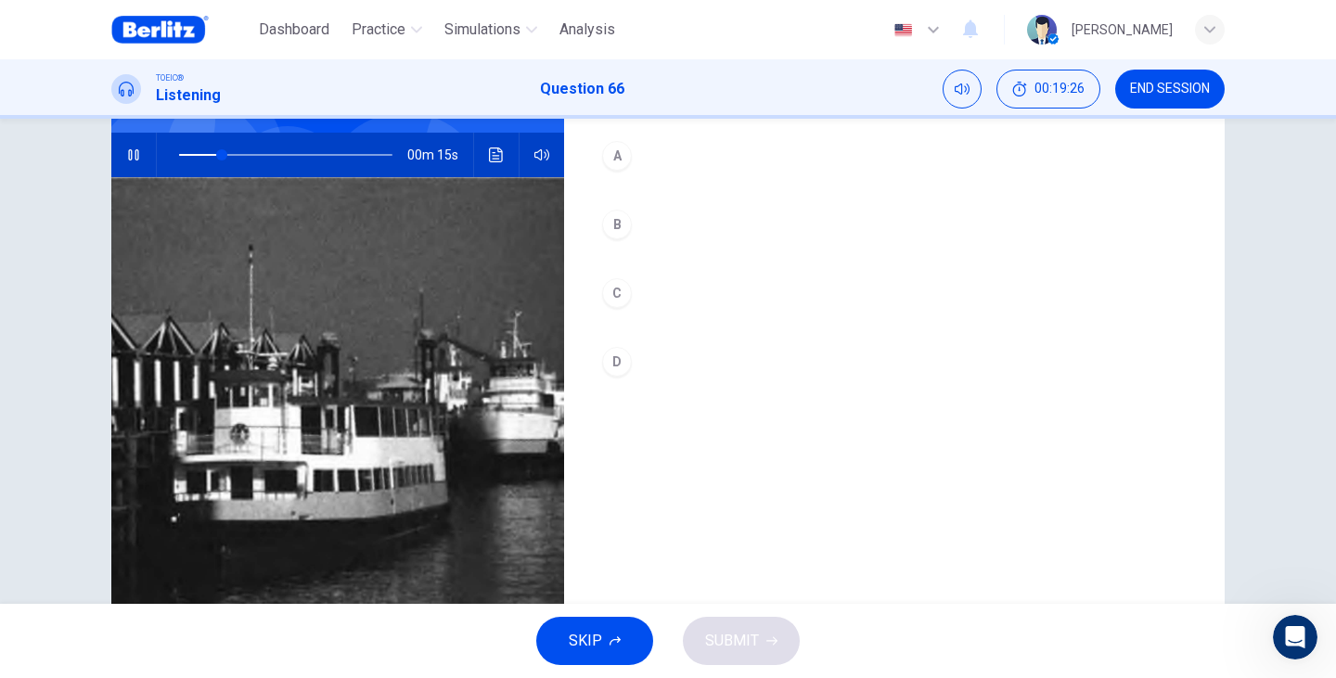
scroll to position [110, 0]
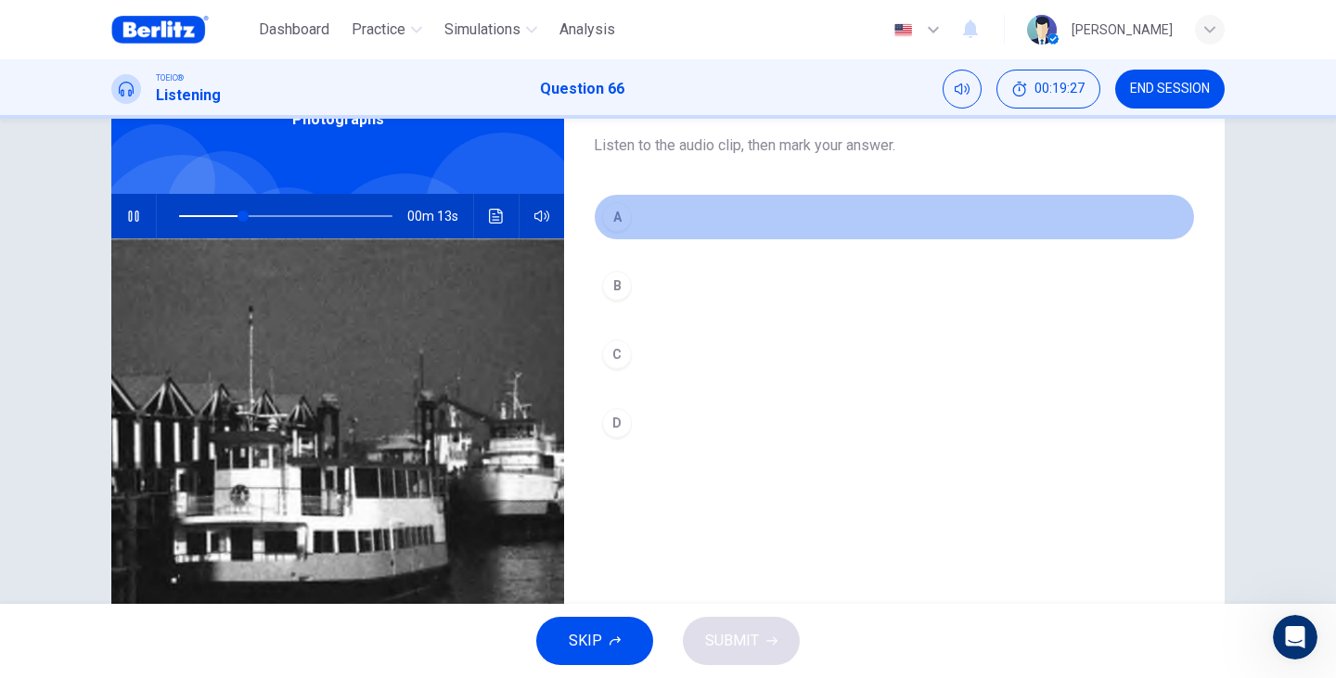
click at [606, 235] on button "A" at bounding box center [894, 217] width 601 height 46
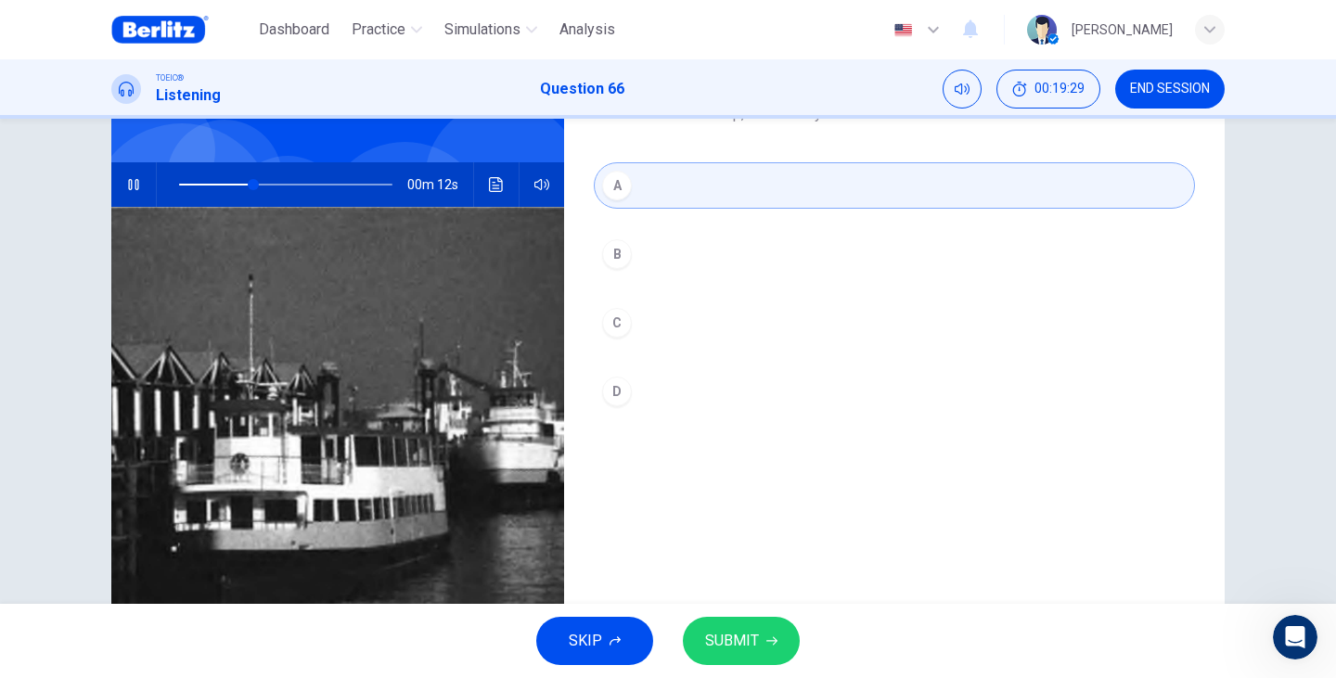
scroll to position [172, 0]
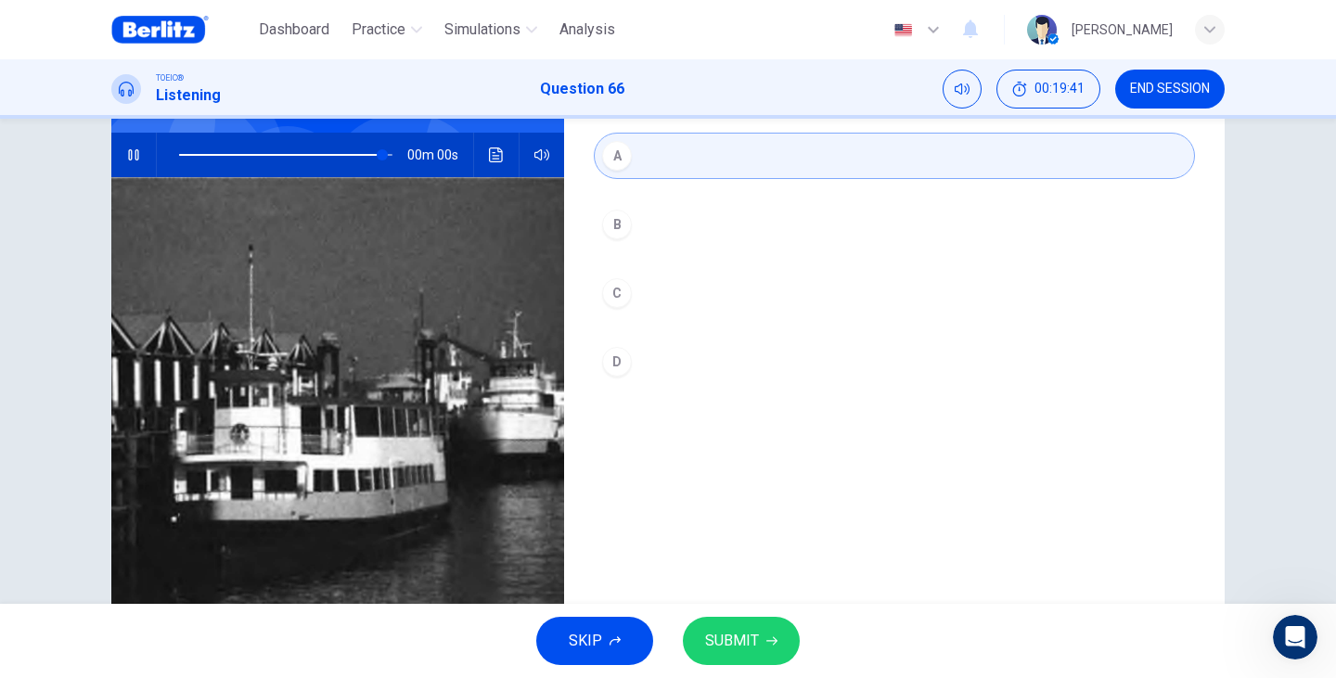
type input "*"
click at [764, 651] on button "SUBMIT" at bounding box center [741, 641] width 117 height 48
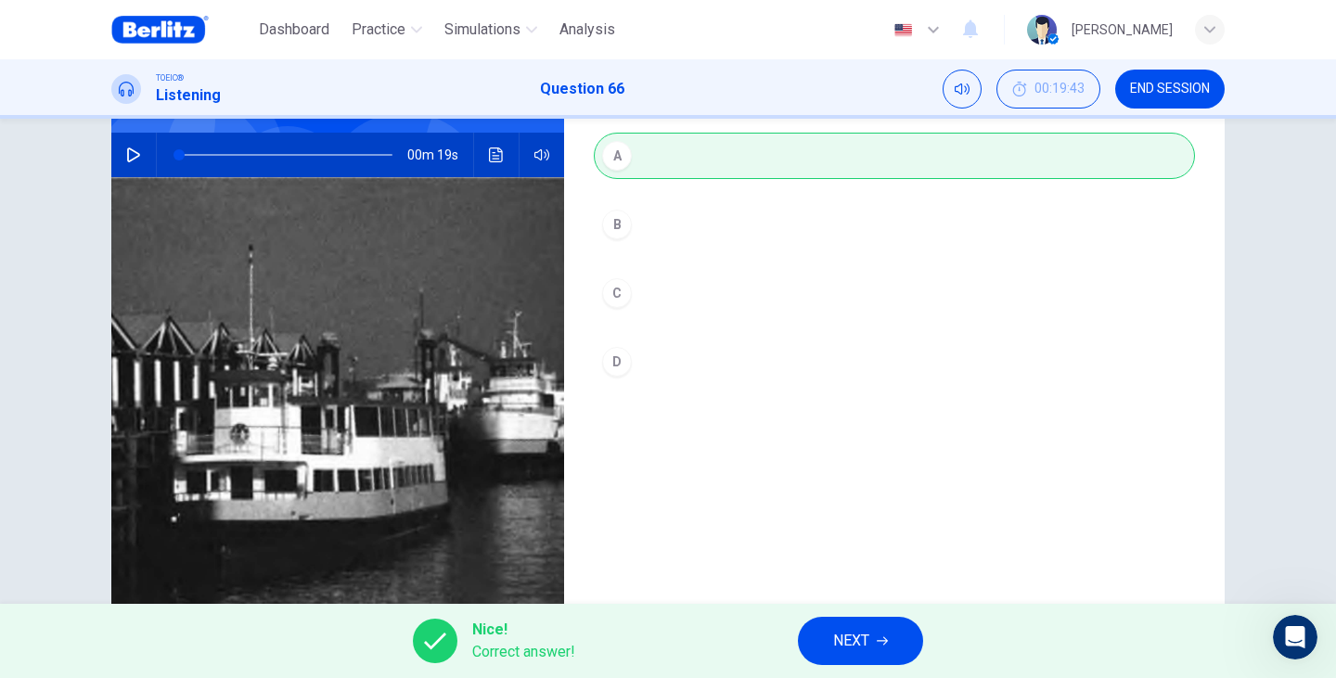
click at [878, 640] on icon "button" at bounding box center [881, 640] width 11 height 11
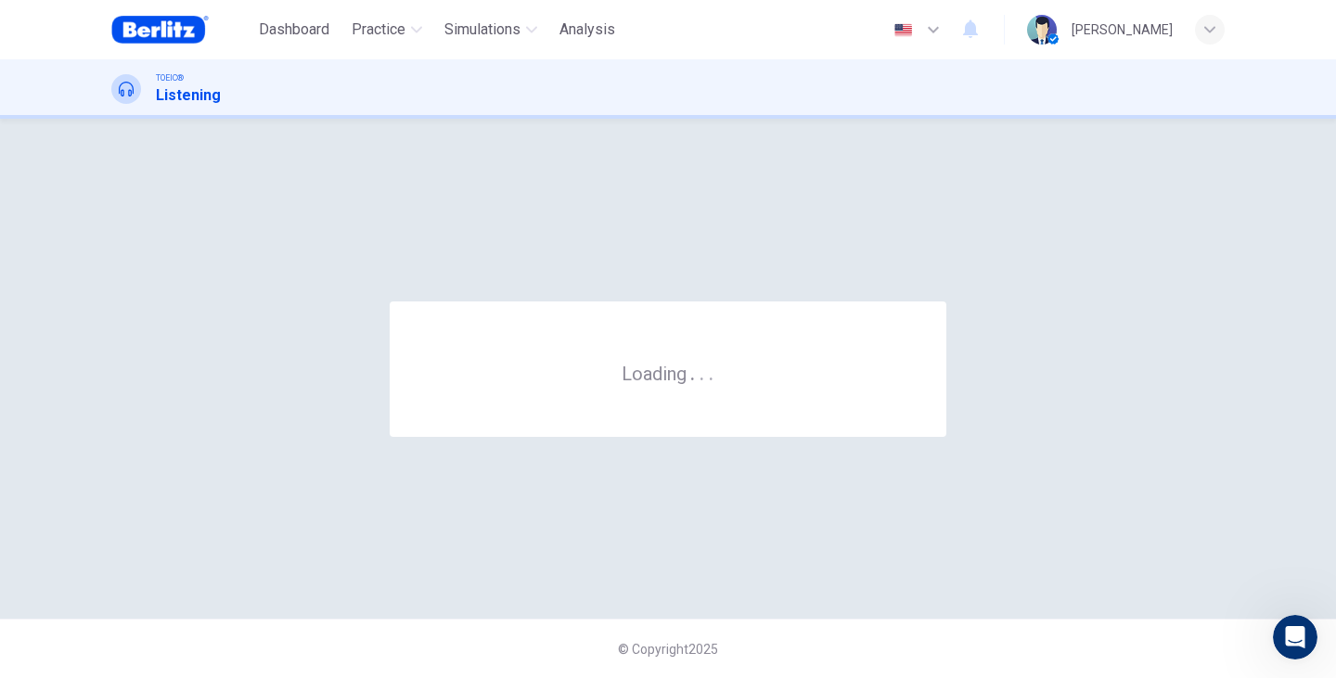
scroll to position [0, 0]
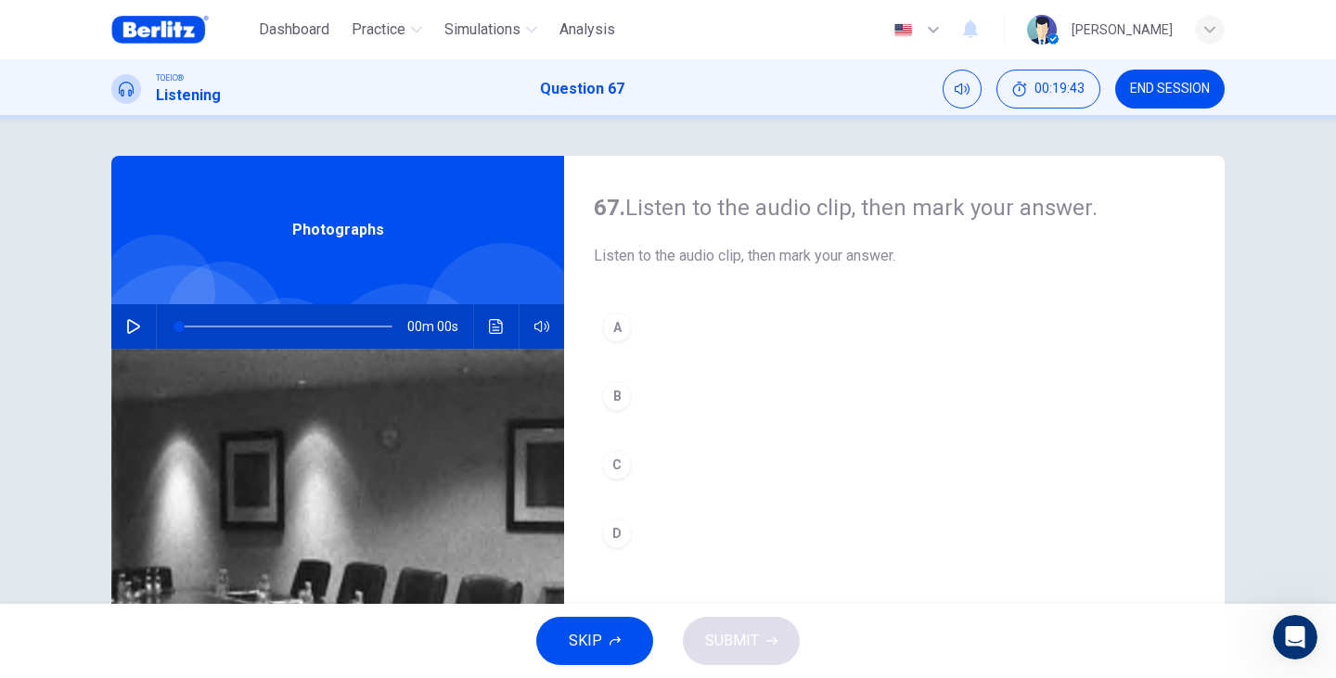
click at [138, 336] on button "button" at bounding box center [134, 326] width 30 height 45
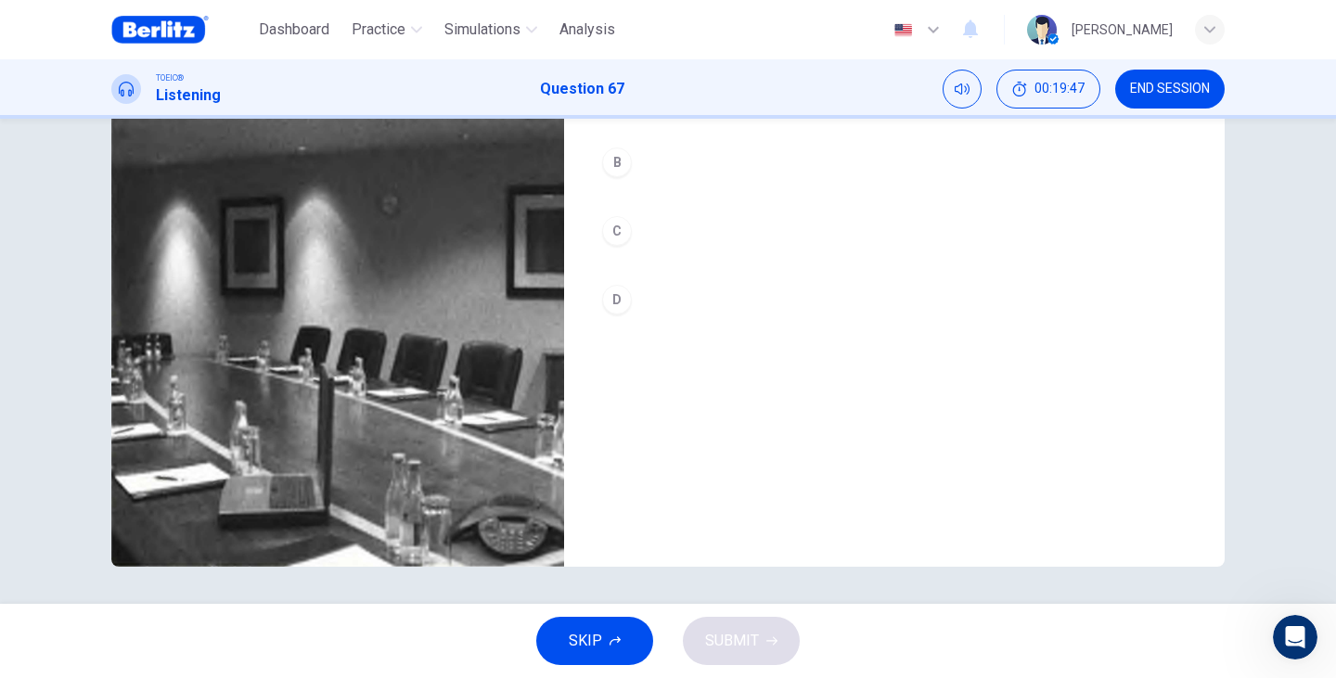
scroll to position [172, 0]
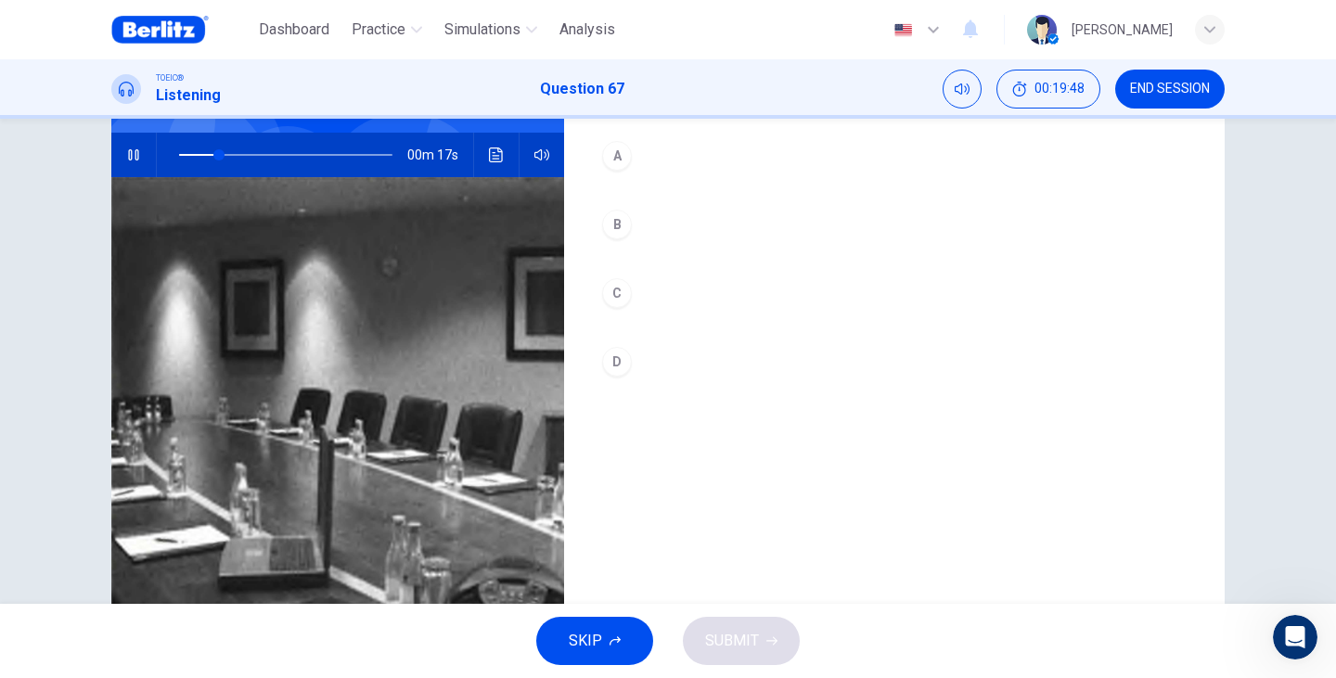
click at [603, 170] on button "A" at bounding box center [894, 156] width 601 height 46
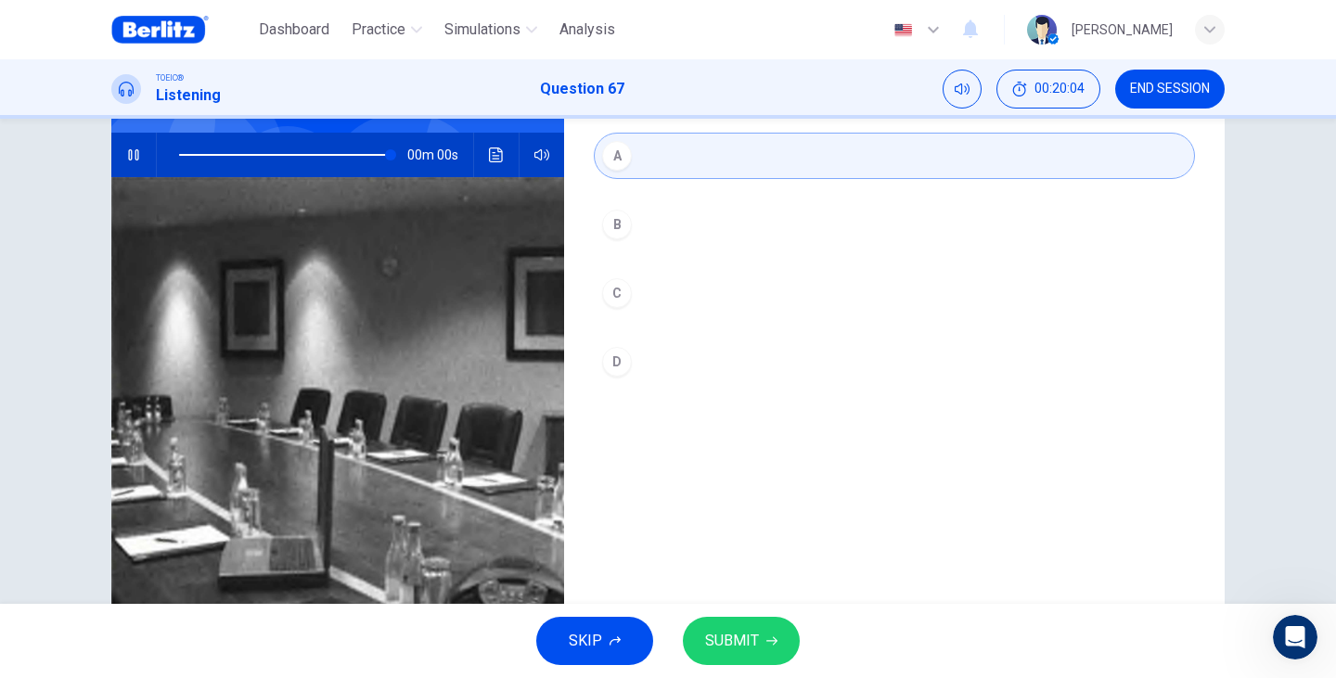
type input "*"
click at [747, 636] on span "SUBMIT" at bounding box center [732, 641] width 54 height 26
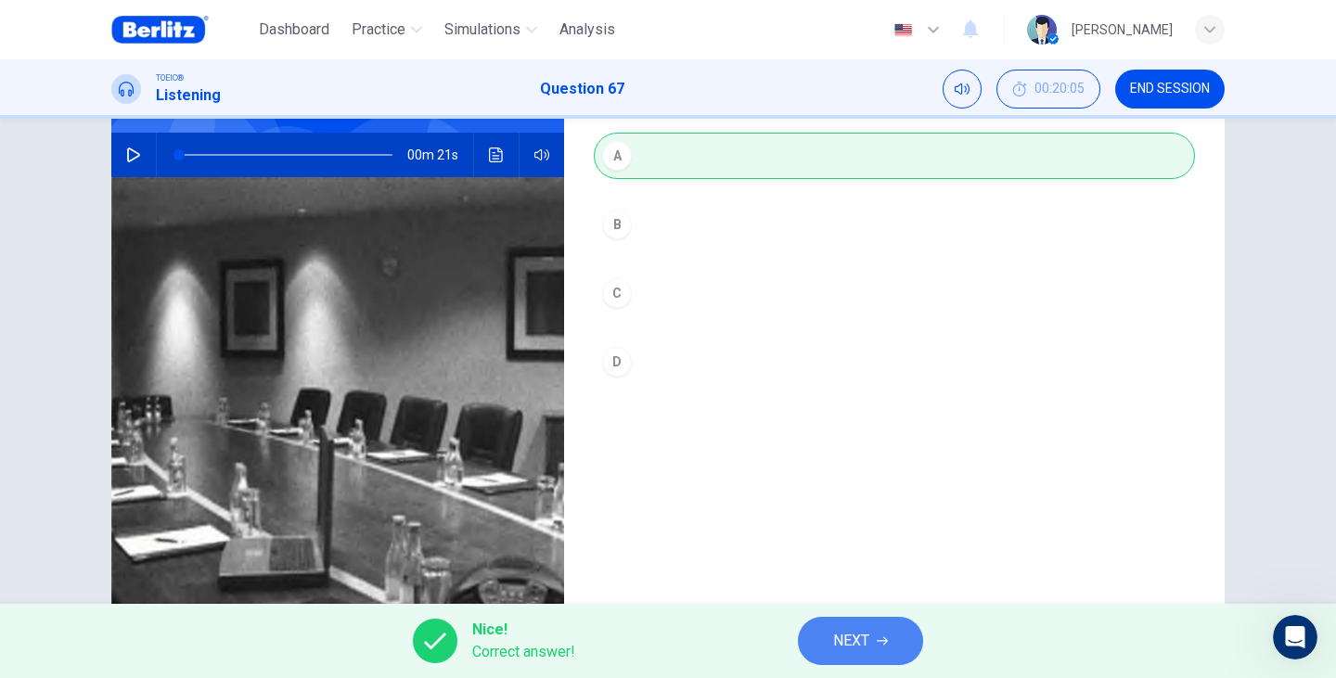
click at [863, 651] on span "NEXT" at bounding box center [851, 641] width 36 height 26
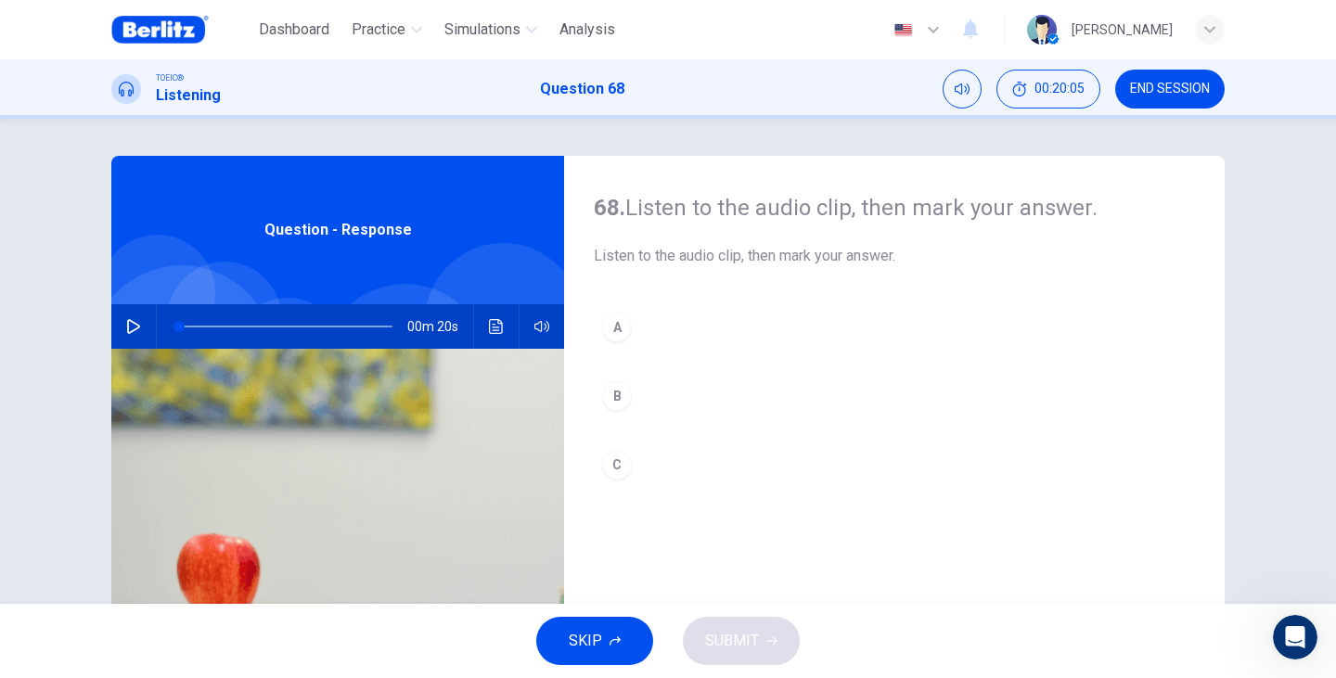
click at [130, 330] on icon "button" at bounding box center [133, 326] width 13 height 15
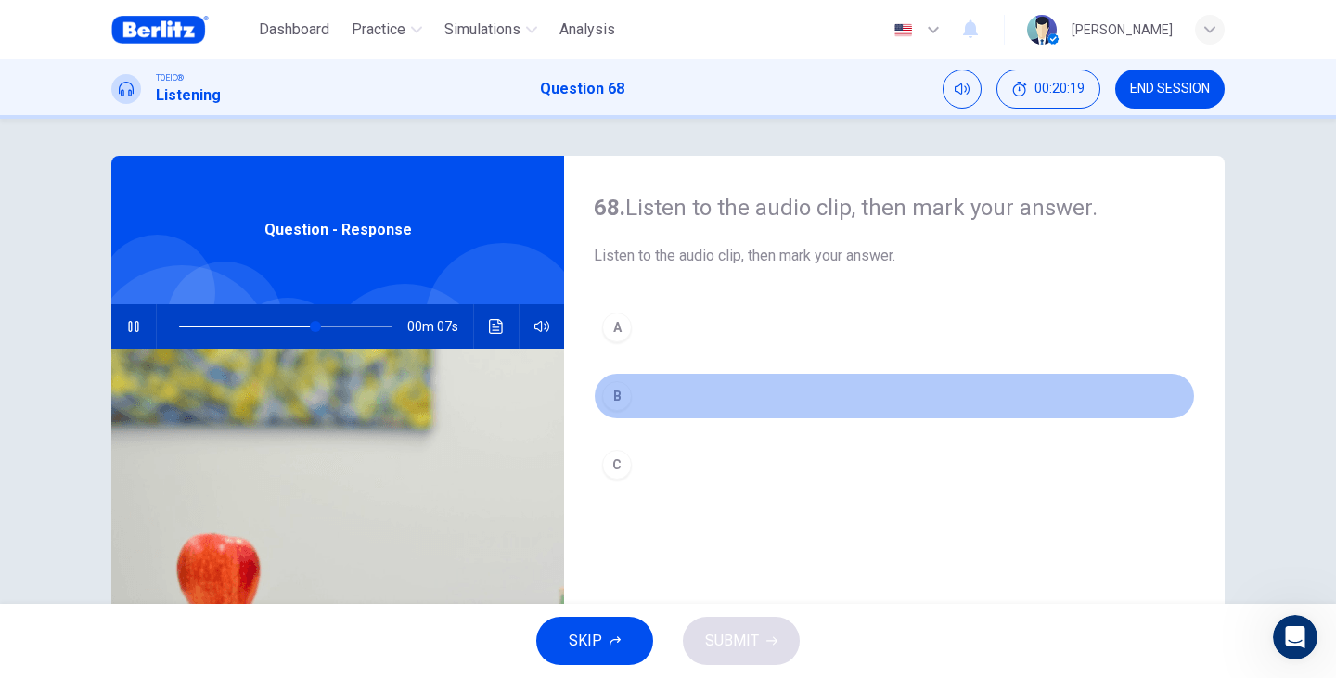
click at [617, 397] on div "B" at bounding box center [617, 396] width 30 height 30
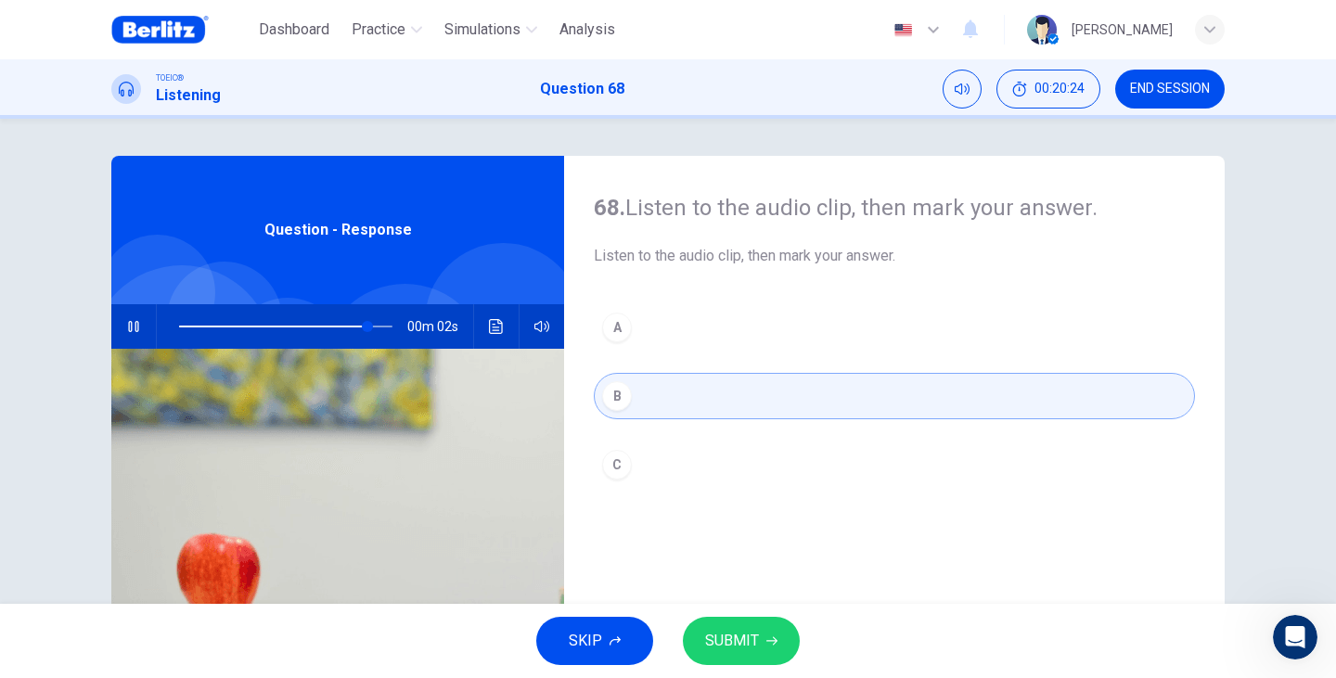
click at [627, 464] on button "C" at bounding box center [894, 464] width 601 height 46
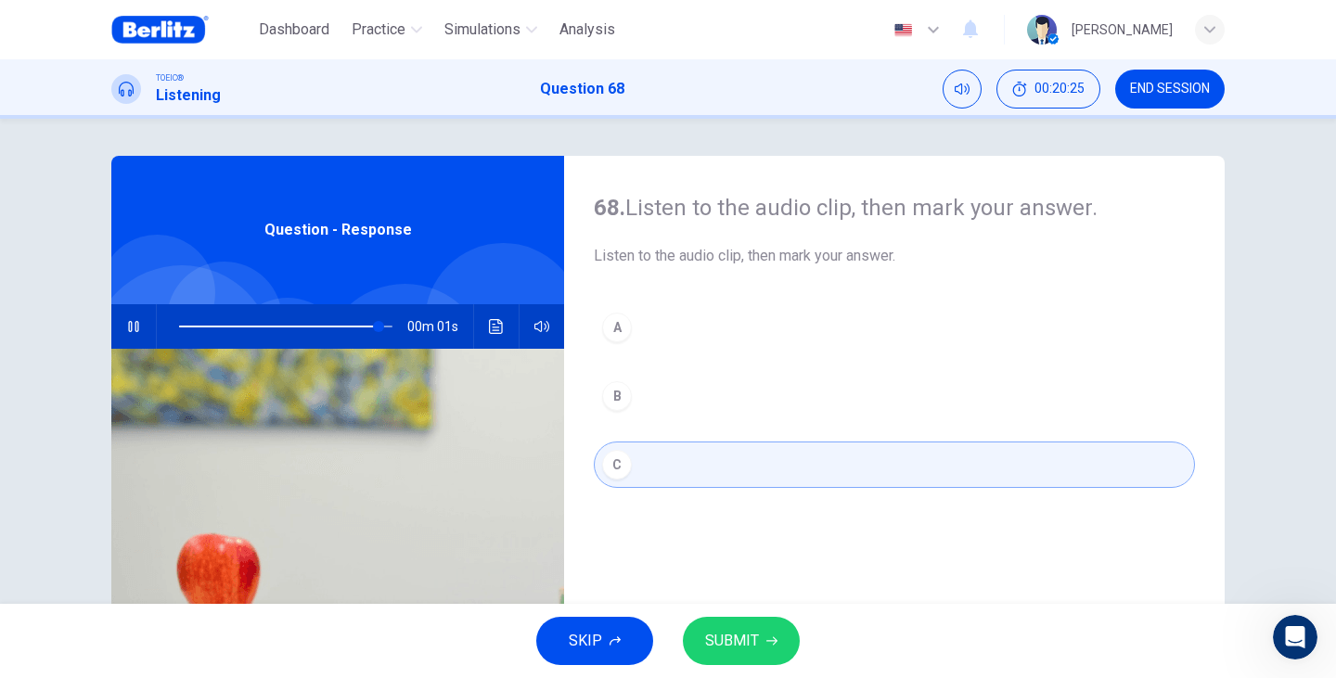
click at [757, 642] on span "SUBMIT" at bounding box center [732, 641] width 54 height 26
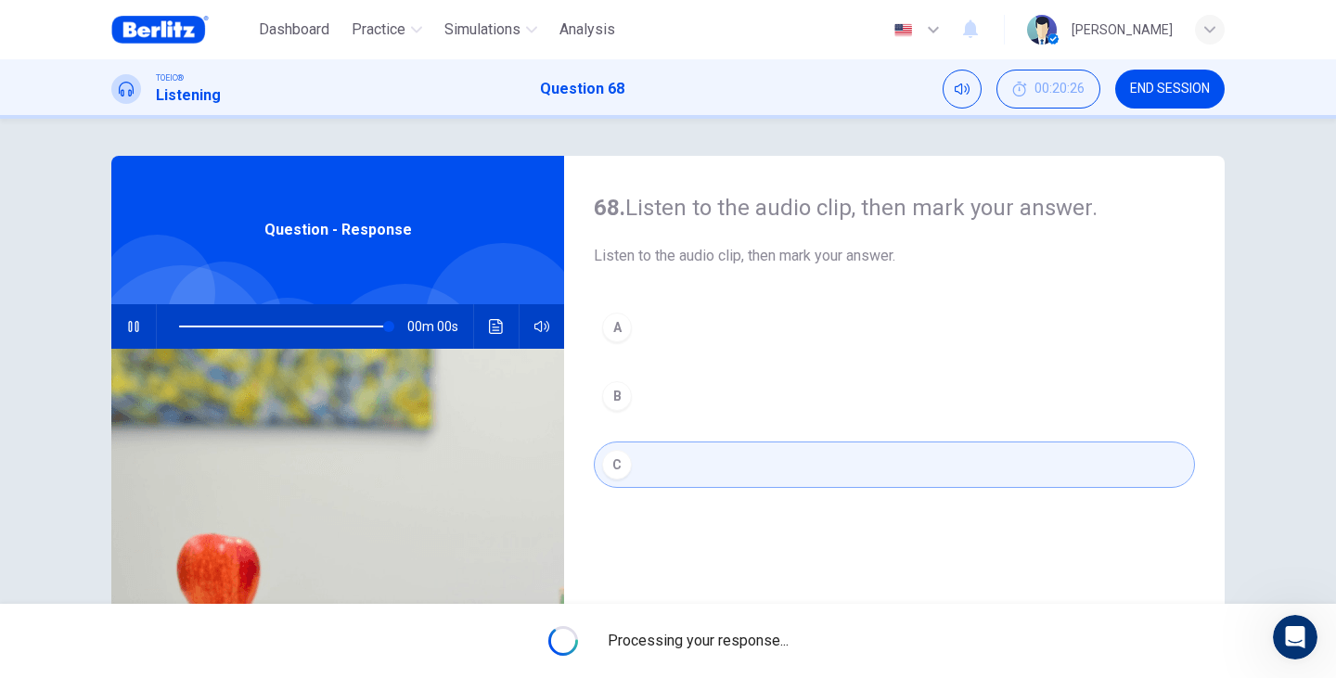
type input "*"
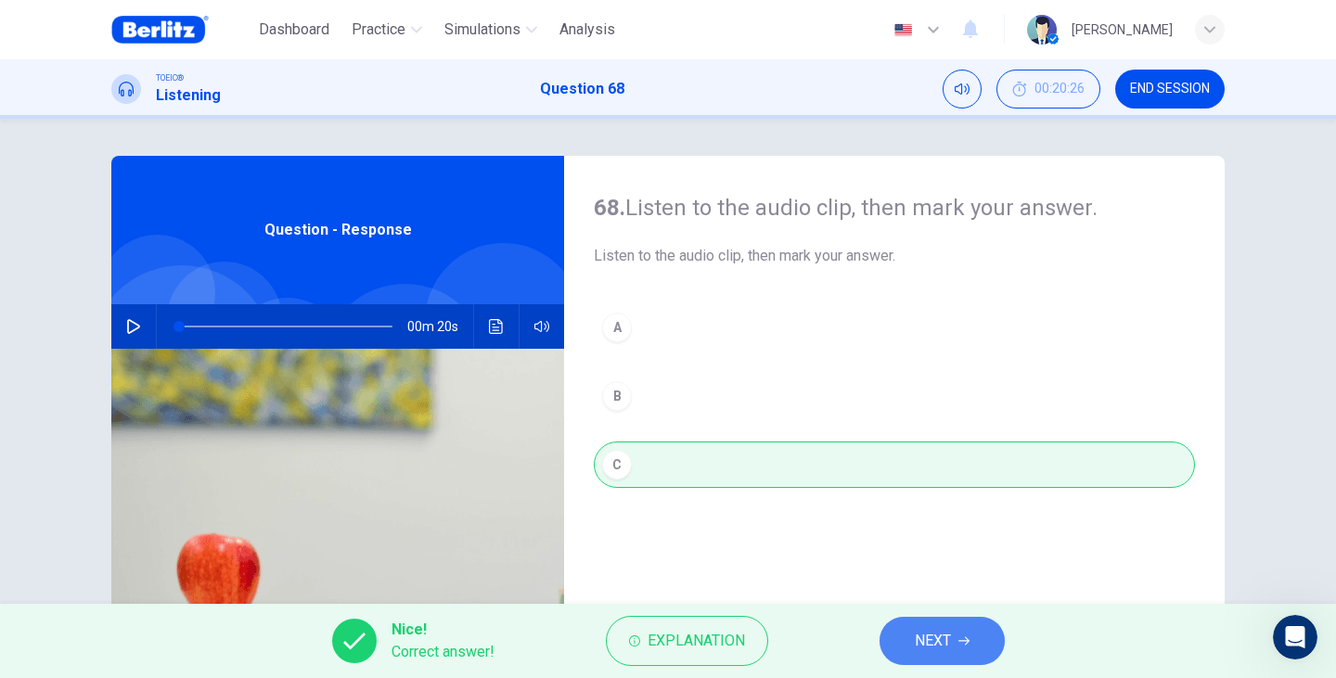
click at [916, 636] on span "NEXT" at bounding box center [932, 641] width 36 height 26
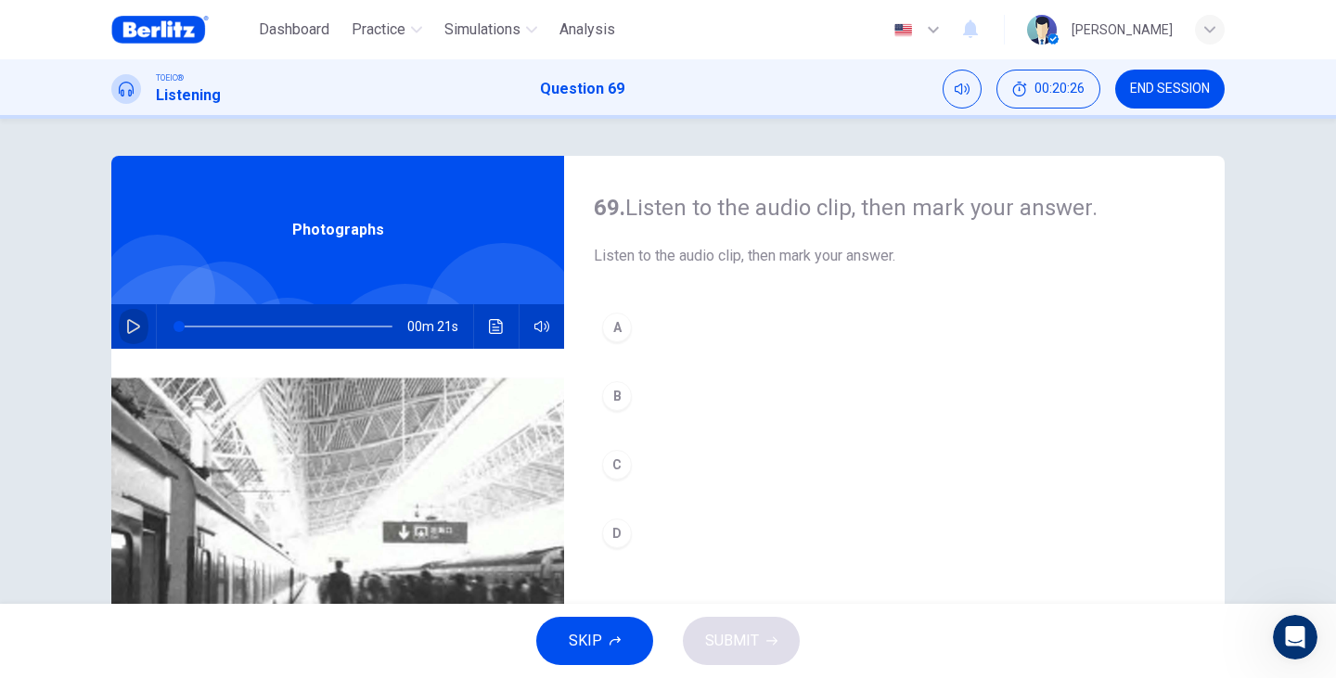
click at [134, 316] on button "button" at bounding box center [134, 326] width 30 height 45
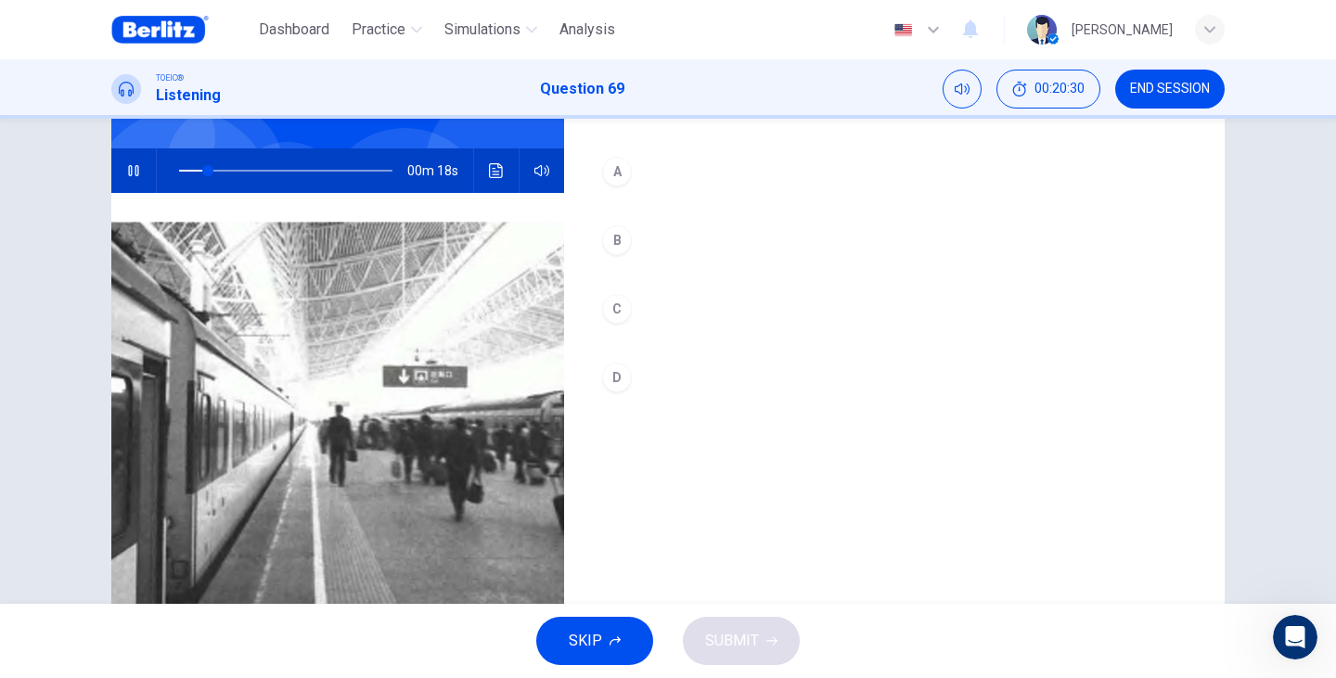
scroll to position [185, 0]
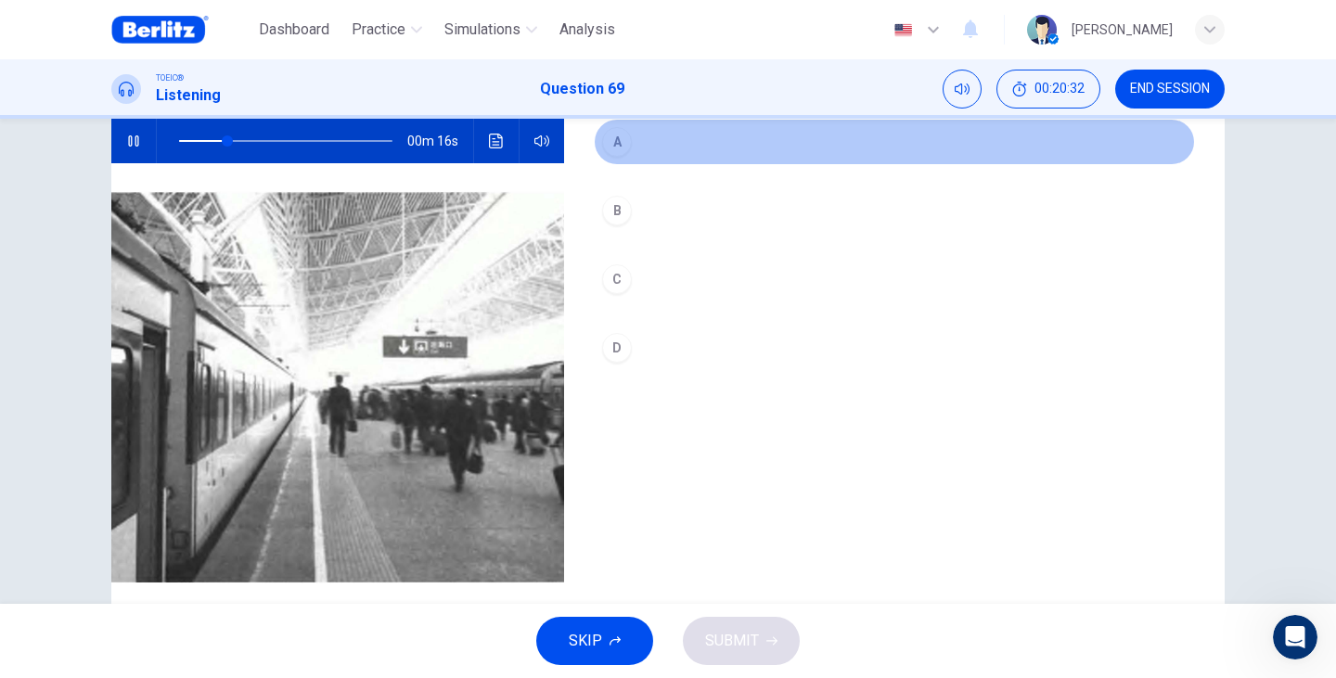
click at [620, 134] on div "A" at bounding box center [617, 142] width 30 height 30
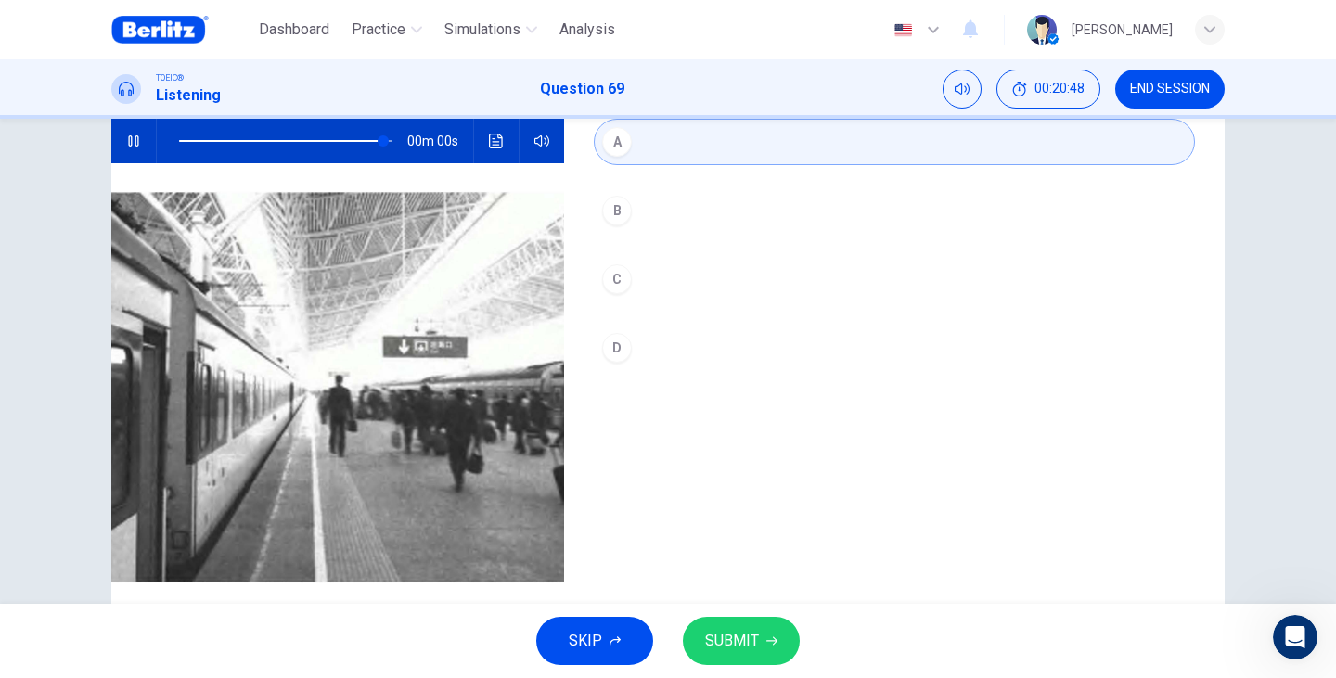
type input "*"
click at [747, 655] on button "SUBMIT" at bounding box center [741, 641] width 117 height 48
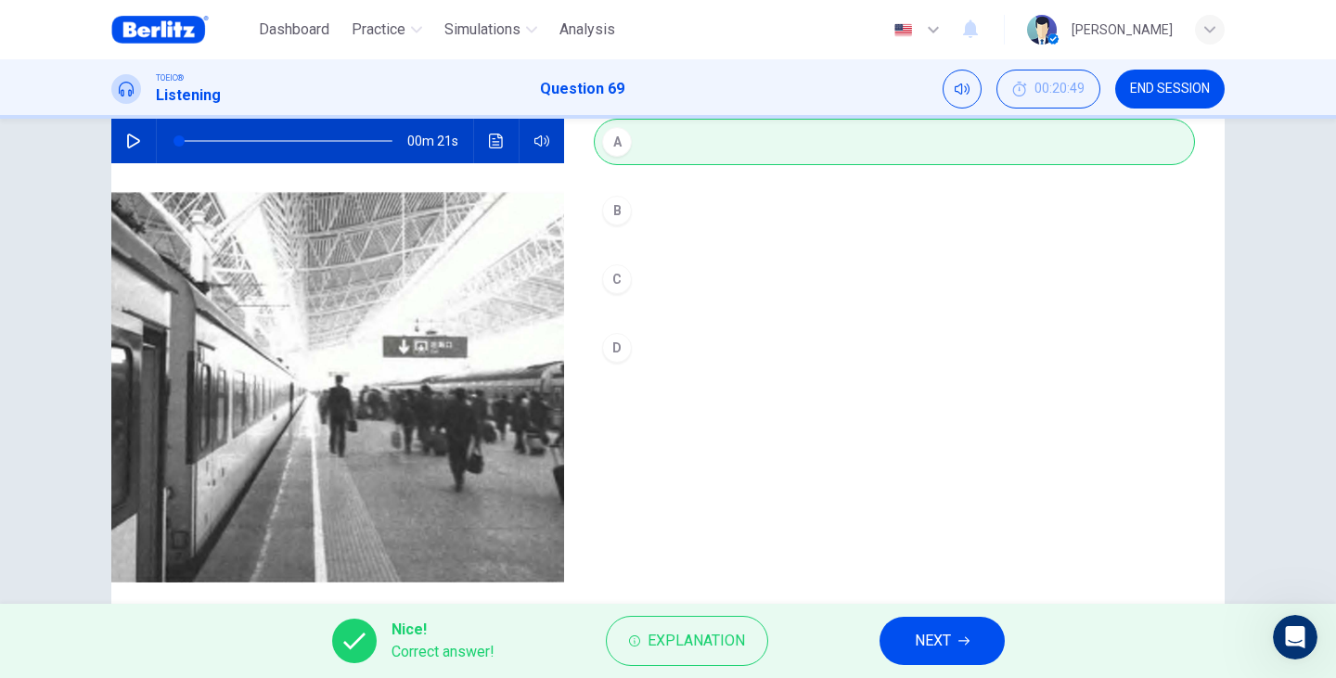
click at [956, 632] on button "NEXT" at bounding box center [941, 641] width 125 height 48
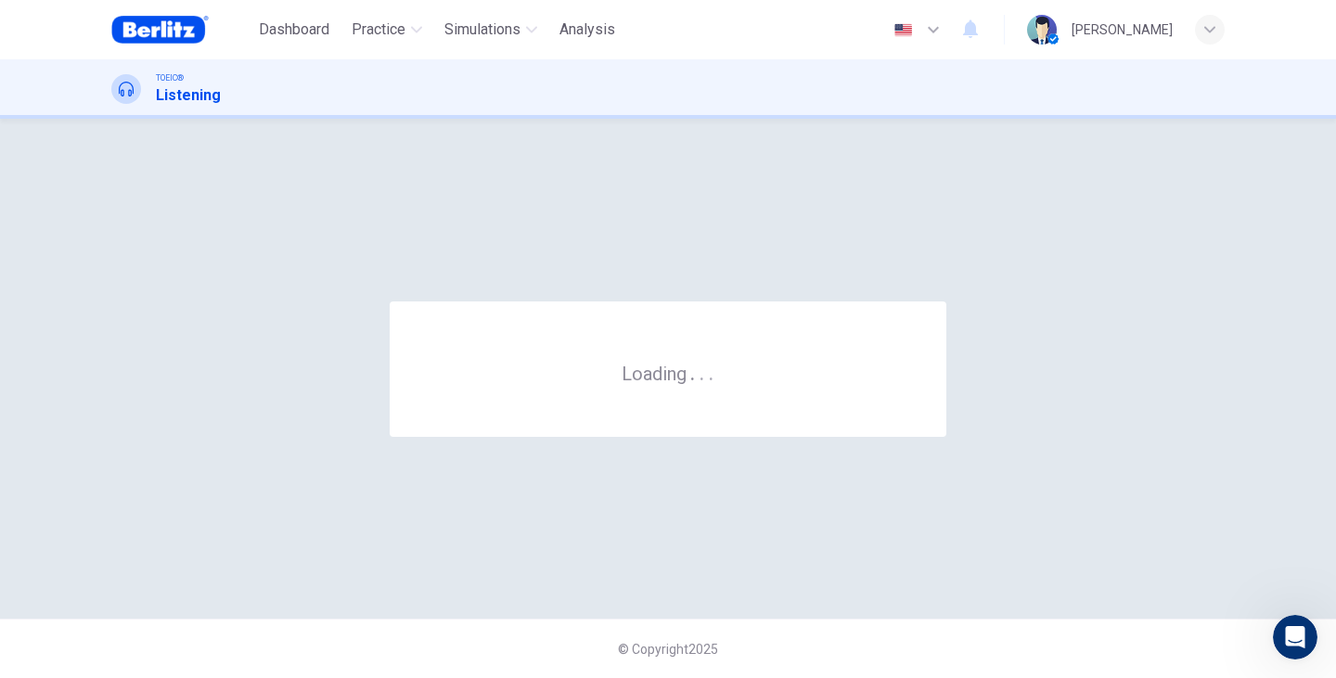
scroll to position [0, 0]
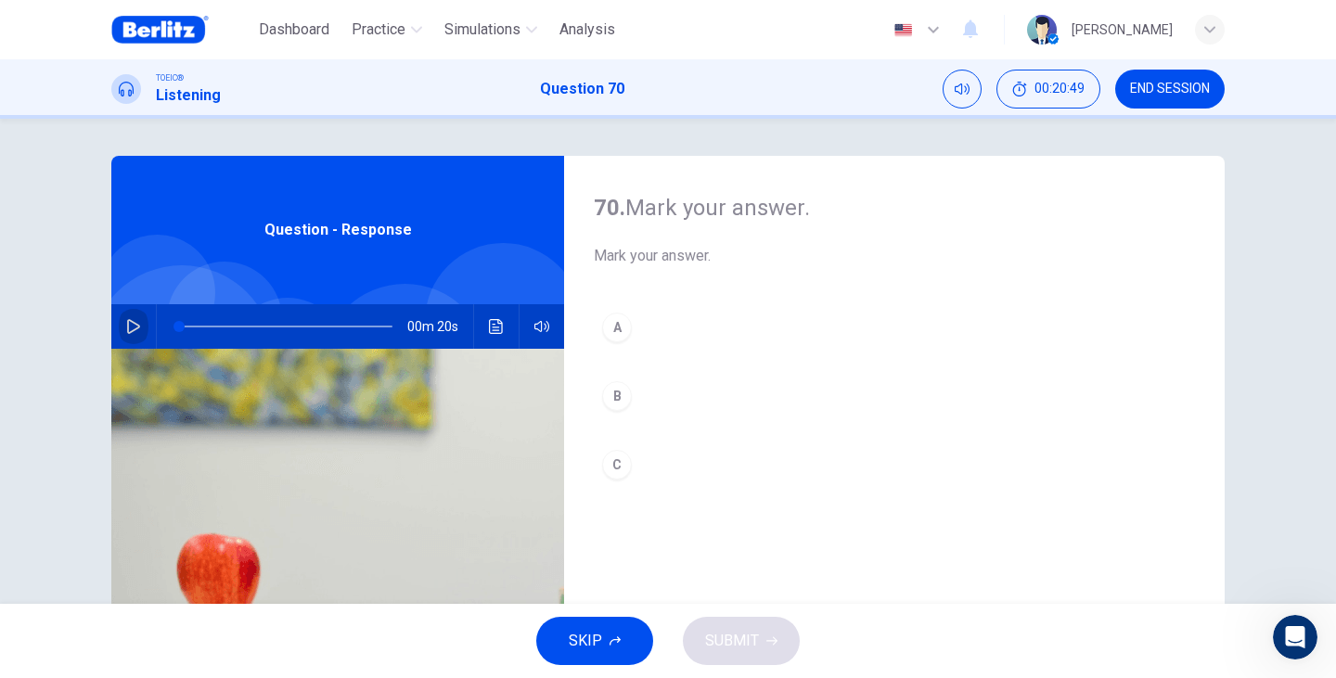
click at [128, 322] on icon "button" at bounding box center [133, 326] width 13 height 15
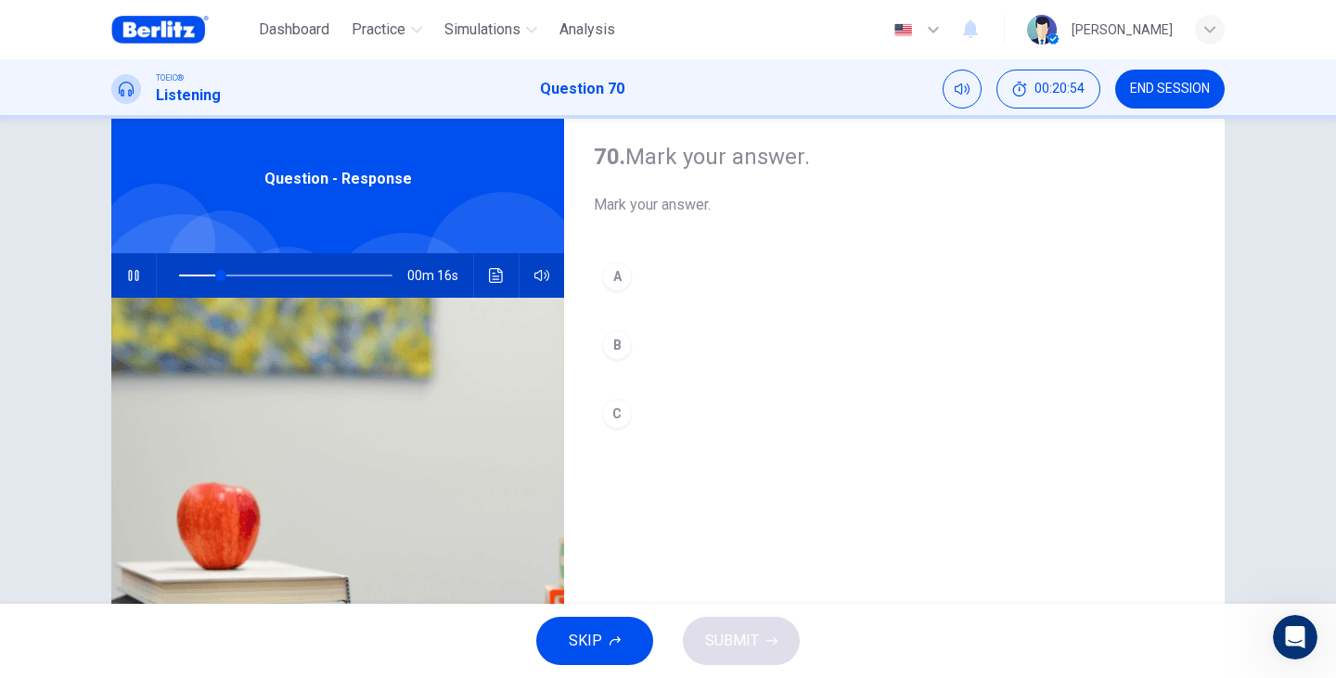
scroll to position [48, 0]
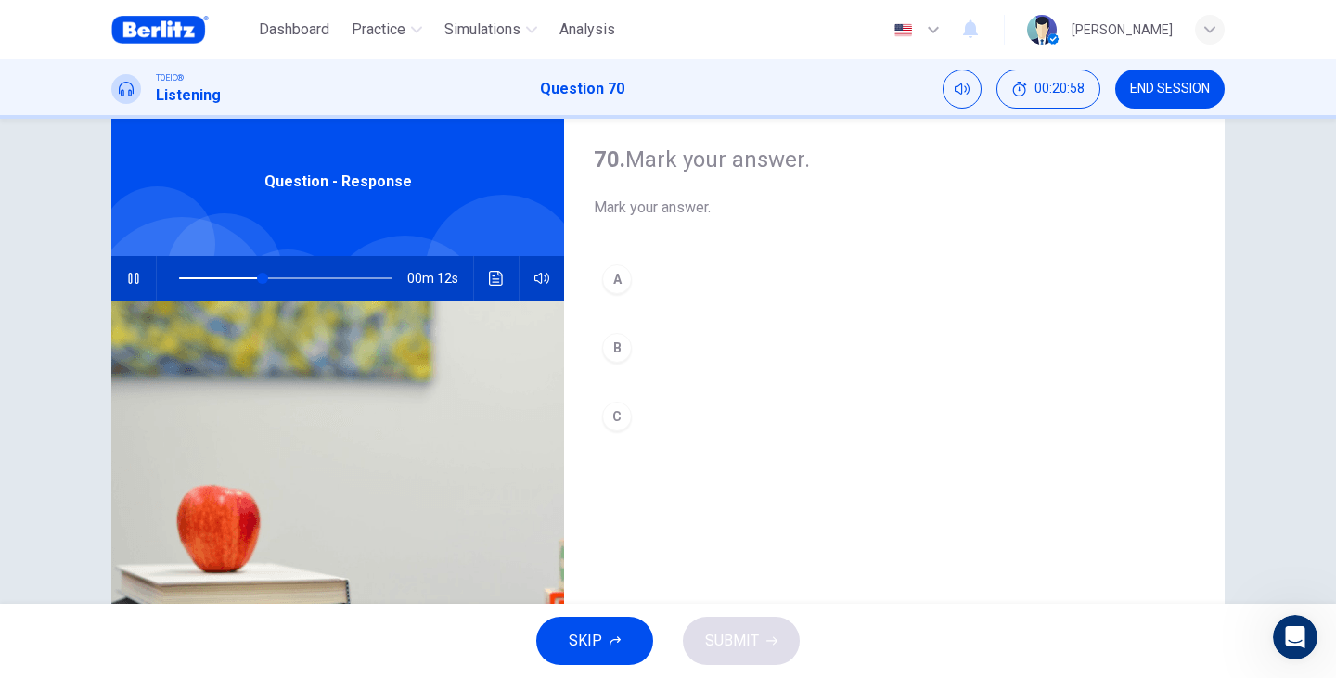
click at [626, 284] on div "A" at bounding box center [617, 279] width 30 height 30
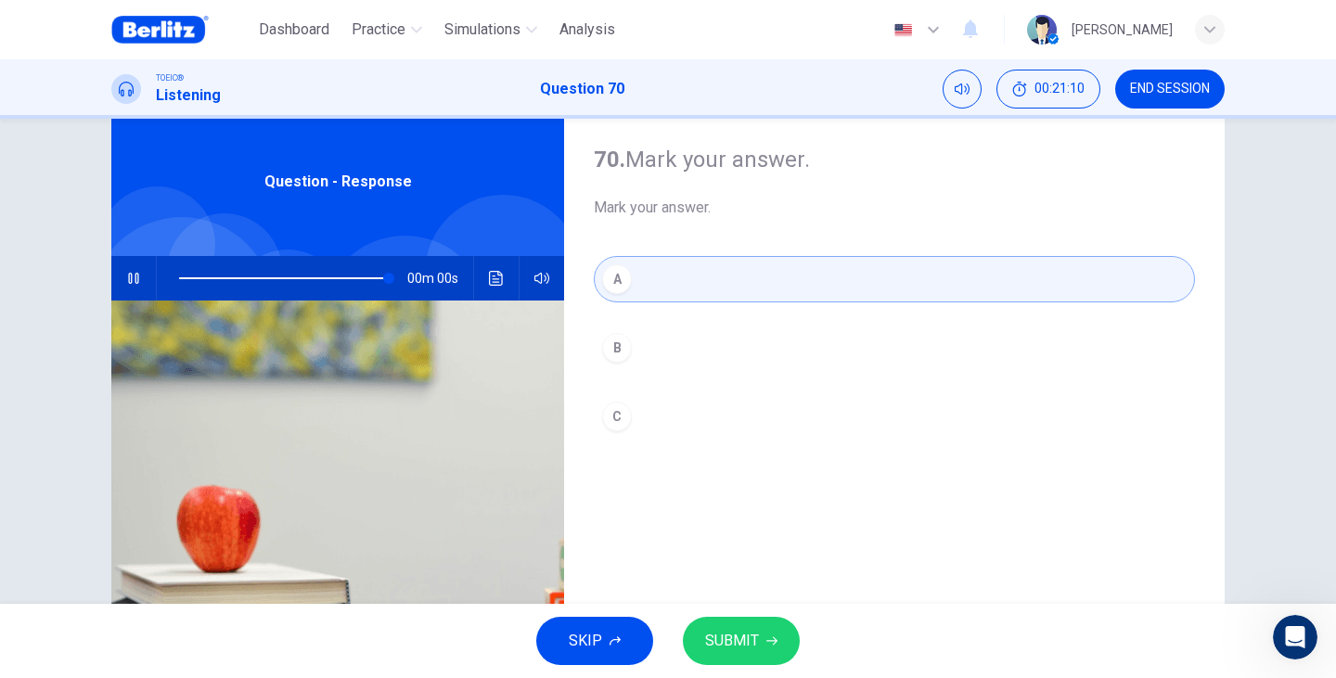
type input "*"
click at [779, 642] on button "SUBMIT" at bounding box center [741, 641] width 117 height 48
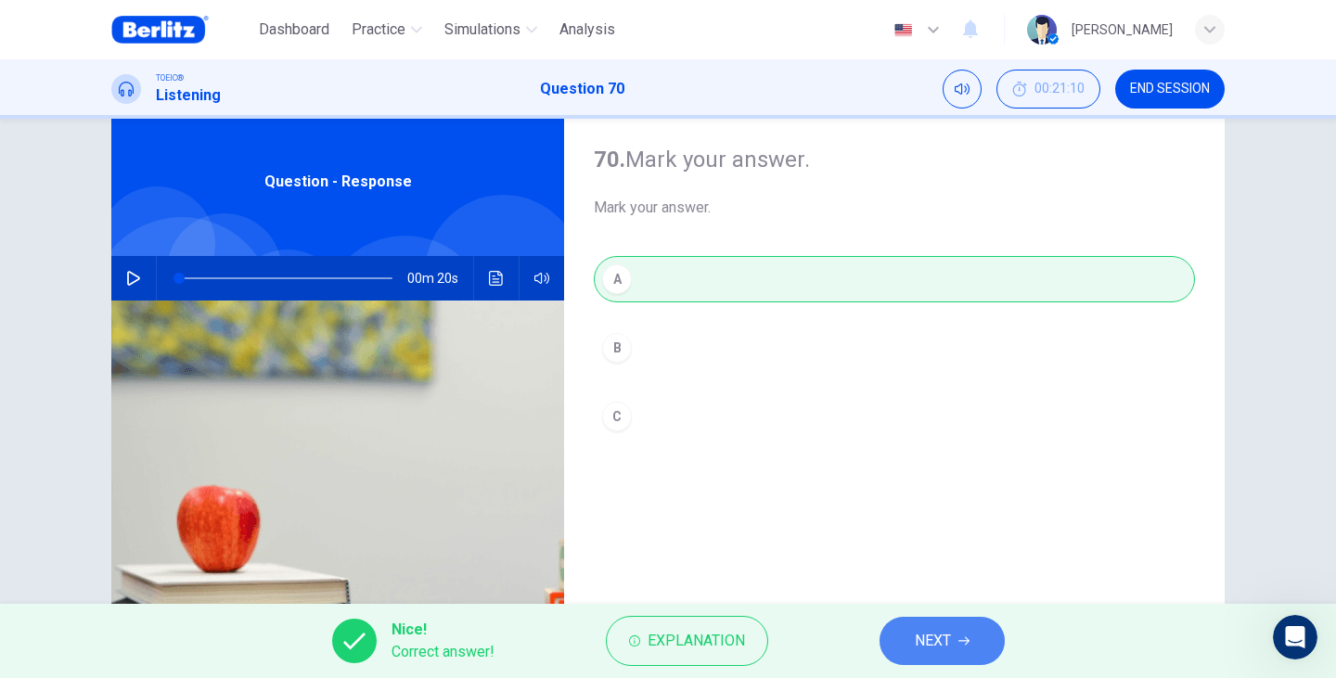
click at [928, 646] on span "NEXT" at bounding box center [932, 641] width 36 height 26
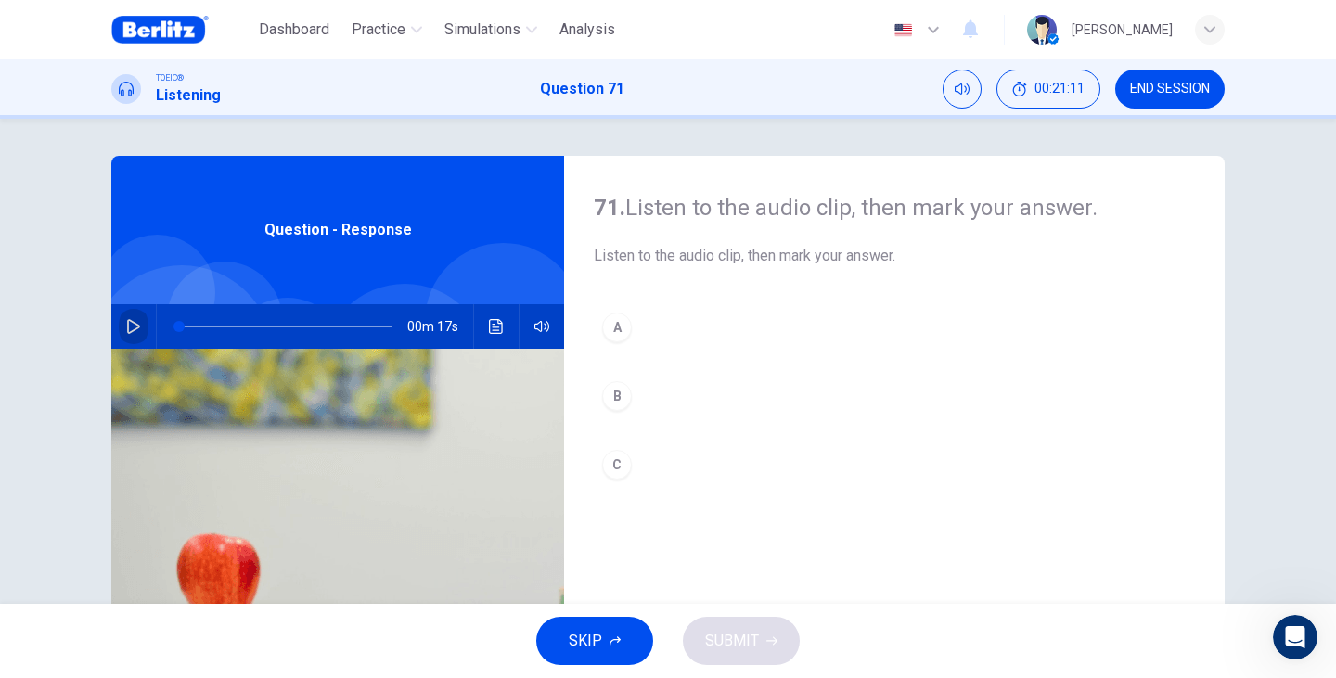
click at [126, 323] on icon "button" at bounding box center [133, 326] width 15 height 15
click at [704, 313] on button "A" at bounding box center [894, 327] width 601 height 46
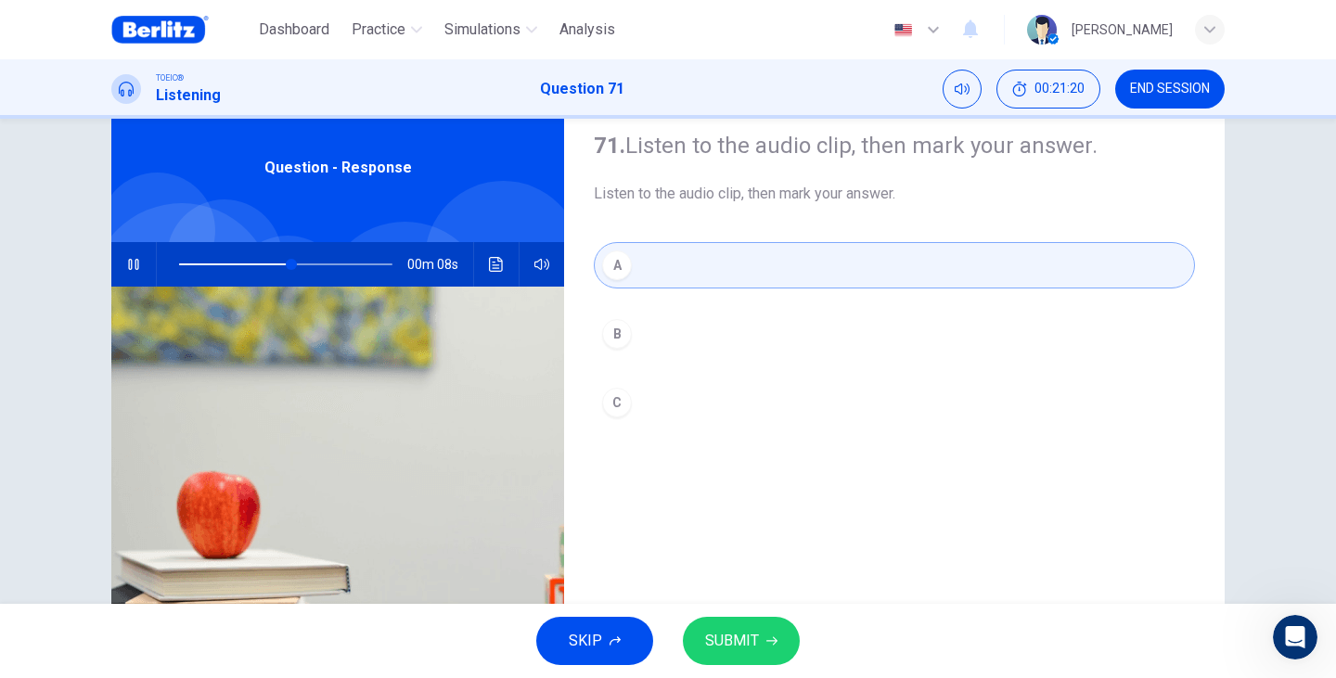
scroll to position [123, 0]
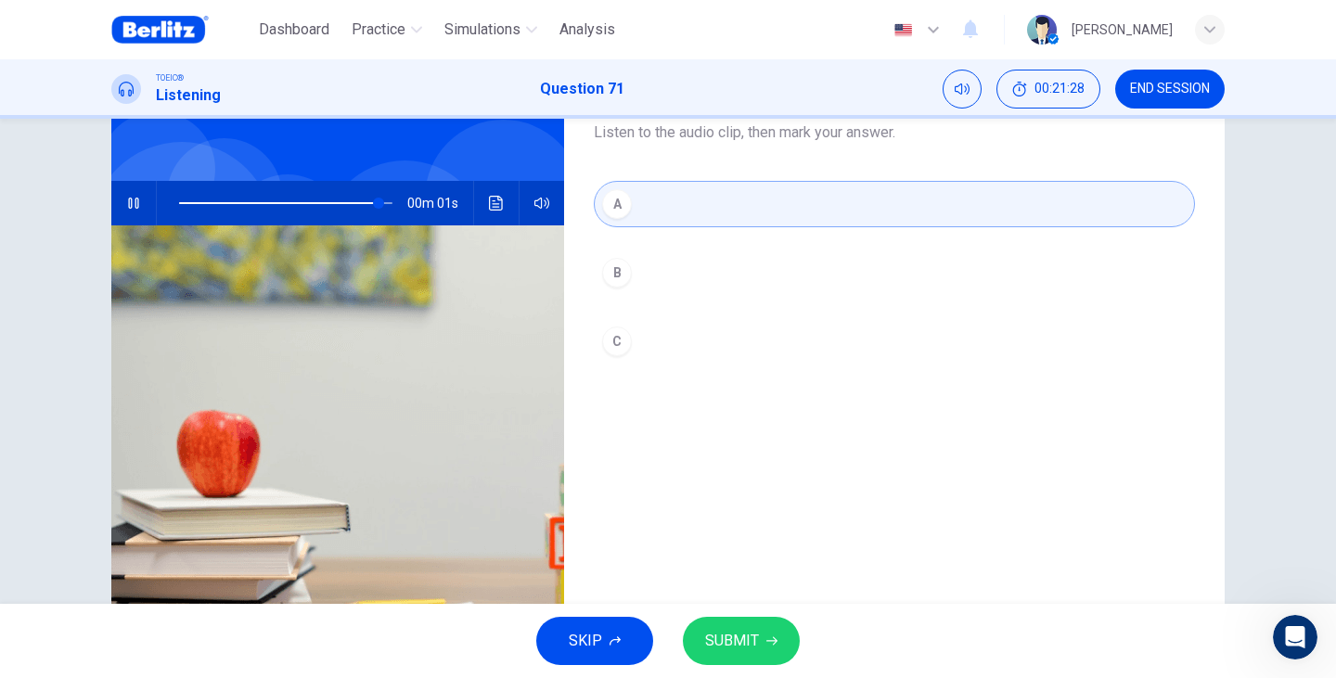
type input "*"
click at [771, 637] on icon "button" at bounding box center [771, 640] width 11 height 11
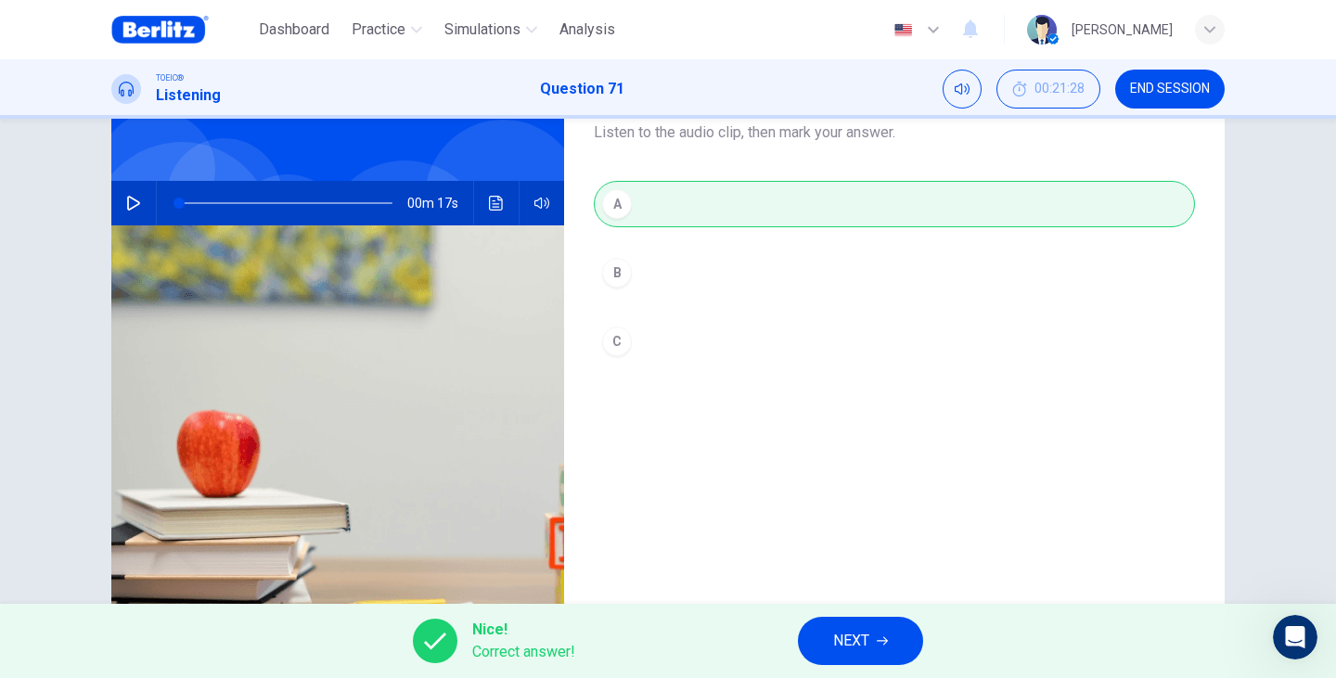
click at [910, 651] on button "NEXT" at bounding box center [860, 641] width 125 height 48
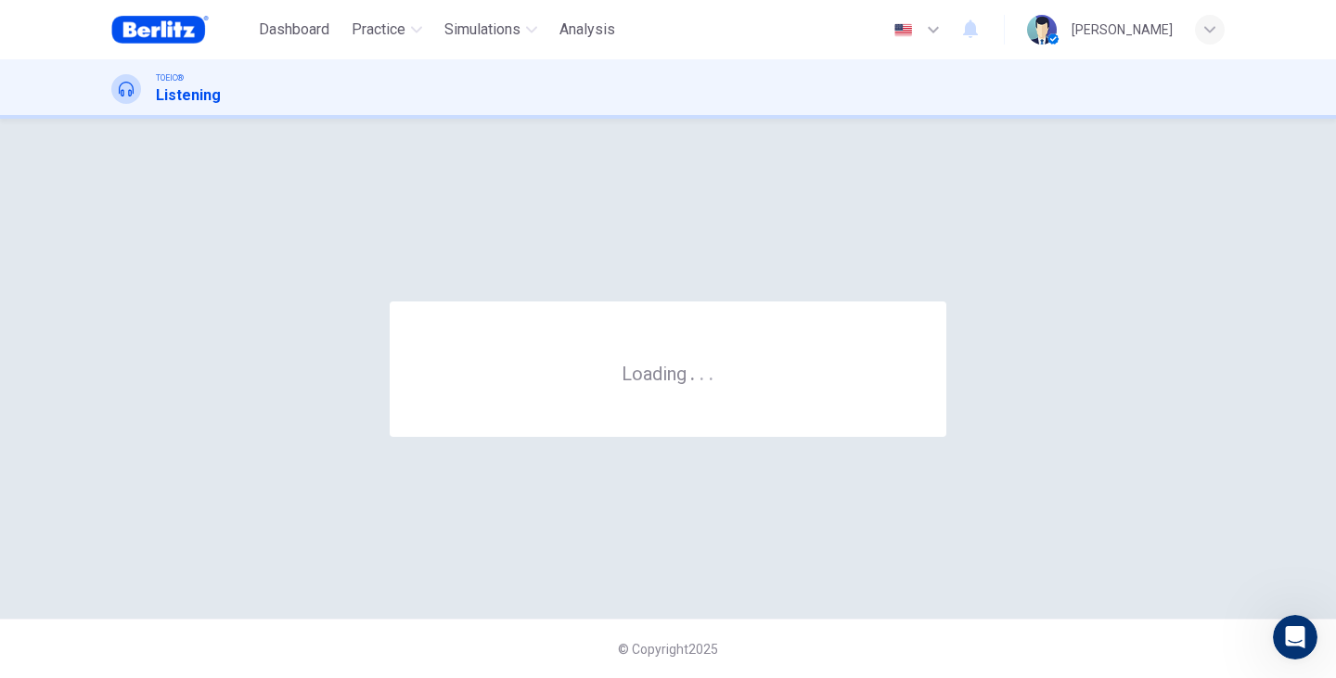
scroll to position [0, 0]
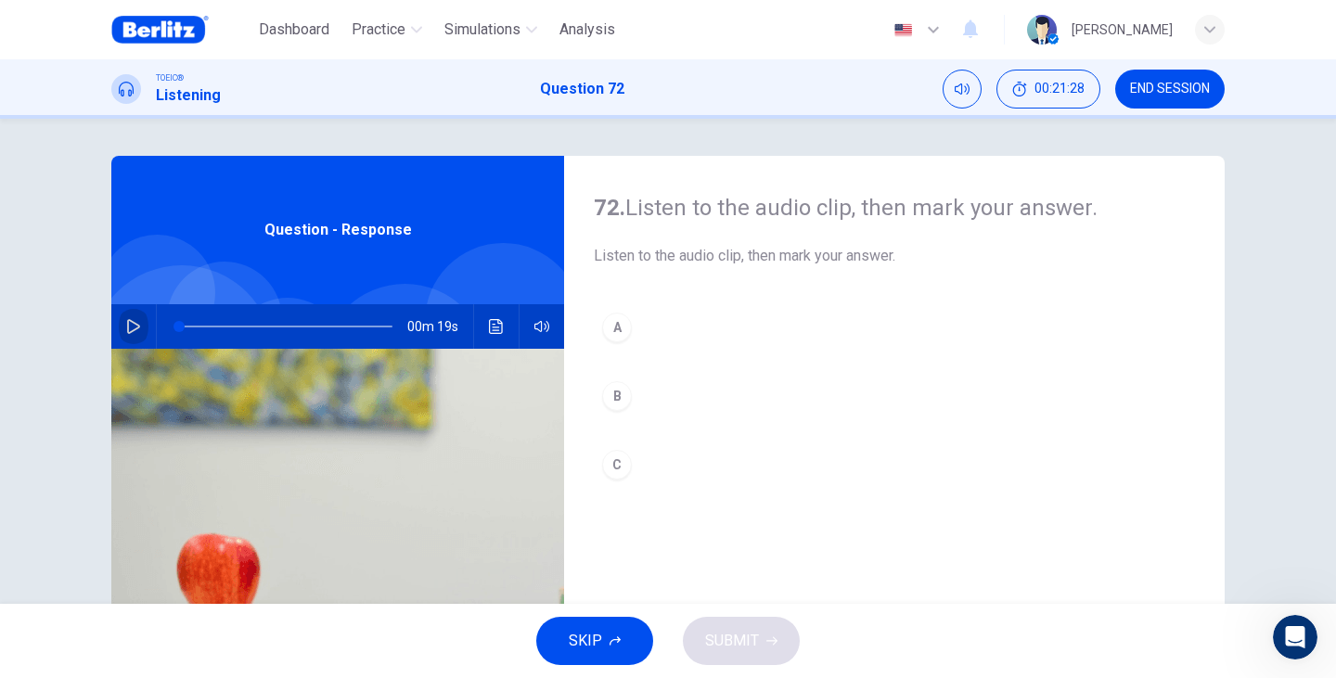
click at [126, 318] on button "button" at bounding box center [134, 326] width 30 height 45
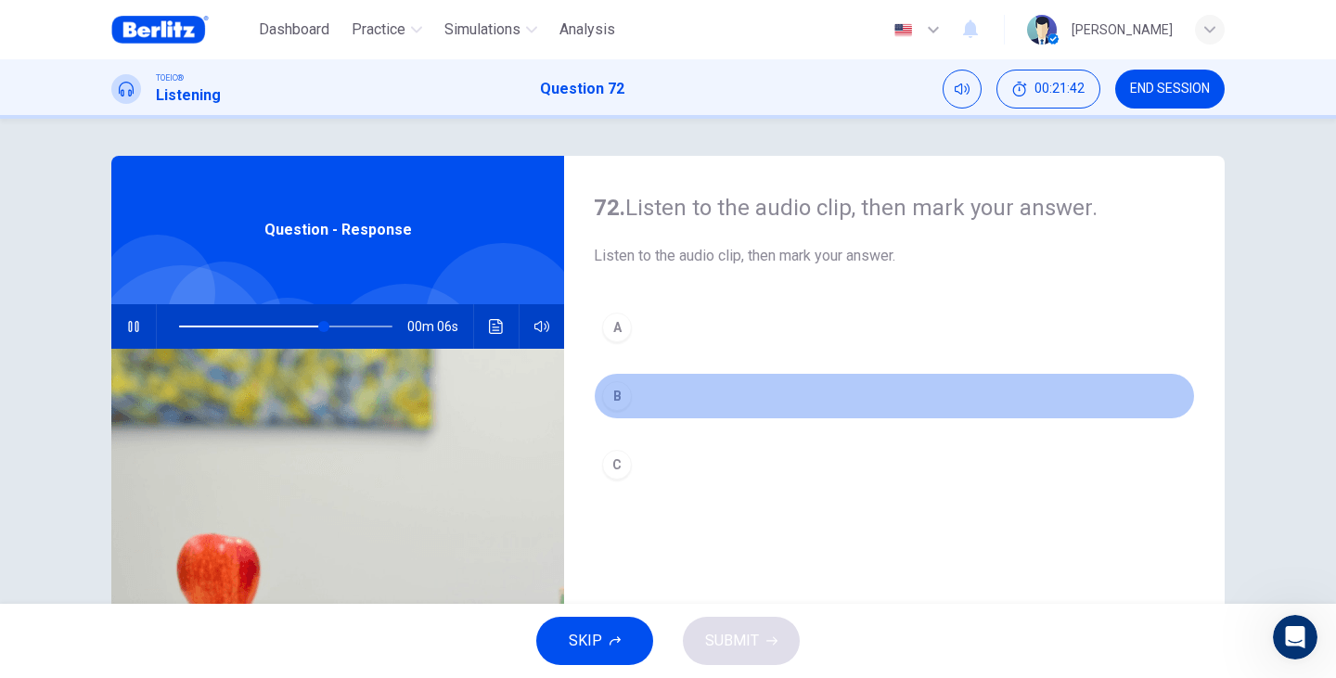
click at [616, 402] on div "B" at bounding box center [617, 396] width 30 height 30
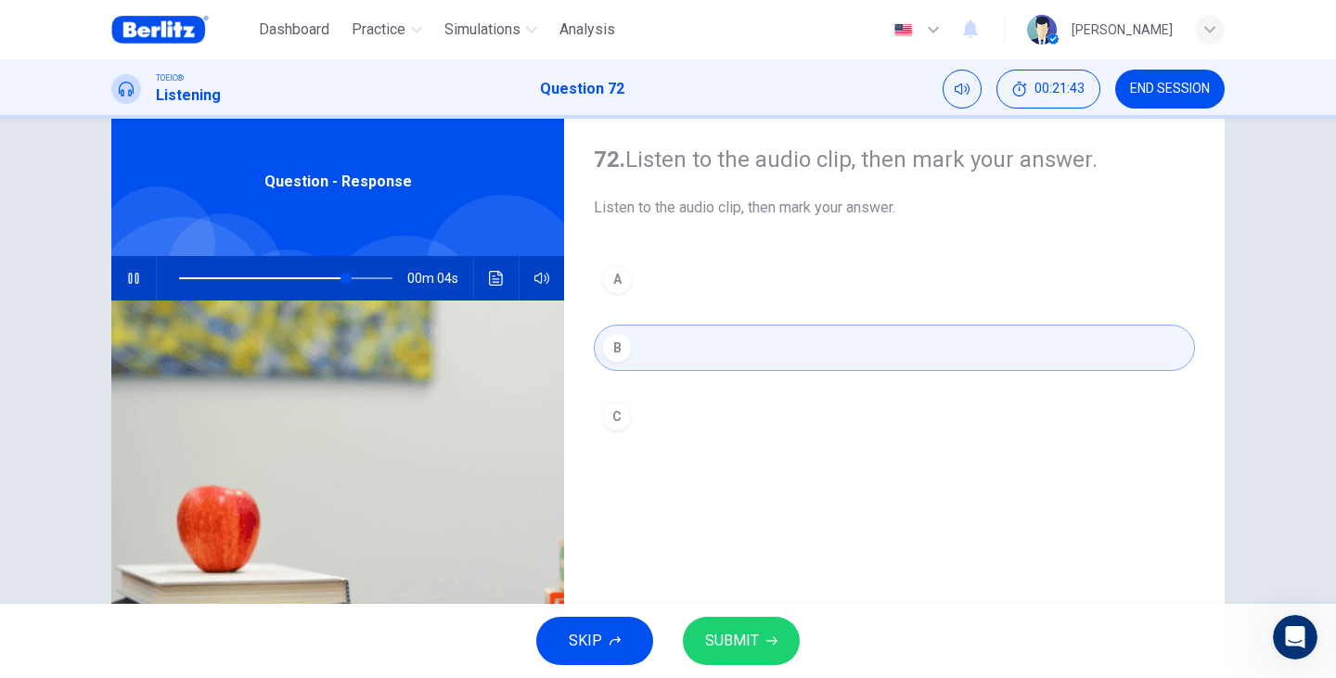
scroll to position [62, 0]
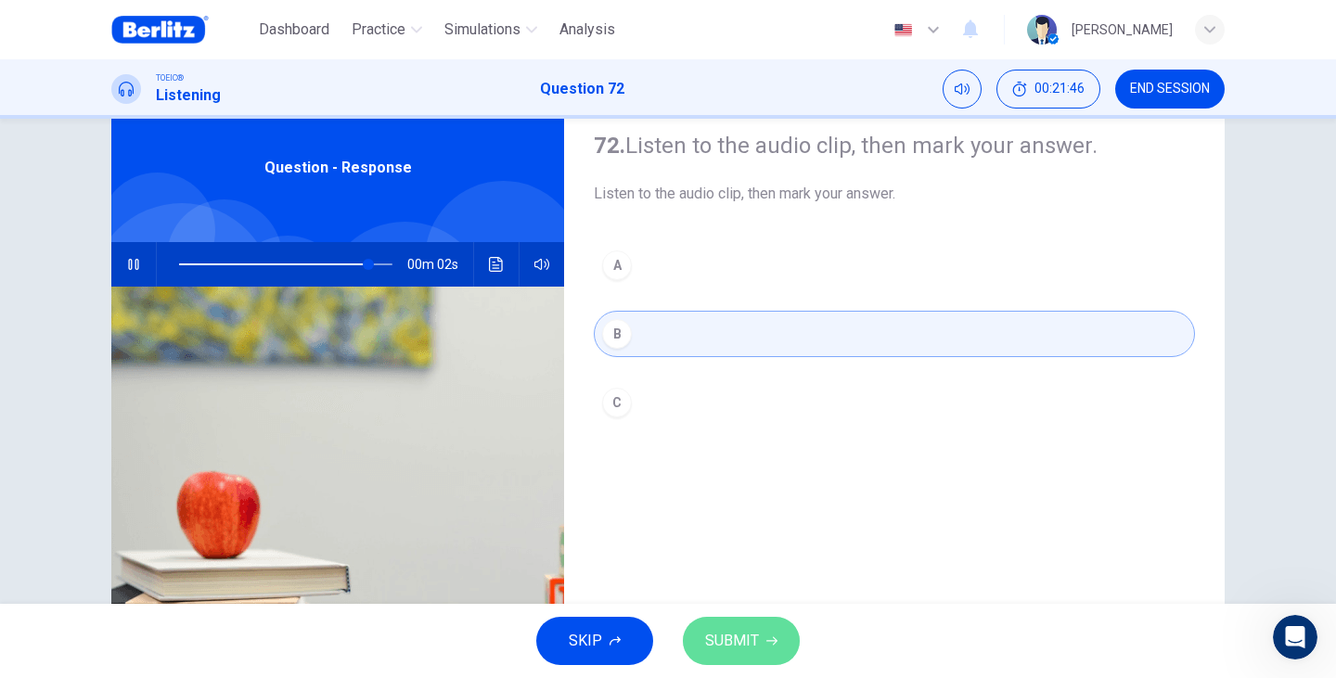
click at [733, 645] on span "SUBMIT" at bounding box center [732, 641] width 54 height 26
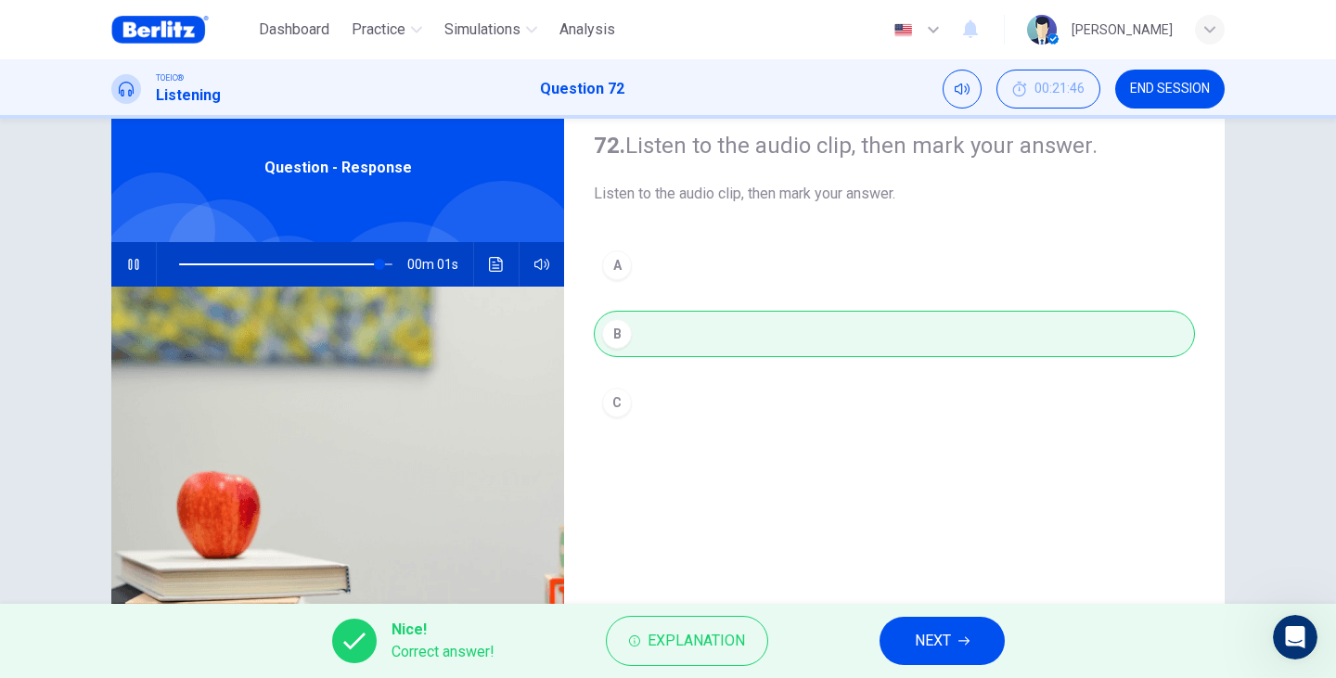
type input "*"
click at [940, 640] on span "NEXT" at bounding box center [932, 641] width 36 height 26
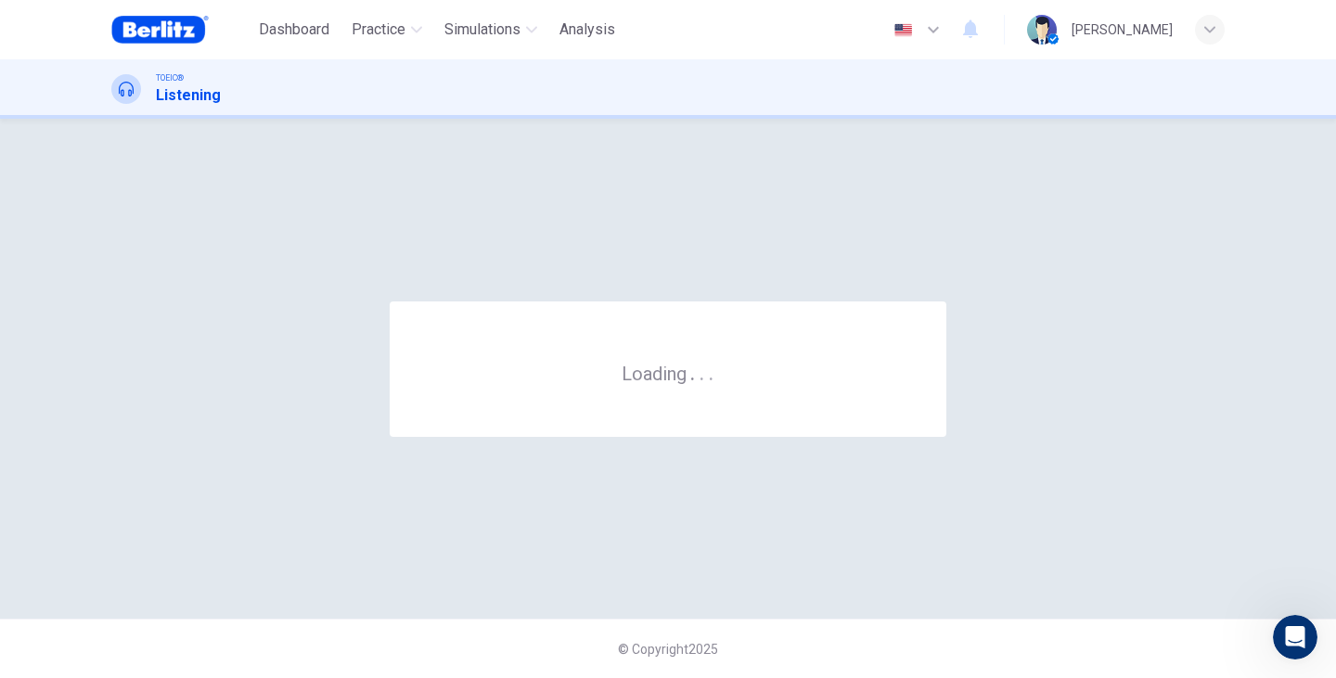
scroll to position [0, 0]
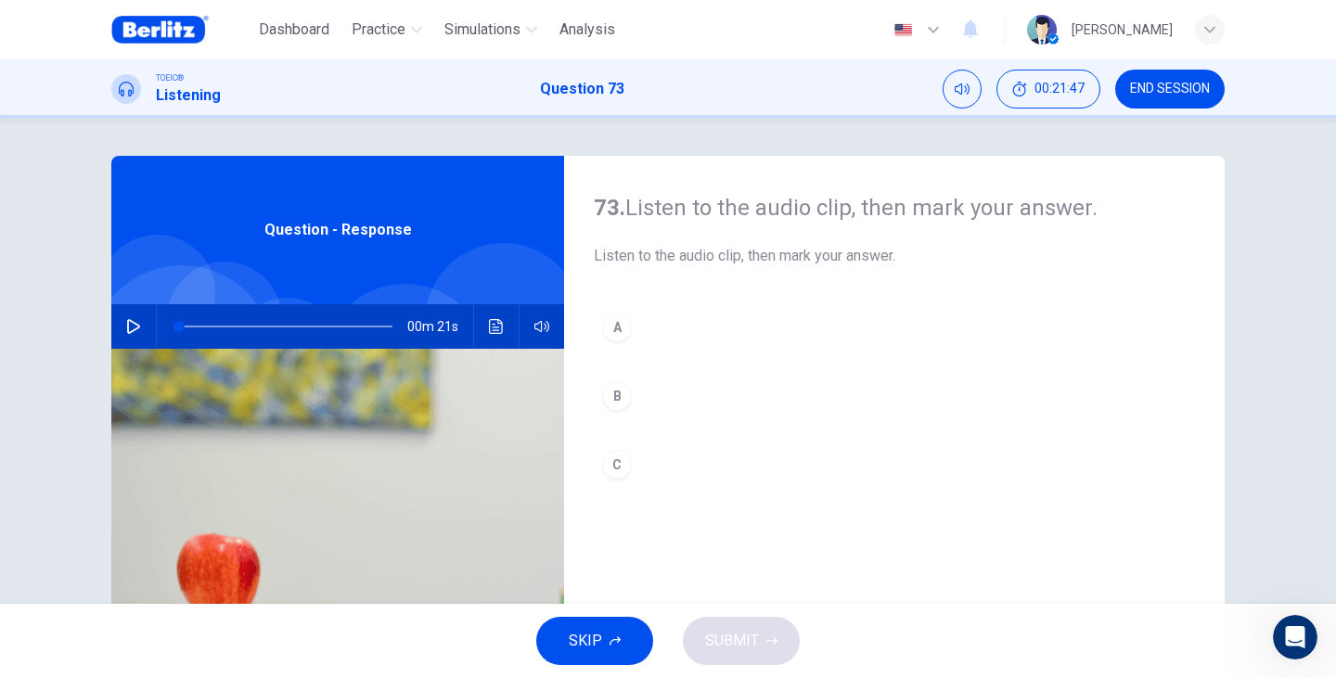
click at [113, 322] on div "00m 21s" at bounding box center [337, 326] width 453 height 45
click at [119, 323] on button "button" at bounding box center [134, 326] width 30 height 45
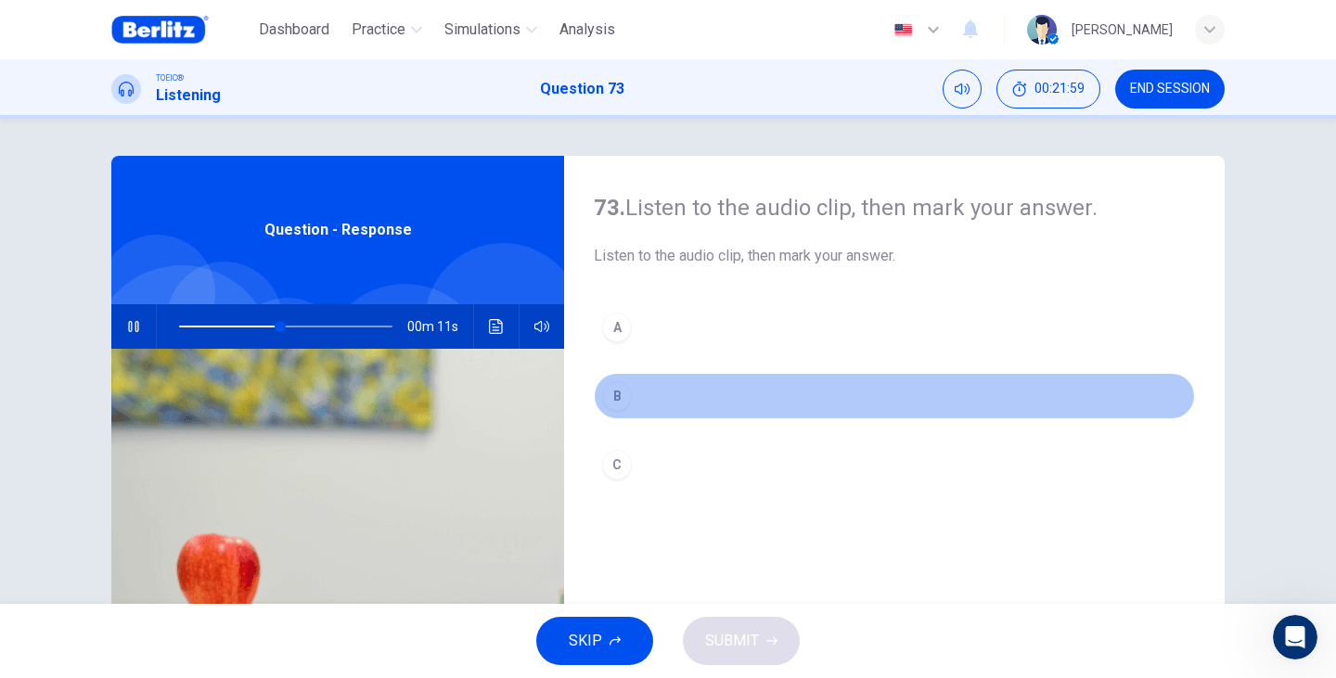
click at [622, 399] on div "B" at bounding box center [617, 396] width 30 height 30
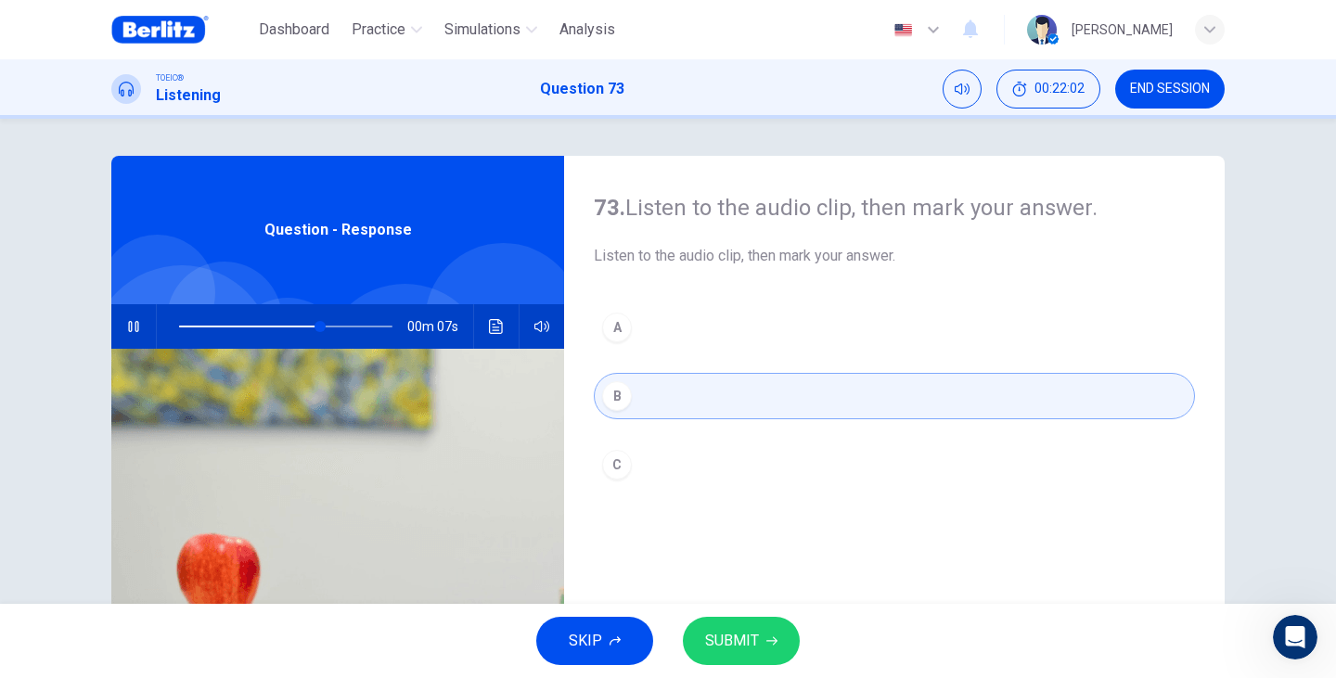
click at [668, 430] on div "A B C" at bounding box center [894, 414] width 601 height 221
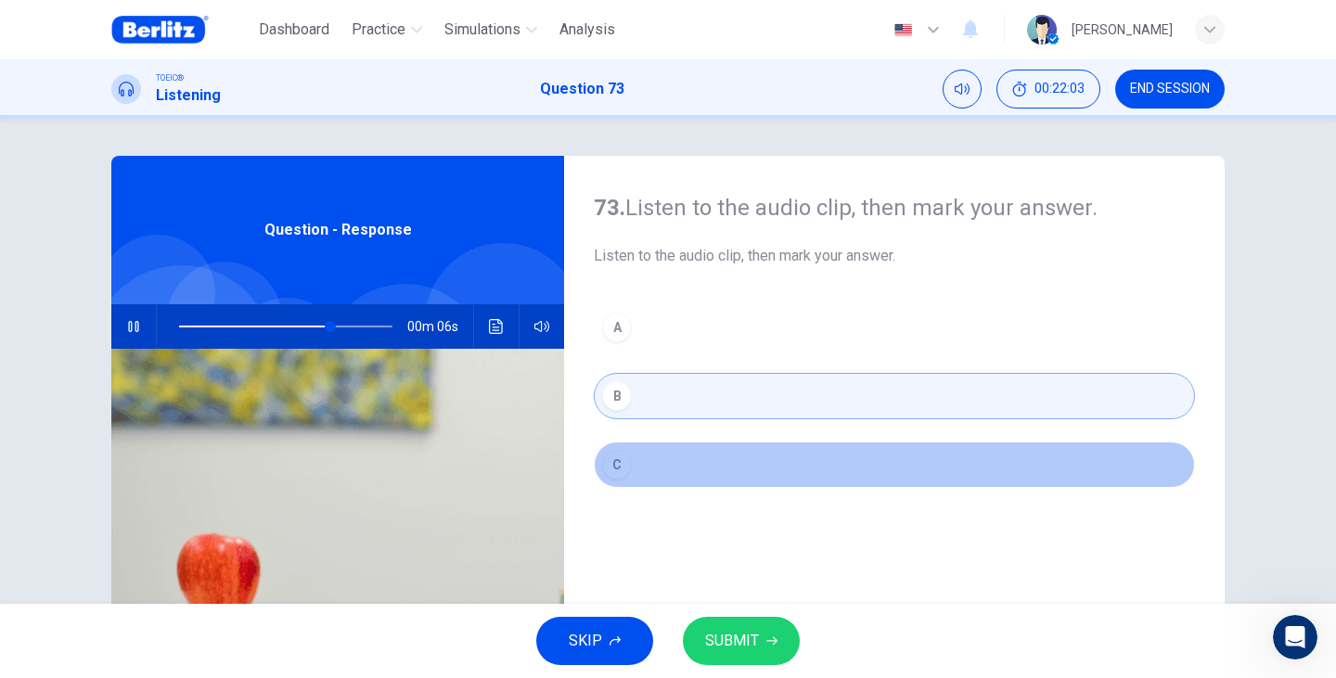
click at [673, 460] on button "C" at bounding box center [894, 464] width 601 height 46
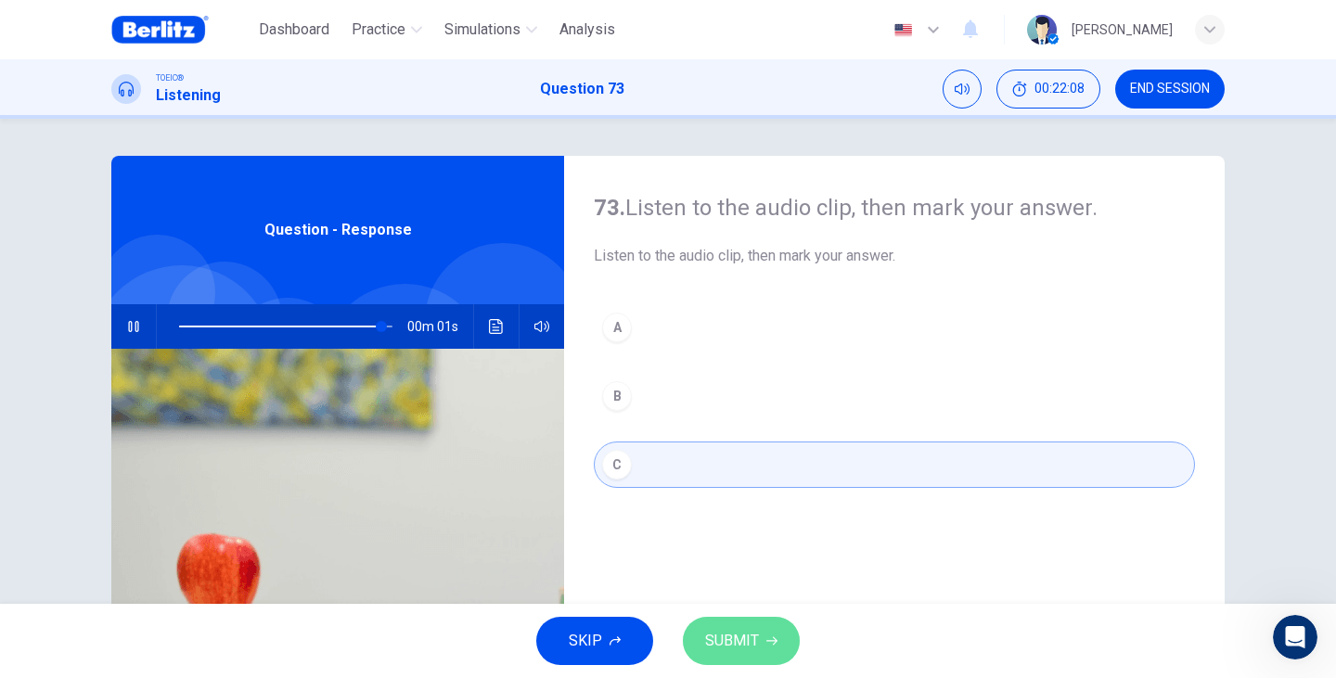
click at [743, 646] on span "SUBMIT" at bounding box center [732, 641] width 54 height 26
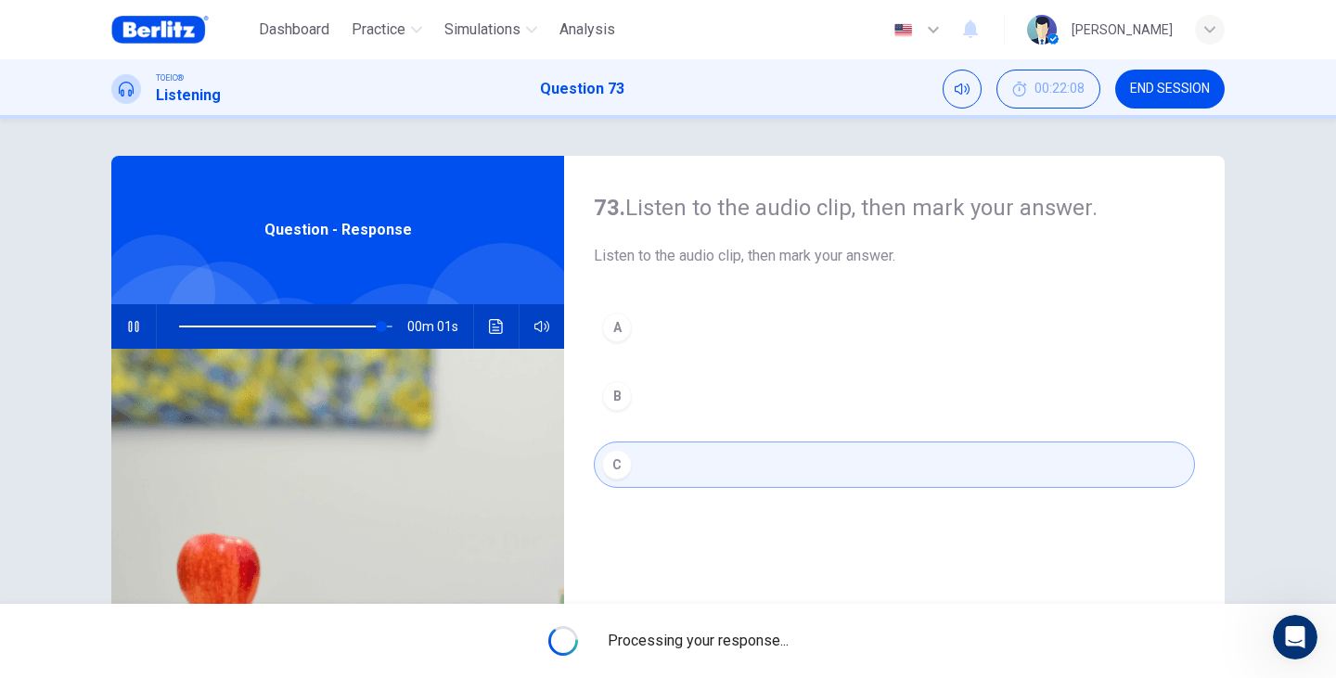
type input "*"
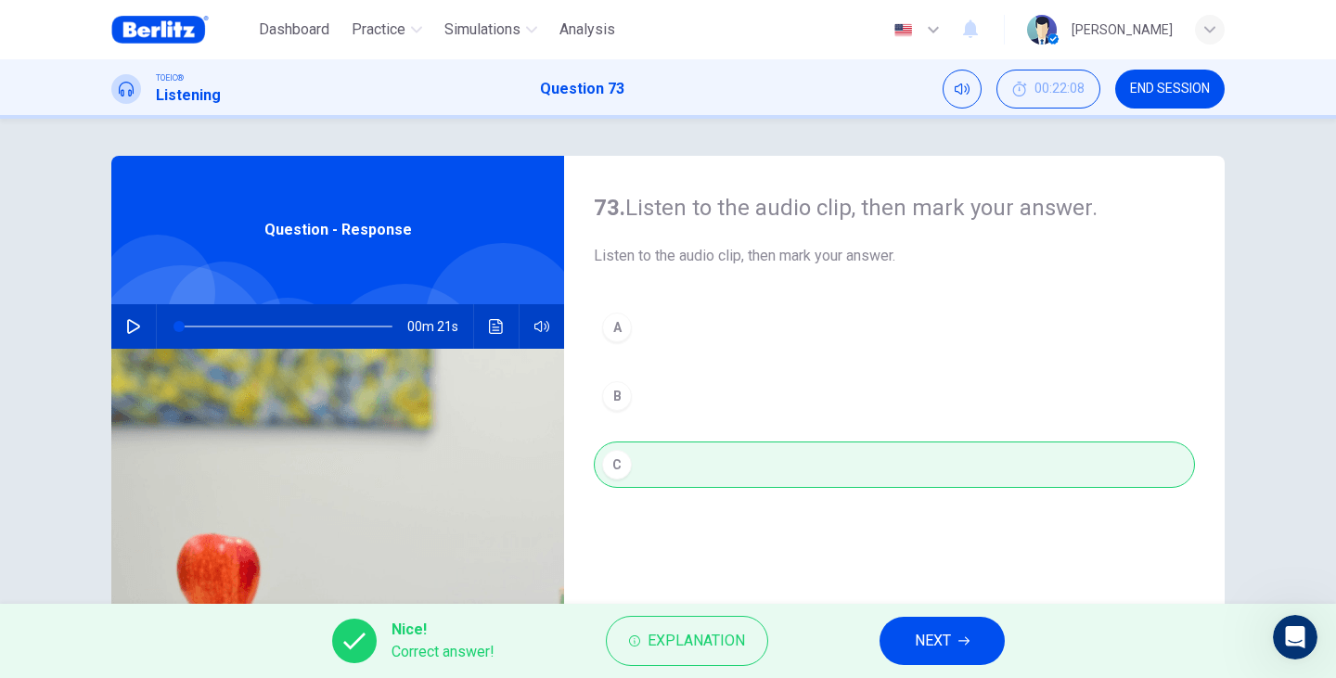
click at [912, 631] on button "NEXT" at bounding box center [941, 641] width 125 height 48
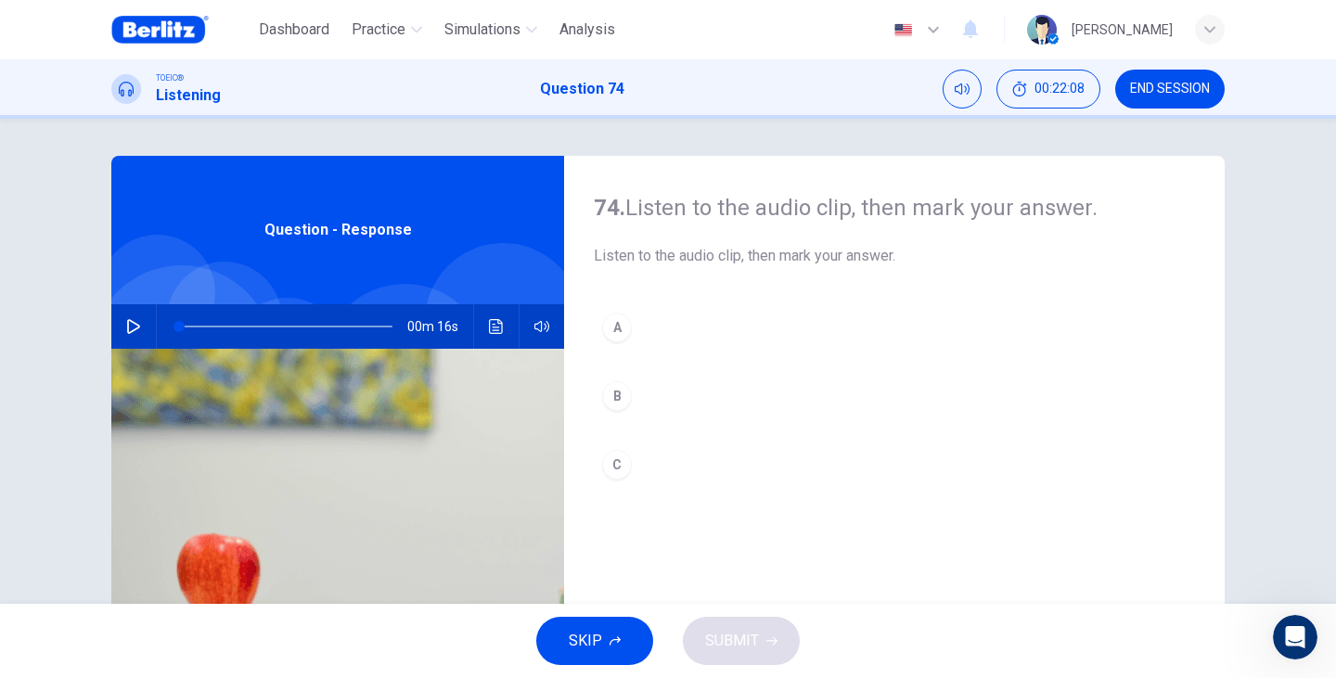
click at [126, 328] on icon "button" at bounding box center [133, 326] width 15 height 15
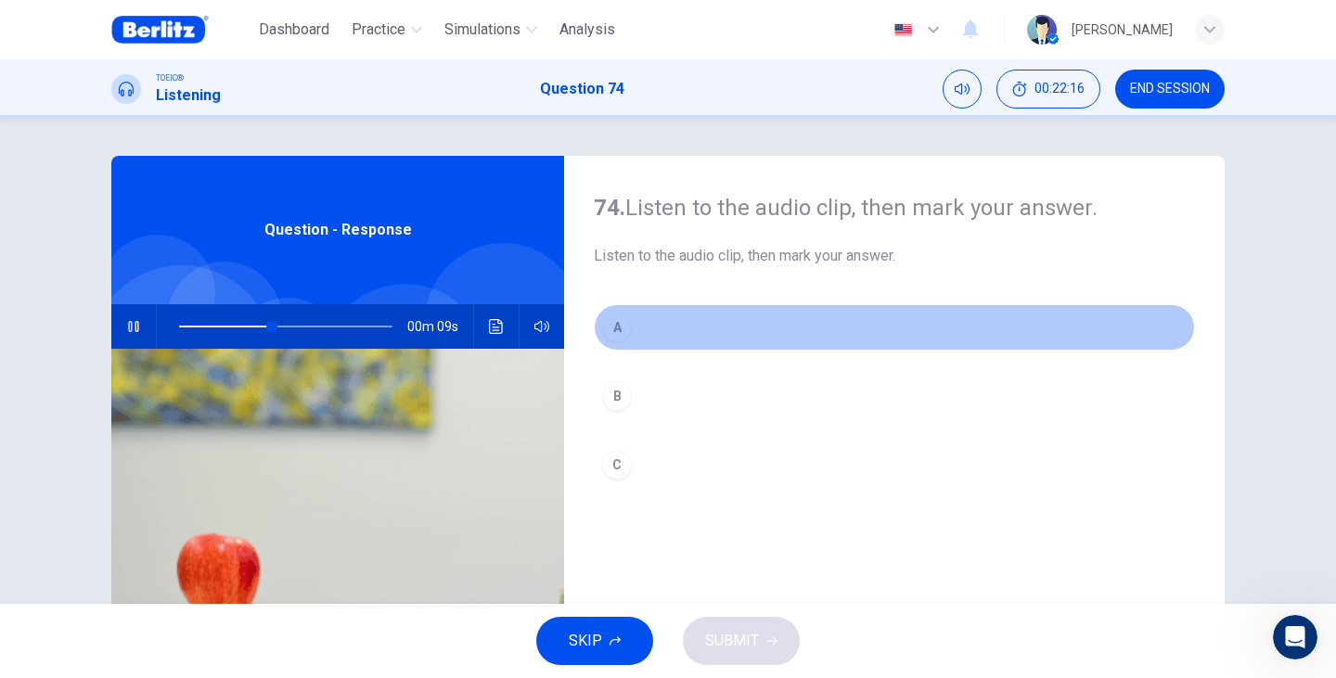
click at [595, 336] on button "A" at bounding box center [894, 327] width 601 height 46
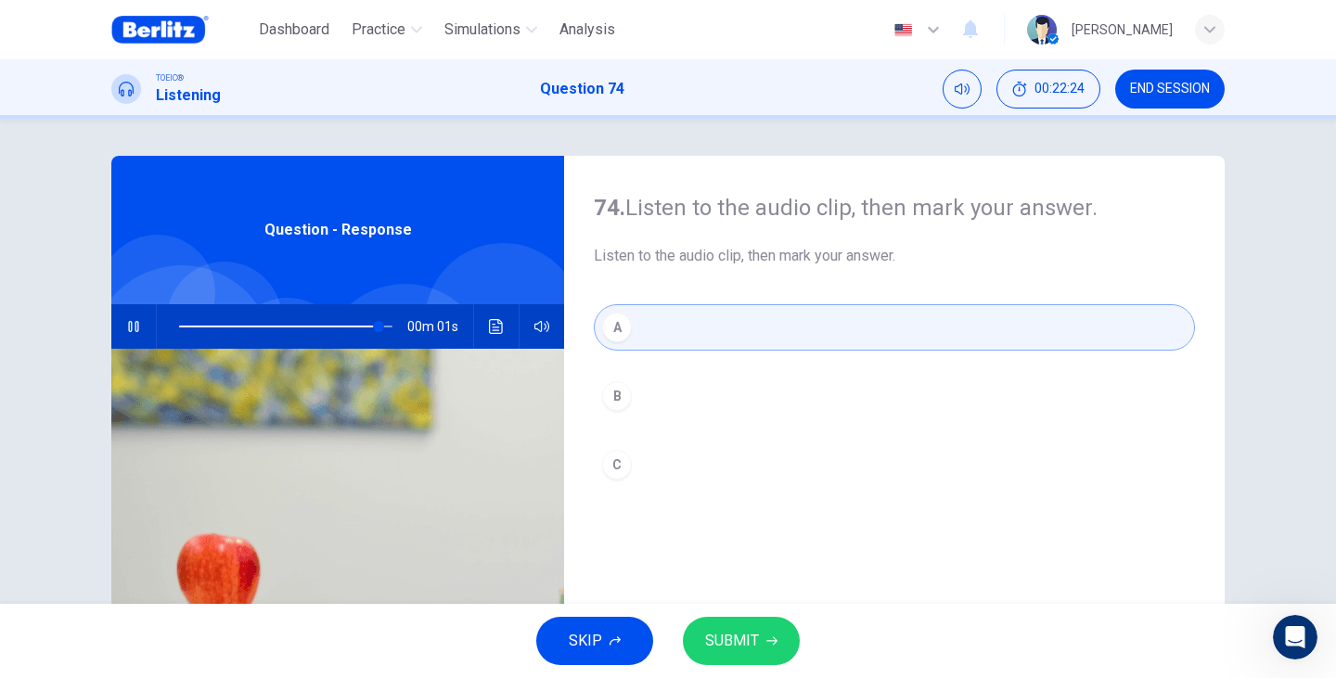
click at [724, 626] on button "SUBMIT" at bounding box center [741, 641] width 117 height 48
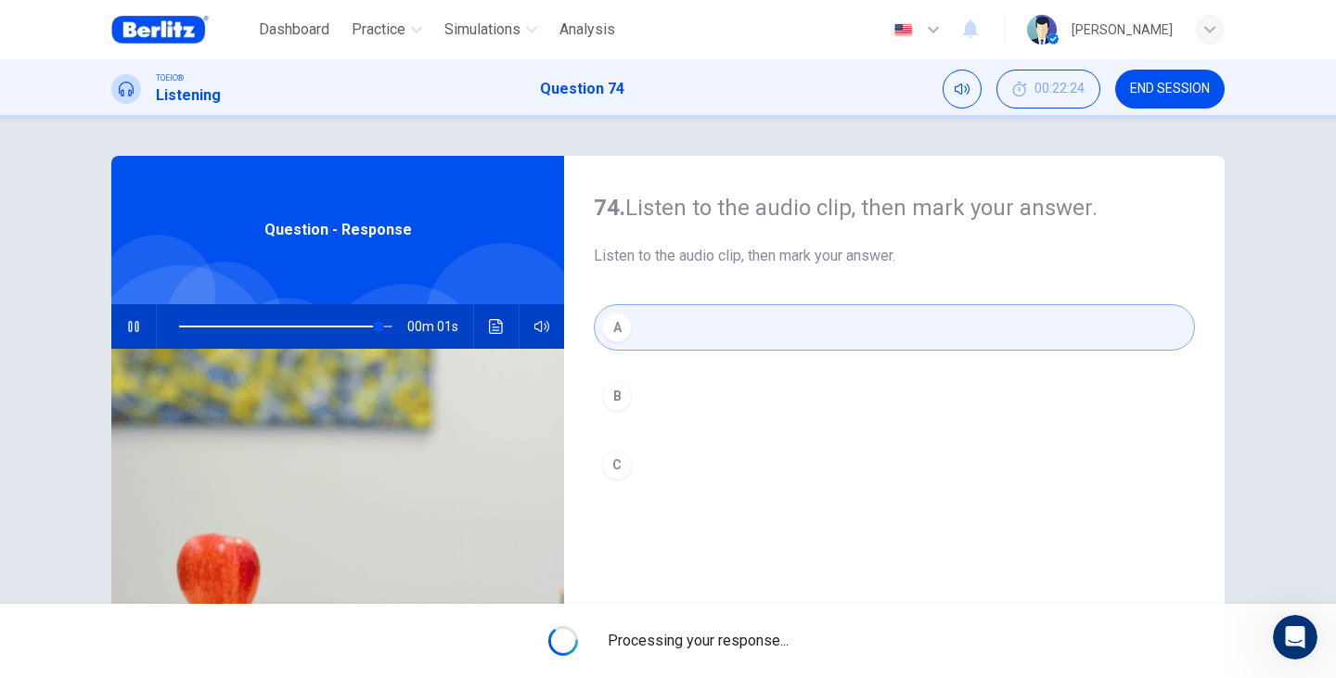
type input "*"
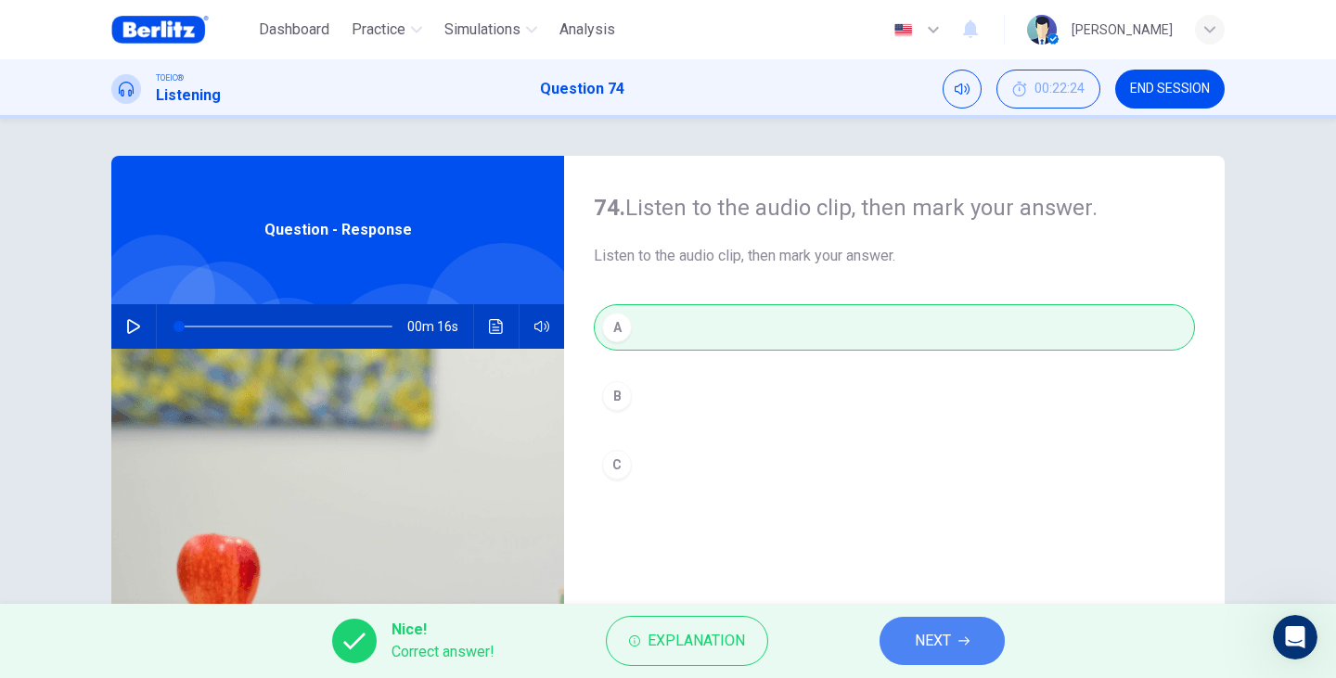
click at [927, 653] on span "NEXT" at bounding box center [932, 641] width 36 height 26
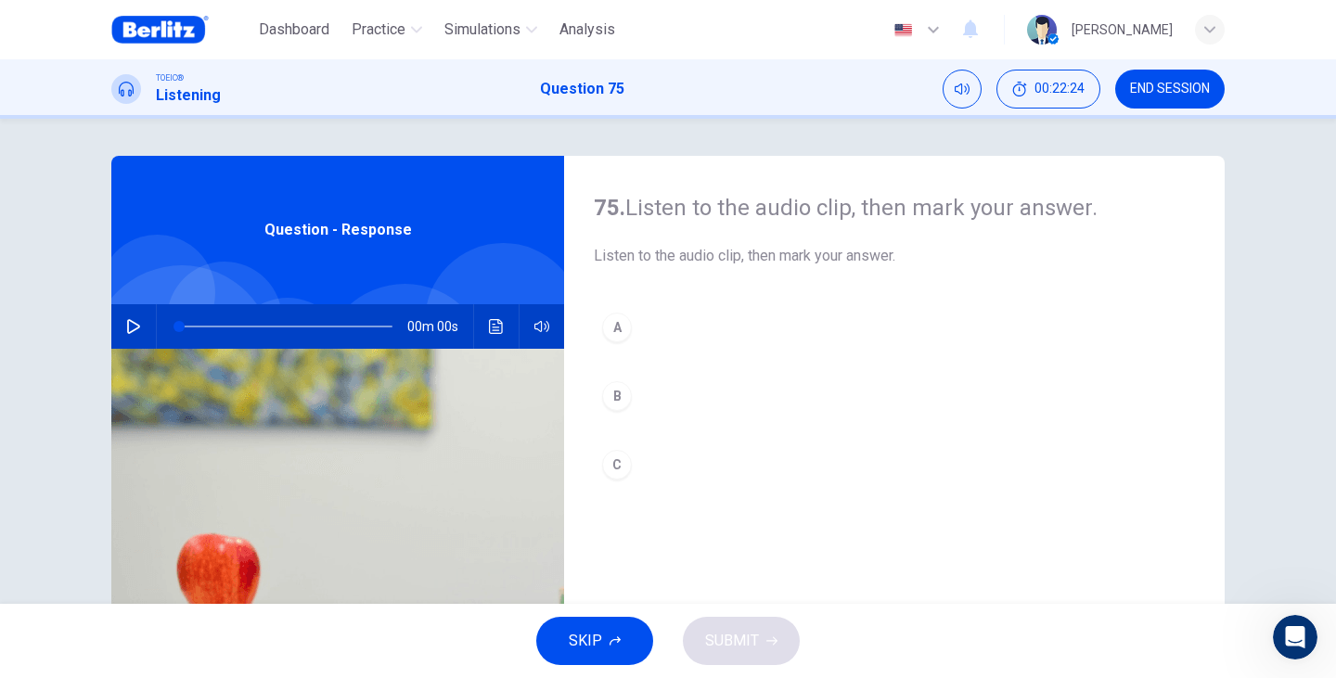
click at [131, 326] on icon "button" at bounding box center [133, 326] width 15 height 15
click at [636, 323] on button "A" at bounding box center [894, 327] width 601 height 46
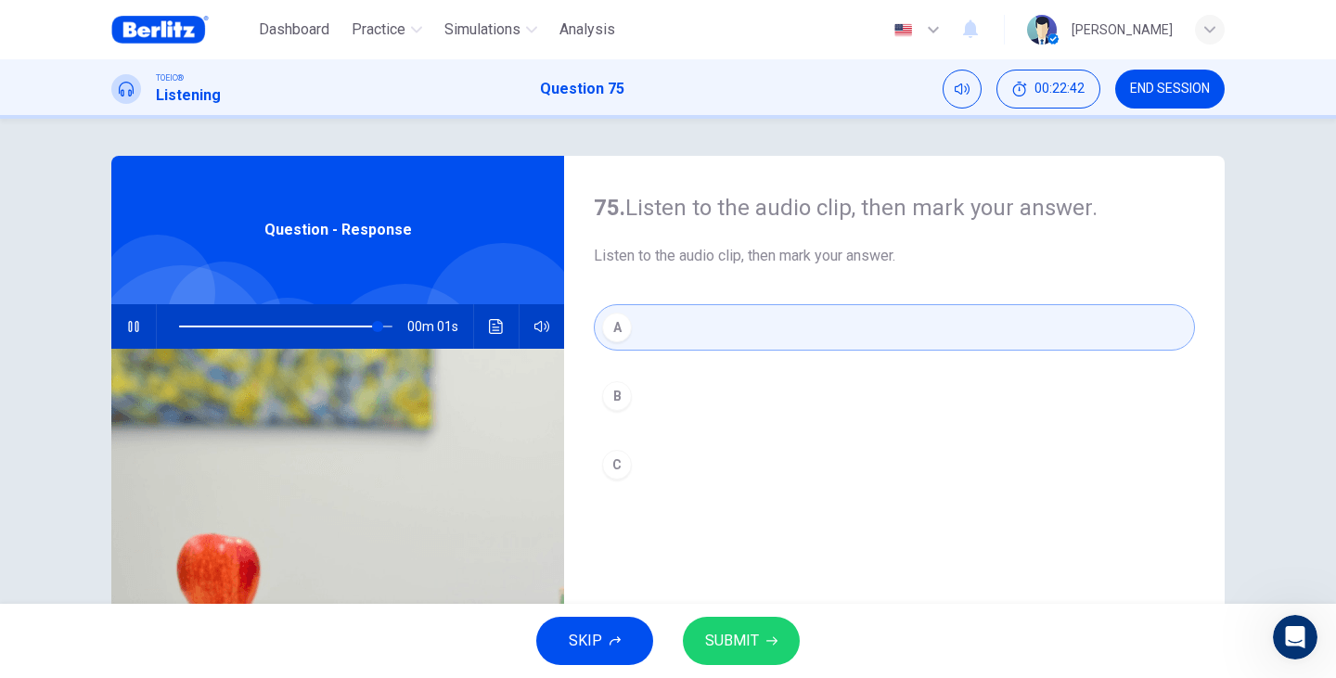
click at [729, 647] on span "SUBMIT" at bounding box center [732, 641] width 54 height 26
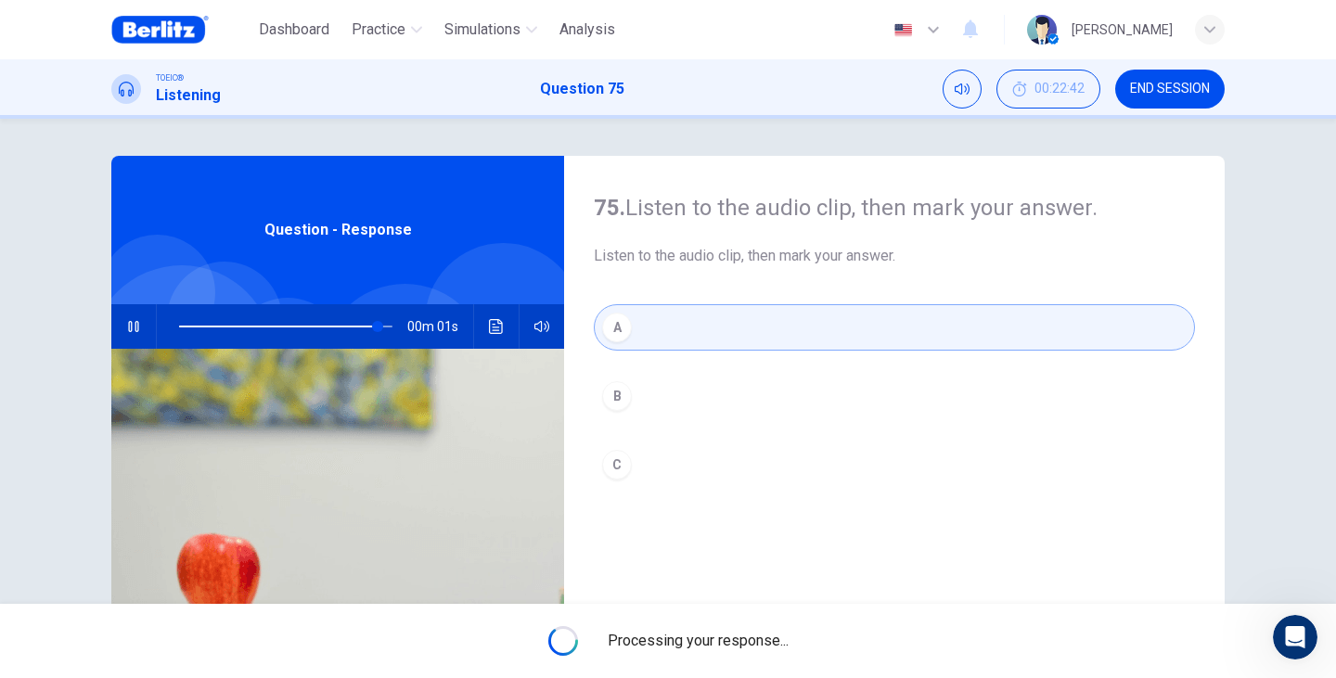
type input "*"
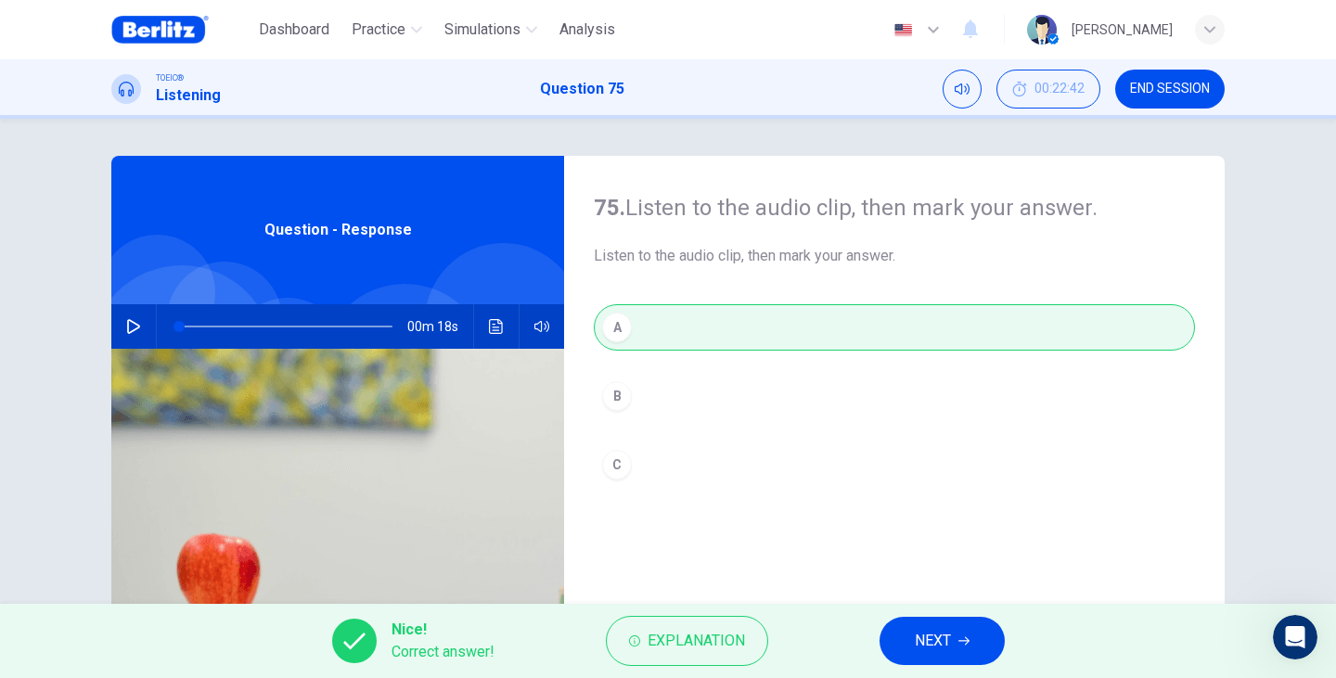
click at [896, 636] on button "NEXT" at bounding box center [941, 641] width 125 height 48
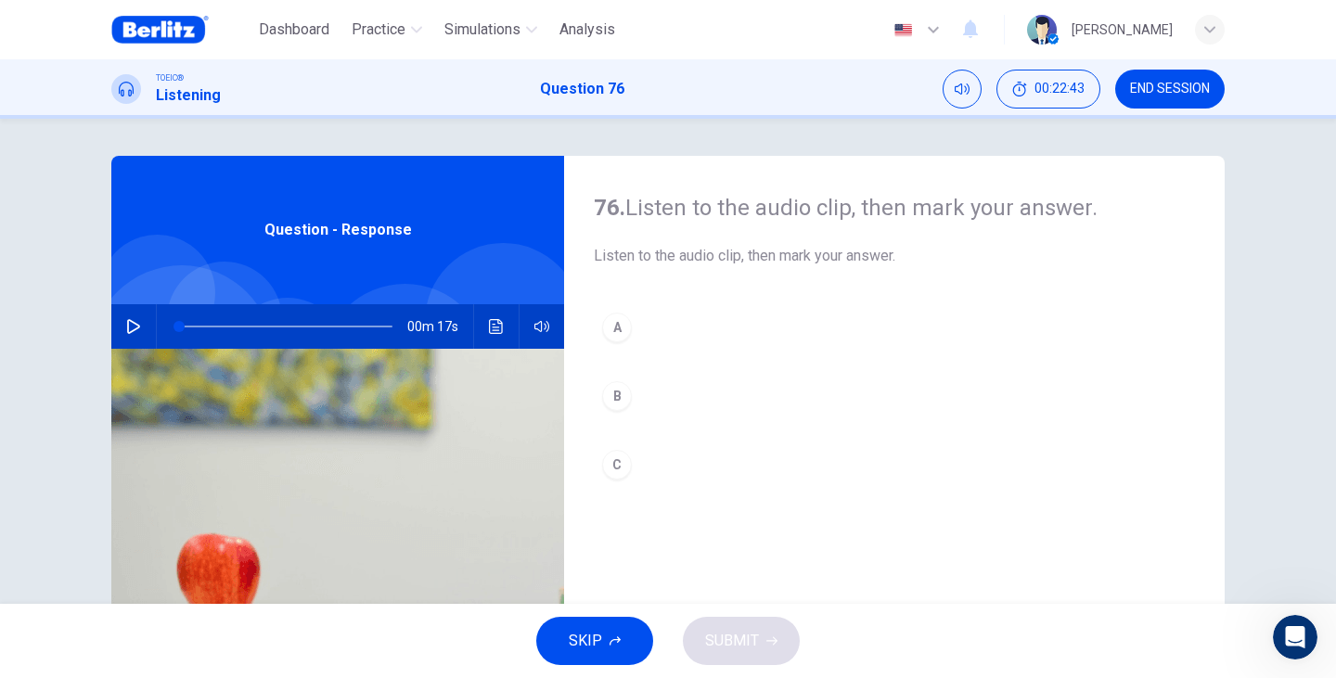
click at [127, 321] on icon "button" at bounding box center [133, 326] width 13 height 15
click at [619, 396] on div "B" at bounding box center [617, 396] width 30 height 30
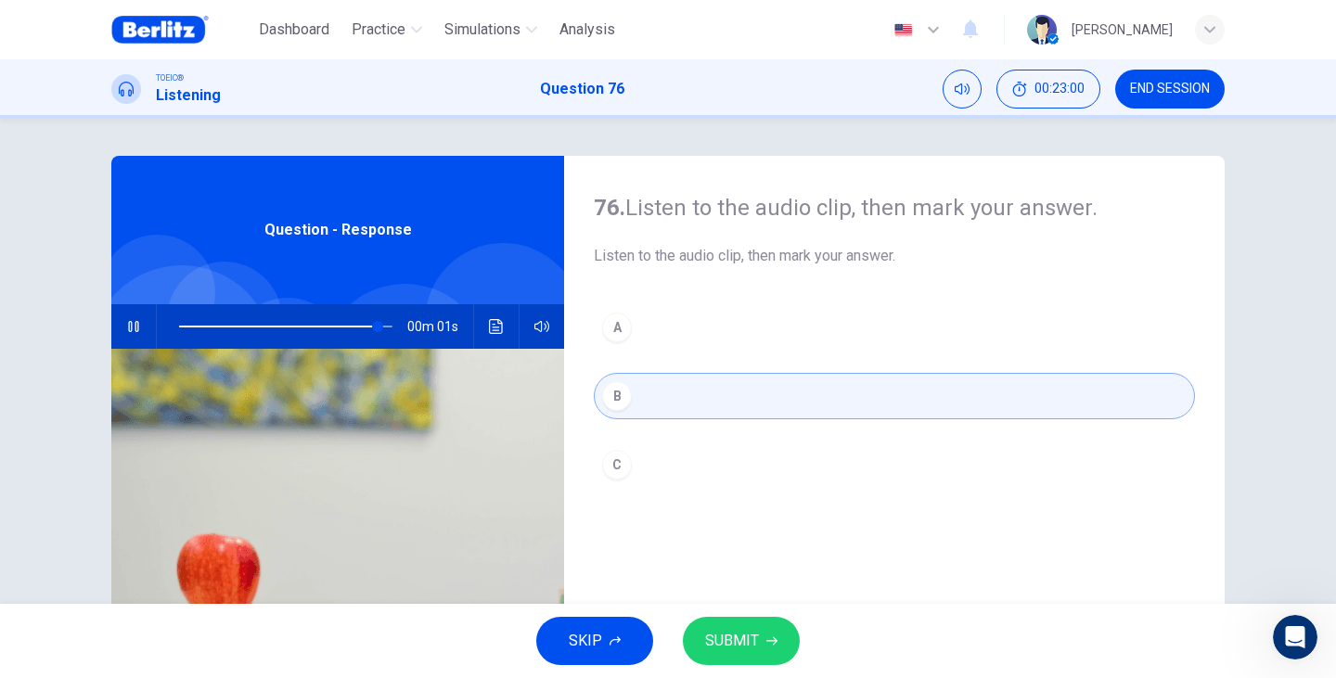
click at [771, 646] on button "SUBMIT" at bounding box center [741, 641] width 117 height 48
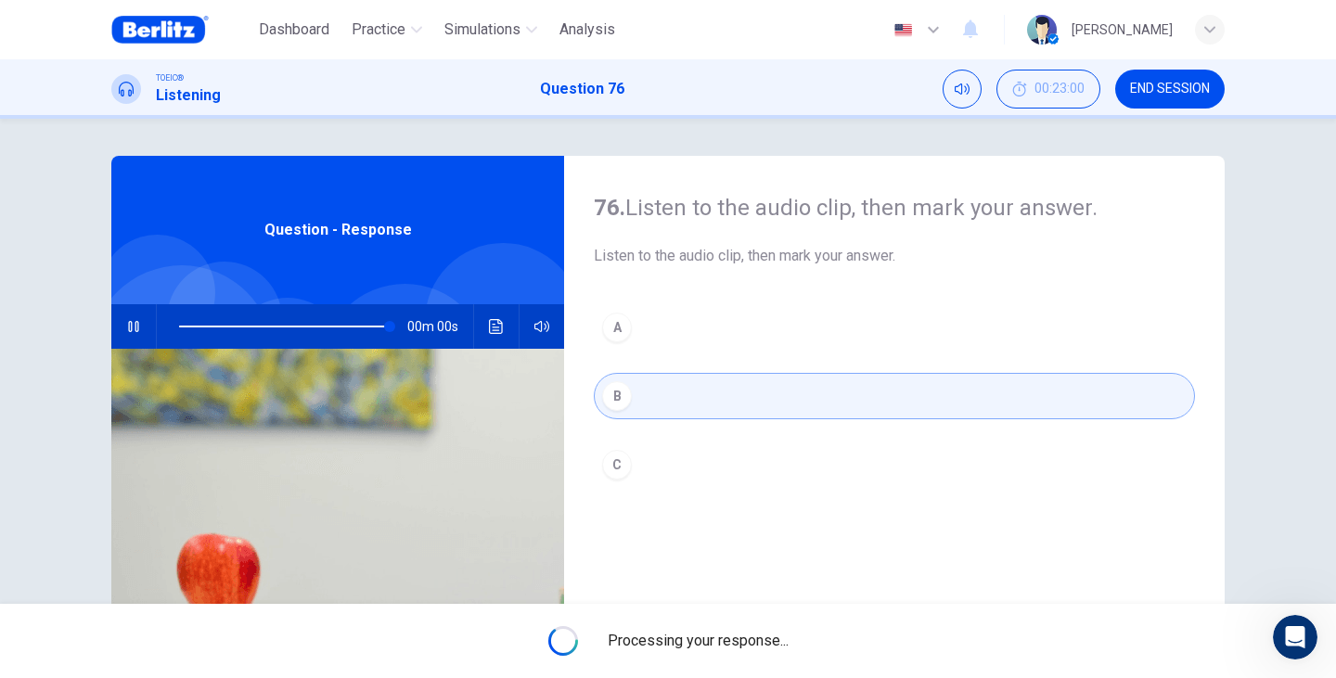
type input "*"
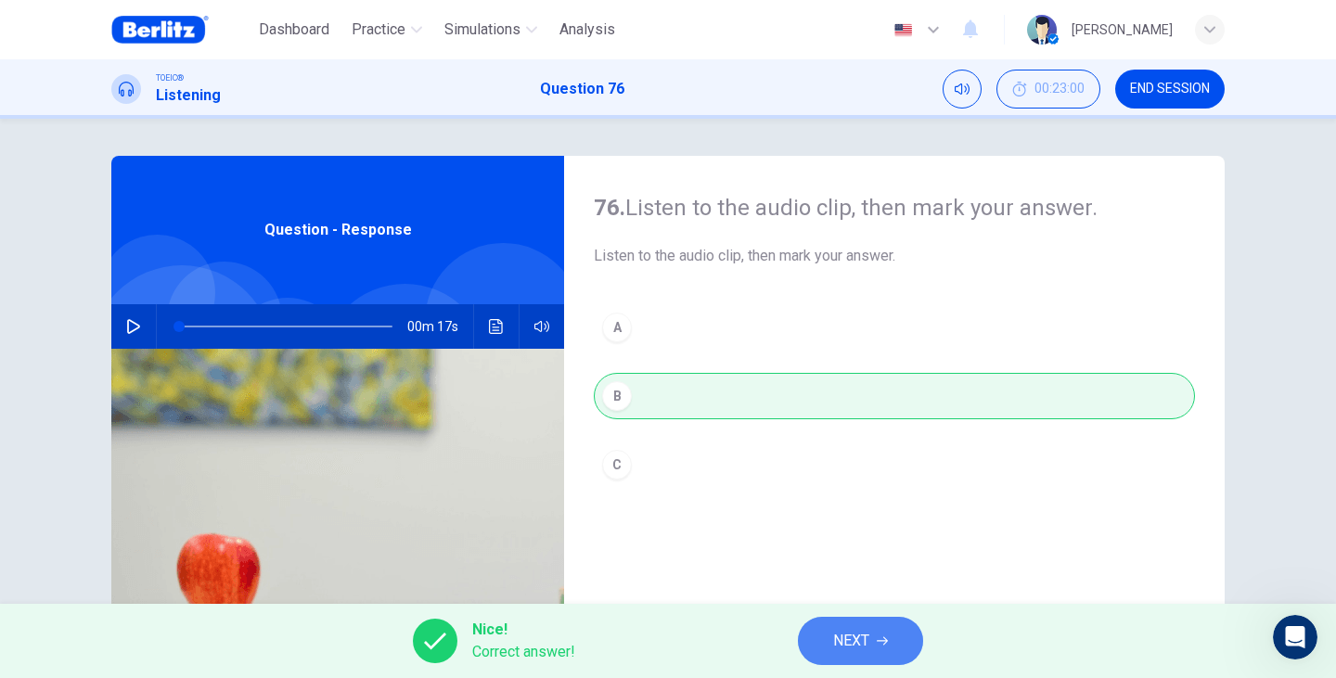
click at [865, 642] on span "NEXT" at bounding box center [851, 641] width 36 height 26
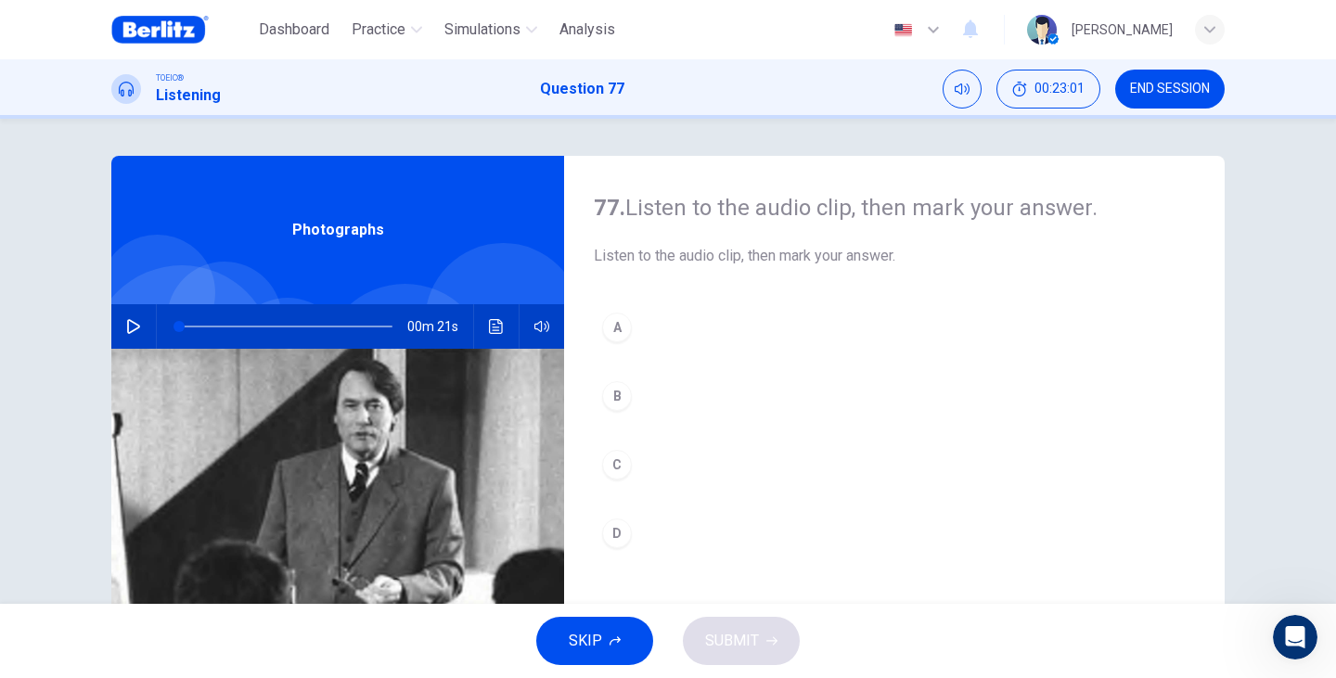
click at [137, 315] on button "button" at bounding box center [134, 326] width 30 height 45
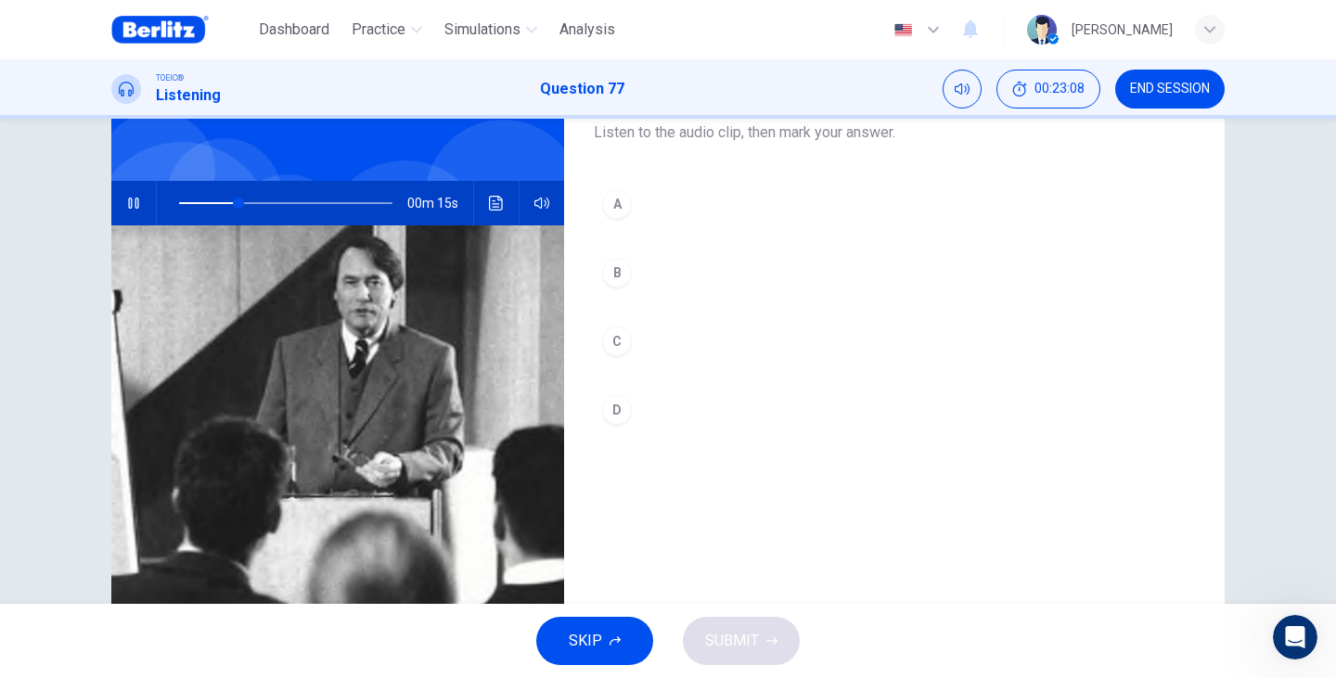
scroll to position [185, 0]
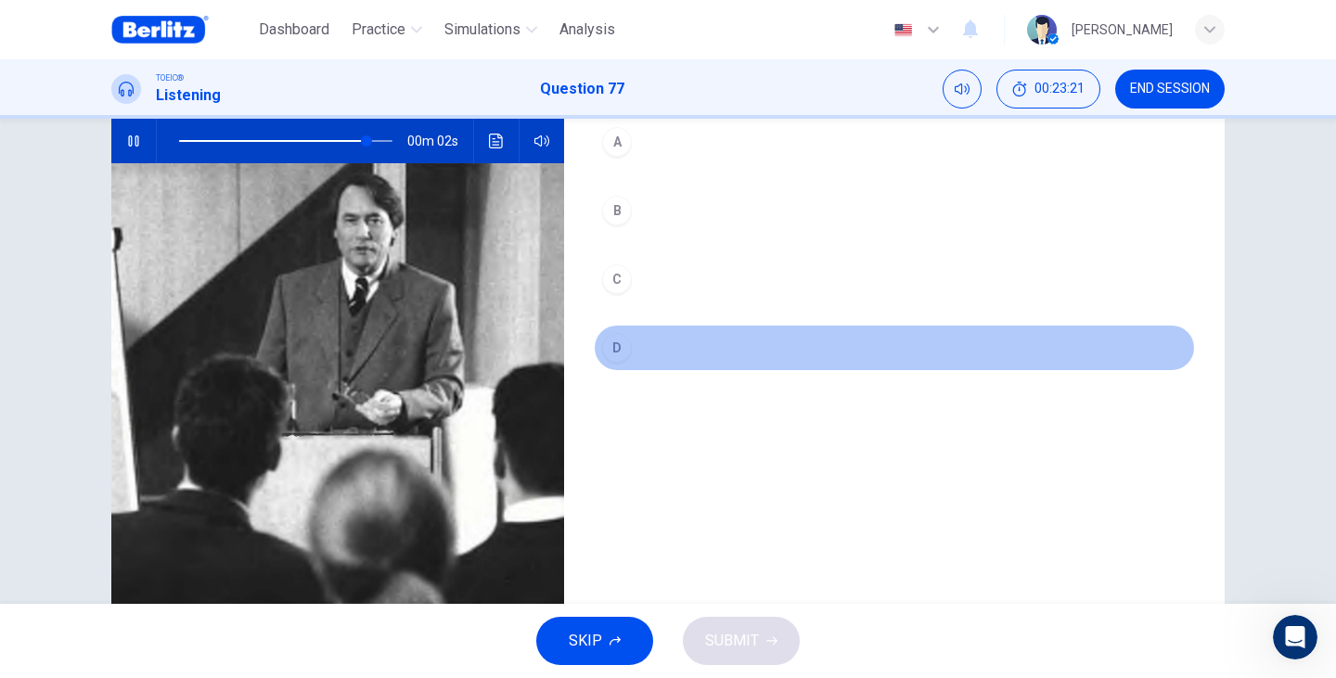
click at [620, 352] on div "D" at bounding box center [617, 348] width 30 height 30
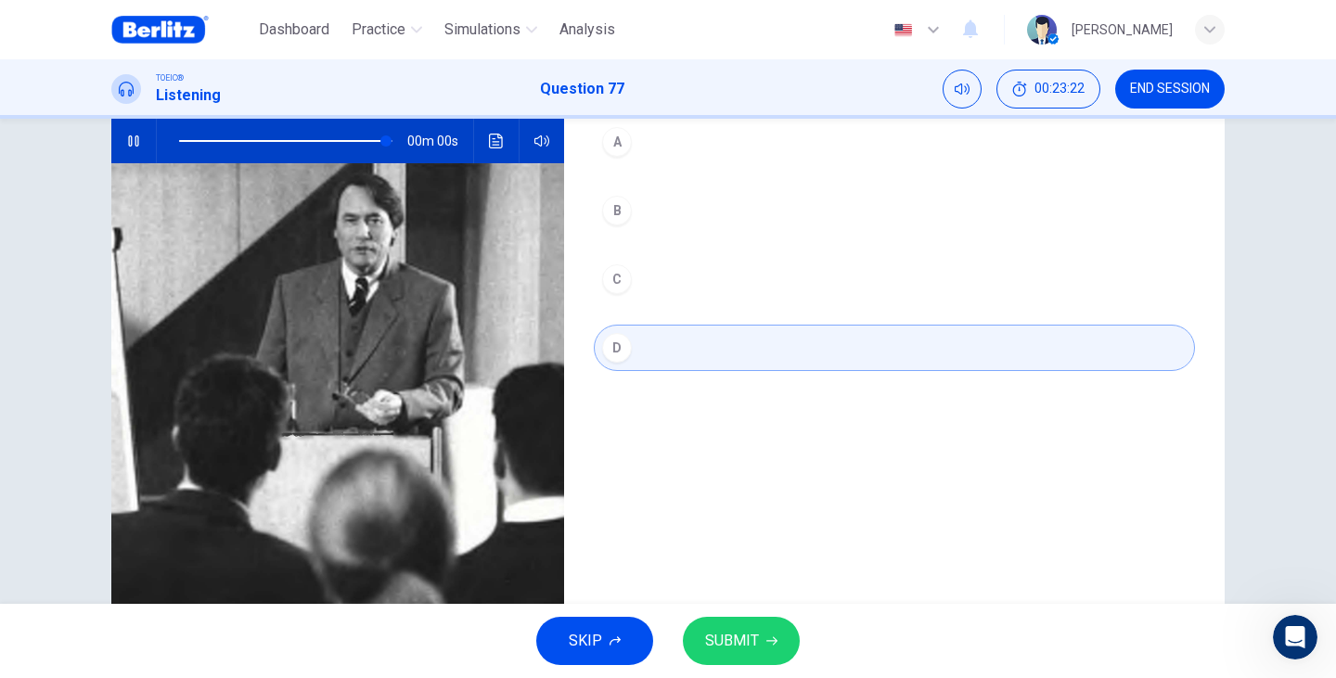
type input "*"
click at [747, 650] on span "SUBMIT" at bounding box center [732, 641] width 54 height 26
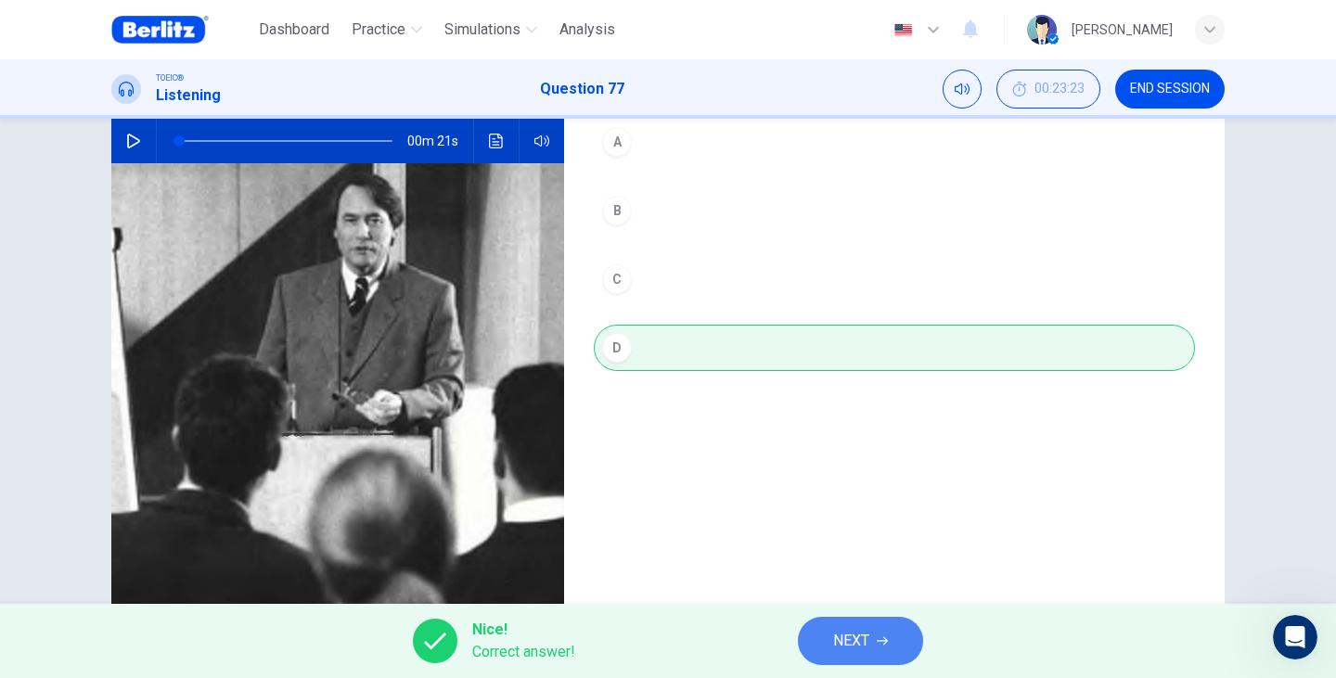
click at [857, 642] on span "NEXT" at bounding box center [851, 641] width 36 height 26
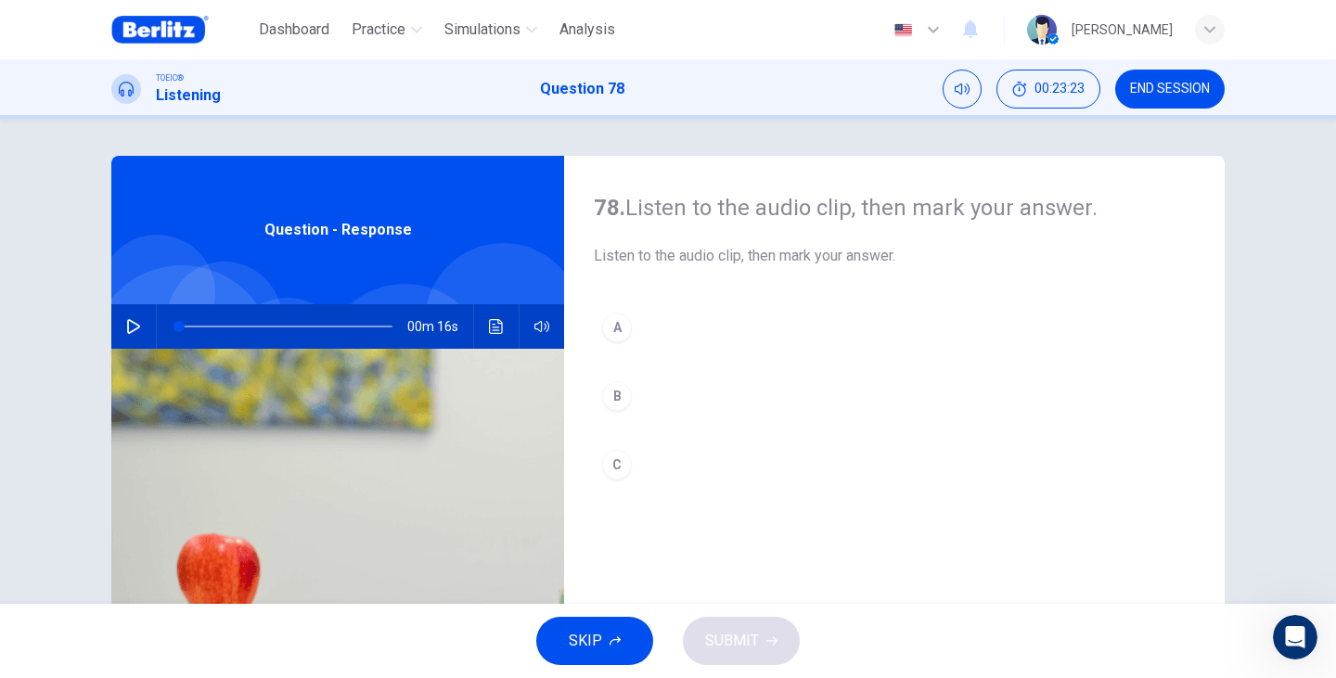
click at [128, 320] on icon "button" at bounding box center [133, 326] width 15 height 15
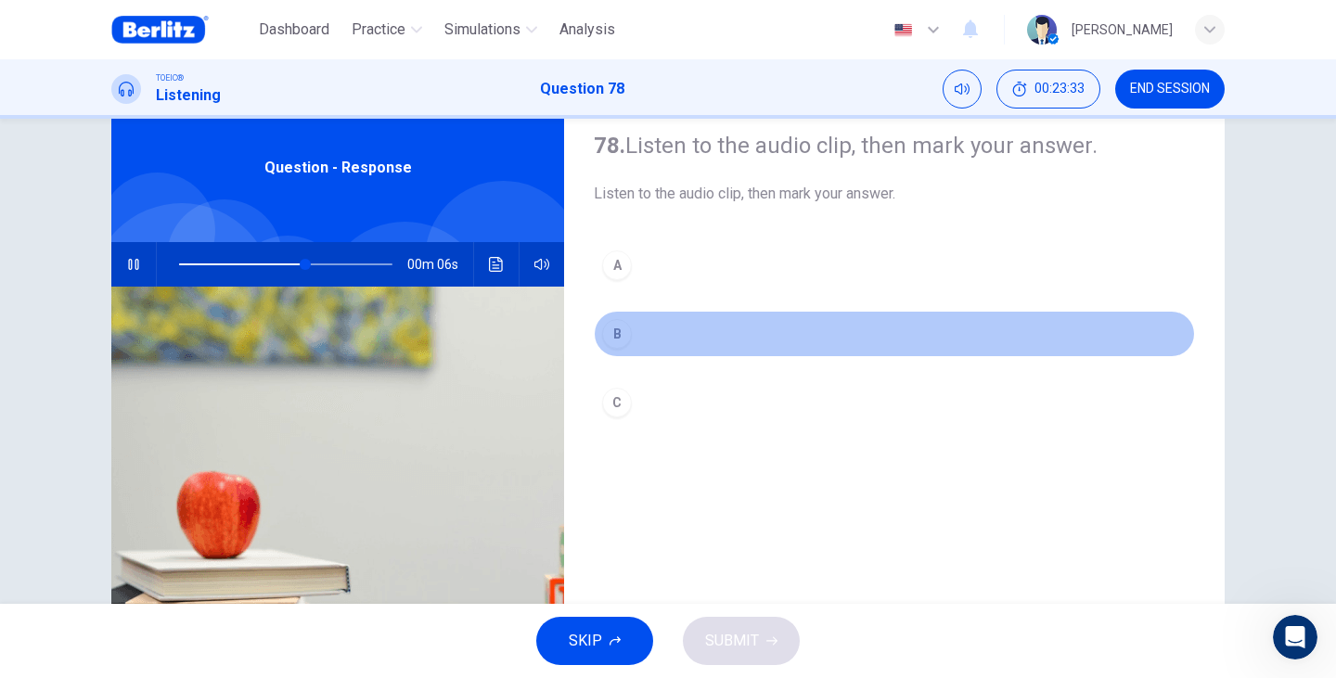
click at [623, 330] on div "B" at bounding box center [617, 334] width 30 height 30
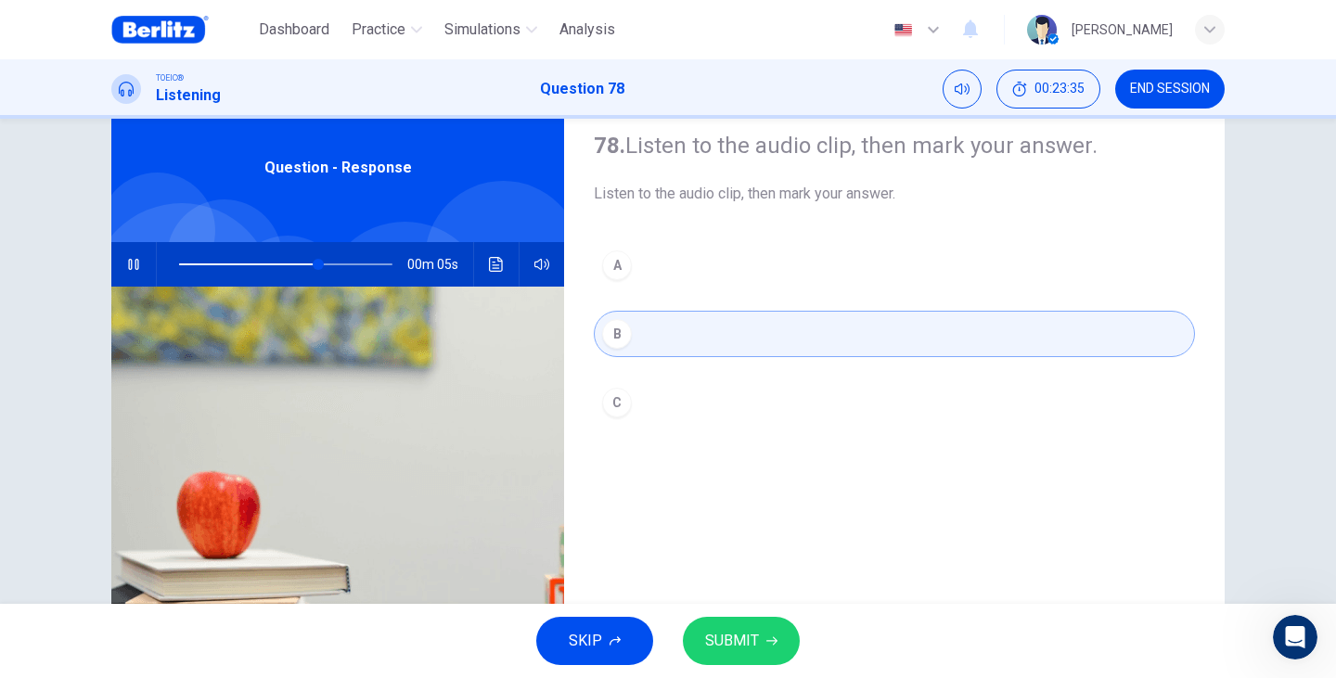
click at [640, 419] on button "C" at bounding box center [894, 402] width 601 height 46
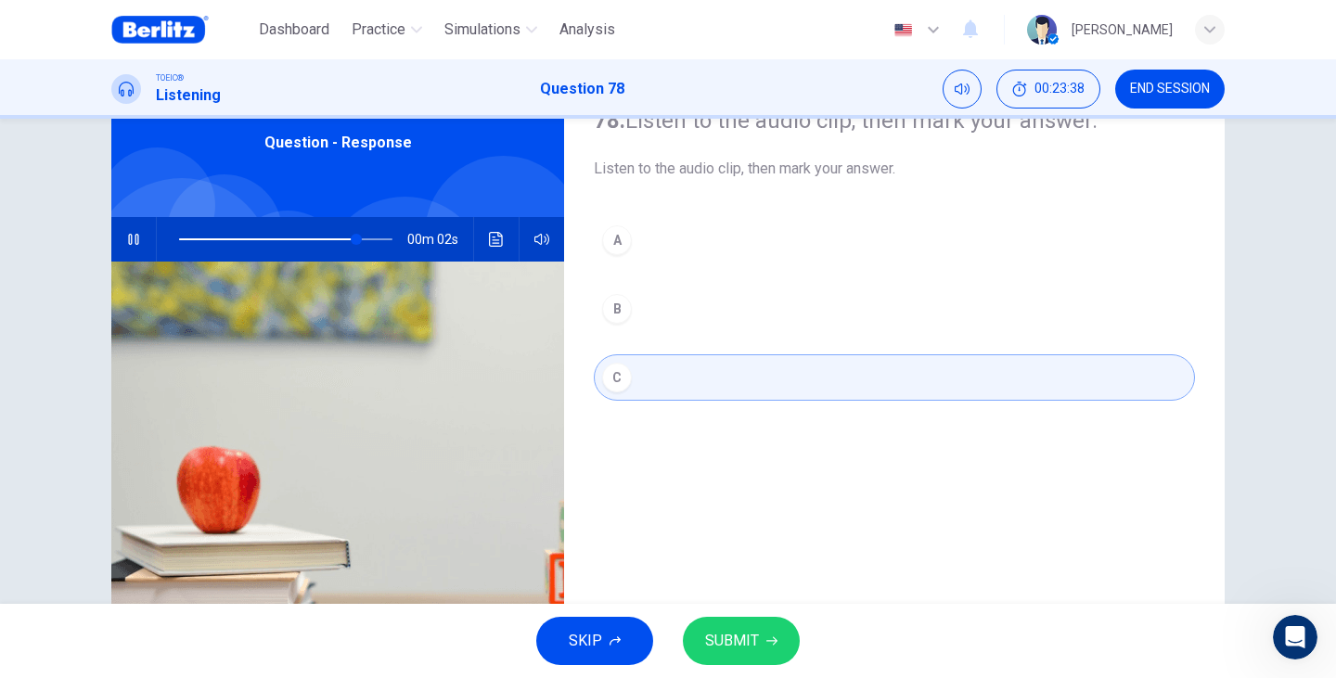
scroll to position [48, 0]
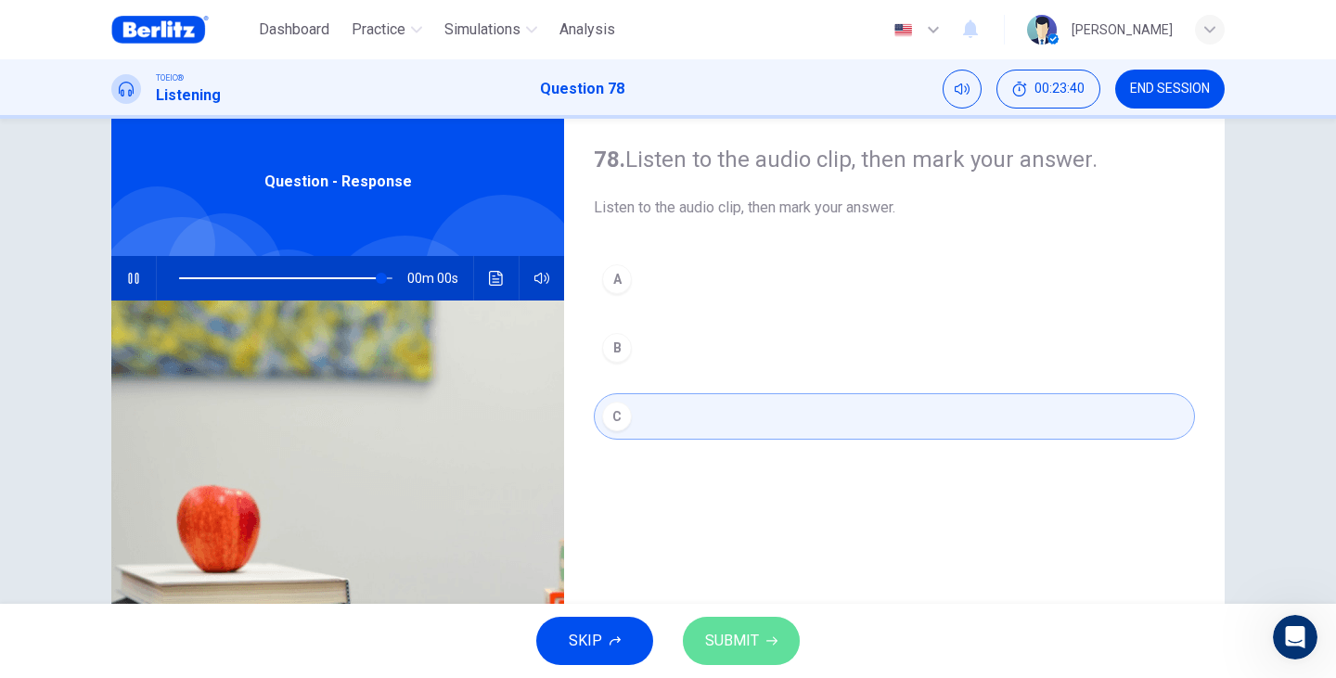
click at [779, 643] on button "SUBMIT" at bounding box center [741, 641] width 117 height 48
type input "*"
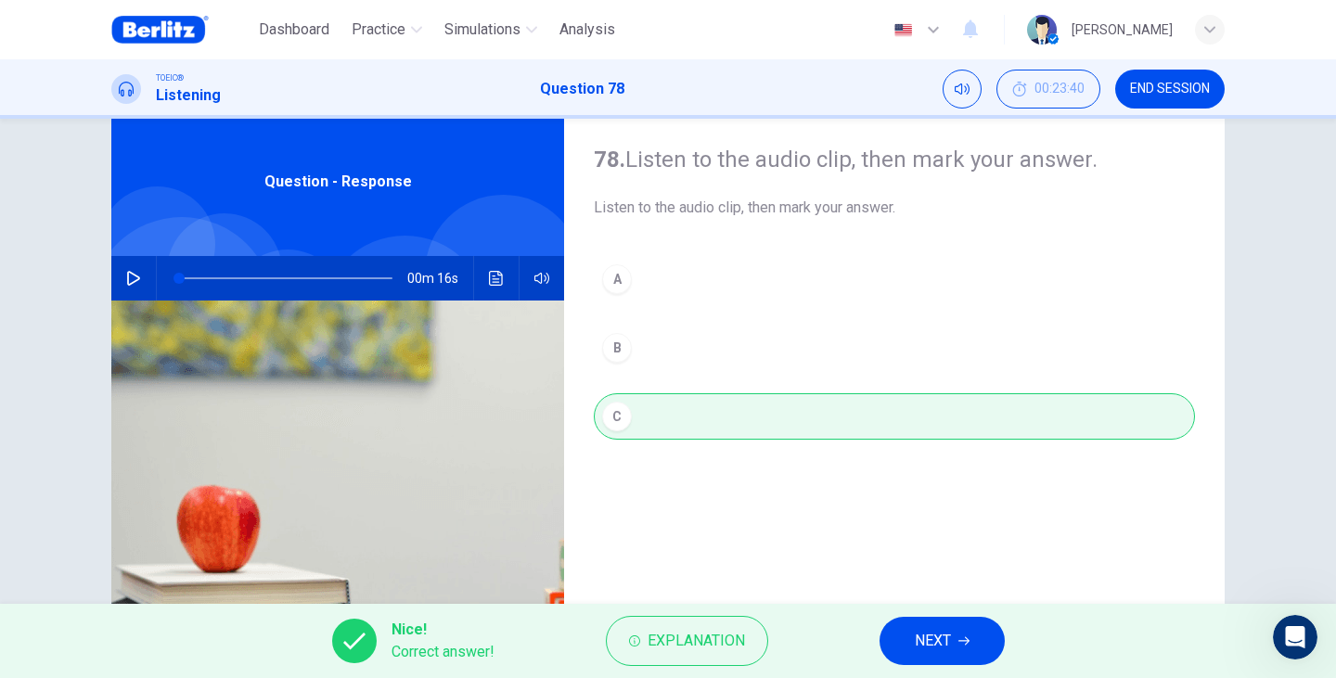
click at [915, 647] on span "NEXT" at bounding box center [932, 641] width 36 height 26
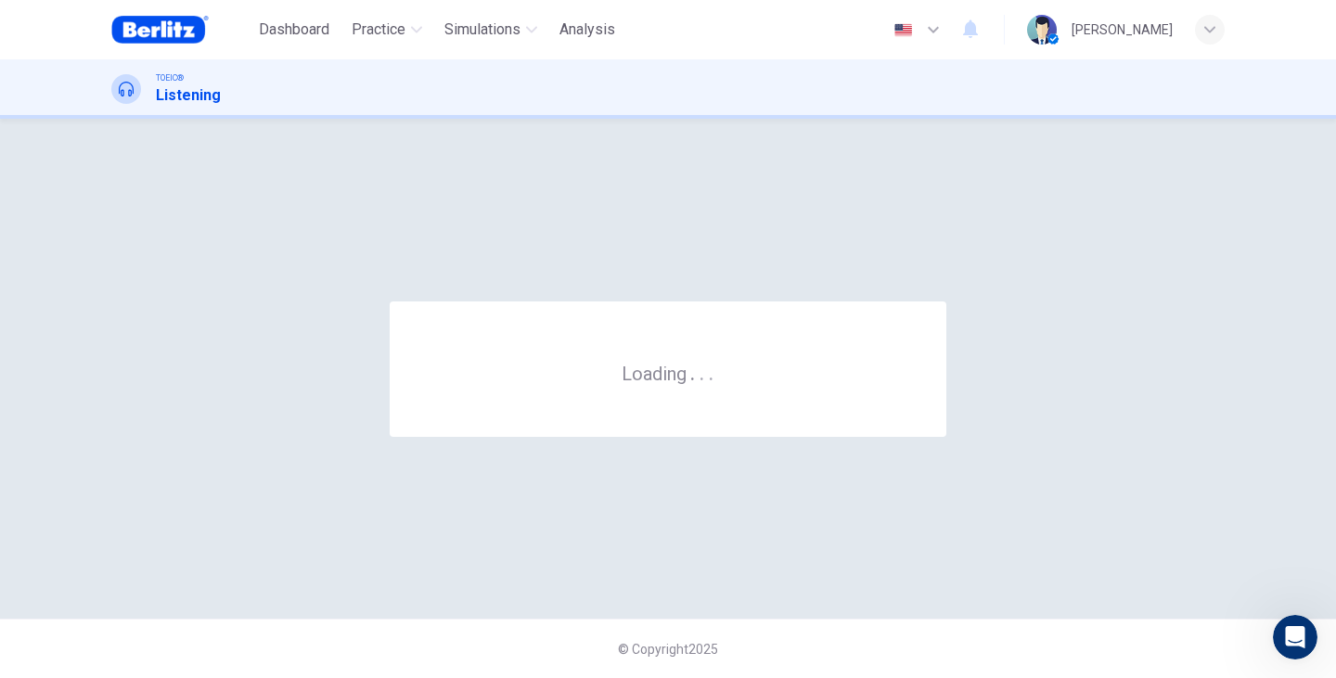
scroll to position [0, 0]
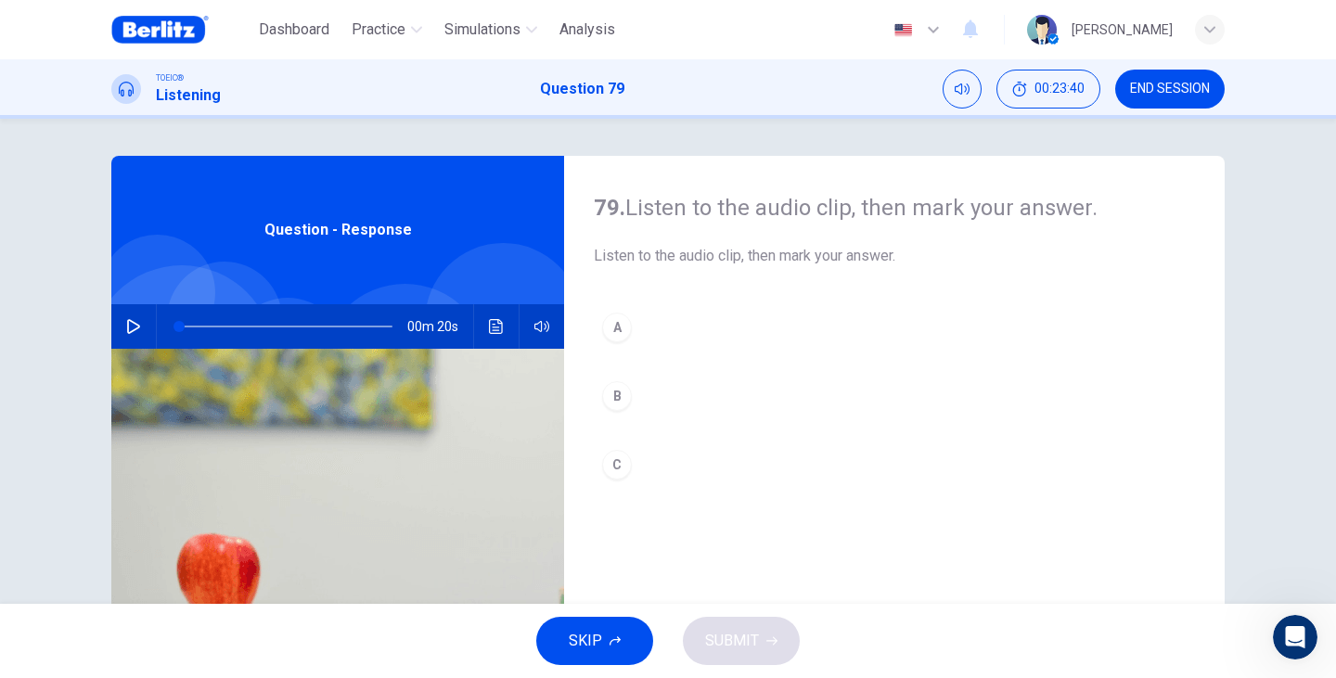
click at [126, 325] on icon "button" at bounding box center [133, 326] width 15 height 15
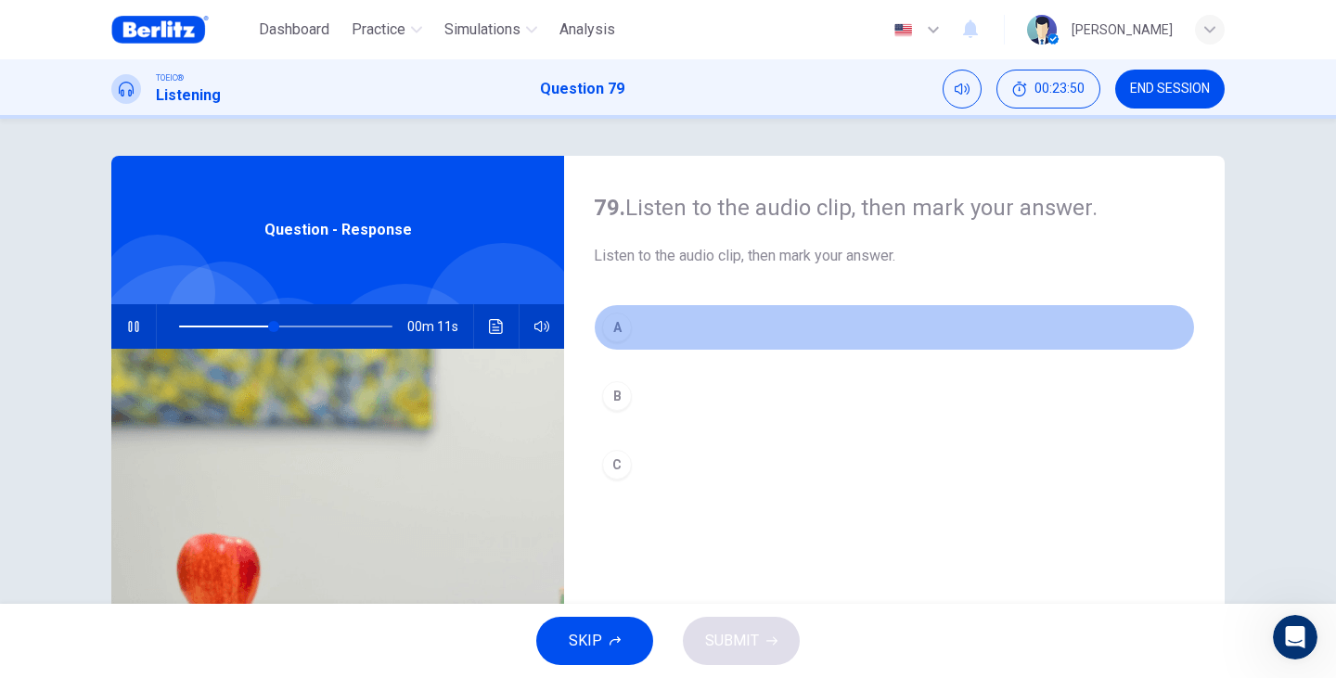
click at [616, 323] on div "A" at bounding box center [617, 328] width 30 height 30
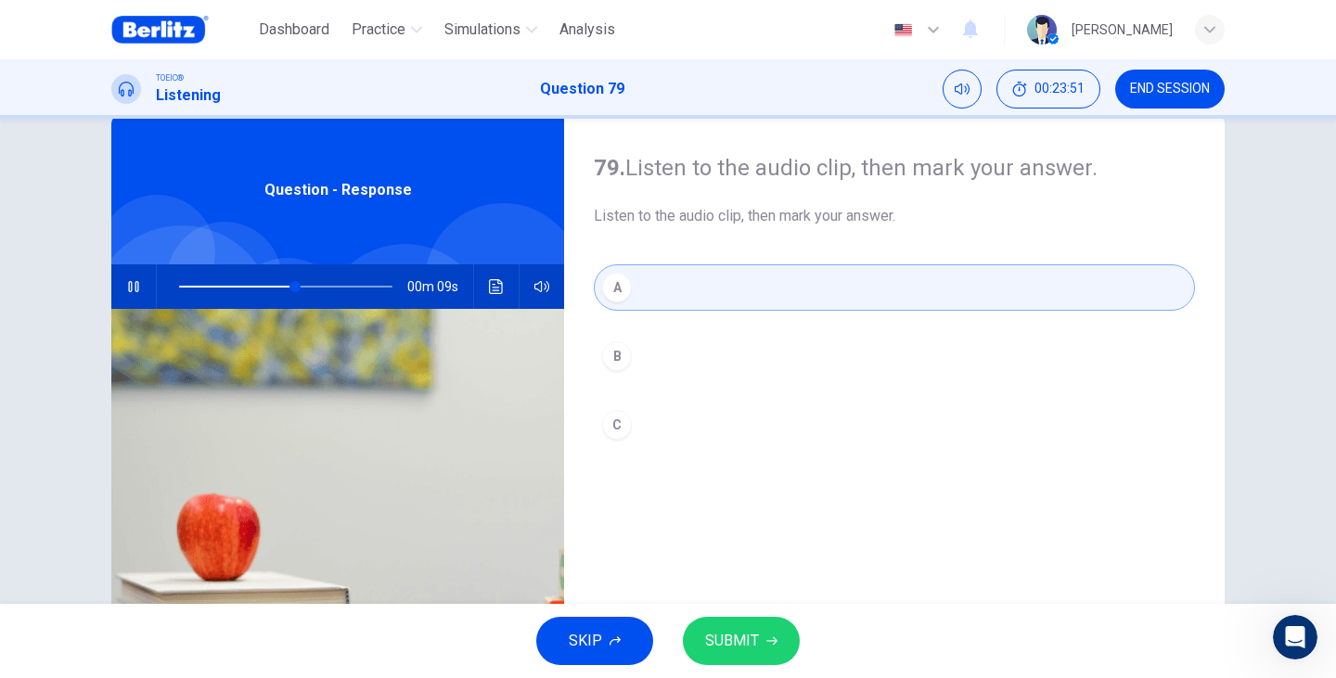
scroll to position [62, 0]
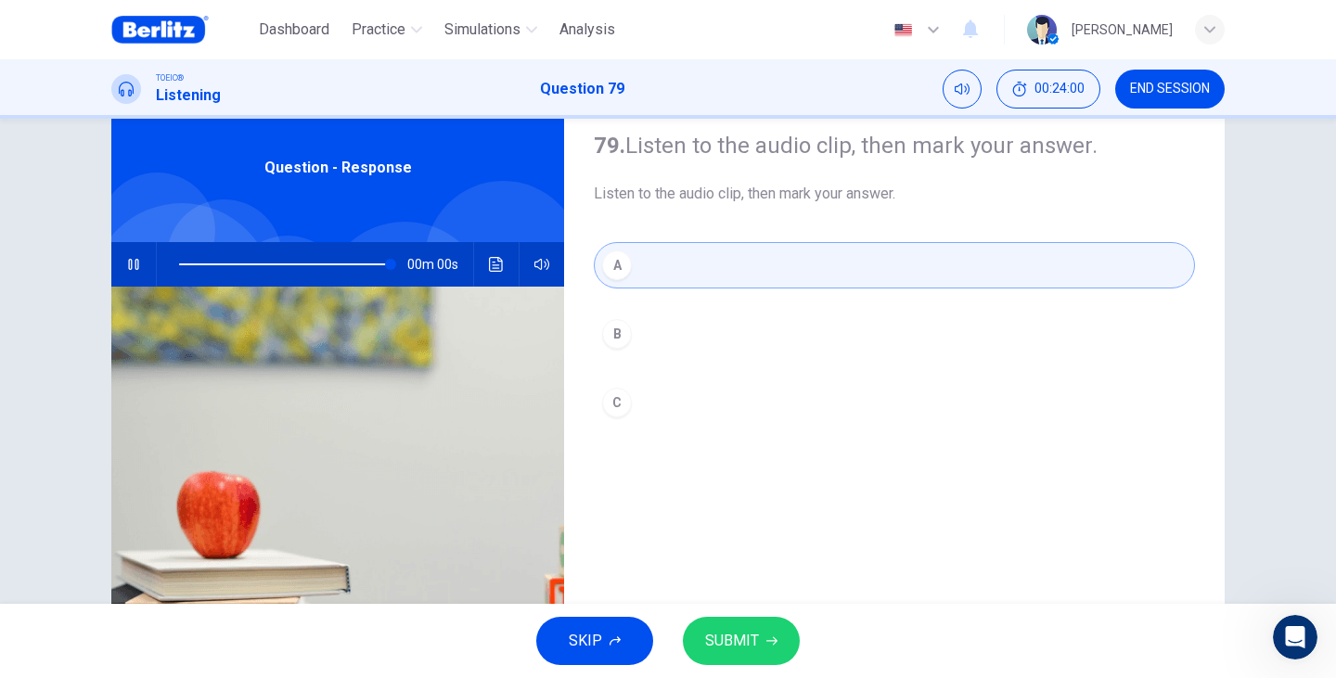
type input "*"
click at [766, 659] on button "SUBMIT" at bounding box center [741, 641] width 117 height 48
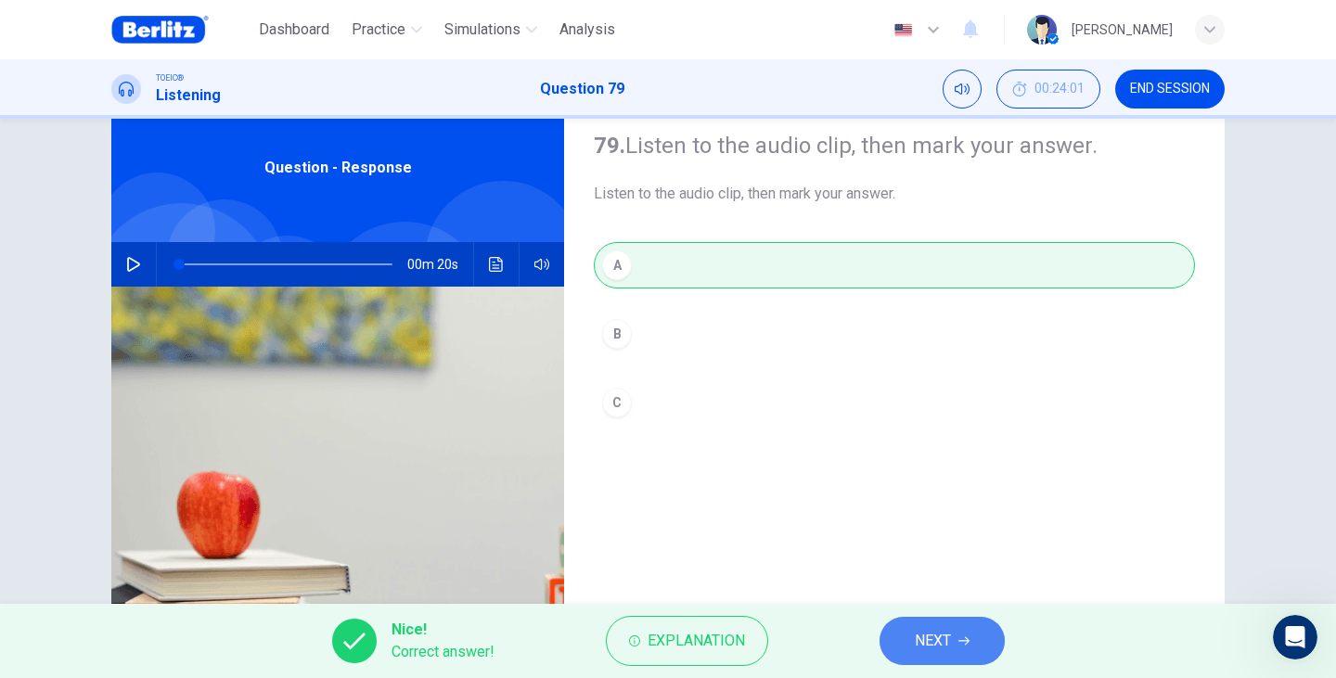
click at [953, 652] on button "NEXT" at bounding box center [941, 641] width 125 height 48
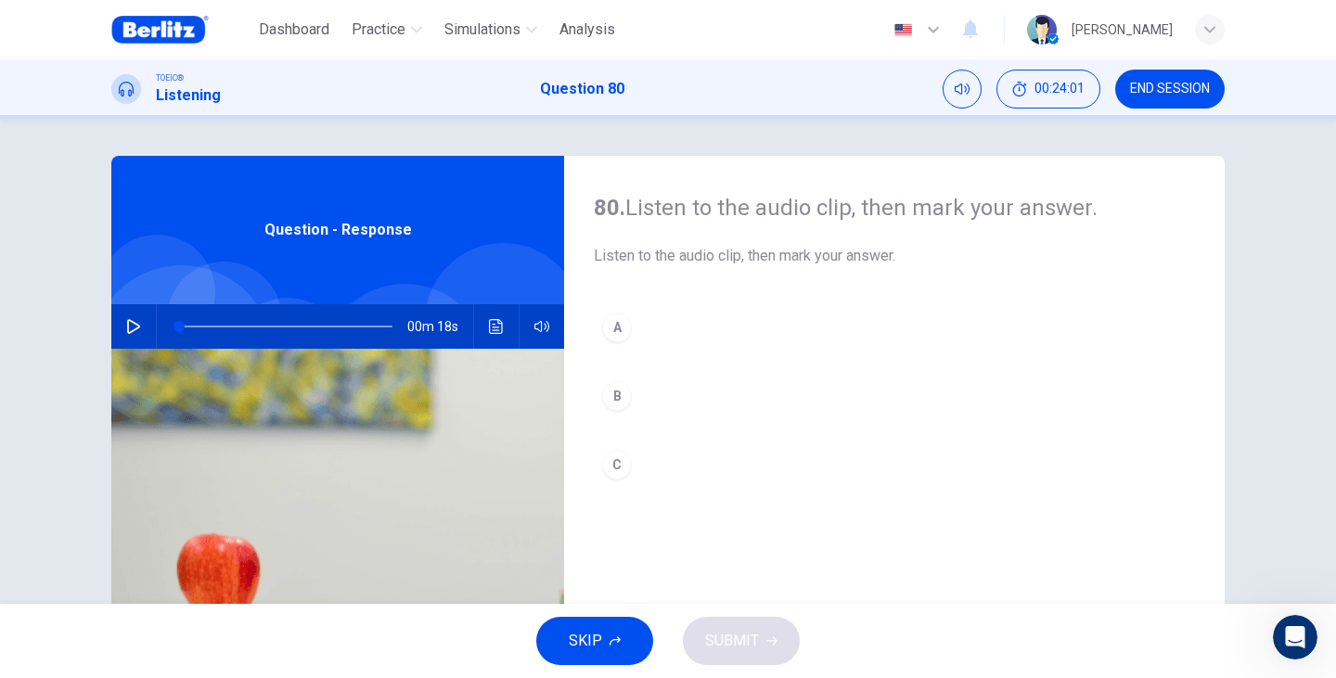
click at [111, 322] on div "00m 18s" at bounding box center [337, 326] width 453 height 45
click at [126, 332] on icon "button" at bounding box center [133, 326] width 15 height 15
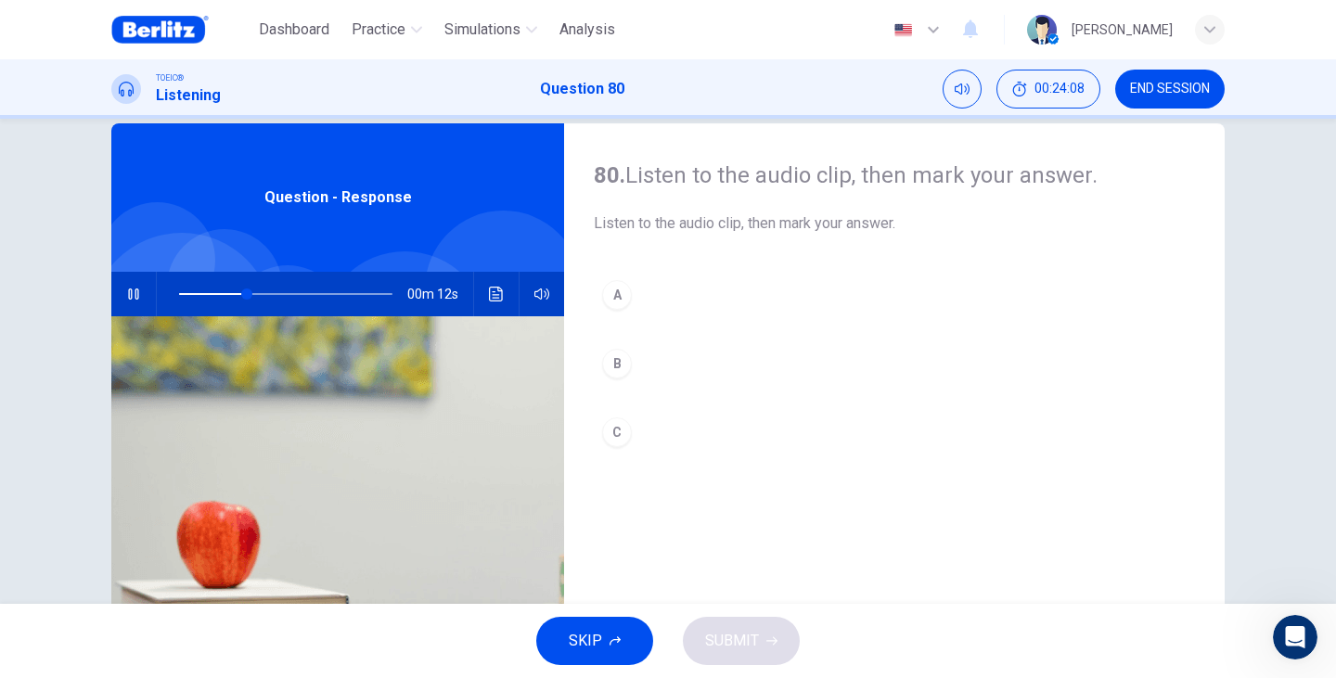
scroll to position [62, 0]
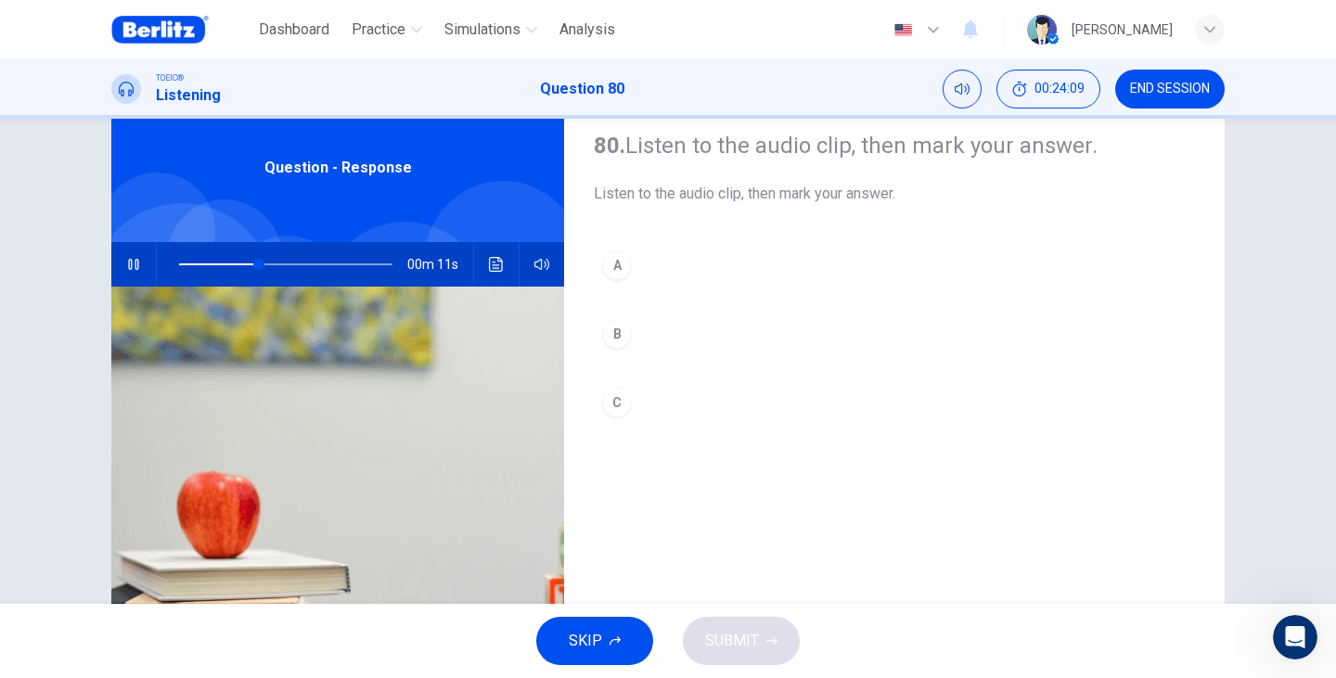
click at [634, 341] on button "B" at bounding box center [894, 334] width 601 height 46
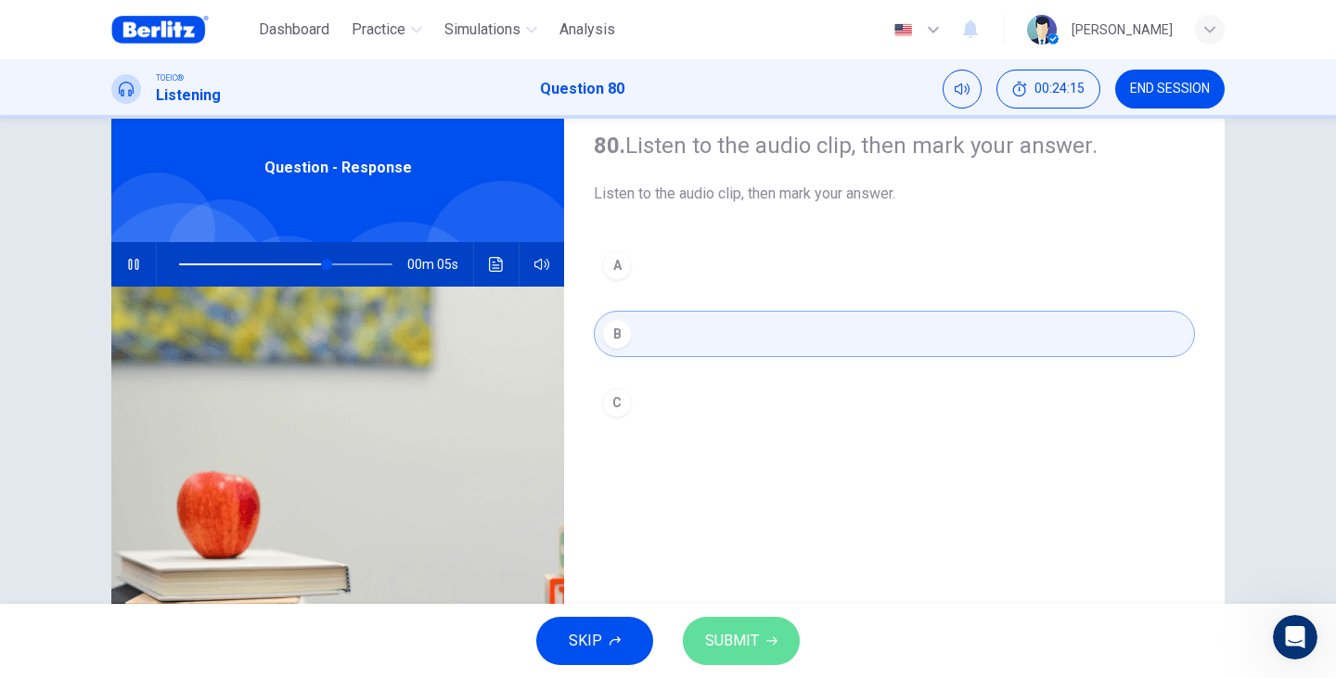
click at [768, 649] on button "SUBMIT" at bounding box center [741, 641] width 117 height 48
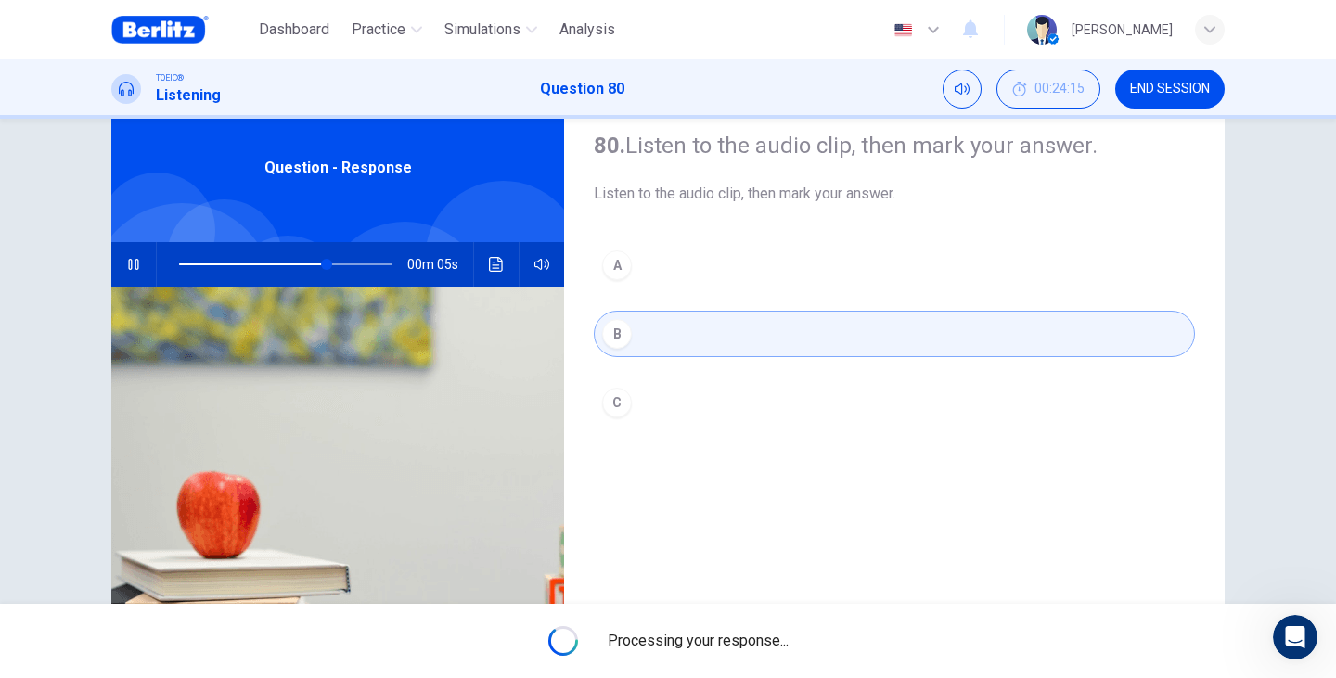
type input "**"
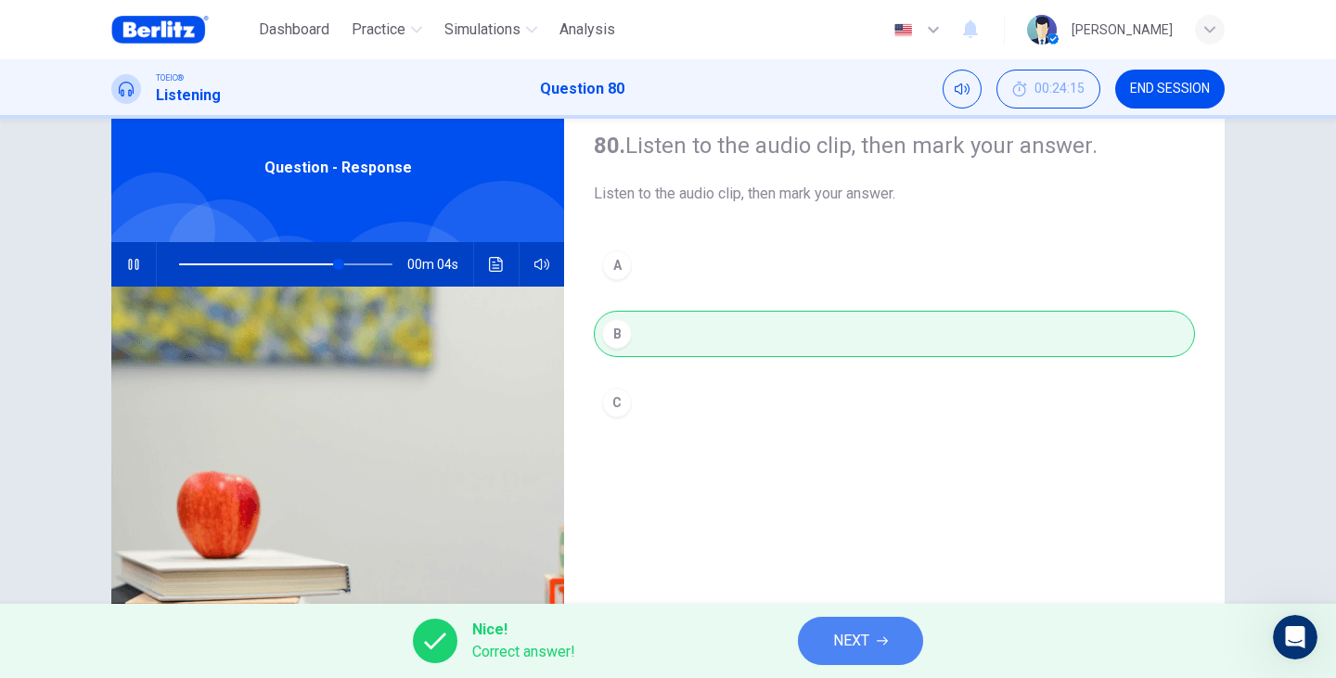
click at [903, 648] on button "NEXT" at bounding box center [860, 641] width 125 height 48
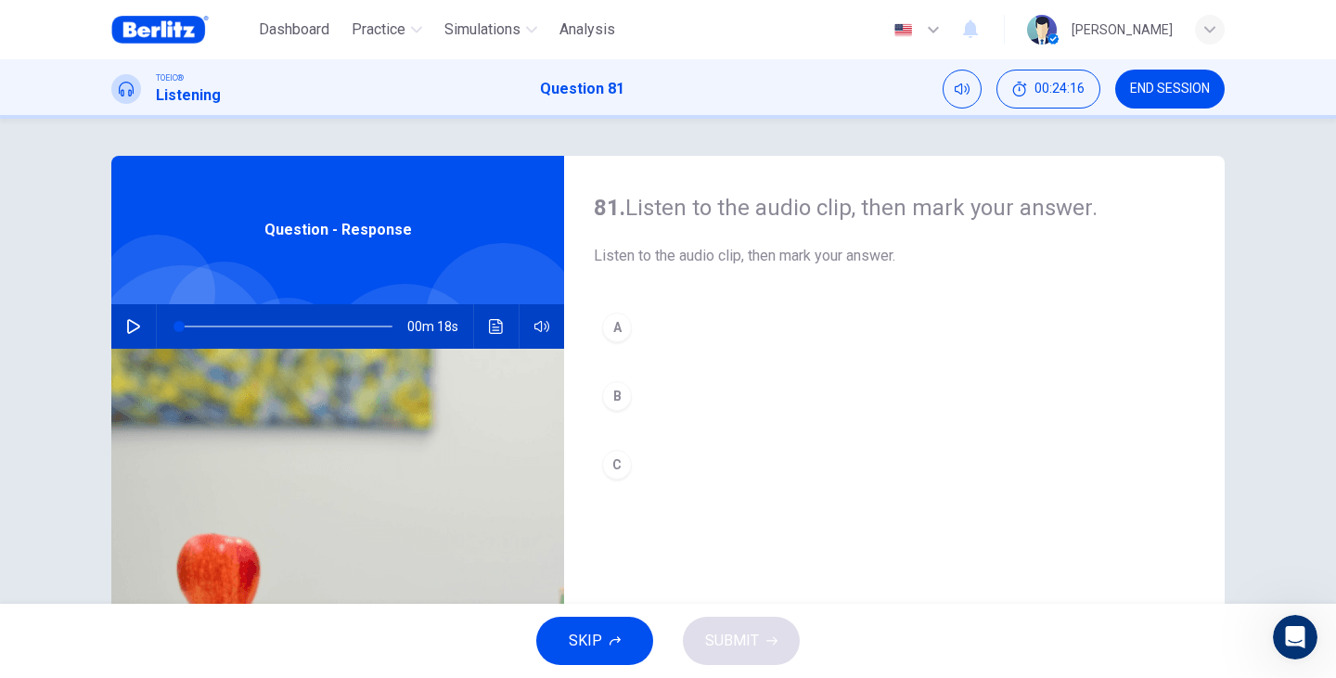
click at [143, 317] on div "00m 18s" at bounding box center [337, 326] width 453 height 45
click at [132, 314] on button "button" at bounding box center [134, 326] width 30 height 45
click at [627, 398] on button "B" at bounding box center [894, 396] width 601 height 46
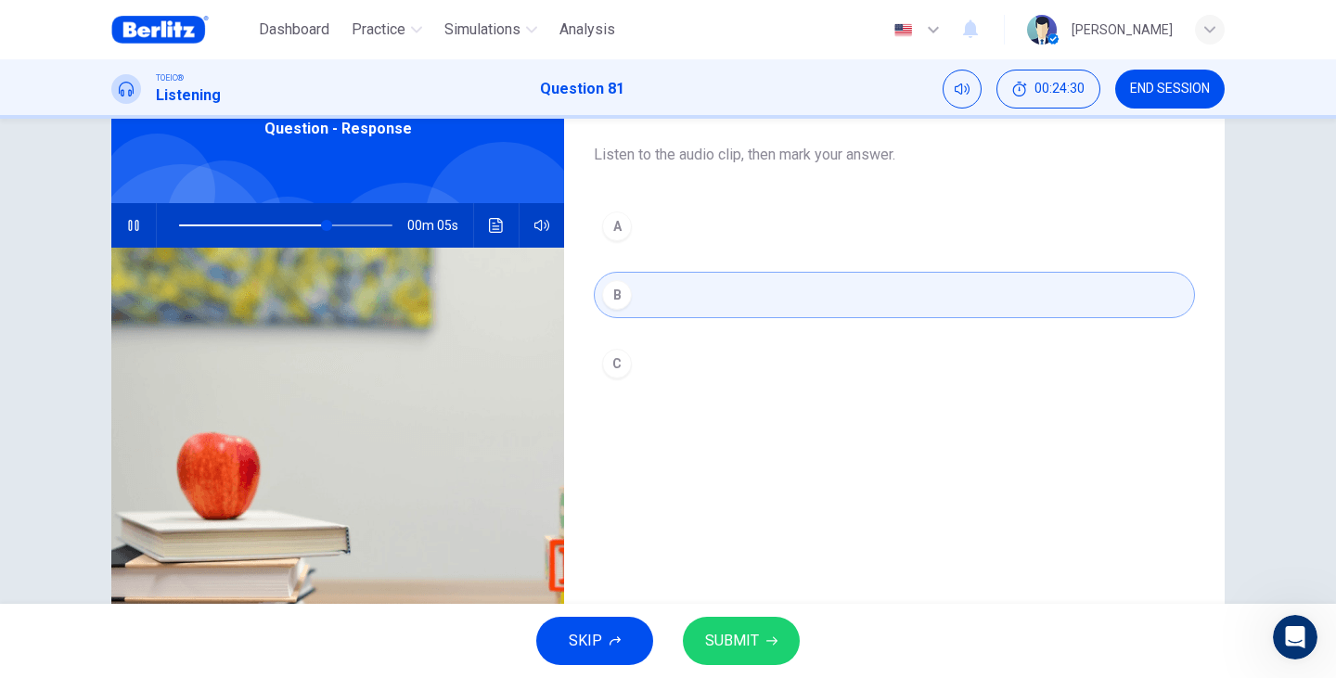
scroll to position [123, 0]
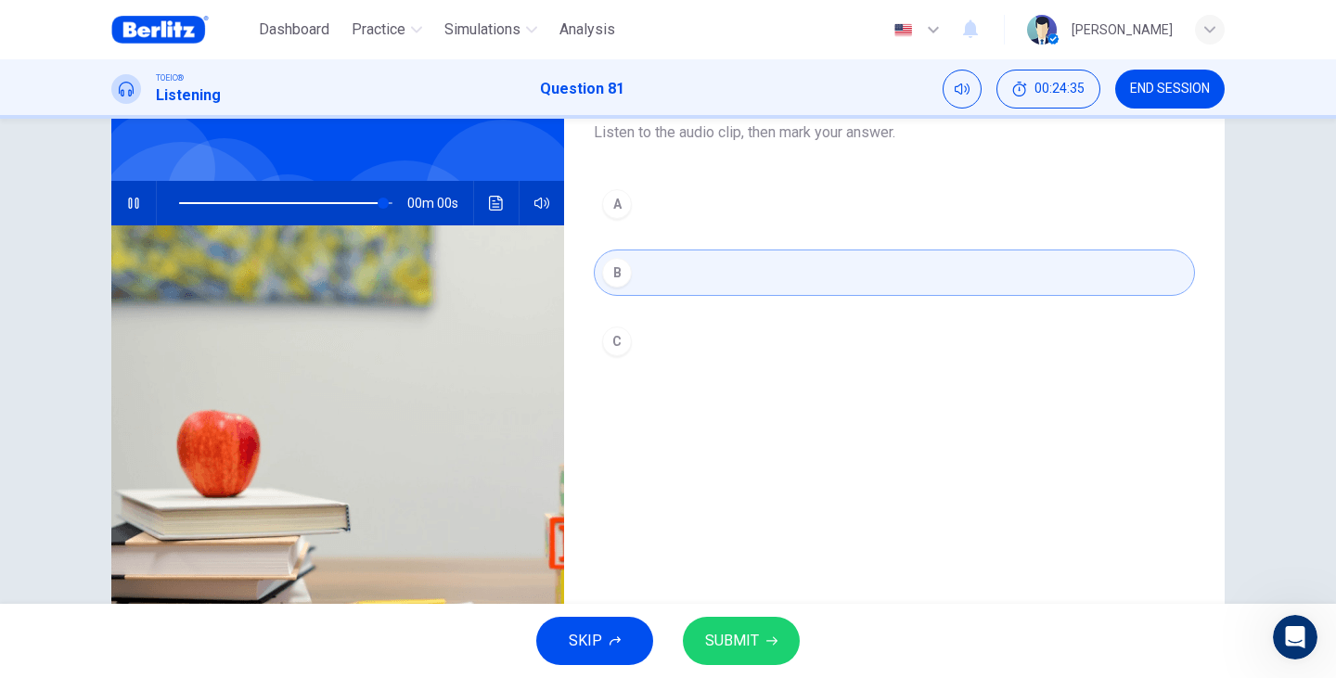
type input "*"
click at [776, 643] on button "SUBMIT" at bounding box center [741, 641] width 117 height 48
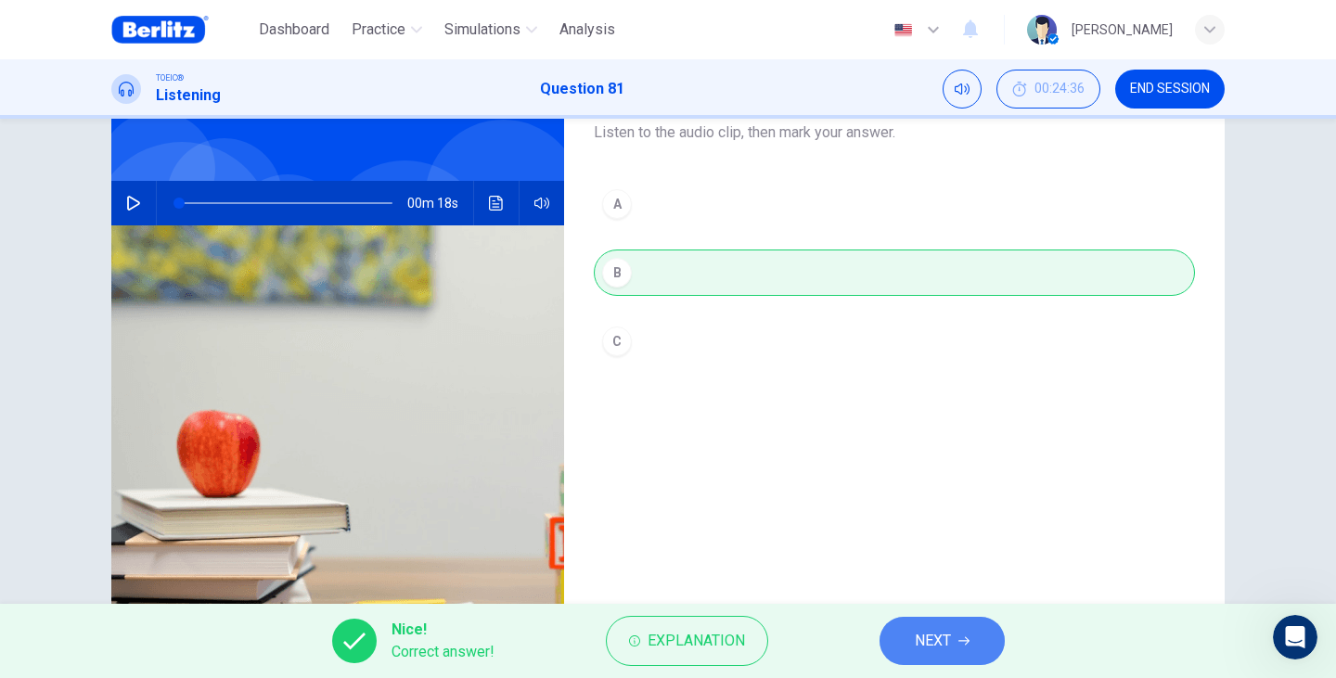
click at [905, 645] on button "NEXT" at bounding box center [941, 641] width 125 height 48
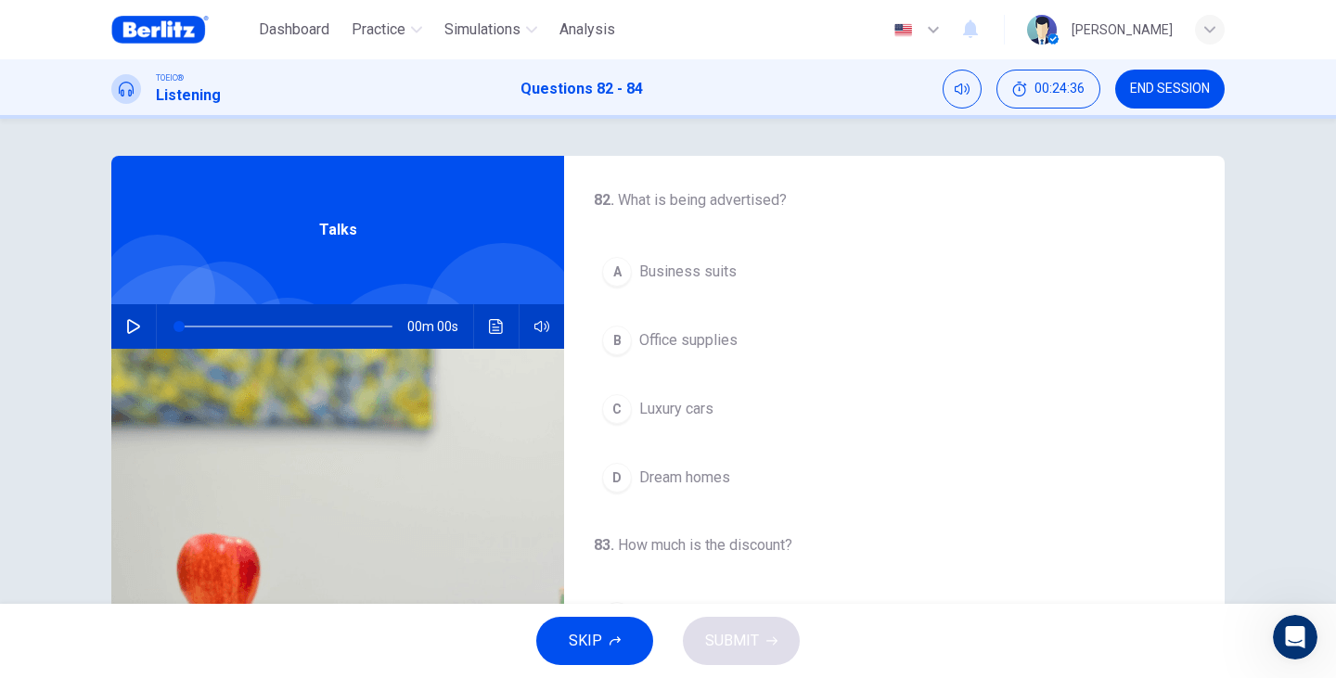
click at [142, 331] on button "button" at bounding box center [134, 326] width 30 height 45
click at [685, 408] on span "Luxury cars" at bounding box center [676, 409] width 74 height 22
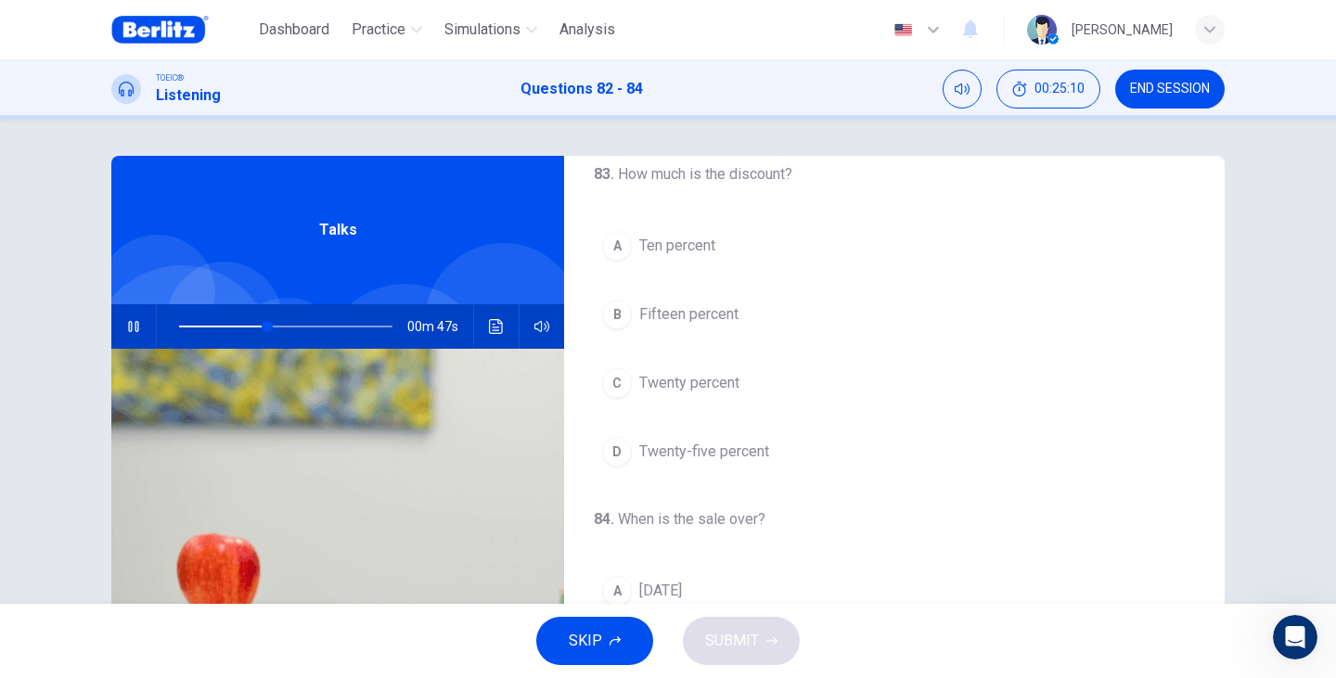
click at [697, 386] on span "Twenty percent" at bounding box center [689, 383] width 100 height 22
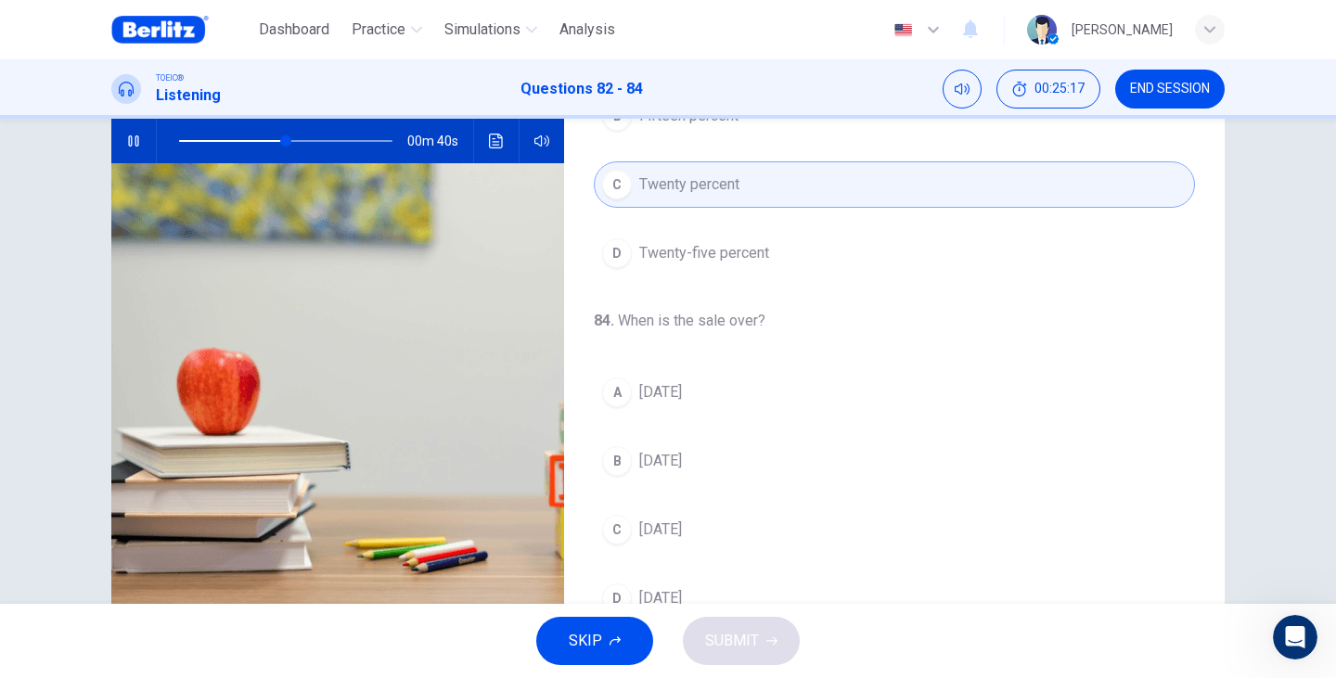
scroll to position [362, 0]
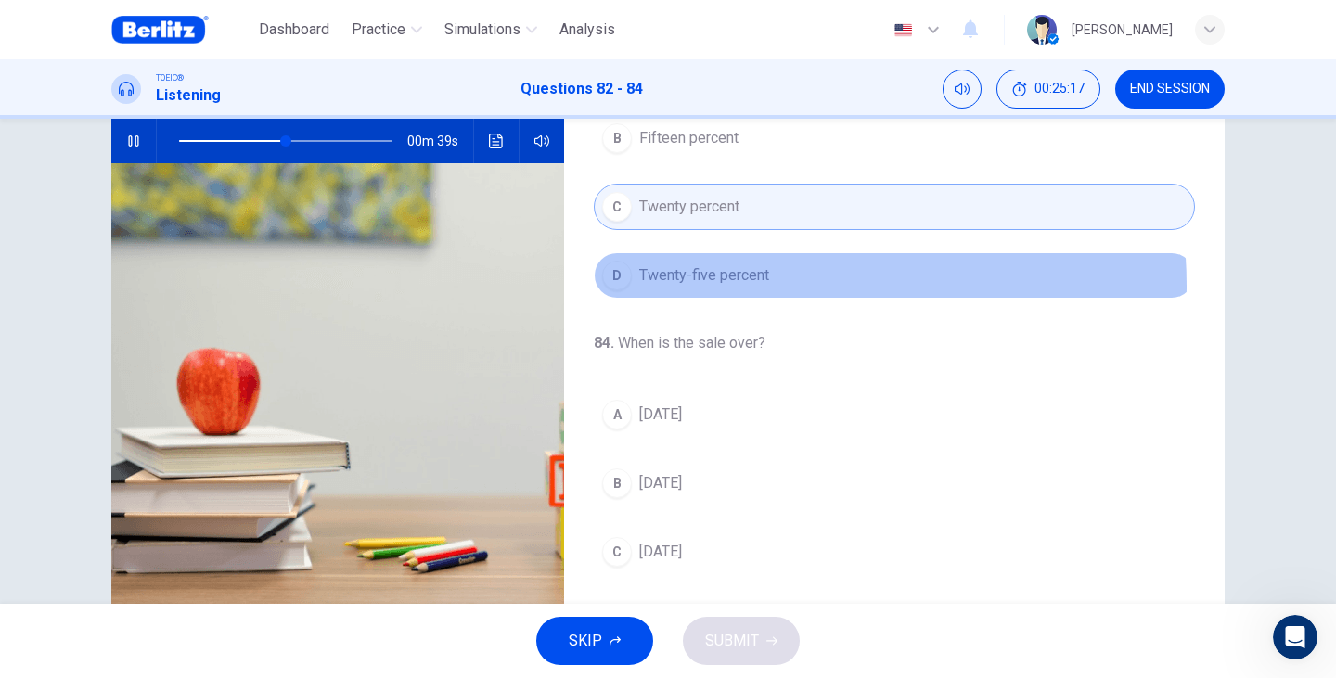
click at [735, 286] on span "Twenty-five percent" at bounding box center [704, 275] width 130 height 22
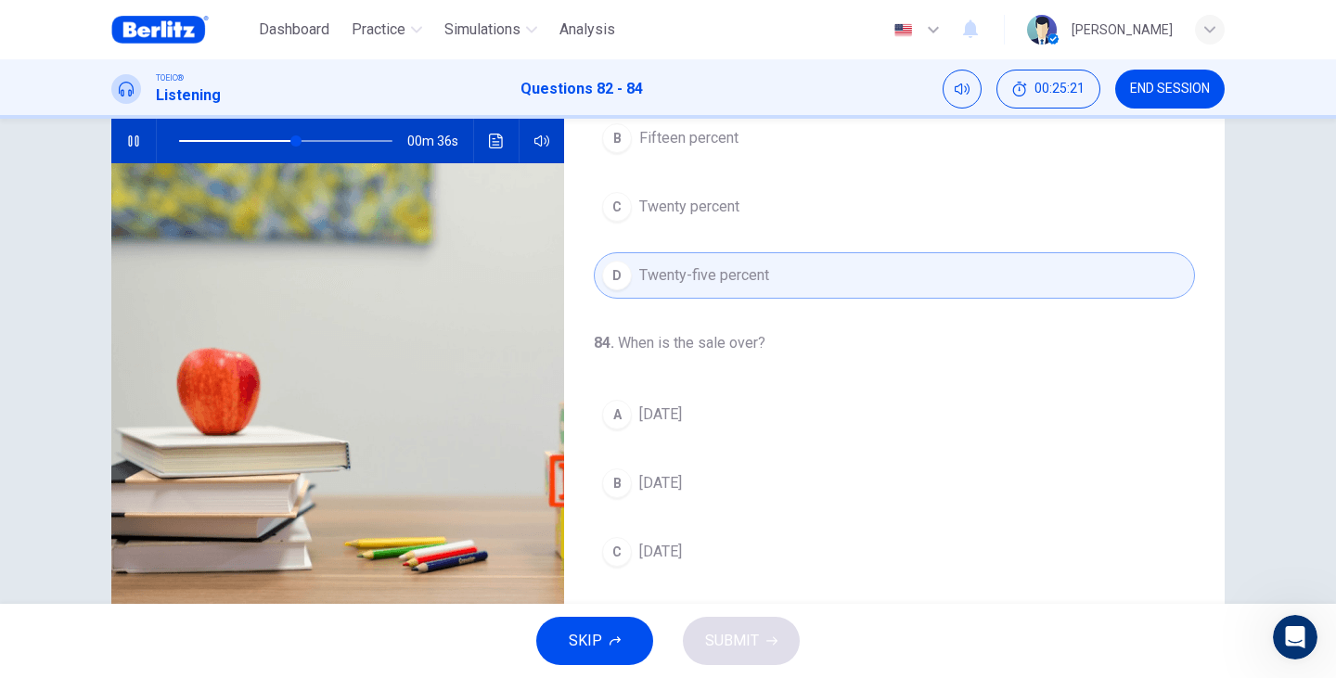
click at [718, 201] on span "Twenty percent" at bounding box center [689, 207] width 100 height 22
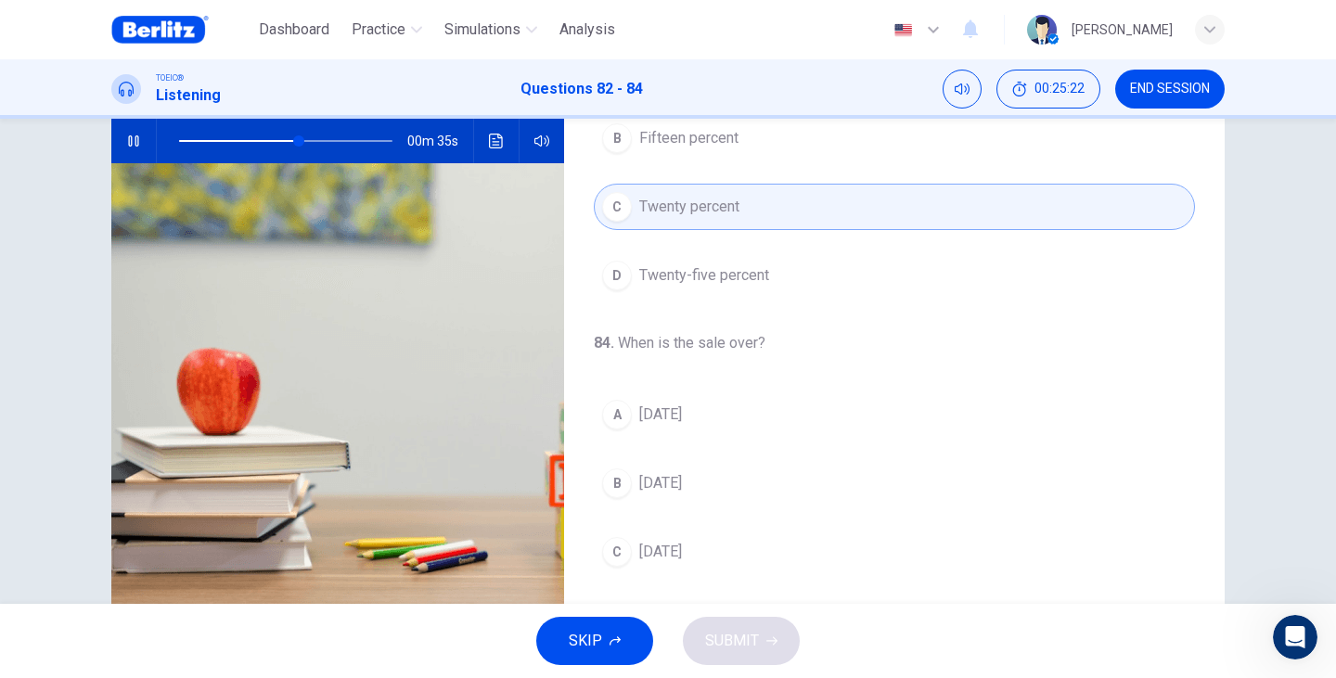
scroll to position [424, 0]
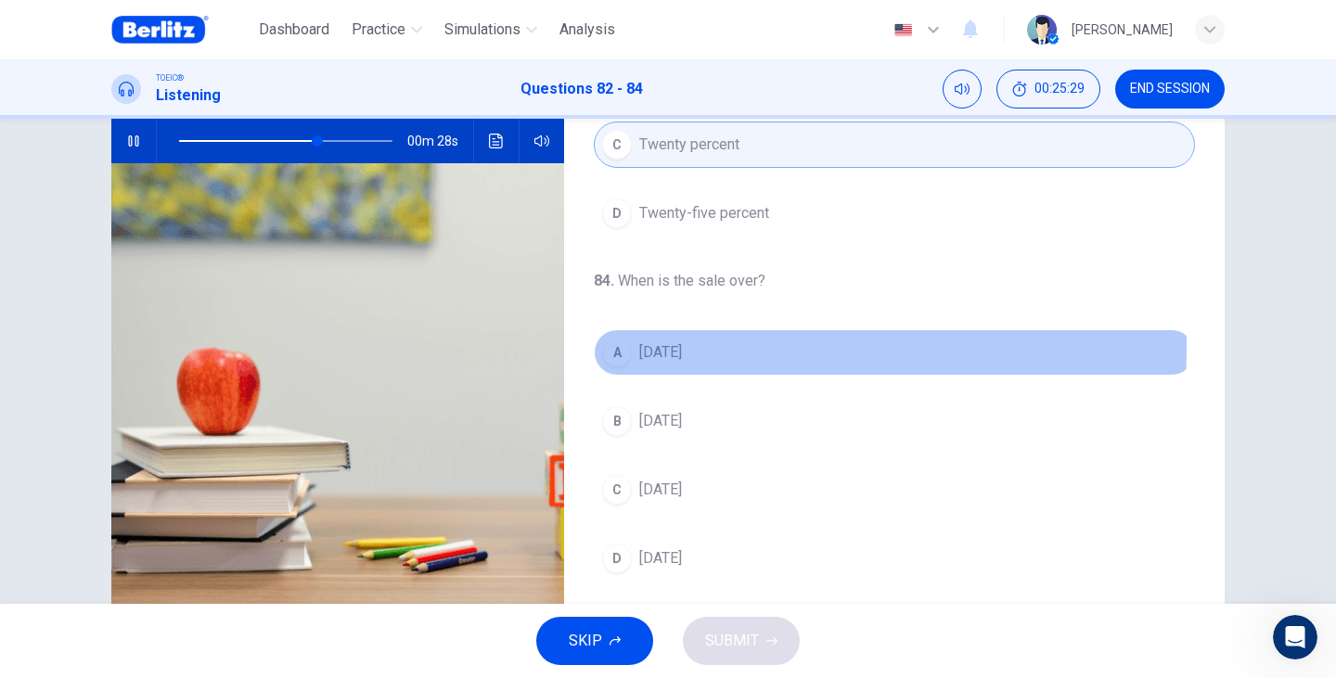
click at [656, 348] on span "[DATE]" at bounding box center [660, 352] width 43 height 22
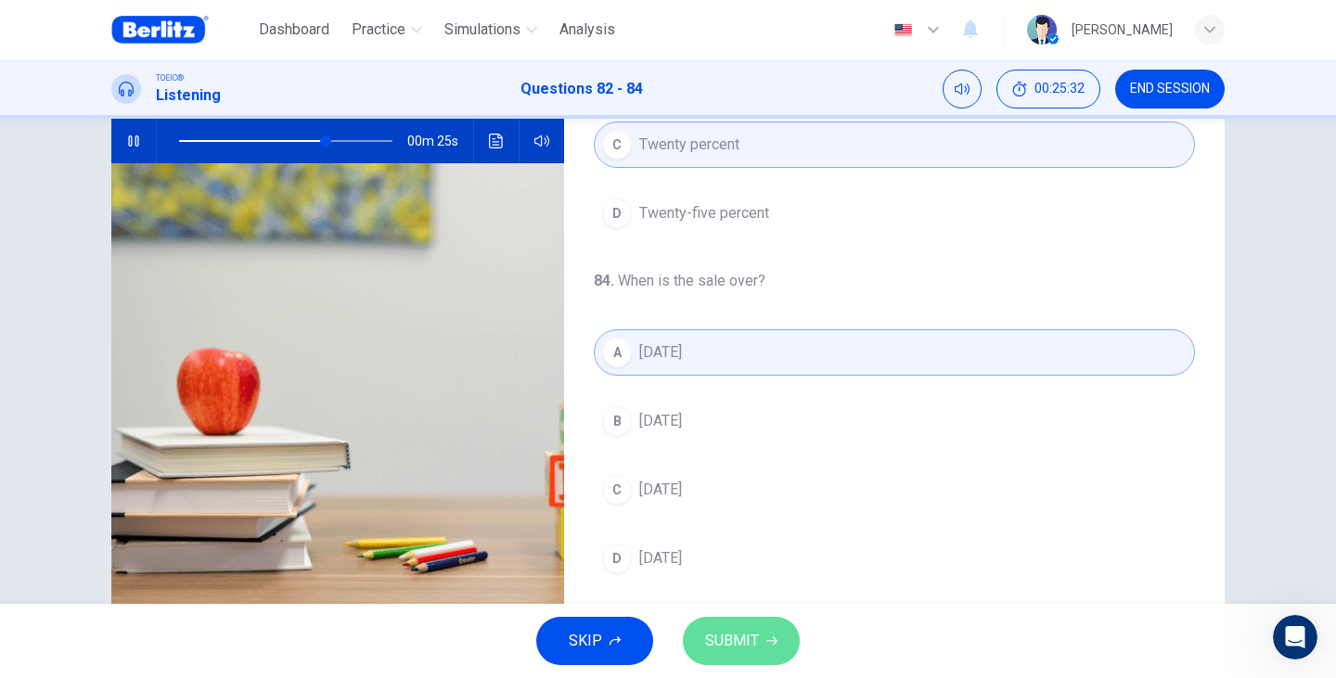
click at [765, 653] on button "SUBMIT" at bounding box center [741, 641] width 117 height 48
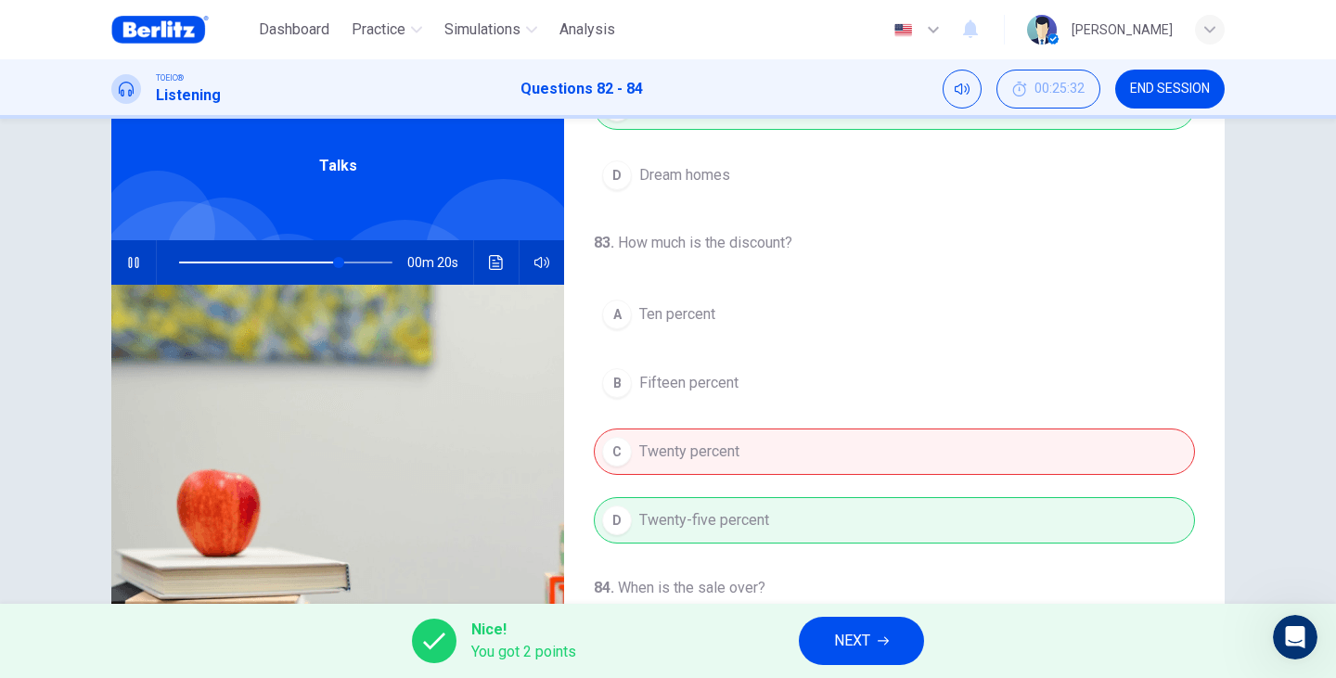
scroll to position [62, 0]
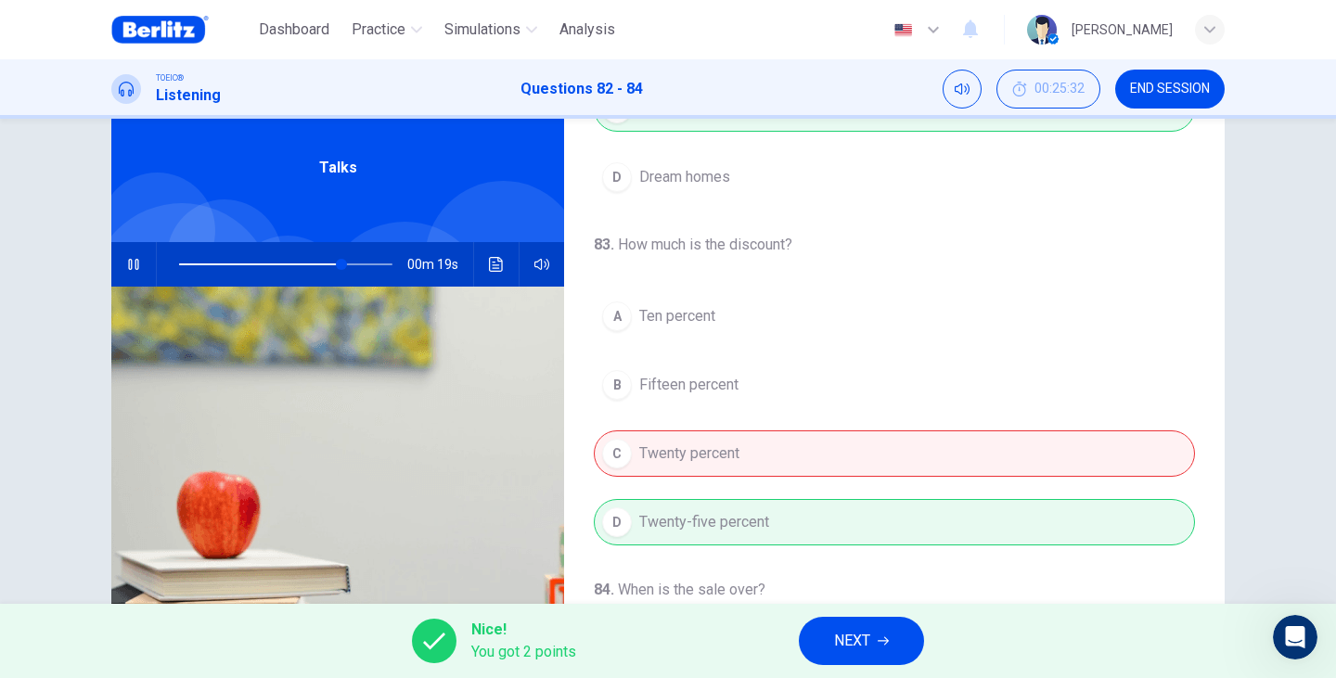
click at [275, 260] on span at bounding box center [285, 264] width 213 height 26
click at [267, 266] on span at bounding box center [270, 264] width 11 height 11
click at [133, 262] on icon "button" at bounding box center [133, 264] width 15 height 15
type input "**"
click at [883, 654] on button "NEXT" at bounding box center [861, 641] width 125 height 48
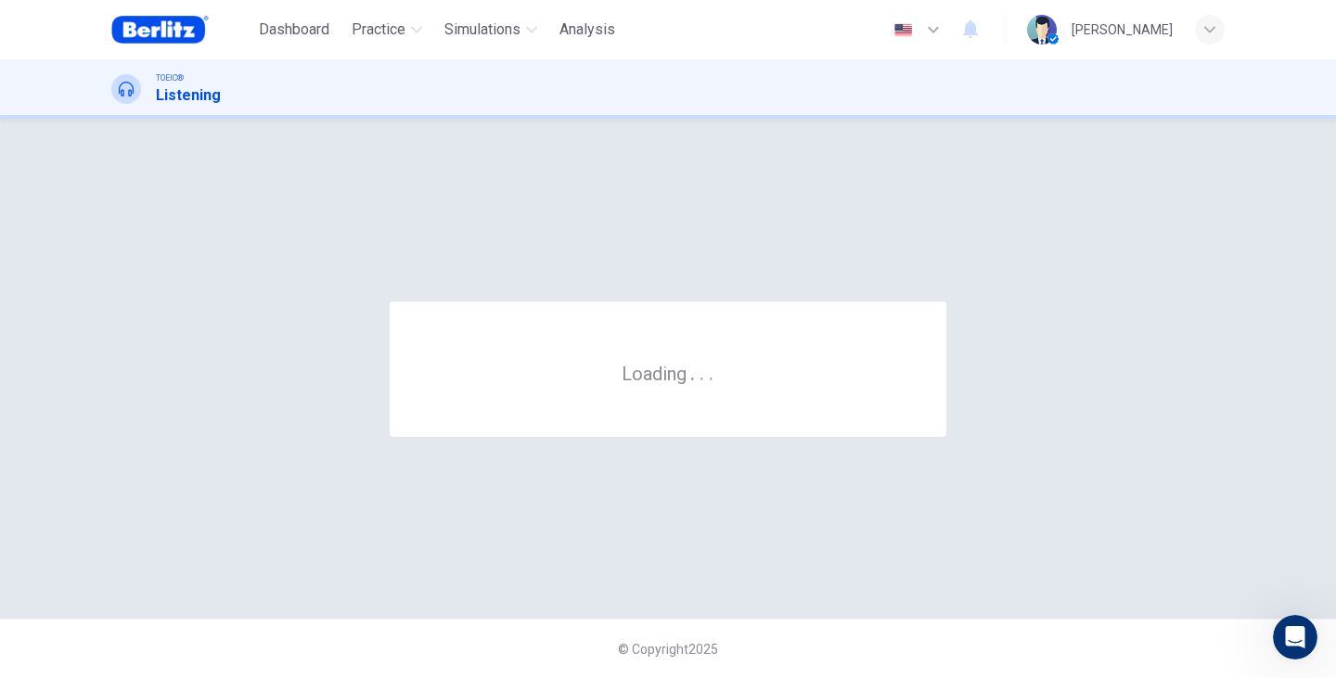
scroll to position [0, 0]
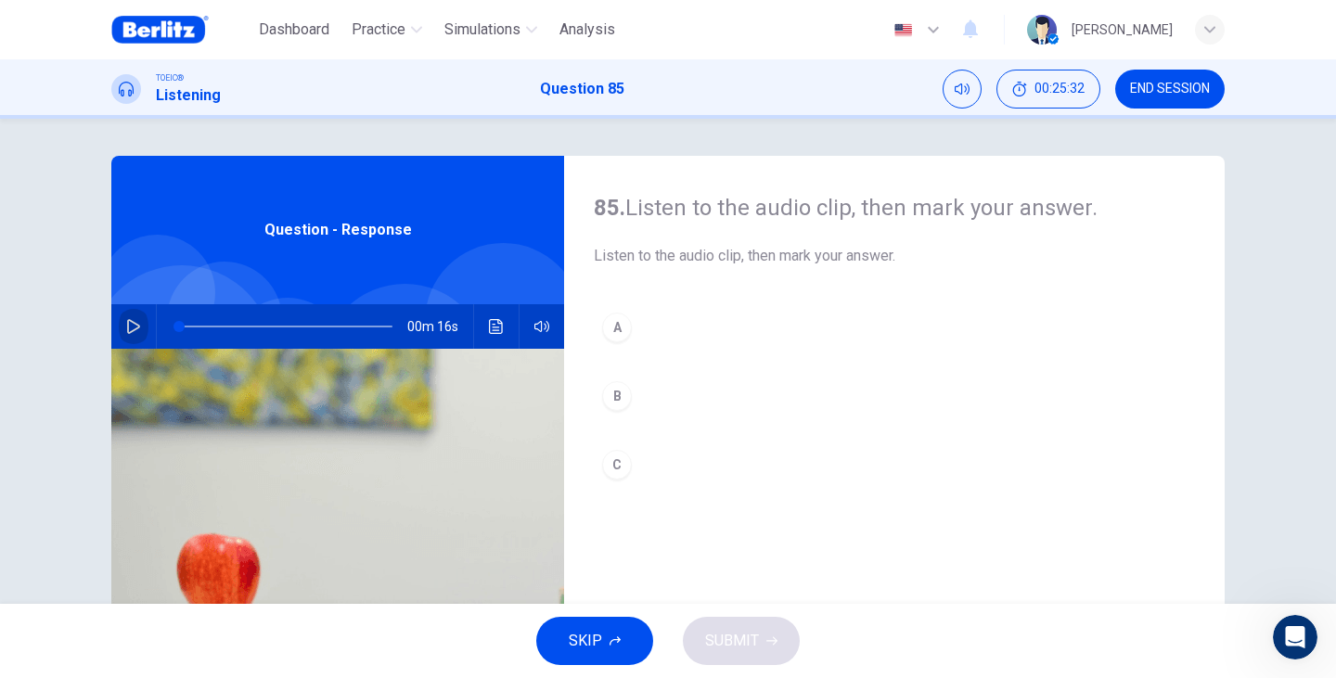
click at [132, 314] on button "button" at bounding box center [134, 326] width 30 height 45
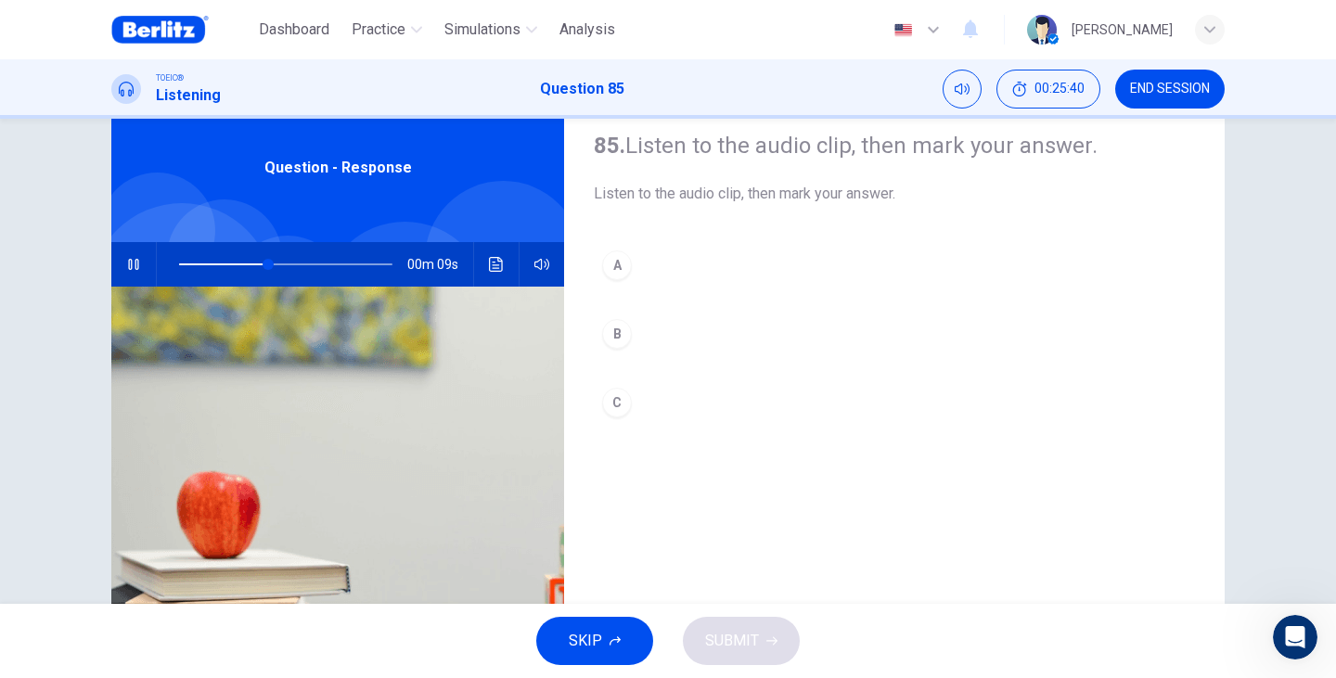
click at [610, 255] on div "A" at bounding box center [617, 265] width 30 height 30
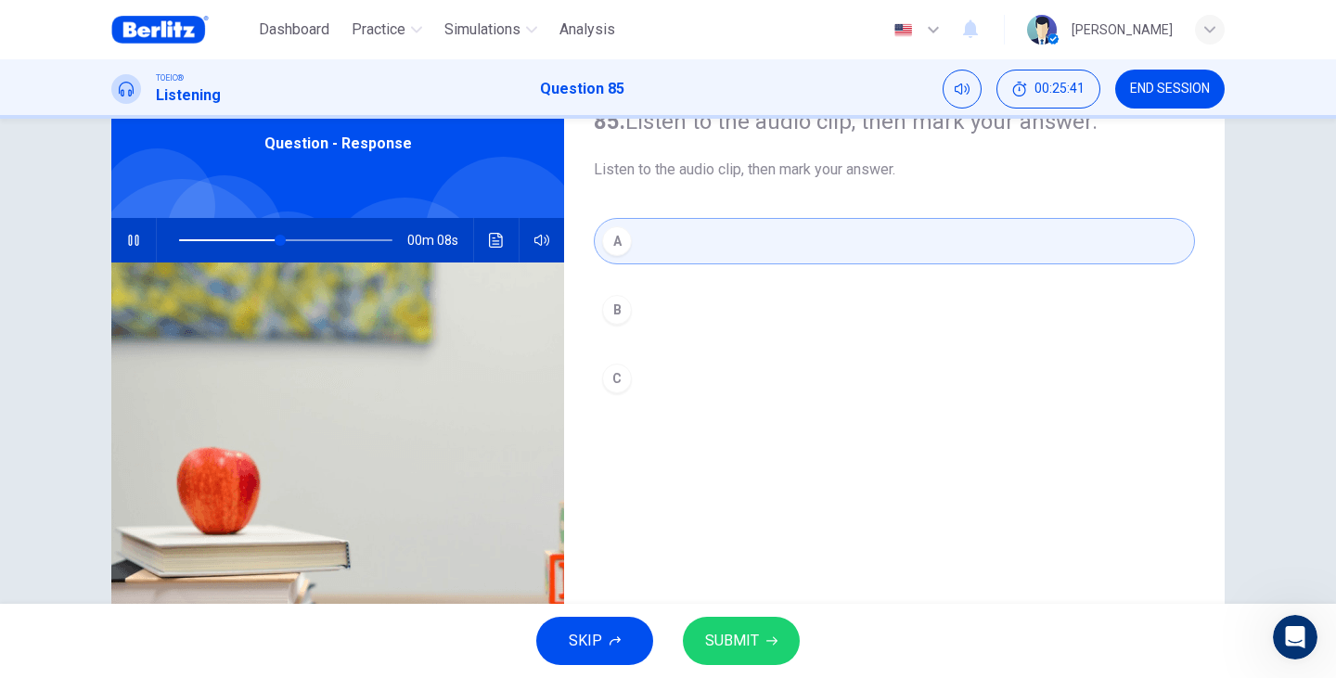
scroll to position [123, 0]
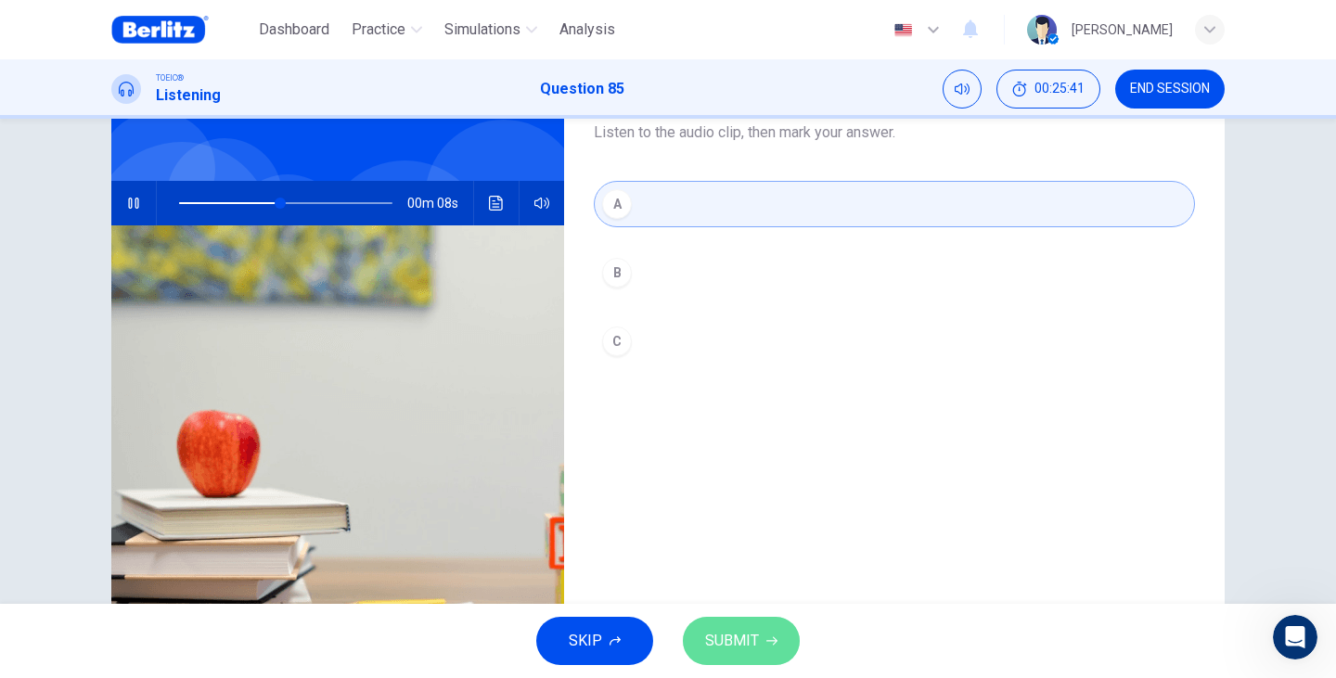
click at [766, 650] on button "SUBMIT" at bounding box center [741, 641] width 117 height 48
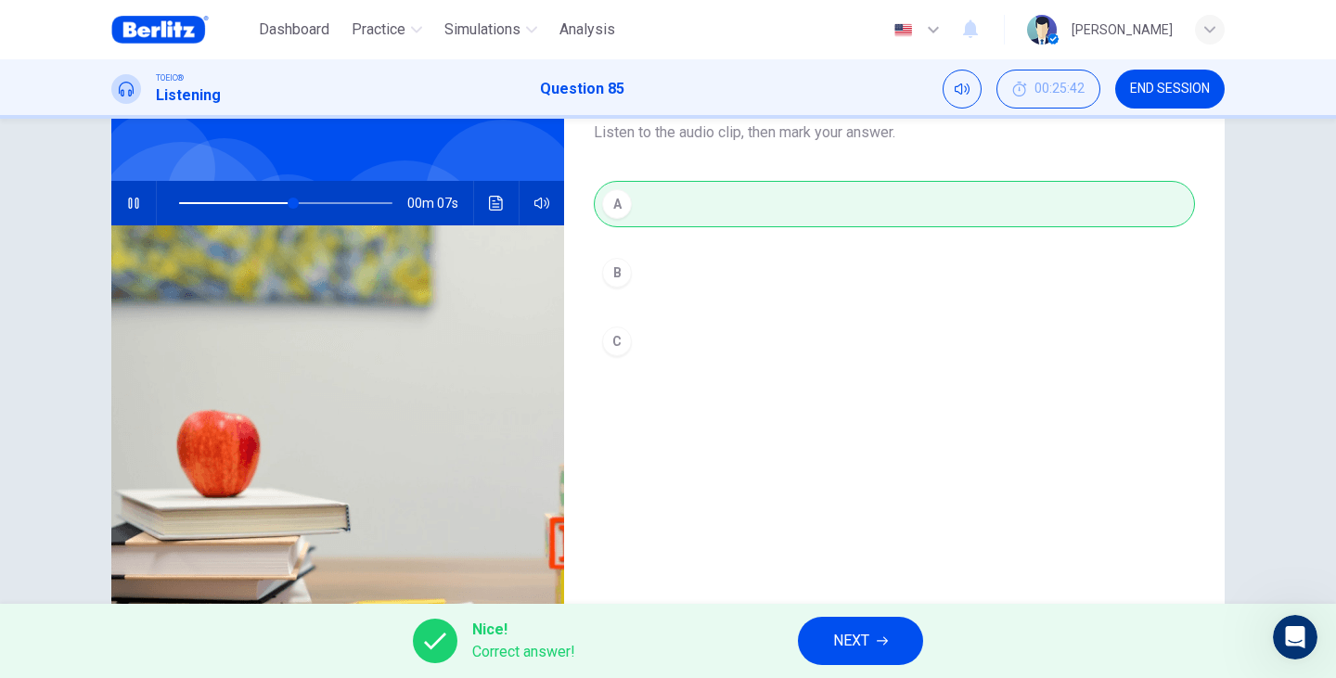
type input "**"
click at [888, 646] on icon "button" at bounding box center [881, 640] width 11 height 11
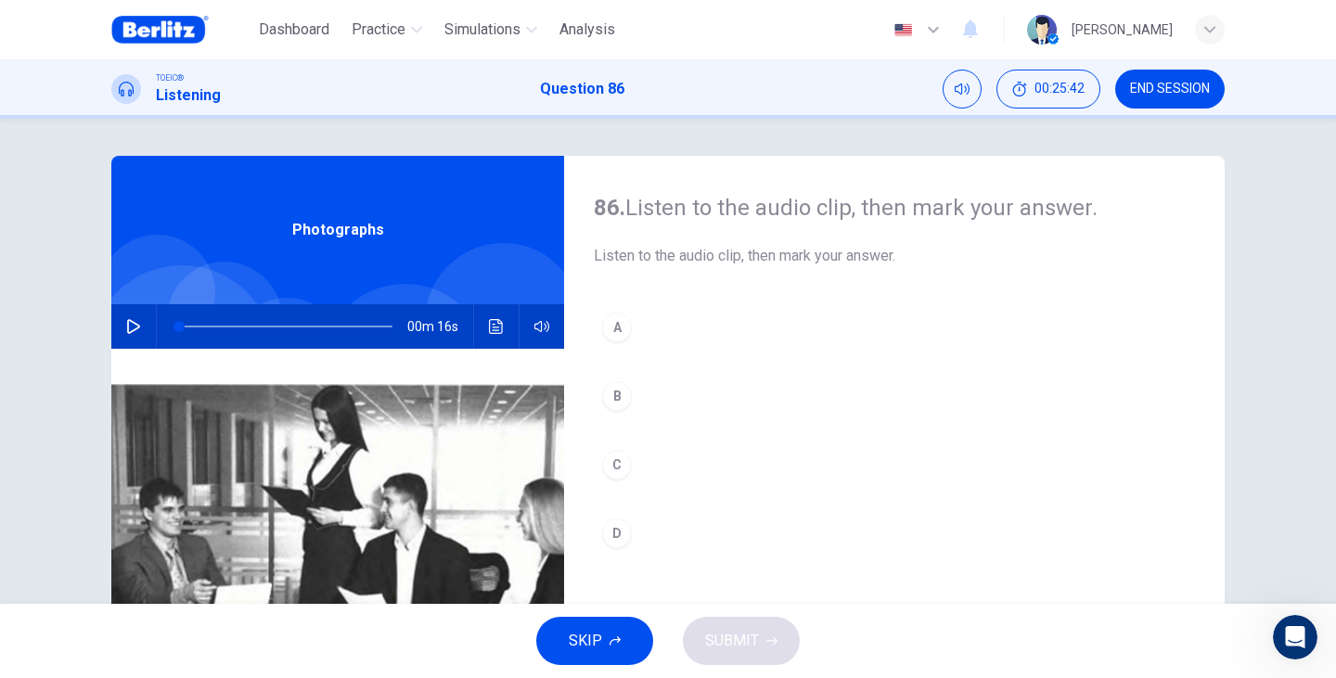
click at [143, 329] on div "00m 16s" at bounding box center [337, 326] width 453 height 45
click at [126, 329] on icon "button" at bounding box center [133, 326] width 15 height 15
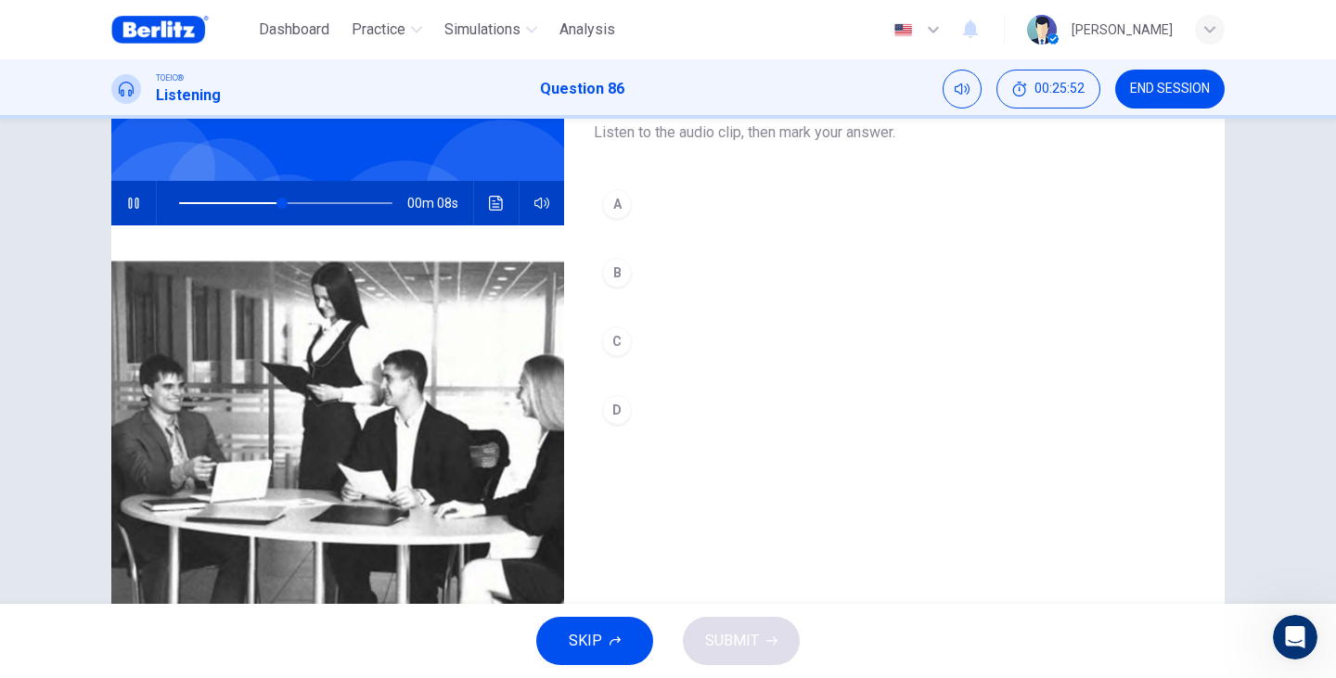
click at [619, 278] on div "B" at bounding box center [617, 273] width 30 height 30
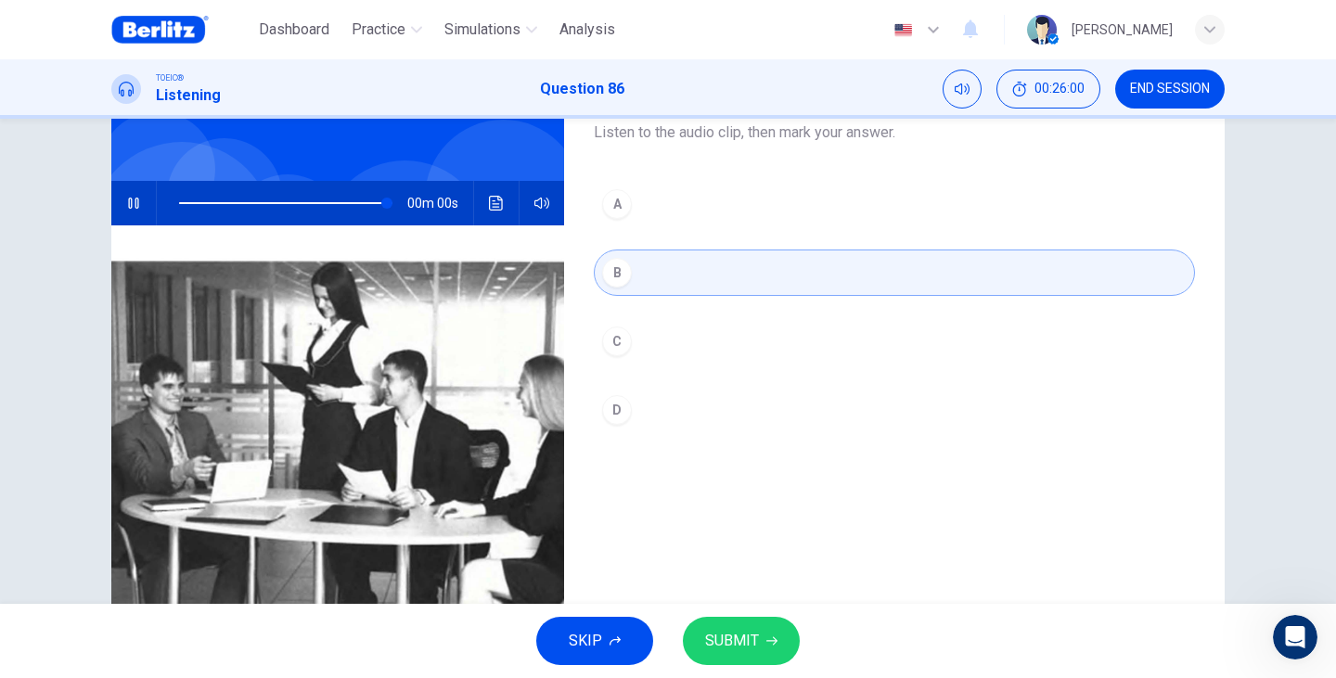
type input "*"
click at [722, 633] on span "SUBMIT" at bounding box center [732, 641] width 54 height 26
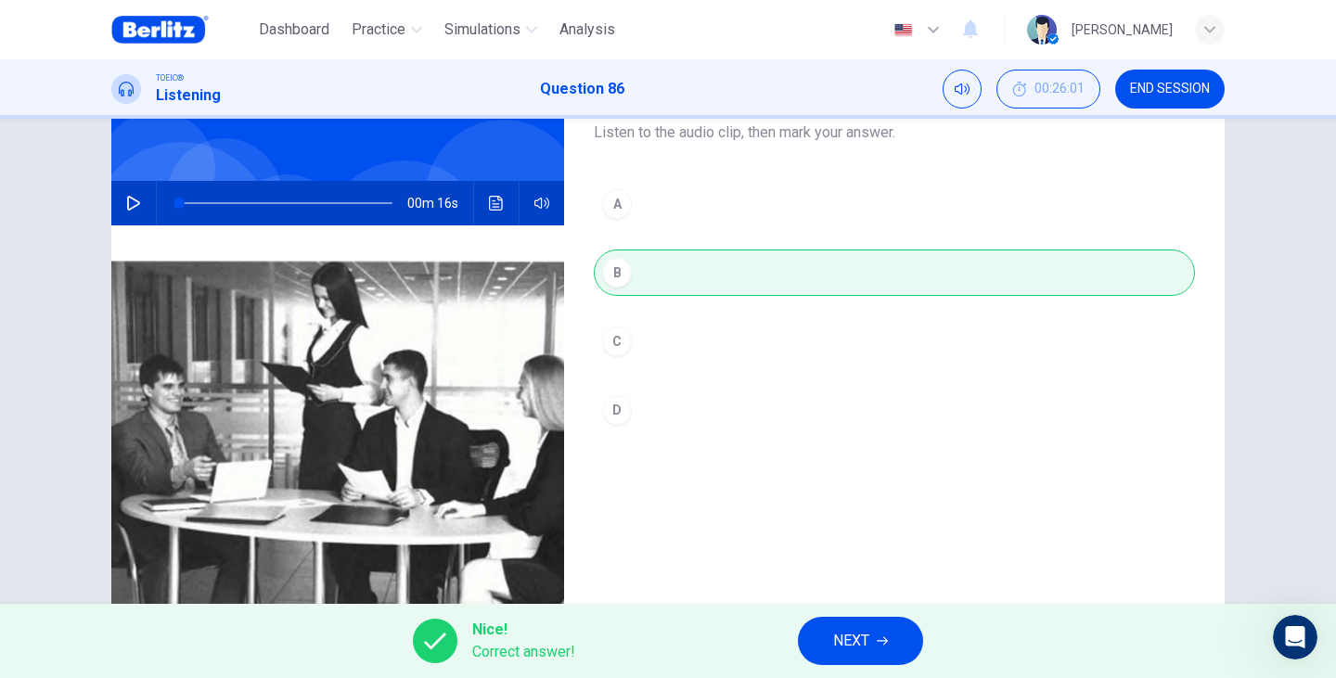
click at [814, 646] on button "NEXT" at bounding box center [860, 641] width 125 height 48
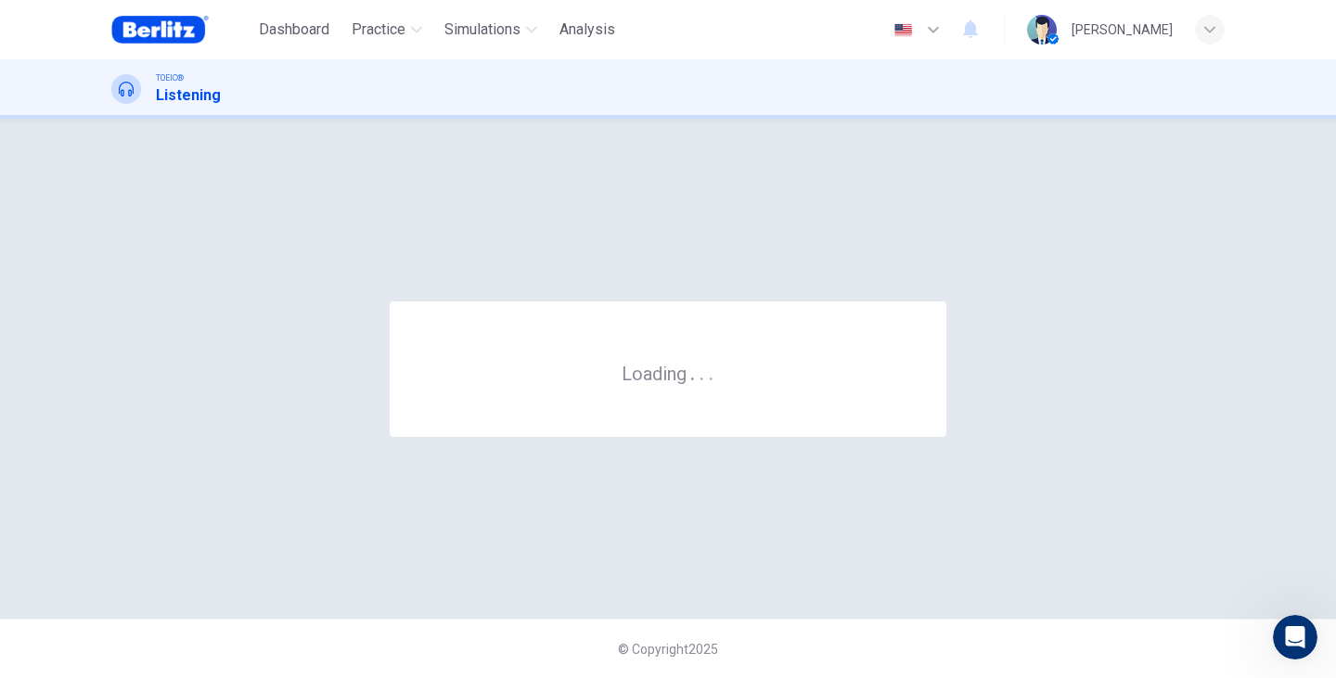
scroll to position [0, 0]
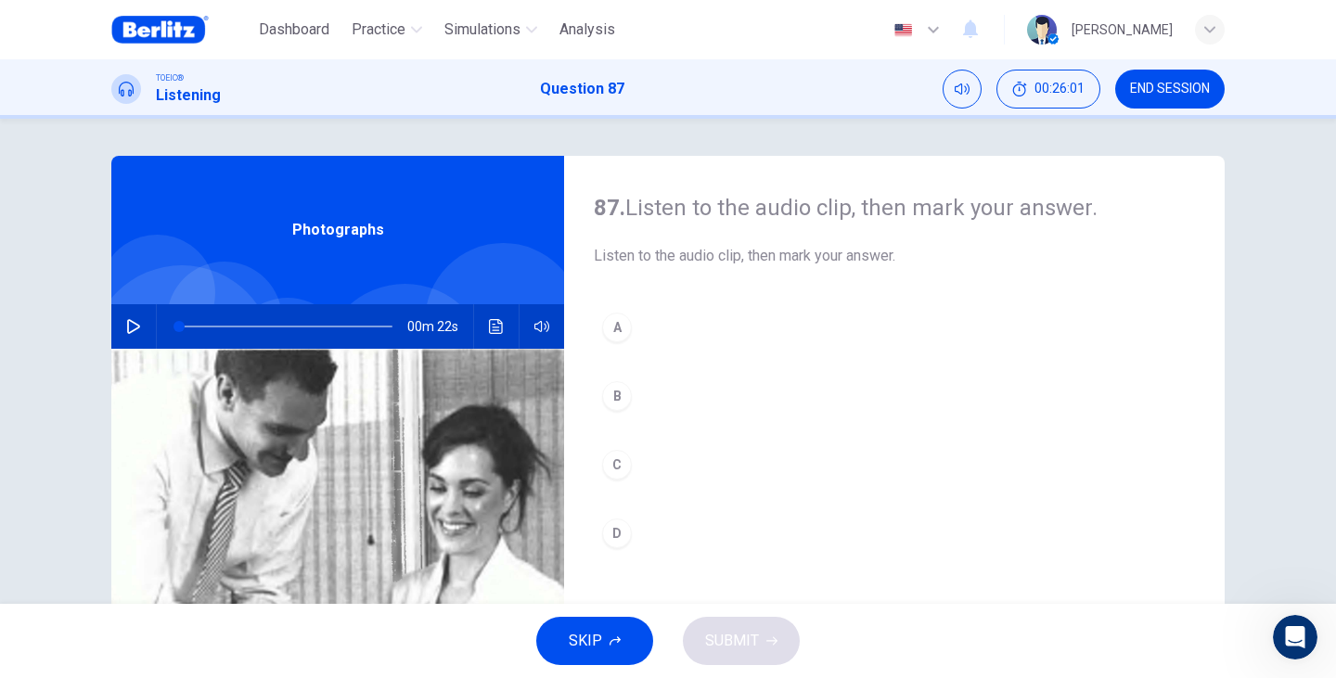
click at [345, 264] on div "Photographs" at bounding box center [337, 230] width 453 height 148
click at [128, 326] on icon "button" at bounding box center [133, 326] width 15 height 15
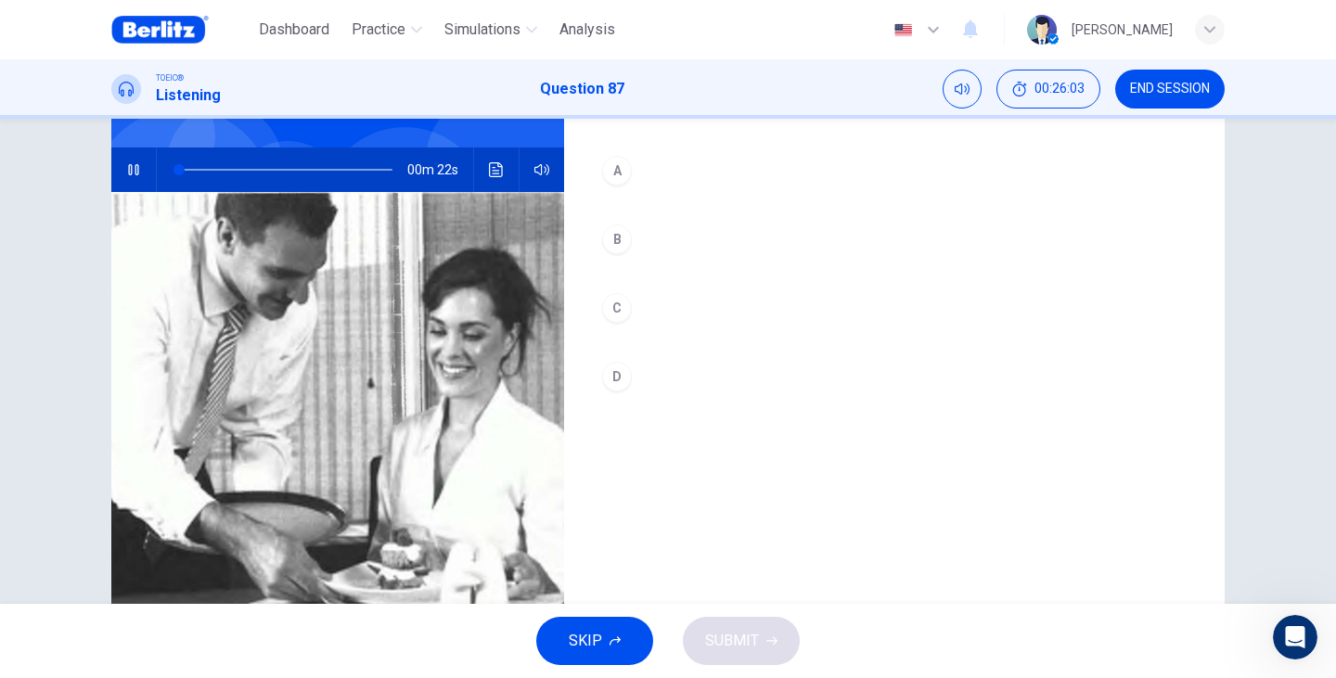
scroll to position [185, 0]
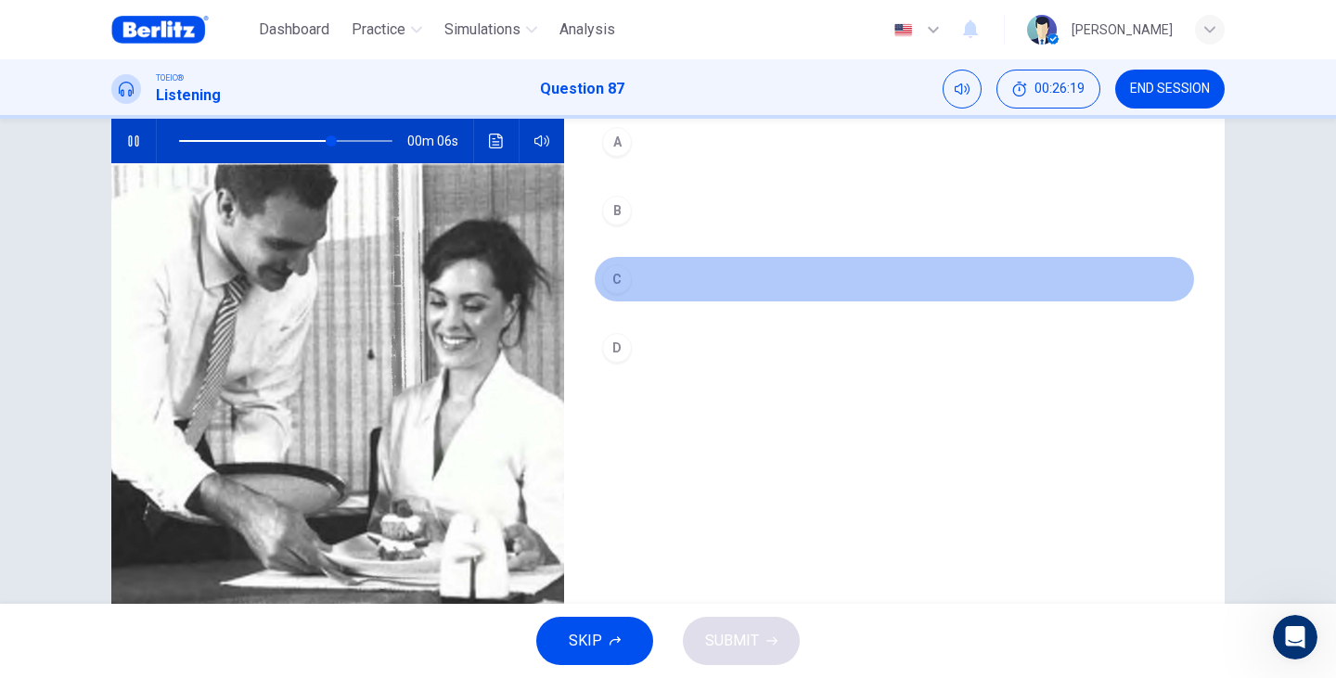
click at [620, 287] on div "C" at bounding box center [617, 279] width 30 height 30
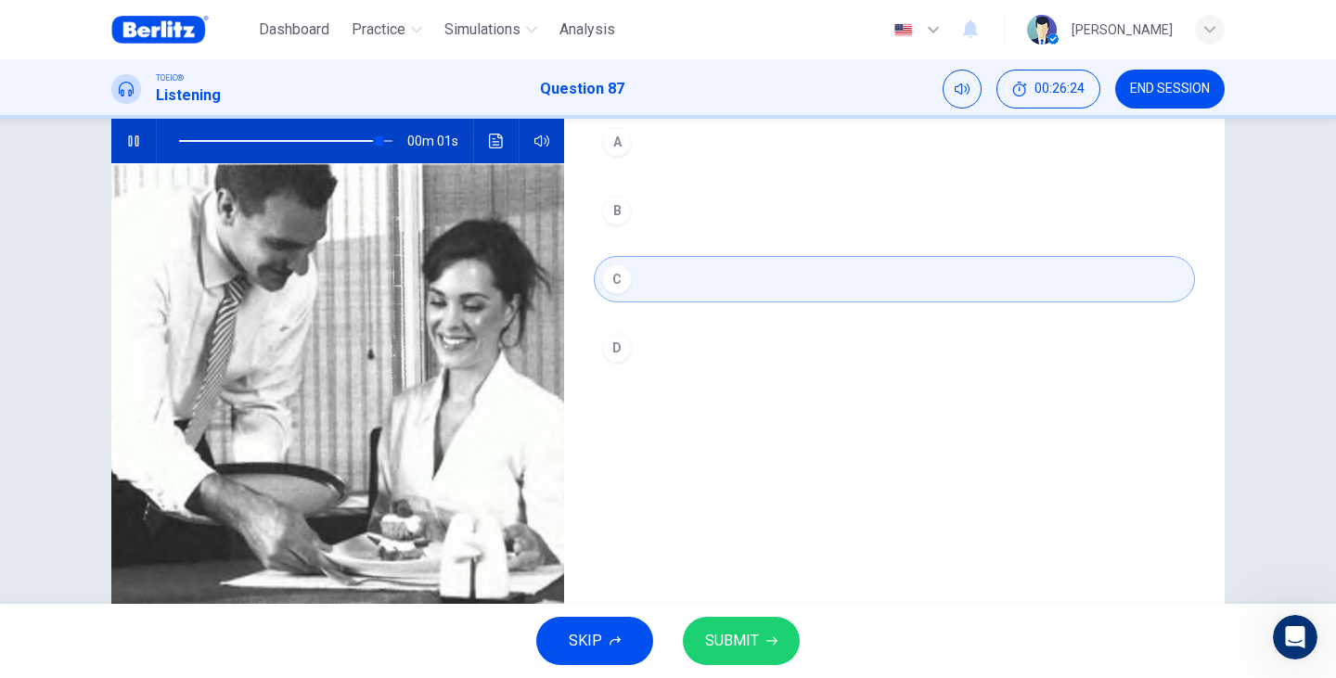
click at [750, 646] on span "SUBMIT" at bounding box center [732, 641] width 54 height 26
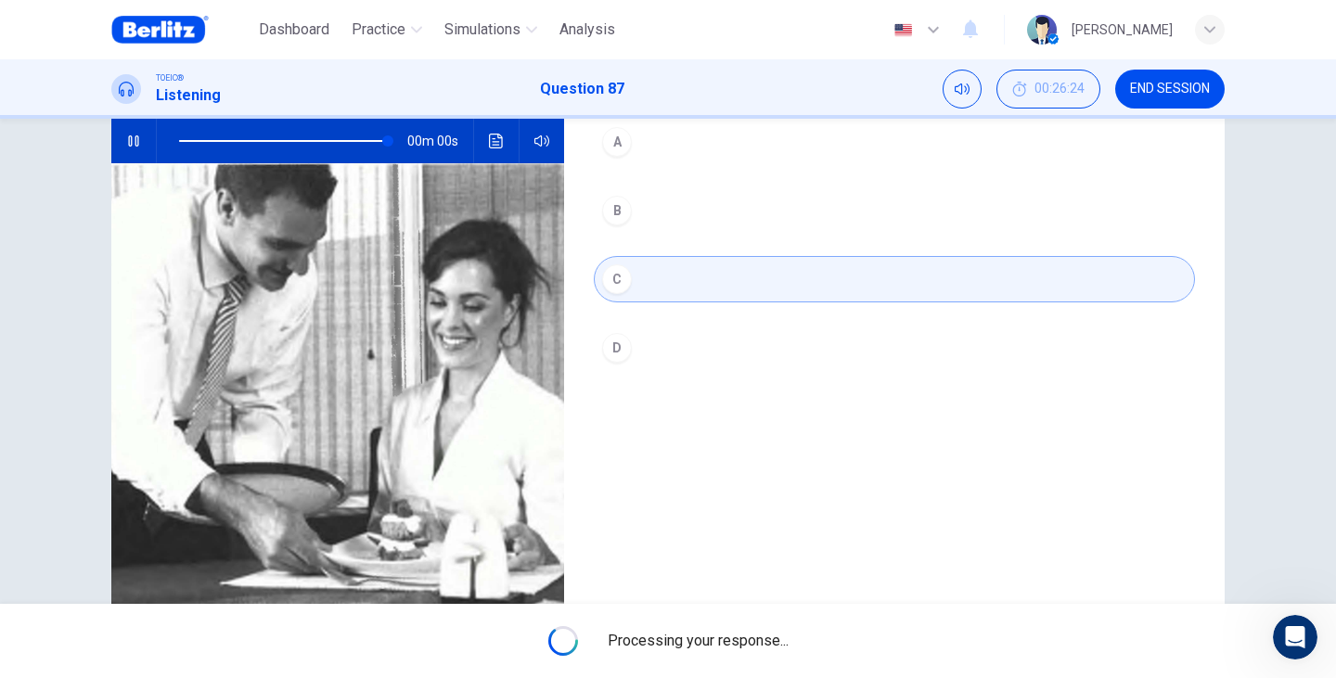
type input "*"
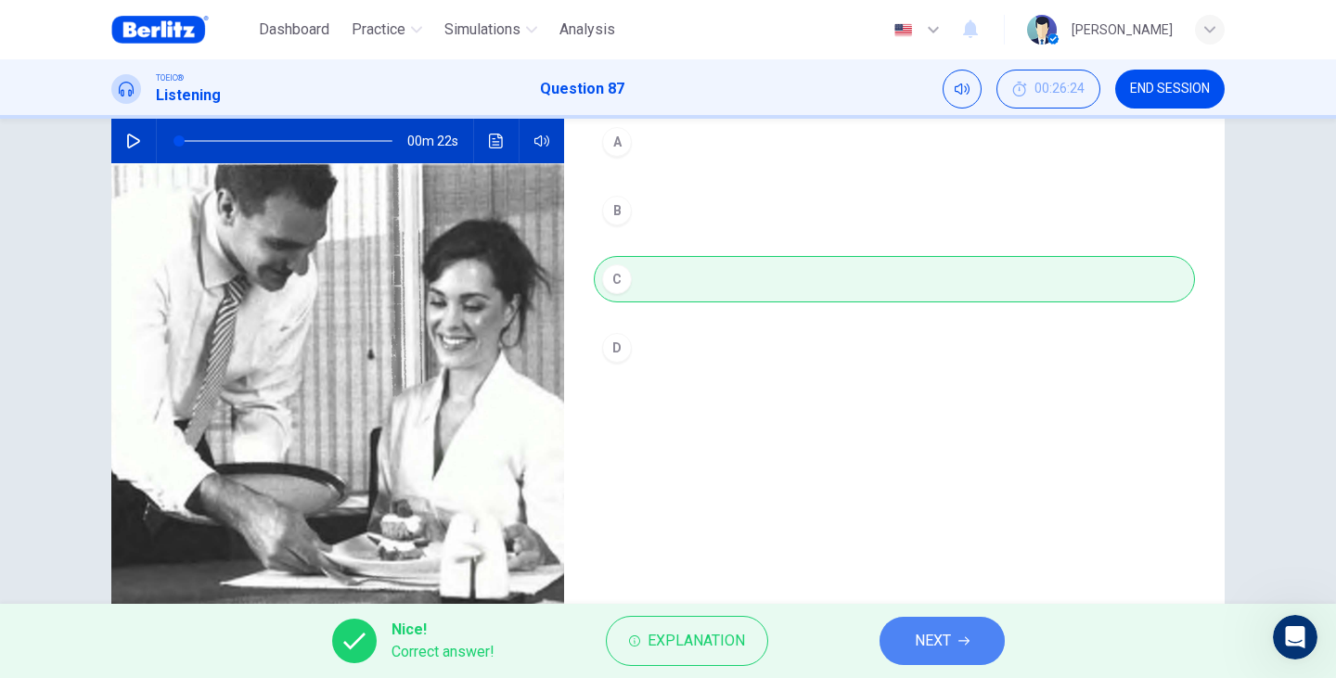
click at [927, 651] on span "NEXT" at bounding box center [932, 641] width 36 height 26
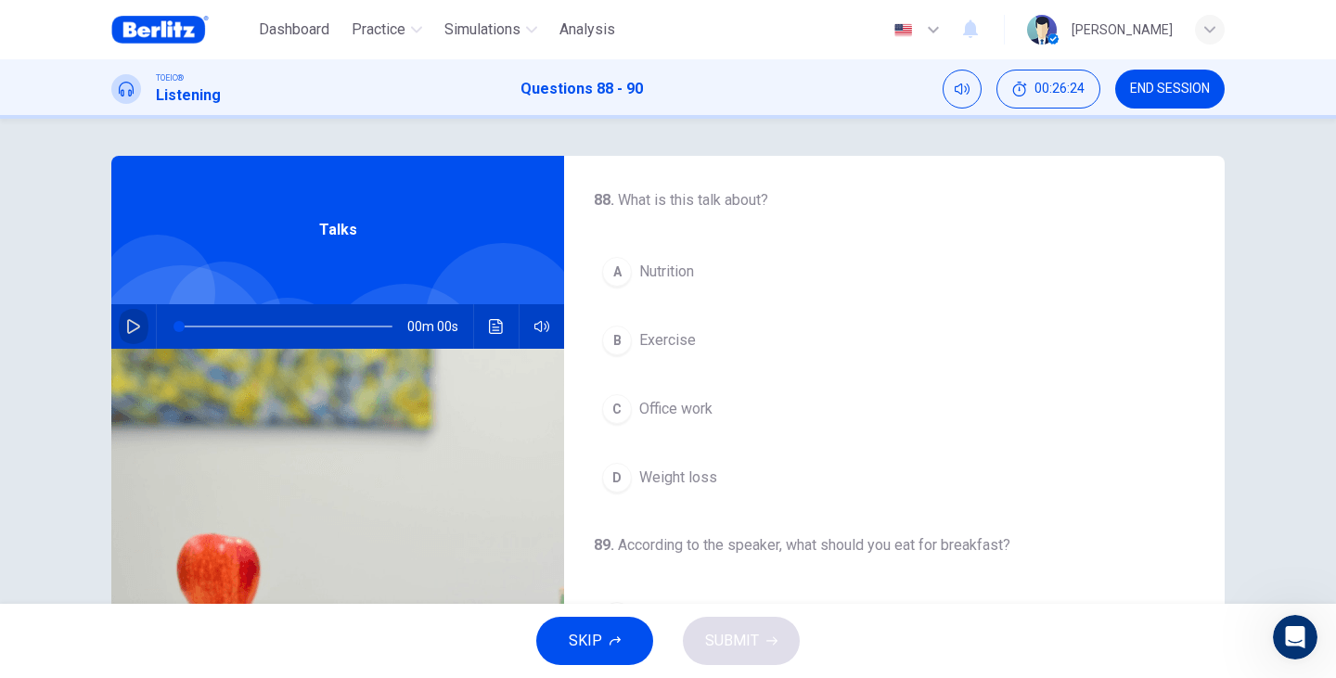
click at [127, 321] on icon "button" at bounding box center [133, 326] width 13 height 15
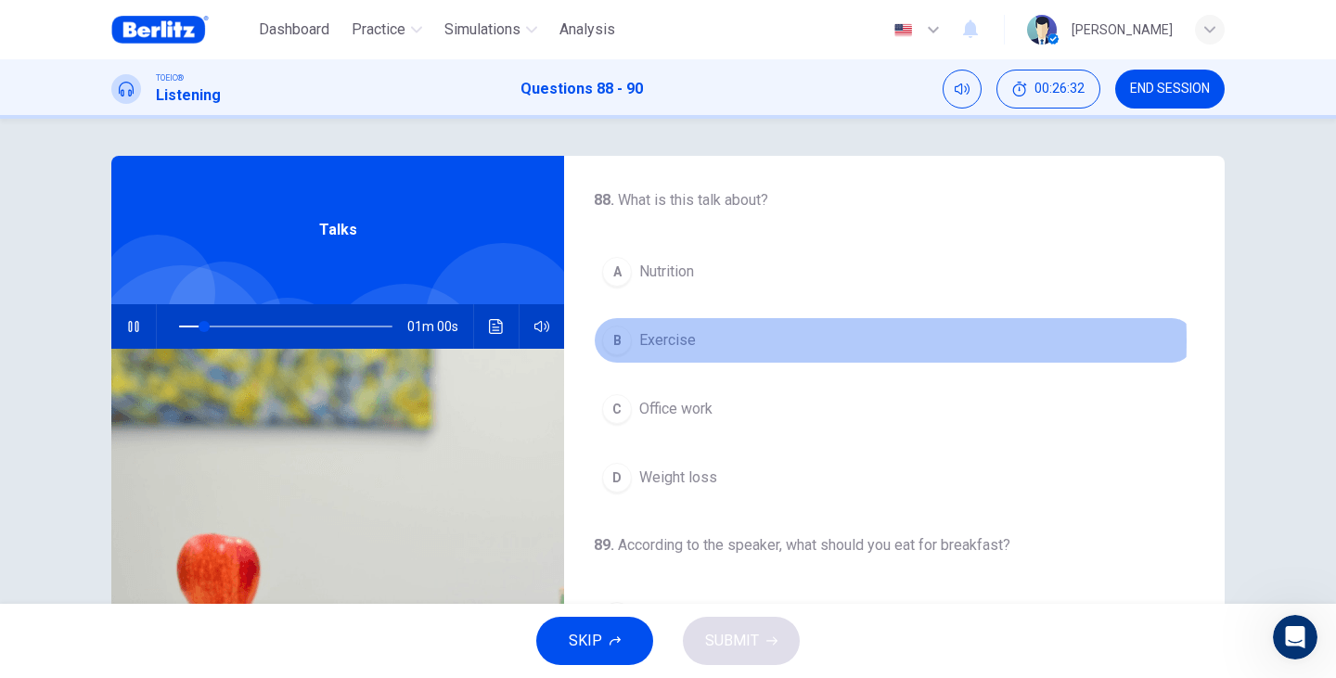
click at [662, 340] on span "Exercise" at bounding box center [667, 340] width 57 height 22
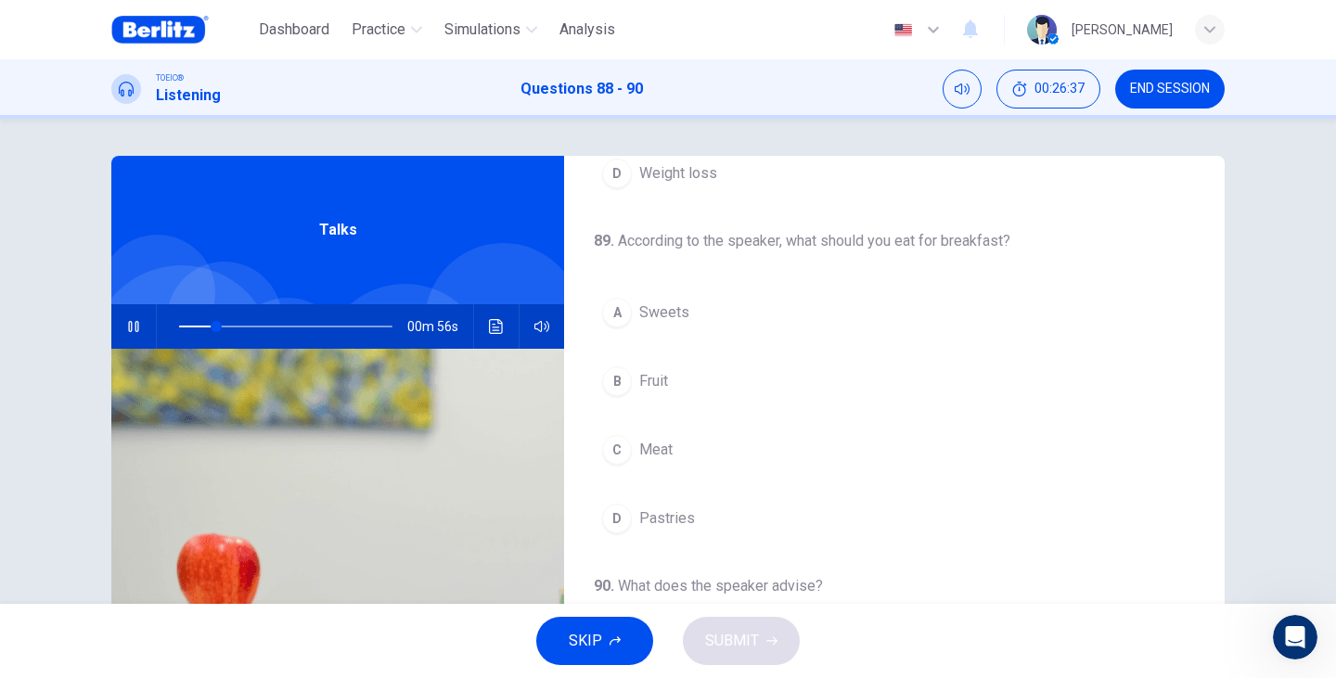
scroll to position [309, 0]
click at [652, 378] on span "Fruit" at bounding box center [653, 376] width 29 height 22
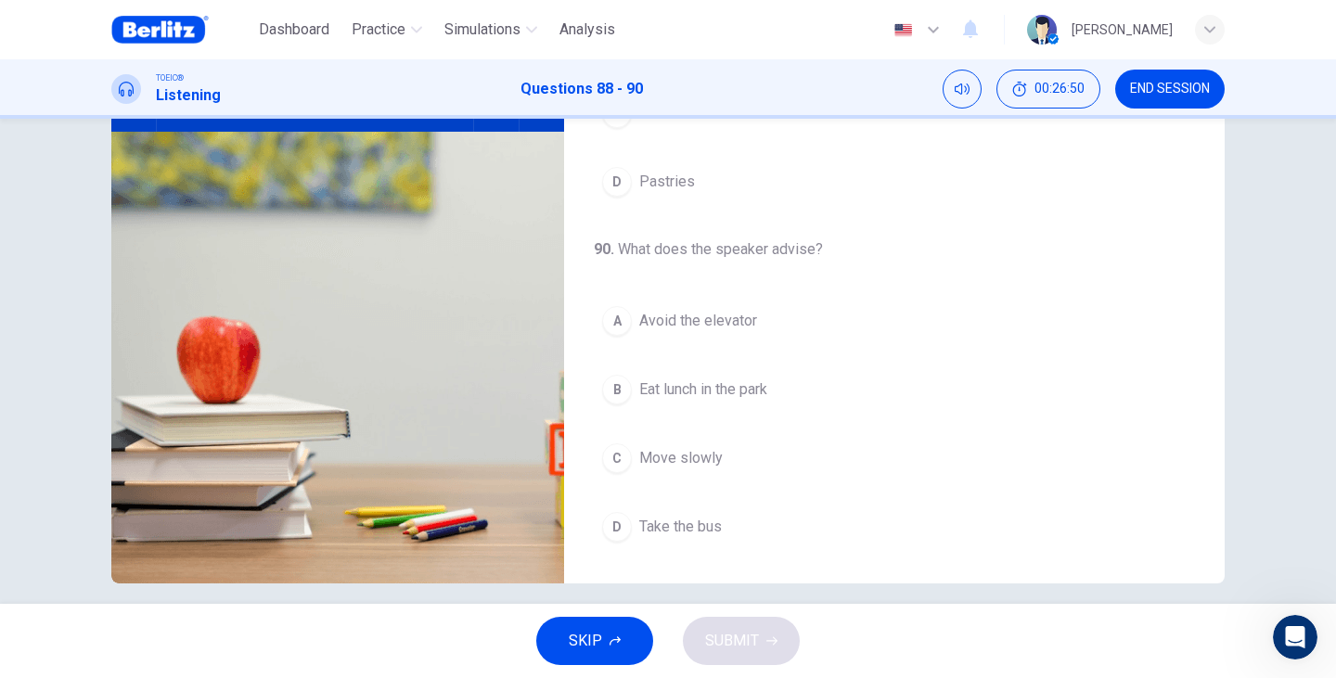
scroll to position [234, 0]
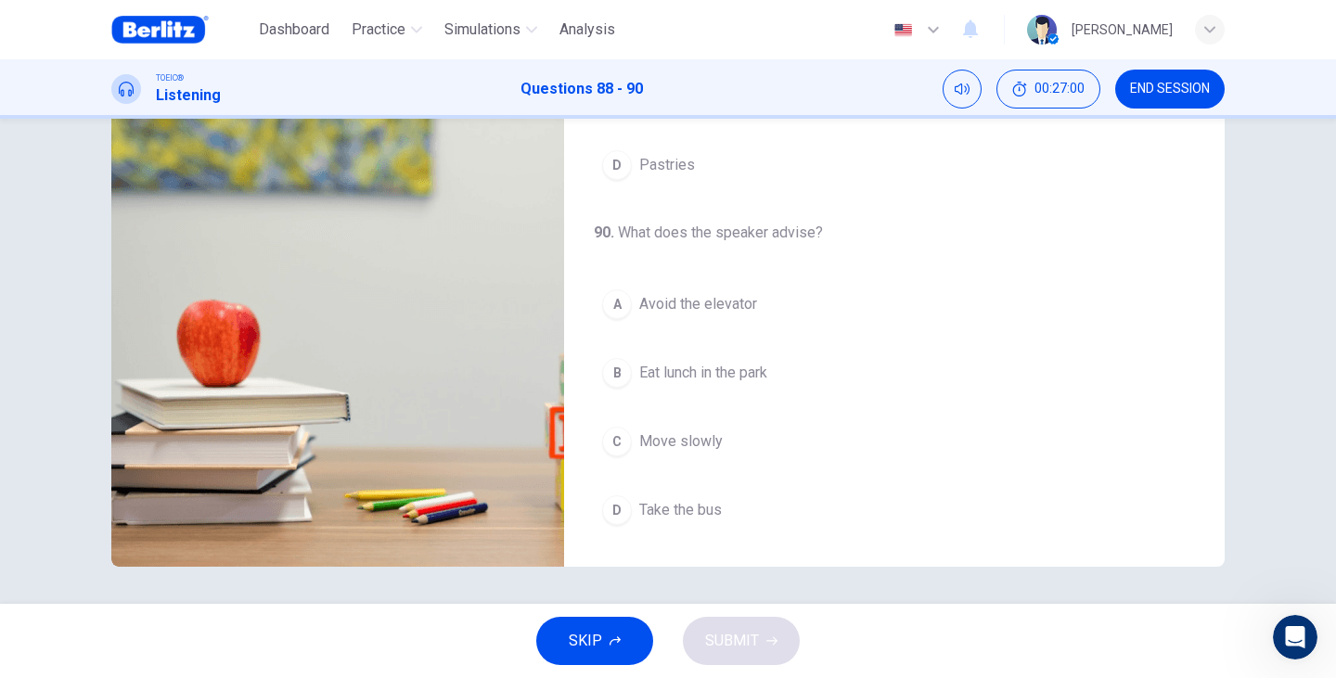
click at [728, 305] on span "Avoid the elevator" at bounding box center [698, 304] width 118 height 22
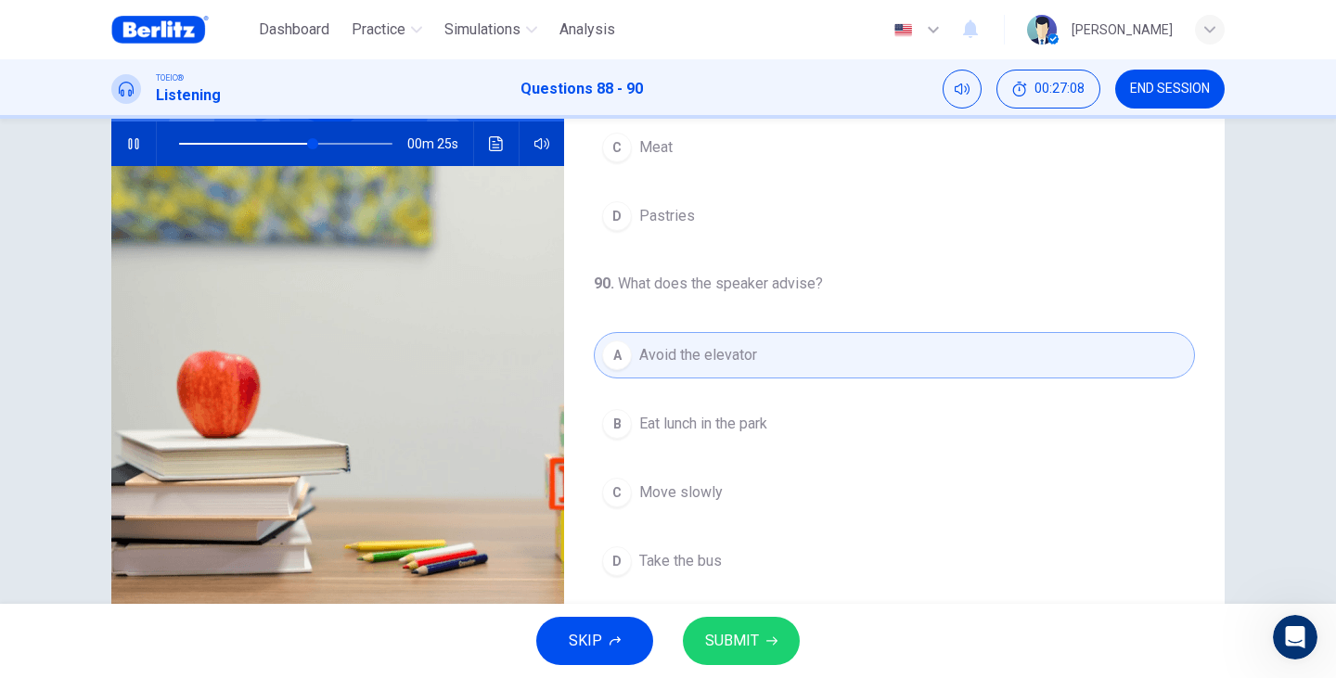
scroll to position [185, 0]
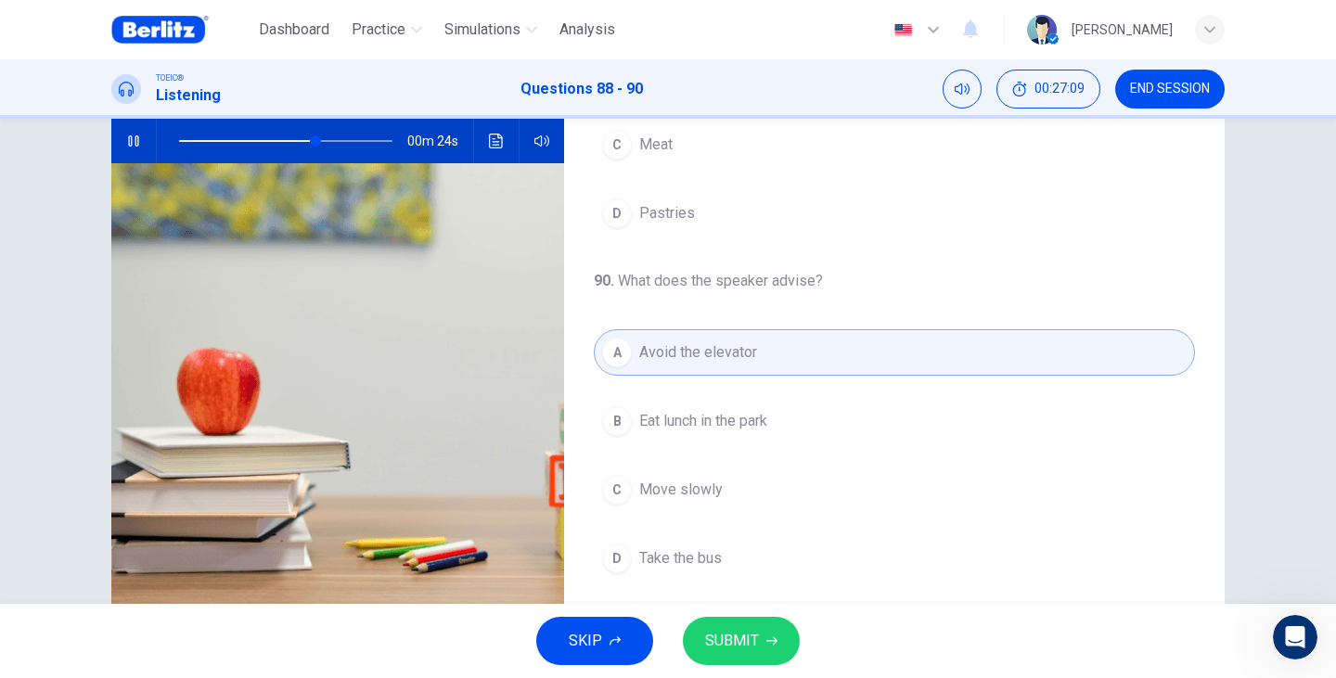
click at [774, 651] on button "SUBMIT" at bounding box center [741, 641] width 117 height 48
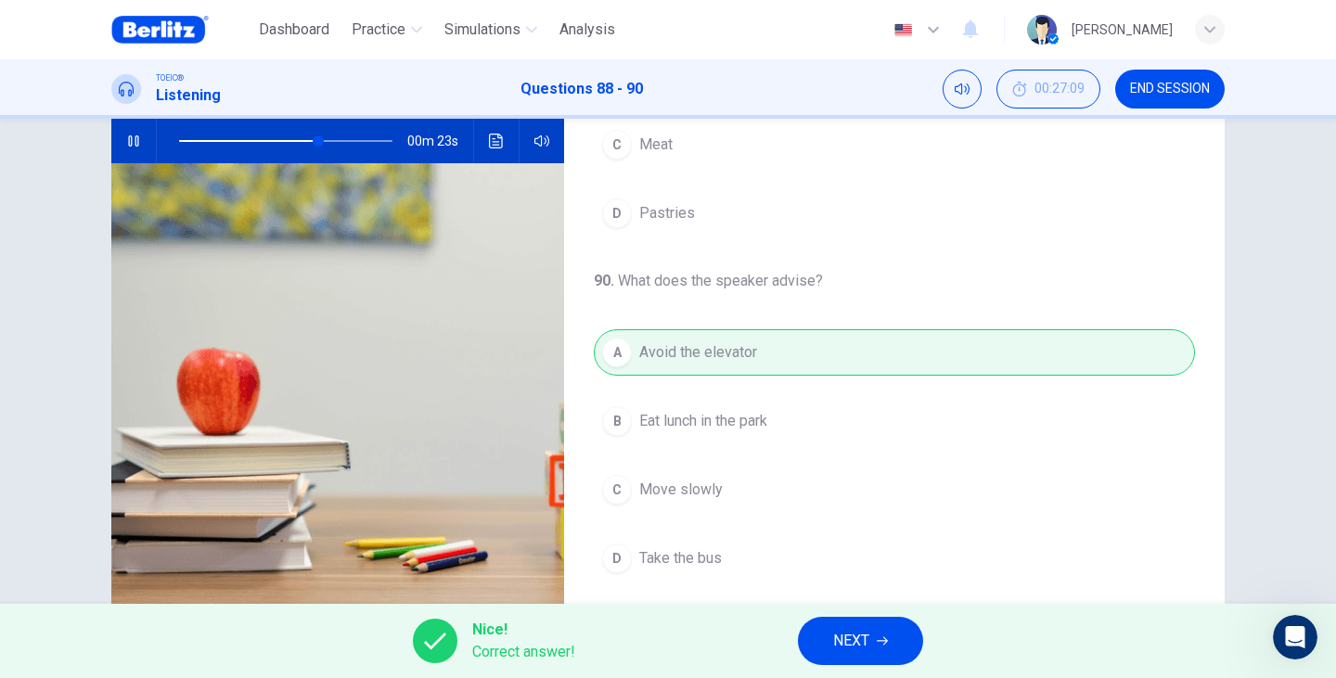
type input "**"
click at [910, 636] on button "NEXT" at bounding box center [860, 641] width 125 height 48
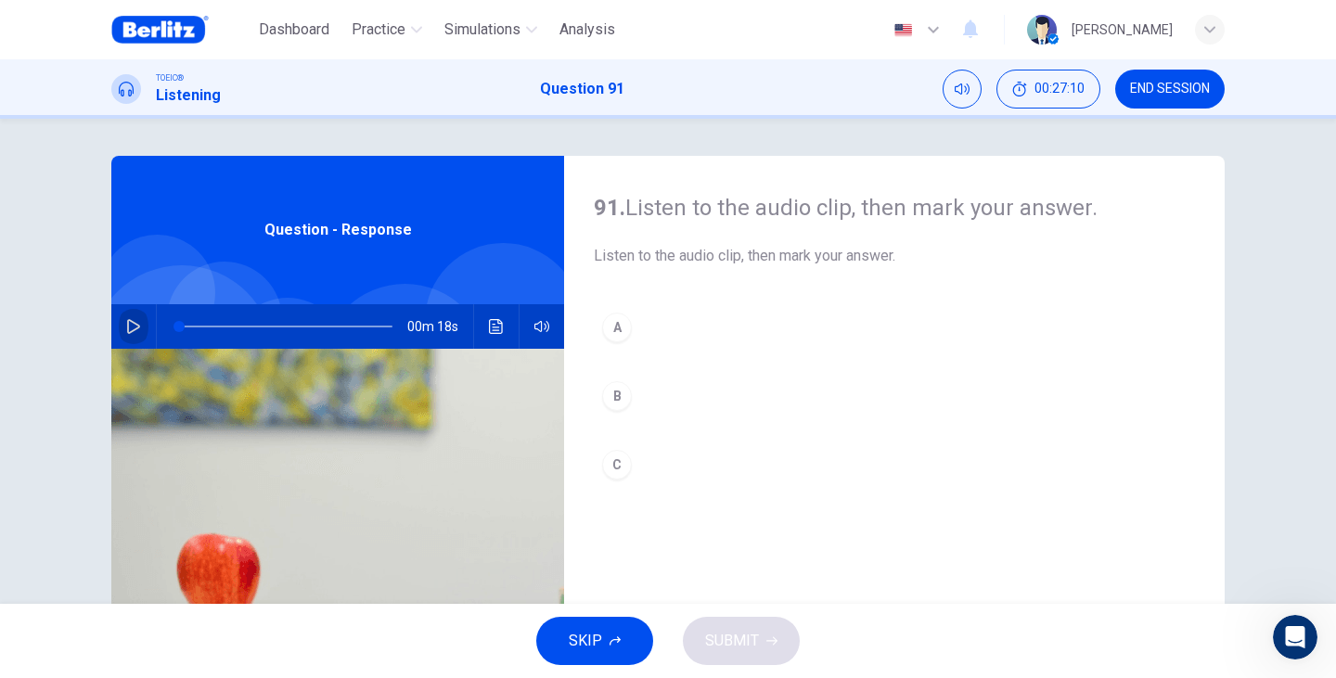
click at [134, 325] on icon "button" at bounding box center [133, 326] width 15 height 15
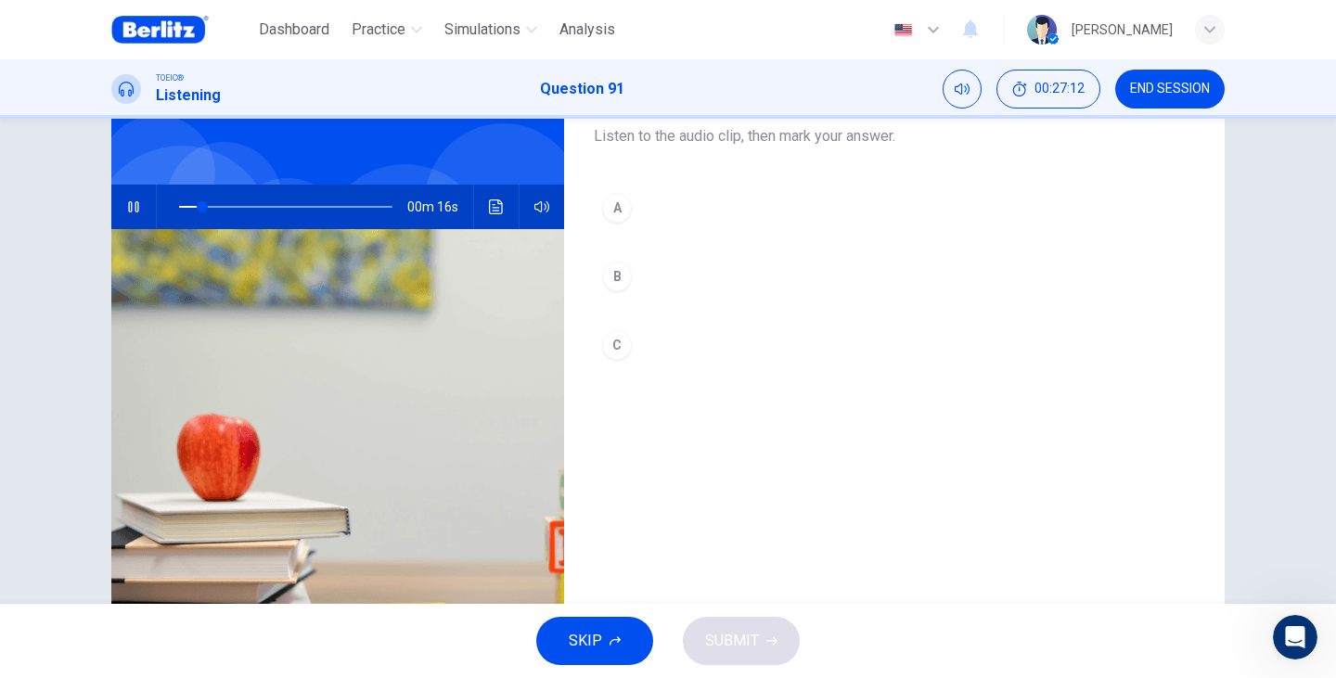
scroll to position [123, 0]
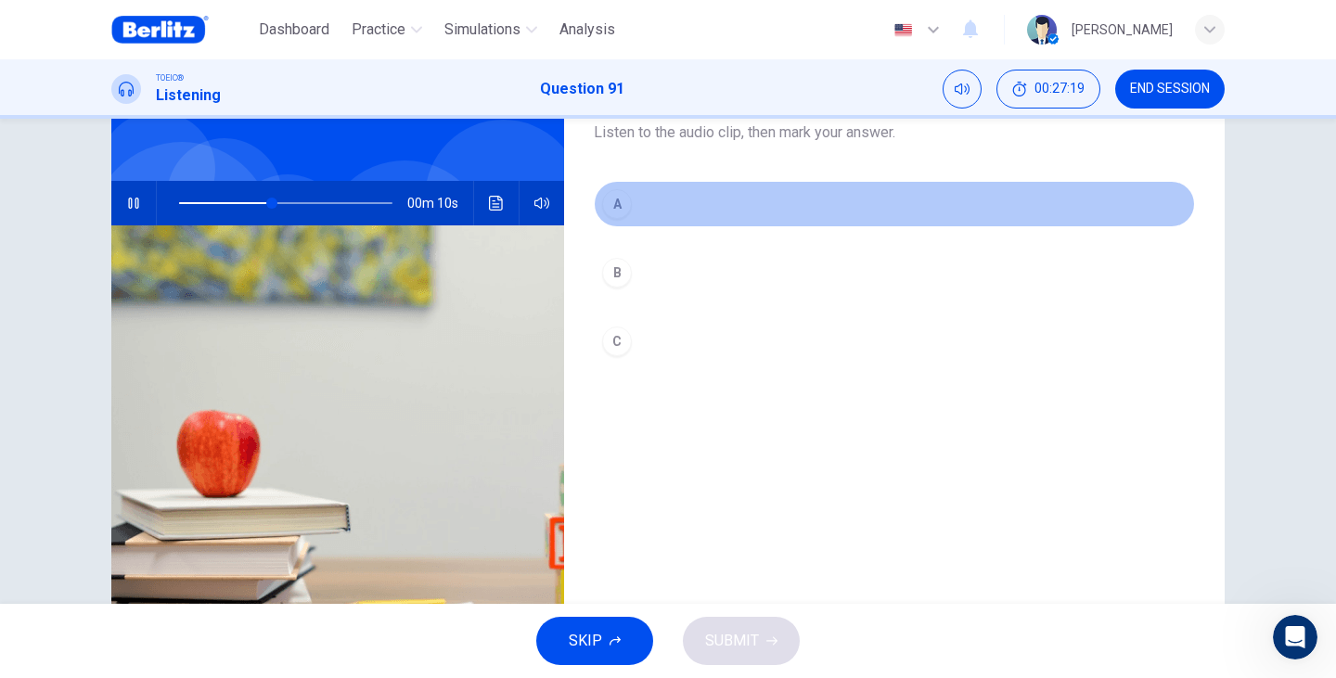
click at [620, 225] on button "A" at bounding box center [894, 204] width 601 height 46
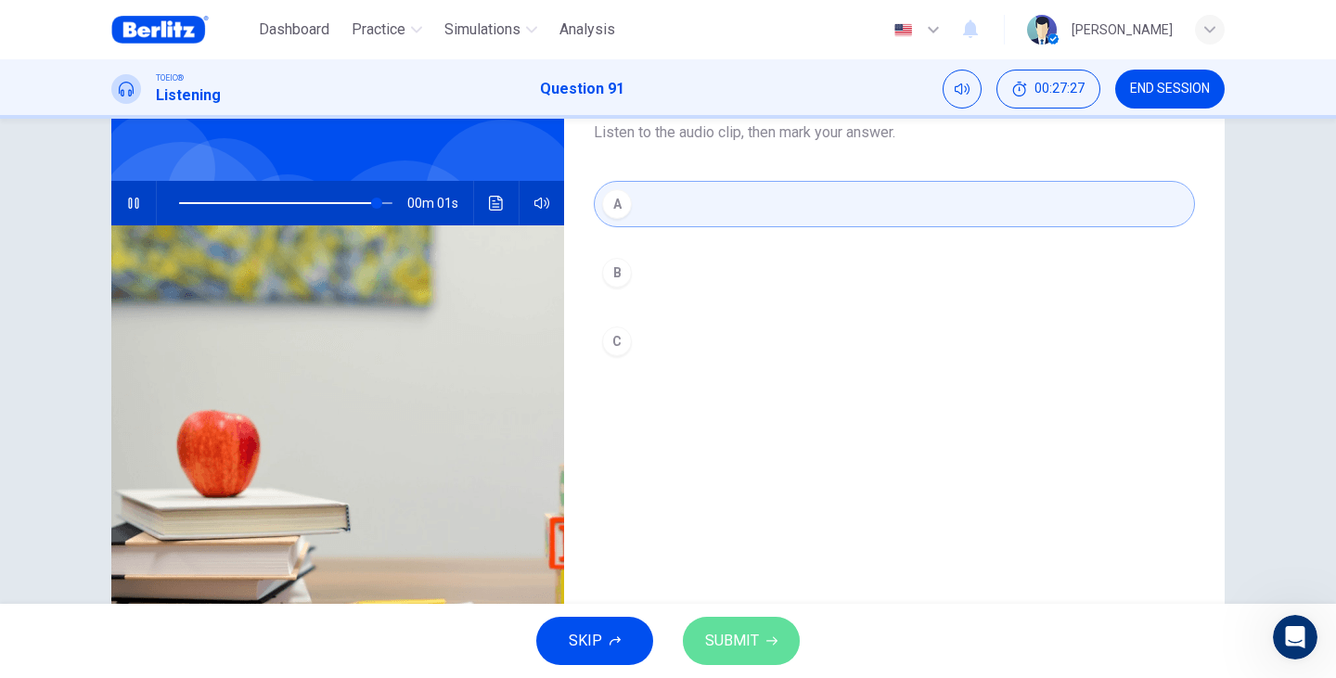
click at [760, 643] on button "SUBMIT" at bounding box center [741, 641] width 117 height 48
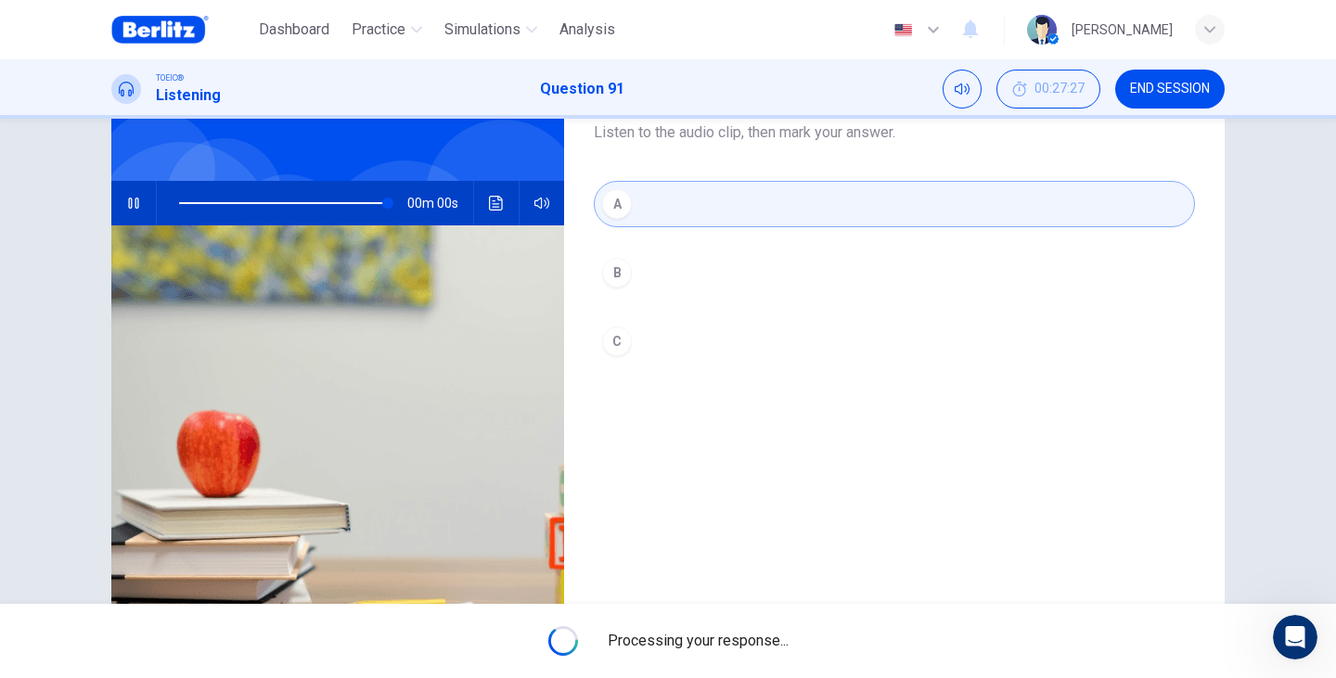
type input "*"
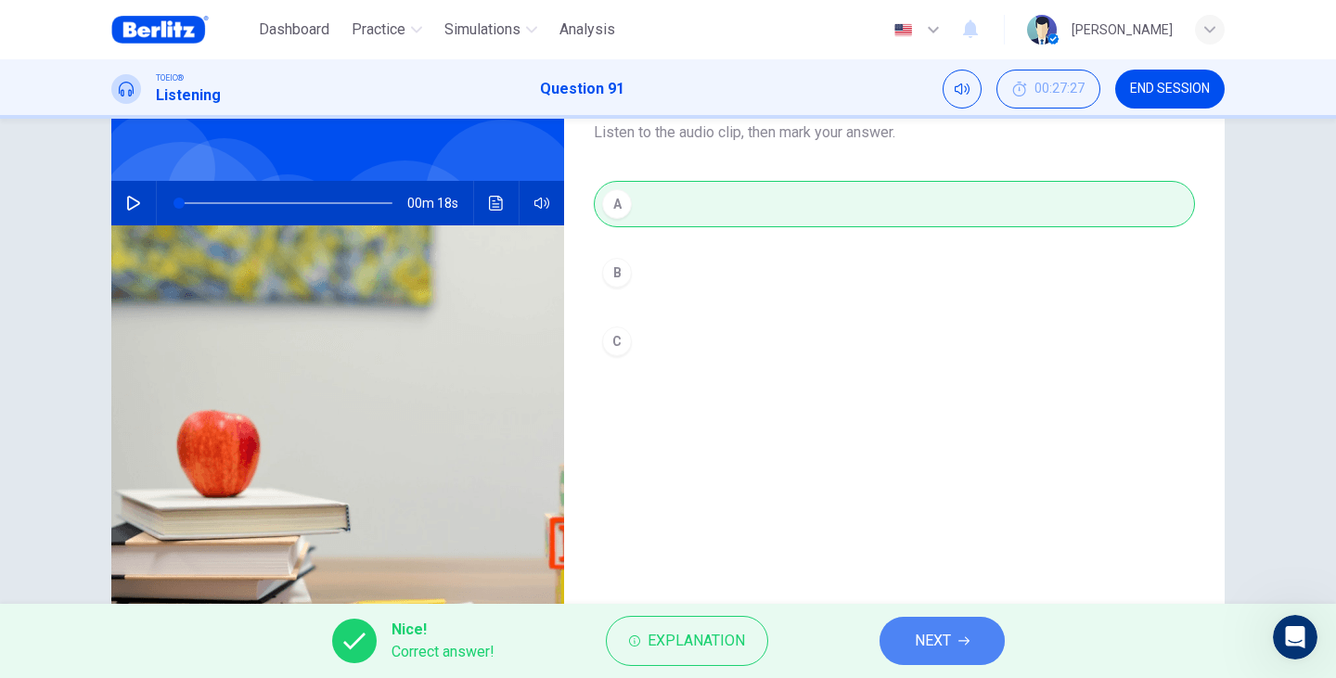
click at [912, 643] on button "NEXT" at bounding box center [941, 641] width 125 height 48
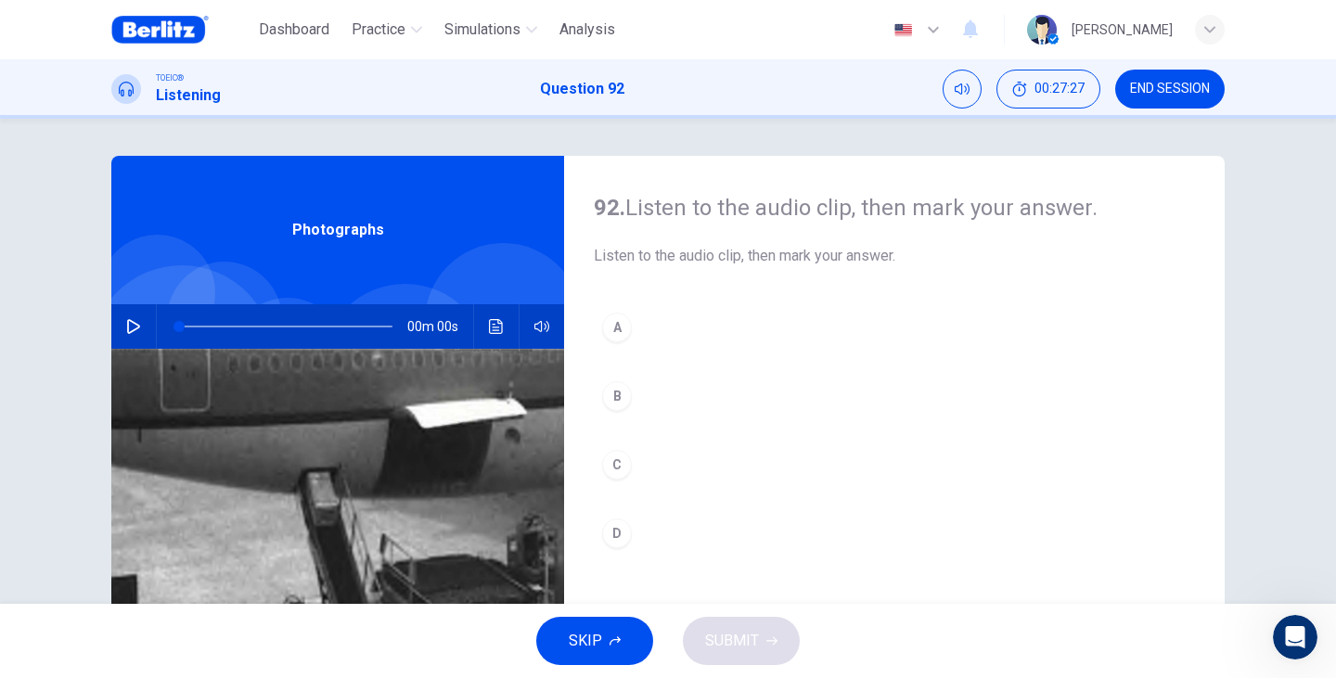
click at [97, 360] on div "92. Listen to the audio clip, then [PERSON_NAME] your answer. Listen to the aud…" at bounding box center [668, 478] width 1172 height 645
click at [137, 339] on button "button" at bounding box center [134, 326] width 30 height 45
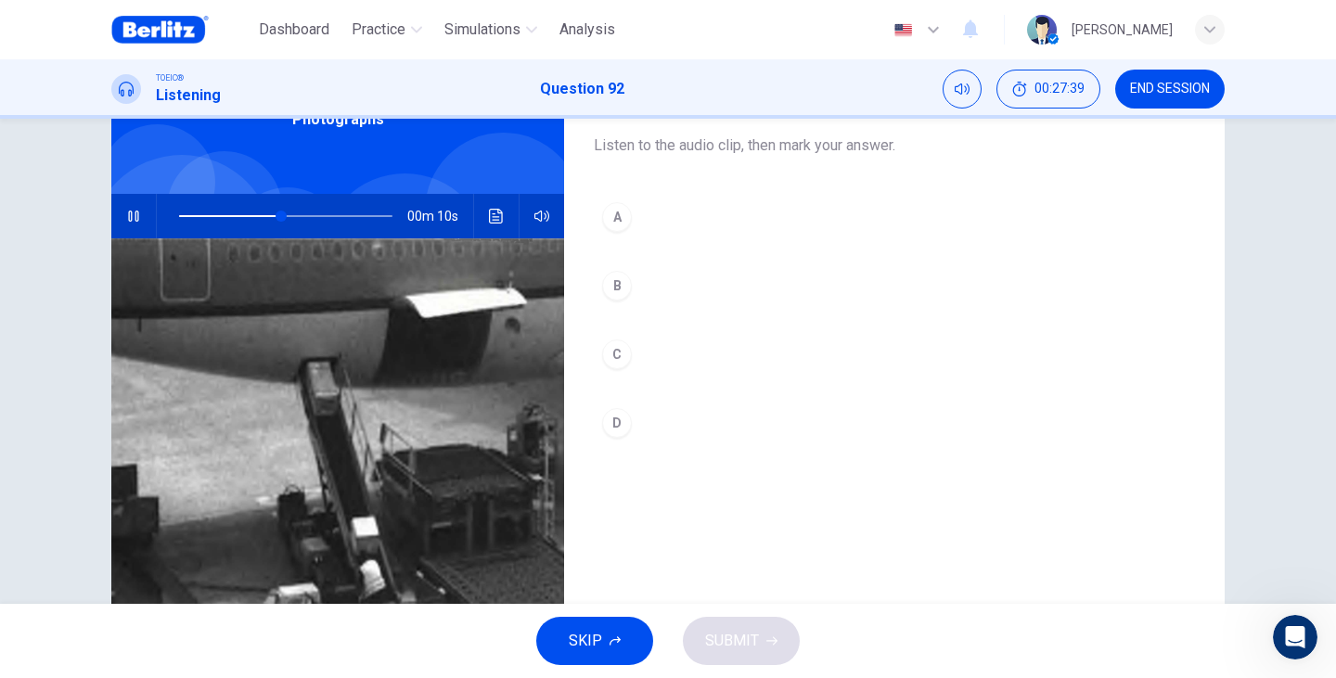
scroll to position [172, 0]
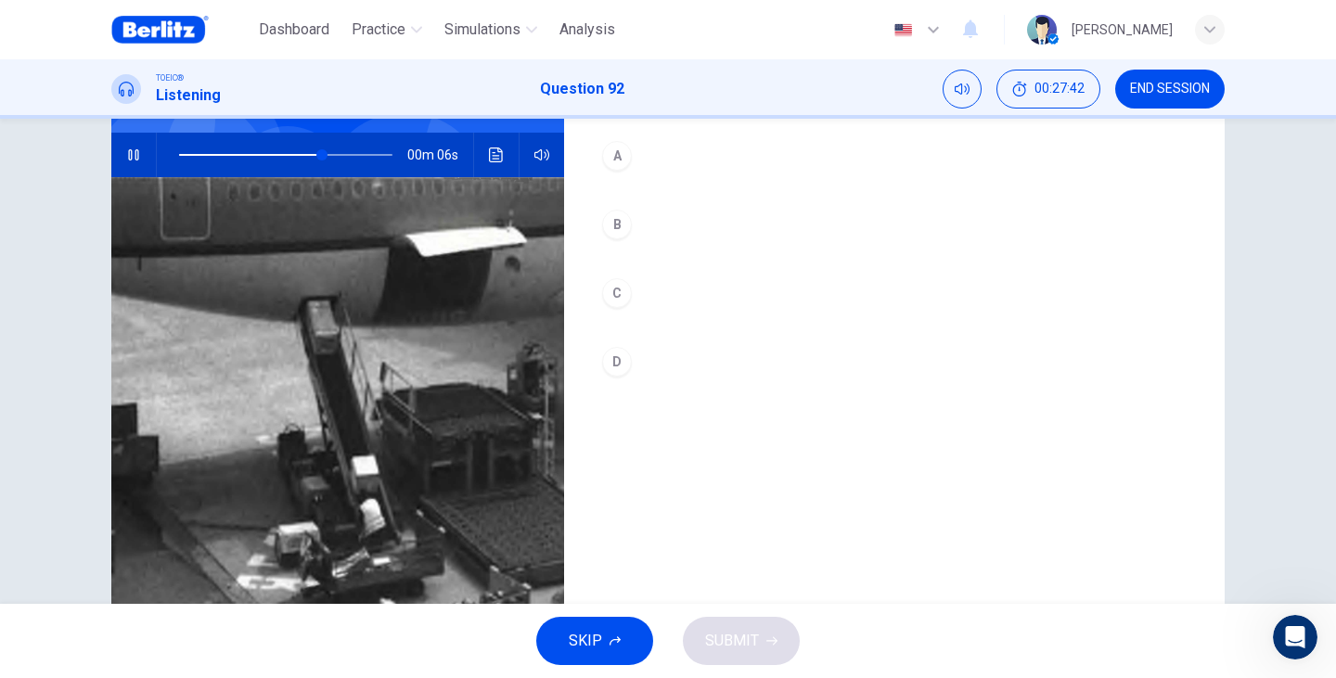
click at [615, 295] on div "C" at bounding box center [617, 293] width 30 height 30
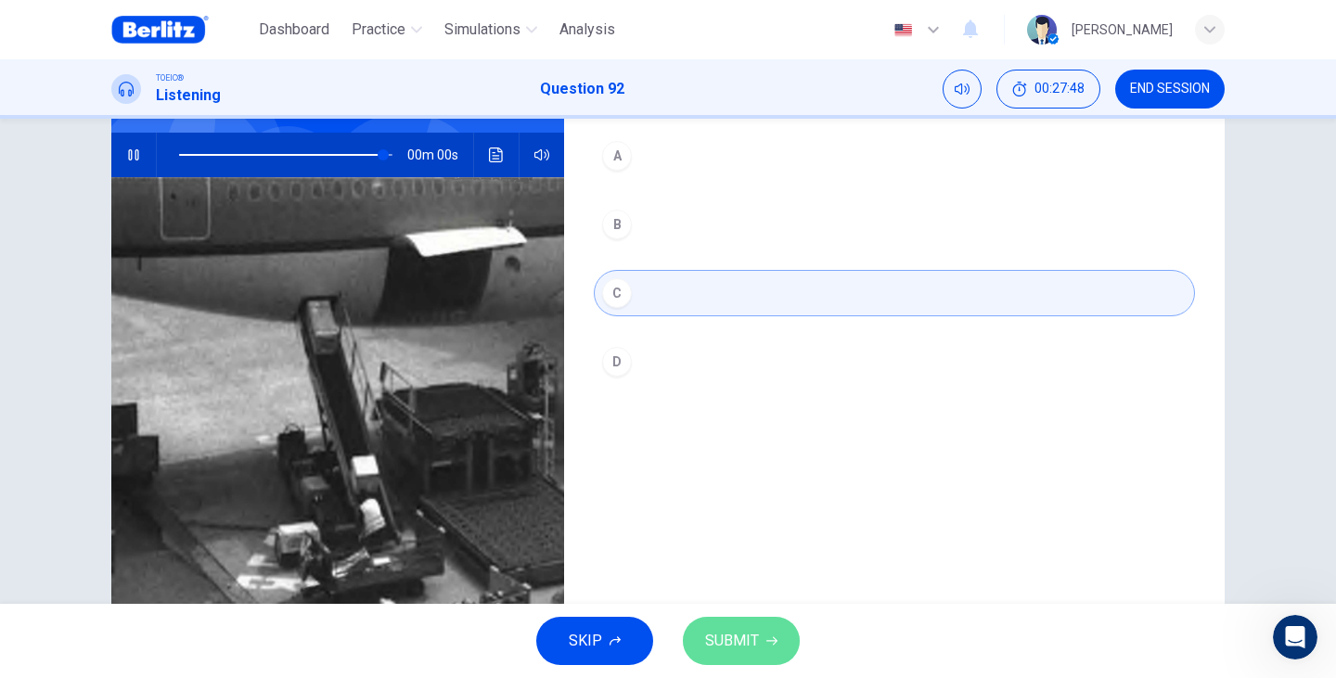
click at [742, 649] on span "SUBMIT" at bounding box center [732, 641] width 54 height 26
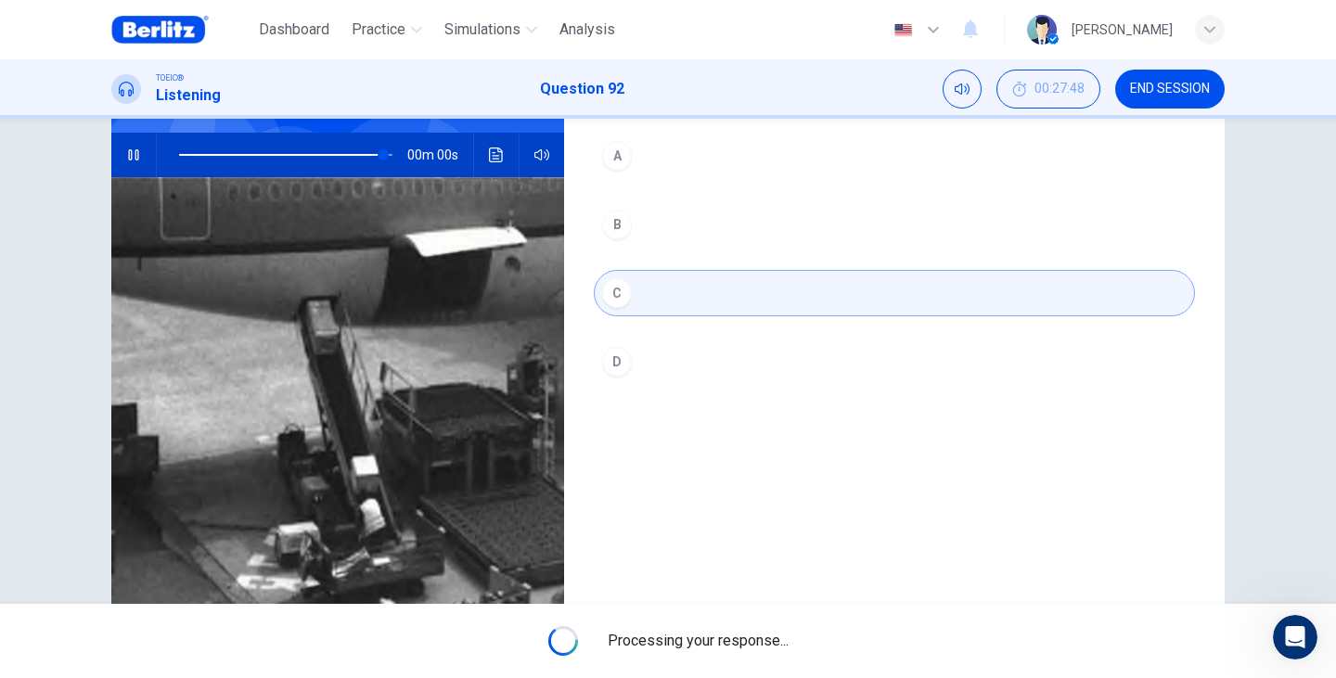
type input "*"
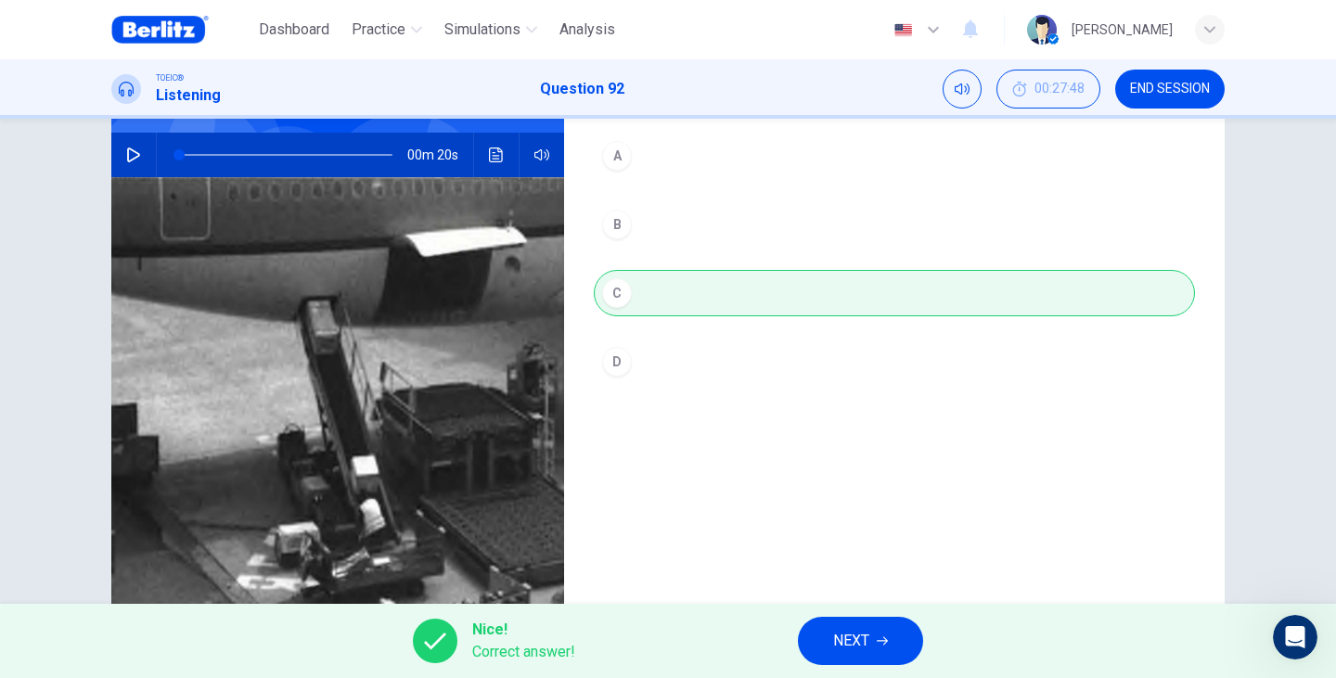
click at [890, 638] on button "NEXT" at bounding box center [860, 641] width 125 height 48
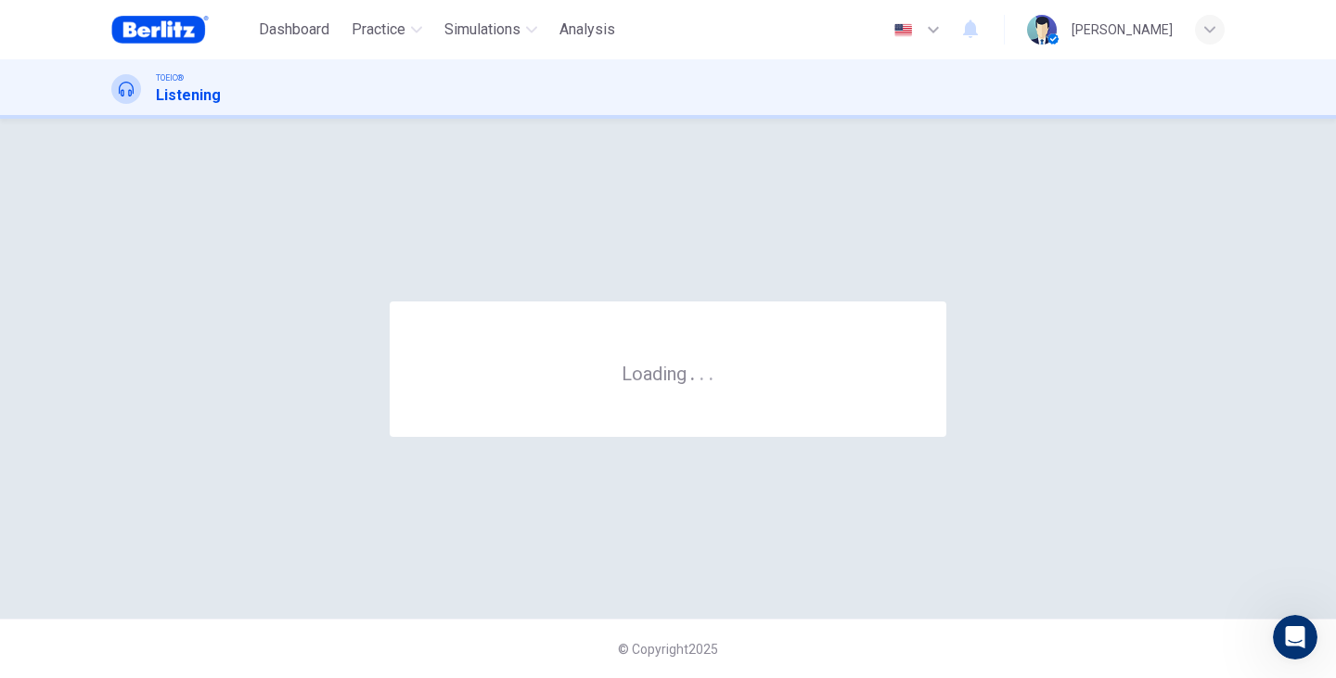
scroll to position [0, 0]
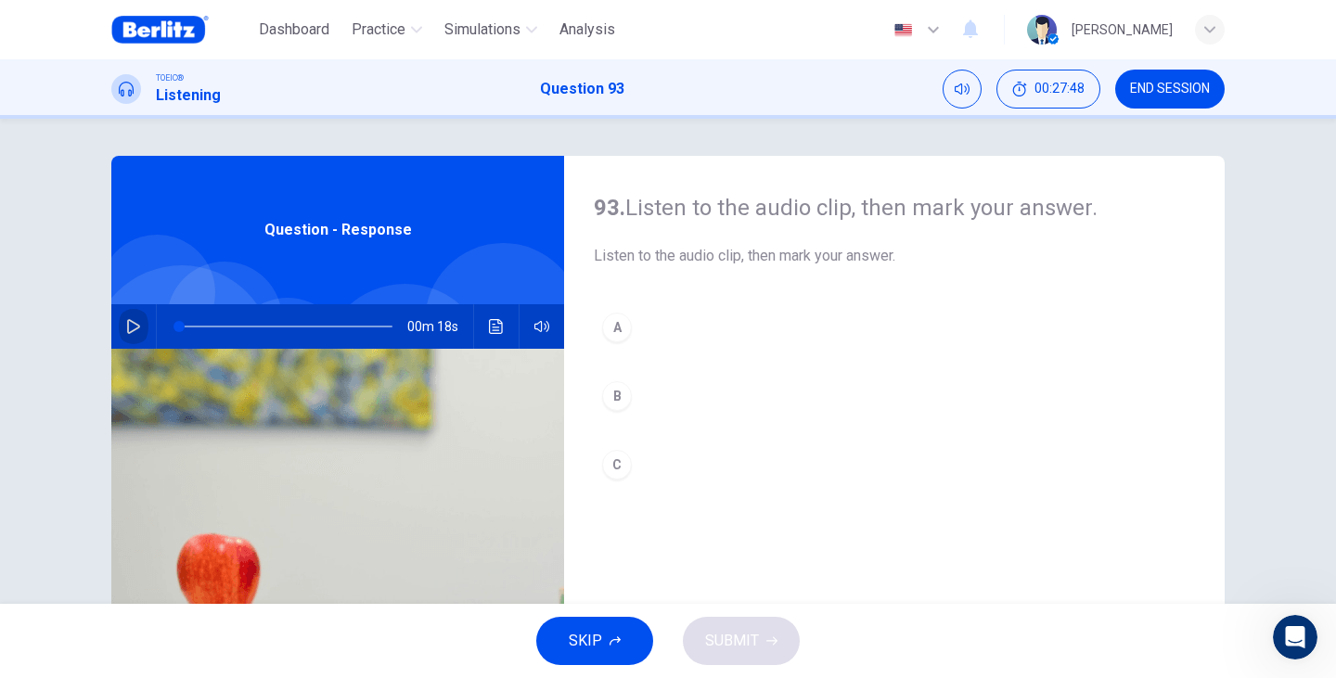
click at [124, 338] on button "button" at bounding box center [134, 326] width 30 height 45
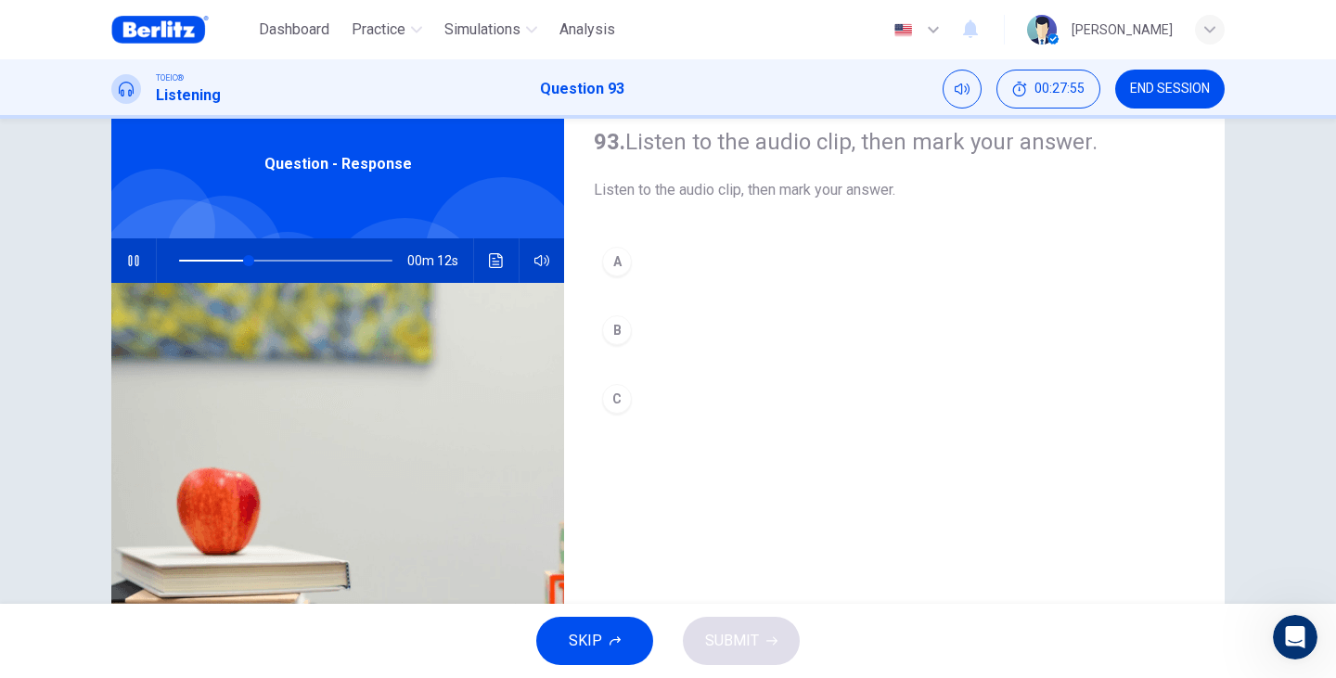
scroll to position [62, 0]
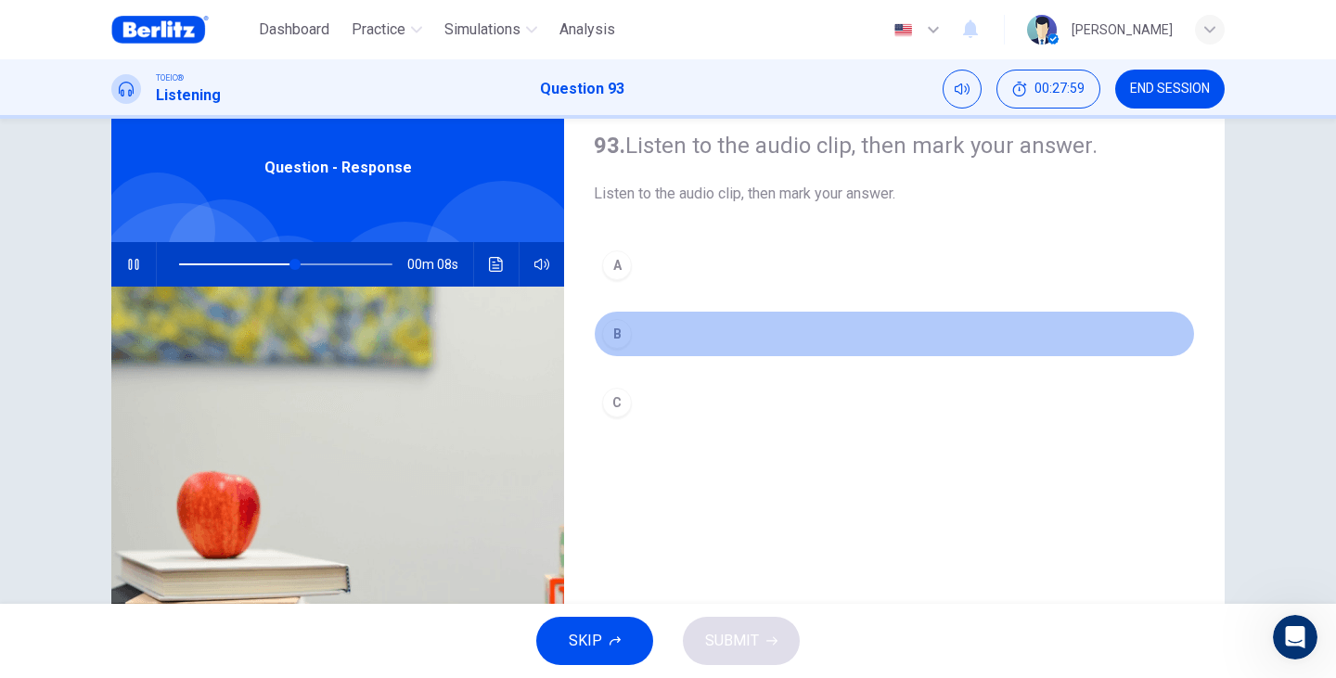
click at [620, 315] on button "B" at bounding box center [894, 334] width 601 height 46
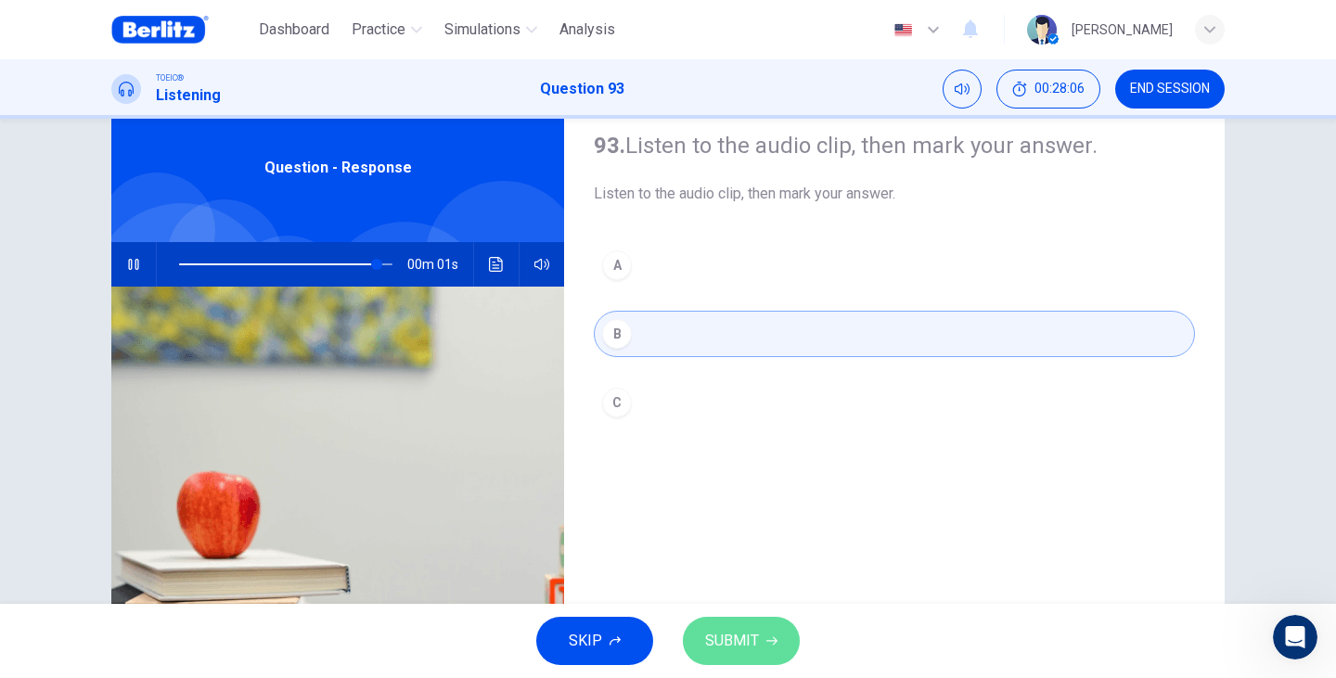
click at [729, 638] on span "SUBMIT" at bounding box center [732, 641] width 54 height 26
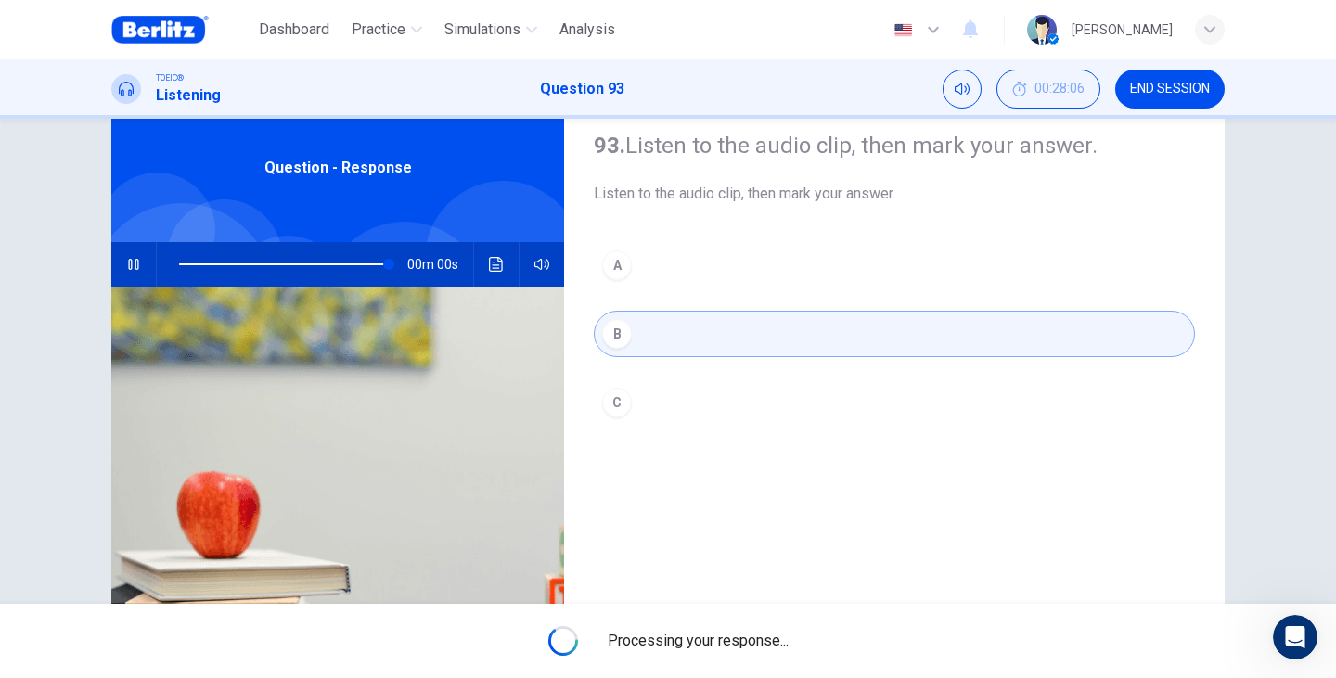
type input "*"
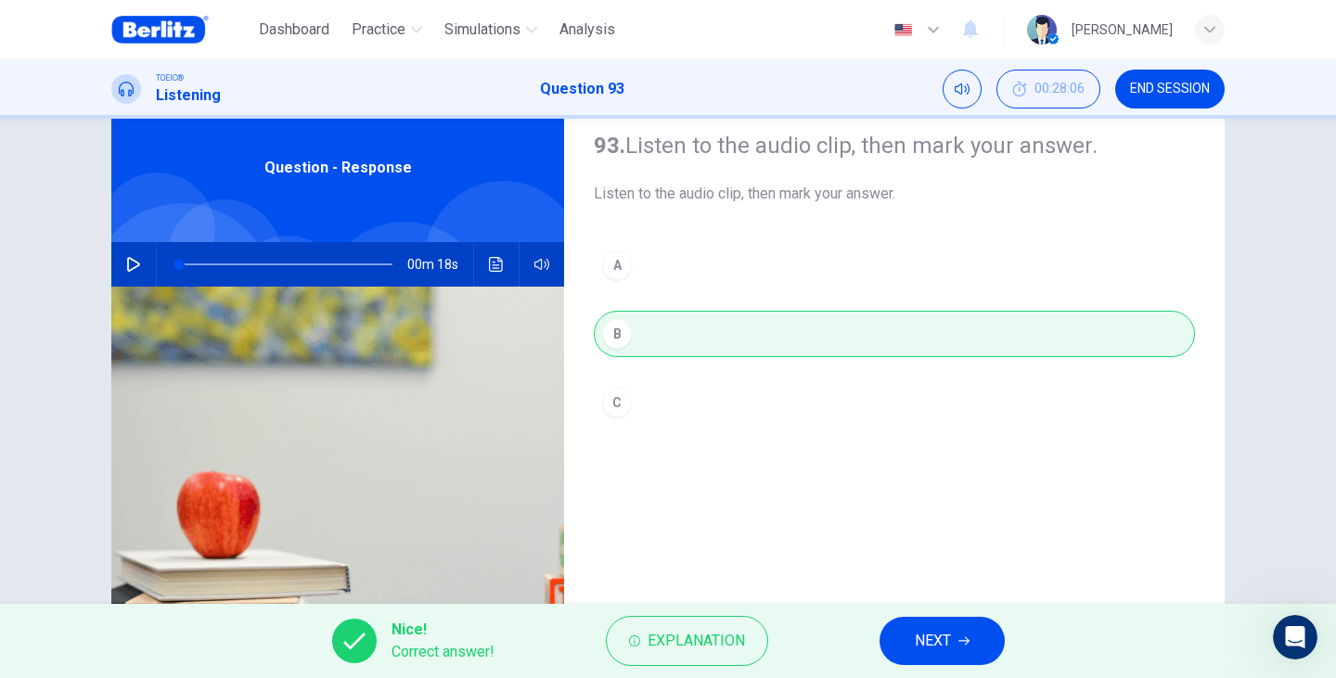
click at [887, 620] on div "Nice! Correct answer! Explanation NEXT" at bounding box center [668, 641] width 1336 height 74
click at [907, 633] on button "NEXT" at bounding box center [941, 641] width 125 height 48
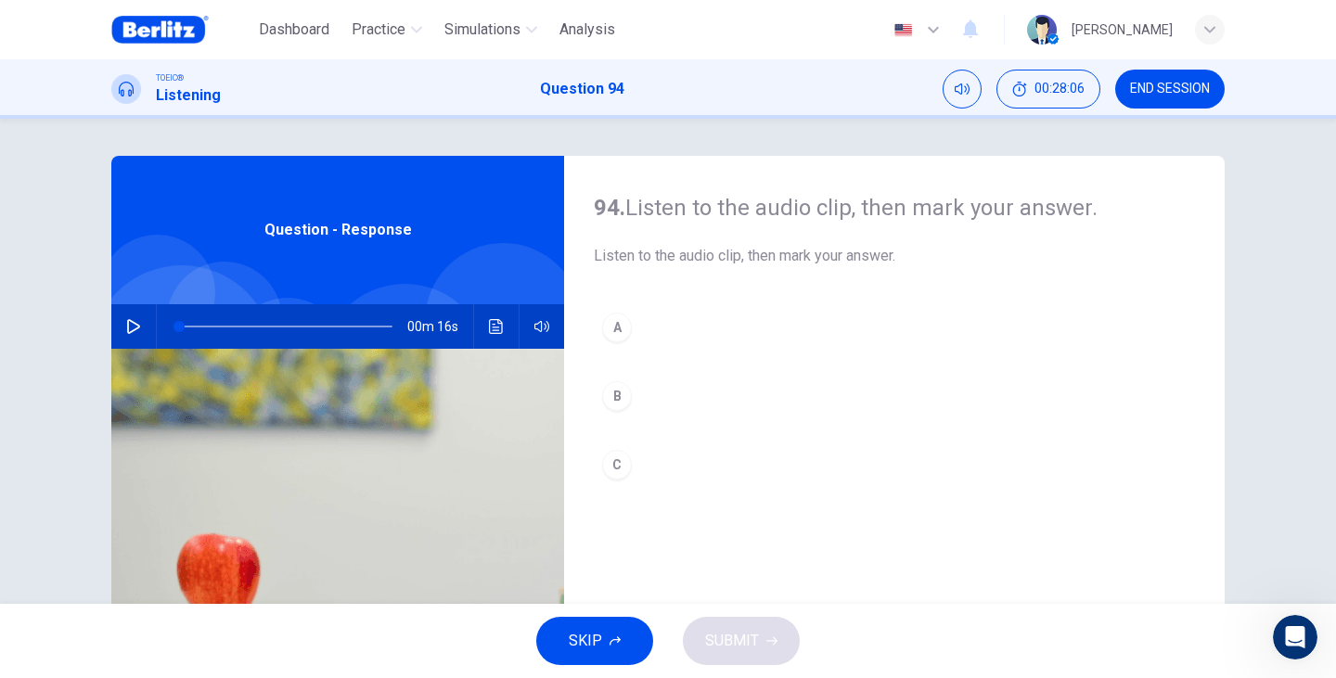
click at [119, 327] on button "button" at bounding box center [134, 326] width 30 height 45
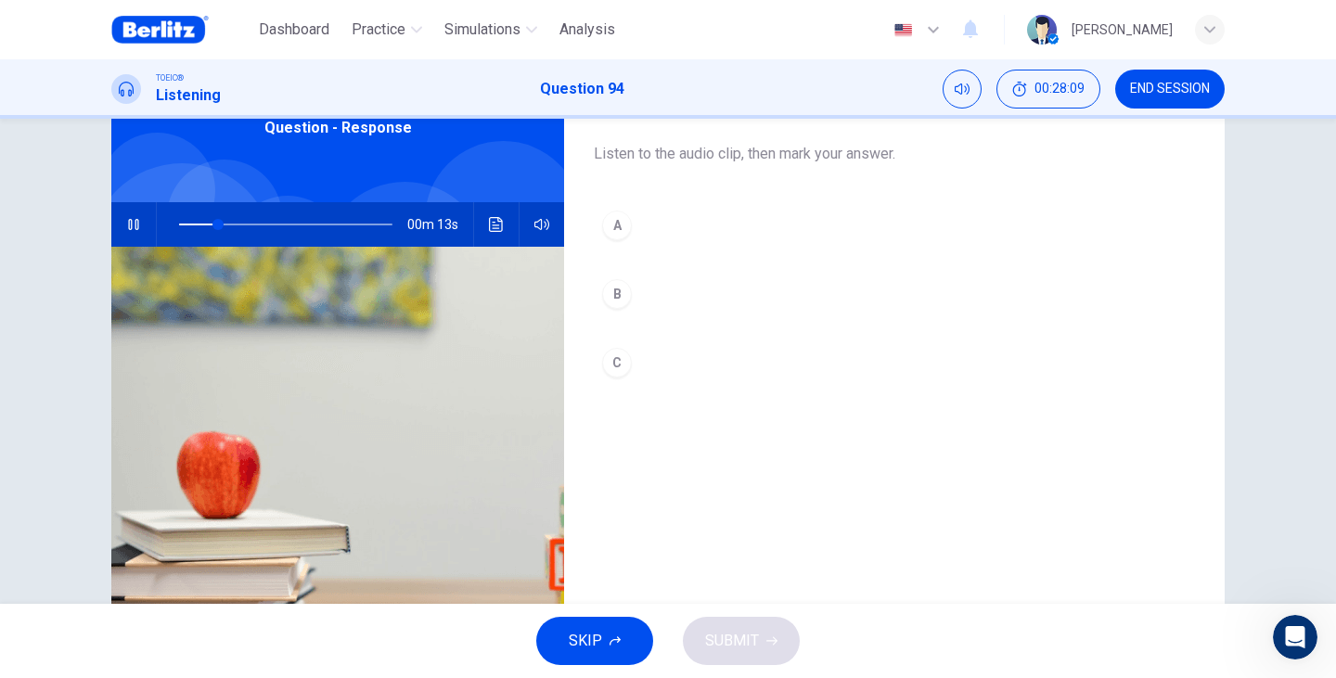
scroll to position [123, 0]
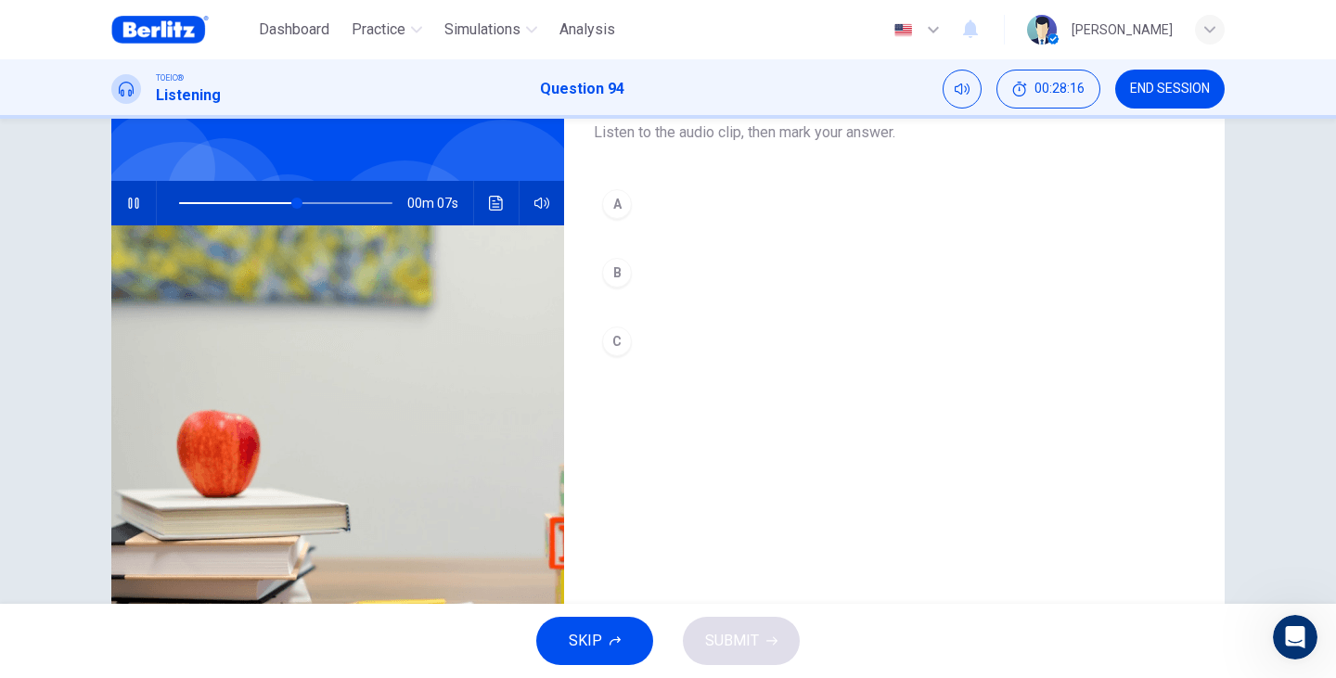
click at [620, 273] on div "B" at bounding box center [617, 273] width 30 height 30
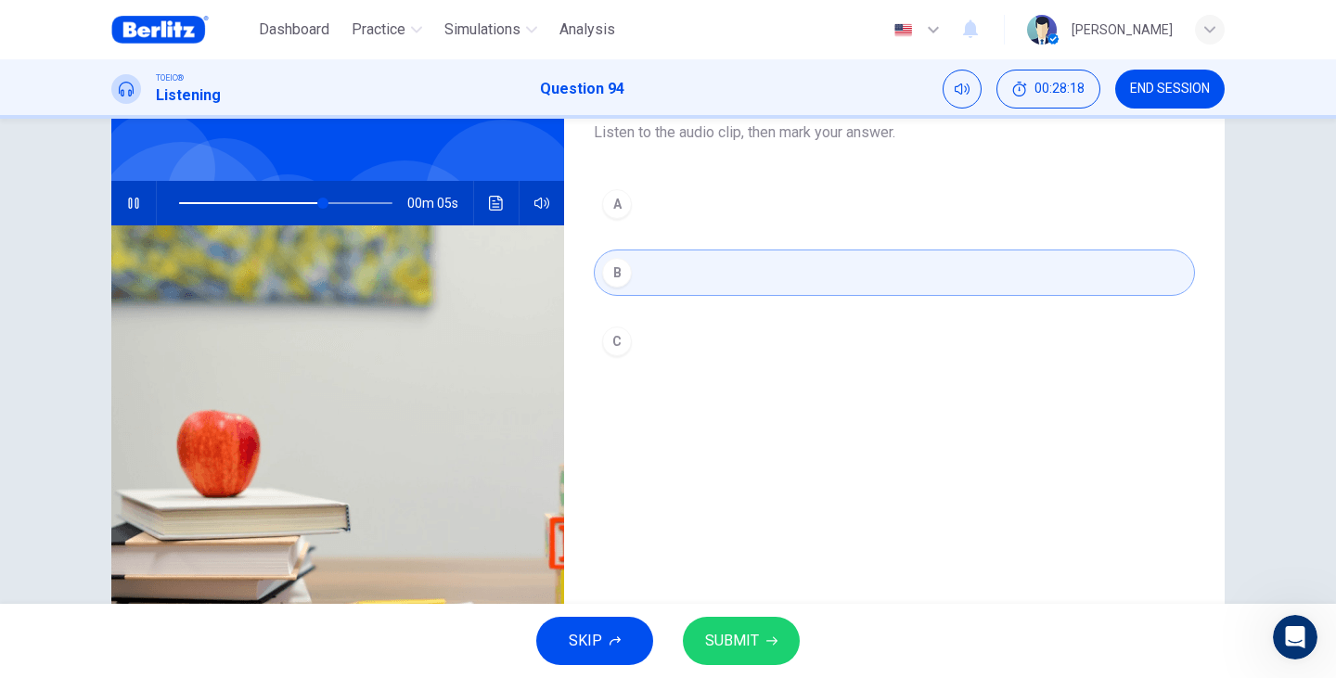
click at [623, 336] on div "C" at bounding box center [617, 341] width 30 height 30
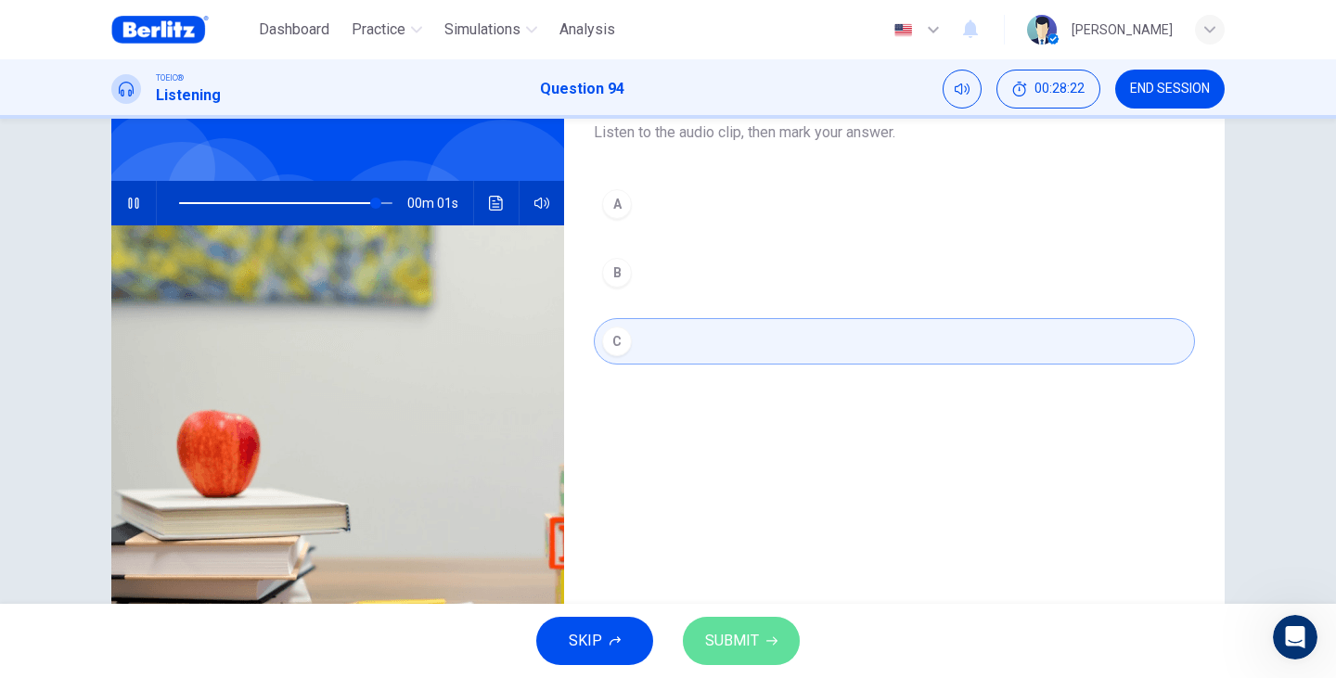
click at [775, 643] on icon "button" at bounding box center [771, 640] width 11 height 11
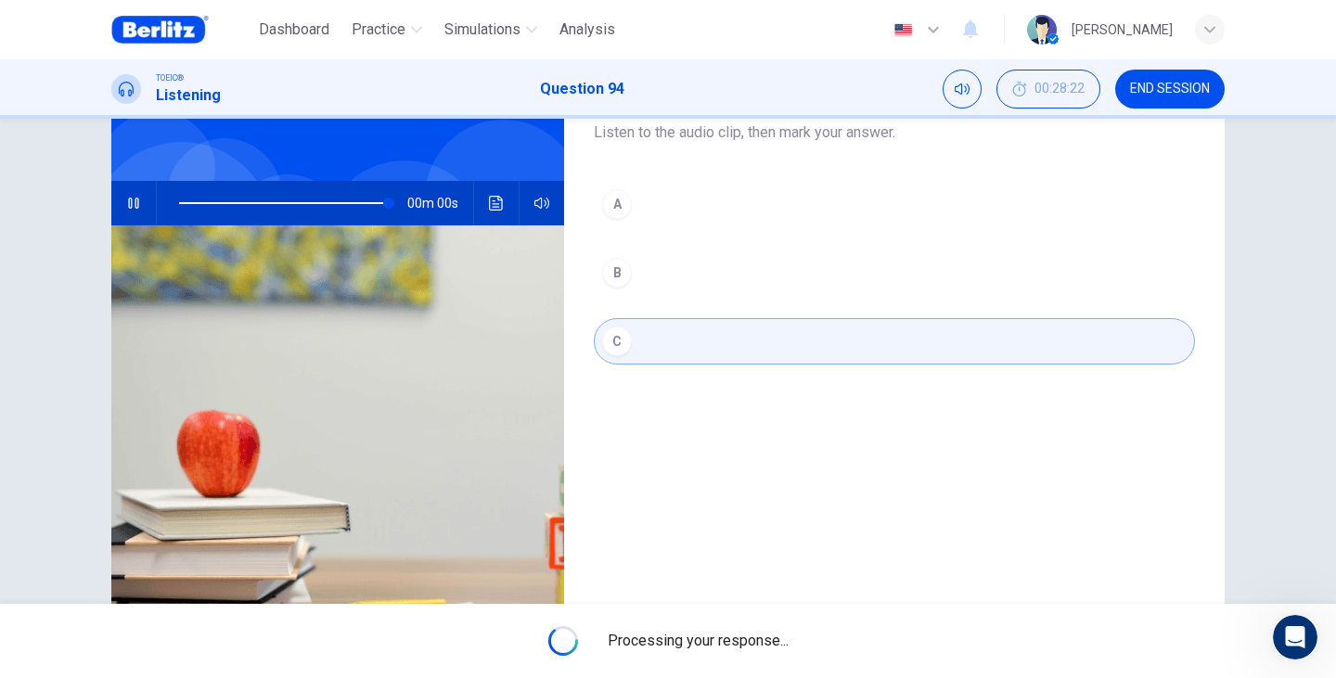
type input "*"
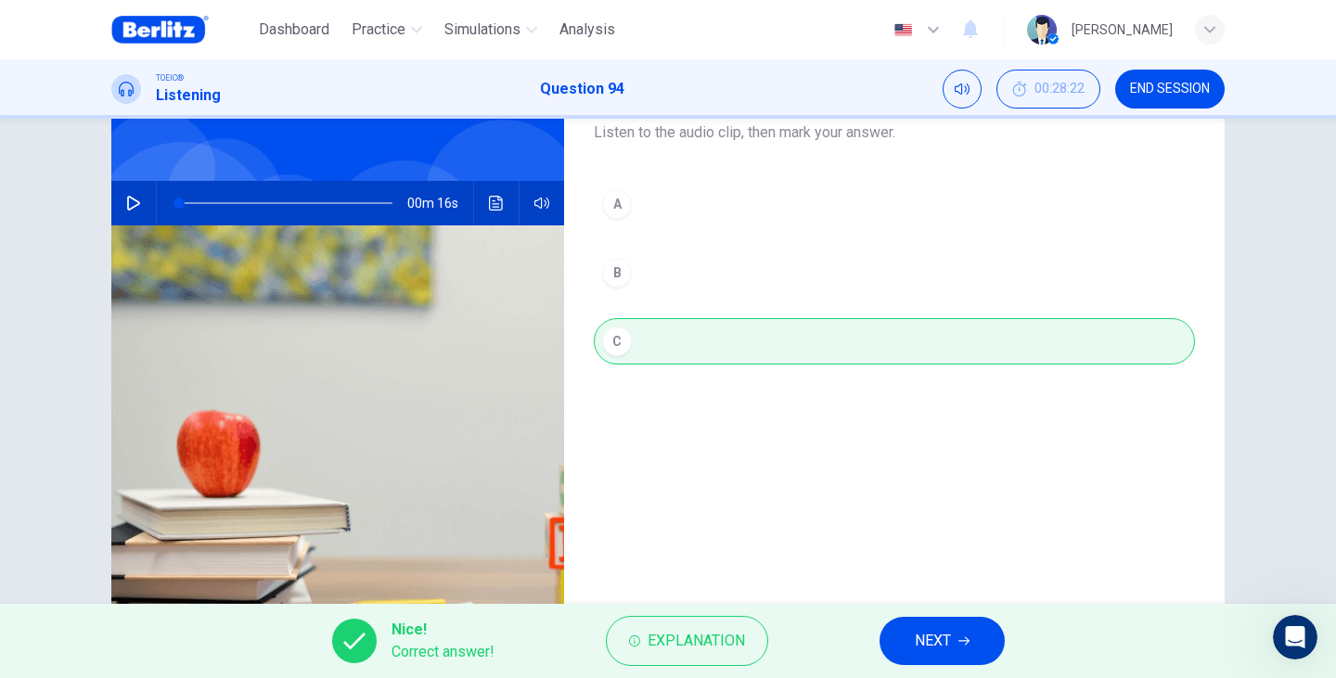
click at [894, 645] on button "NEXT" at bounding box center [941, 641] width 125 height 48
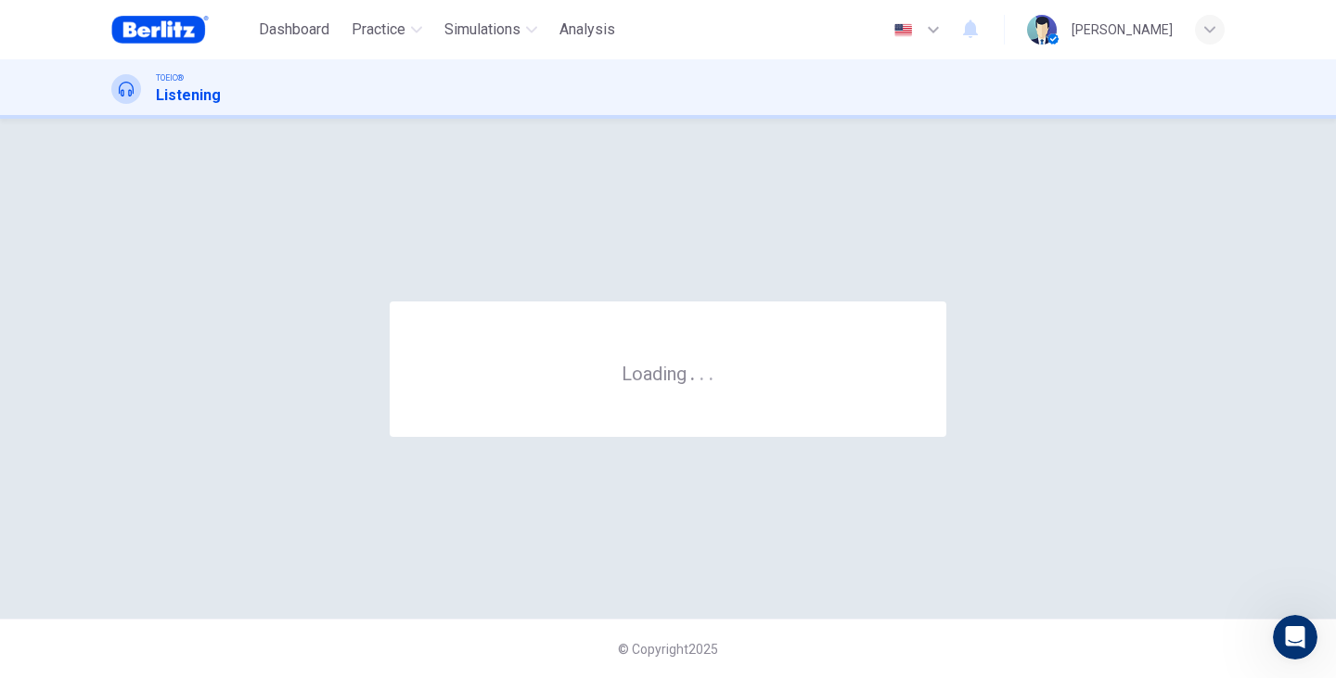
scroll to position [0, 0]
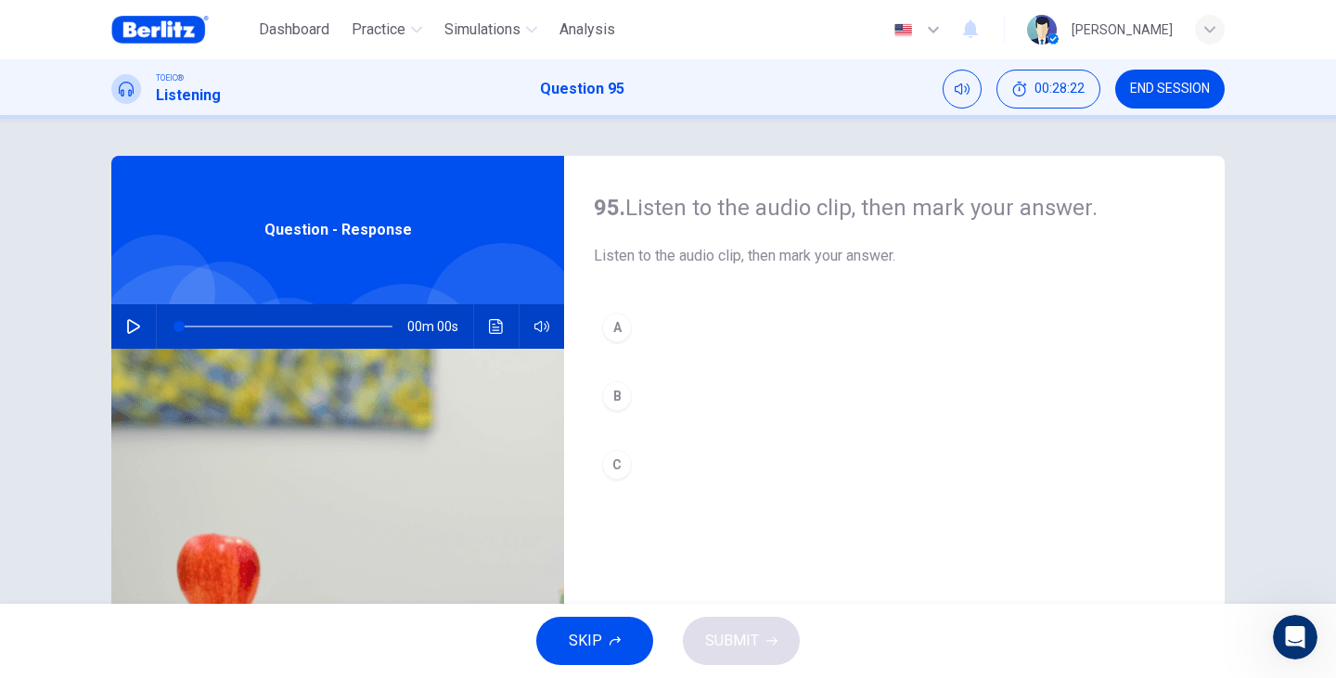
click at [119, 332] on button "button" at bounding box center [134, 326] width 30 height 45
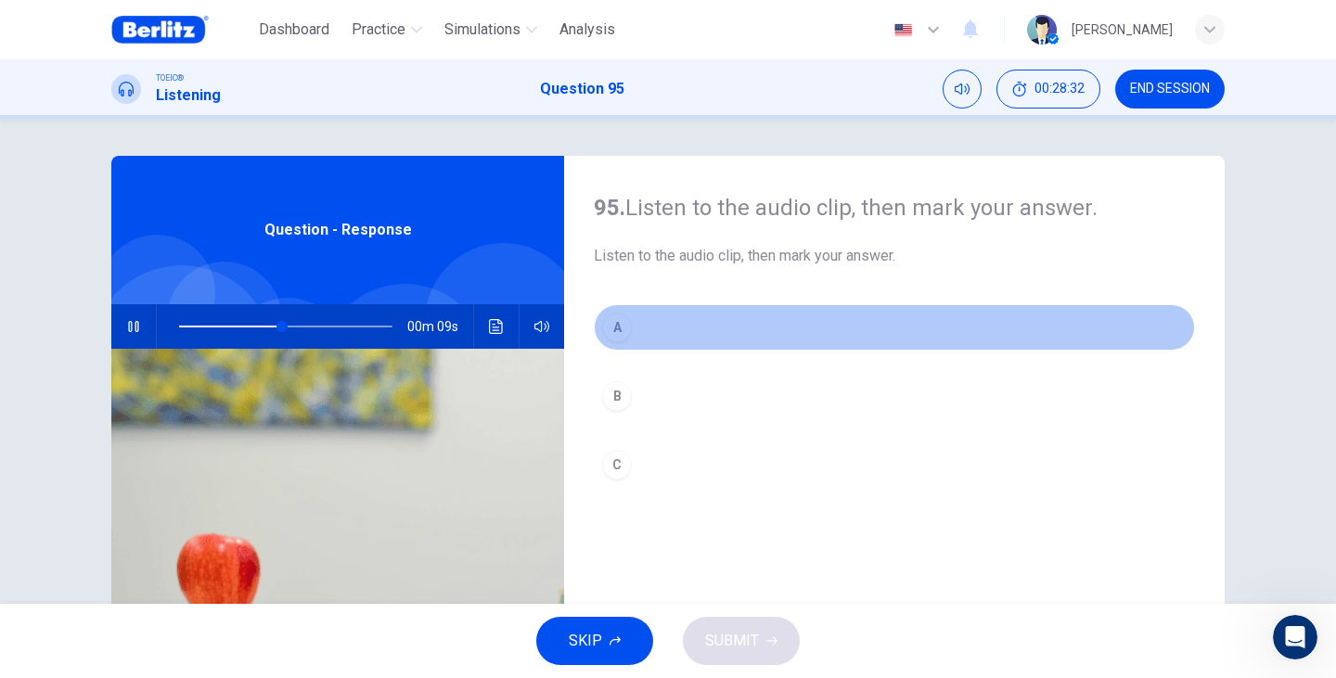
click at [642, 337] on button "A" at bounding box center [894, 327] width 601 height 46
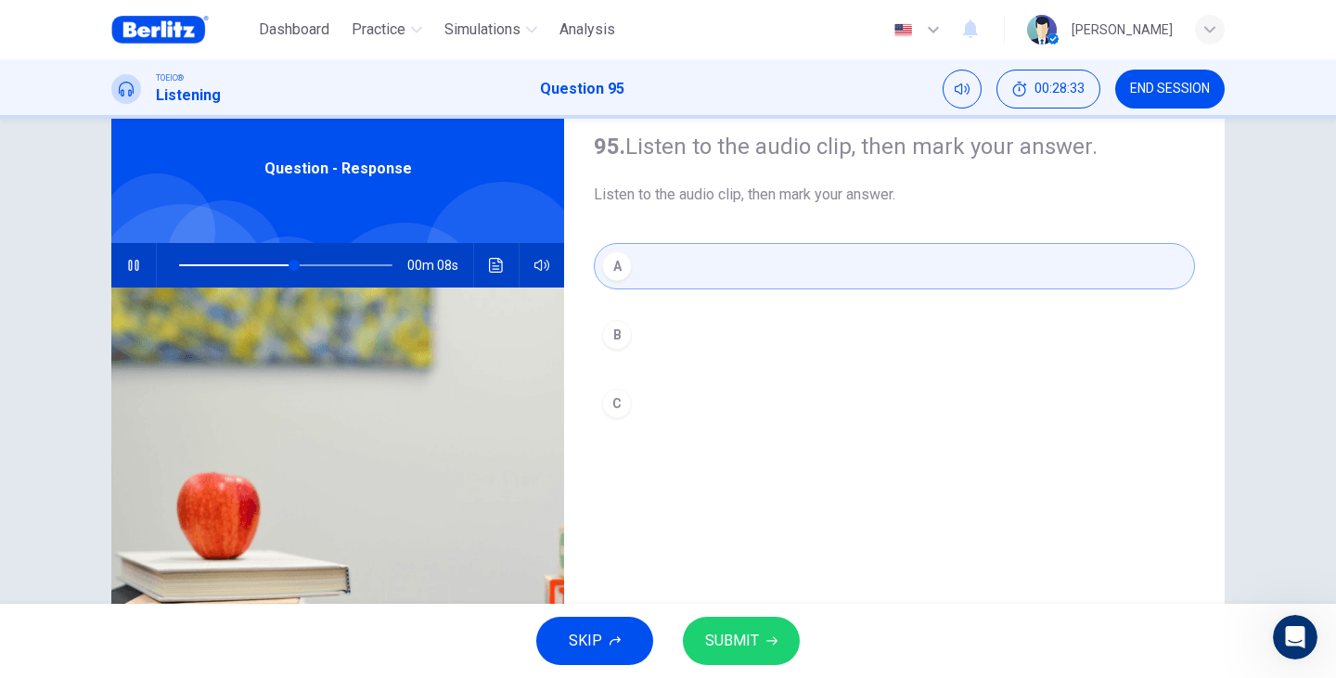
scroll to position [62, 0]
click at [761, 641] on button "SUBMIT" at bounding box center [741, 641] width 117 height 48
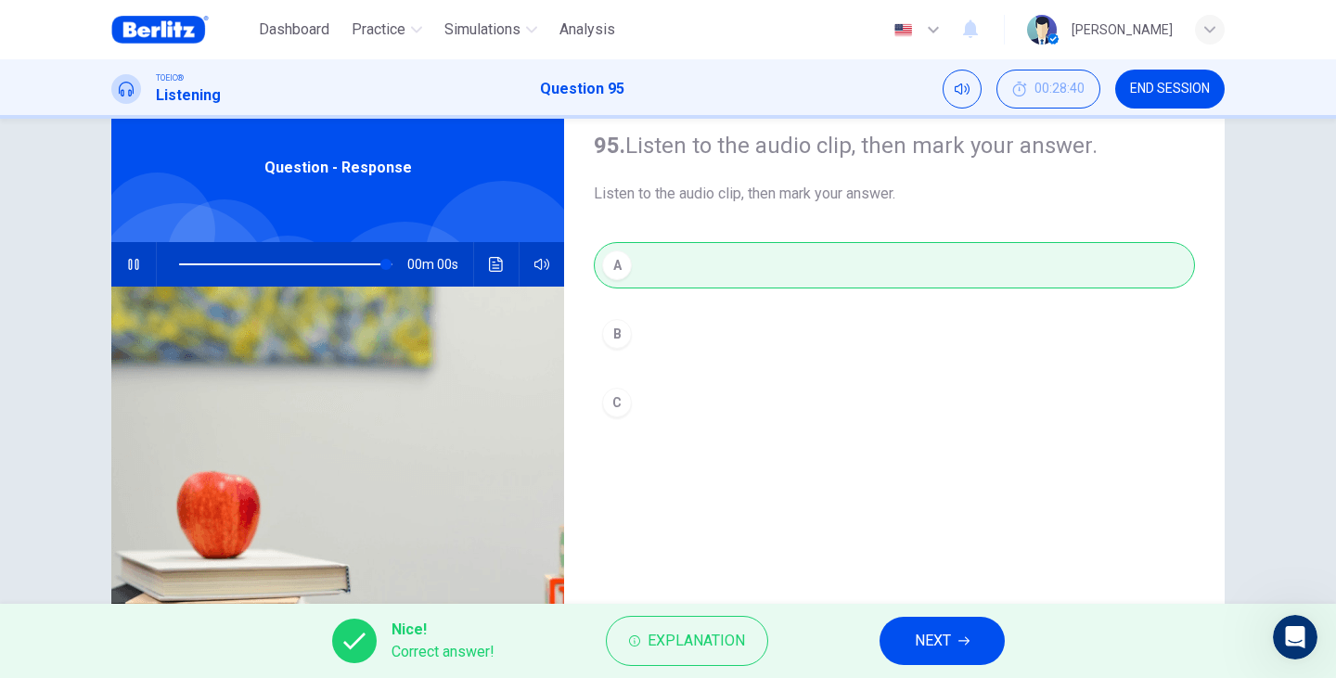
type input "*"
click at [923, 646] on span "NEXT" at bounding box center [932, 641] width 36 height 26
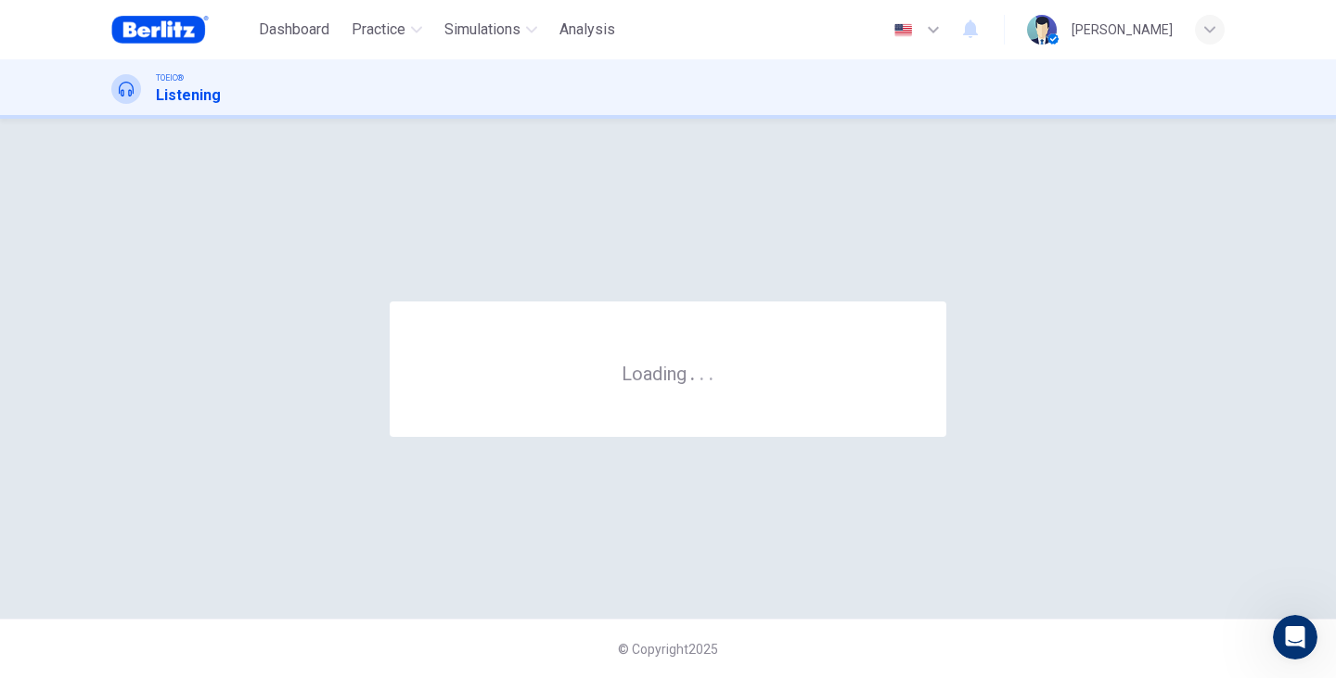
scroll to position [0, 0]
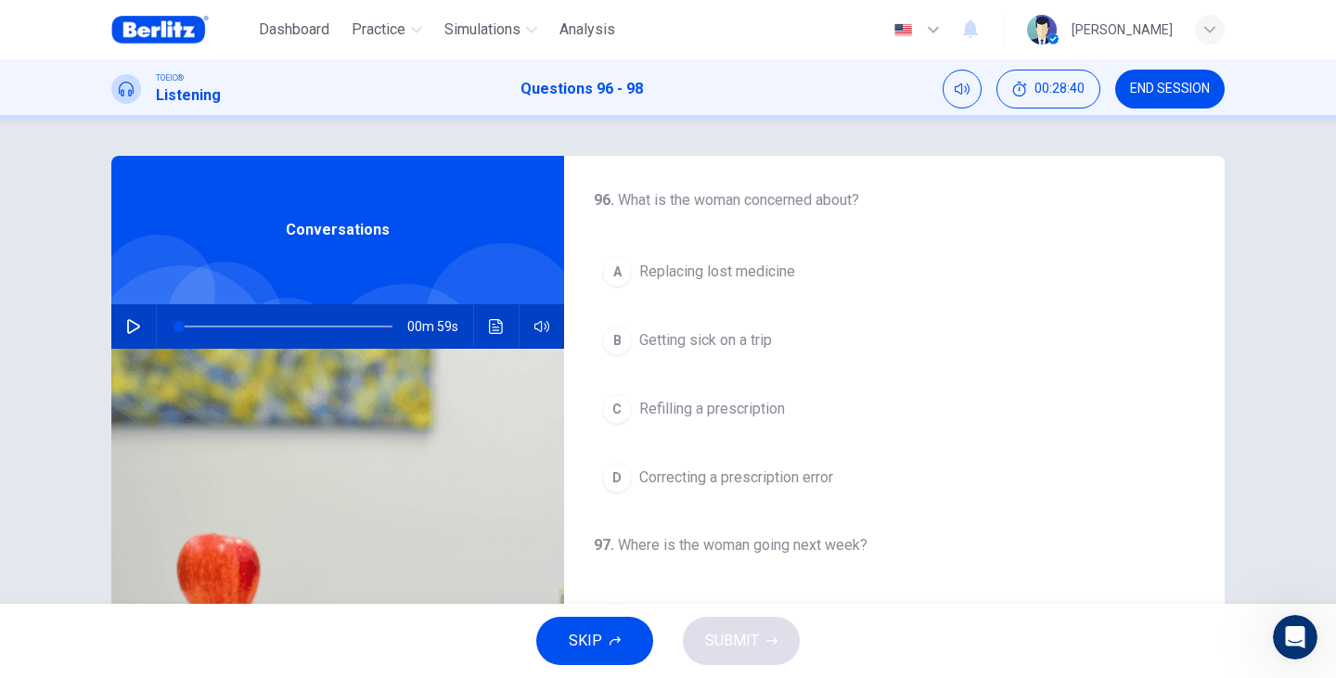
click at [136, 326] on button "button" at bounding box center [134, 326] width 30 height 45
click at [692, 412] on span "Refilling a prescription" at bounding box center [712, 409] width 146 height 22
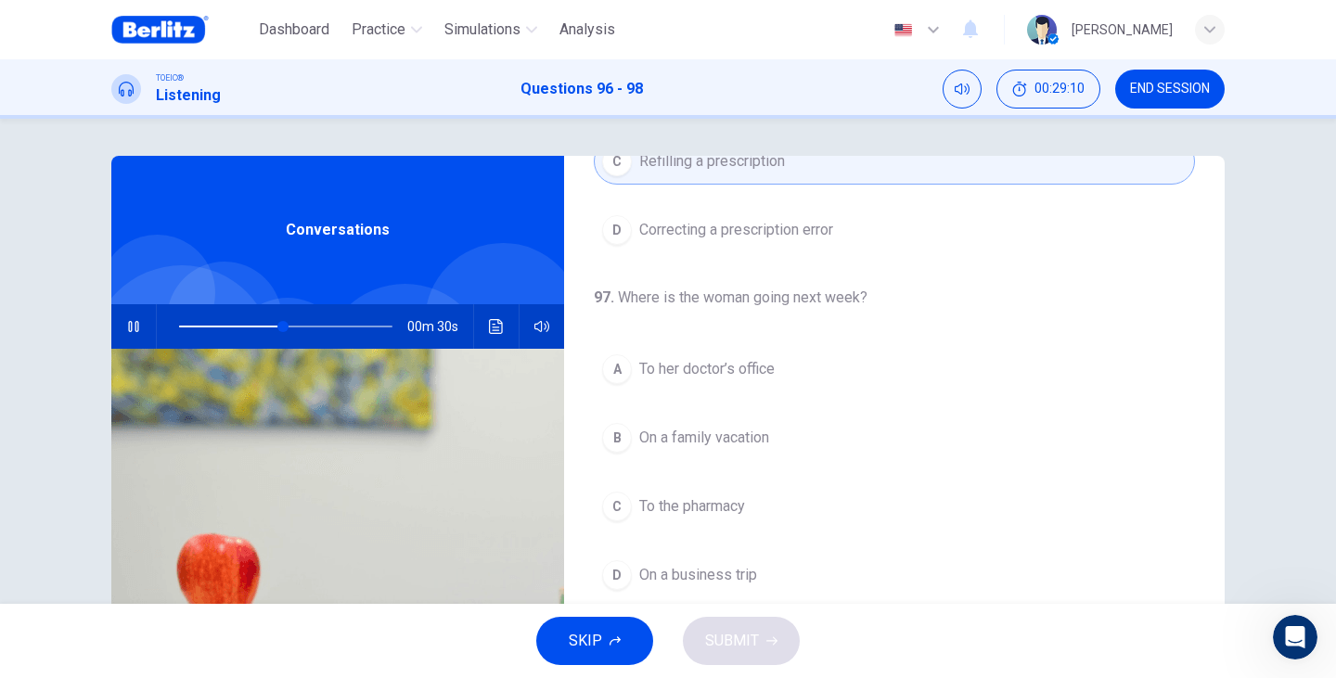
scroll to position [309, 0]
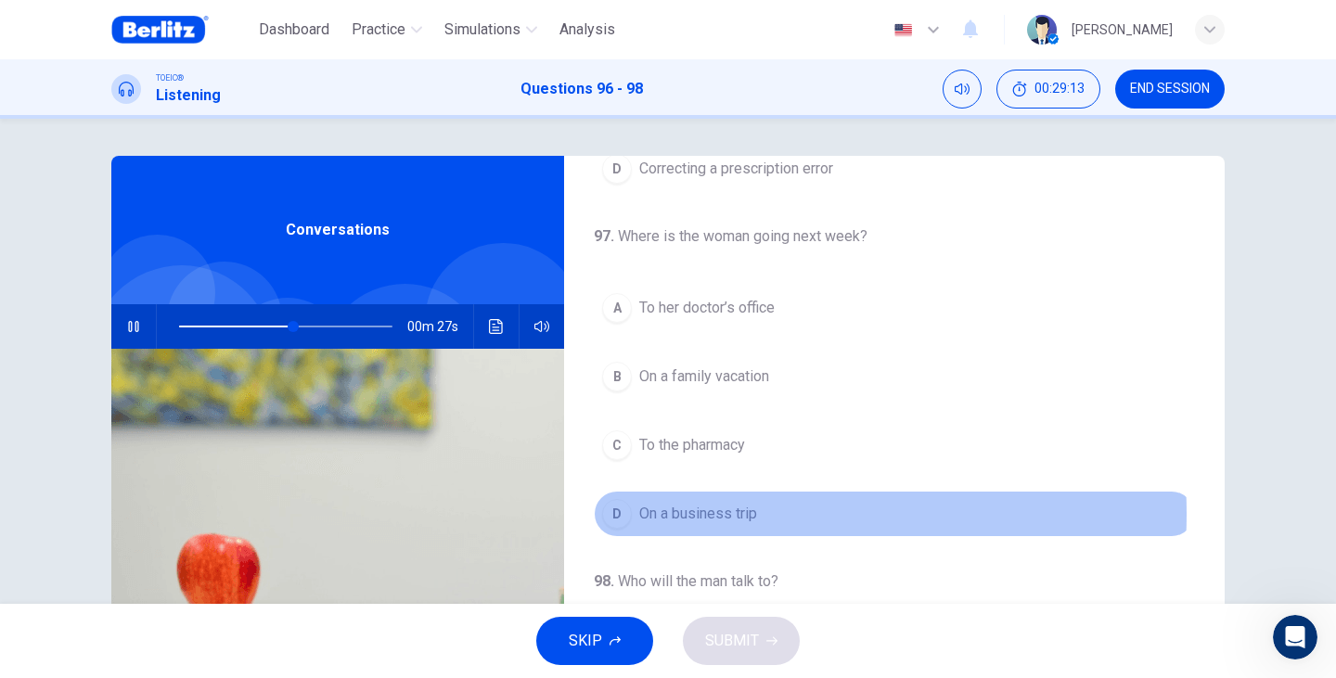
click at [700, 514] on span "On a business trip" at bounding box center [698, 514] width 118 height 22
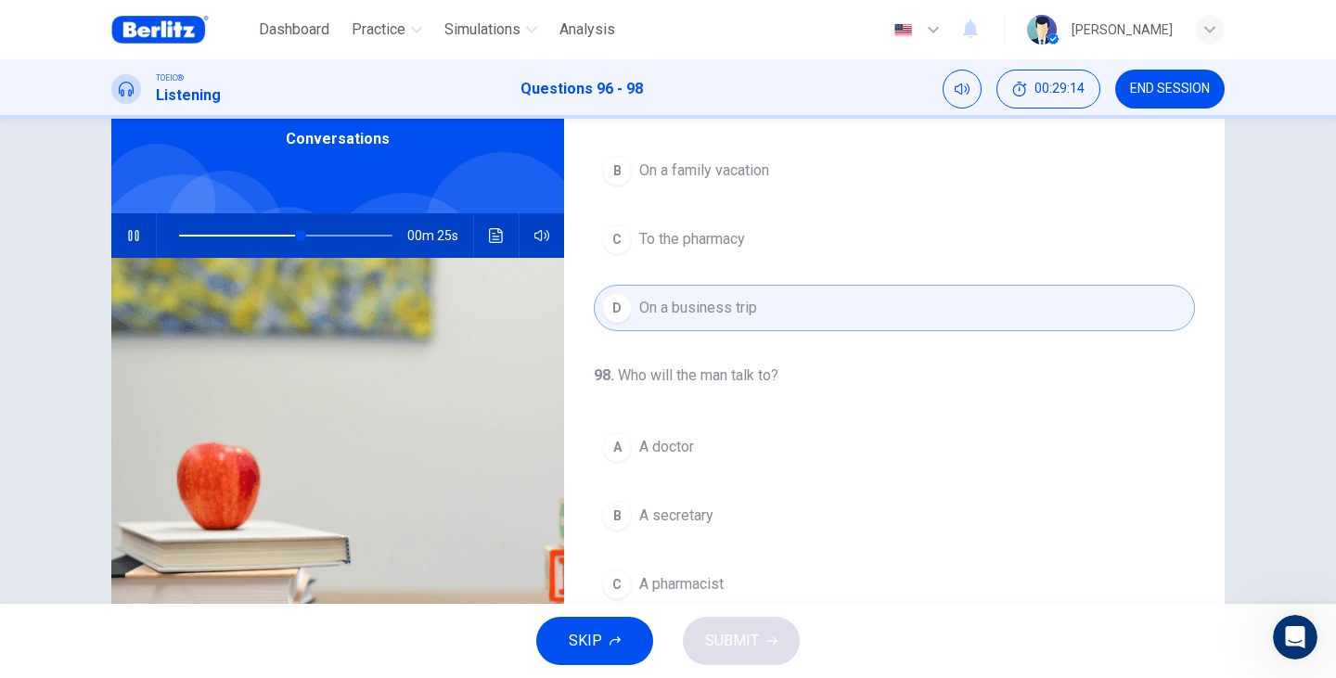
scroll to position [123, 0]
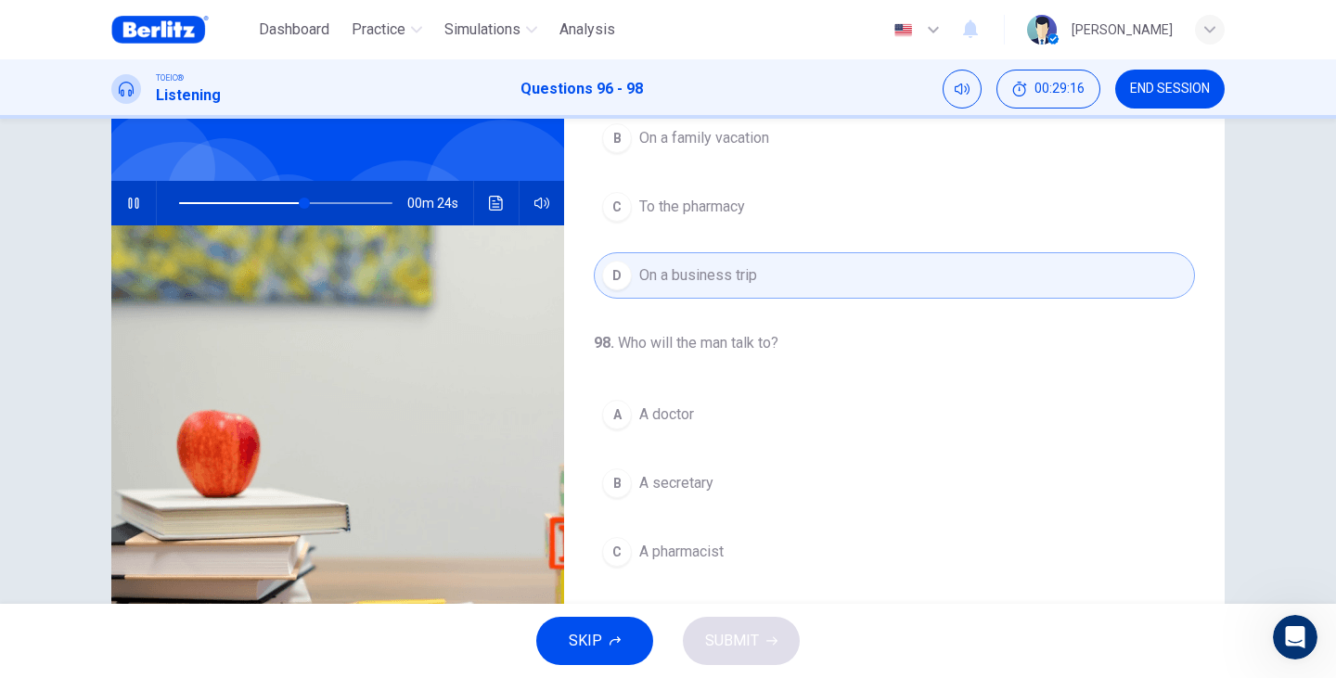
click at [673, 409] on span "A doctor" at bounding box center [666, 414] width 55 height 22
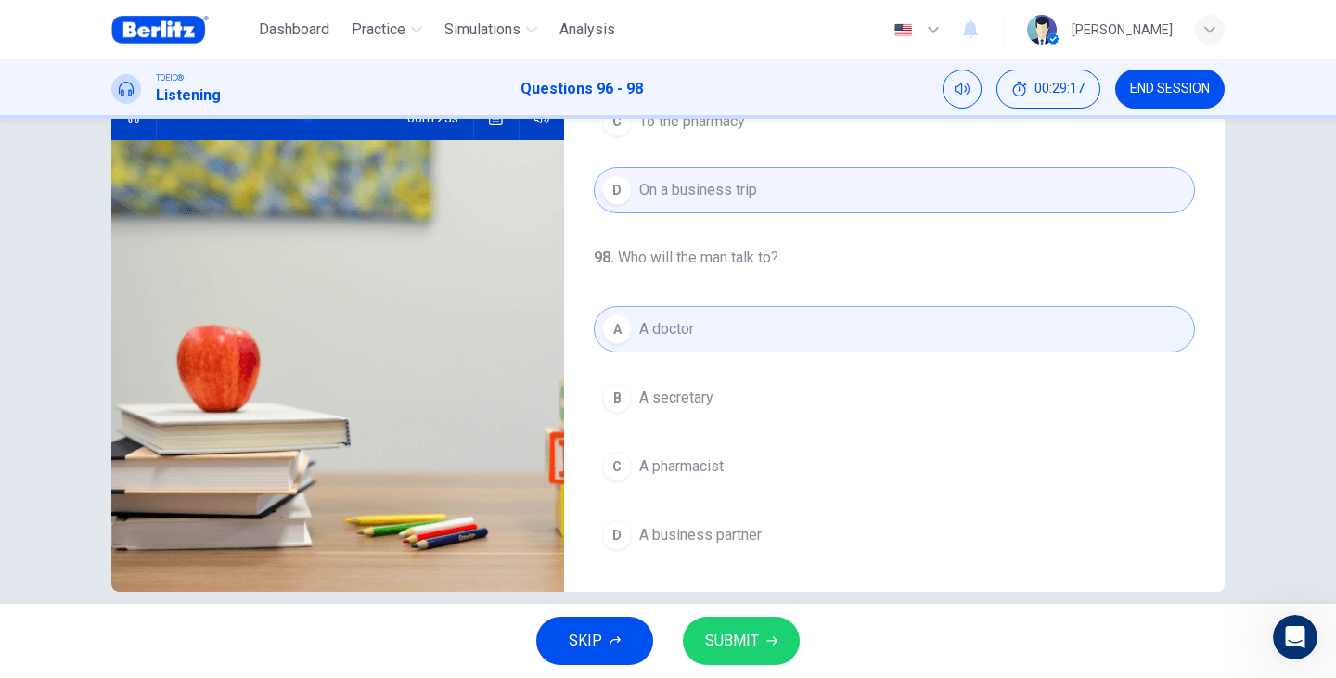
scroll to position [234, 0]
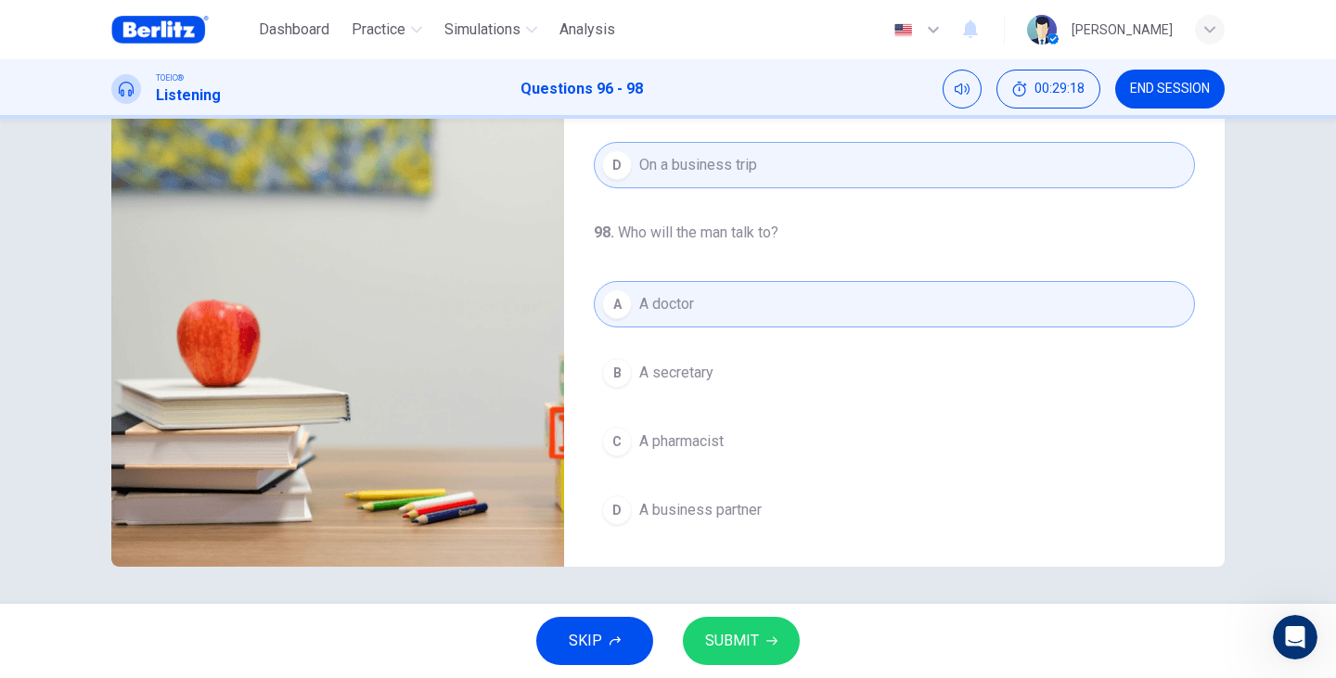
click at [757, 639] on span "SUBMIT" at bounding box center [732, 641] width 54 height 26
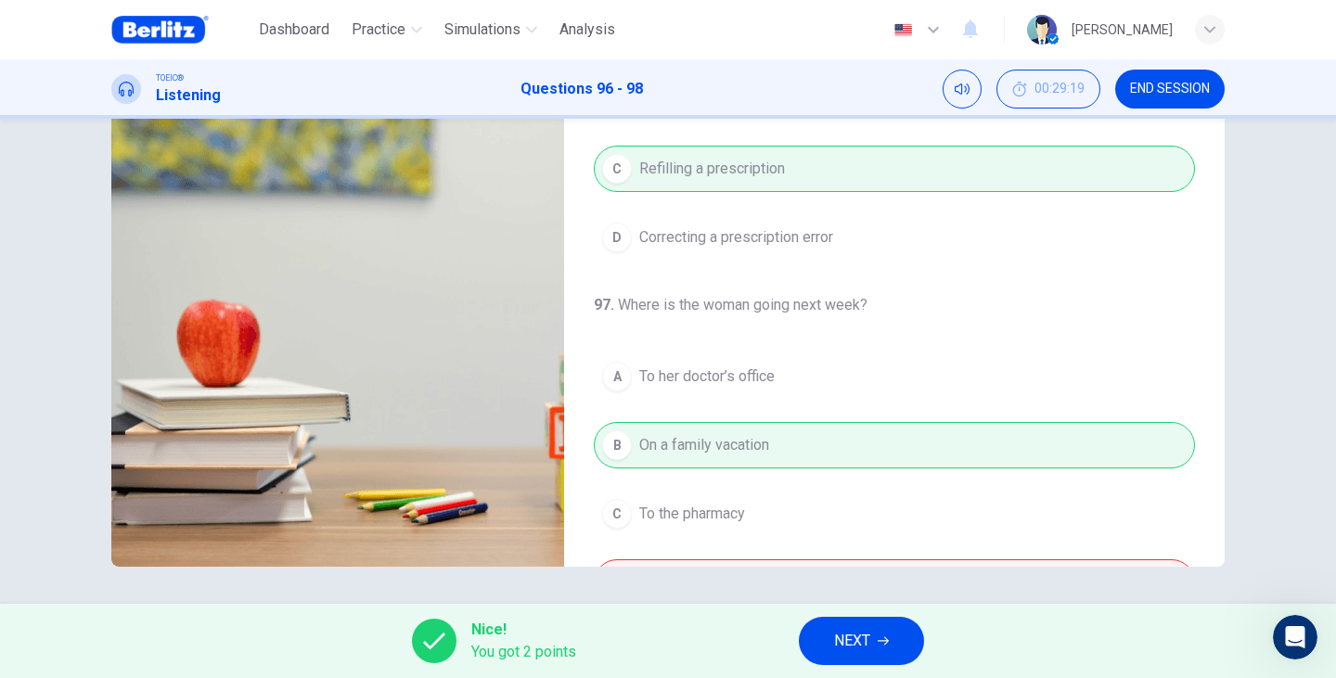
scroll to position [0, 0]
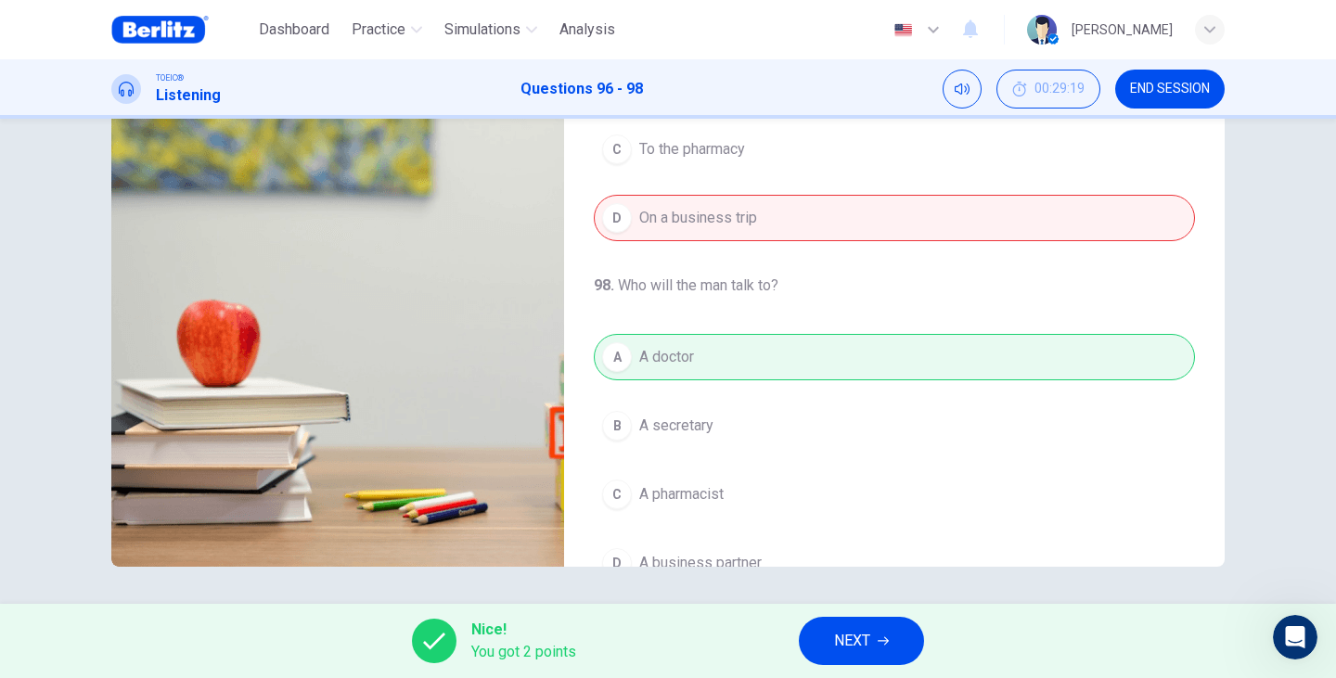
type input "**"
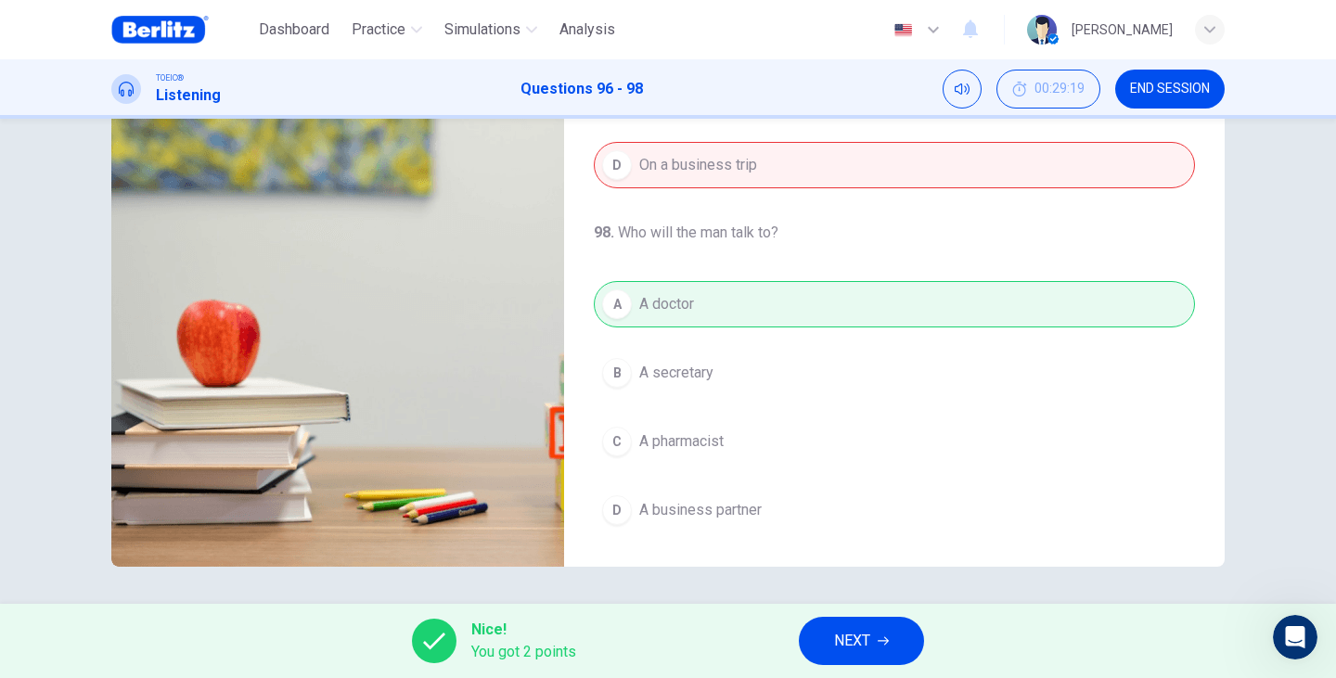
click at [846, 649] on span "NEXT" at bounding box center [852, 641] width 36 height 26
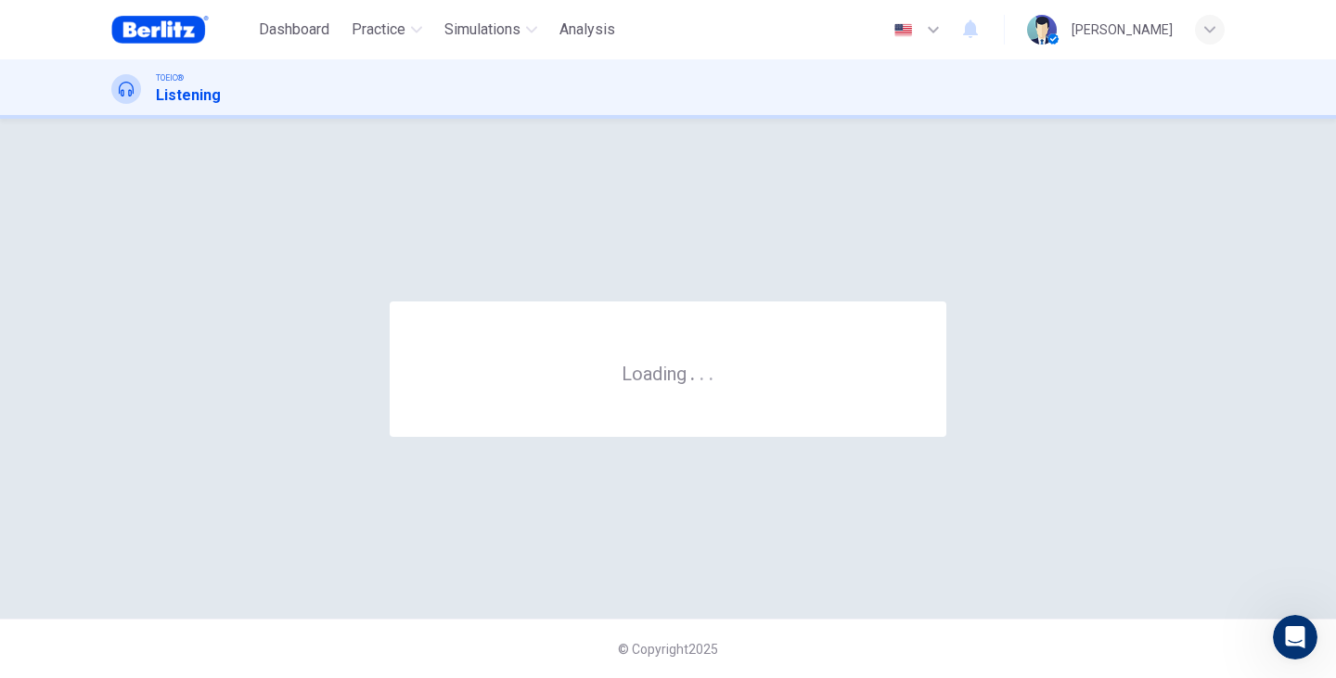
scroll to position [0, 0]
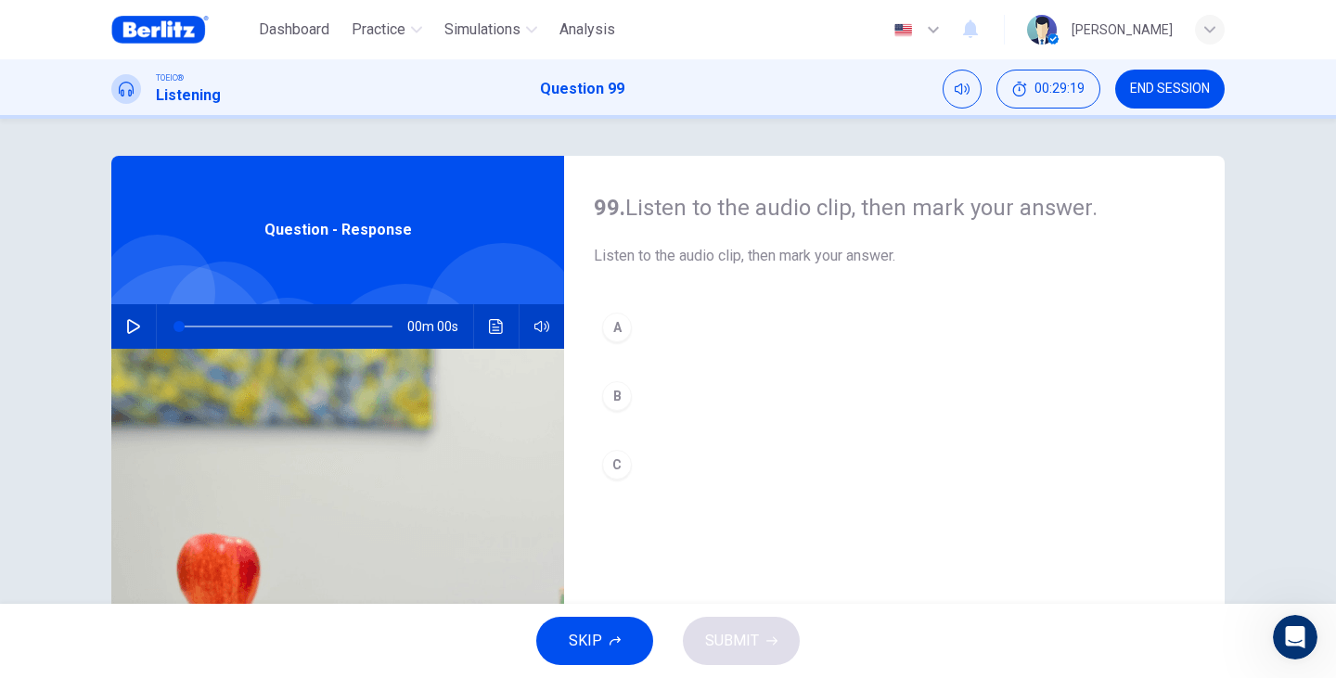
click at [134, 330] on icon "button" at bounding box center [133, 326] width 15 height 15
click at [616, 324] on div "A" at bounding box center [617, 328] width 30 height 30
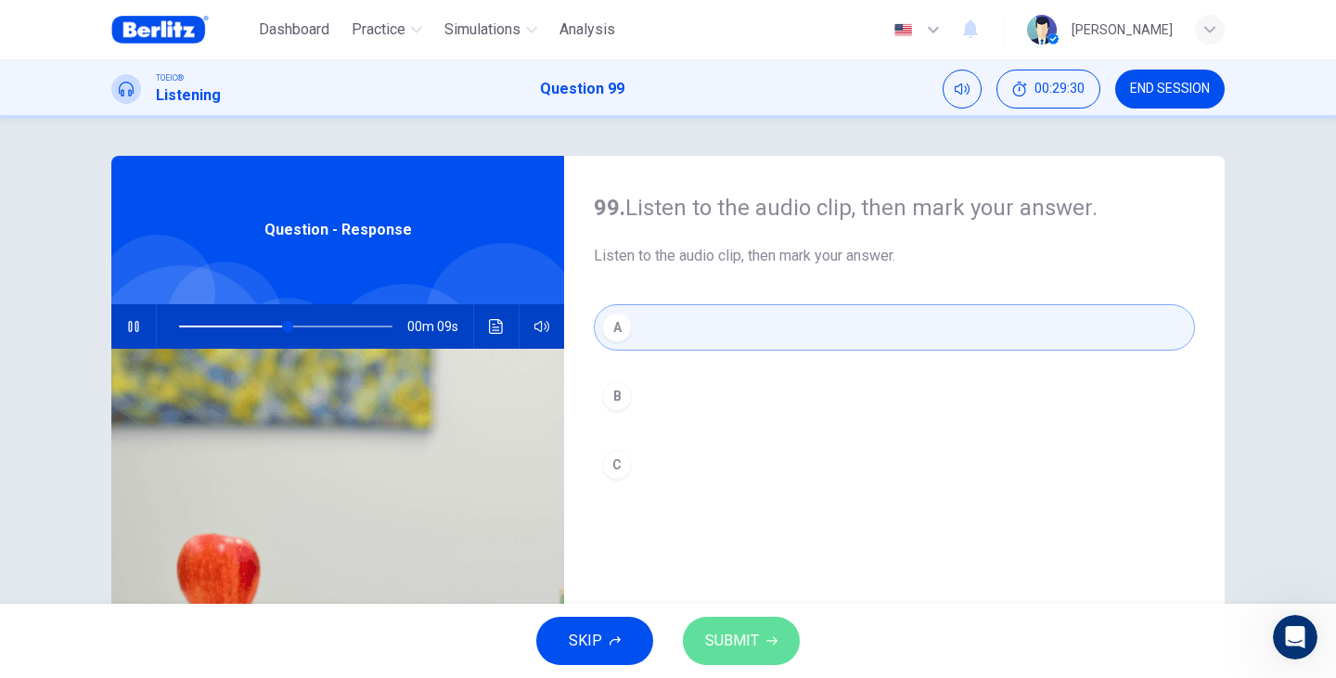
click at [758, 644] on button "SUBMIT" at bounding box center [741, 641] width 117 height 48
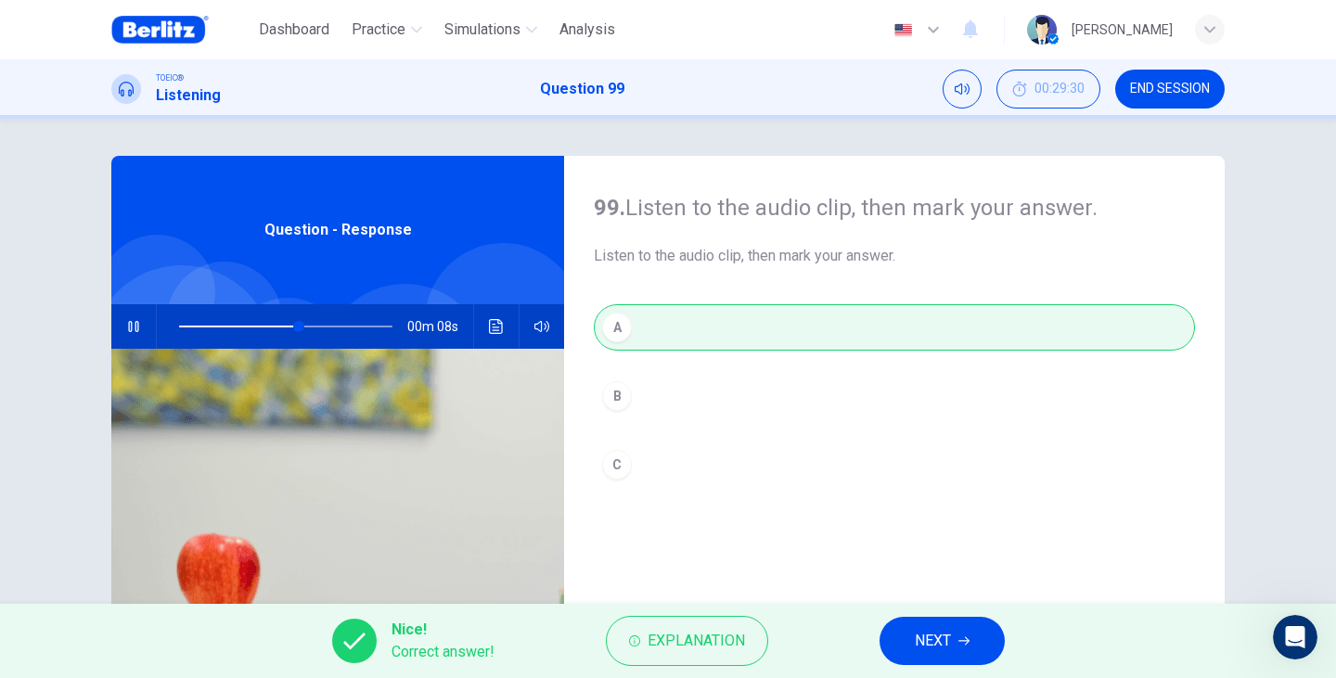
type input "**"
click at [910, 644] on button "NEXT" at bounding box center [941, 641] width 125 height 48
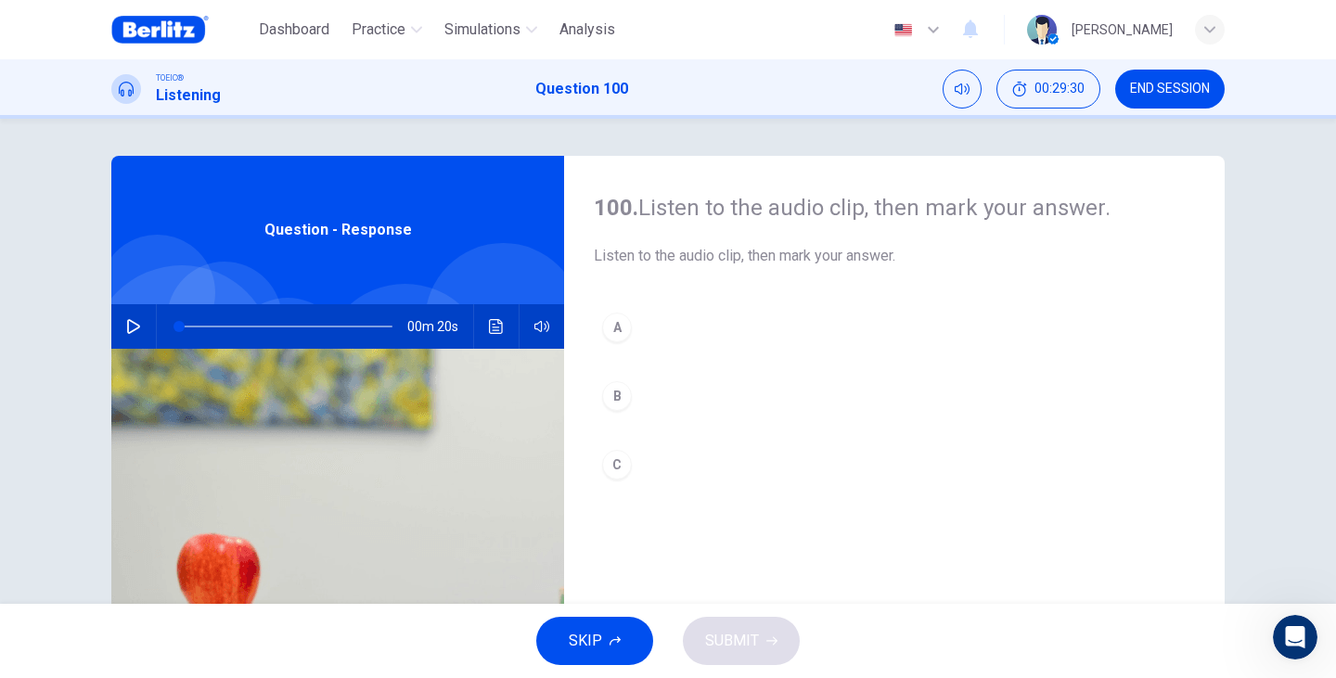
click at [127, 326] on icon "button" at bounding box center [133, 326] width 15 height 15
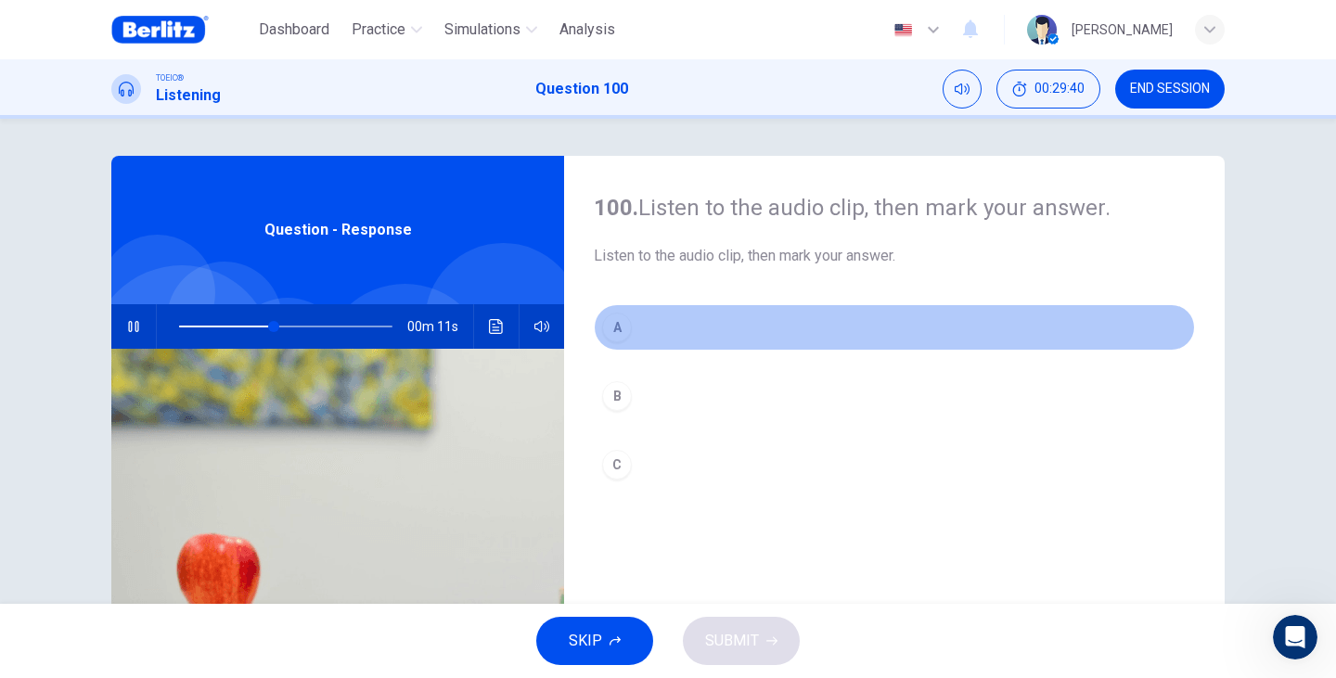
click at [612, 322] on div "A" at bounding box center [617, 328] width 30 height 30
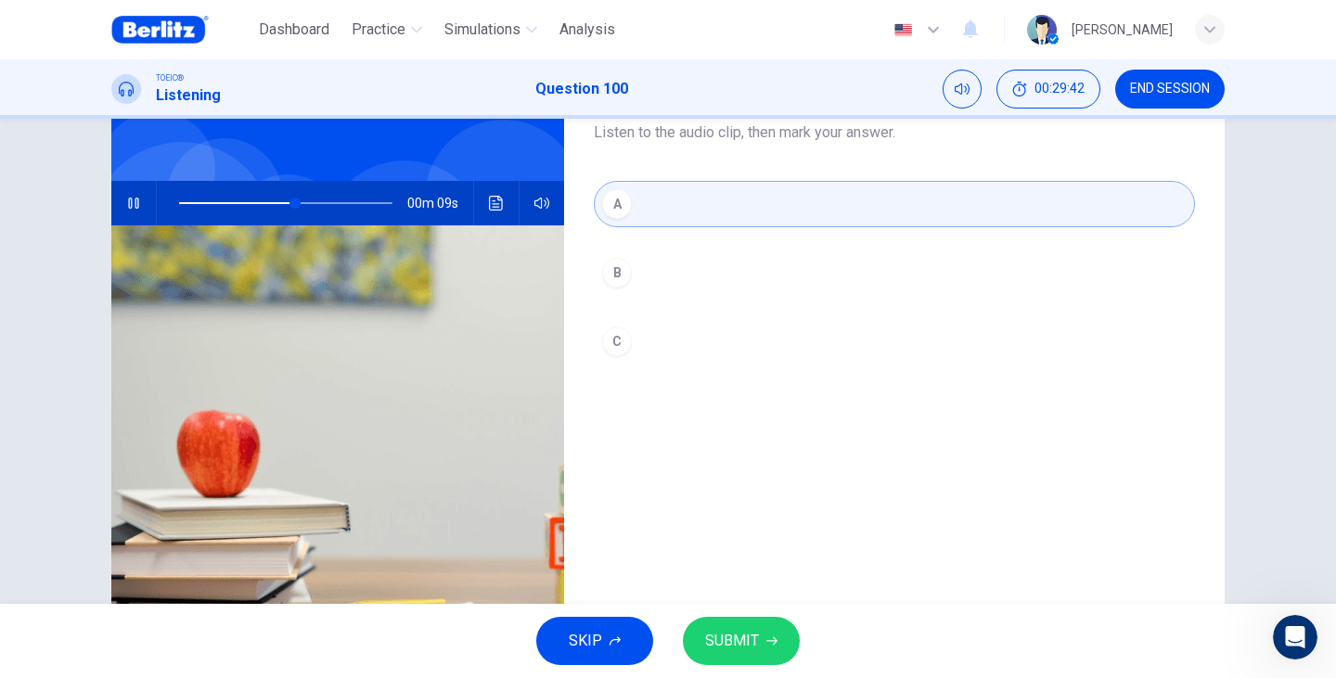
scroll to position [62, 0]
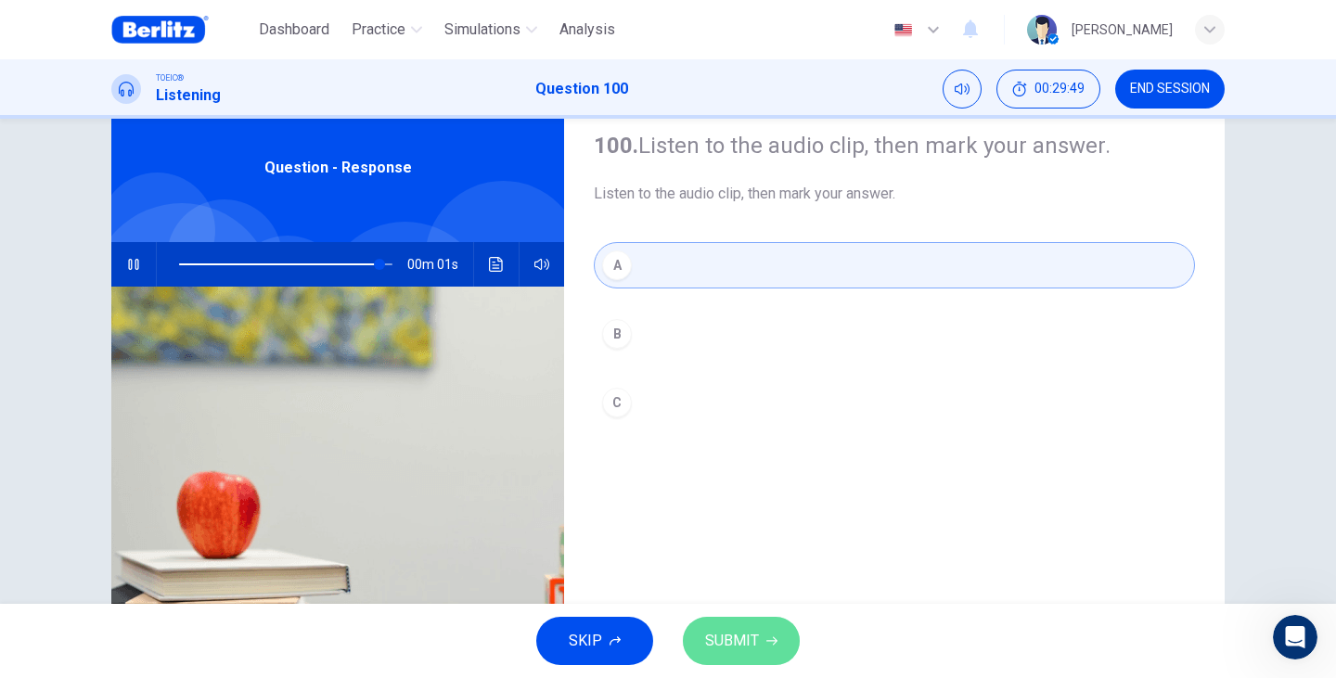
click at [731, 651] on span "SUBMIT" at bounding box center [732, 641] width 54 height 26
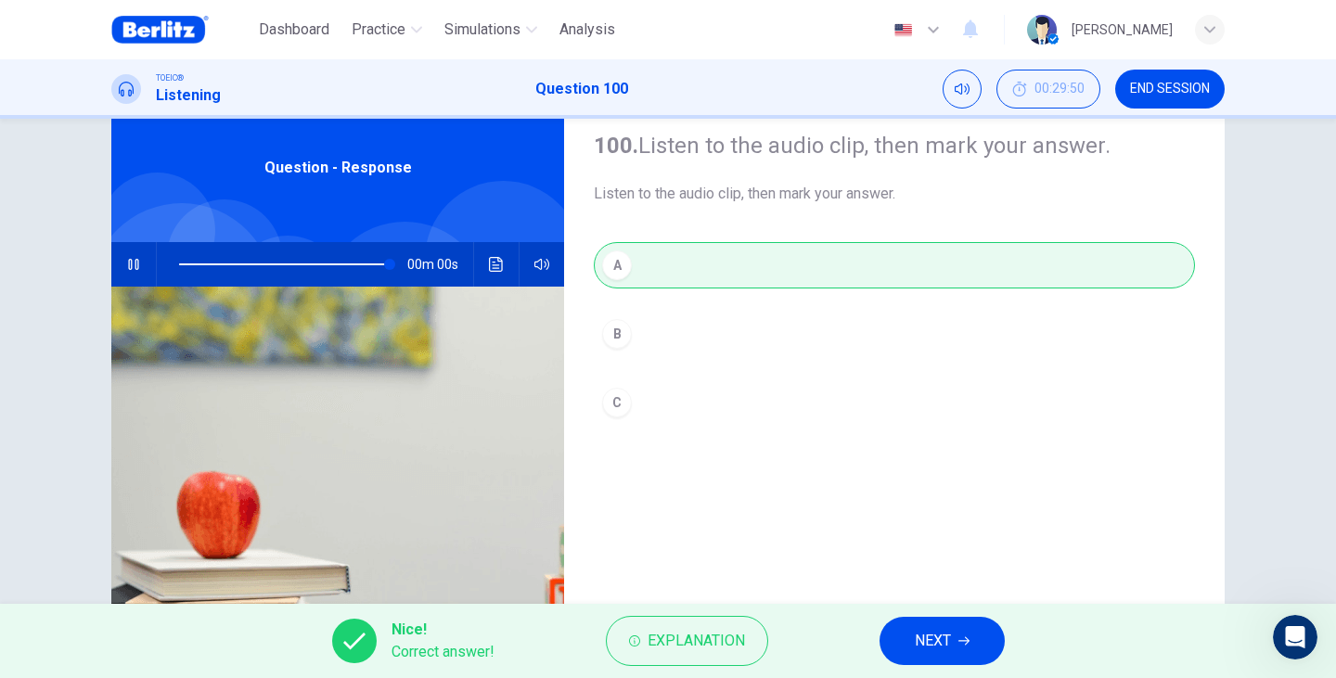
type input "*"
click at [921, 639] on span "NEXT" at bounding box center [932, 641] width 36 height 26
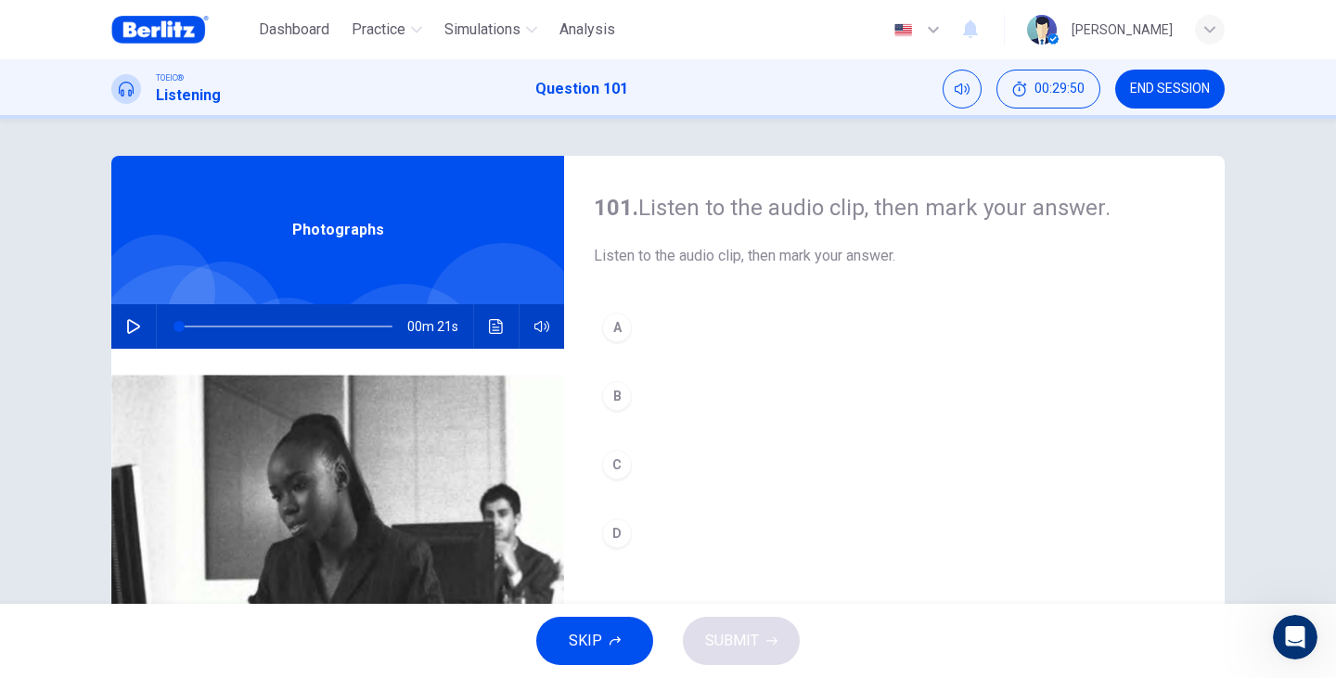
click at [134, 320] on icon "button" at bounding box center [133, 326] width 15 height 15
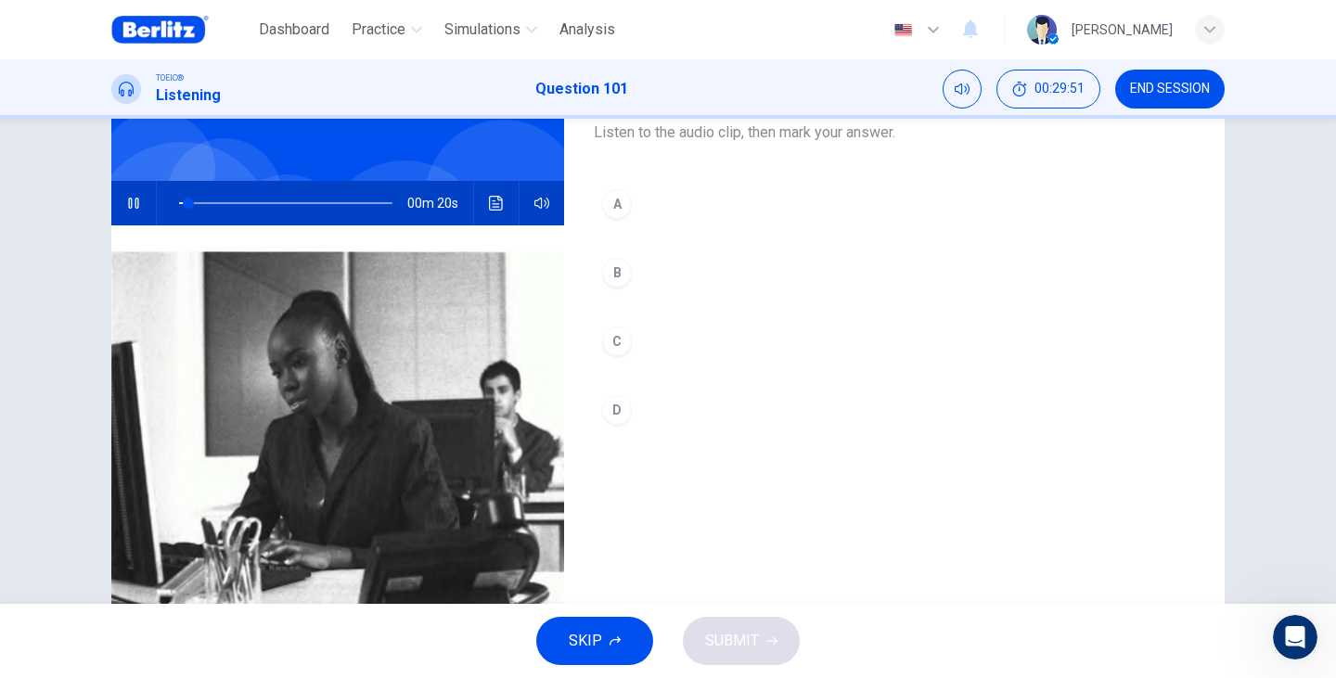
scroll to position [185, 0]
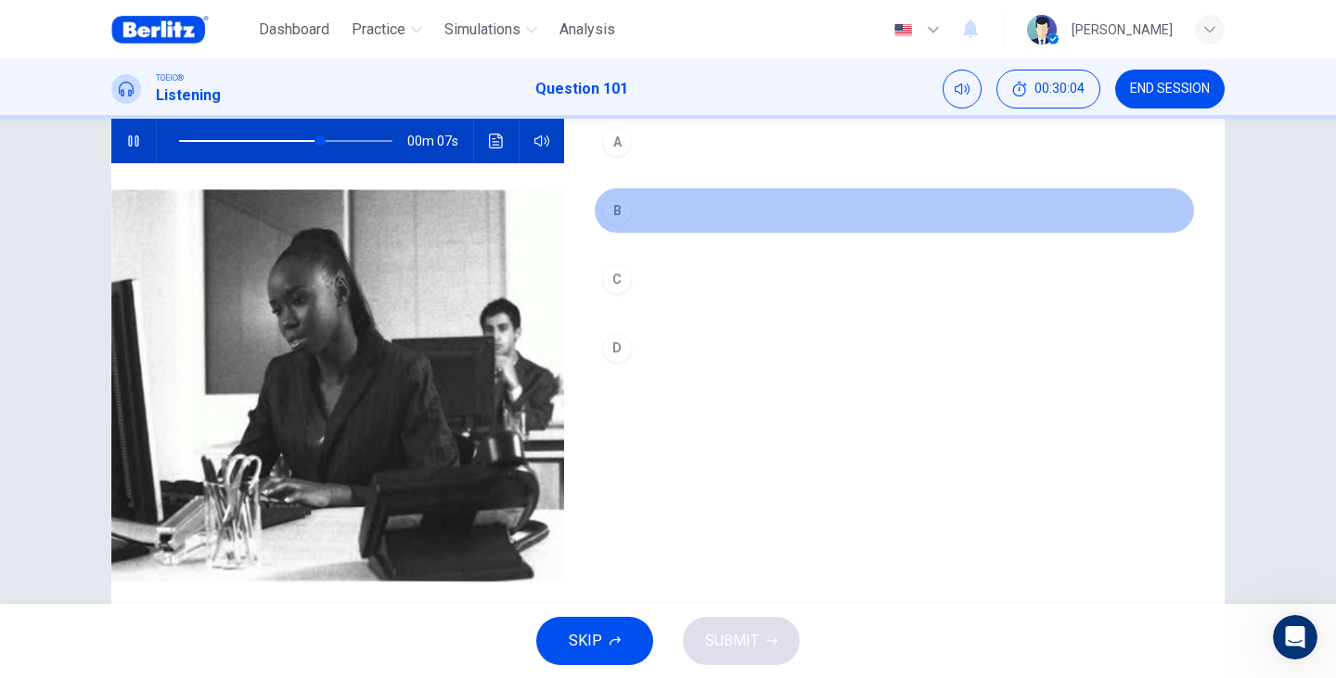
click at [615, 205] on div "B" at bounding box center [617, 211] width 30 height 30
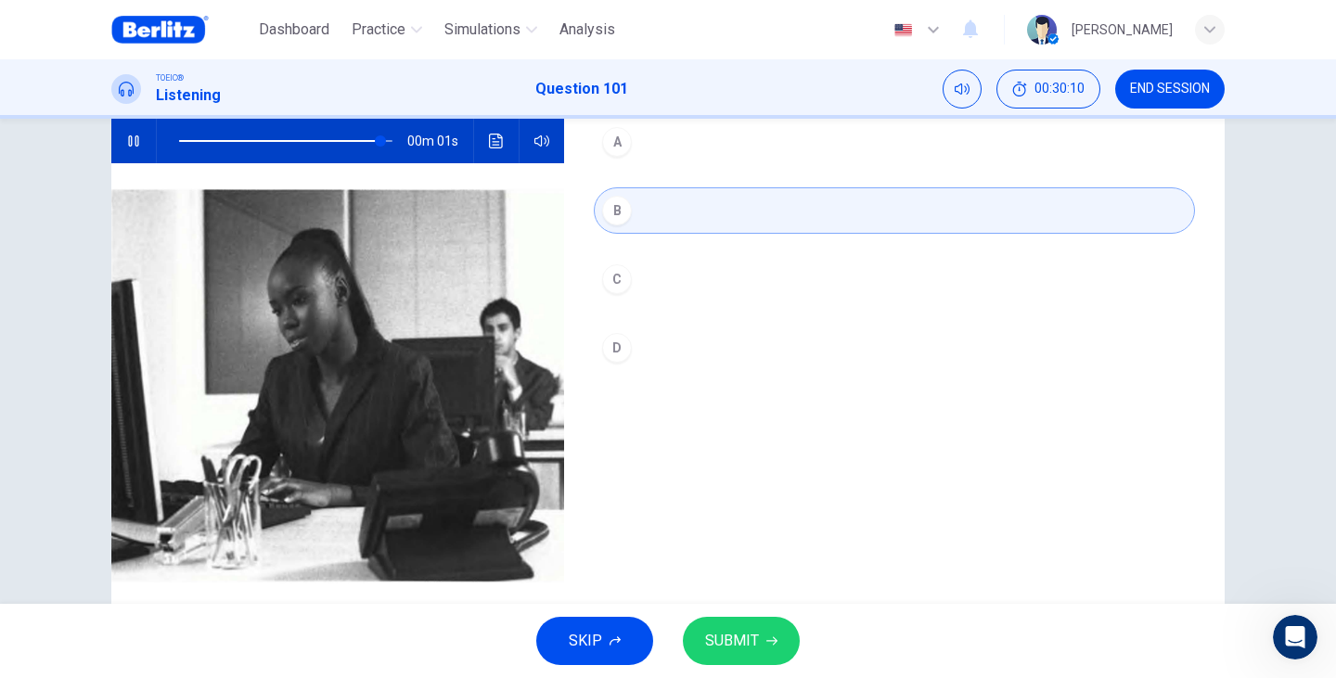
click at [754, 643] on span "SUBMIT" at bounding box center [732, 641] width 54 height 26
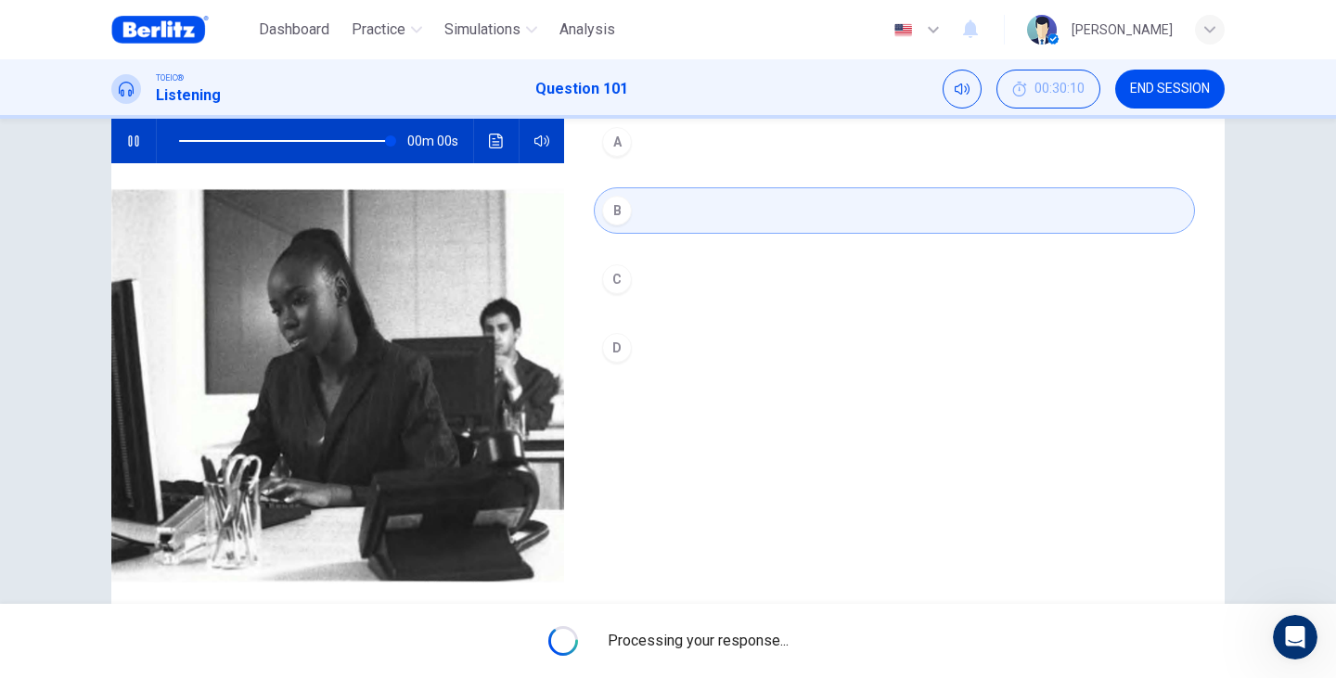
type input "*"
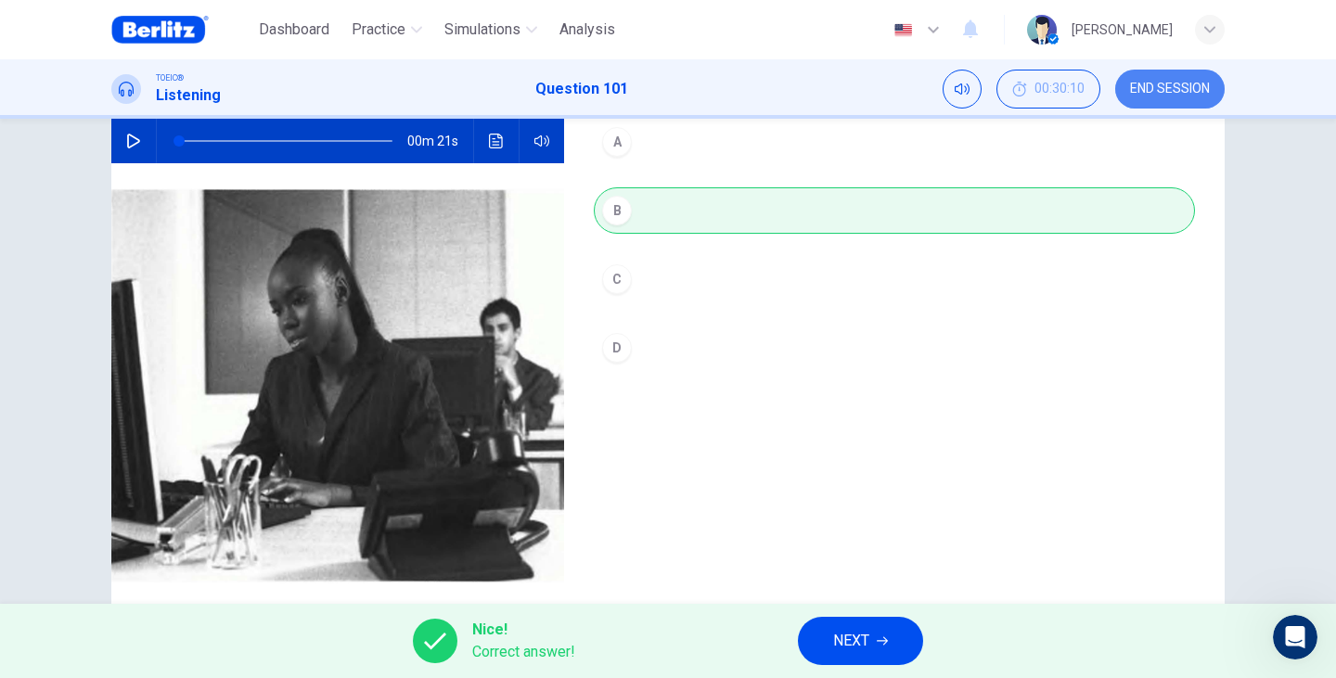
click at [1184, 92] on span "END SESSION" at bounding box center [1170, 89] width 80 height 15
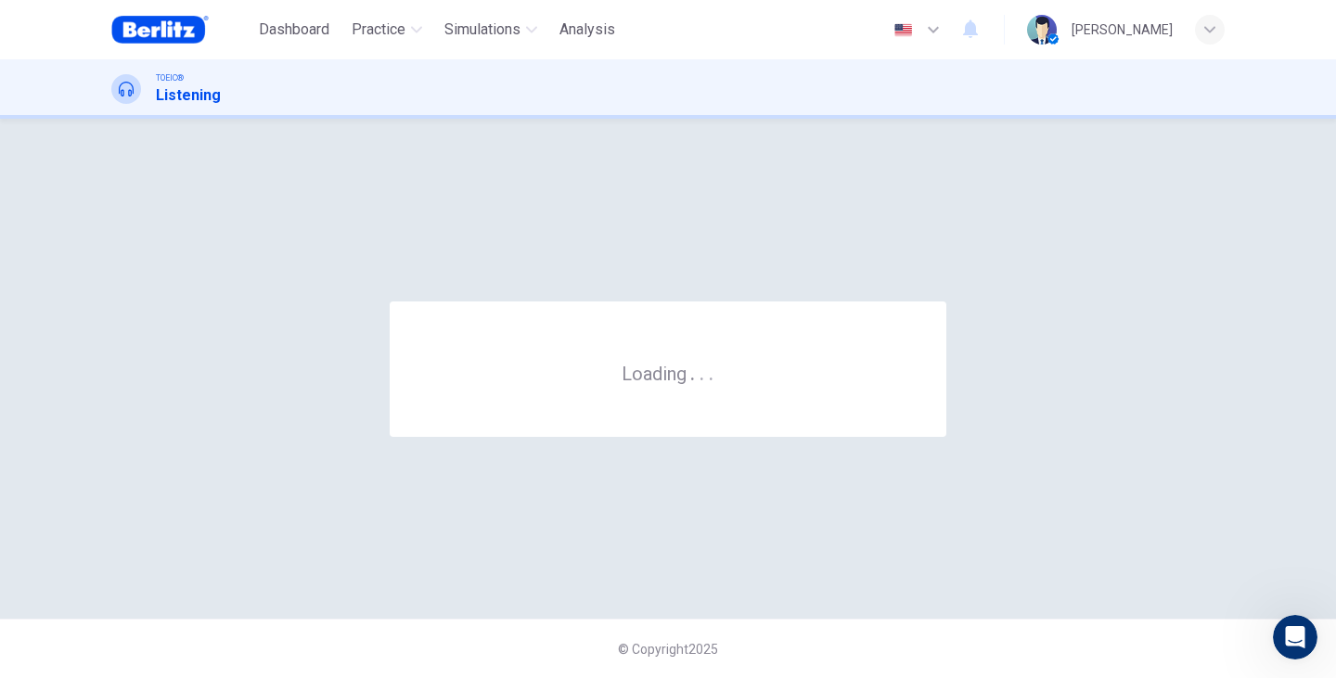
scroll to position [0, 0]
